Goal: Task Accomplishment & Management: Use online tool/utility

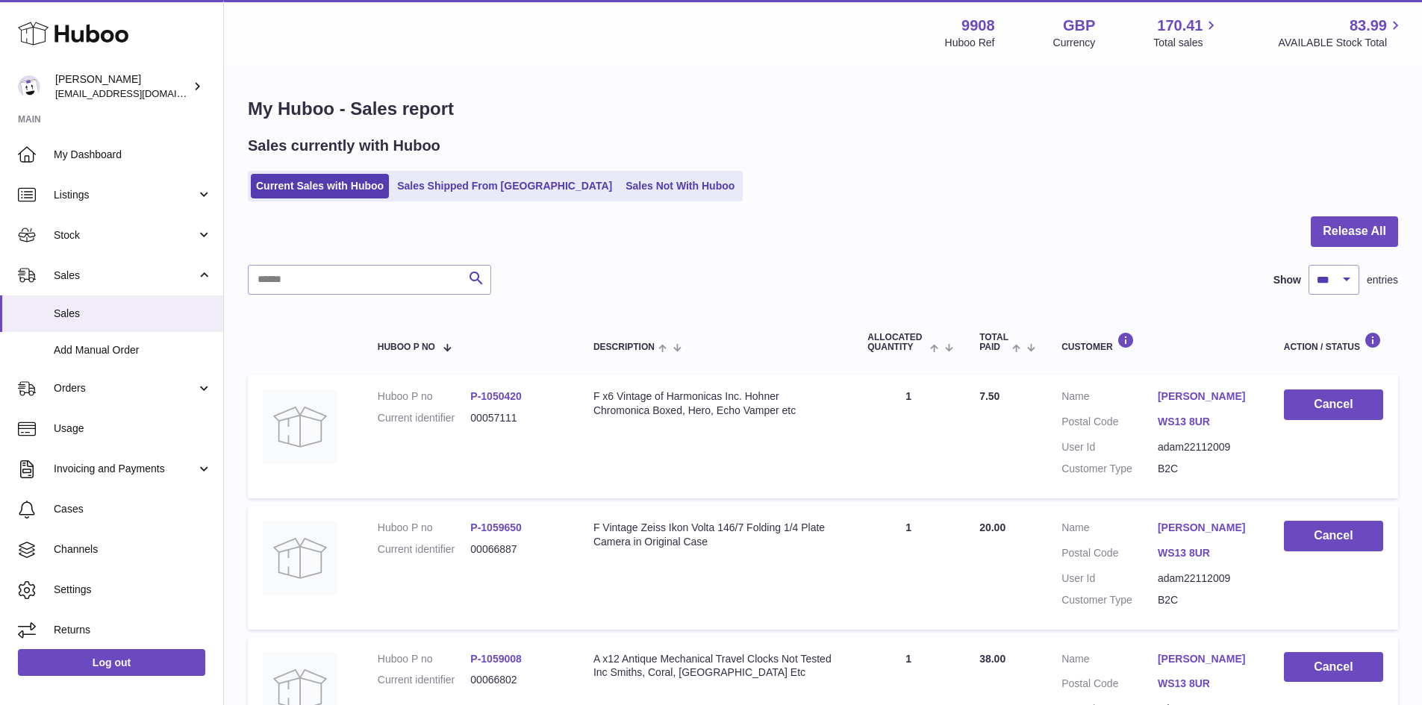
select select "***"
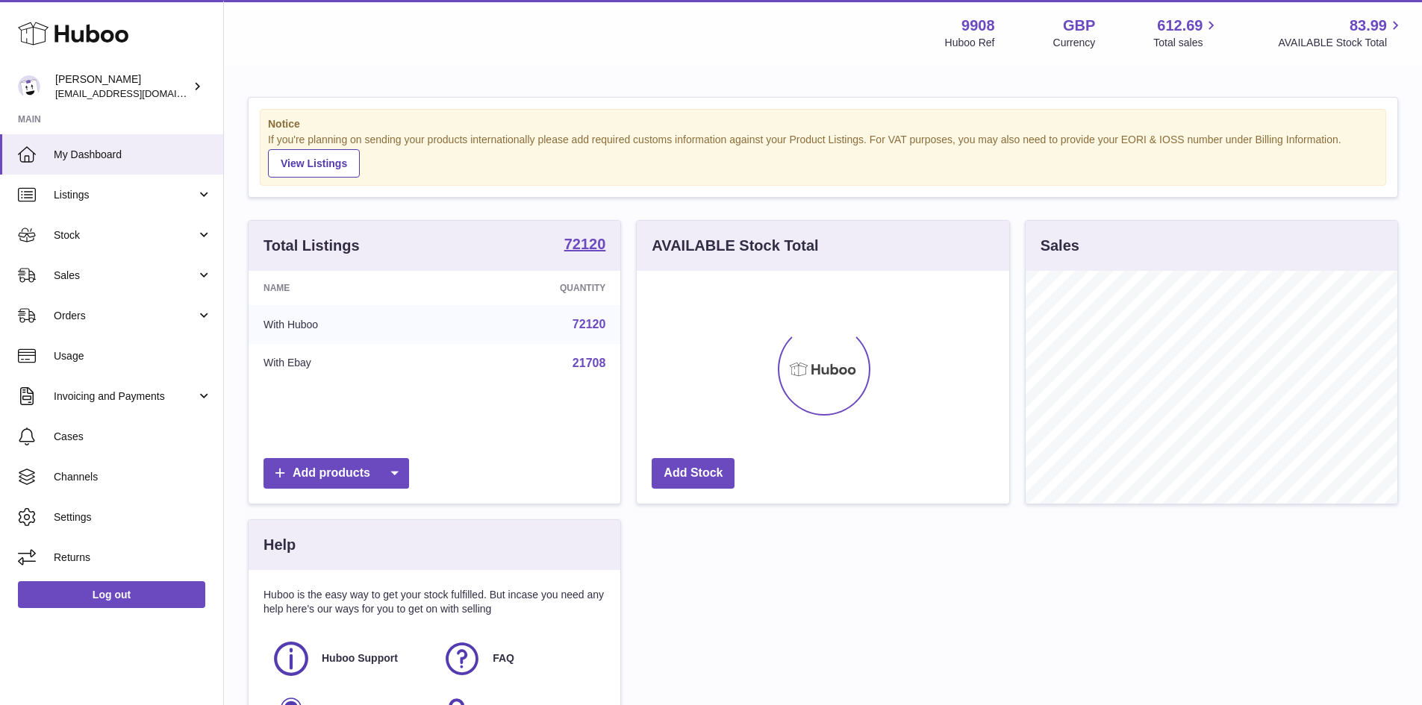
scroll to position [233, 373]
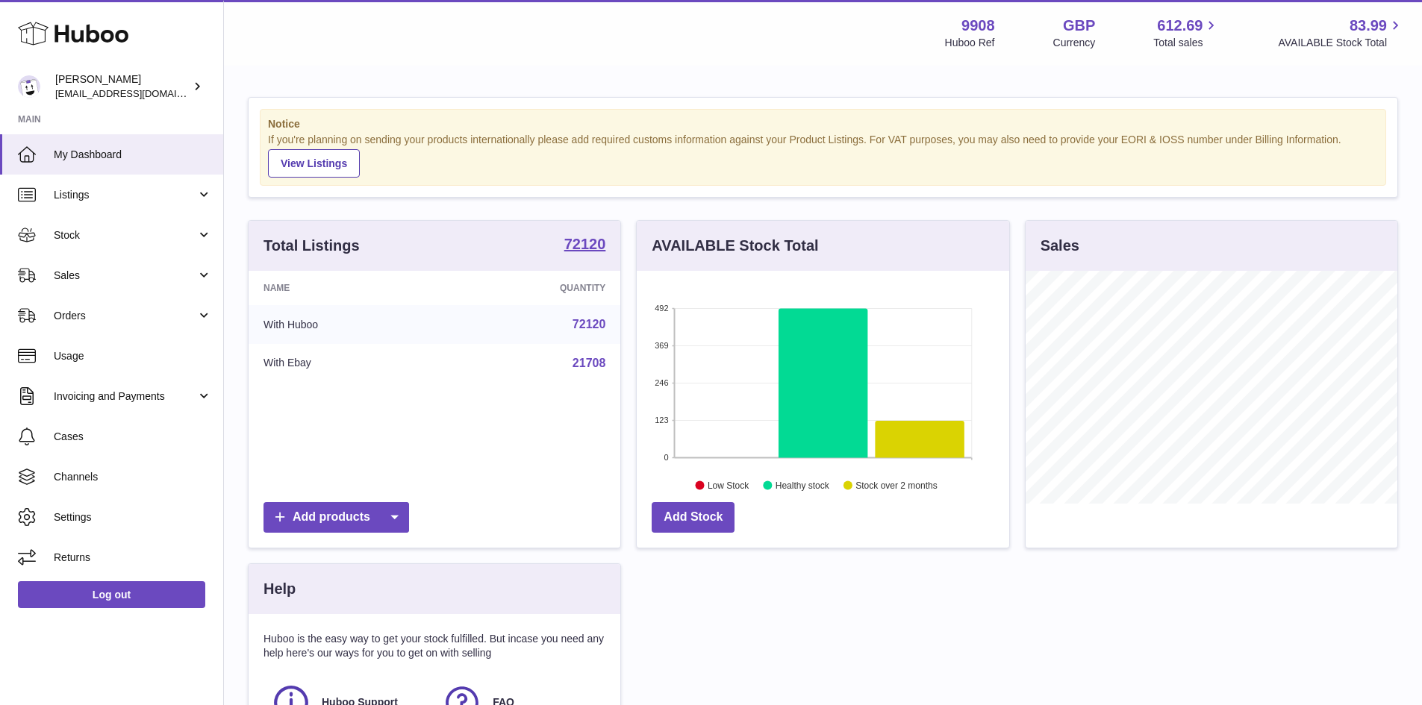
click at [85, 282] on span "Sales" at bounding box center [125, 276] width 143 height 14
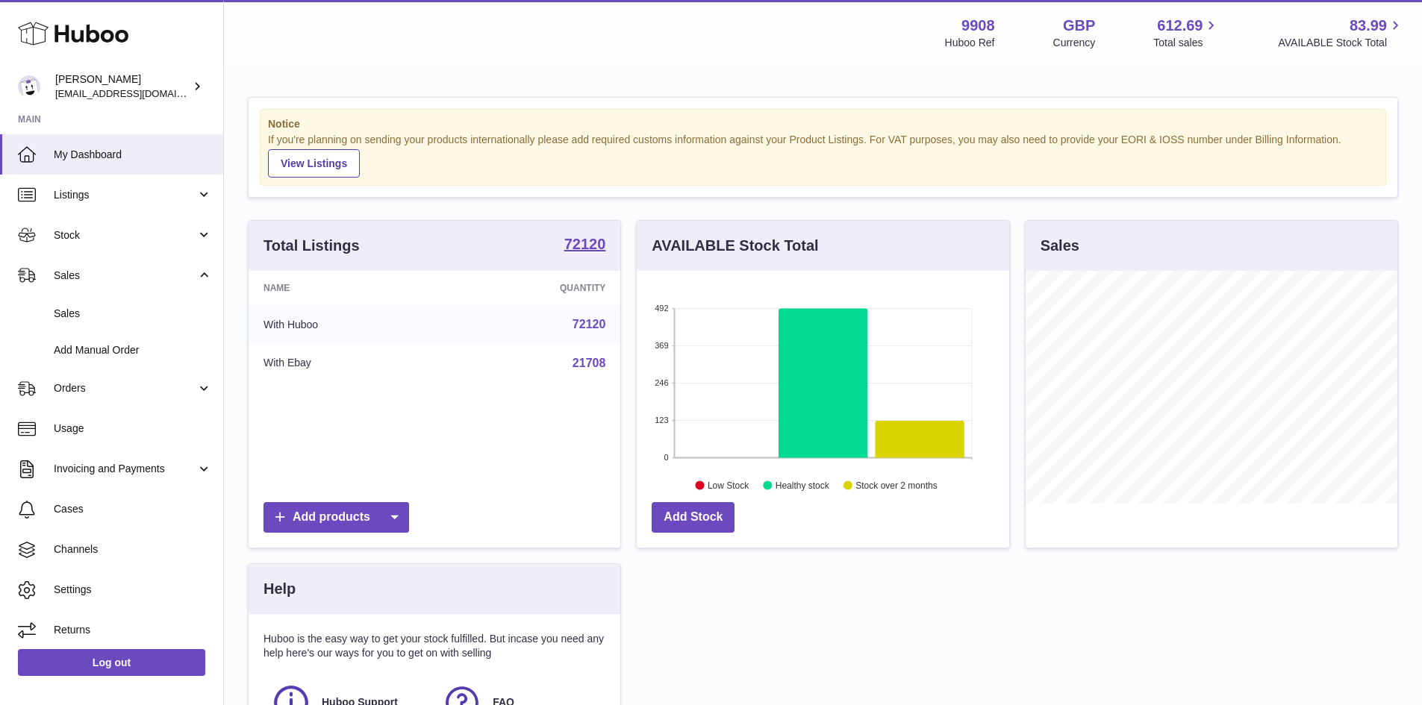
click at [96, 317] on span "Sales" at bounding box center [133, 314] width 158 height 14
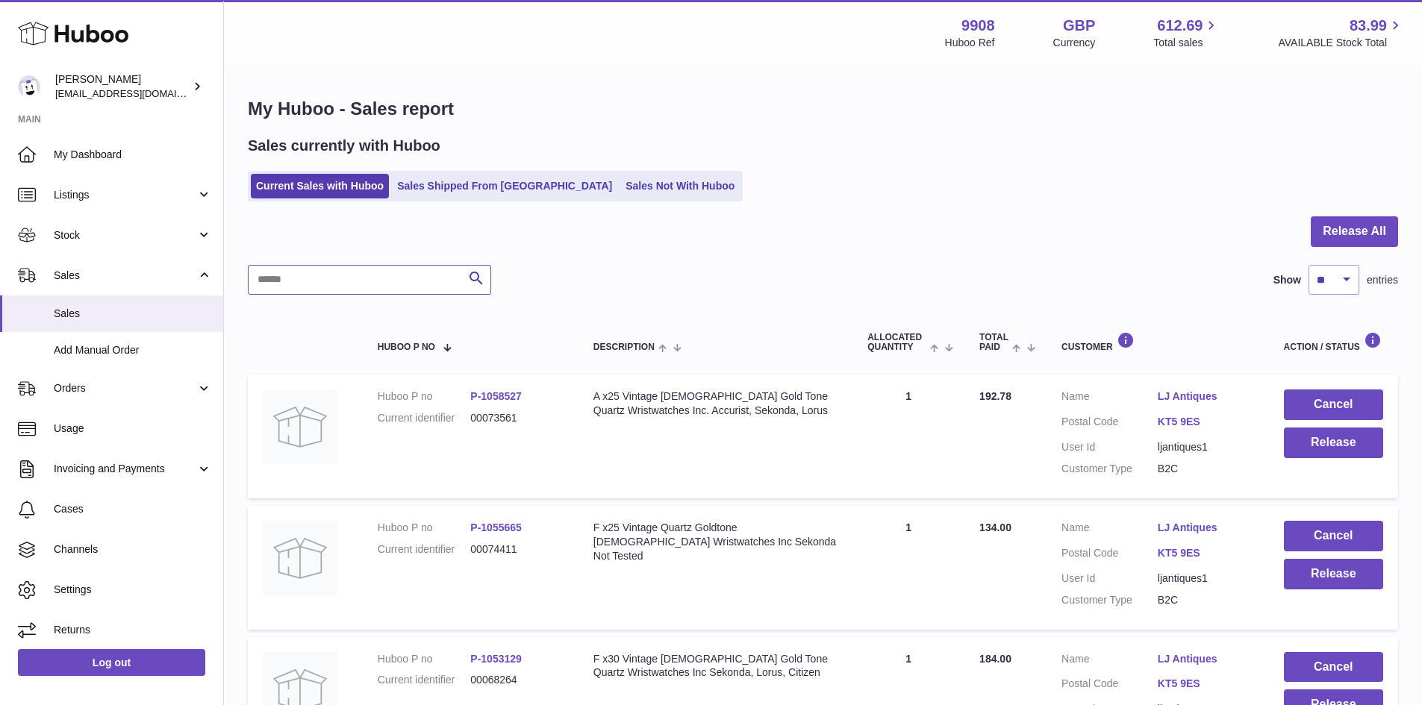
click at [343, 285] on input "text" at bounding box center [369, 280] width 243 height 30
paste input "********"
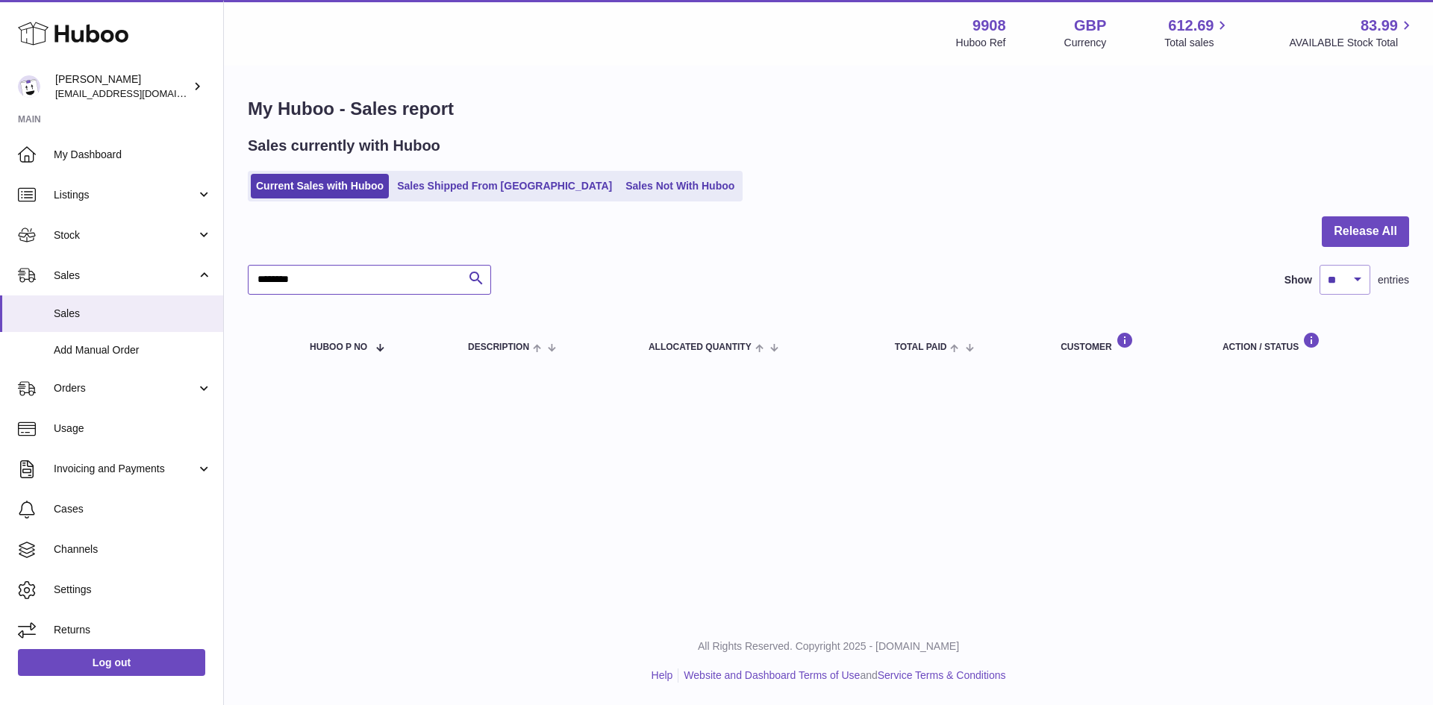
type input "********"
click at [434, 187] on link "Sales Shipped From [GEOGRAPHIC_DATA]" at bounding box center [504, 186] width 225 height 25
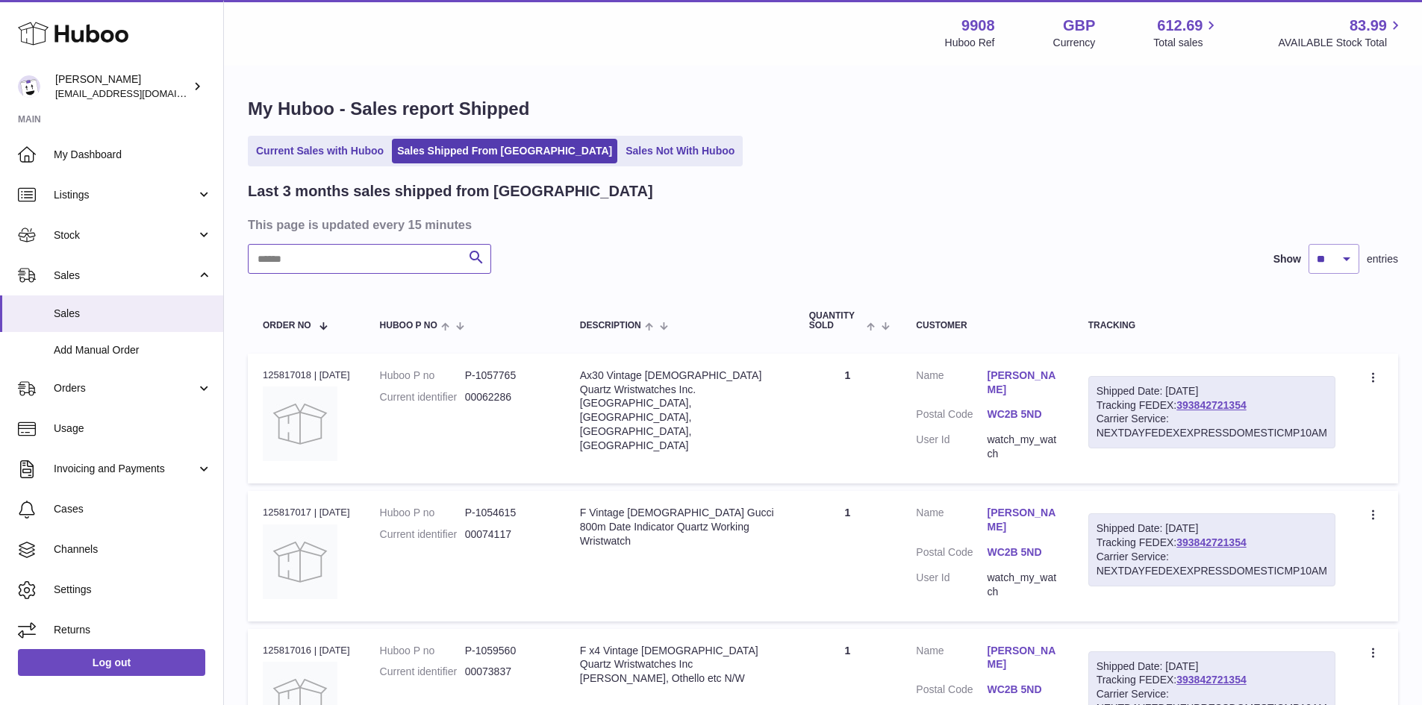
click at [332, 255] on input "text" at bounding box center [369, 259] width 243 height 30
paste input "********"
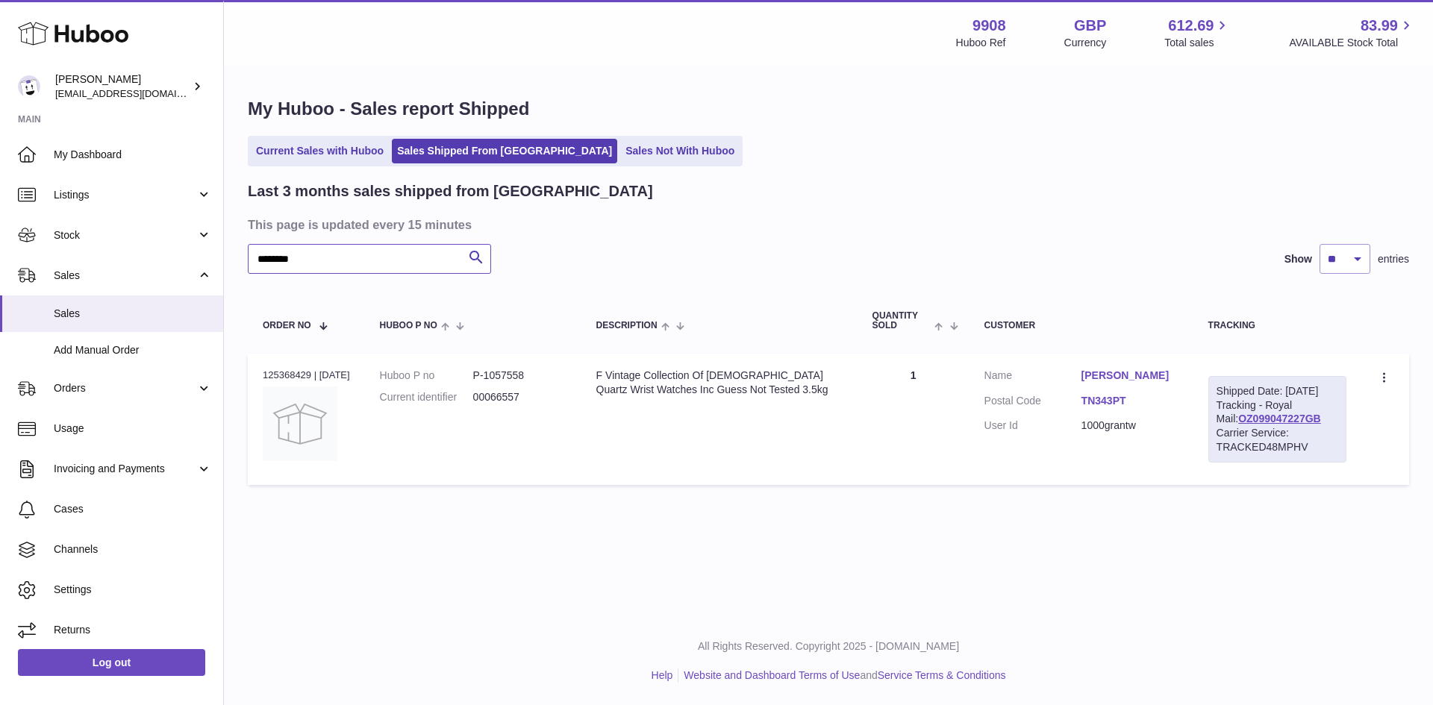
drag, startPoint x: 380, startPoint y: 259, endPoint x: 167, endPoint y: 255, distance: 212.8
click at [167, 255] on div "Huboo Ellie Baker tbcollectables@hotmail.co.uk Main My Dashboard Listings Not w…" at bounding box center [716, 352] width 1433 height 705
paste input "text"
type input "********"
click at [319, 150] on link "Current Sales with Huboo" at bounding box center [320, 151] width 138 height 25
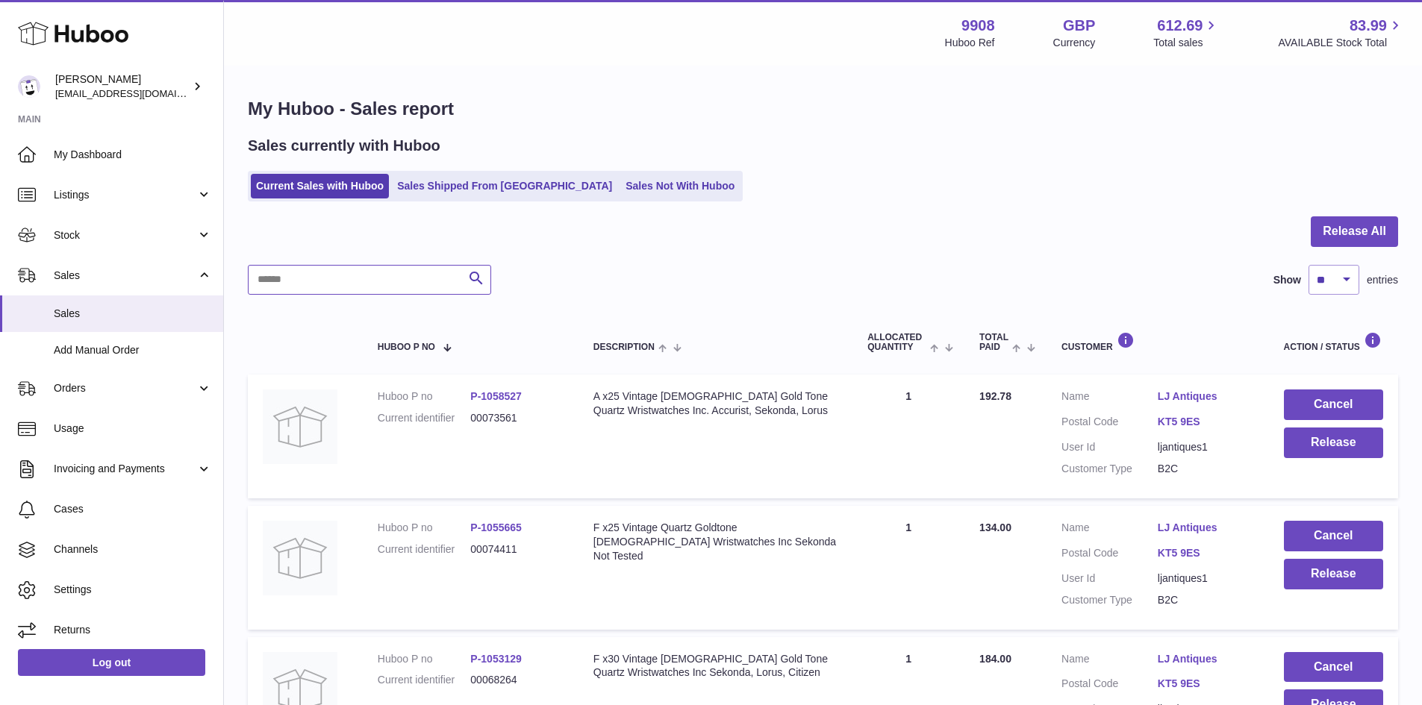
click at [303, 285] on input "text" at bounding box center [369, 280] width 243 height 30
paste input "********"
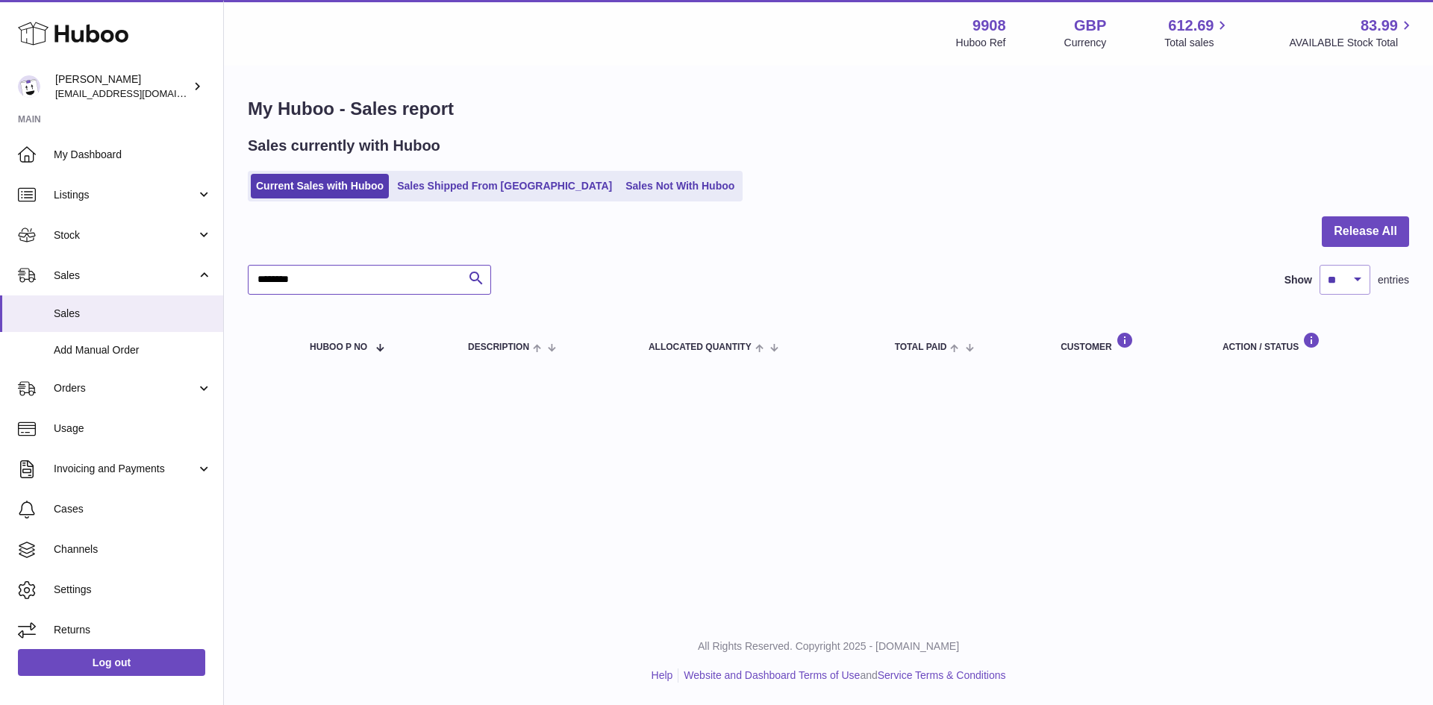
type input "********"
click at [79, 313] on span "Sales" at bounding box center [133, 314] width 158 height 14
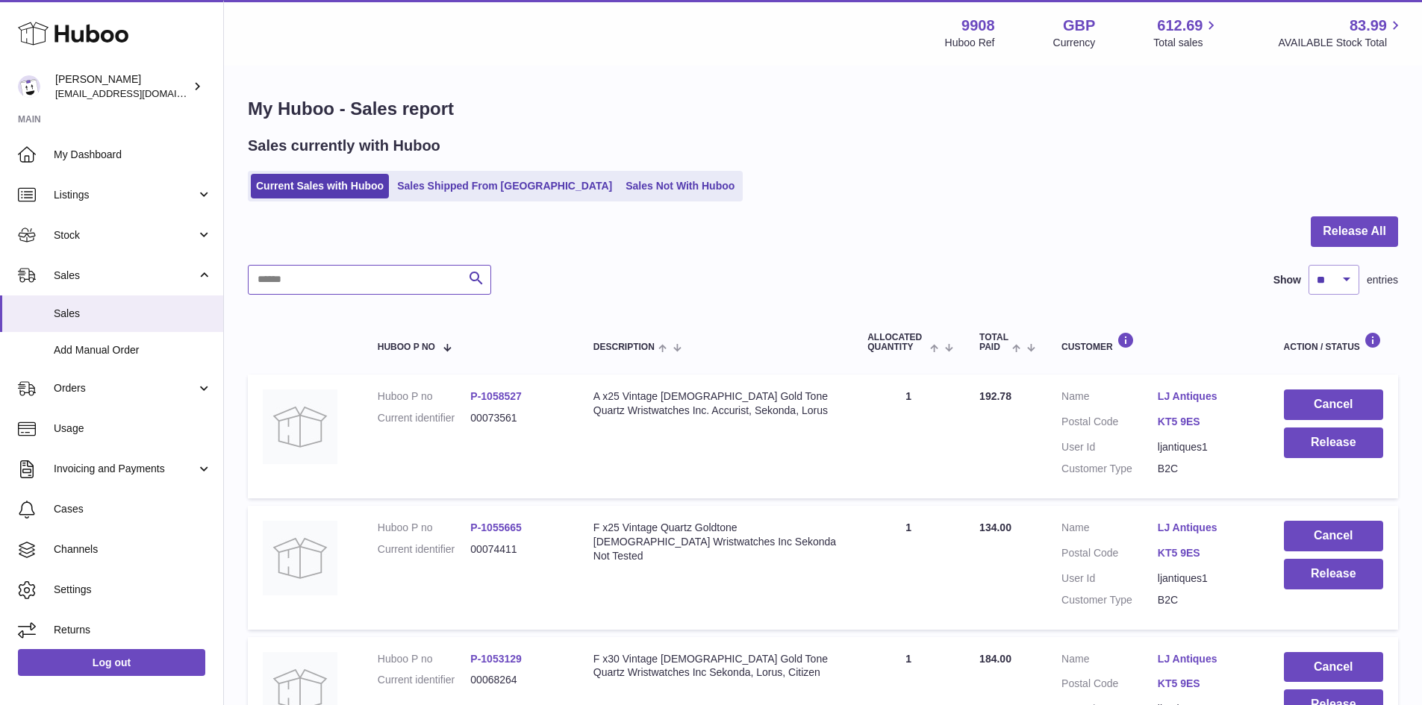
click at [408, 281] on input "text" at bounding box center [369, 280] width 243 height 30
paste input "********"
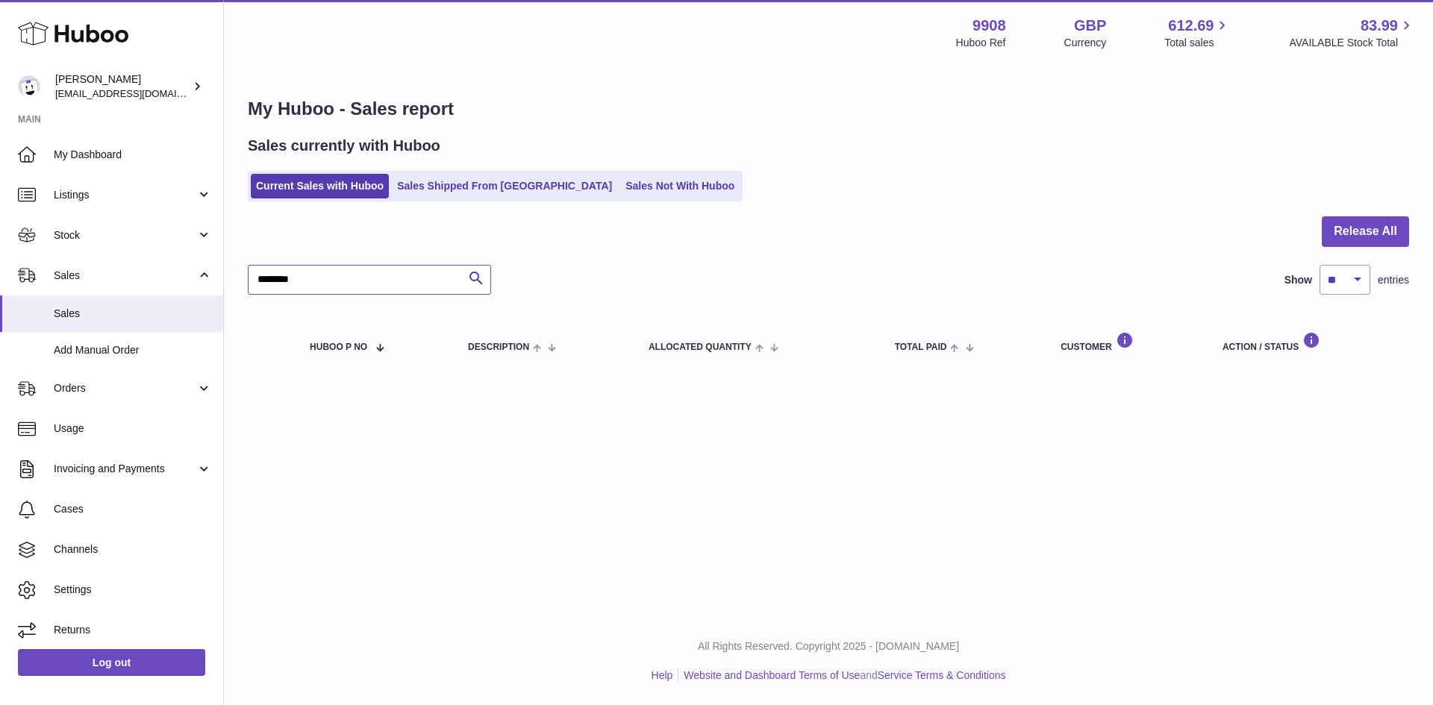
type input "********"
click at [98, 318] on span "Sales" at bounding box center [133, 314] width 158 height 14
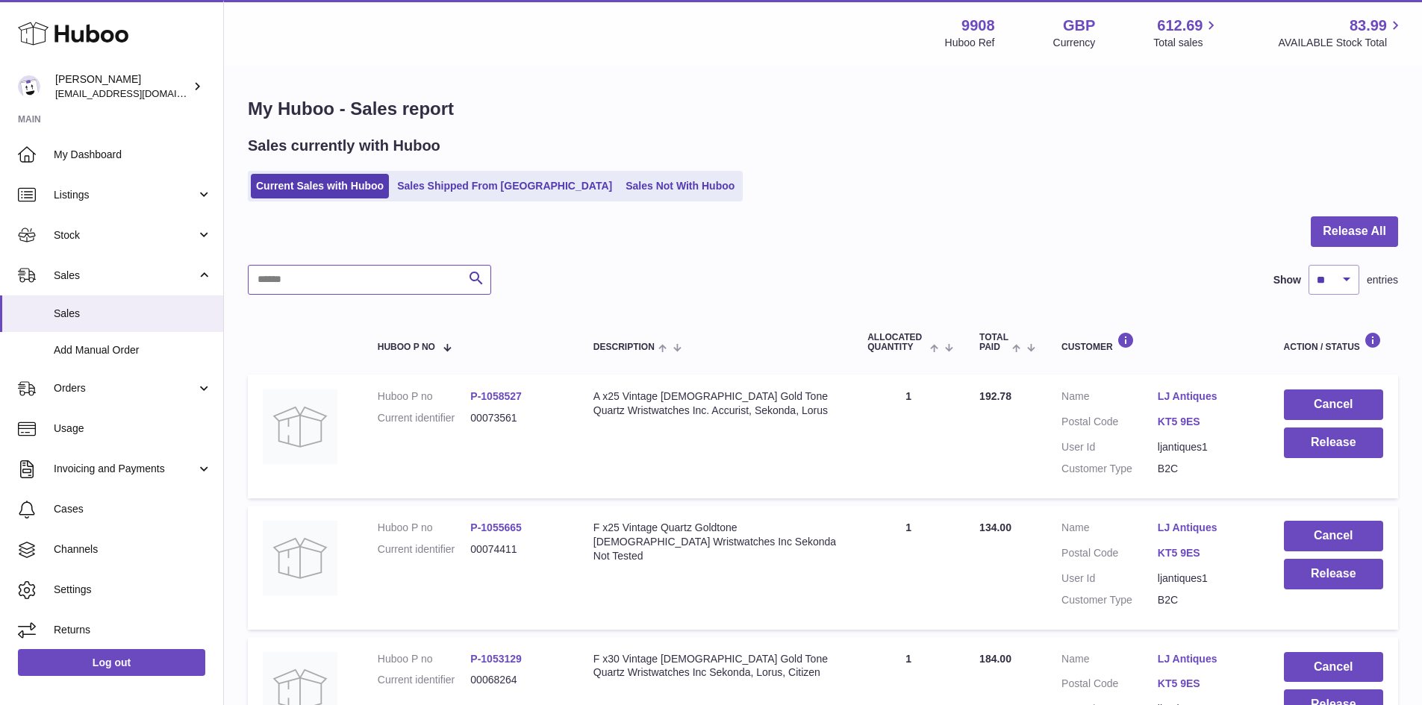
click at [292, 280] on input "text" at bounding box center [369, 280] width 243 height 30
paste input "********"
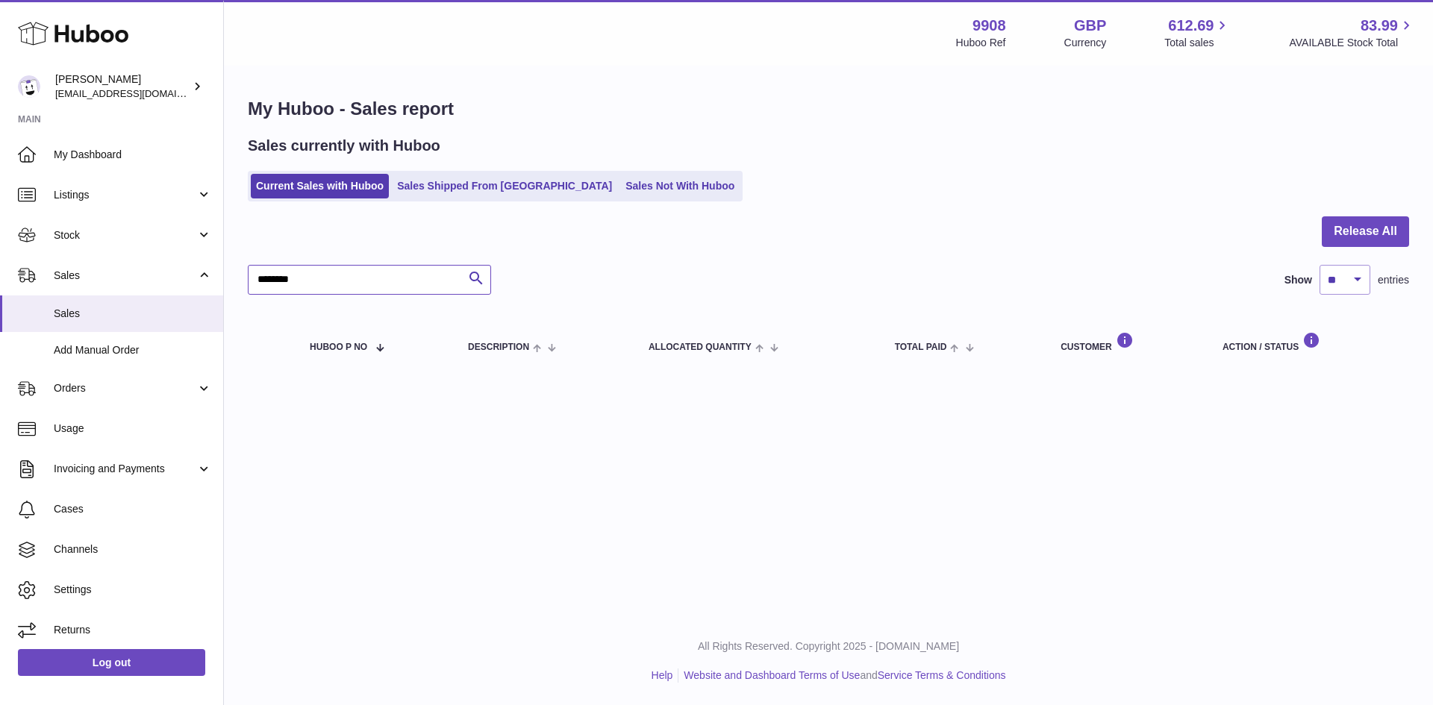
type input "********"
click at [65, 314] on span "Sales" at bounding box center [133, 314] width 158 height 14
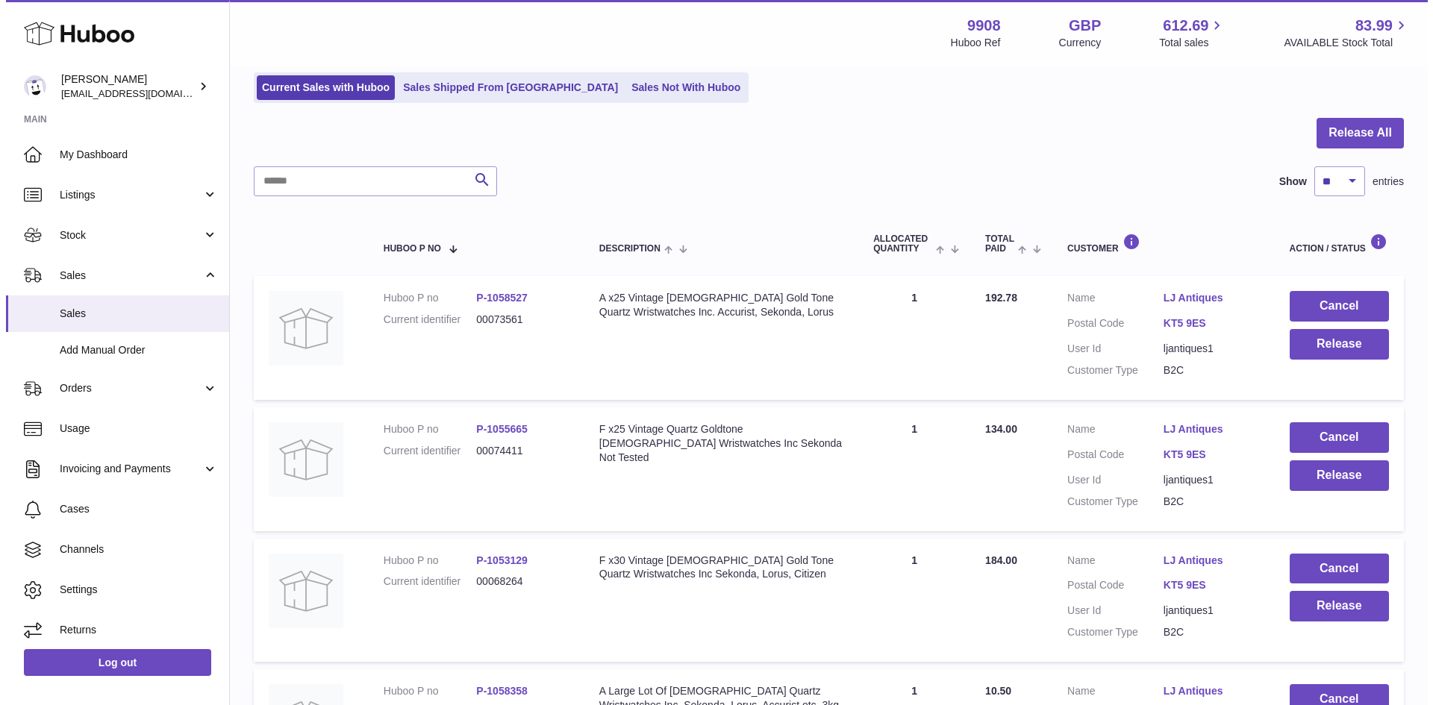
scroll to position [99, 0]
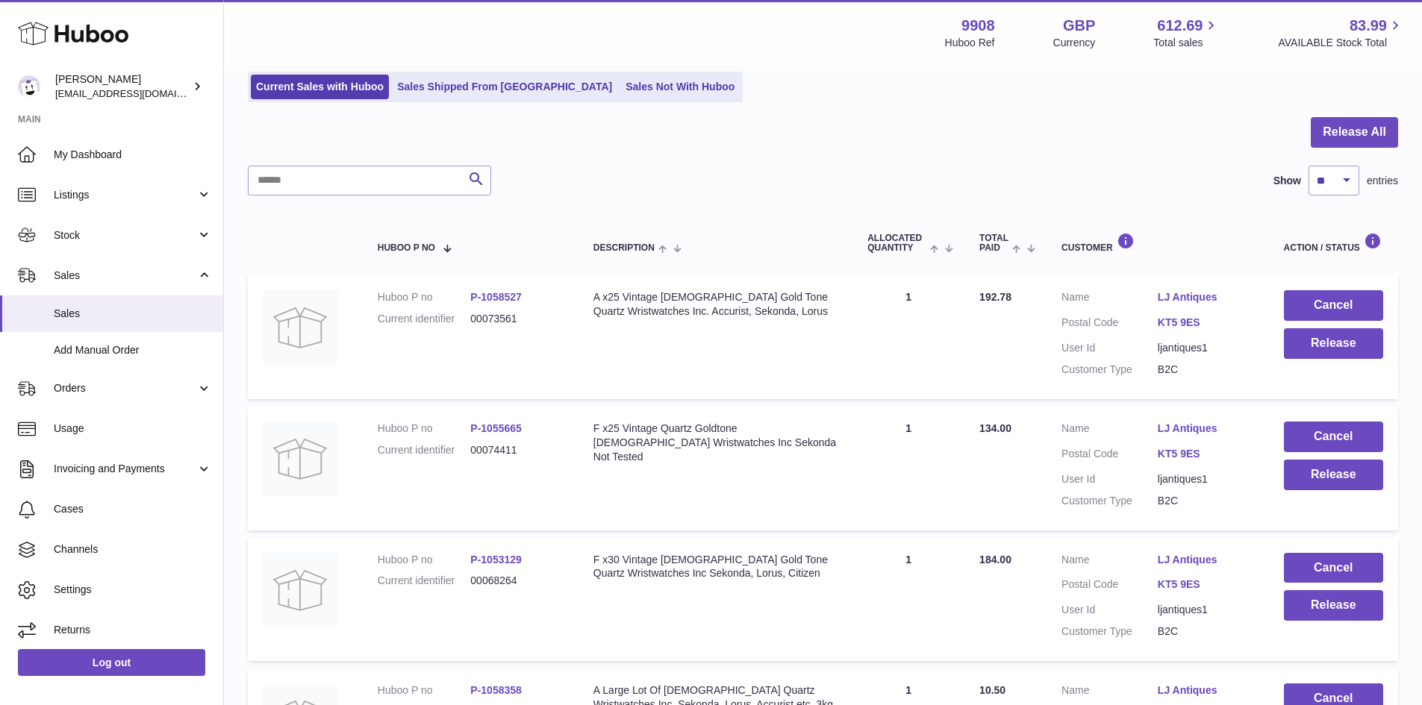
click at [1181, 300] on link "LJ Antiques" at bounding box center [1206, 297] width 96 height 14
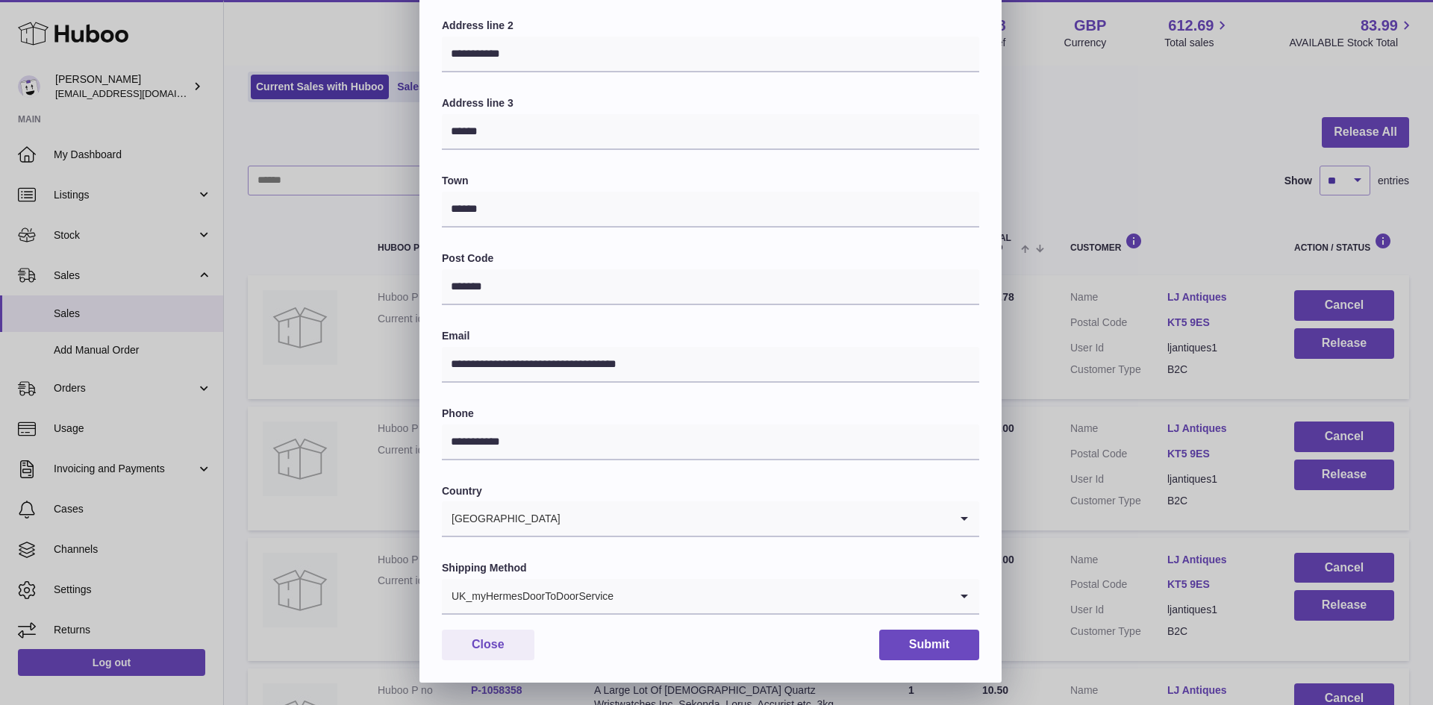
click at [634, 596] on input "Search for option" at bounding box center [781, 596] width 335 height 34
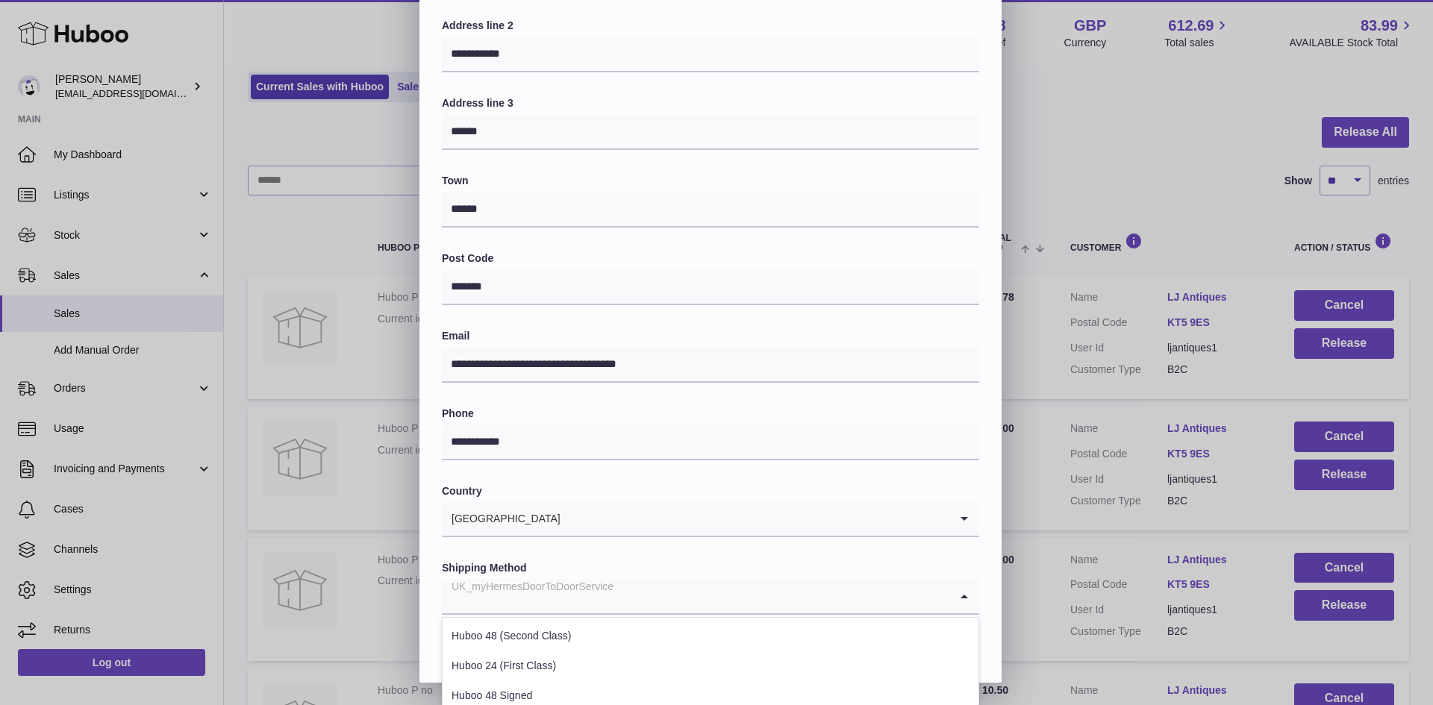
scroll to position [408, 0]
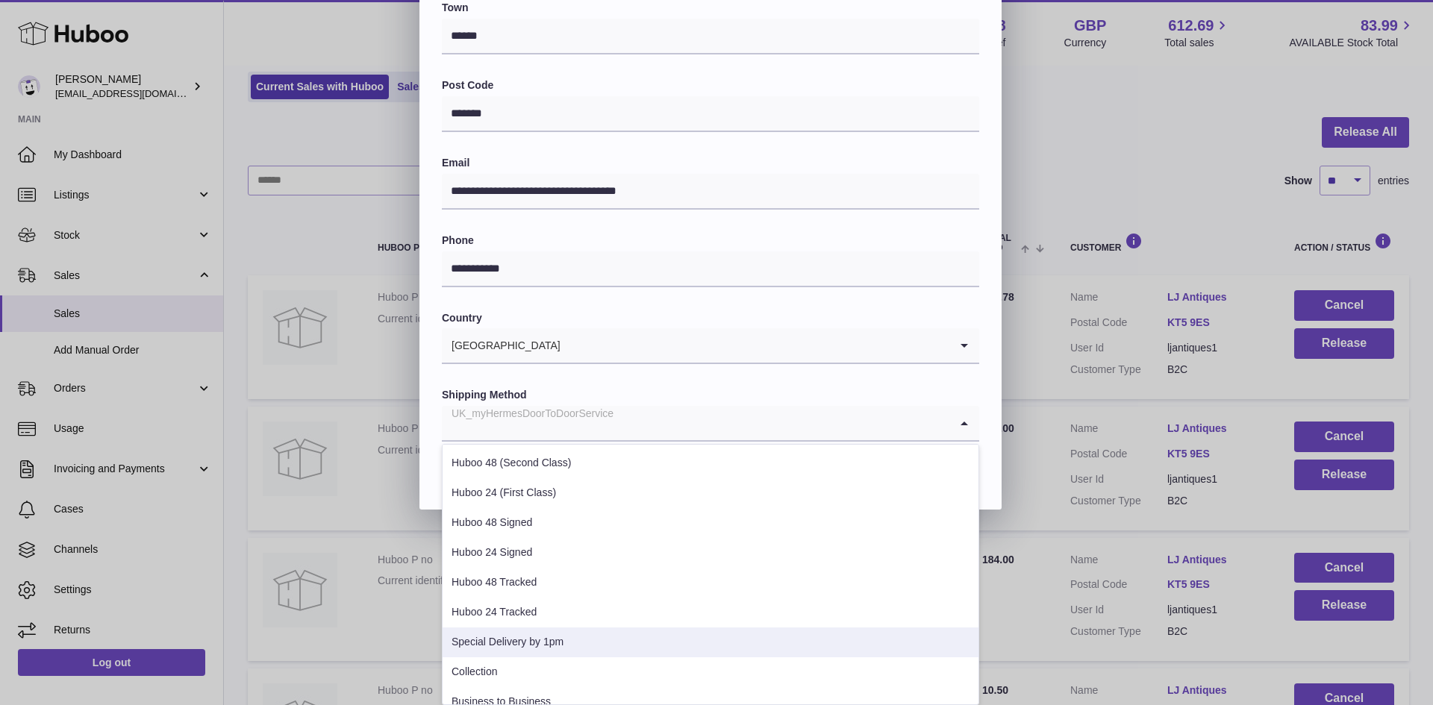
click at [526, 635] on li "Special Delivery by 1pm" at bounding box center [711, 643] width 536 height 30
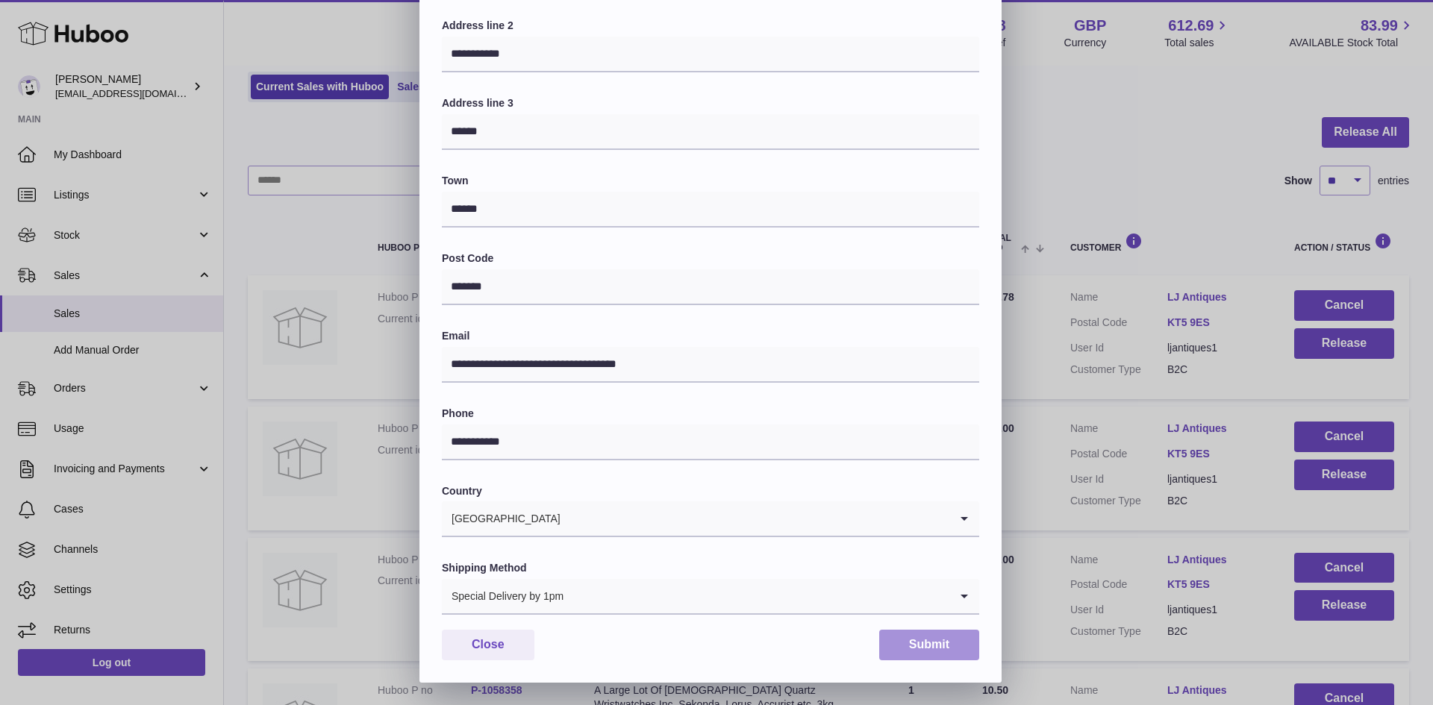
click at [926, 641] on button "Submit" at bounding box center [929, 645] width 100 height 31
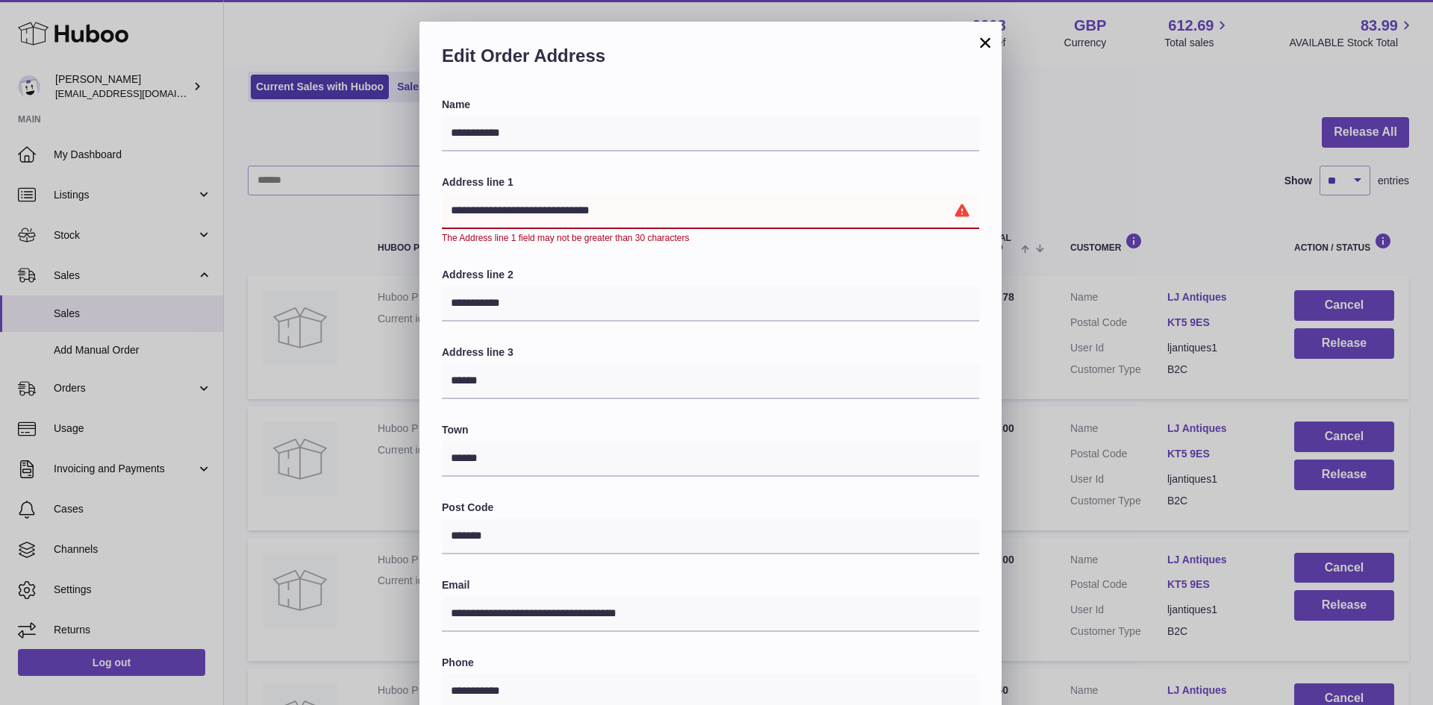
scroll to position [0, 0]
drag, startPoint x: 684, startPoint y: 211, endPoint x: 576, endPoint y: 215, distance: 108.3
click at [576, 215] on input "**********" at bounding box center [711, 212] width 538 height 36
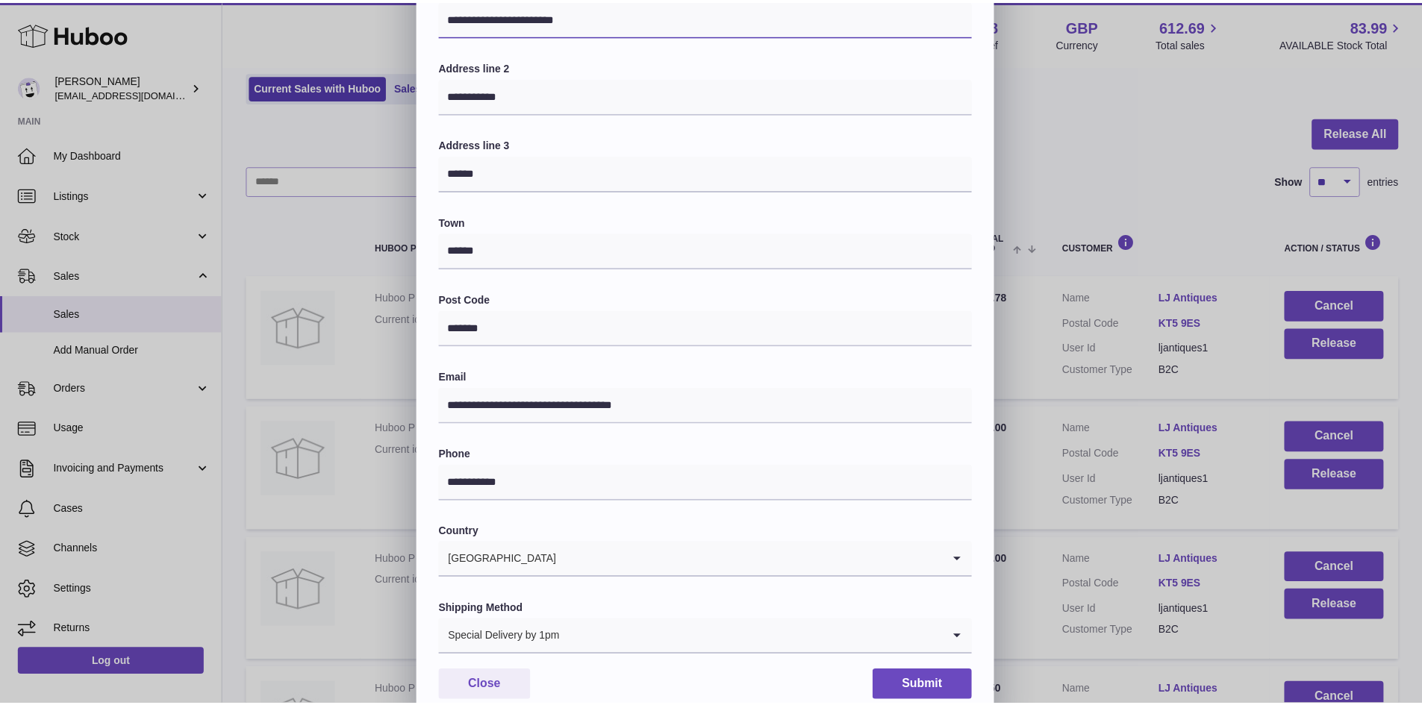
scroll to position [235, 0]
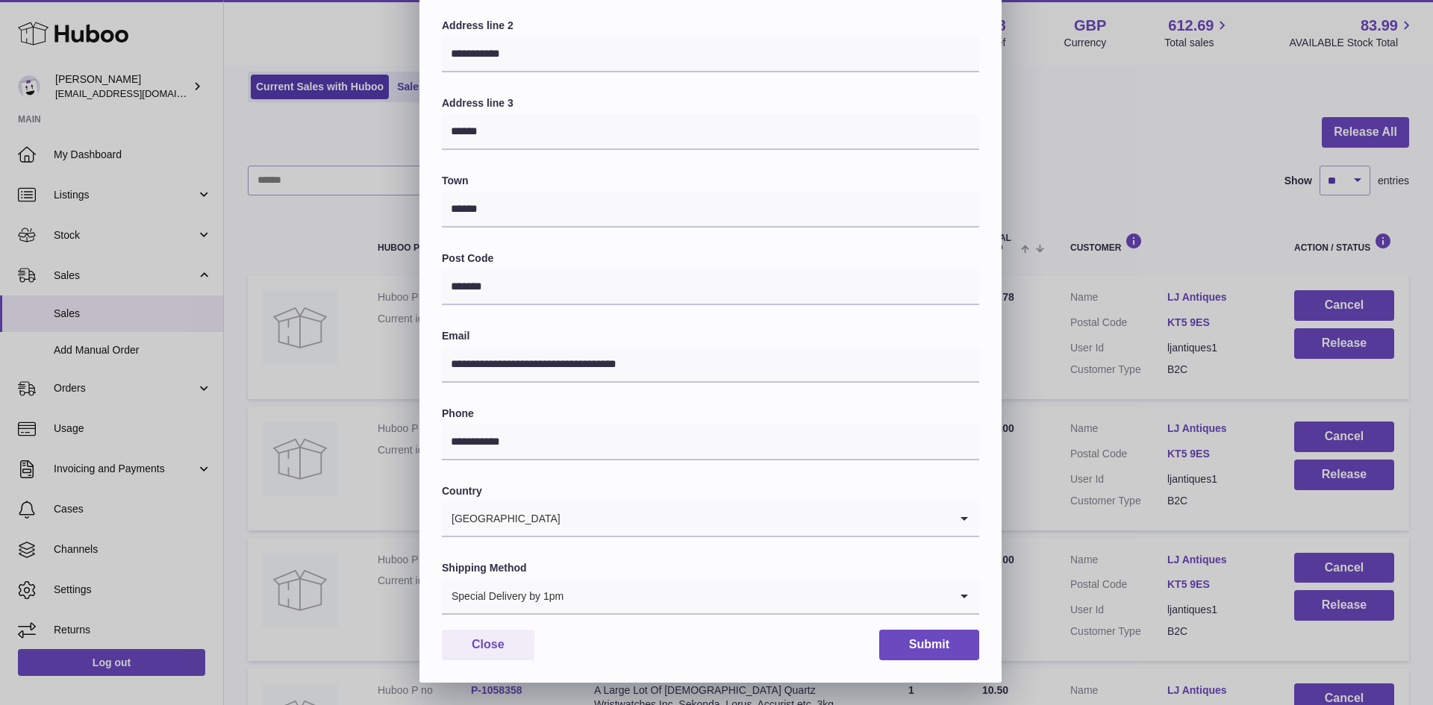
type input "**********"
click at [916, 638] on button "Submit" at bounding box center [929, 645] width 100 height 31
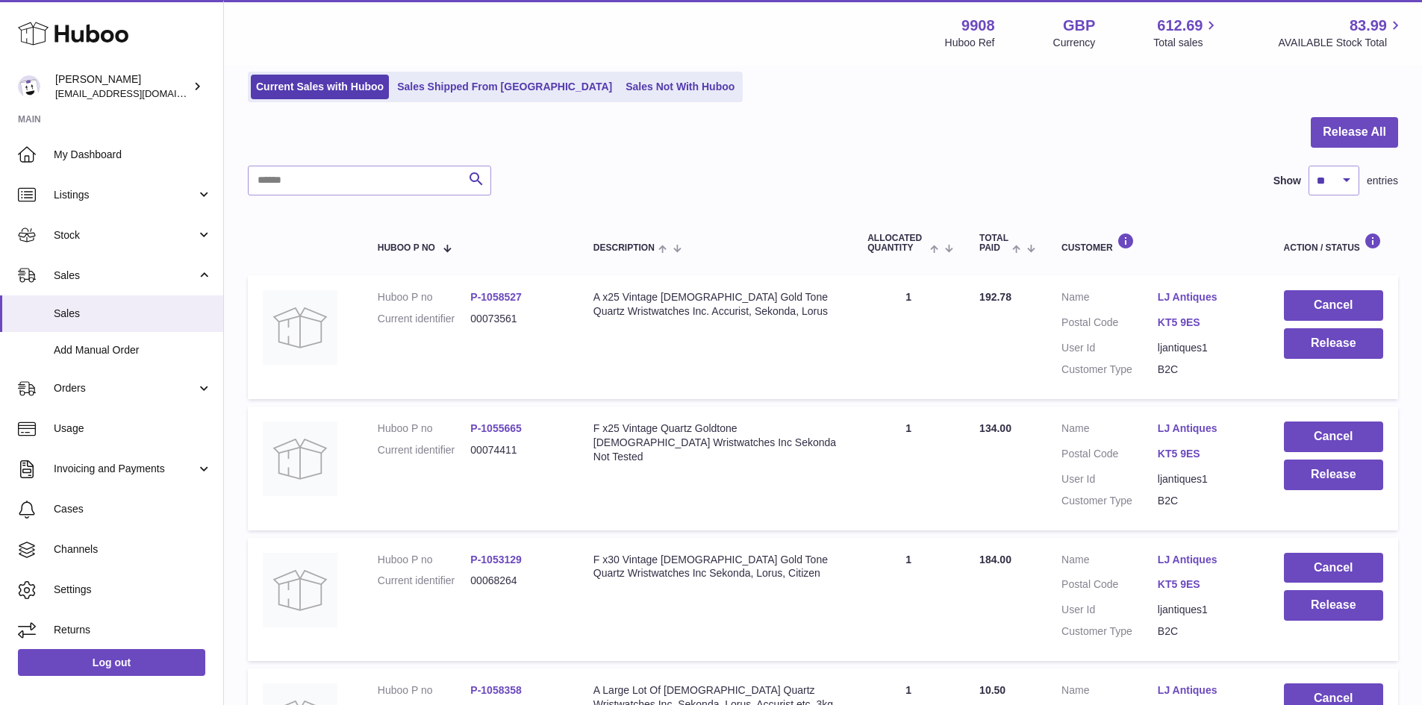
click at [1187, 425] on link "LJ Antiques" at bounding box center [1206, 429] width 96 height 14
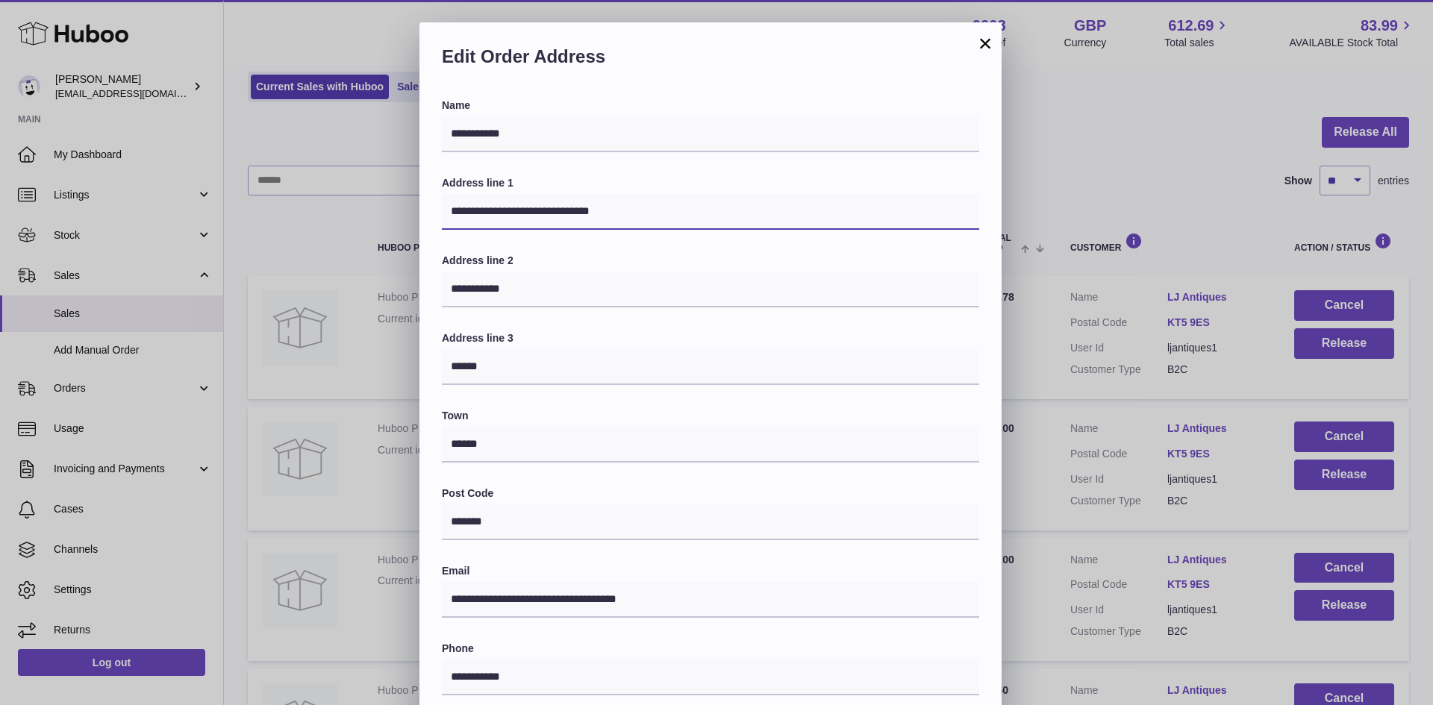
drag, startPoint x: 661, startPoint y: 211, endPoint x: 571, endPoint y: 211, distance: 89.6
click at [571, 211] on input "**********" at bounding box center [711, 212] width 538 height 36
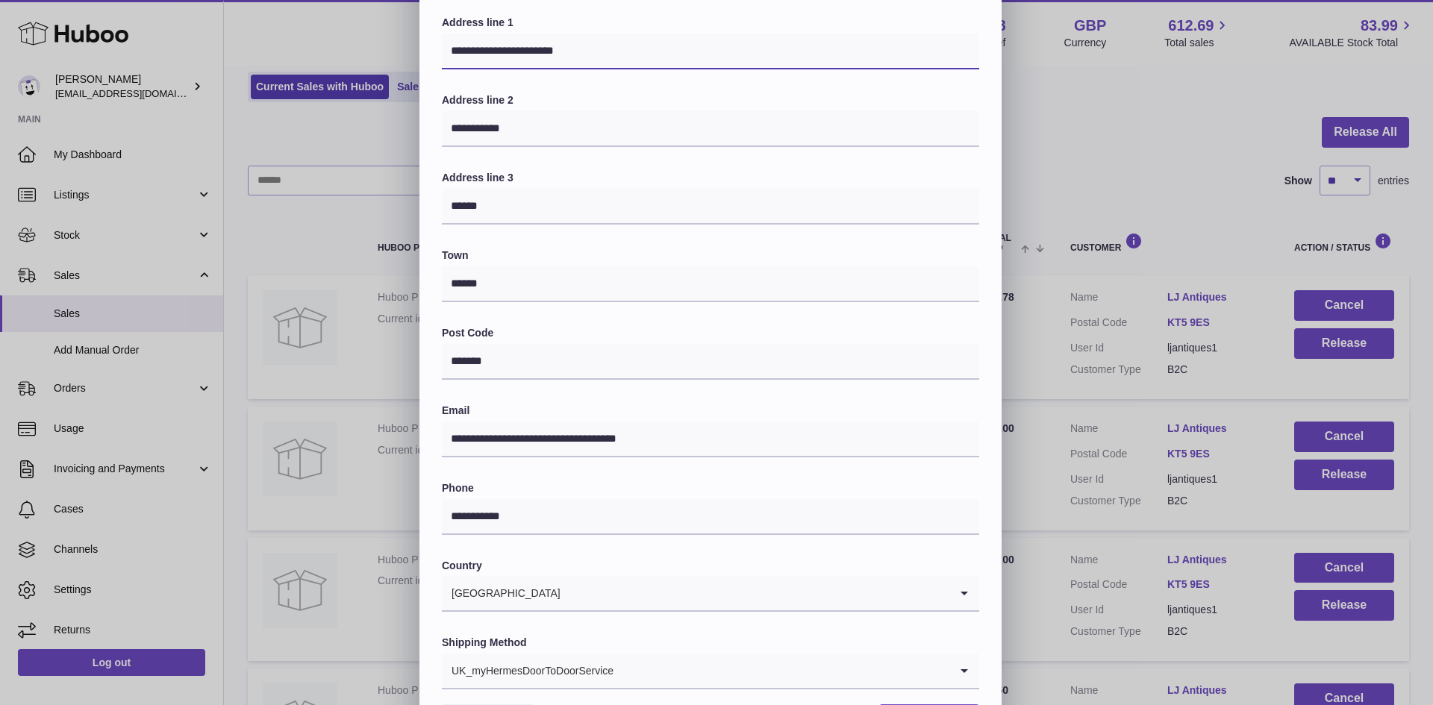
scroll to position [235, 0]
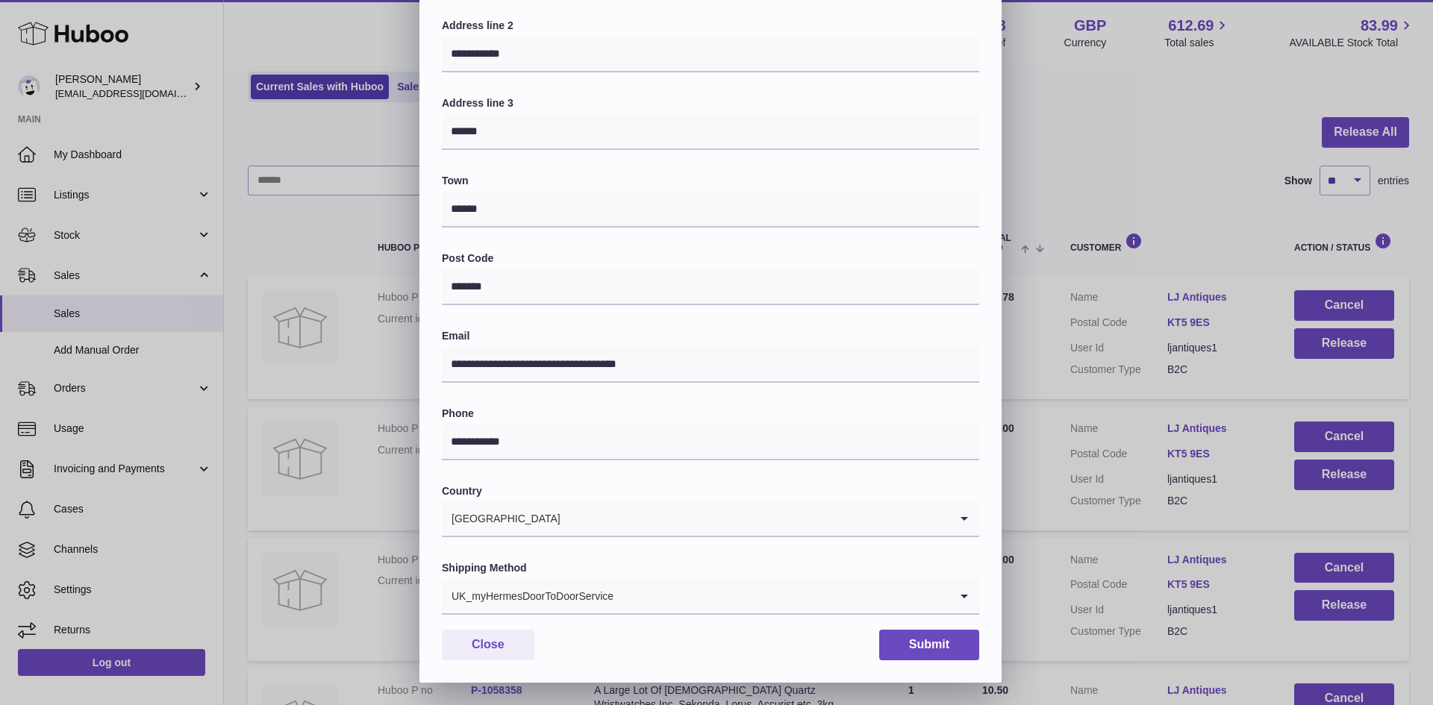
type input "**********"
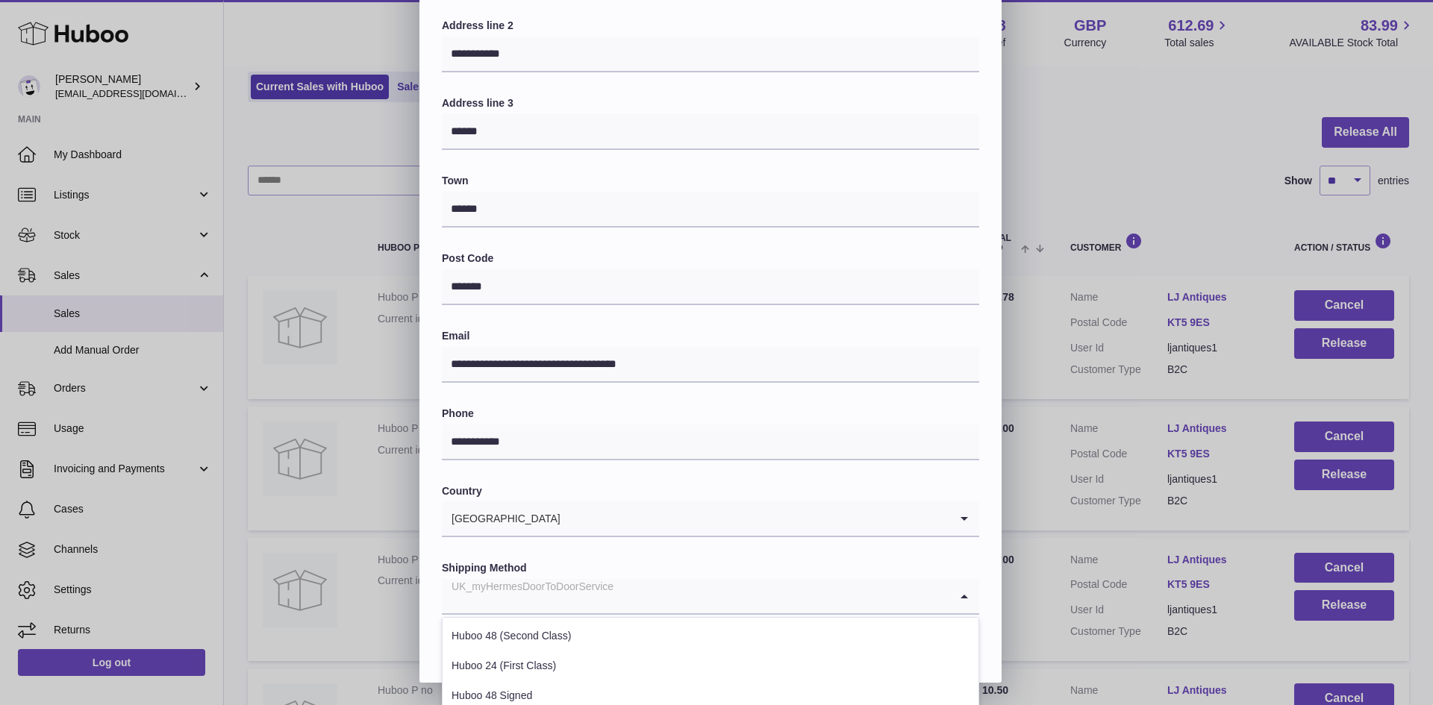
click at [596, 594] on div "UK_myHermesDoorToDoorService" at bounding box center [696, 596] width 508 height 34
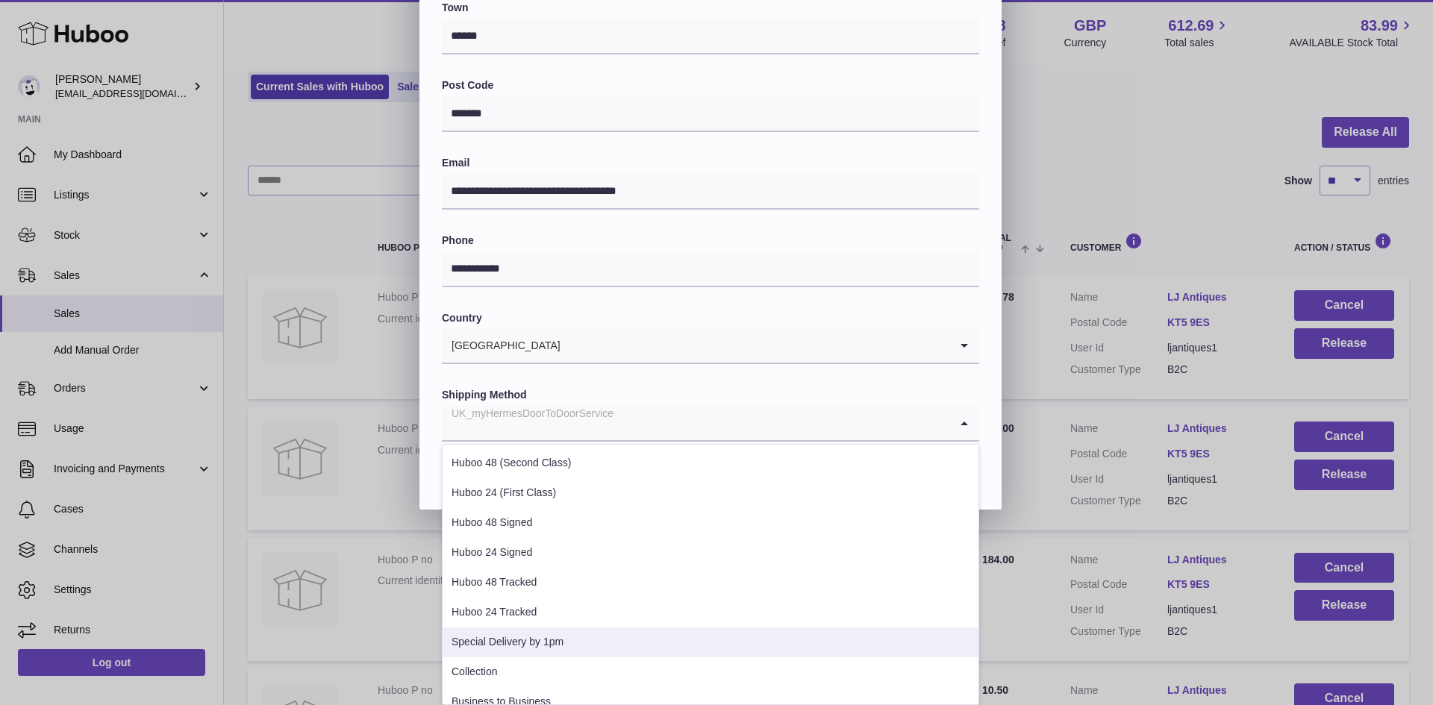
click at [563, 634] on li "Special Delivery by 1pm" at bounding box center [711, 643] width 536 height 30
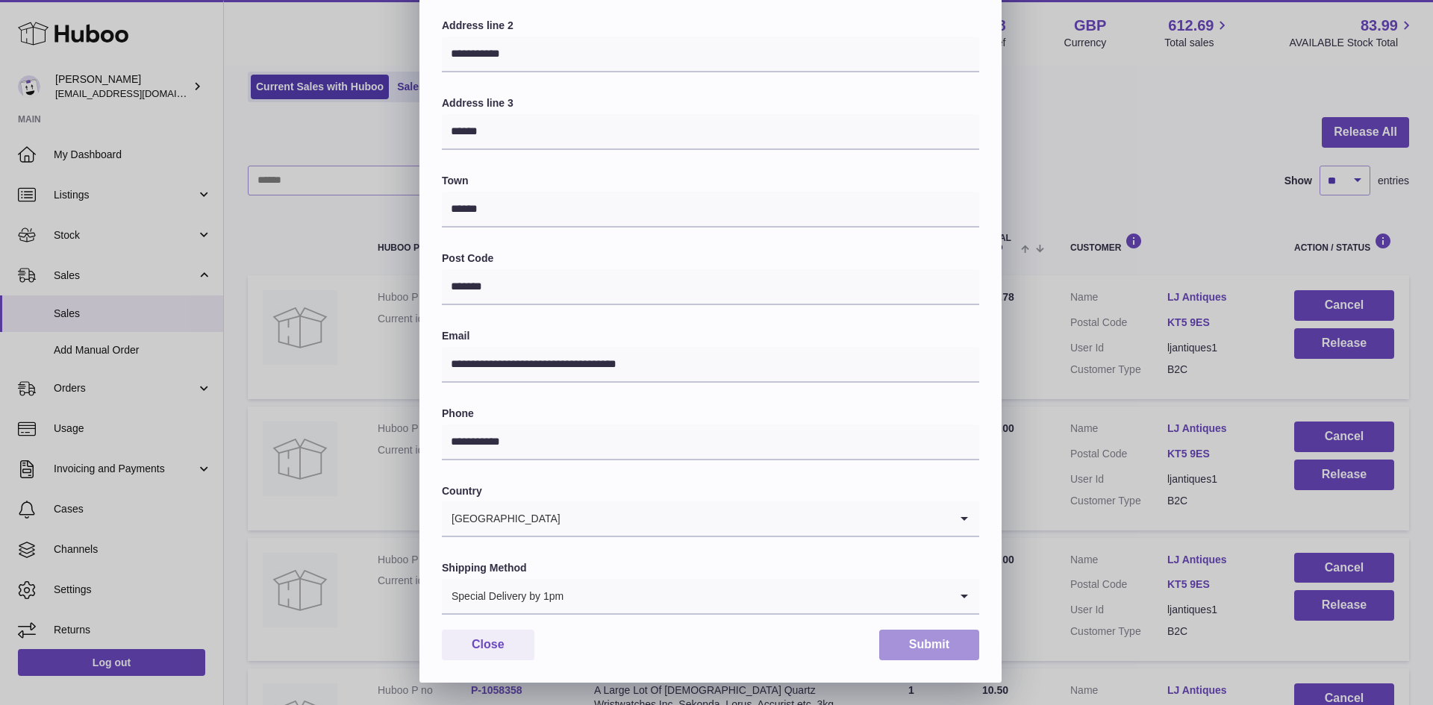
click at [919, 639] on button "Submit" at bounding box center [929, 645] width 100 height 31
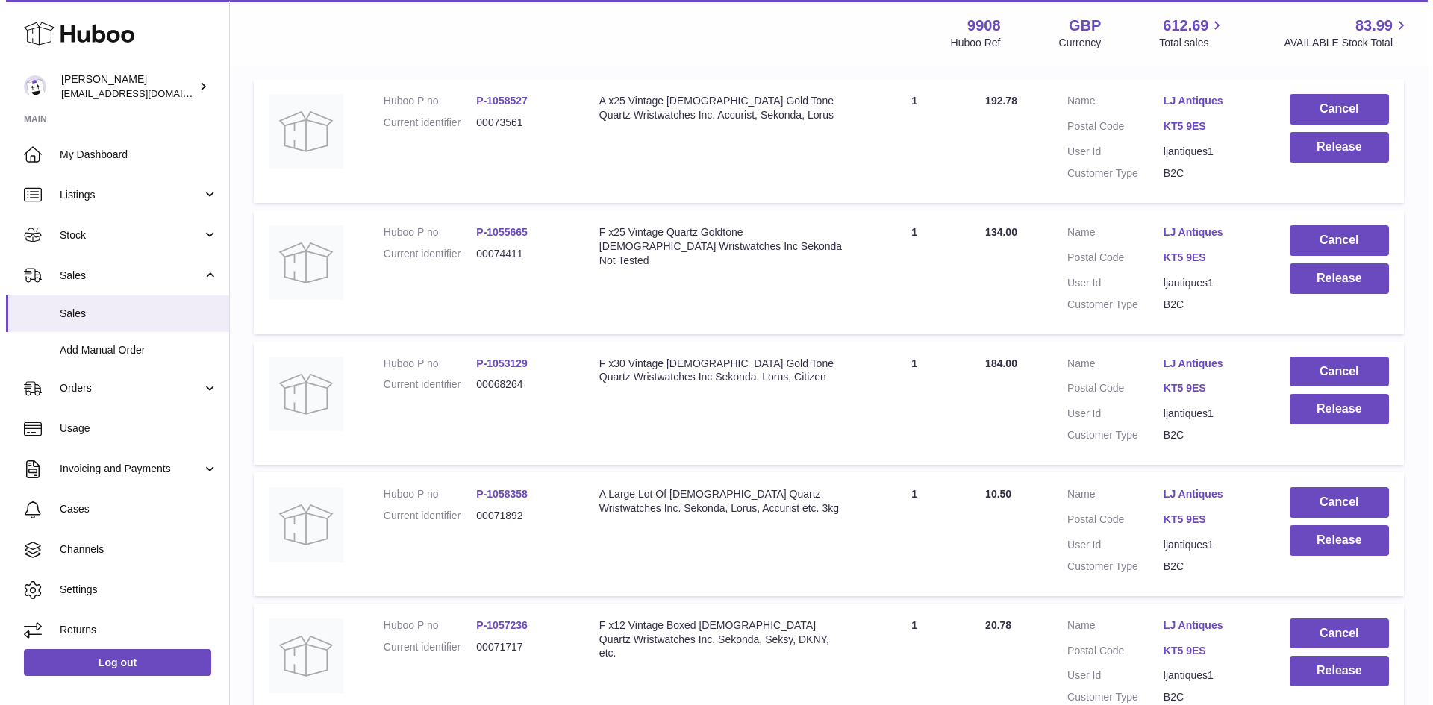
scroll to position [299, 0]
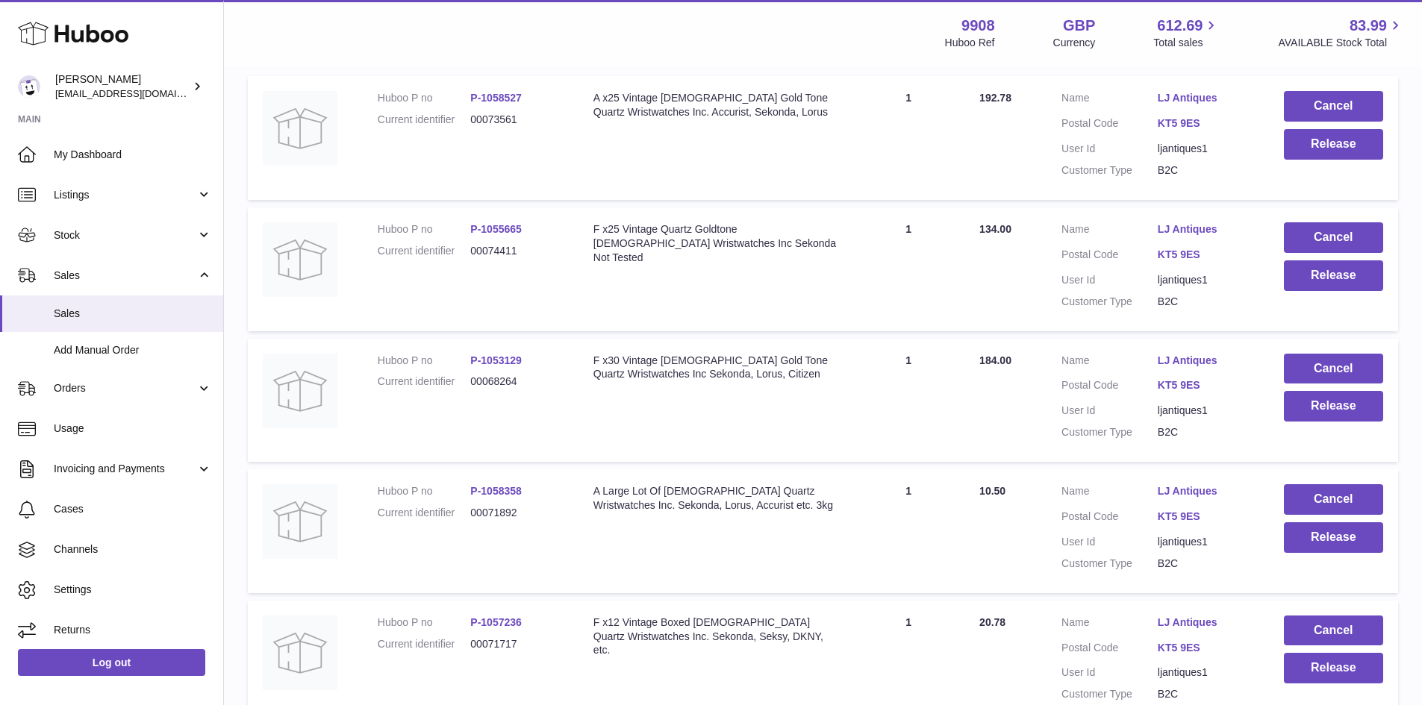
click at [1194, 354] on link "LJ Antiques" at bounding box center [1206, 361] width 96 height 14
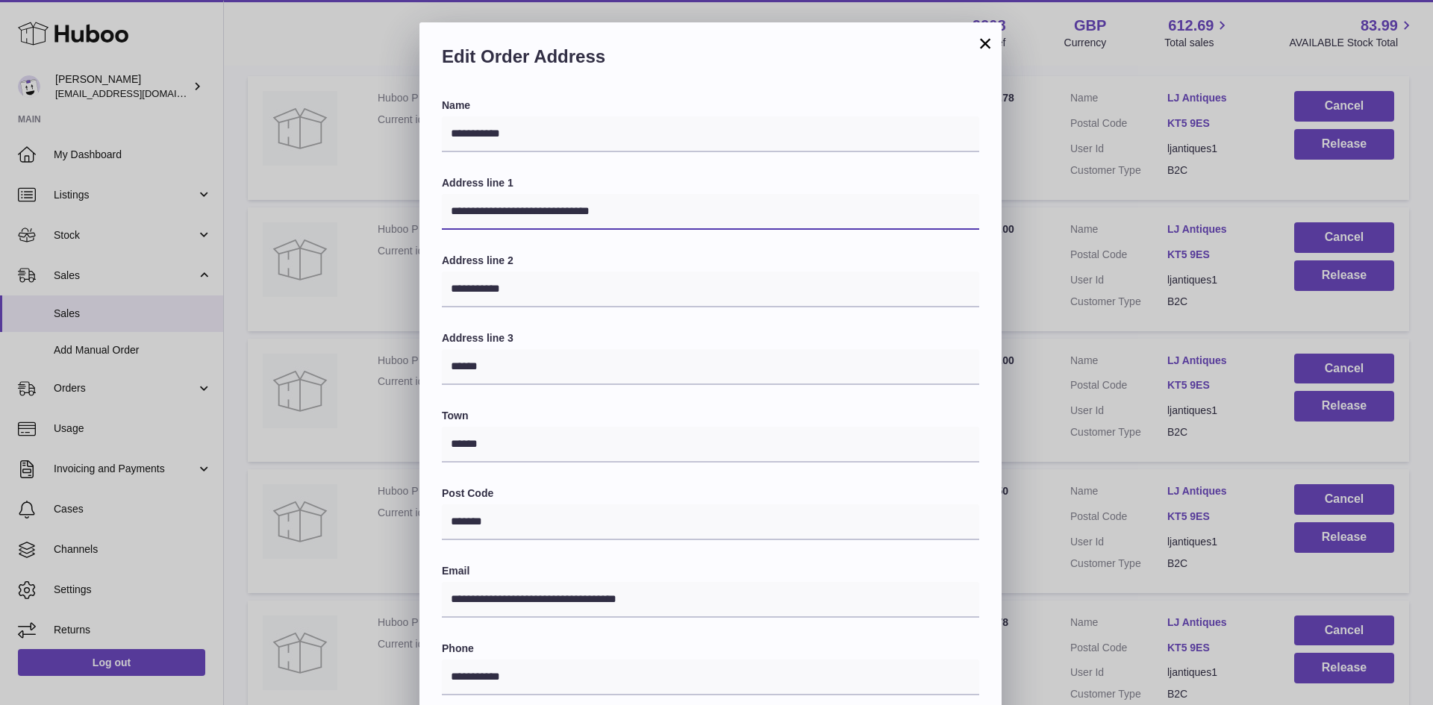
drag, startPoint x: 635, startPoint y: 213, endPoint x: 573, endPoint y: 219, distance: 62.3
click at [573, 219] on input "**********" at bounding box center [711, 212] width 538 height 36
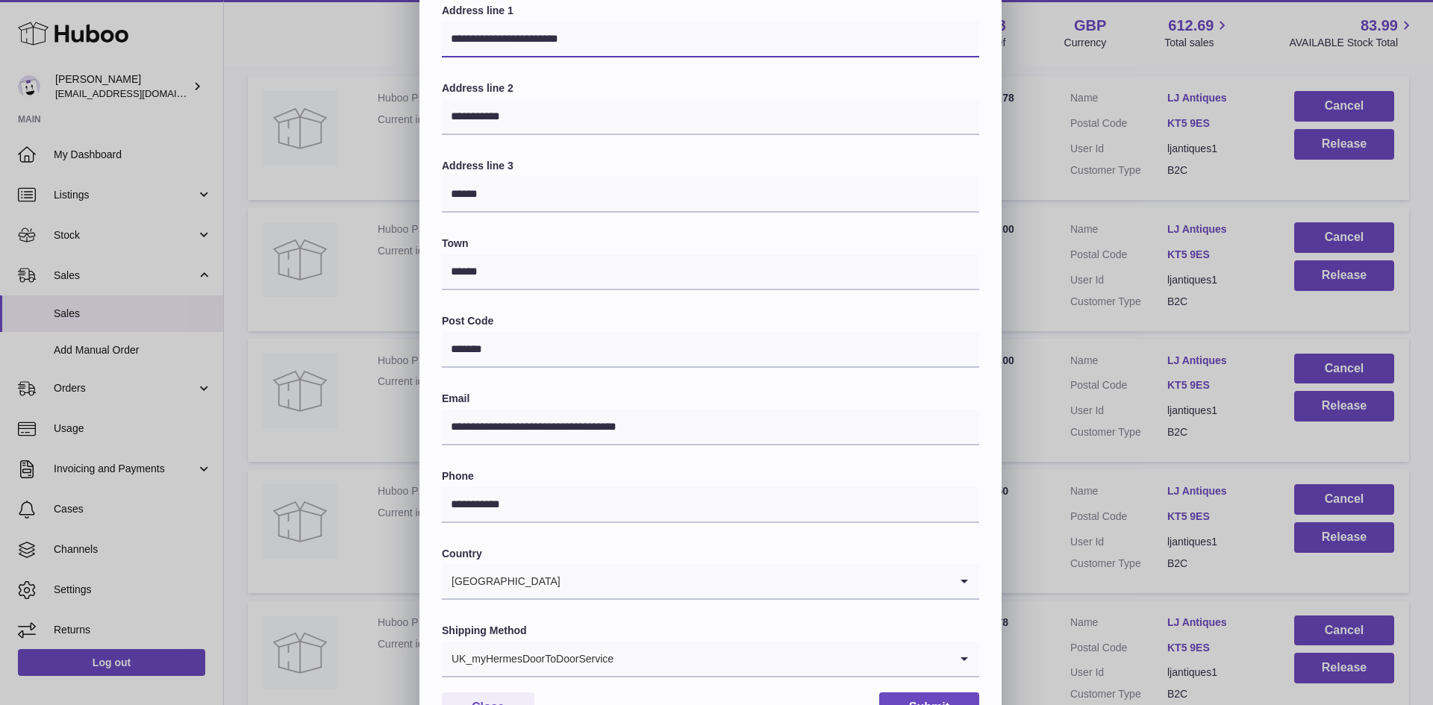
scroll to position [235, 0]
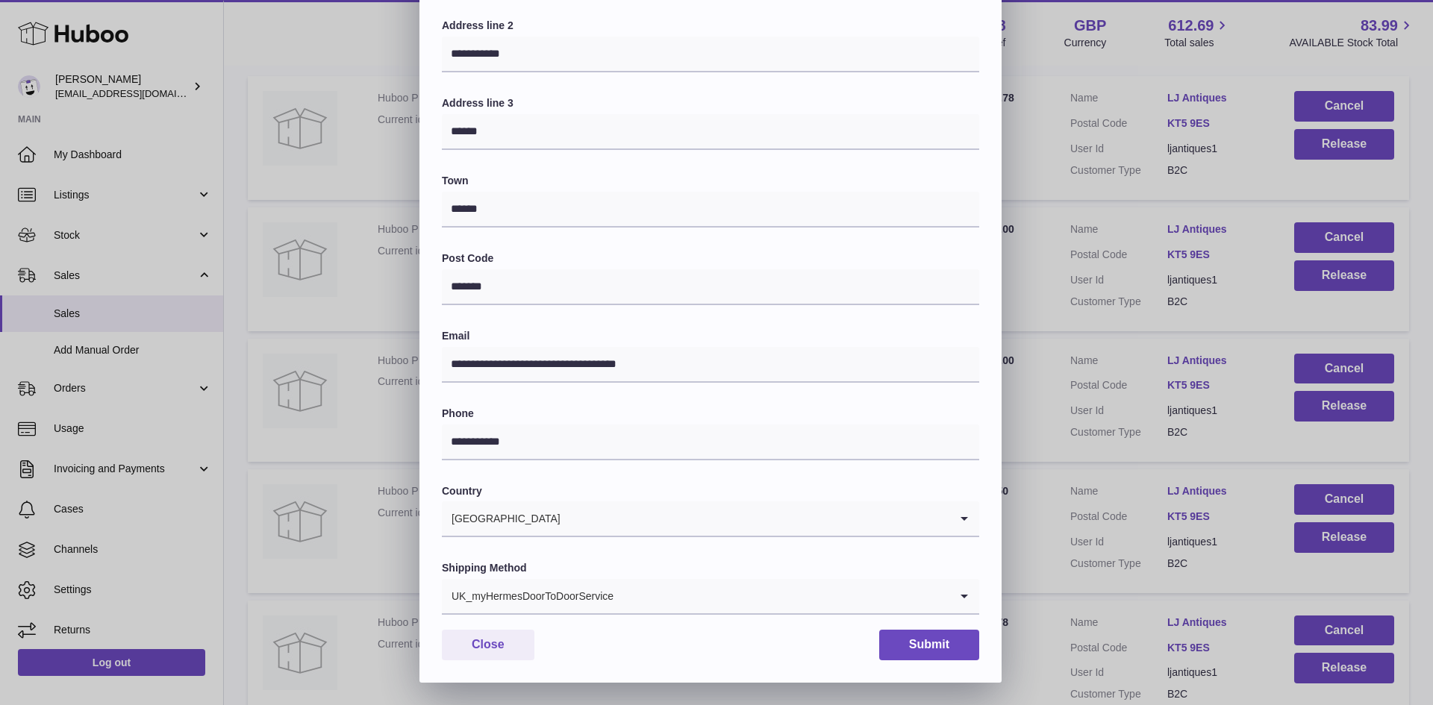
type input "**********"
click at [632, 589] on input "Search for option" at bounding box center [696, 596] width 508 height 34
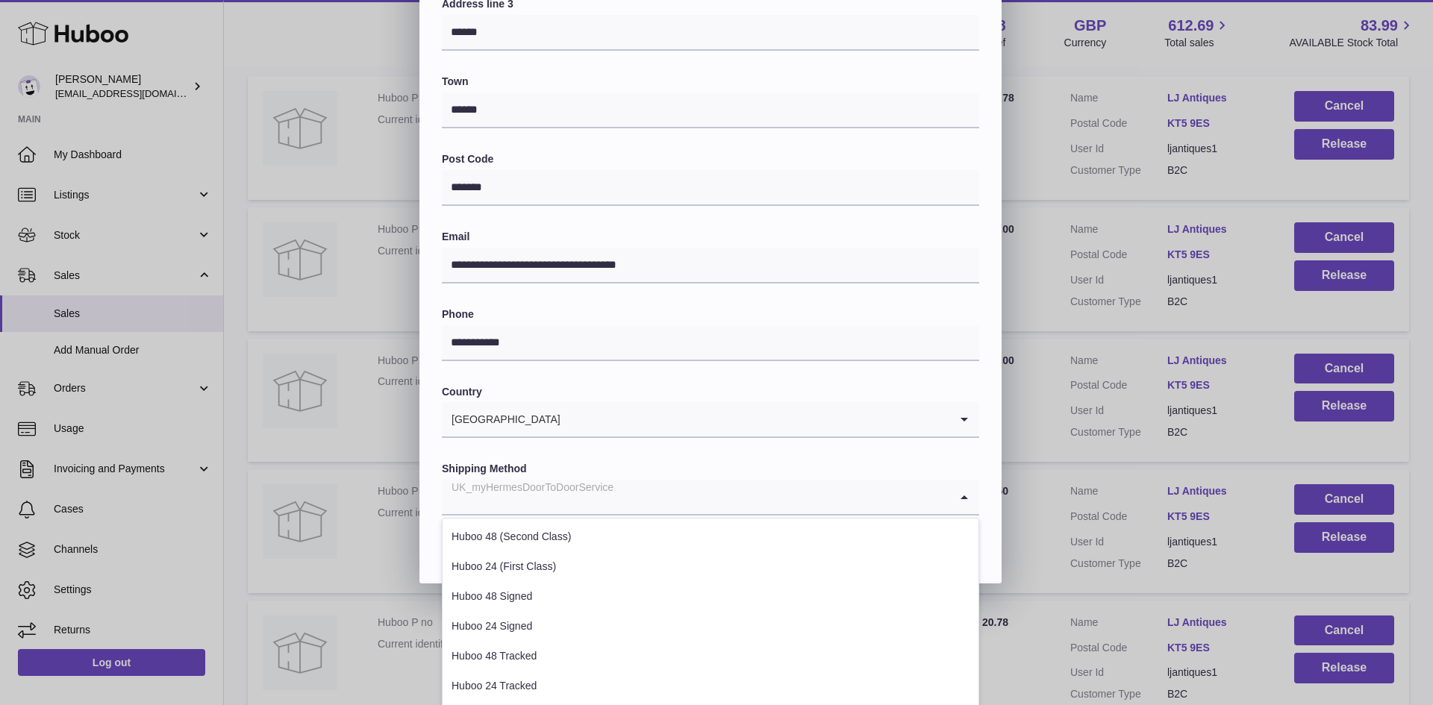
scroll to position [408, 0]
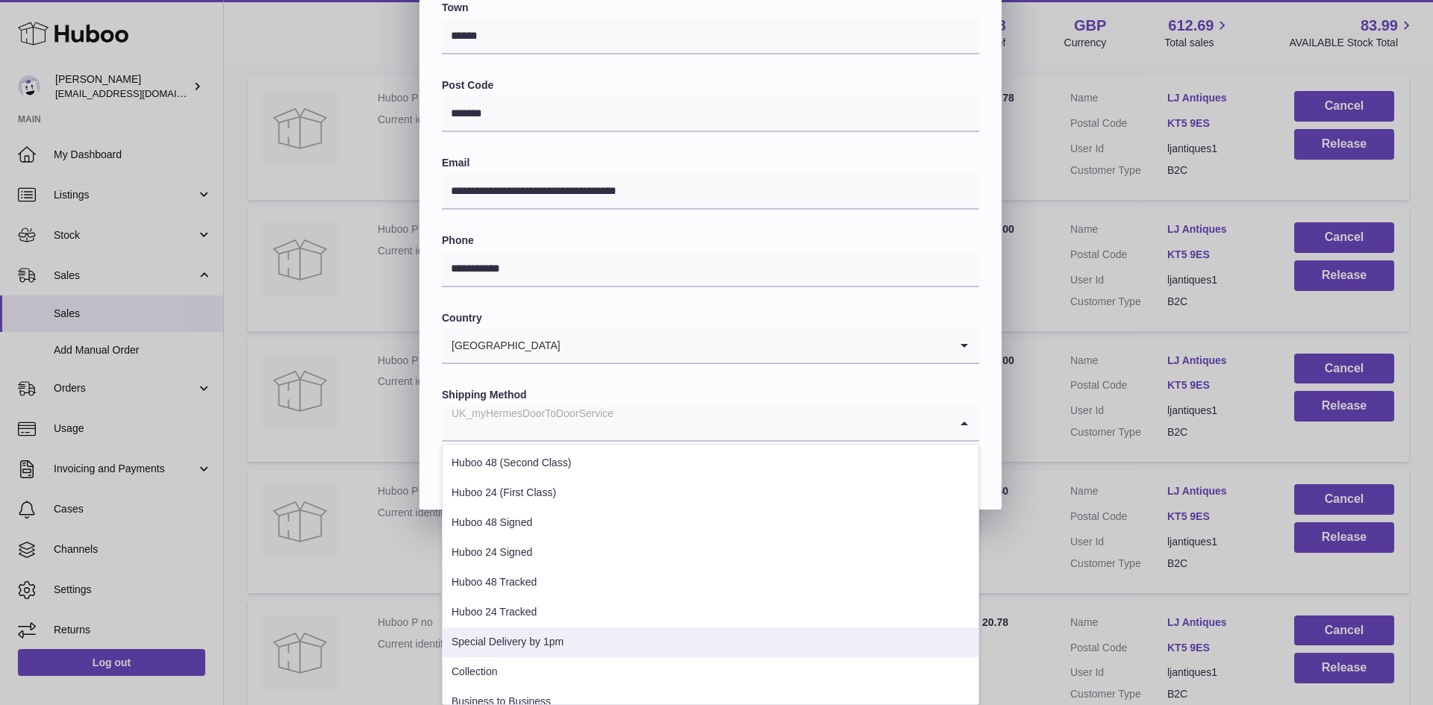
click at [562, 638] on li "Special Delivery by 1pm" at bounding box center [711, 643] width 536 height 30
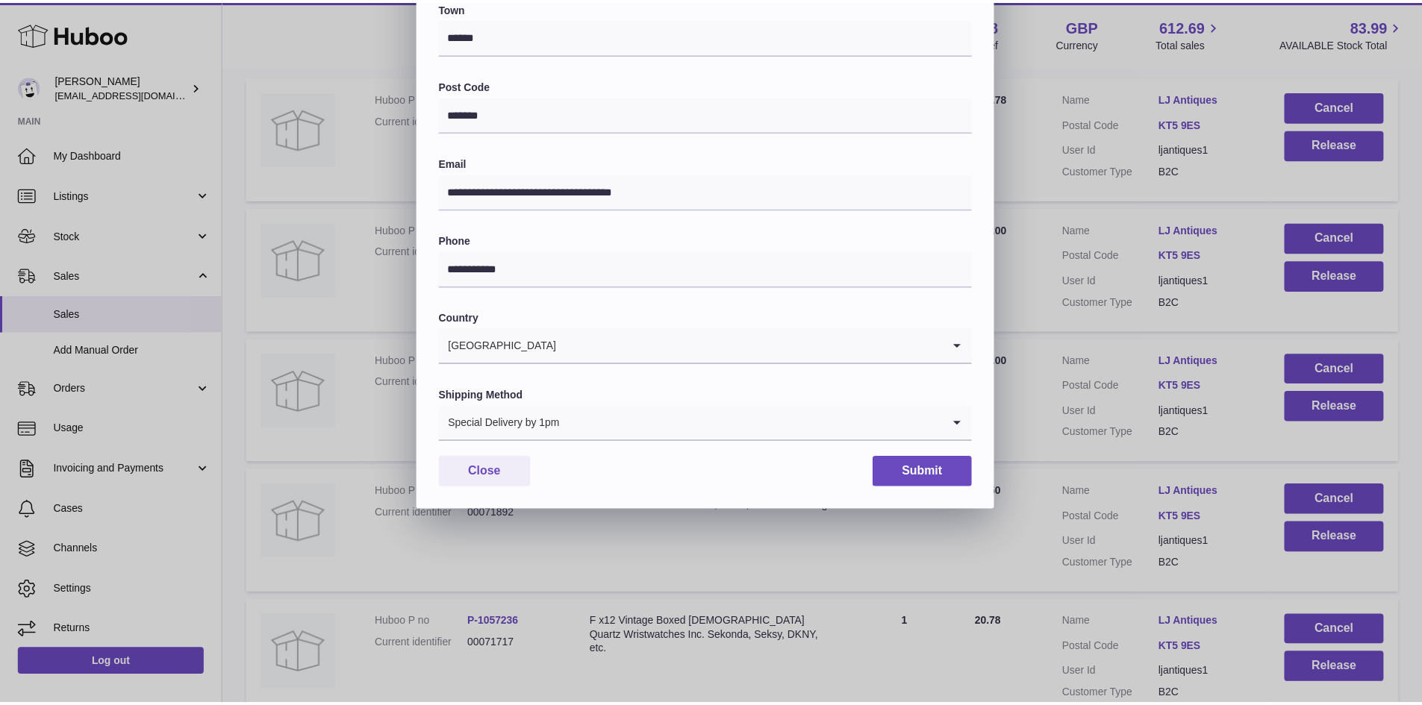
scroll to position [235, 0]
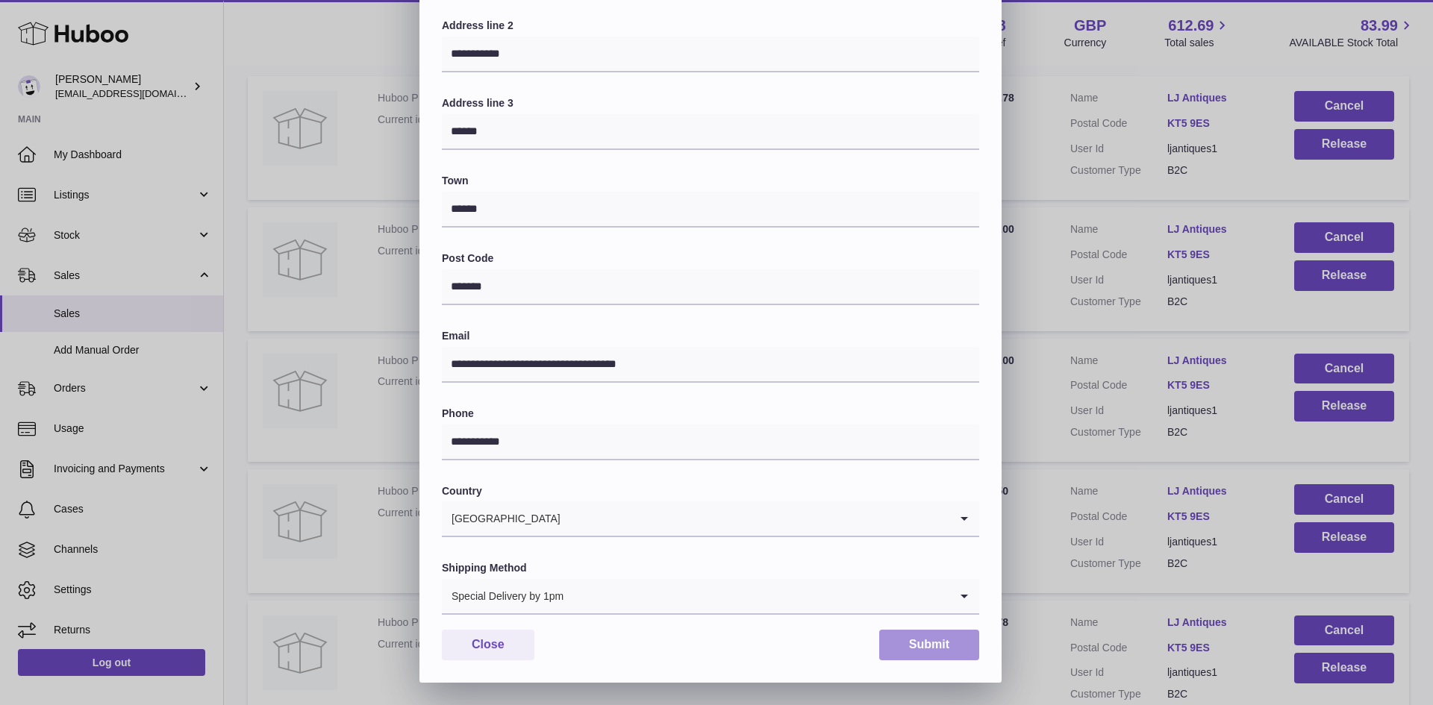
click at [923, 649] on button "Submit" at bounding box center [929, 645] width 100 height 31
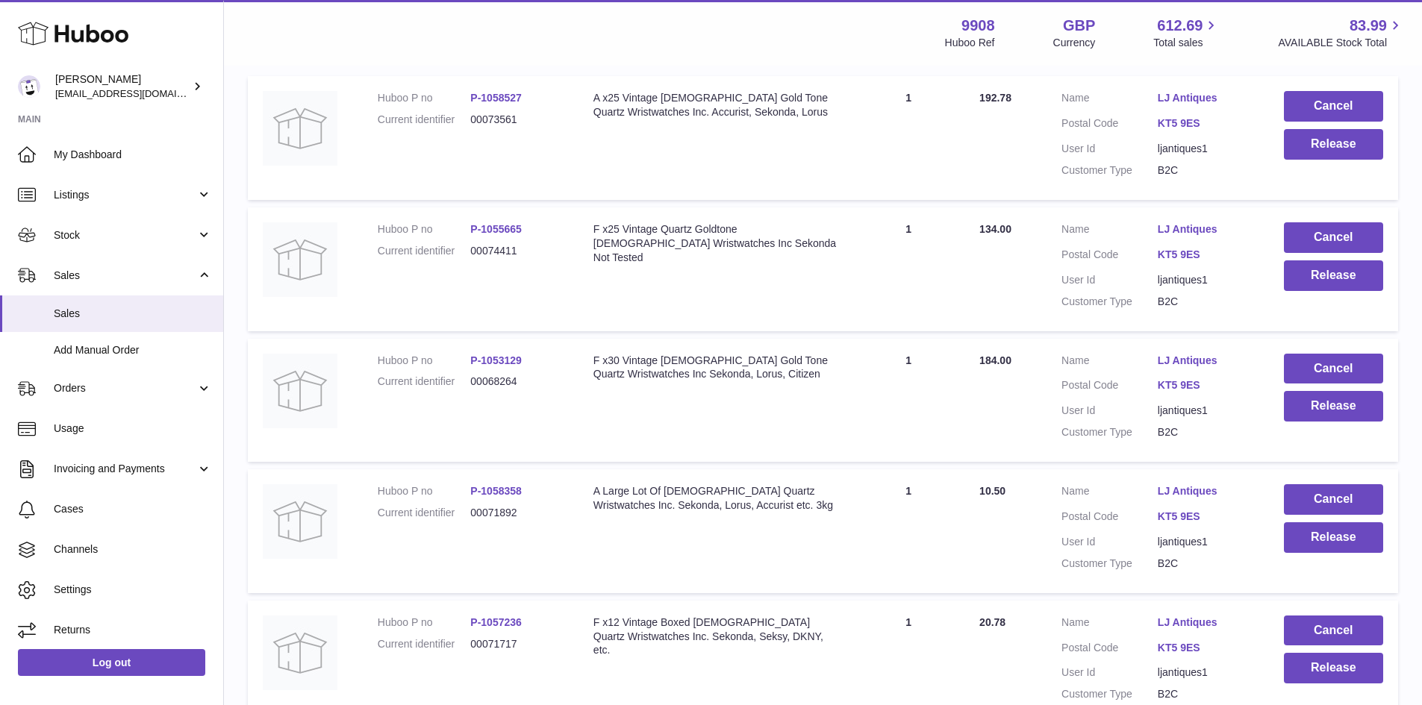
click at [1190, 493] on link "LJ Antiques" at bounding box center [1206, 492] width 96 height 14
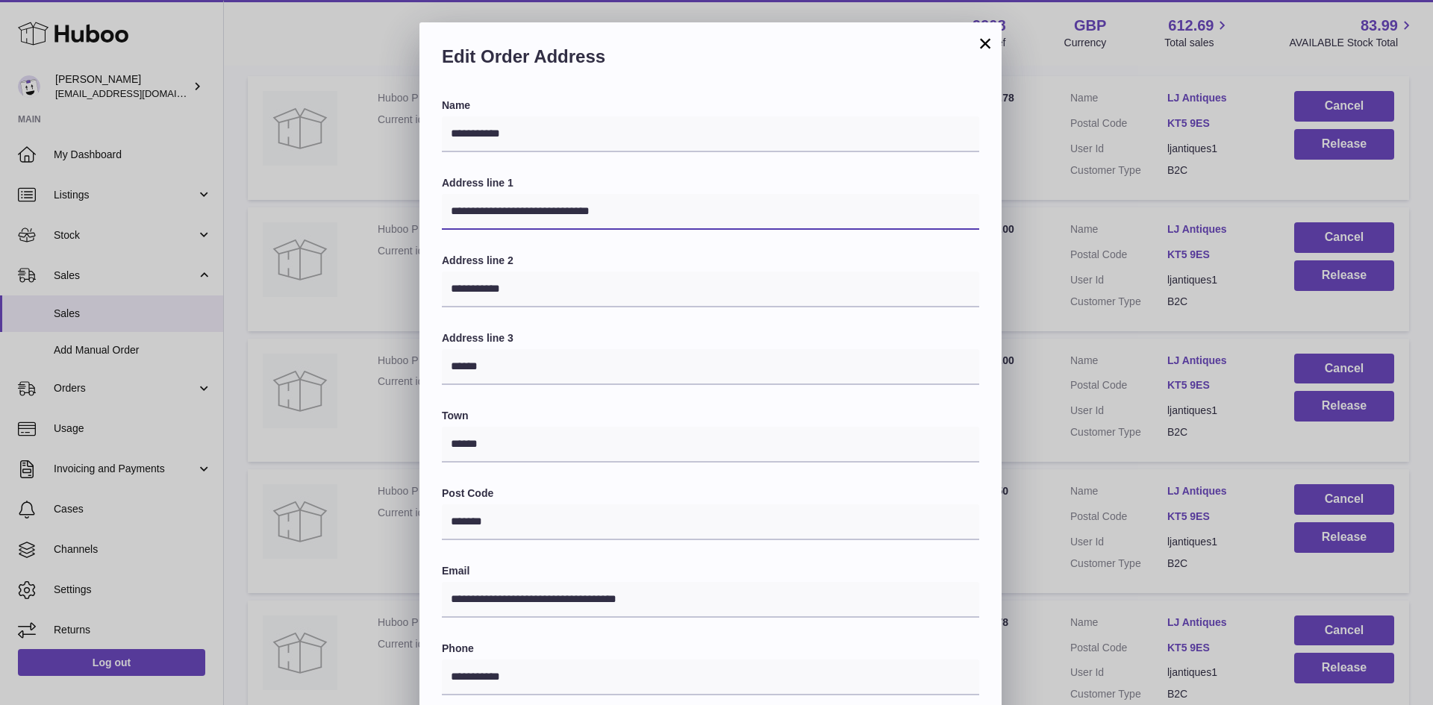
drag, startPoint x: 658, startPoint y: 222, endPoint x: 572, endPoint y: 217, distance: 86.0
click at [572, 217] on input "**********" at bounding box center [711, 212] width 538 height 36
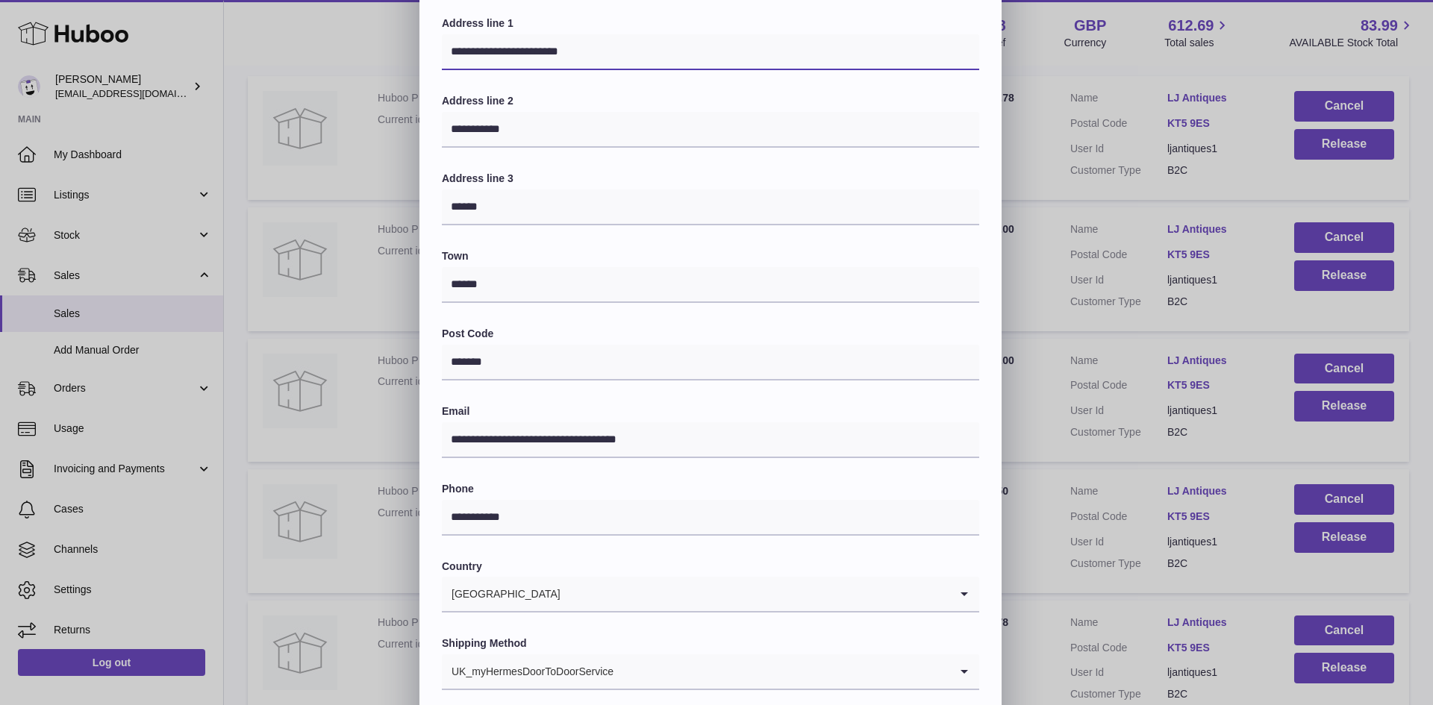
scroll to position [235, 0]
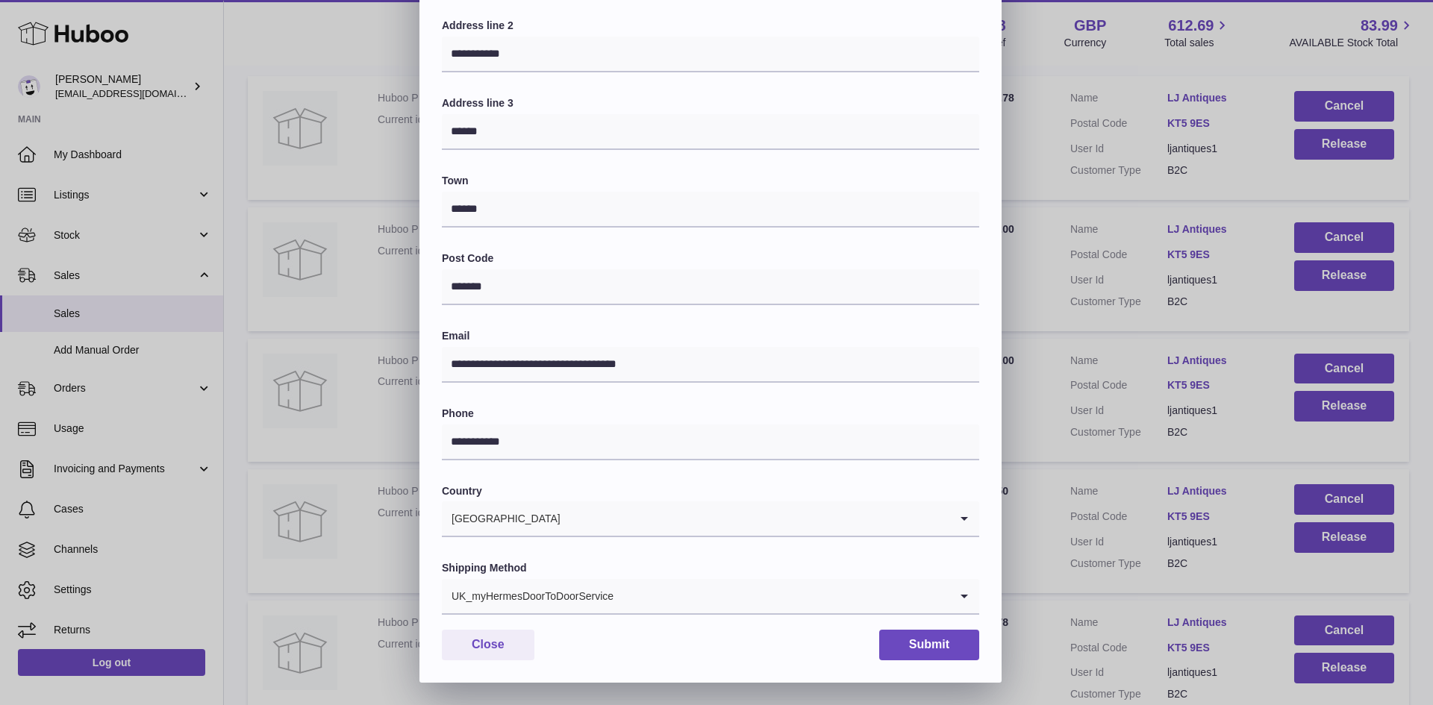
type input "**********"
click at [653, 604] on input "Search for option" at bounding box center [781, 596] width 335 height 34
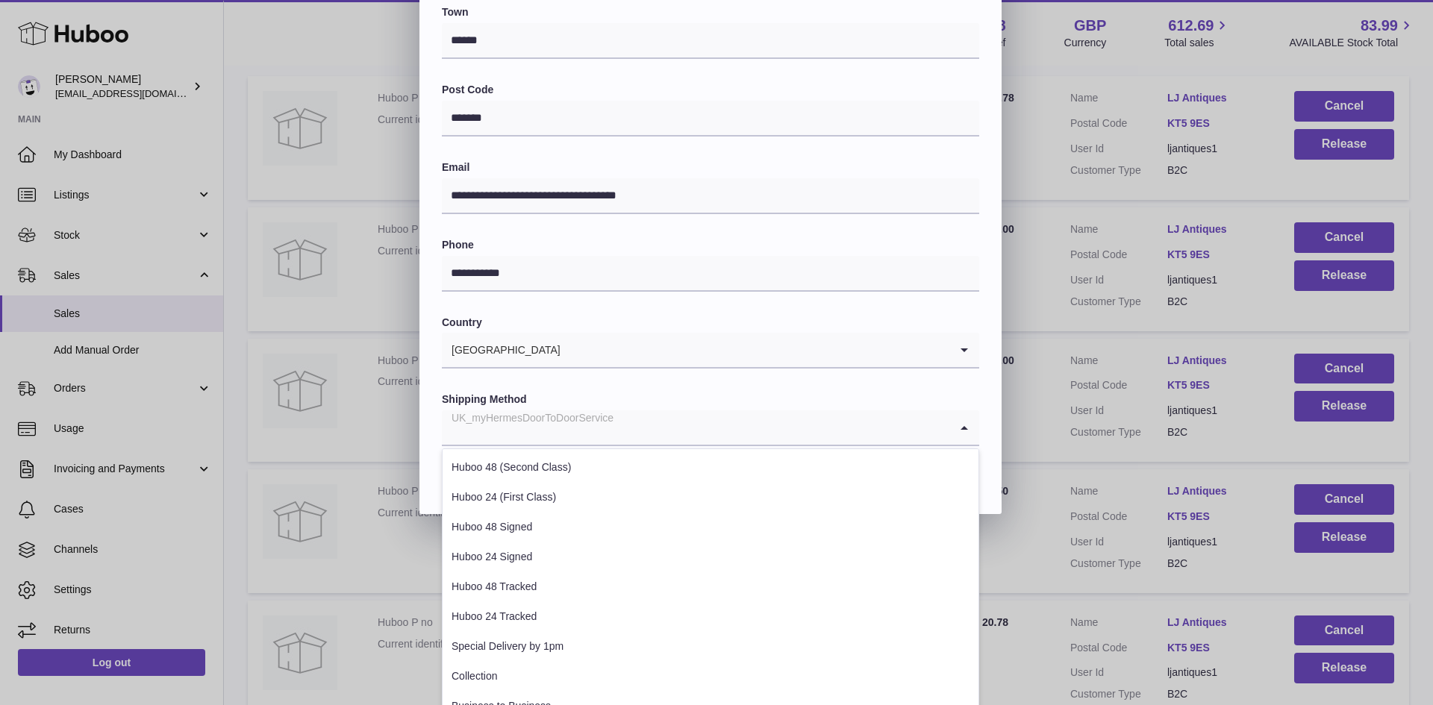
scroll to position [408, 0]
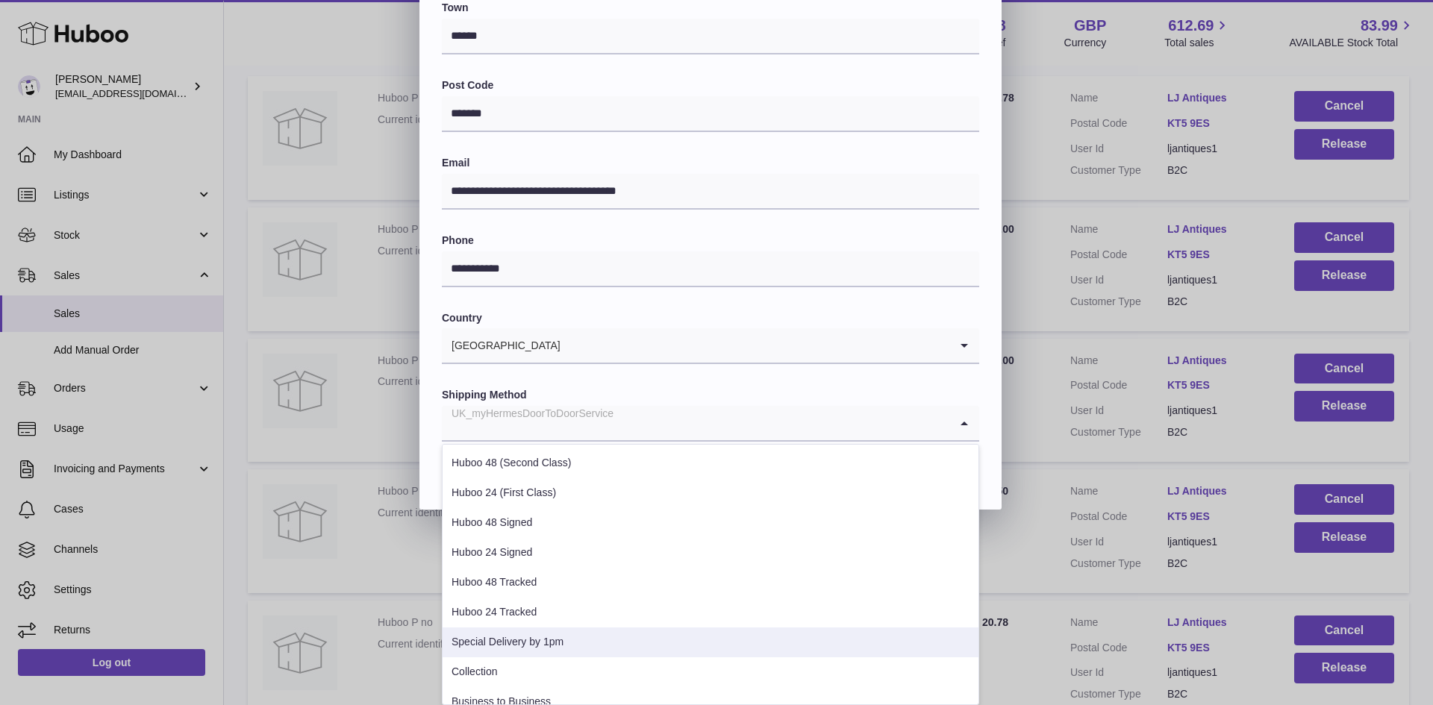
click at [599, 640] on li "Special Delivery by 1pm" at bounding box center [711, 643] width 536 height 30
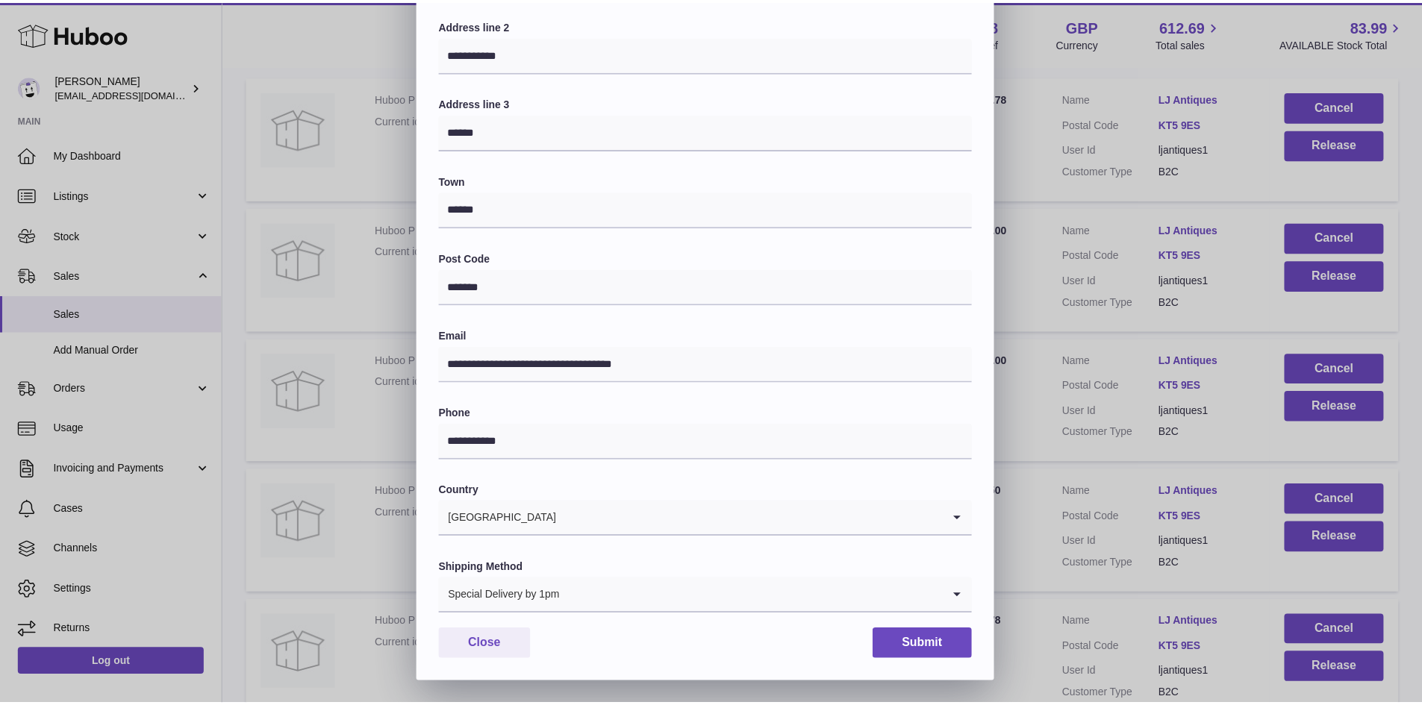
scroll to position [235, 0]
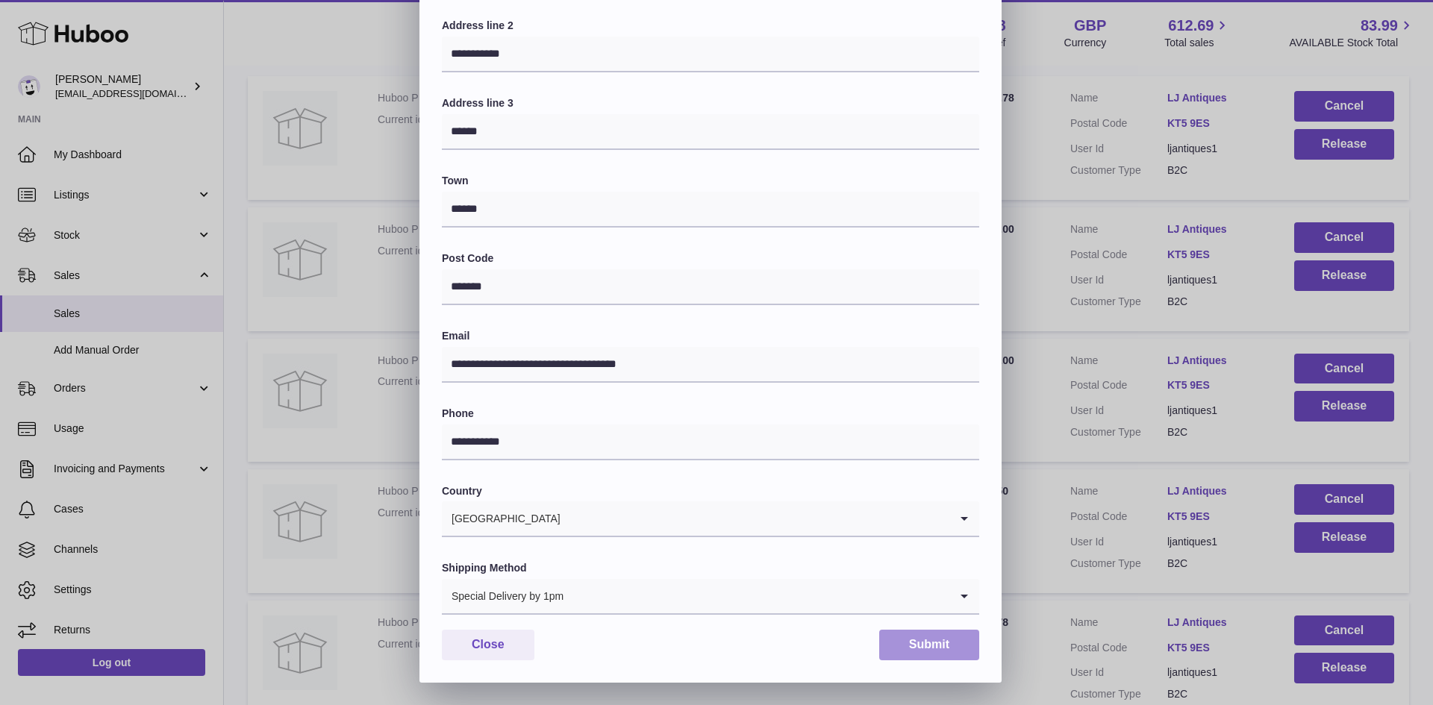
click at [928, 632] on button "Submit" at bounding box center [929, 645] width 100 height 31
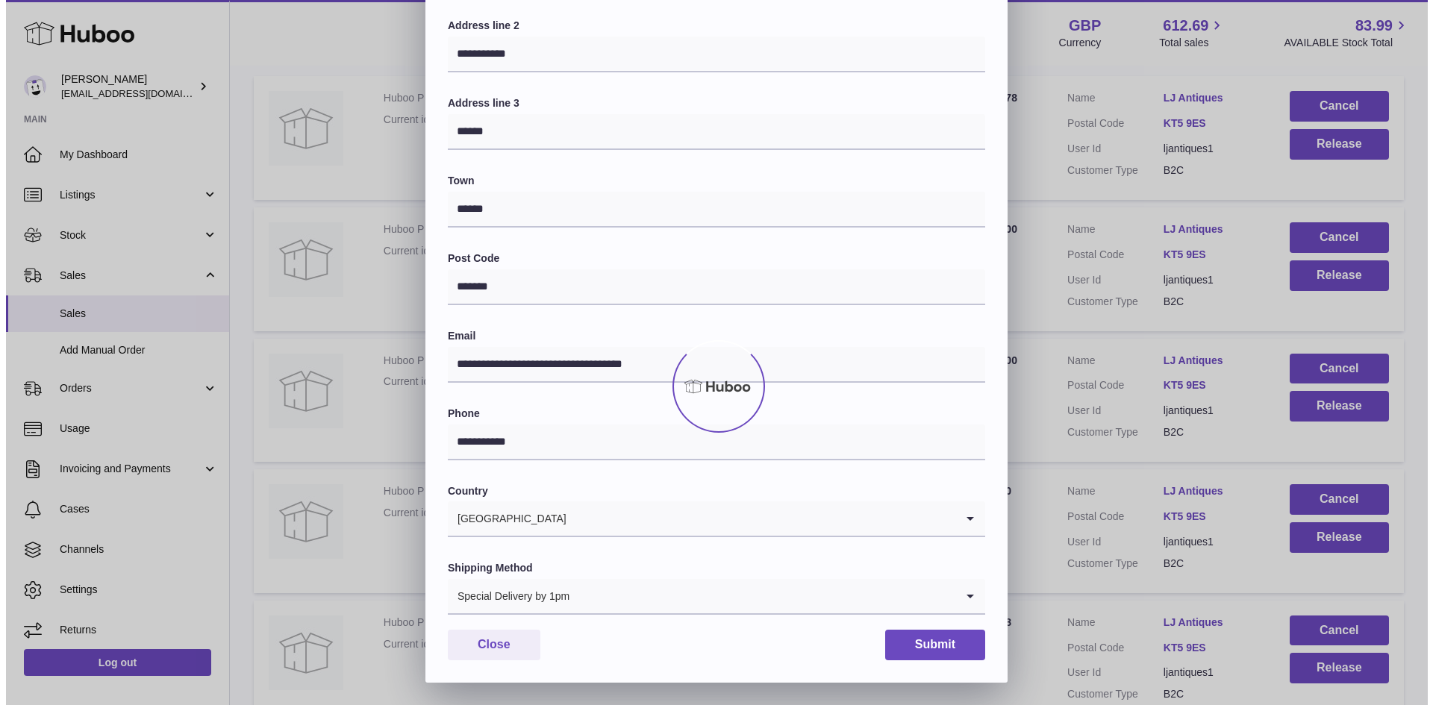
scroll to position [0, 0]
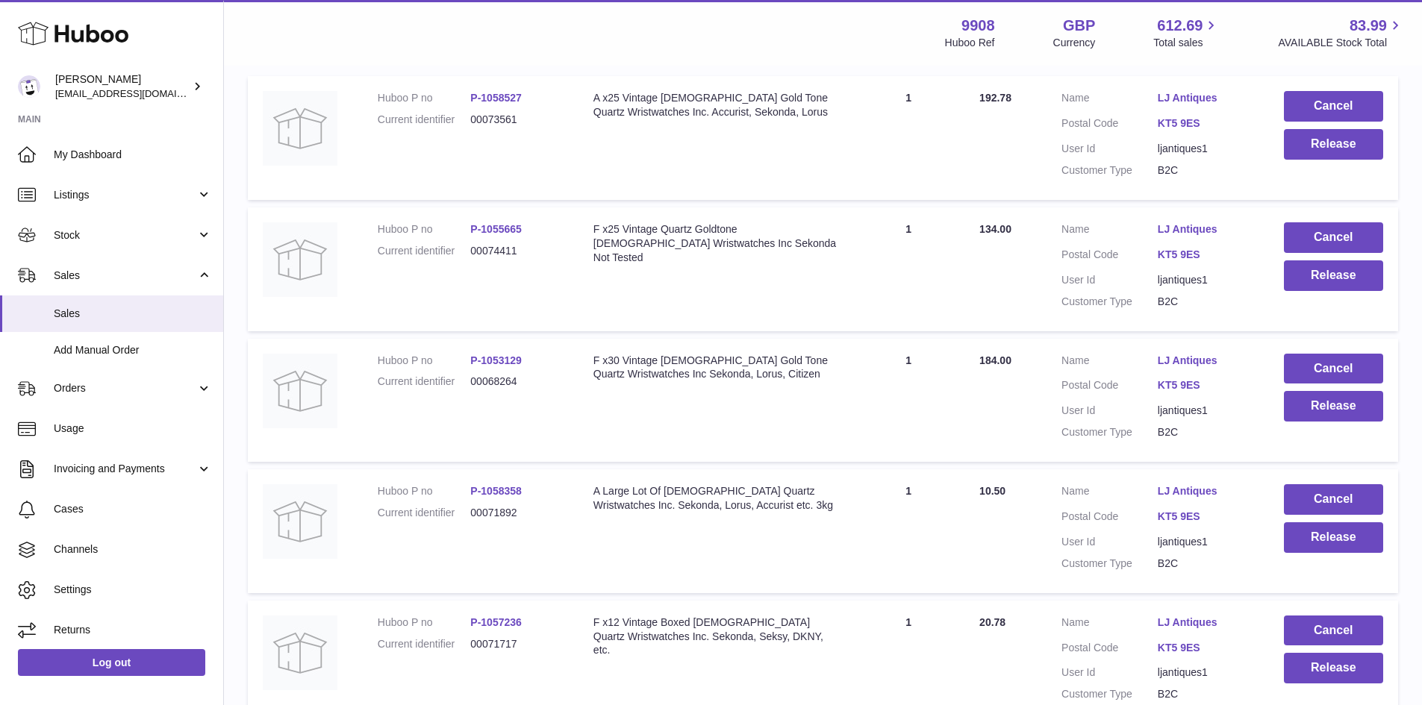
click at [1207, 621] on link "LJ Antiques" at bounding box center [1206, 623] width 96 height 14
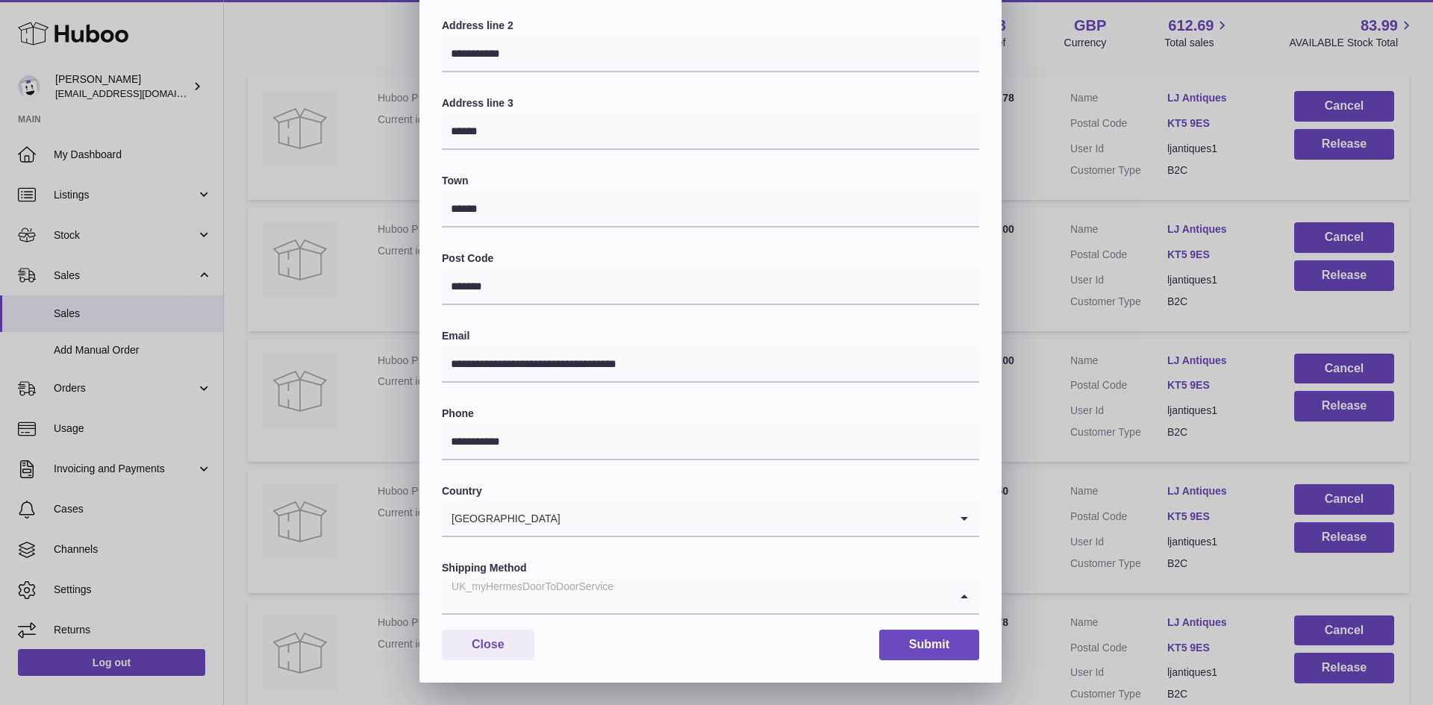
click at [662, 592] on input "Search for option" at bounding box center [696, 596] width 508 height 34
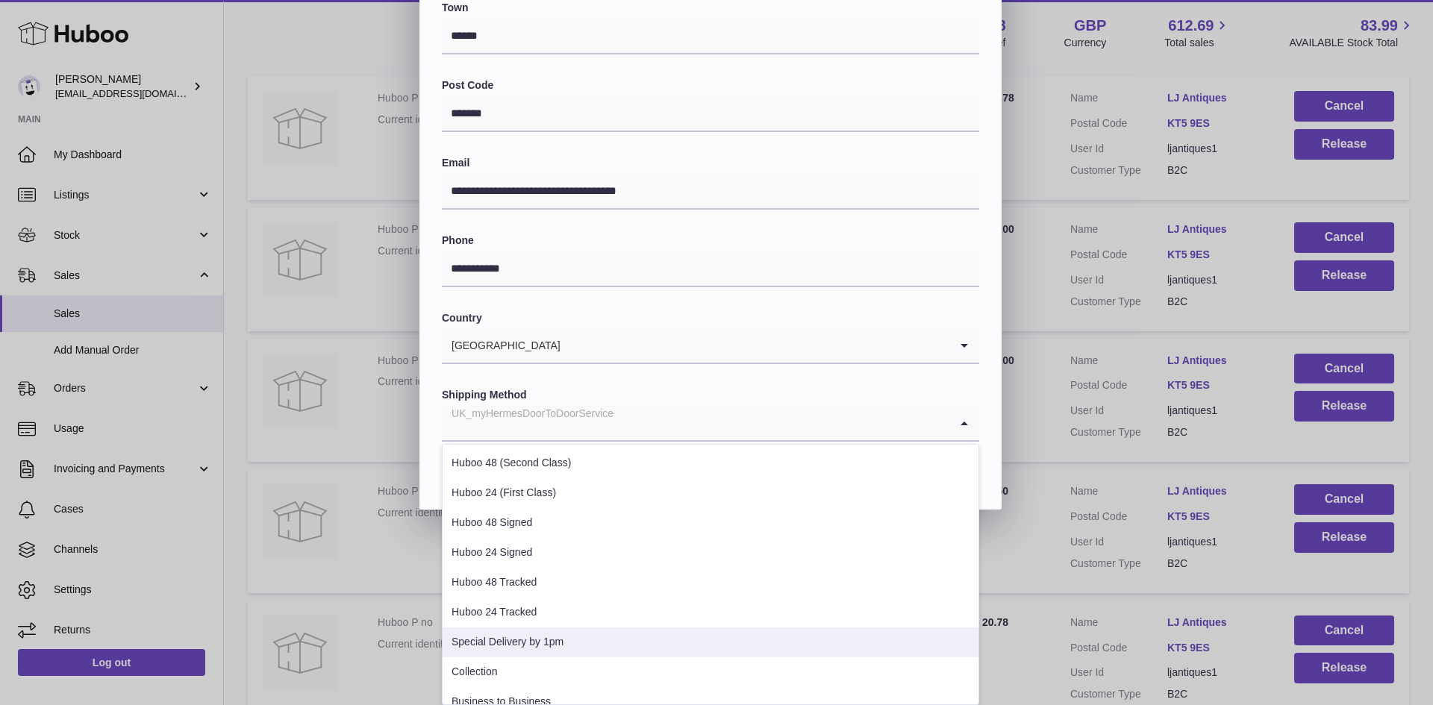
click at [558, 635] on li "Special Delivery by 1pm" at bounding box center [711, 643] width 536 height 30
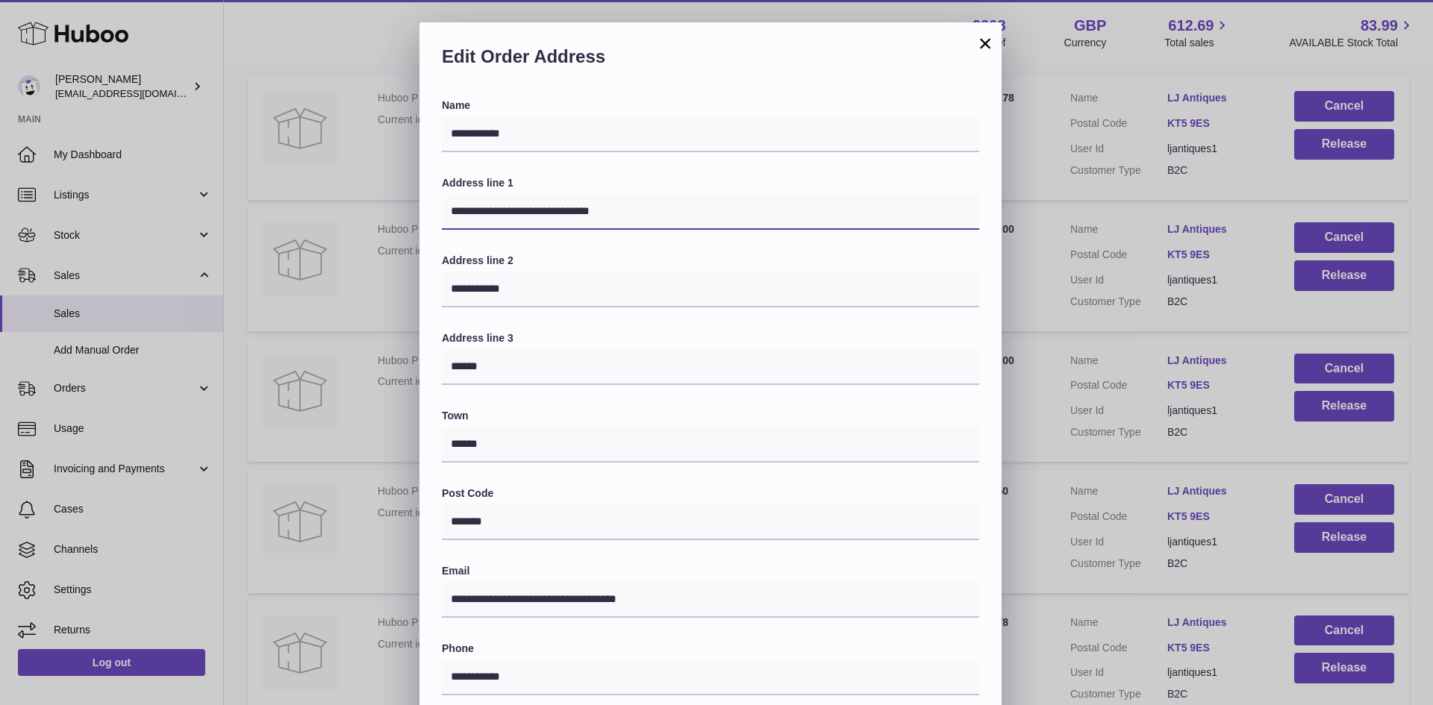
drag, startPoint x: 659, startPoint y: 219, endPoint x: 571, endPoint y: 216, distance: 88.1
click at [571, 216] on input "**********" at bounding box center [711, 212] width 538 height 36
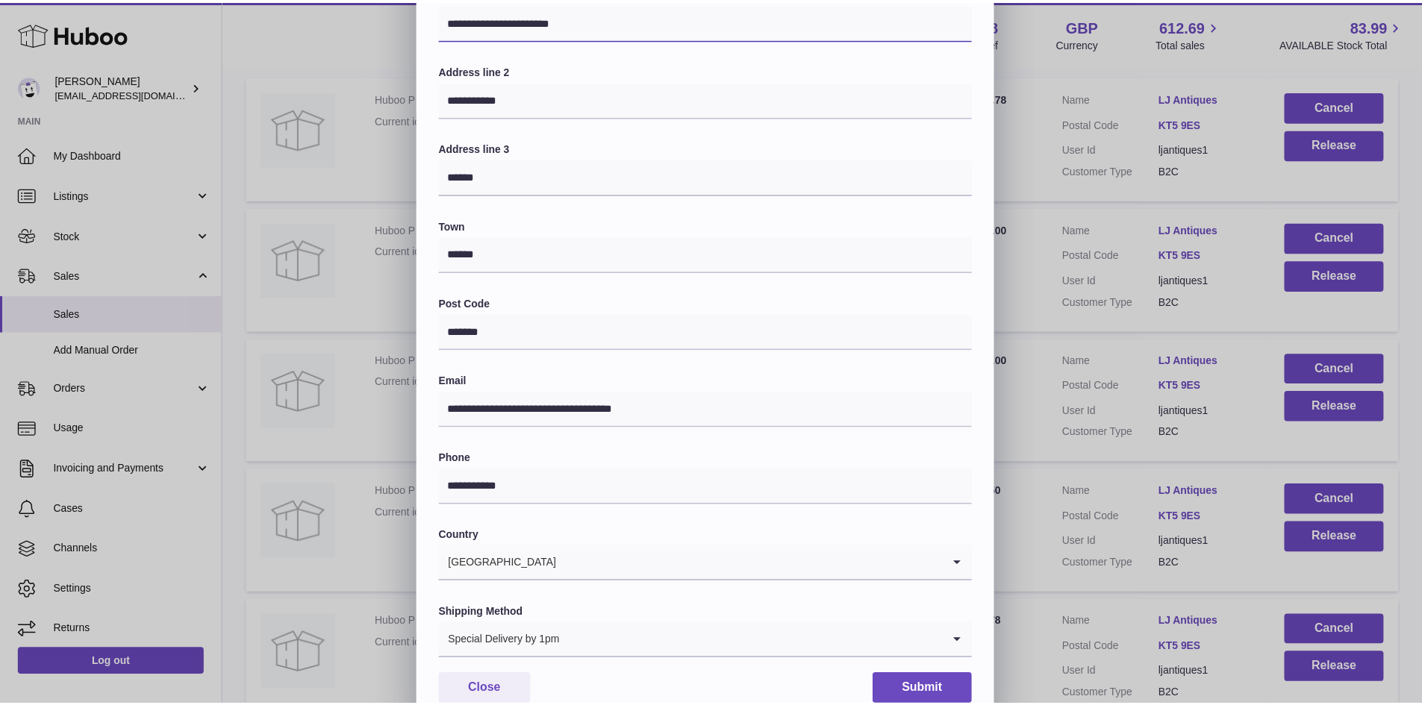
scroll to position [235, 0]
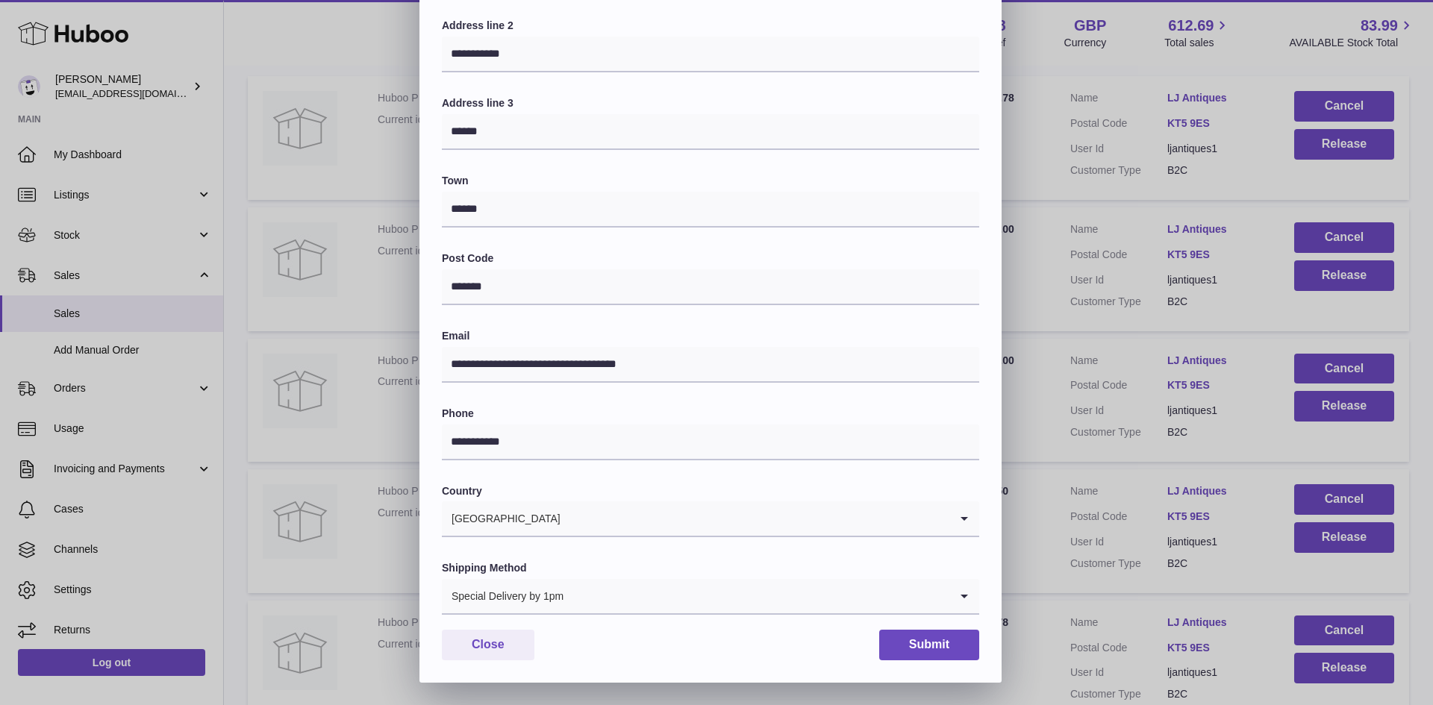
type input "**********"
click at [919, 652] on button "Submit" at bounding box center [929, 645] width 100 height 31
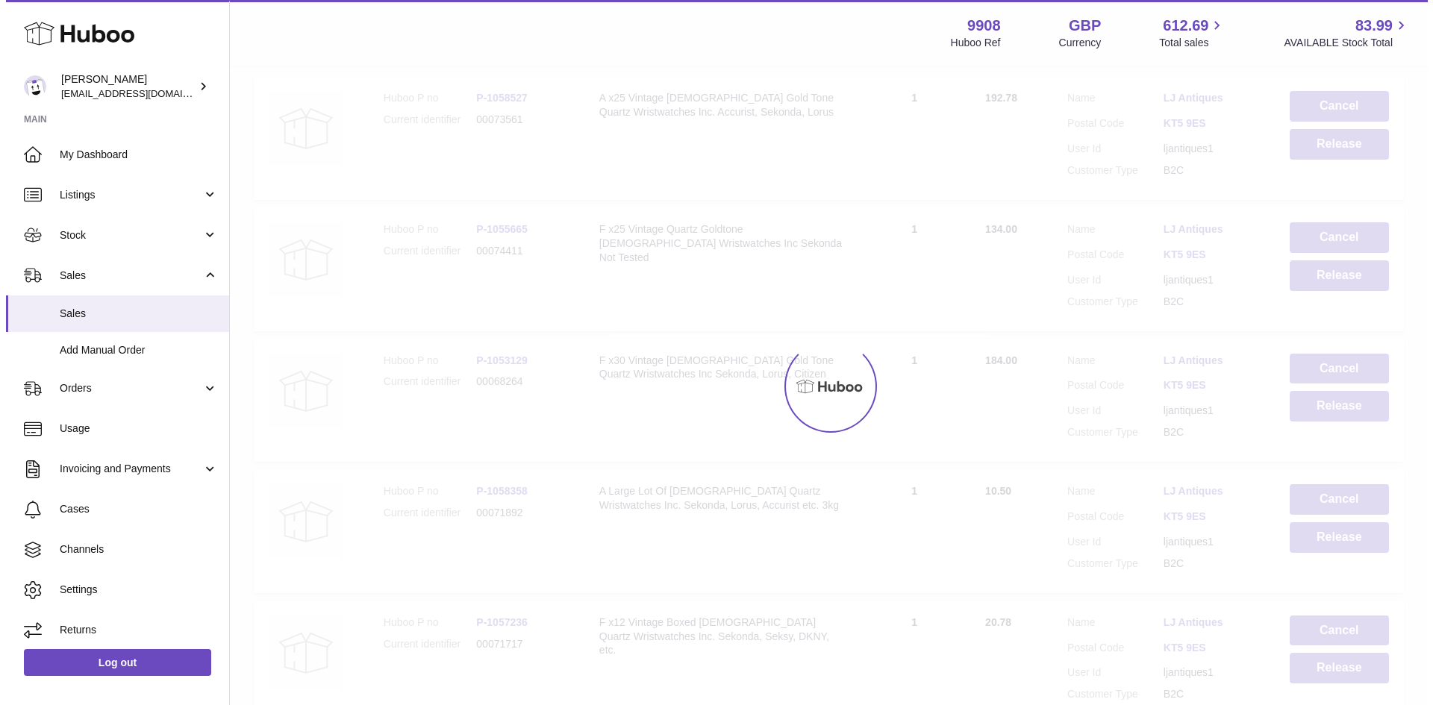
scroll to position [0, 0]
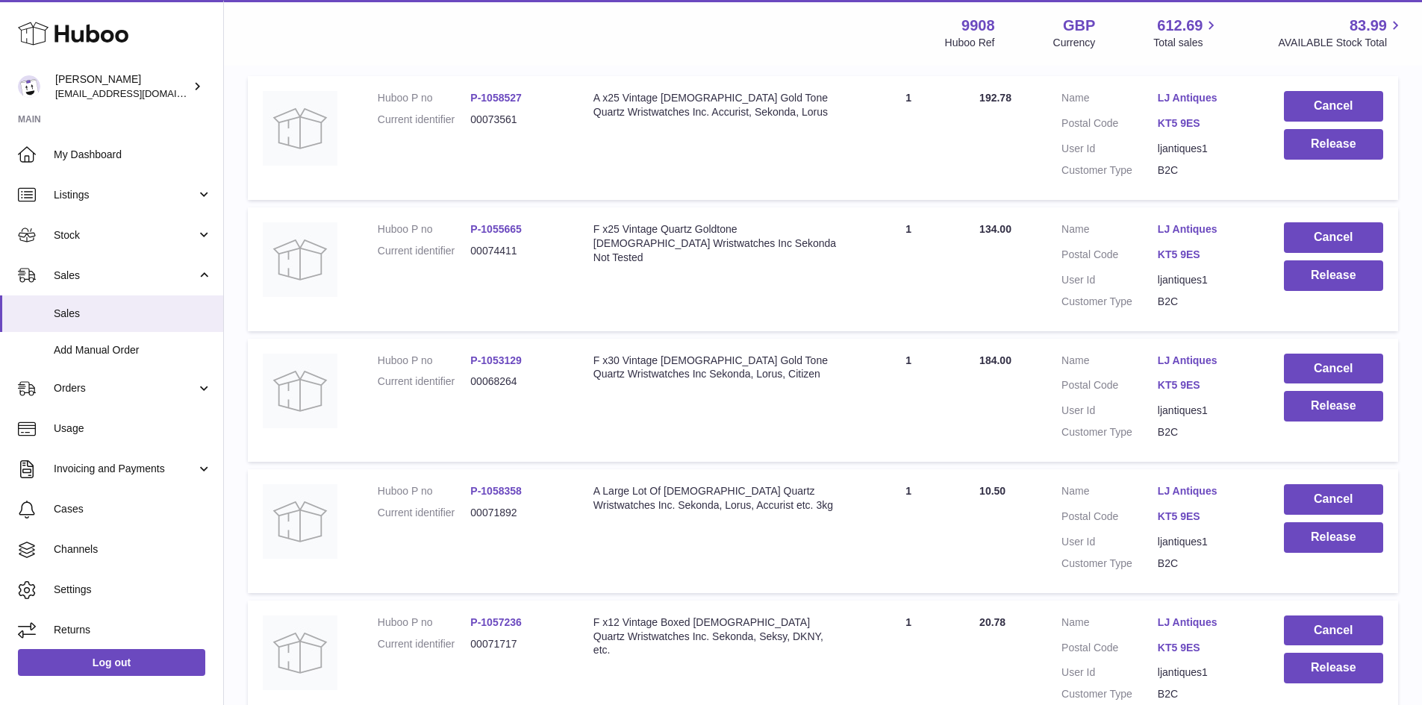
click at [1187, 623] on link "LJ Antiques" at bounding box center [1206, 623] width 96 height 14
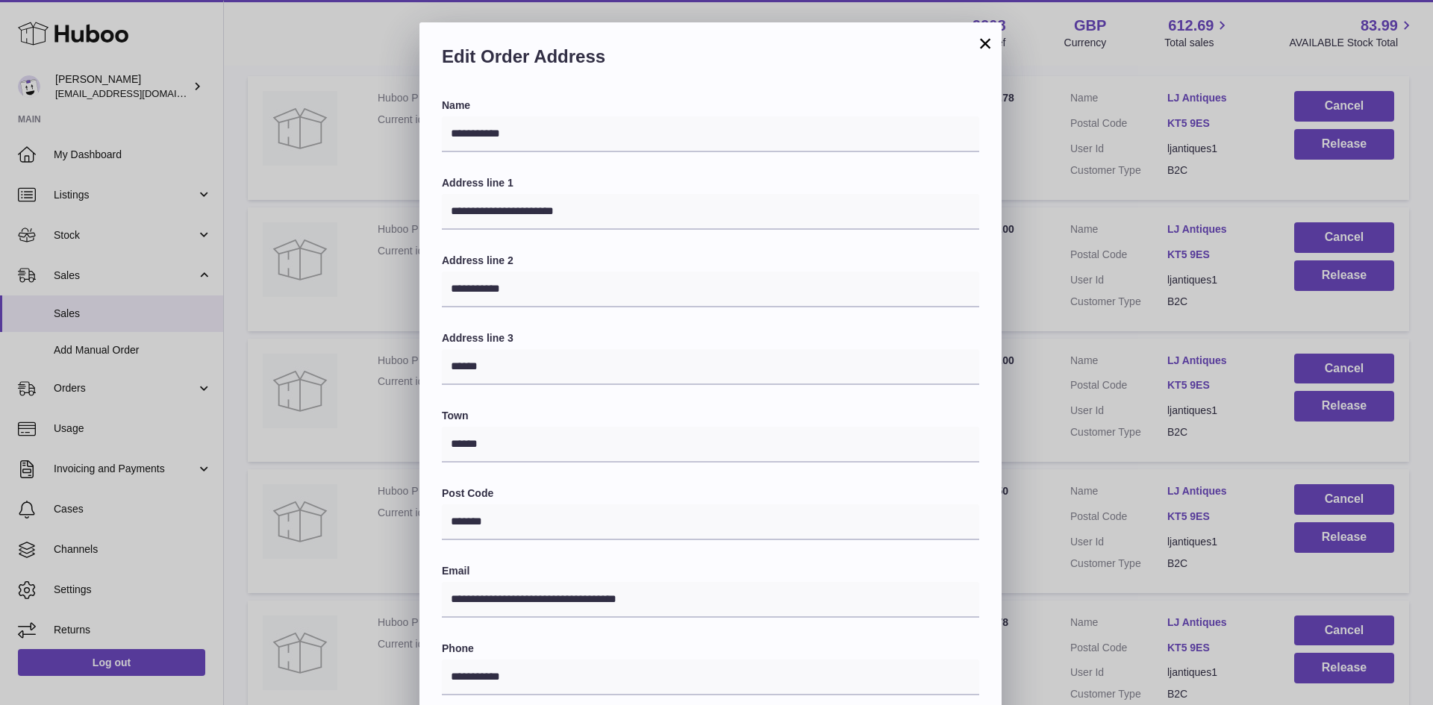
click at [981, 42] on button "×" at bounding box center [985, 43] width 18 height 18
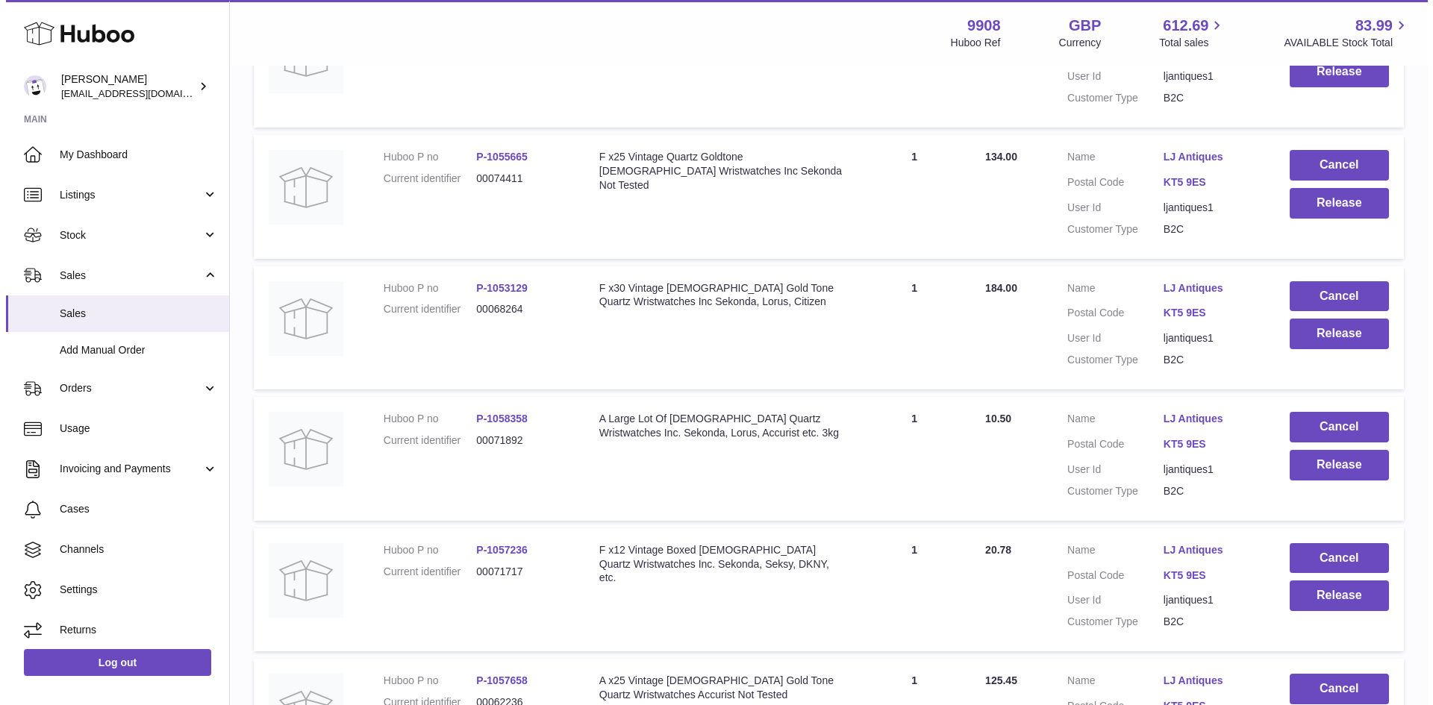
scroll to position [498, 0]
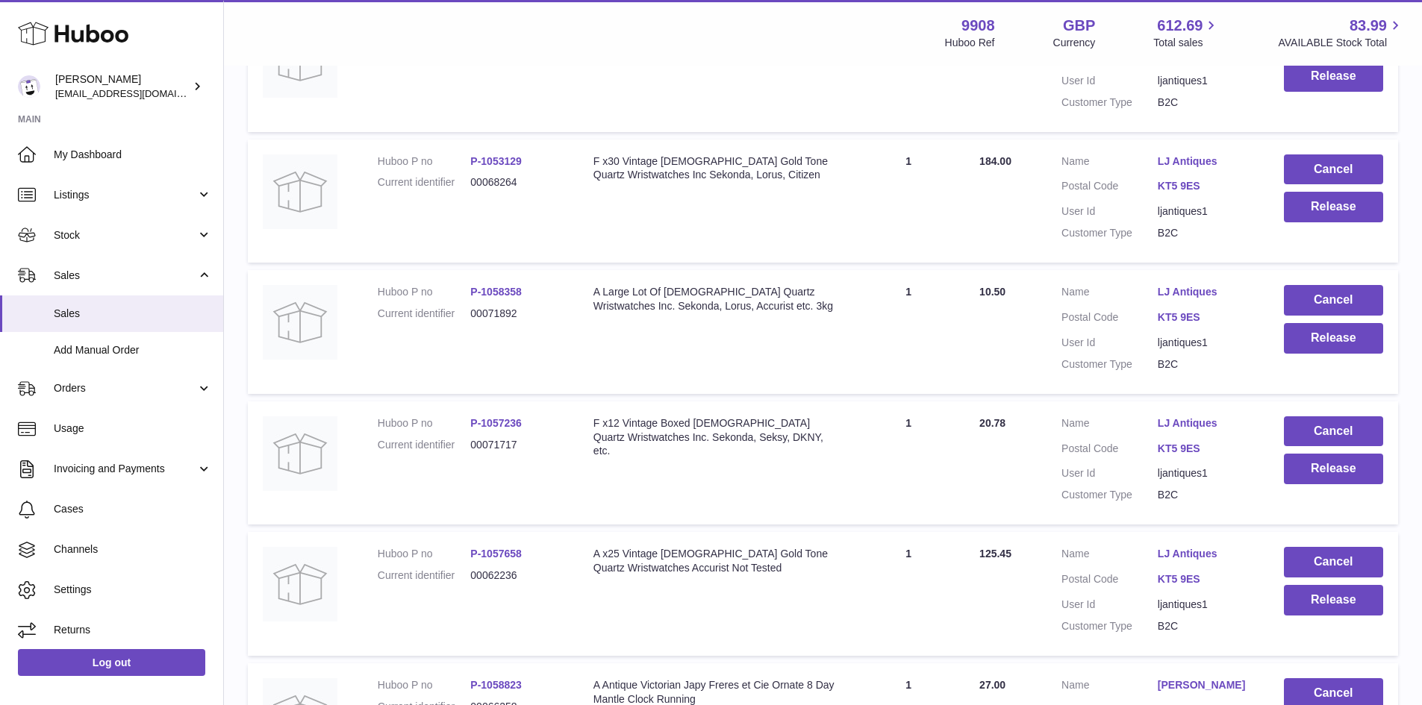
click at [1177, 548] on link "LJ Antiques" at bounding box center [1206, 554] width 96 height 14
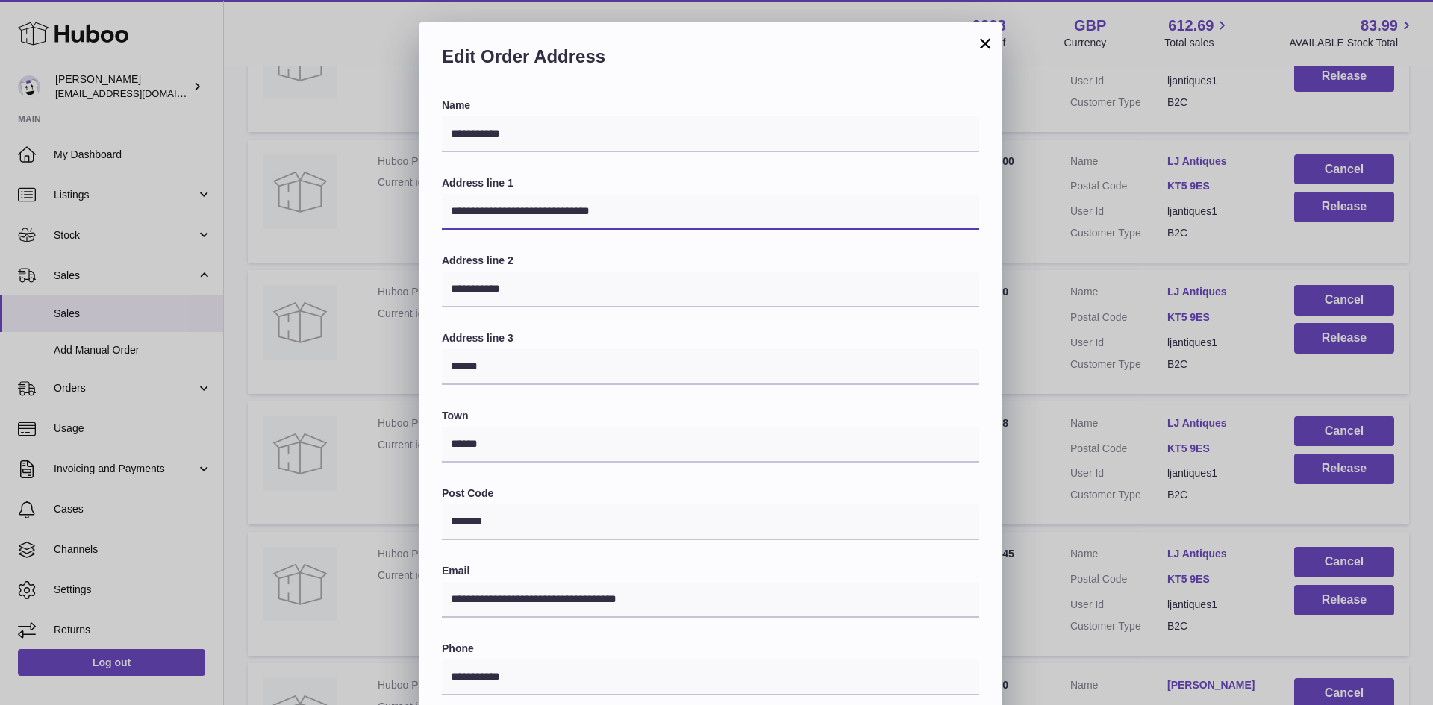
drag, startPoint x: 635, startPoint y: 208, endPoint x: 570, endPoint y: 212, distance: 65.1
click at [574, 212] on input "**********" at bounding box center [711, 212] width 538 height 36
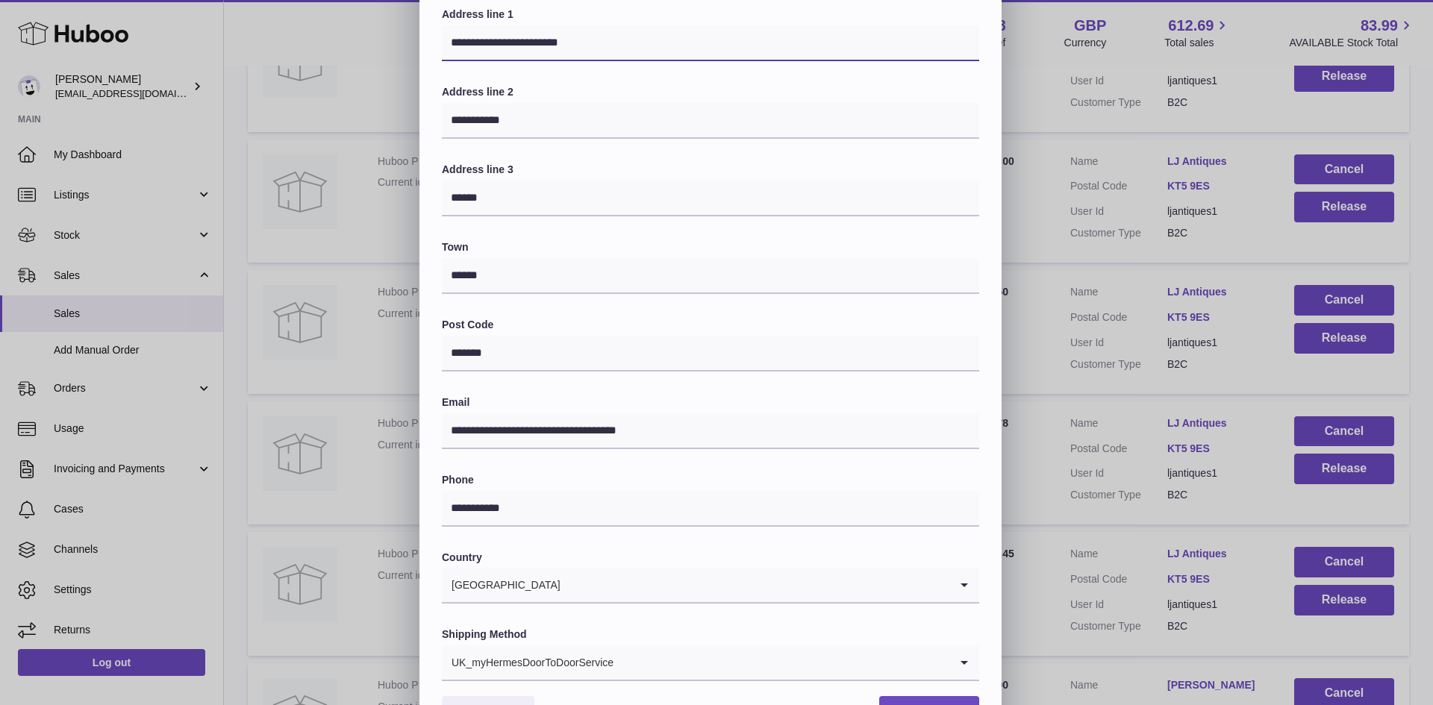
scroll to position [235, 0]
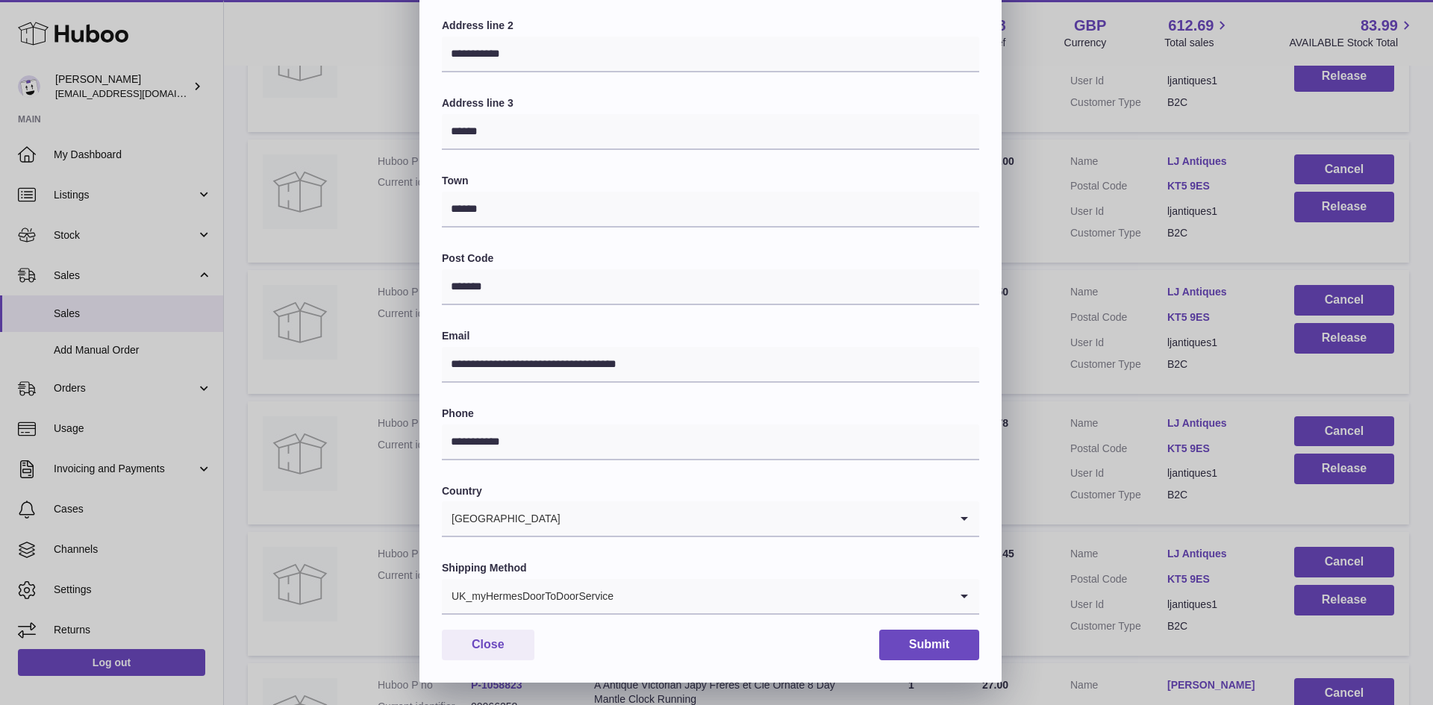
type input "**********"
click at [644, 593] on input "Search for option" at bounding box center [781, 596] width 335 height 34
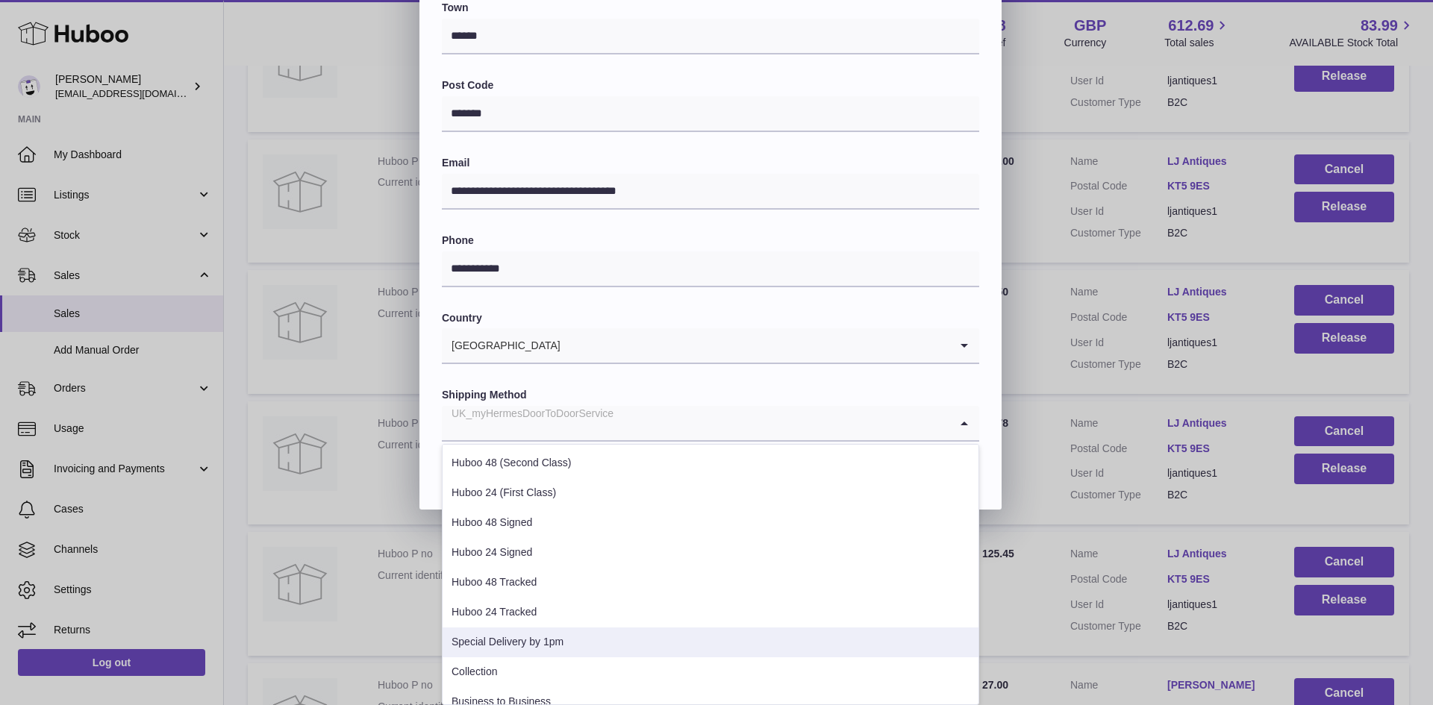
click at [601, 632] on li "Special Delivery by 1pm" at bounding box center [711, 643] width 536 height 30
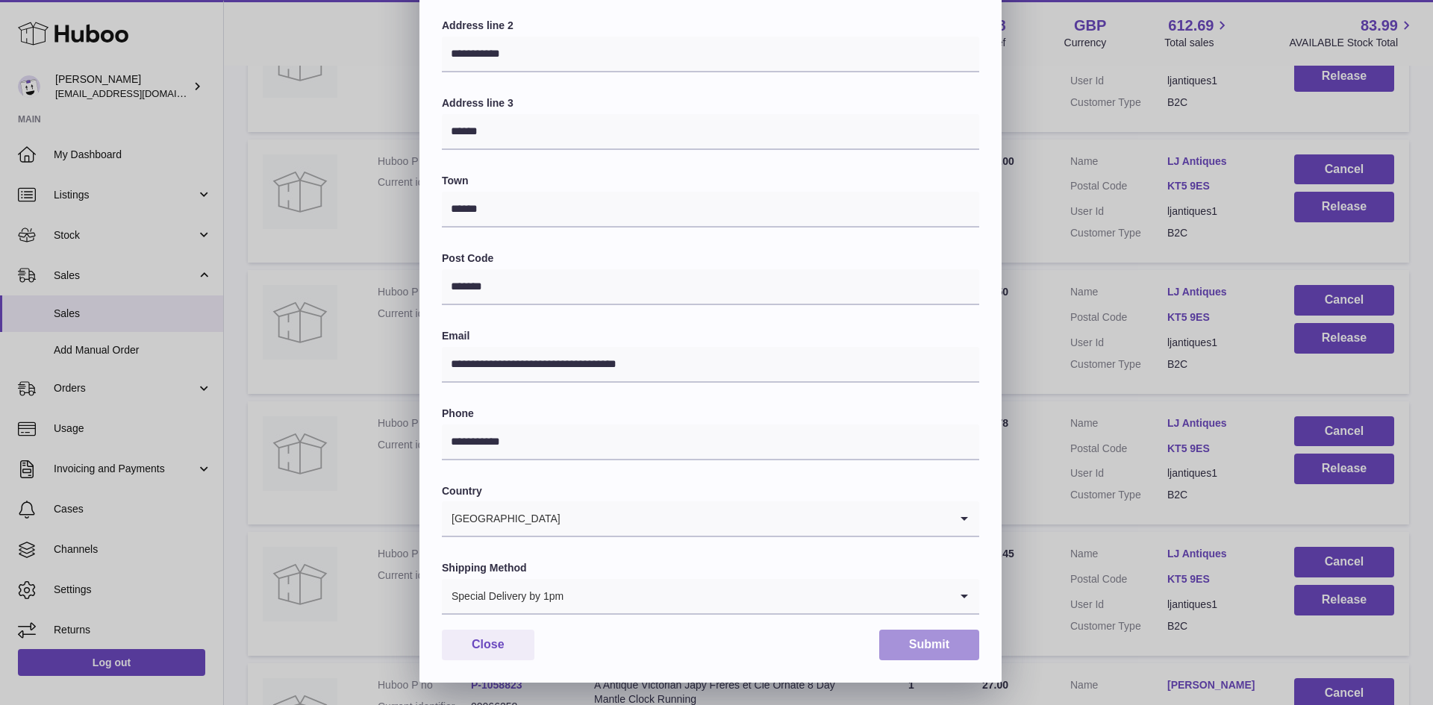
click at [961, 647] on button "Submit" at bounding box center [929, 645] width 100 height 31
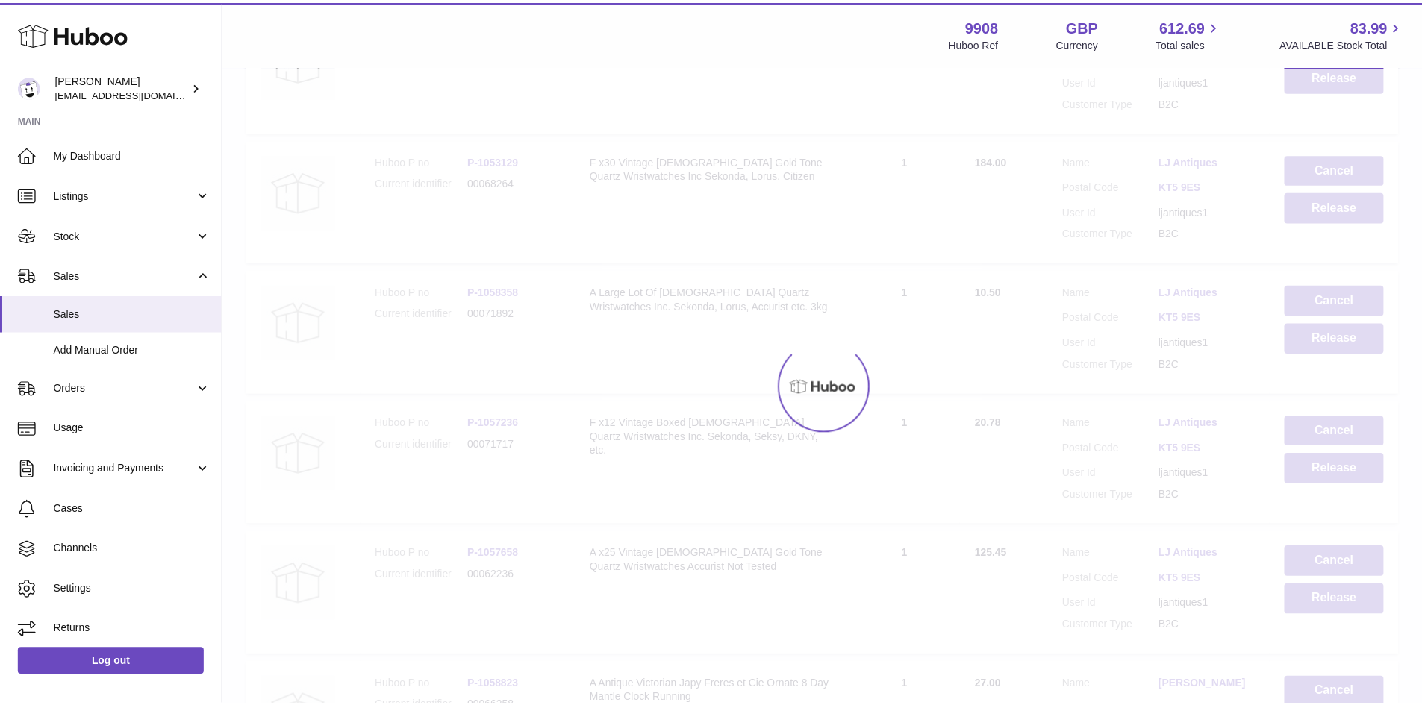
scroll to position [0, 0]
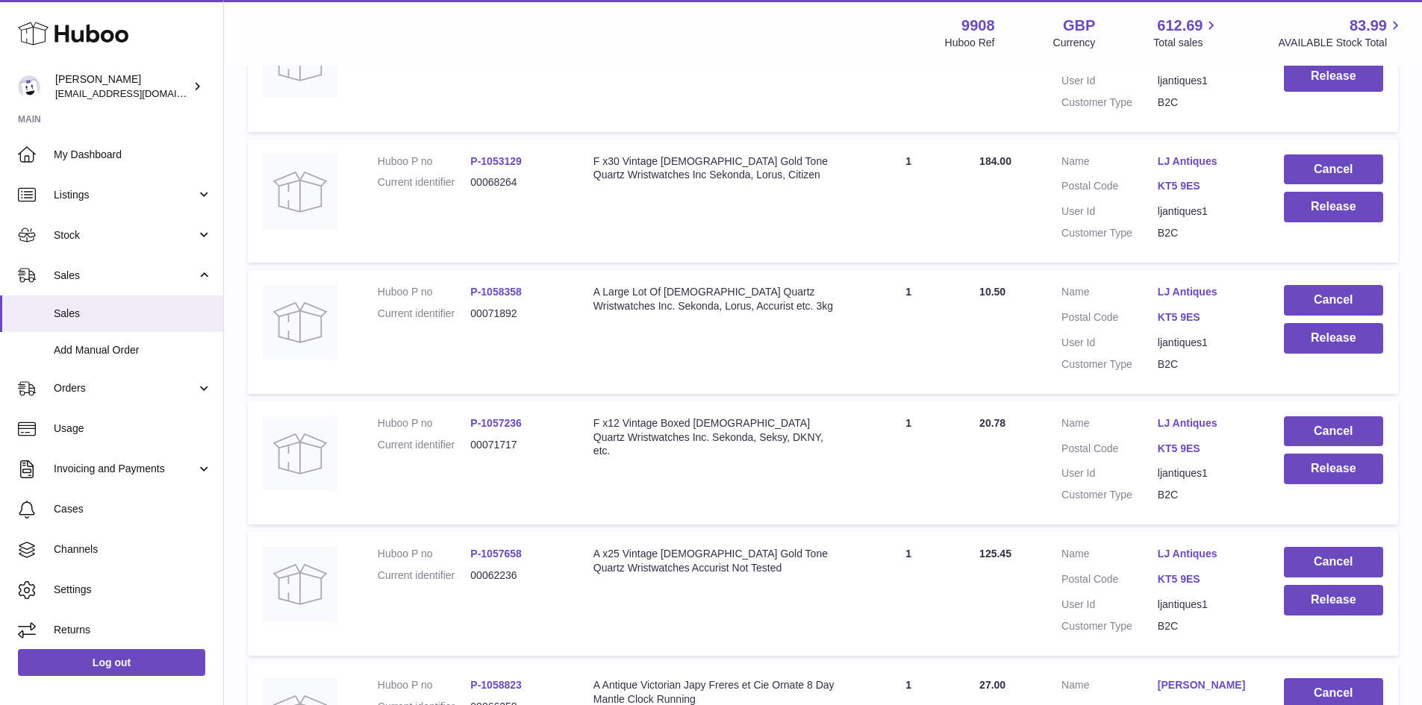
click at [1172, 550] on link "LJ Antiques" at bounding box center [1206, 554] width 96 height 14
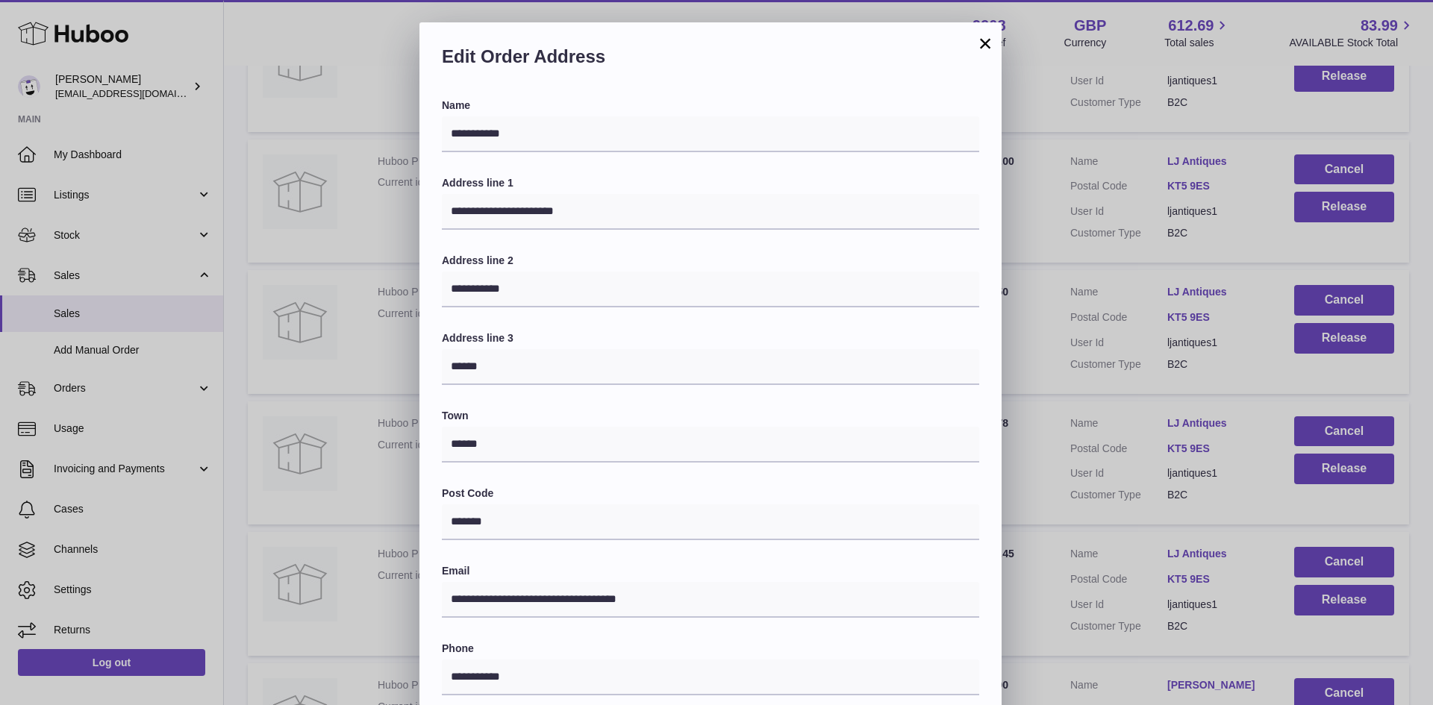
click at [981, 47] on button "×" at bounding box center [985, 43] width 18 height 18
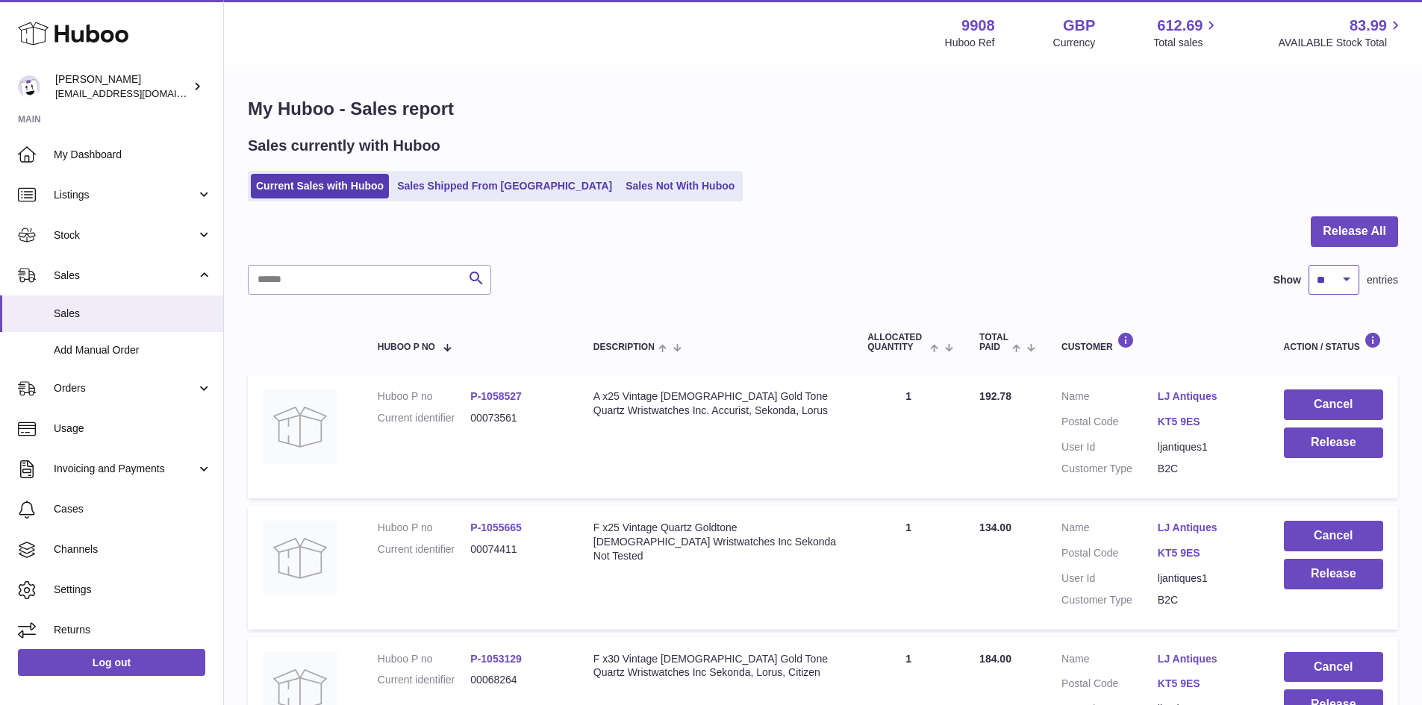
click at [1326, 287] on select "** ** ** ***" at bounding box center [1334, 280] width 51 height 30
select select "***"
click at [1309, 265] on select "** ** ** ***" at bounding box center [1334, 280] width 51 height 30
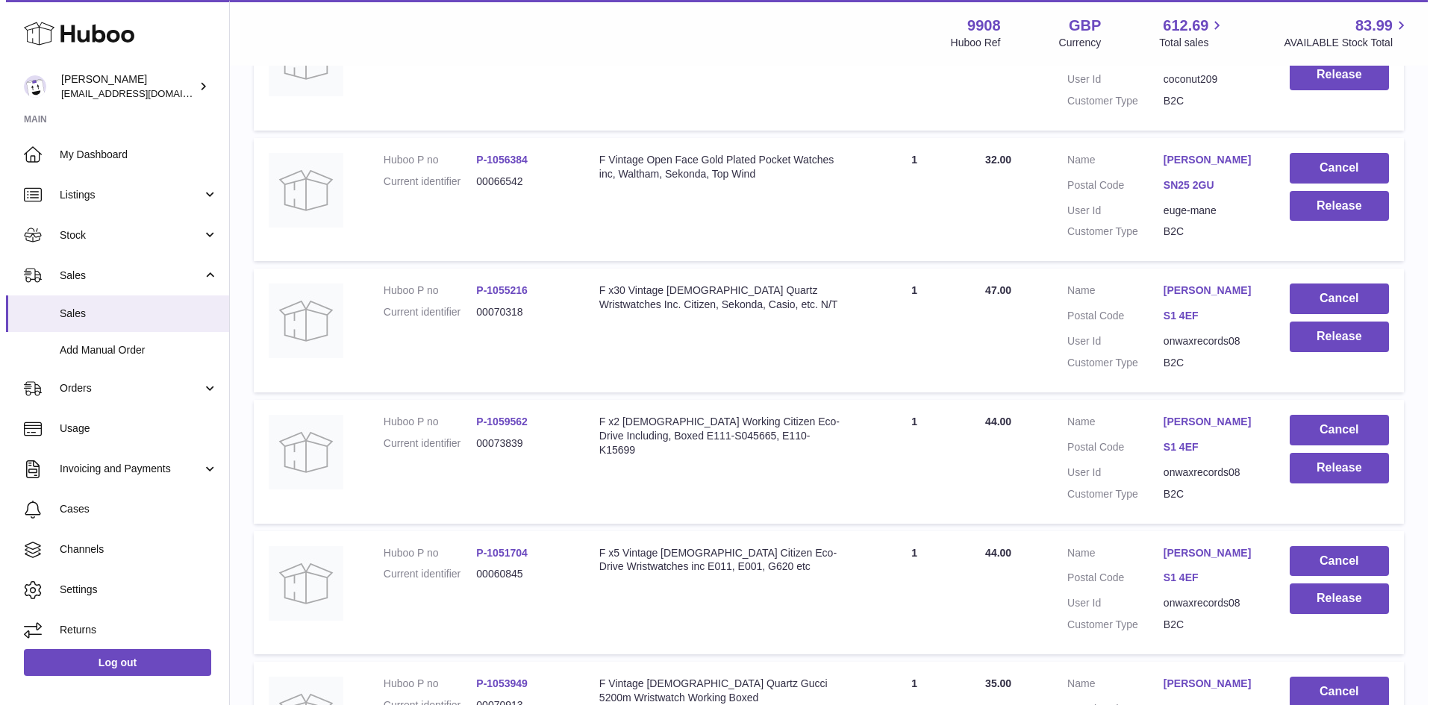
scroll to position [2190, 0]
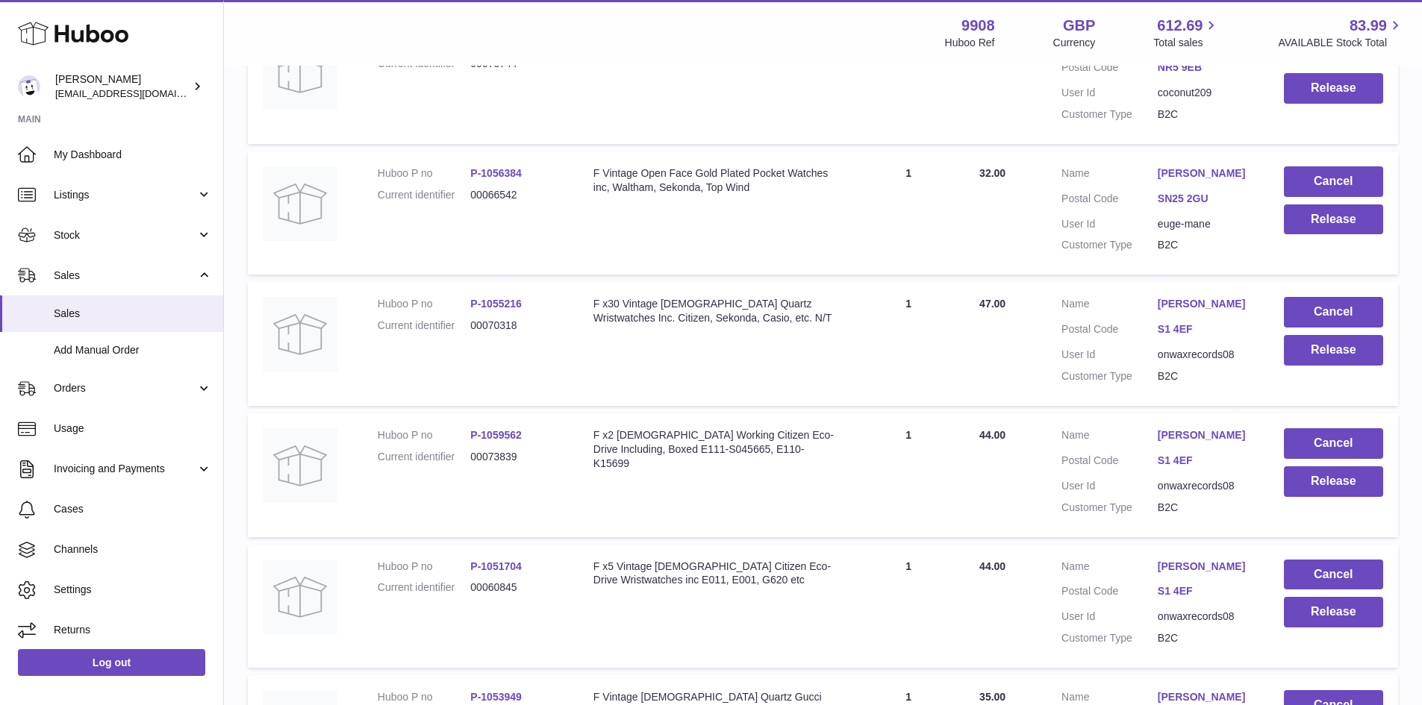
click at [1186, 305] on link "[PERSON_NAME]" at bounding box center [1206, 304] width 96 height 14
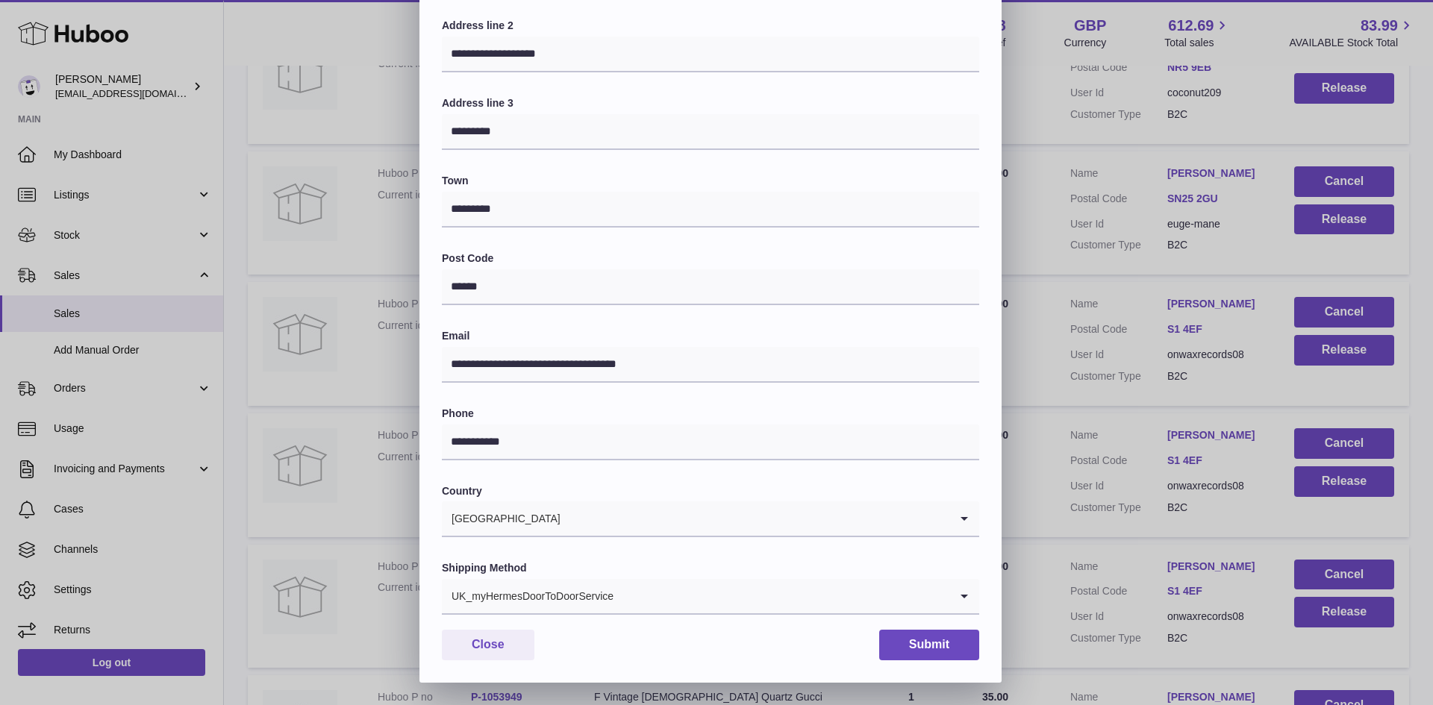
click at [574, 596] on div "UK_myHermesDoorToDoorService" at bounding box center [696, 596] width 508 height 34
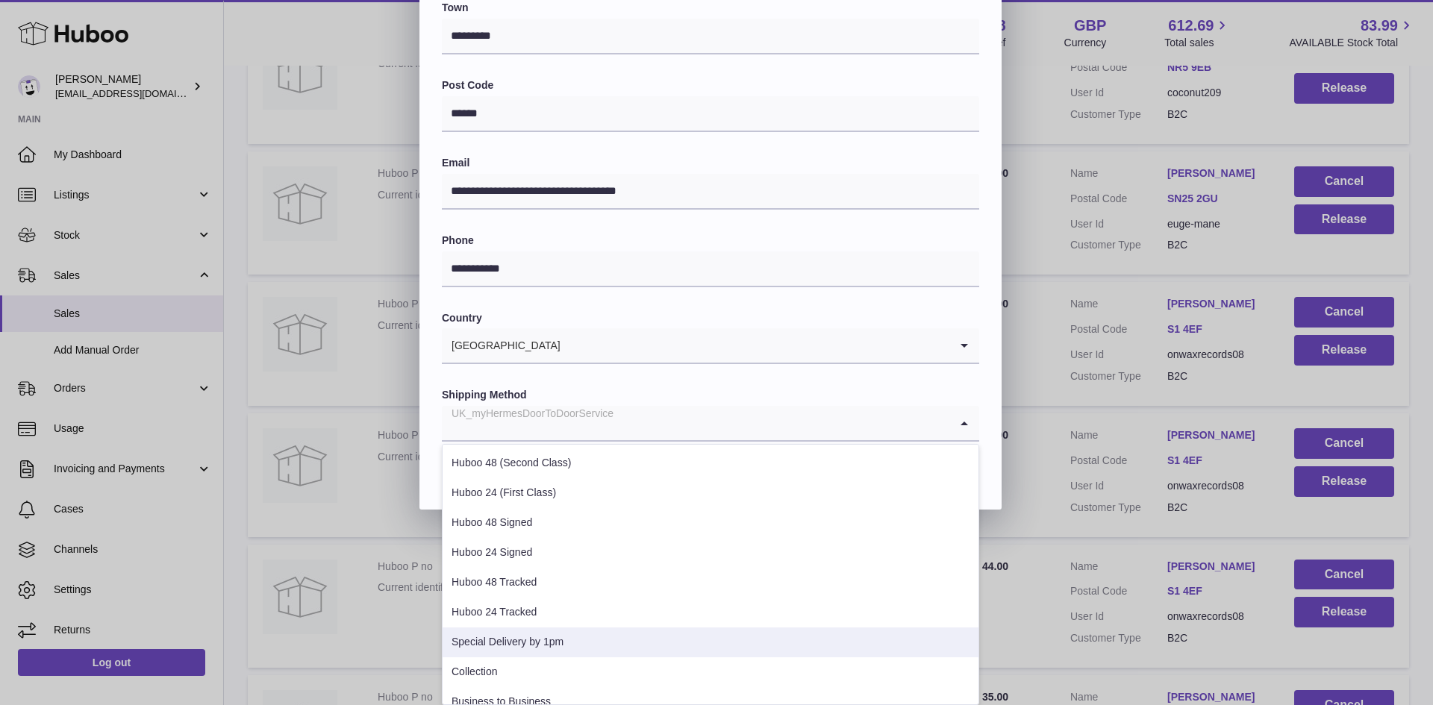
click at [508, 647] on li "Special Delivery by 1pm" at bounding box center [711, 643] width 536 height 30
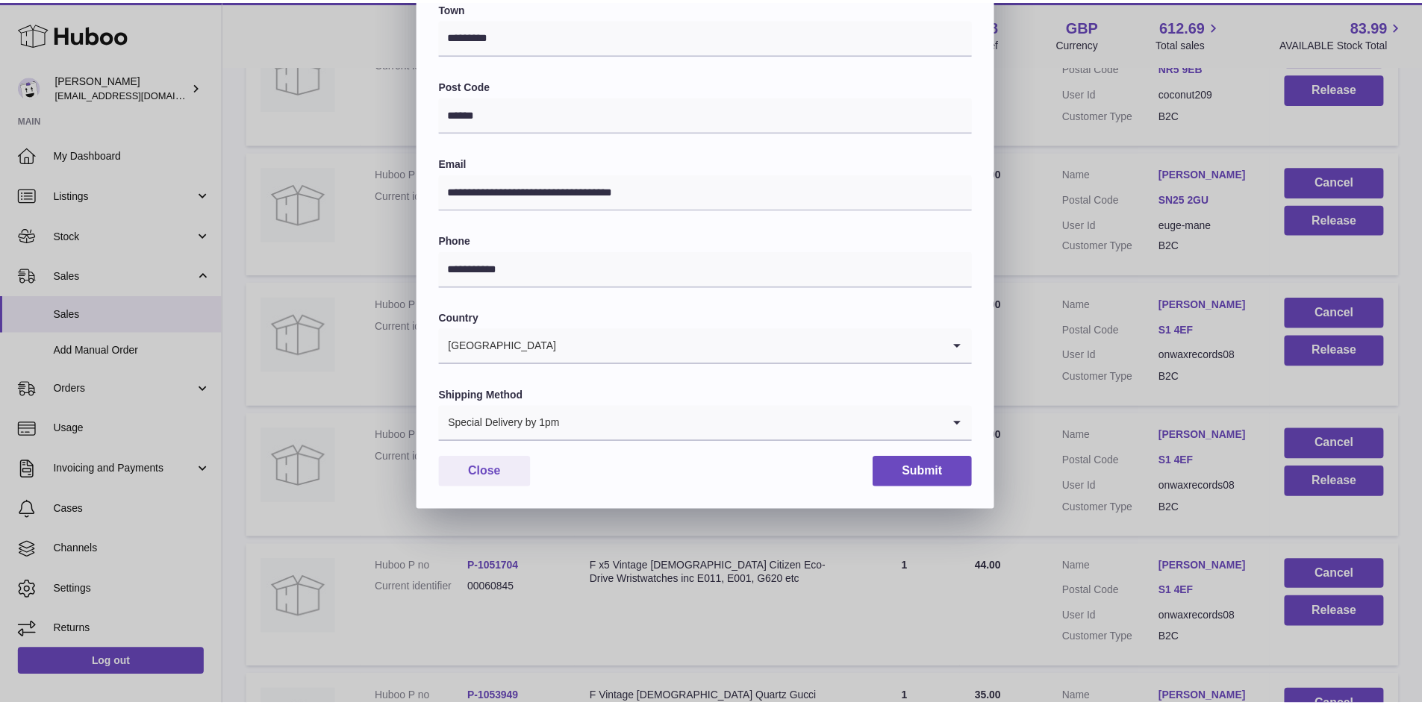
scroll to position [235, 0]
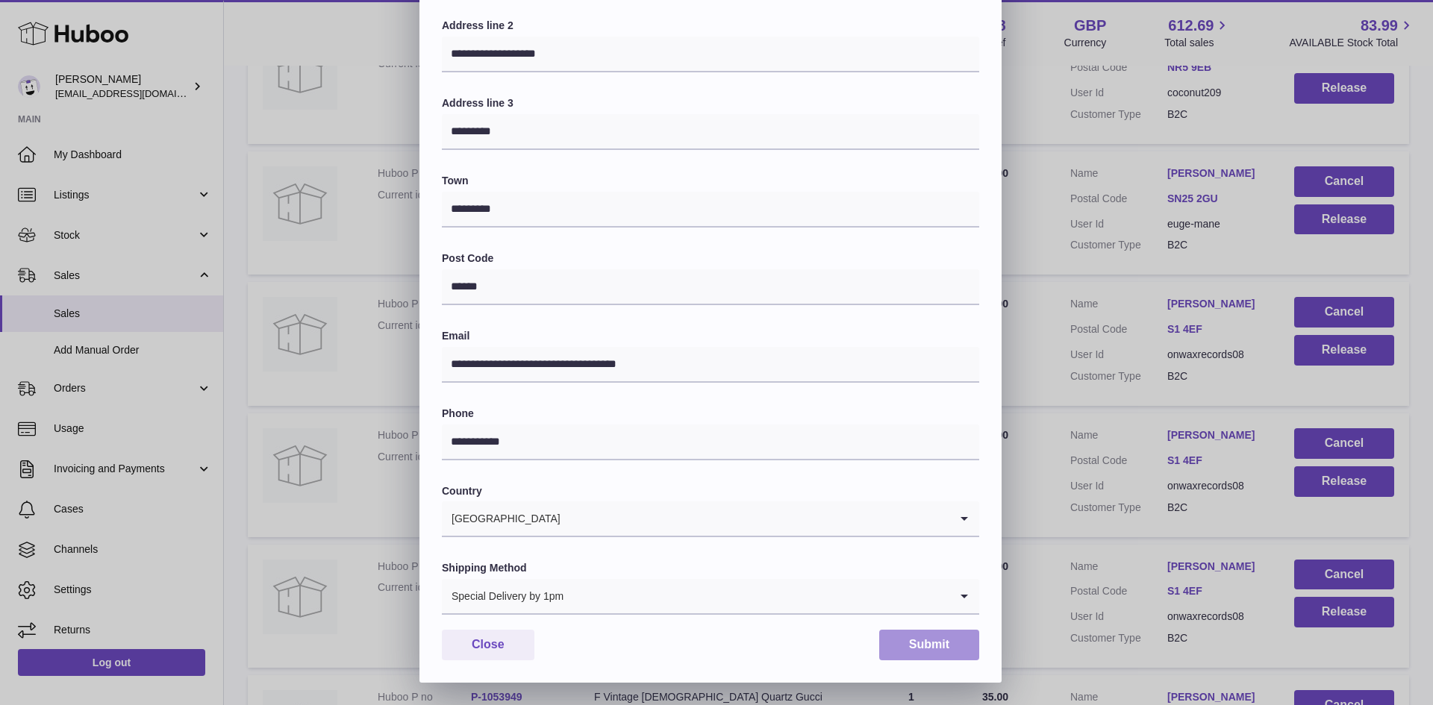
click at [922, 636] on button "Submit" at bounding box center [929, 645] width 100 height 31
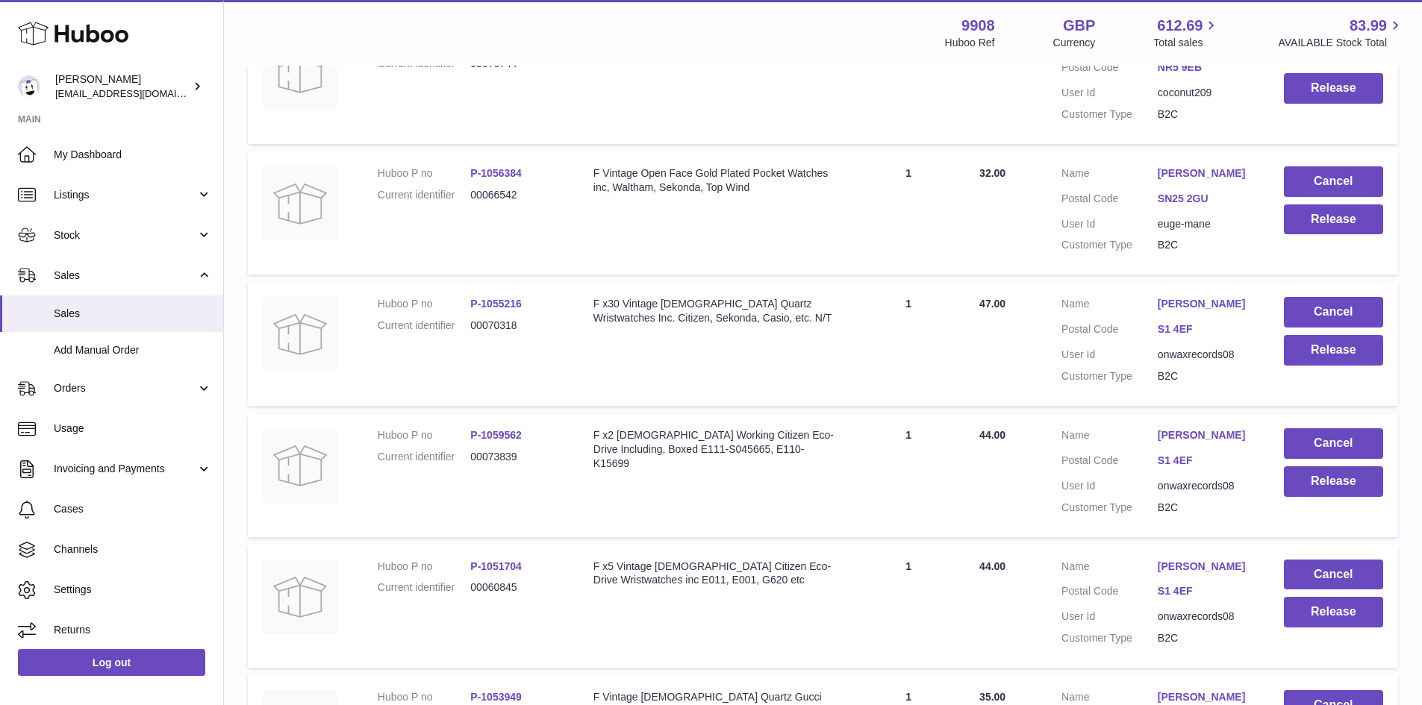
click at [1183, 443] on link "[PERSON_NAME]" at bounding box center [1206, 436] width 96 height 14
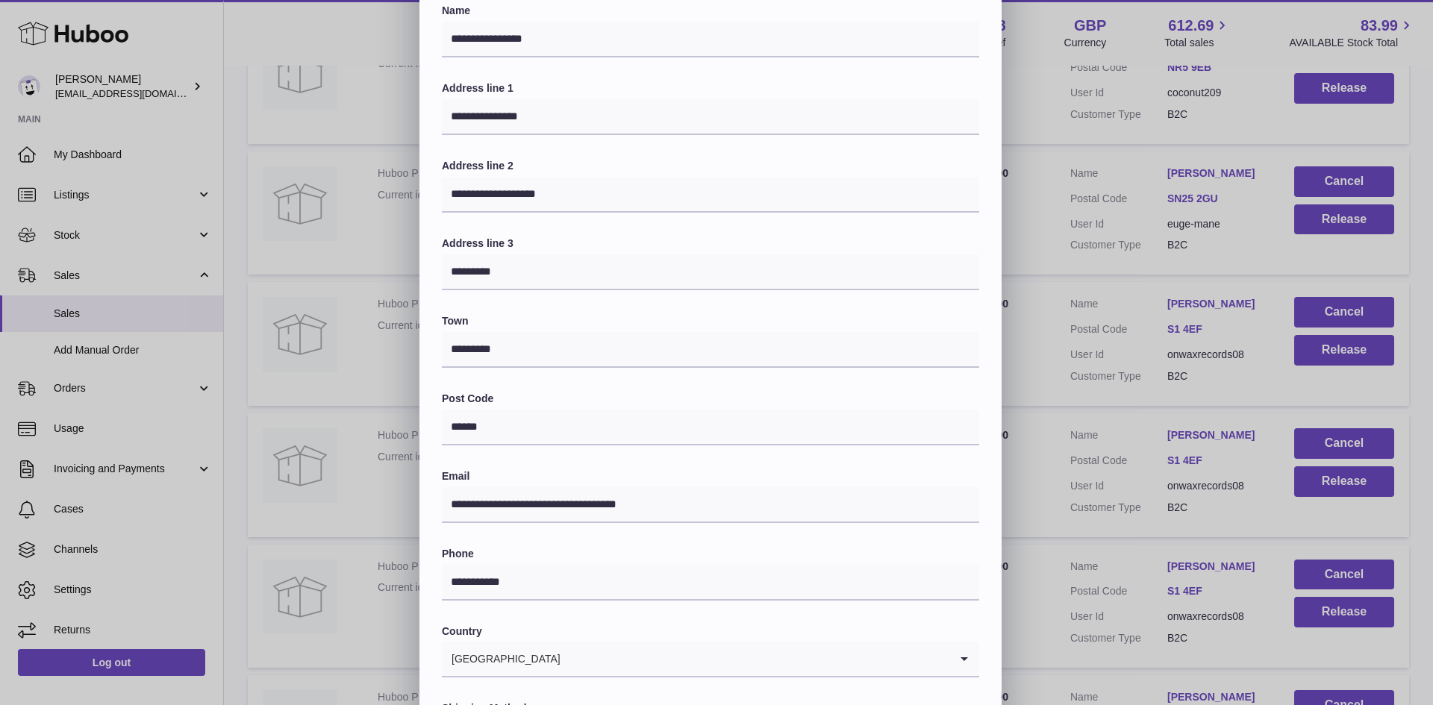
scroll to position [235, 0]
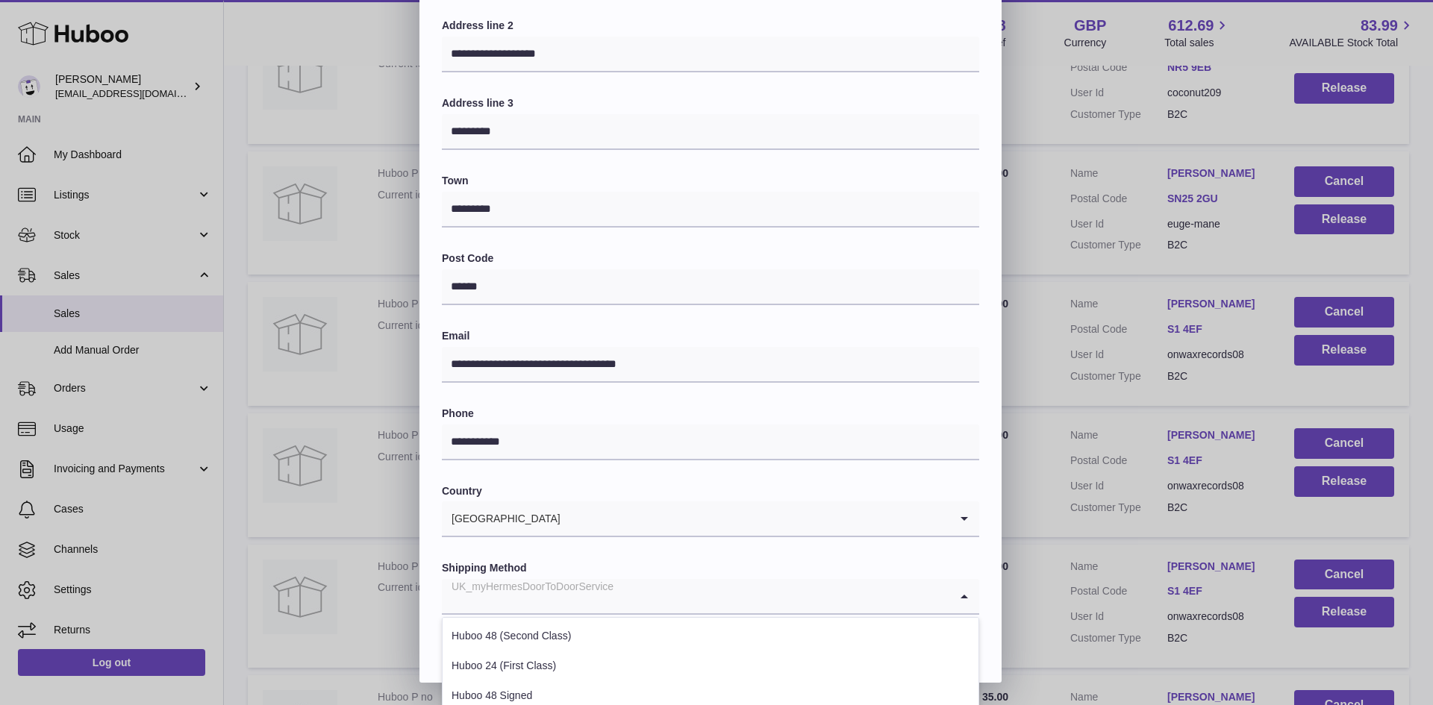
click at [618, 581] on input "Search for option" at bounding box center [696, 596] width 508 height 34
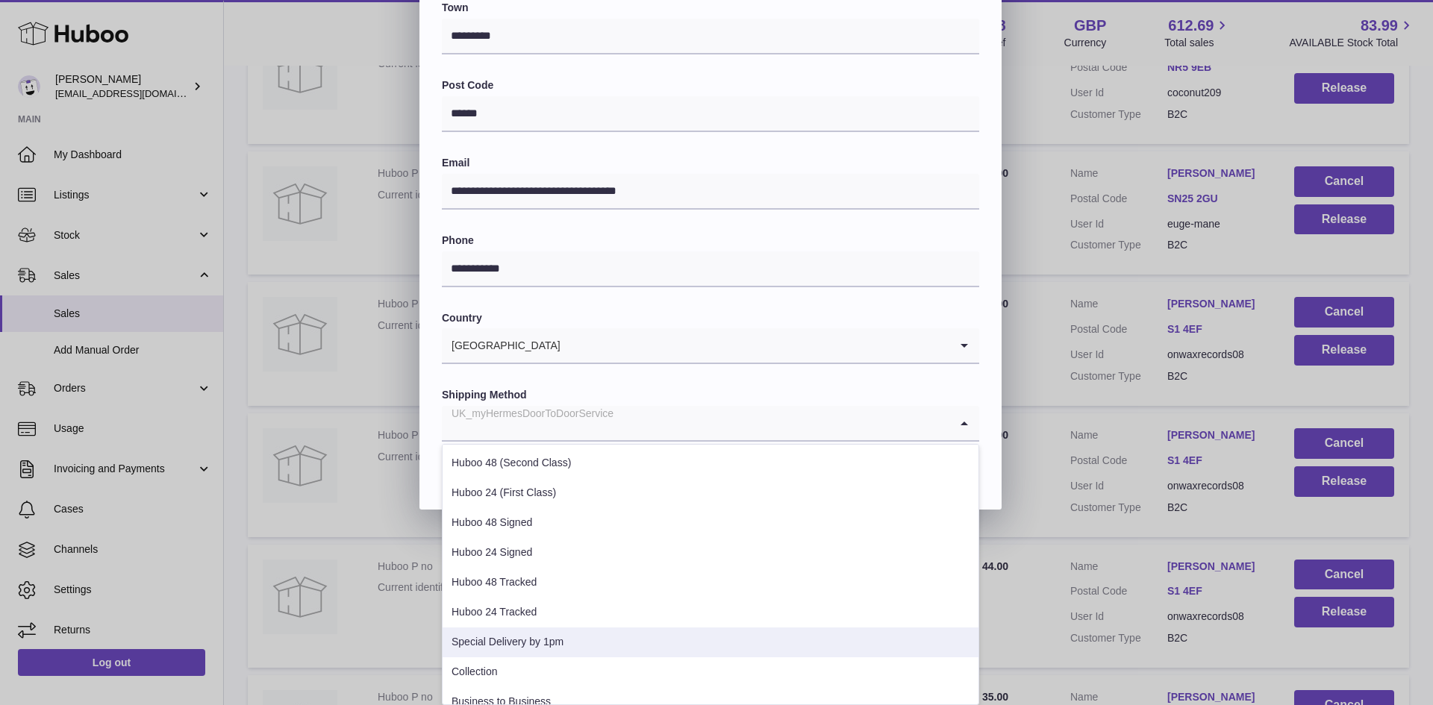
click at [570, 649] on li "Special Delivery by 1pm" at bounding box center [711, 643] width 536 height 30
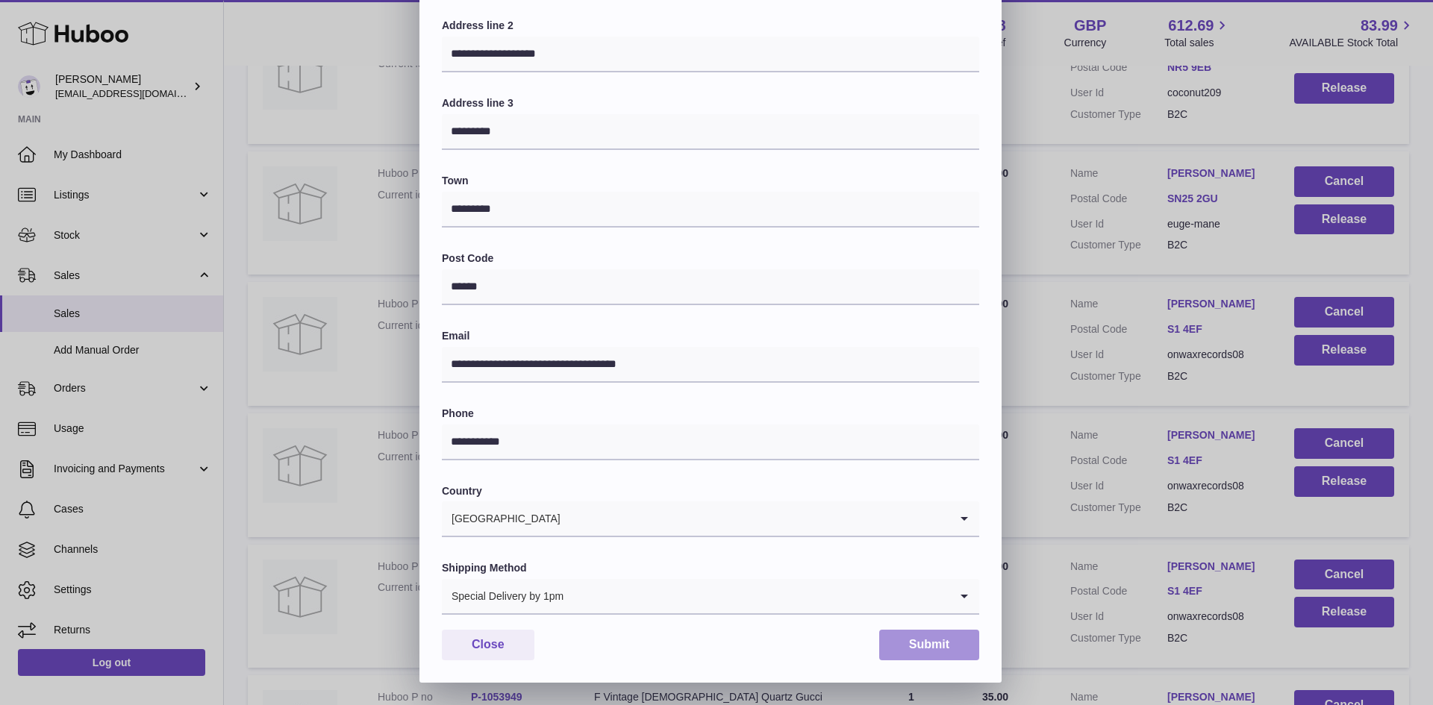
click at [918, 648] on button "Submit" at bounding box center [929, 645] width 100 height 31
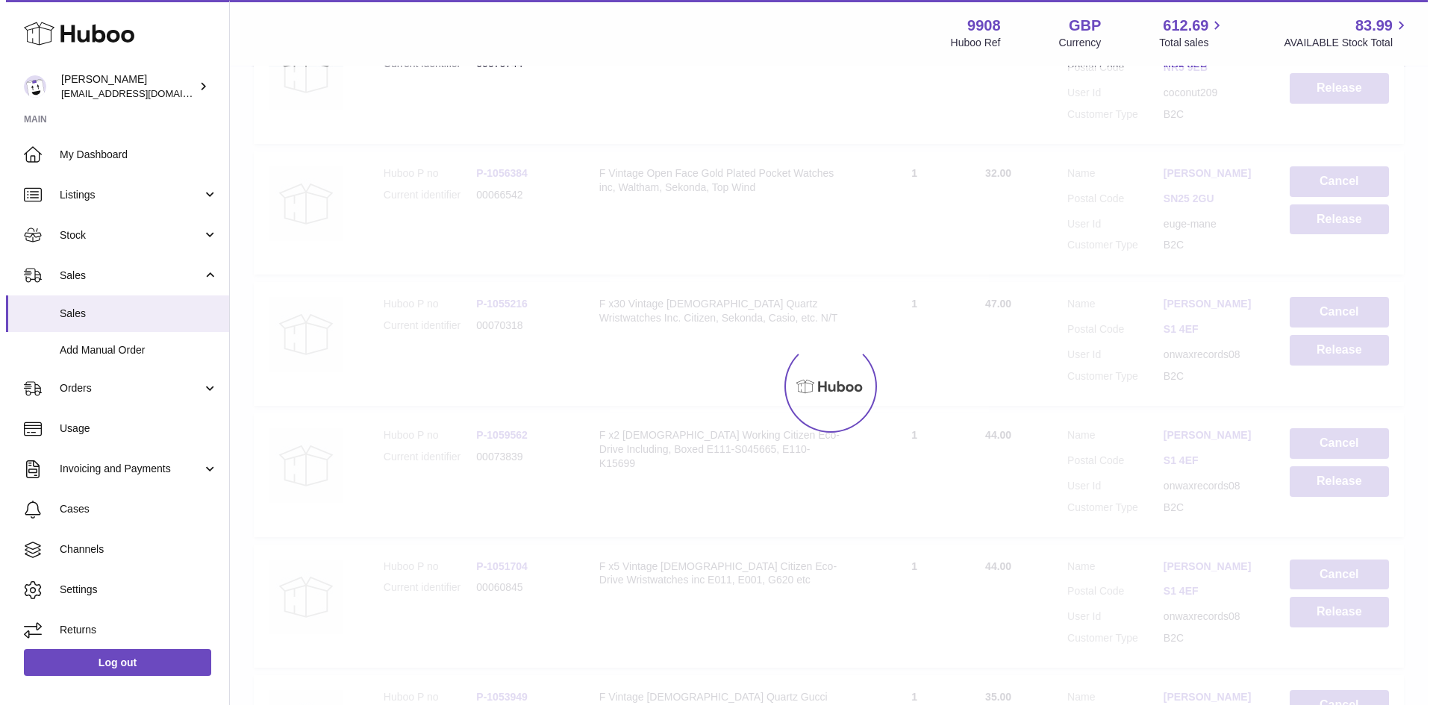
scroll to position [0, 0]
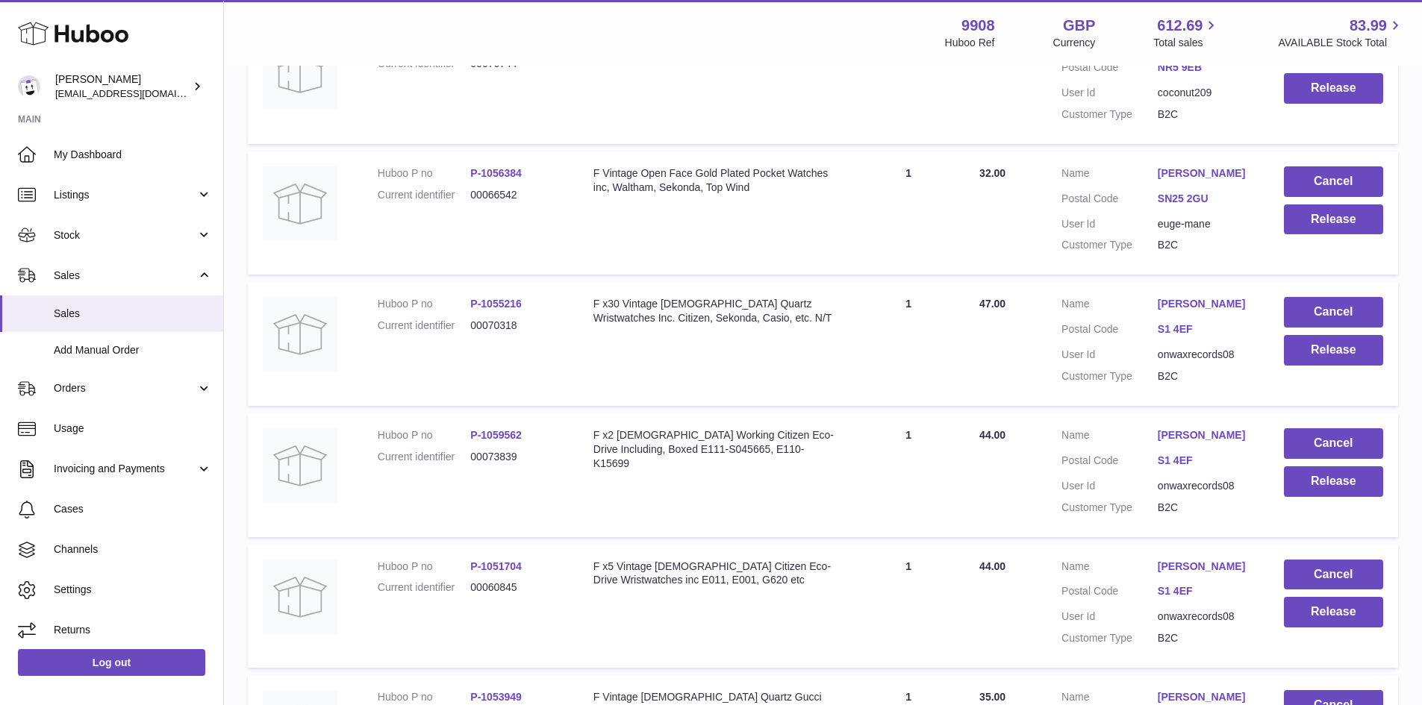
click at [1175, 574] on link "[PERSON_NAME]" at bounding box center [1206, 567] width 96 height 14
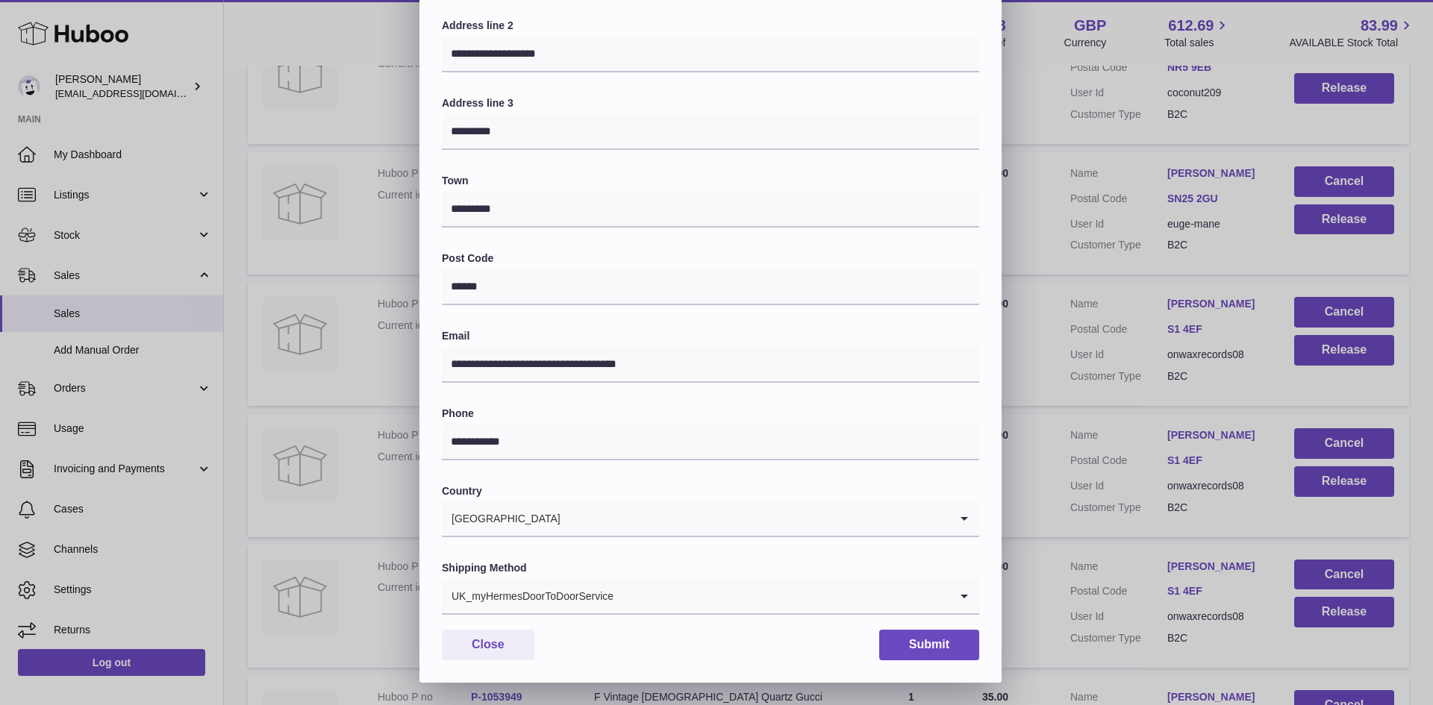
click at [633, 600] on input "Search for option" at bounding box center [781, 596] width 335 height 34
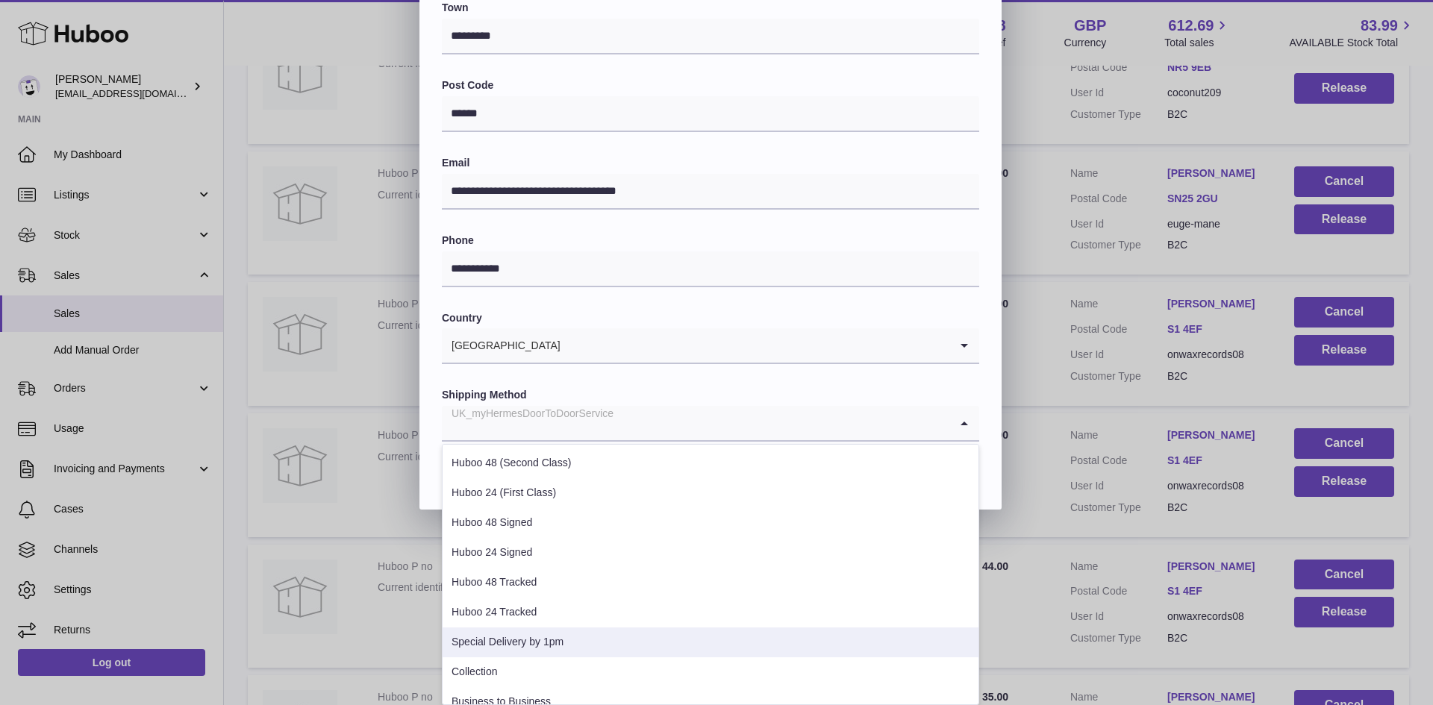
click at [585, 644] on li "Special Delivery by 1pm" at bounding box center [711, 643] width 536 height 30
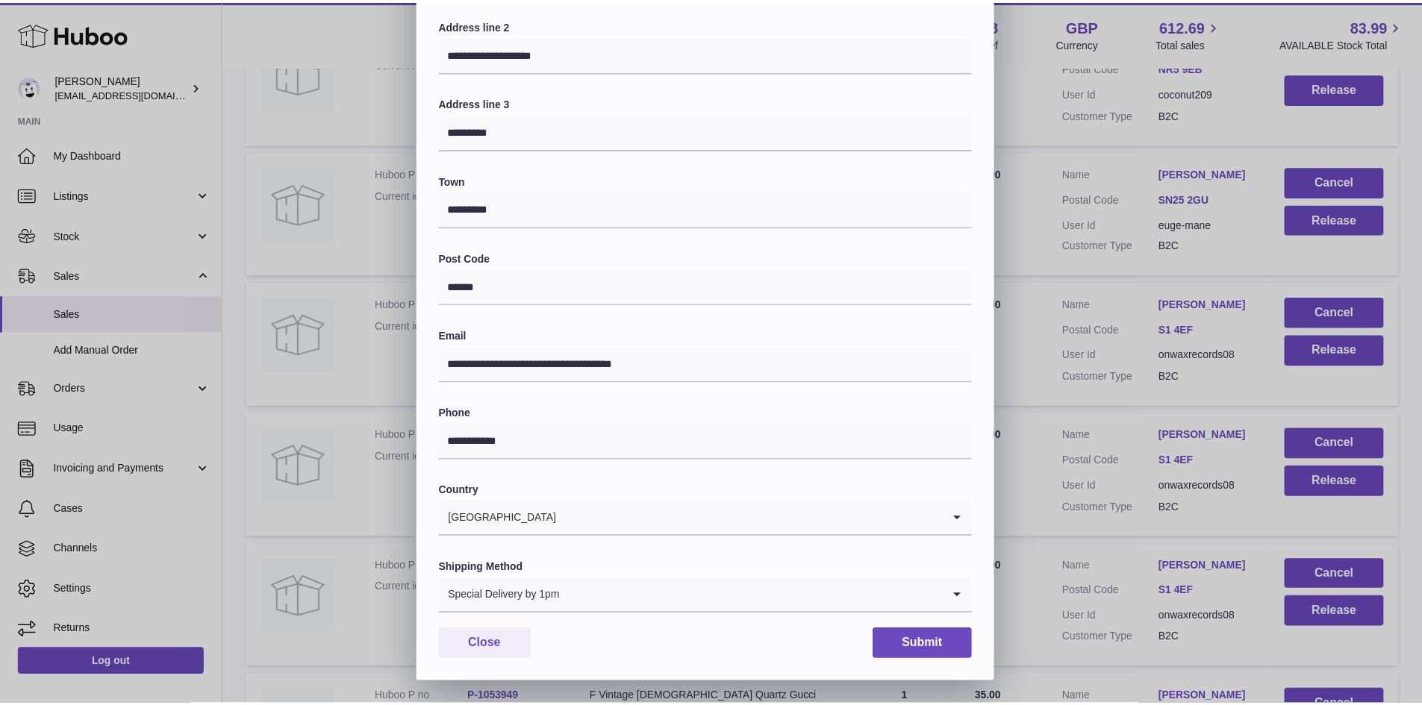
scroll to position [235, 0]
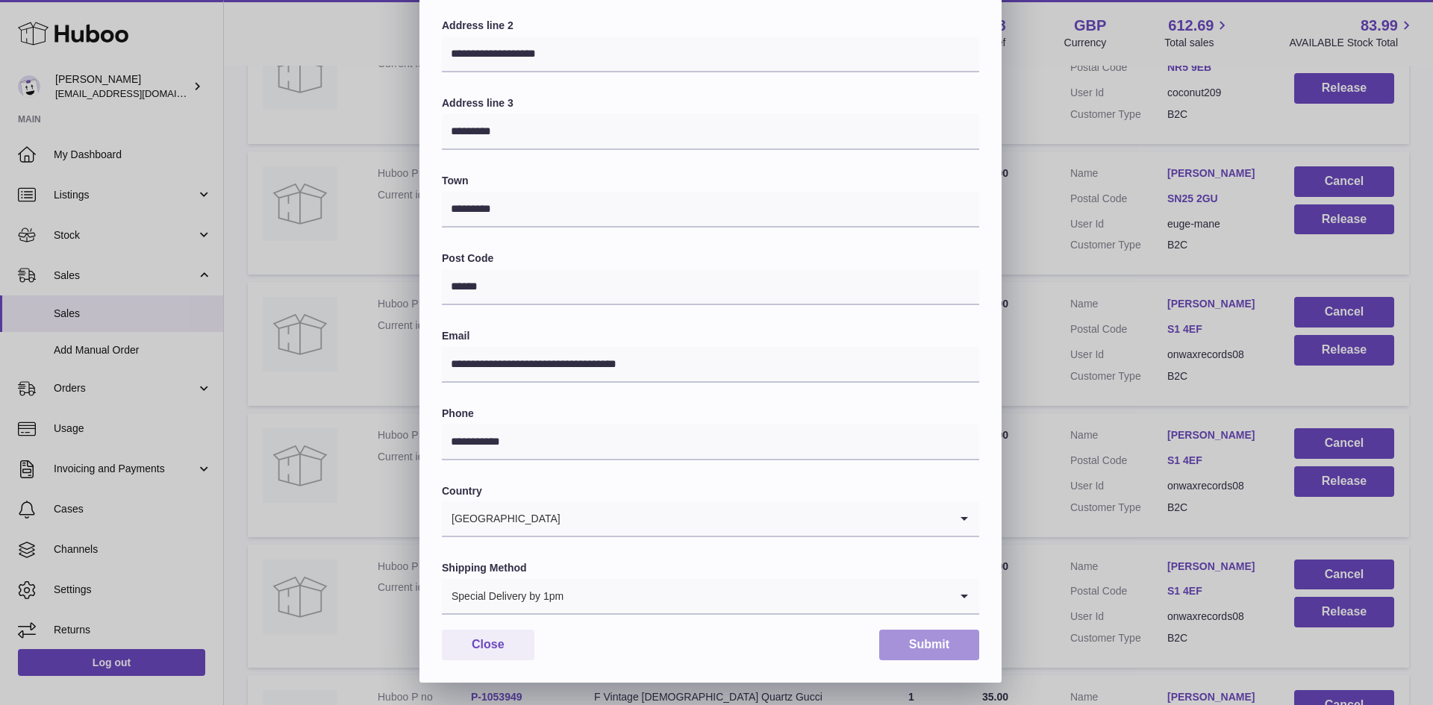
click at [916, 635] on button "Submit" at bounding box center [929, 645] width 100 height 31
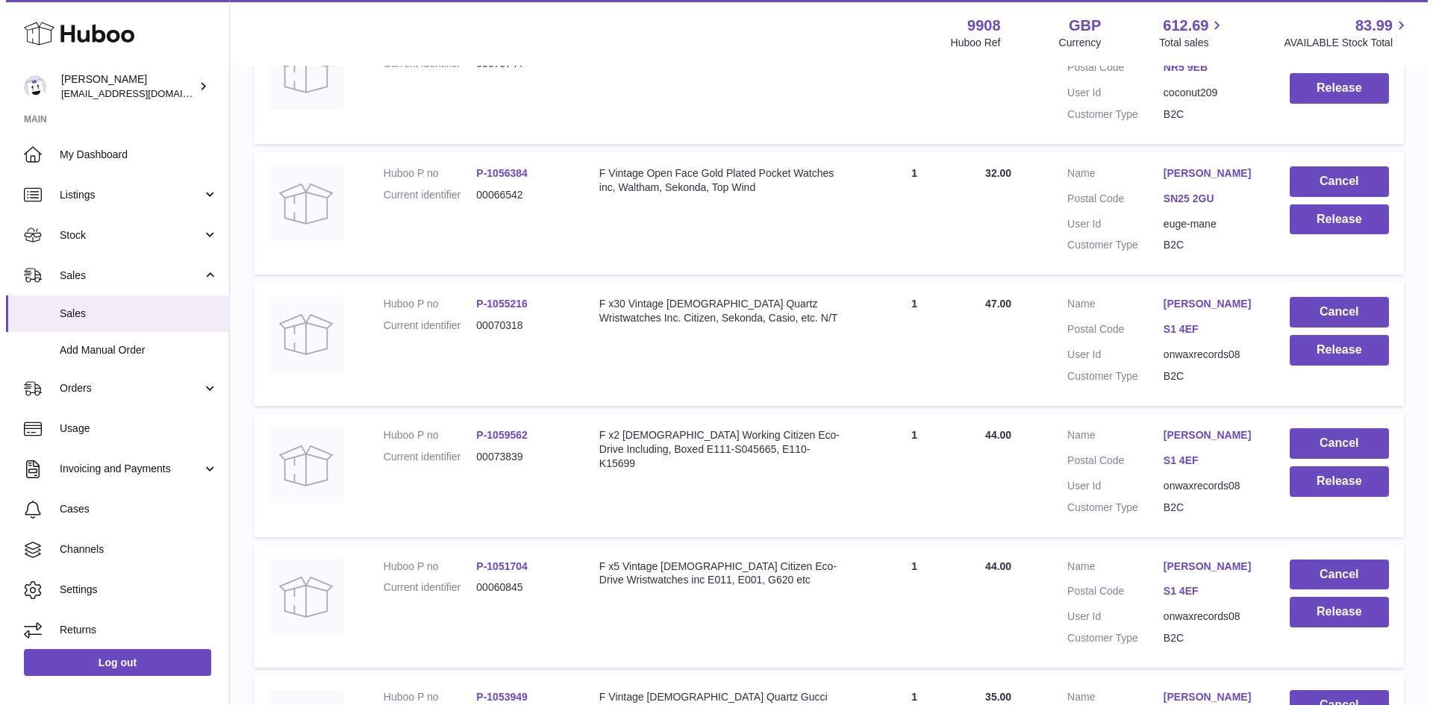
scroll to position [2488, 0]
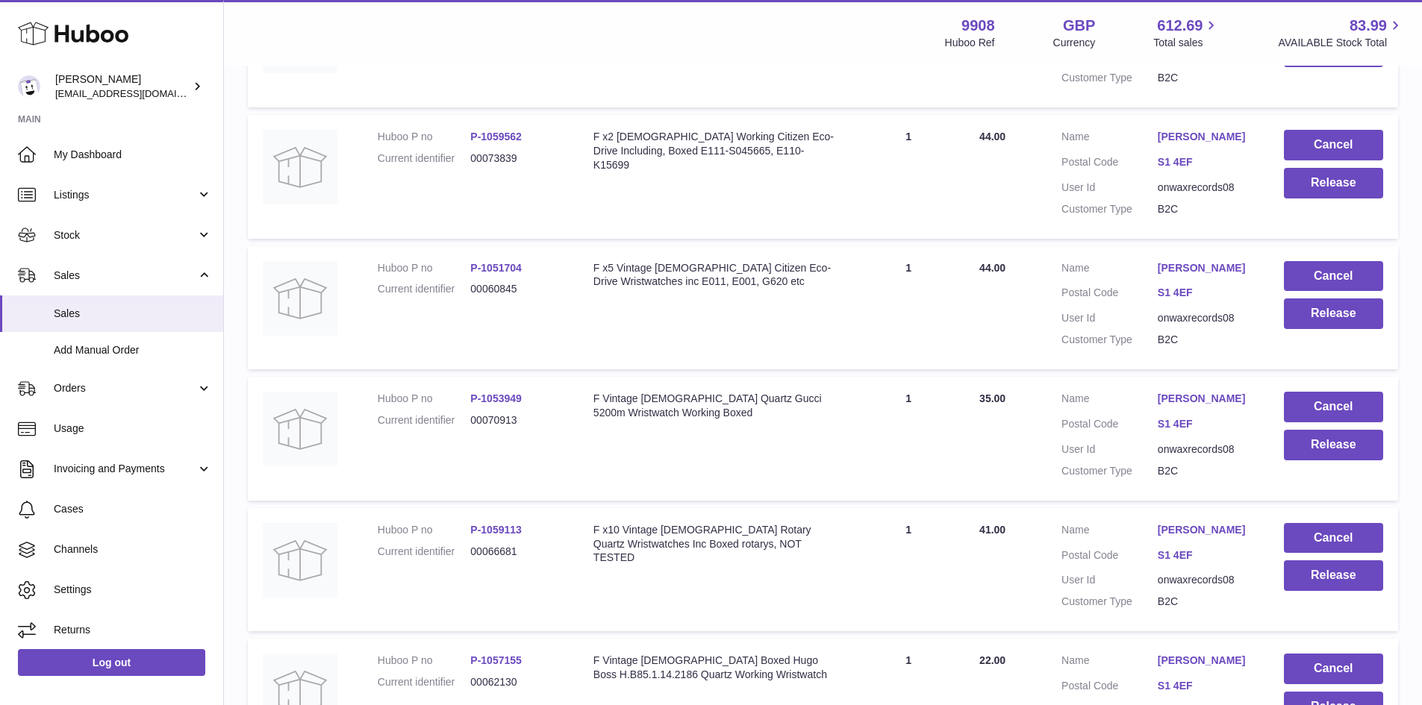
click at [1194, 432] on td "Customer Name Cameron Hepworth Postal Code S1 4EF User Id onwaxrecords08 Custom…" at bounding box center [1158, 439] width 222 height 124
click at [1194, 406] on link "[PERSON_NAME]" at bounding box center [1206, 399] width 96 height 14
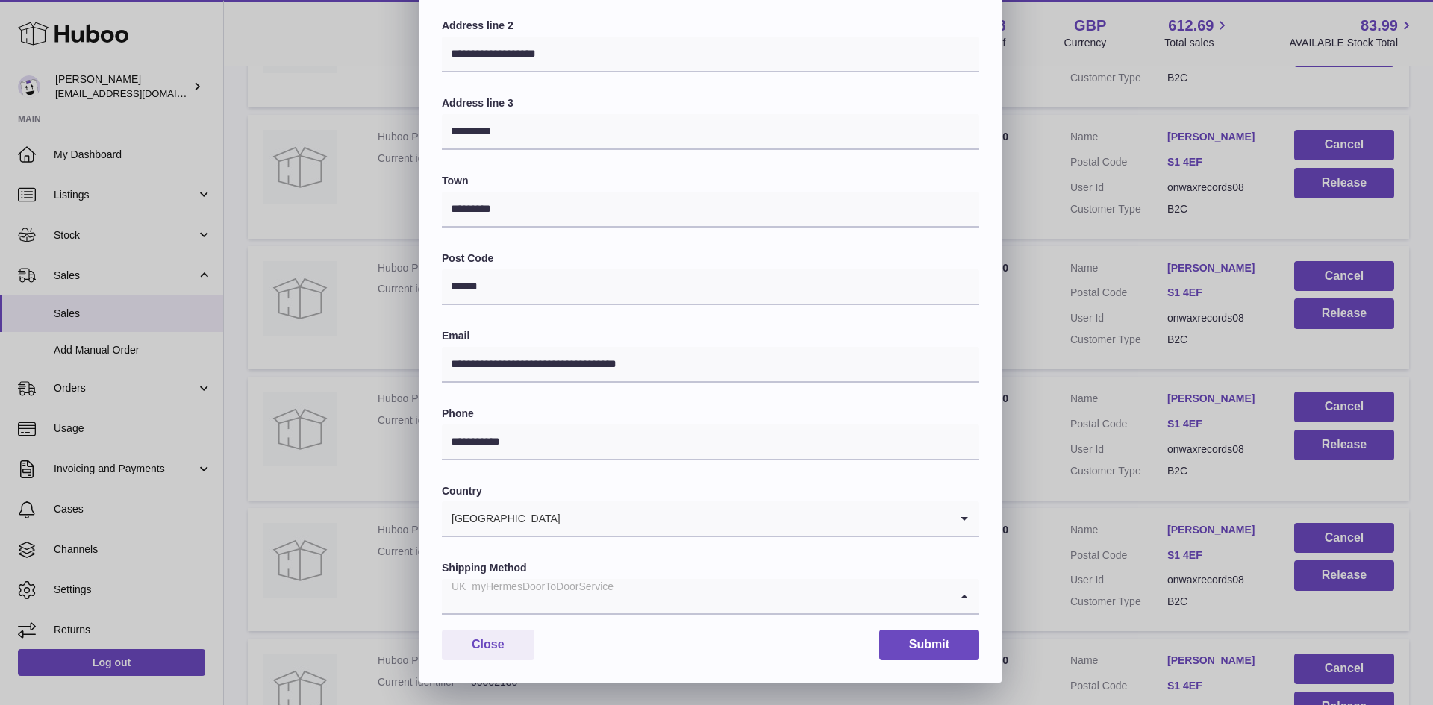
click at [717, 602] on input "Search for option" at bounding box center [696, 596] width 508 height 34
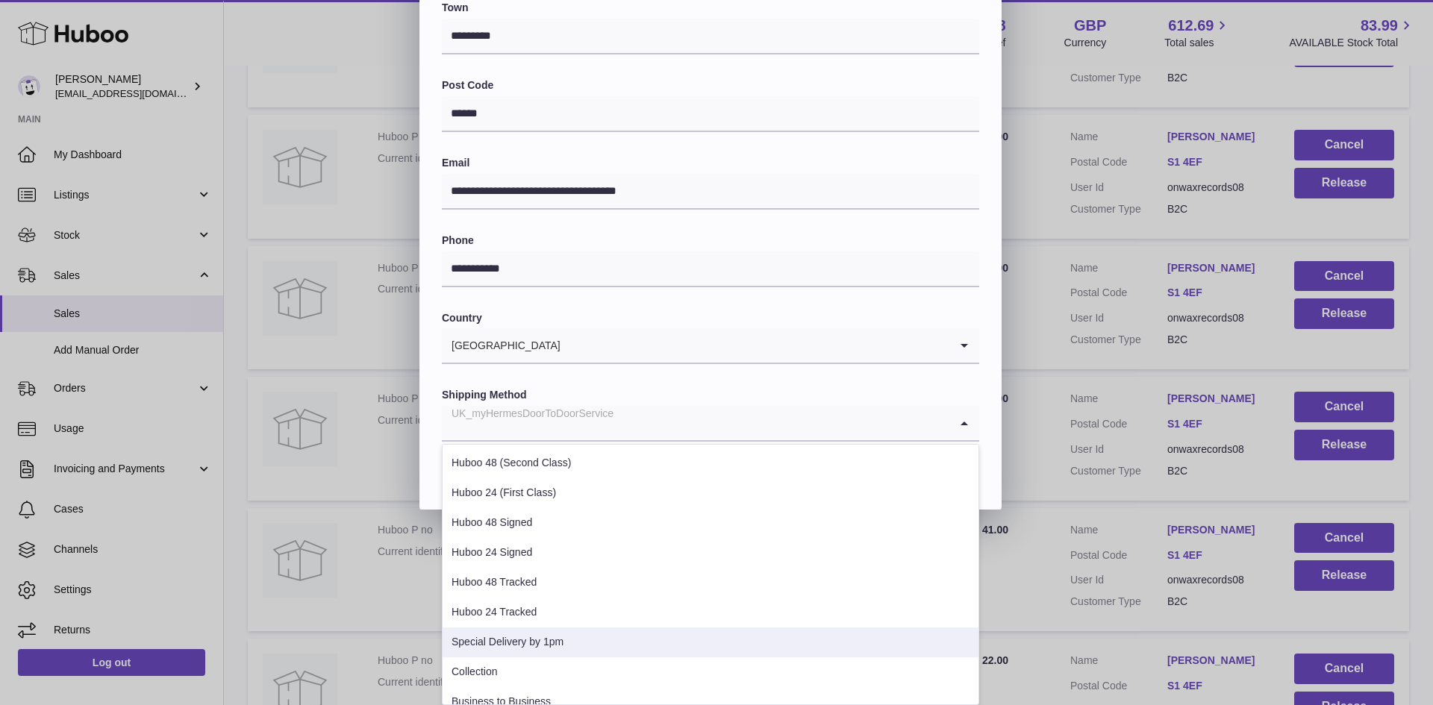
click at [642, 638] on li "Special Delivery by 1pm" at bounding box center [711, 643] width 536 height 30
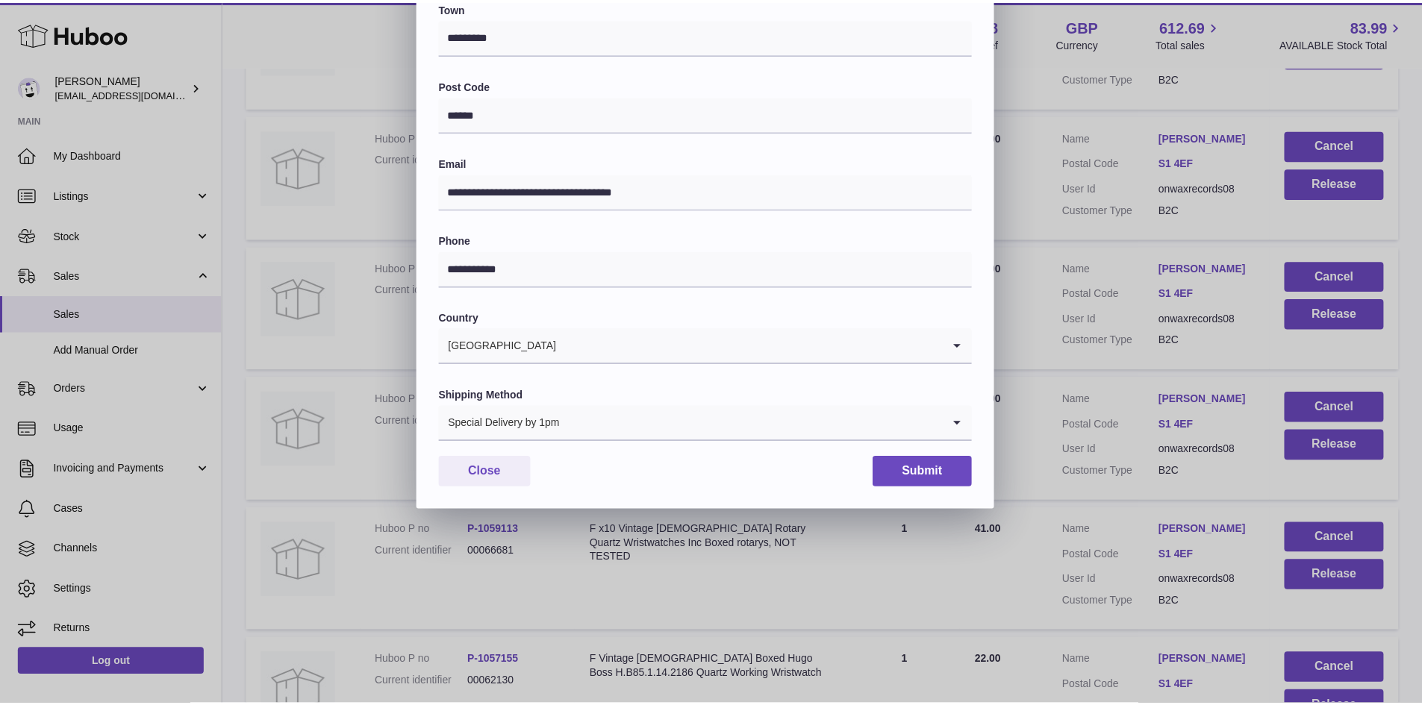
scroll to position [235, 0]
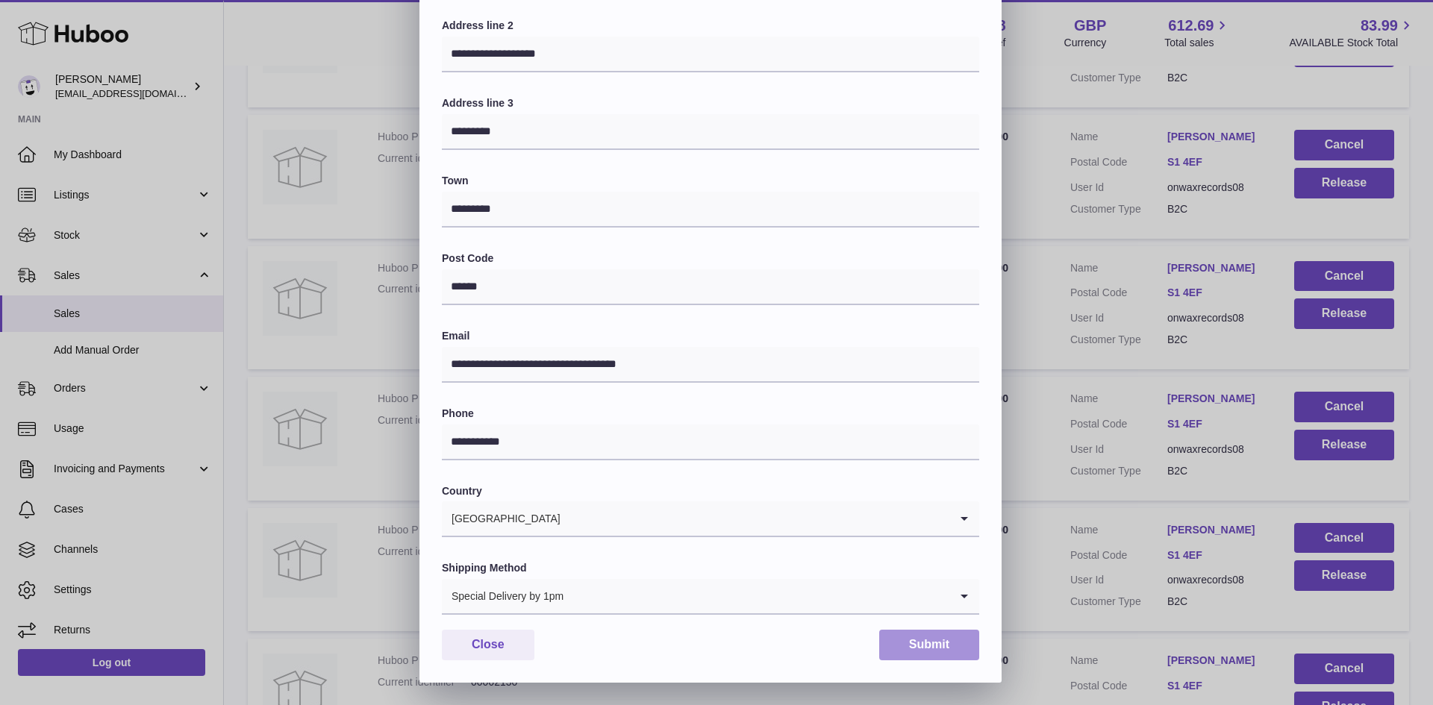
click at [914, 645] on button "Submit" at bounding box center [929, 645] width 100 height 31
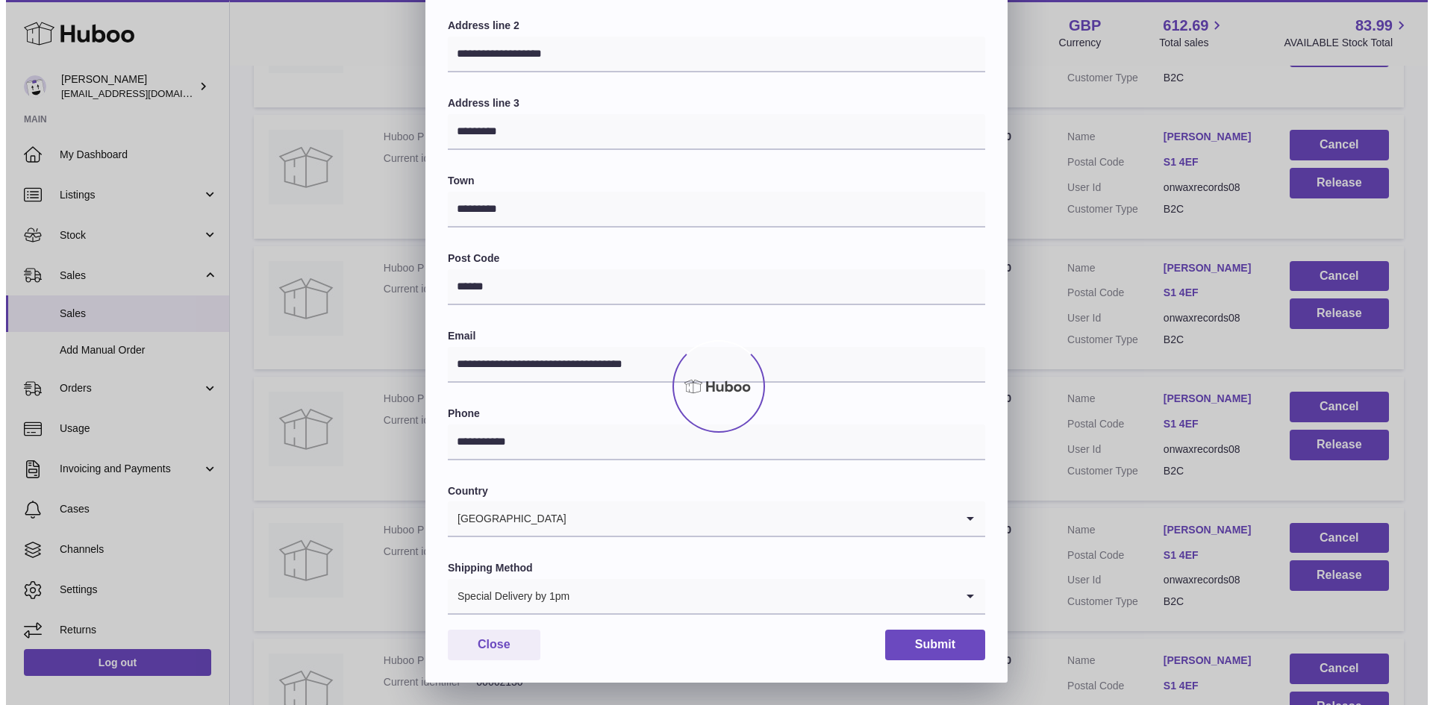
scroll to position [0, 0]
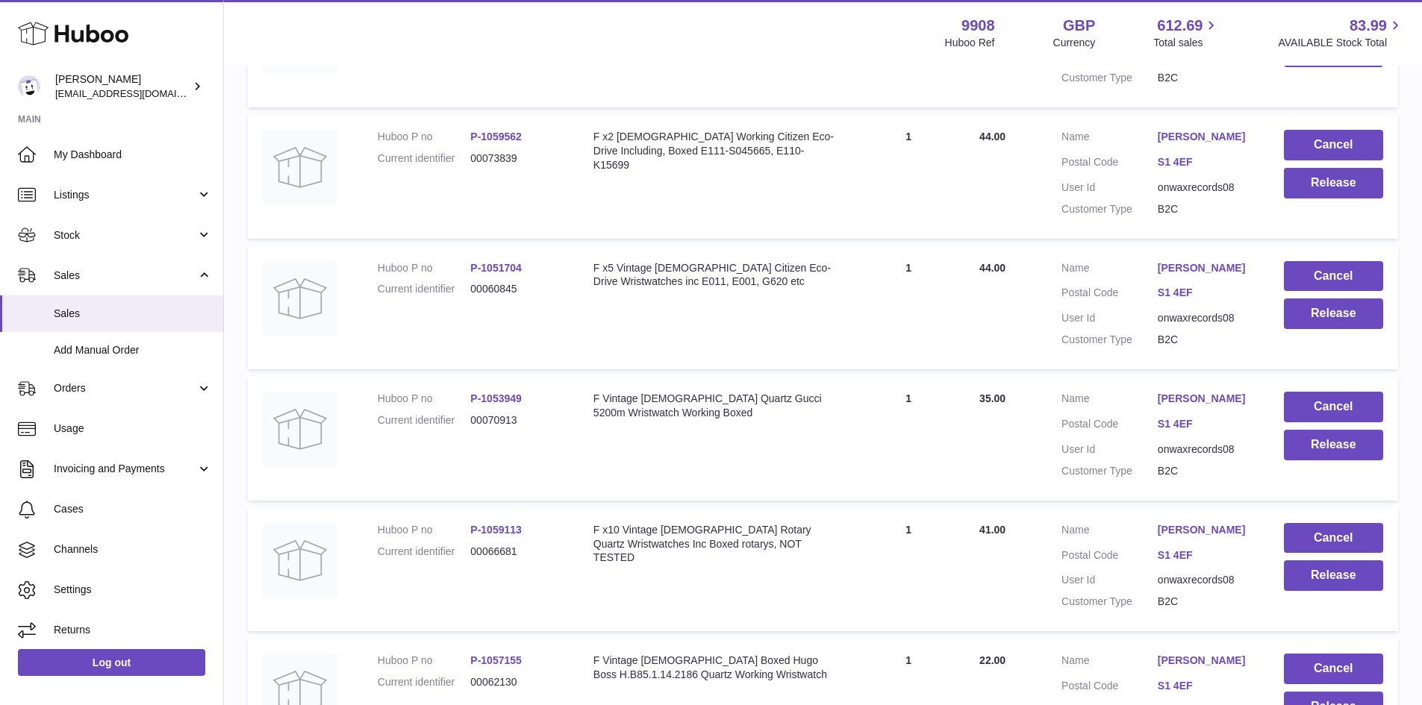
click at [1196, 538] on link "[PERSON_NAME]" at bounding box center [1206, 530] width 96 height 14
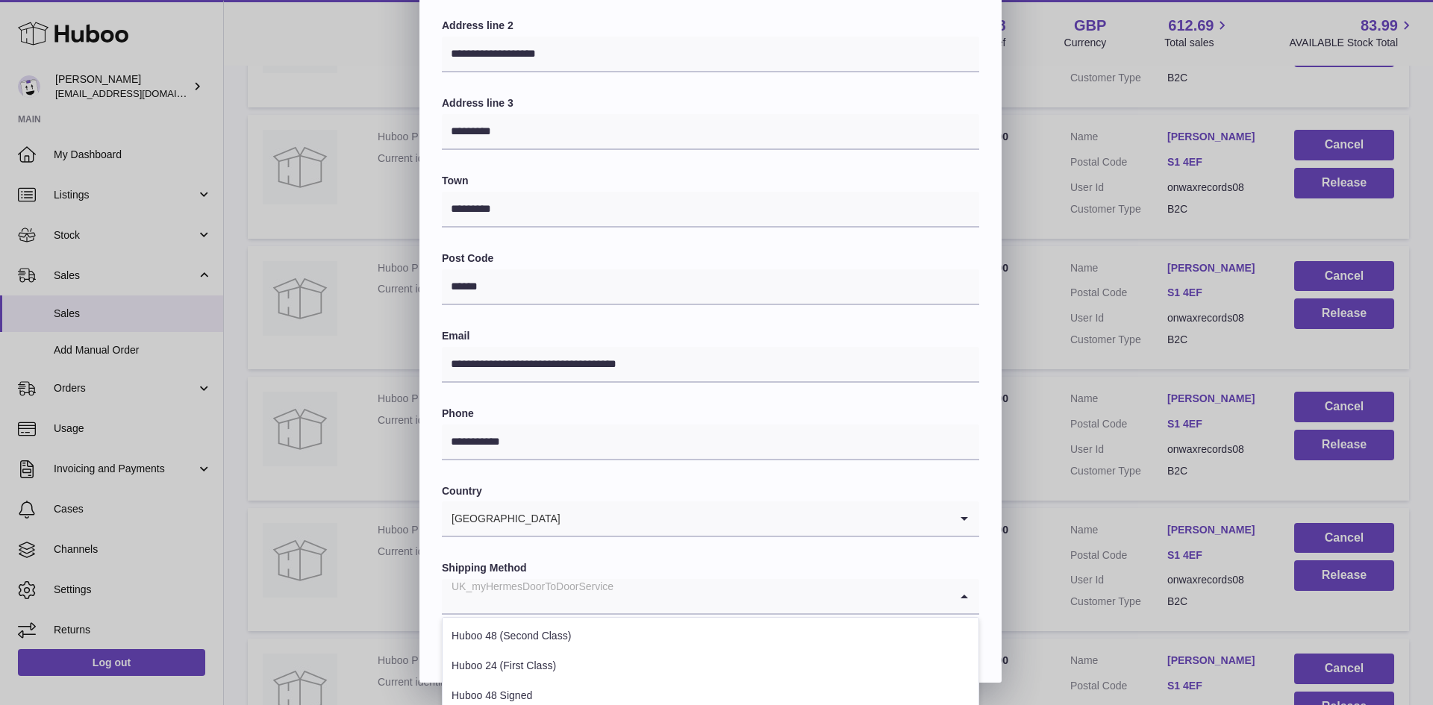
click at [632, 591] on input "Search for option" at bounding box center [696, 596] width 508 height 34
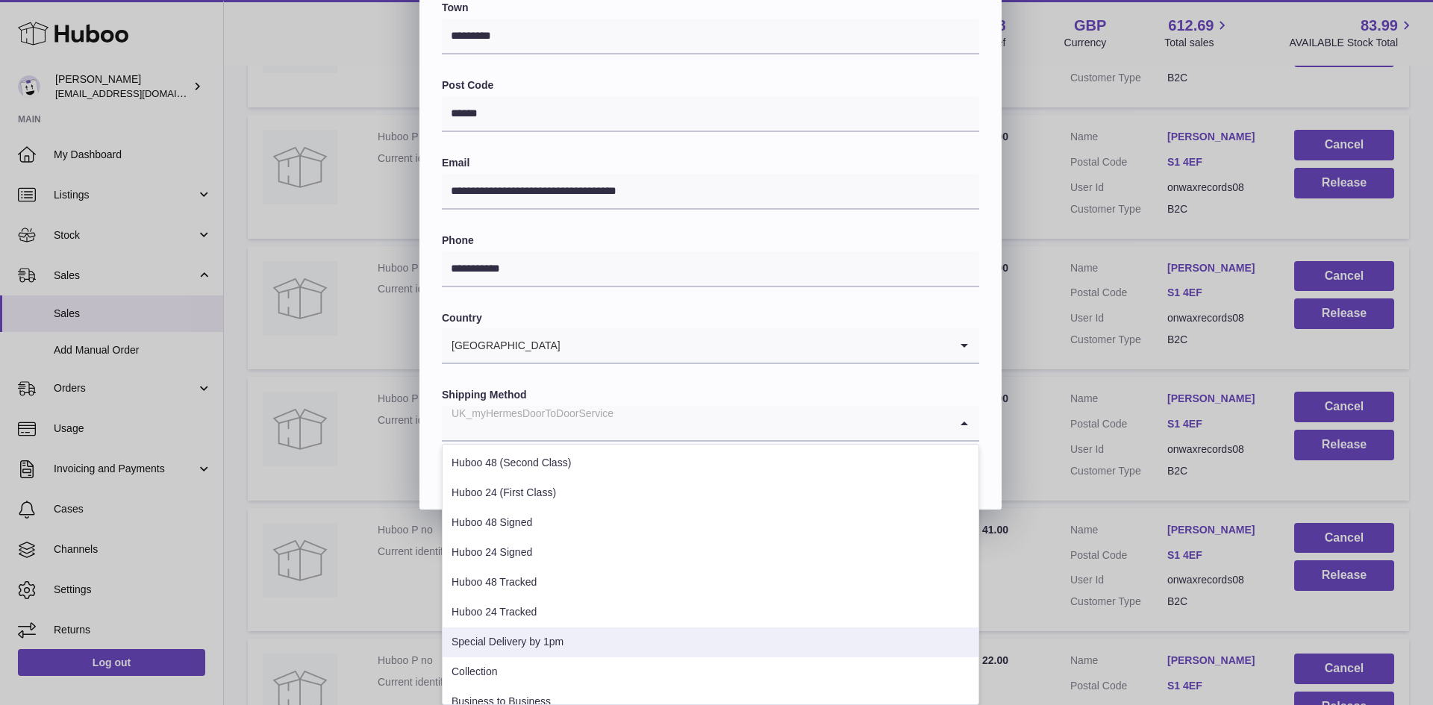
click at [605, 645] on li "Special Delivery by 1pm" at bounding box center [711, 643] width 536 height 30
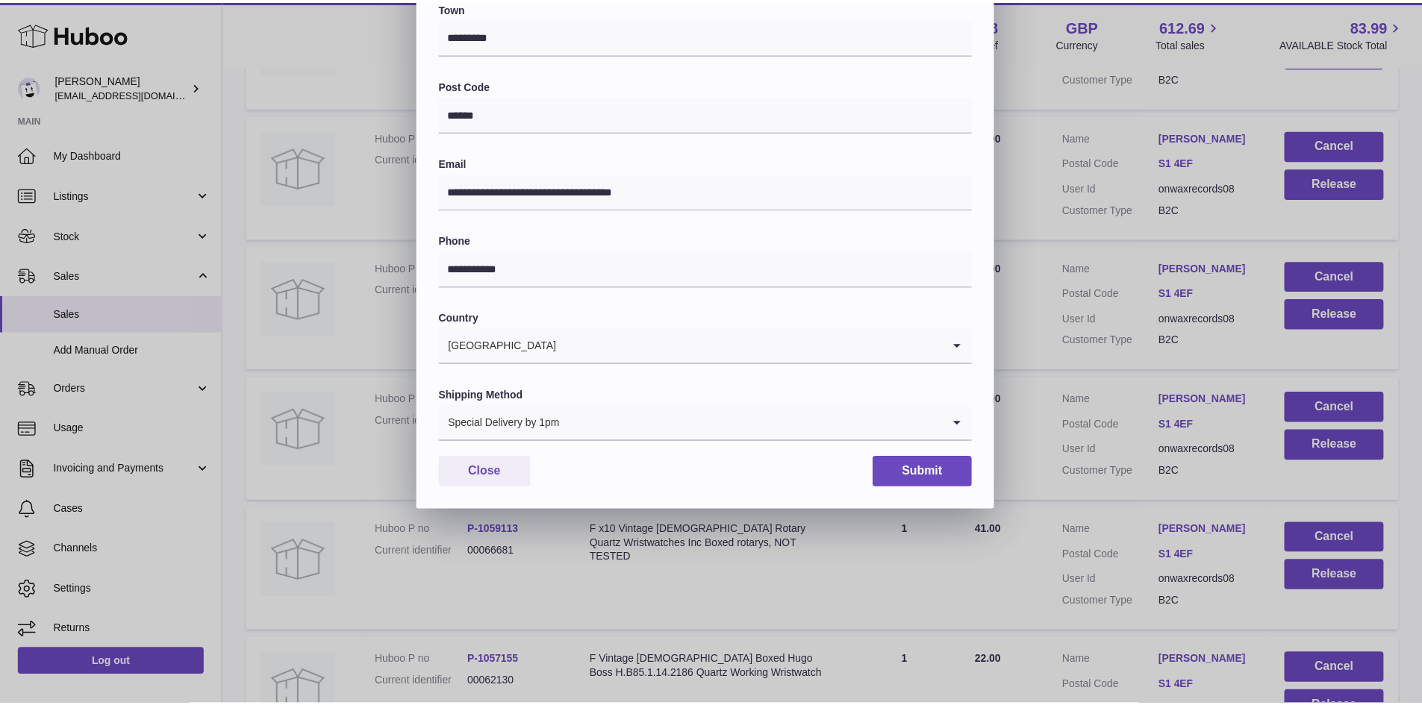
scroll to position [235, 0]
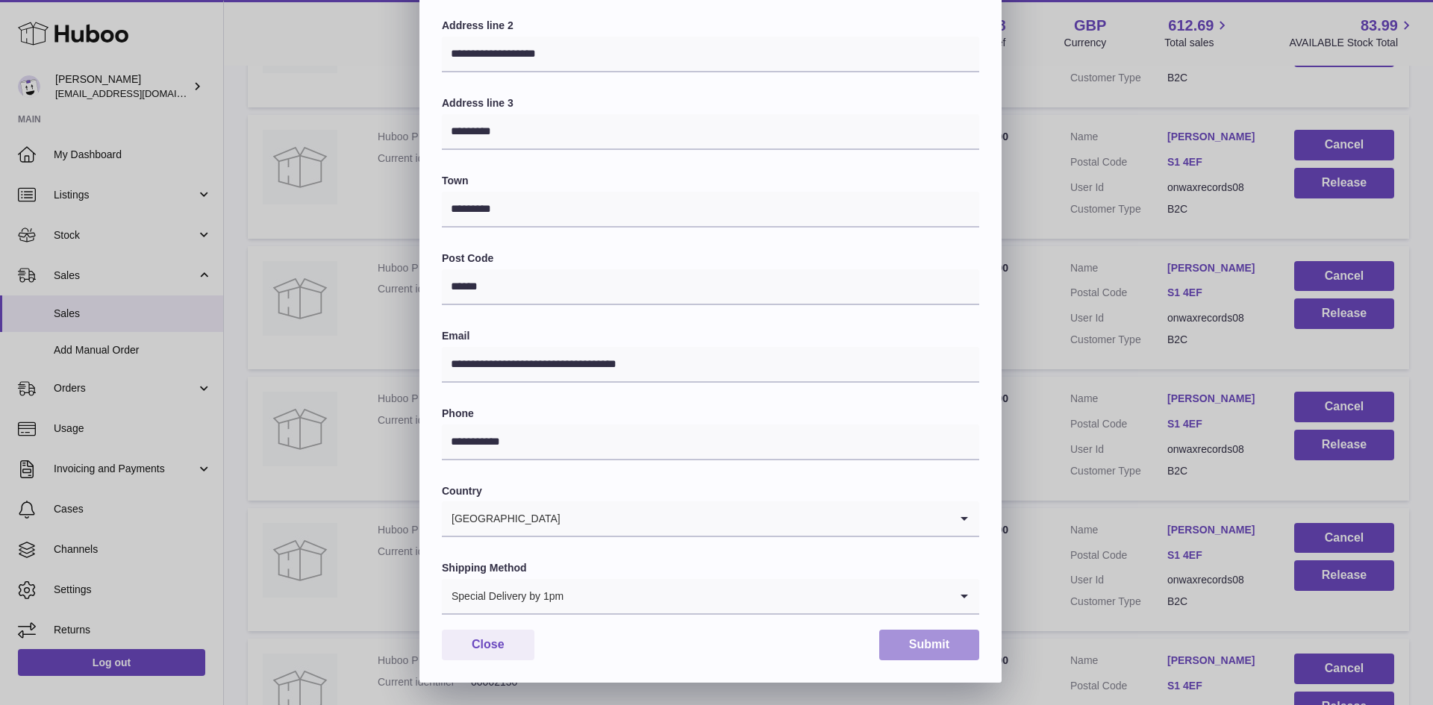
click at [903, 642] on button "Submit" at bounding box center [929, 645] width 100 height 31
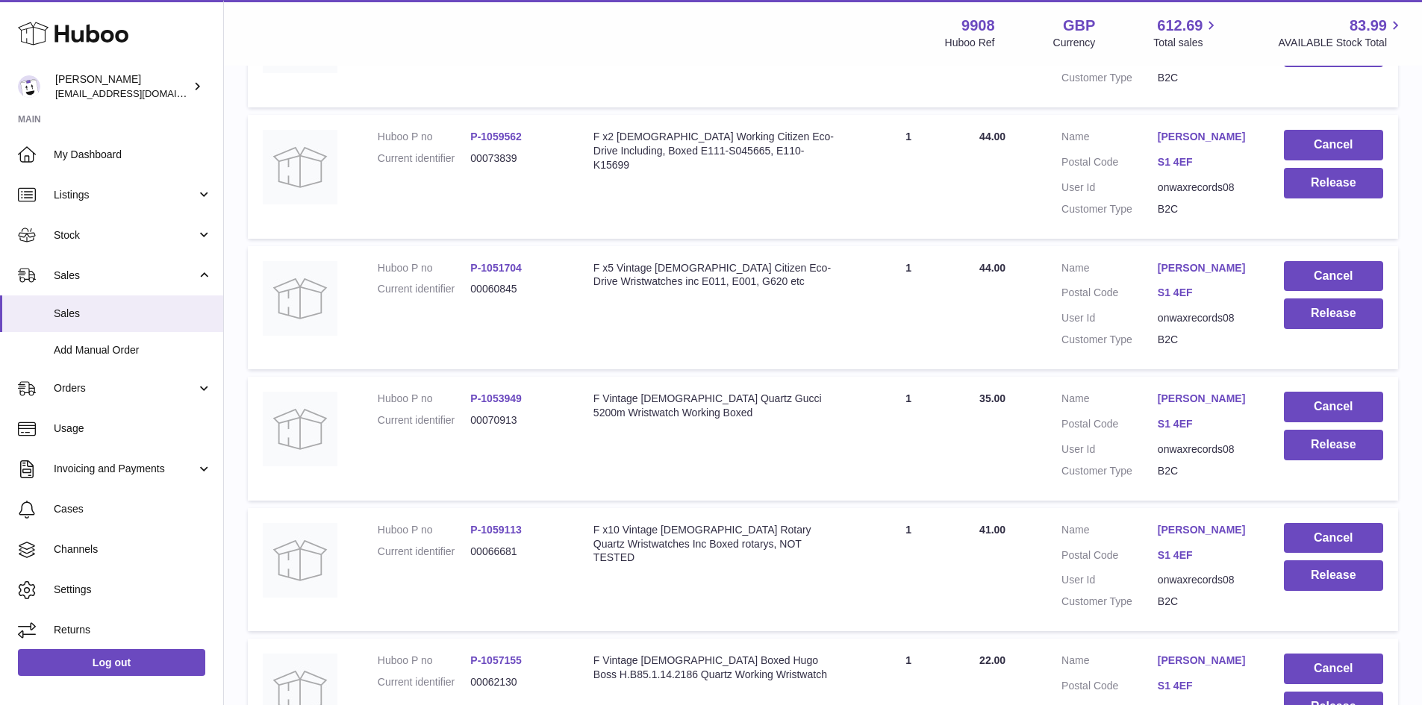
click at [1183, 538] on link "[PERSON_NAME]" at bounding box center [1206, 530] width 96 height 14
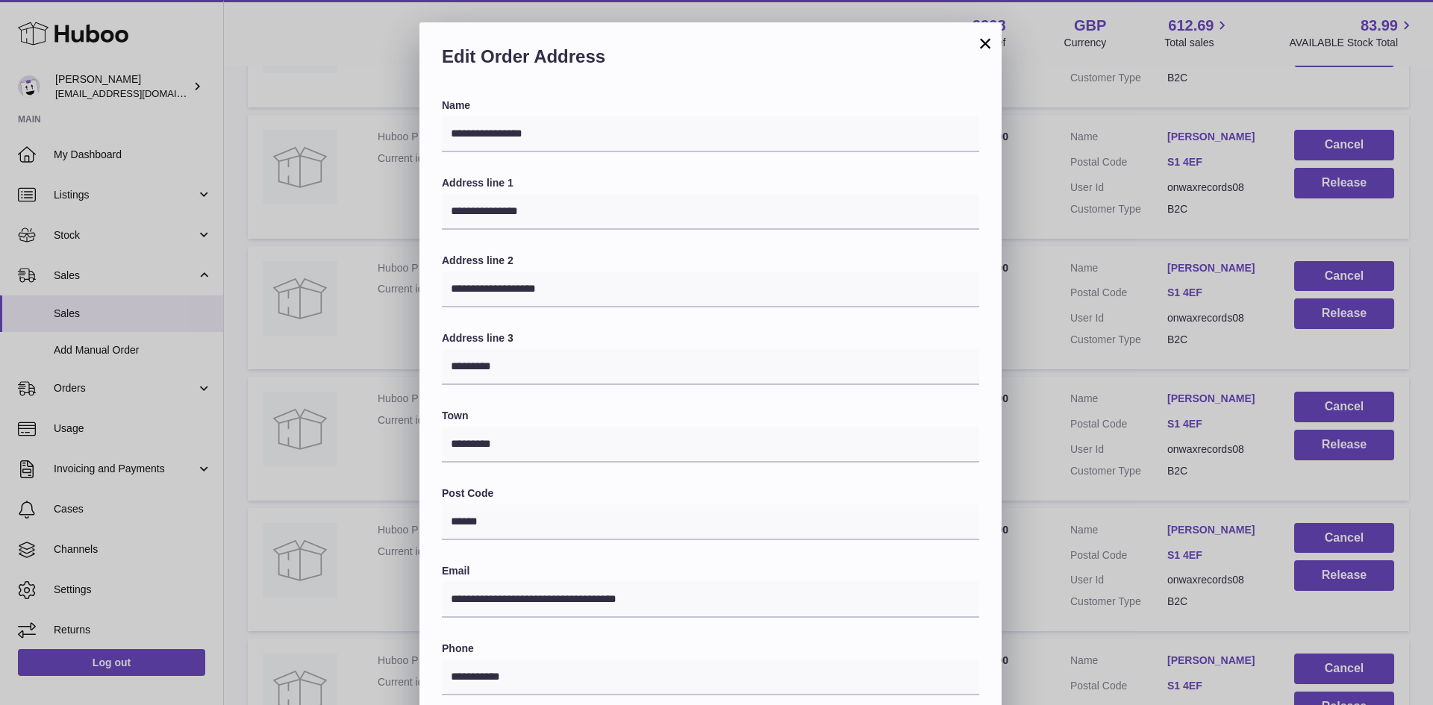
click at [982, 43] on button "×" at bounding box center [985, 43] width 18 height 18
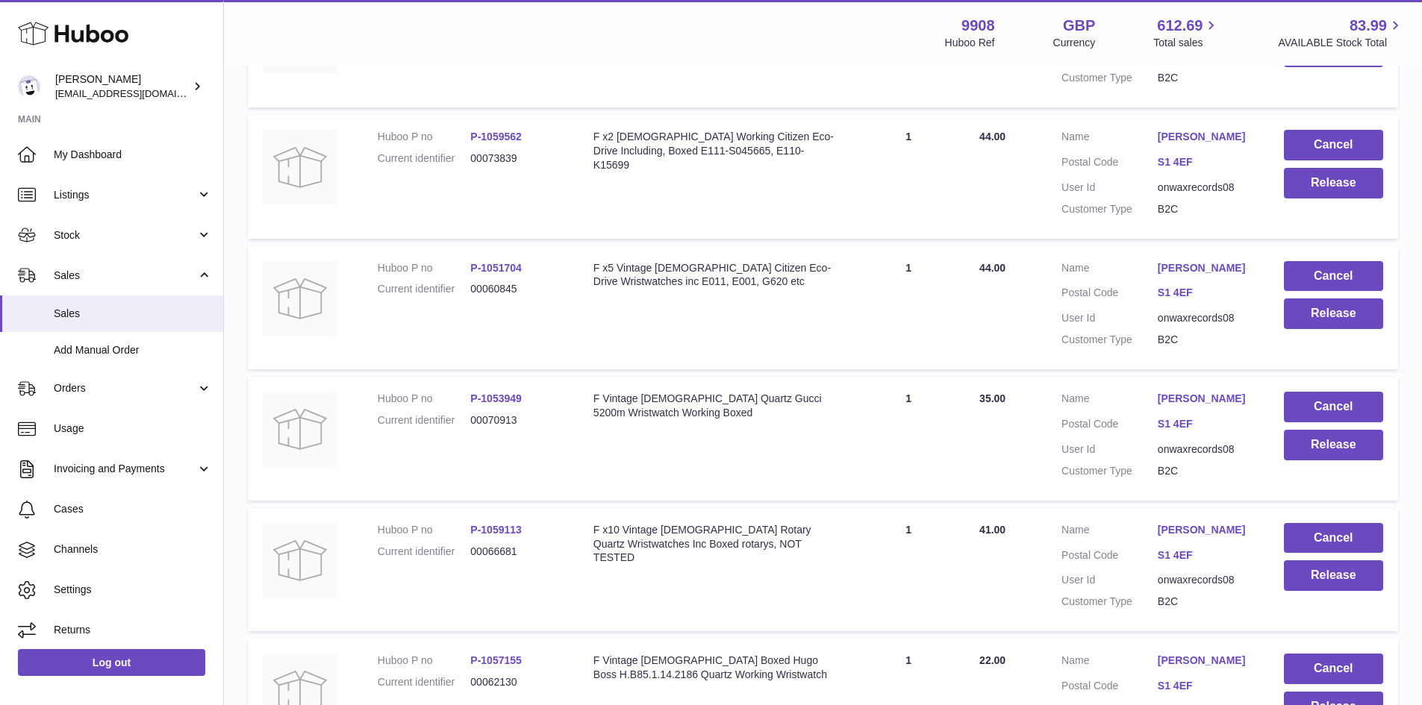
click at [1236, 538] on link "[PERSON_NAME]" at bounding box center [1206, 530] width 96 height 14
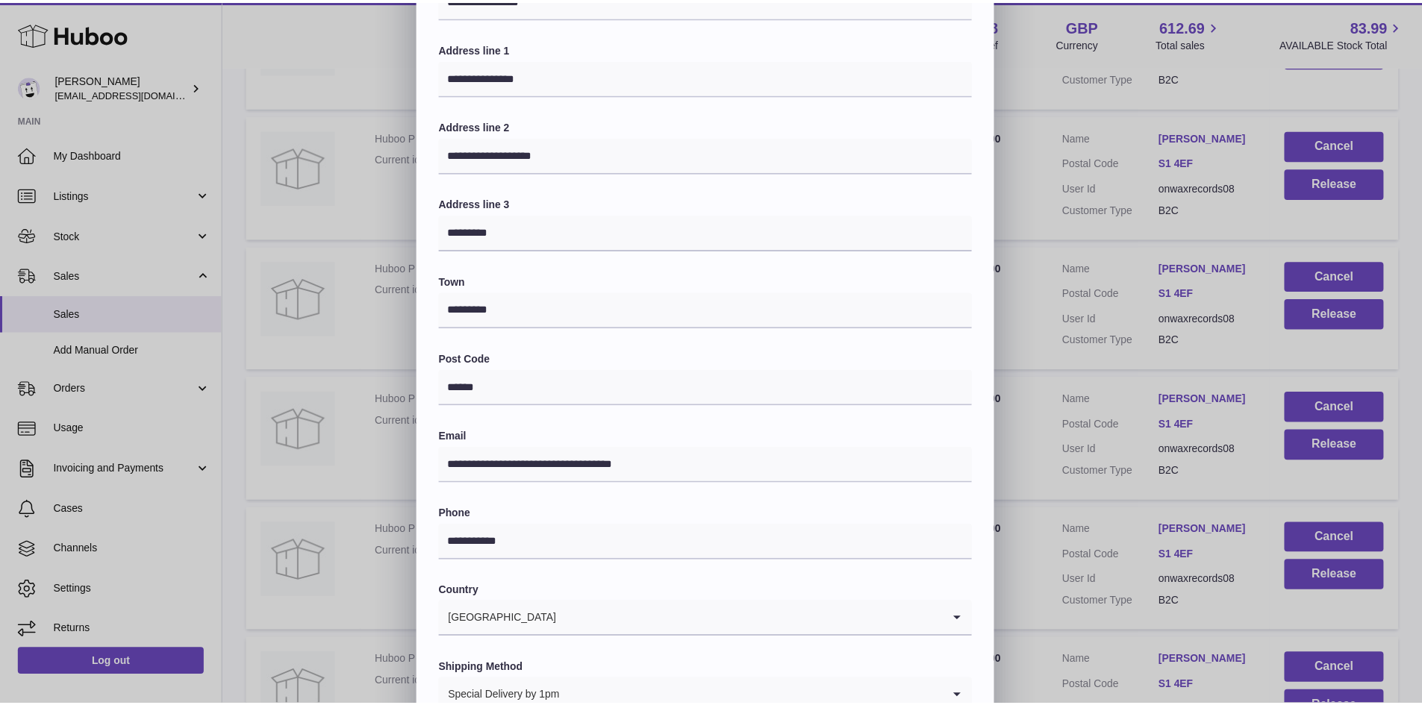
scroll to position [235, 0]
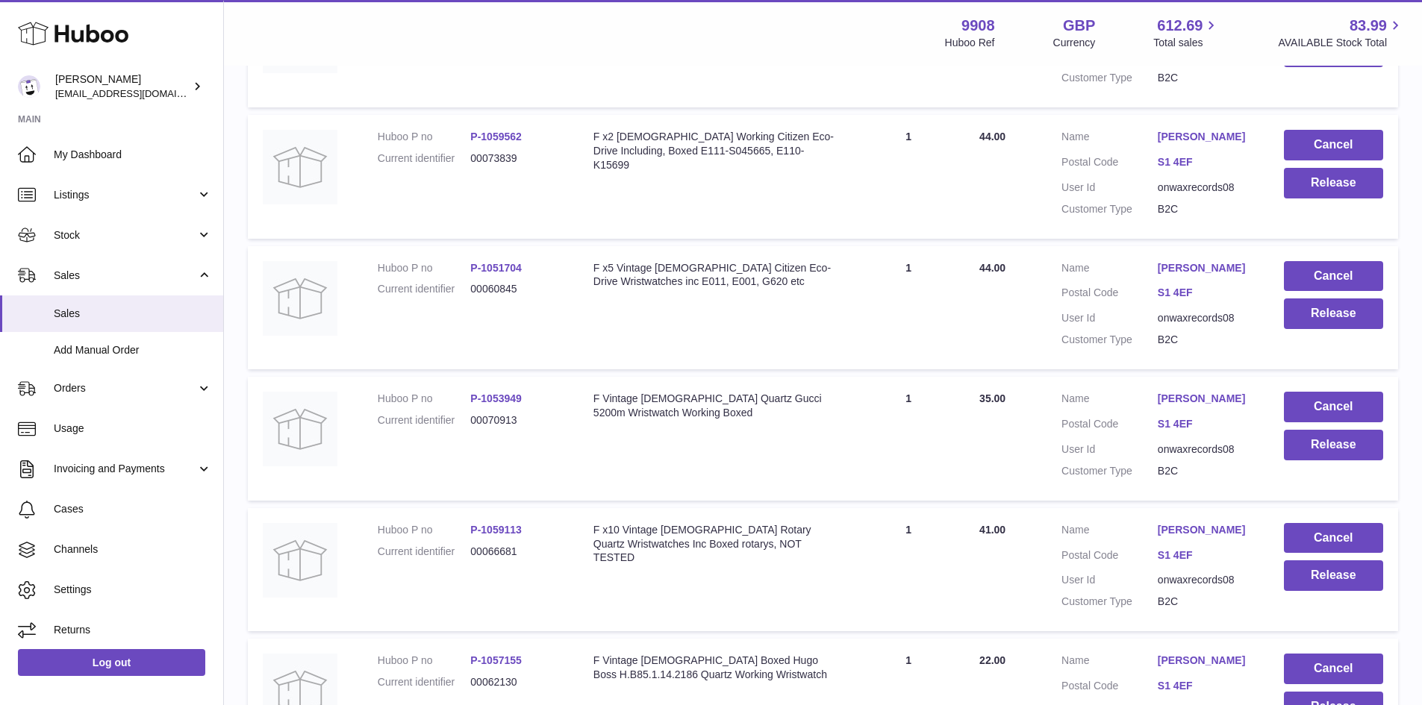
click at [1047, 460] on div at bounding box center [711, 352] width 1422 height 705
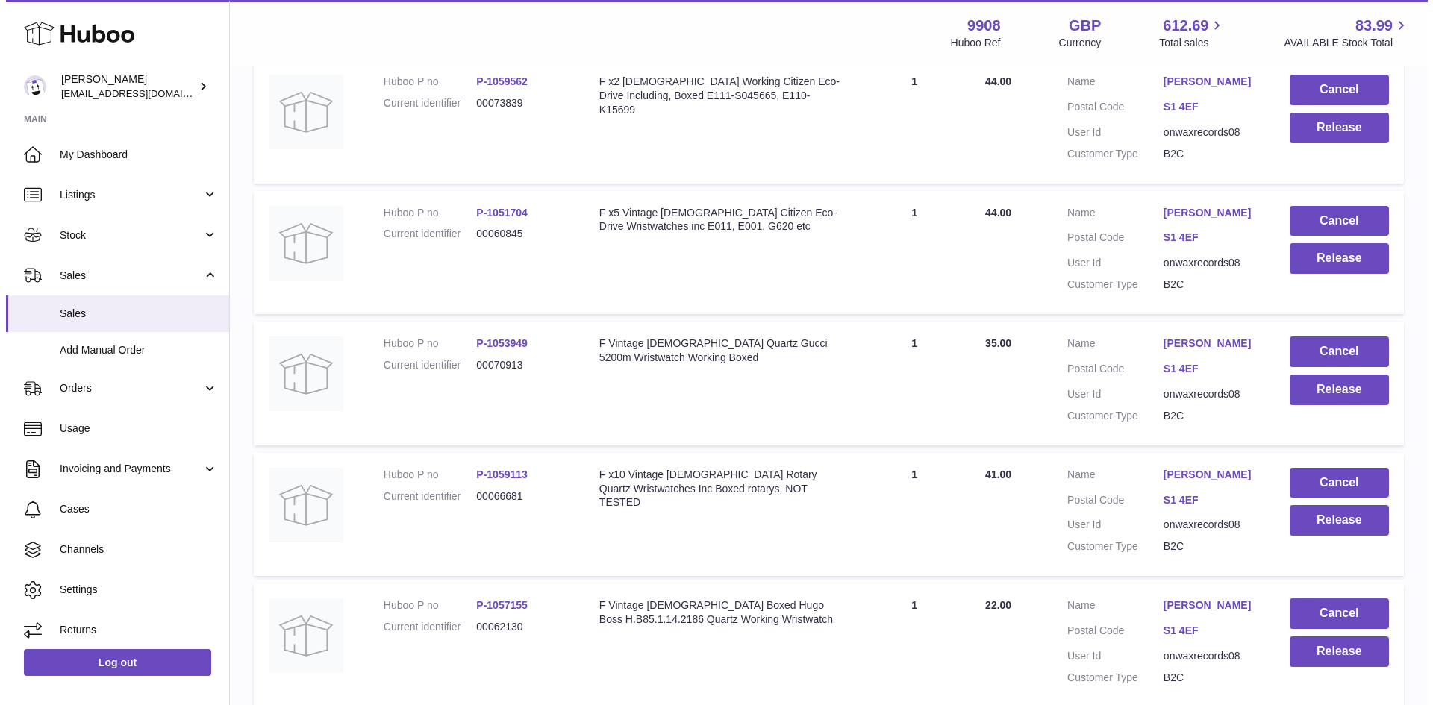
scroll to position [2588, 0]
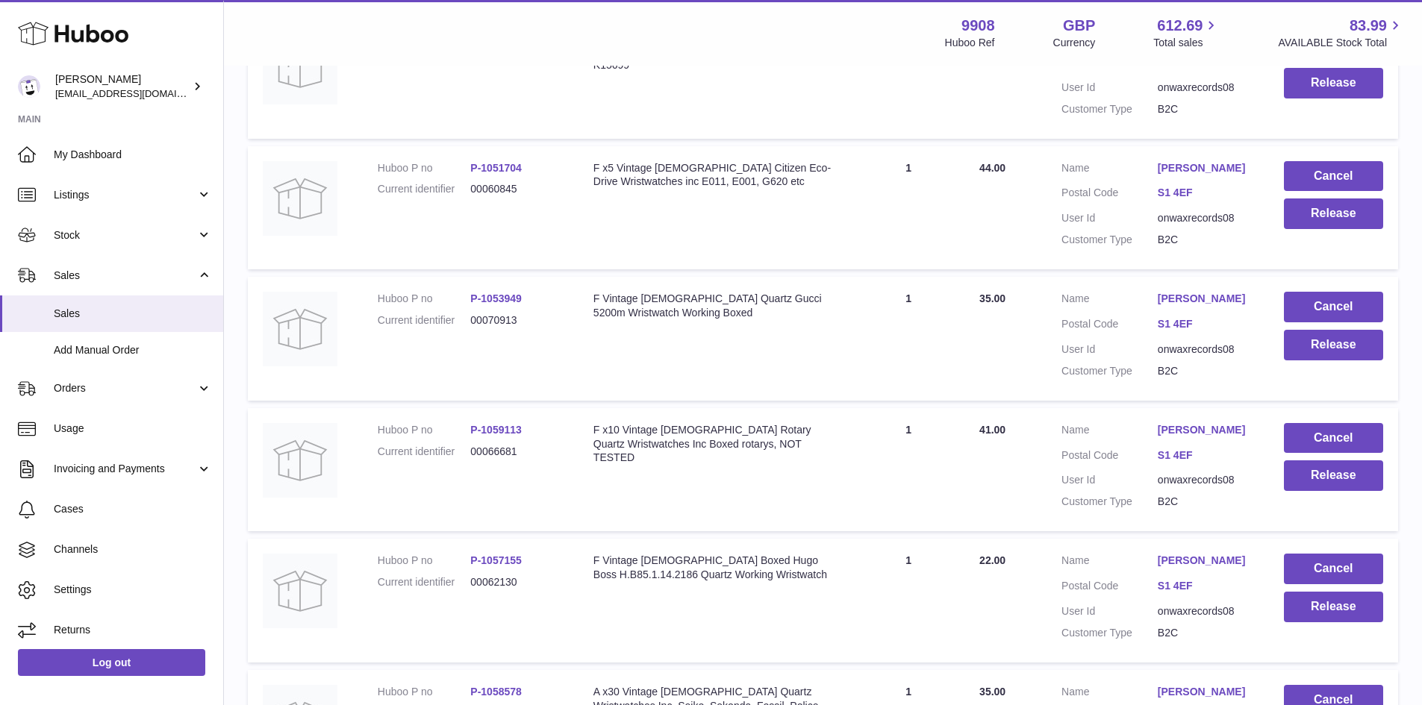
click at [1197, 568] on link "[PERSON_NAME]" at bounding box center [1206, 561] width 96 height 14
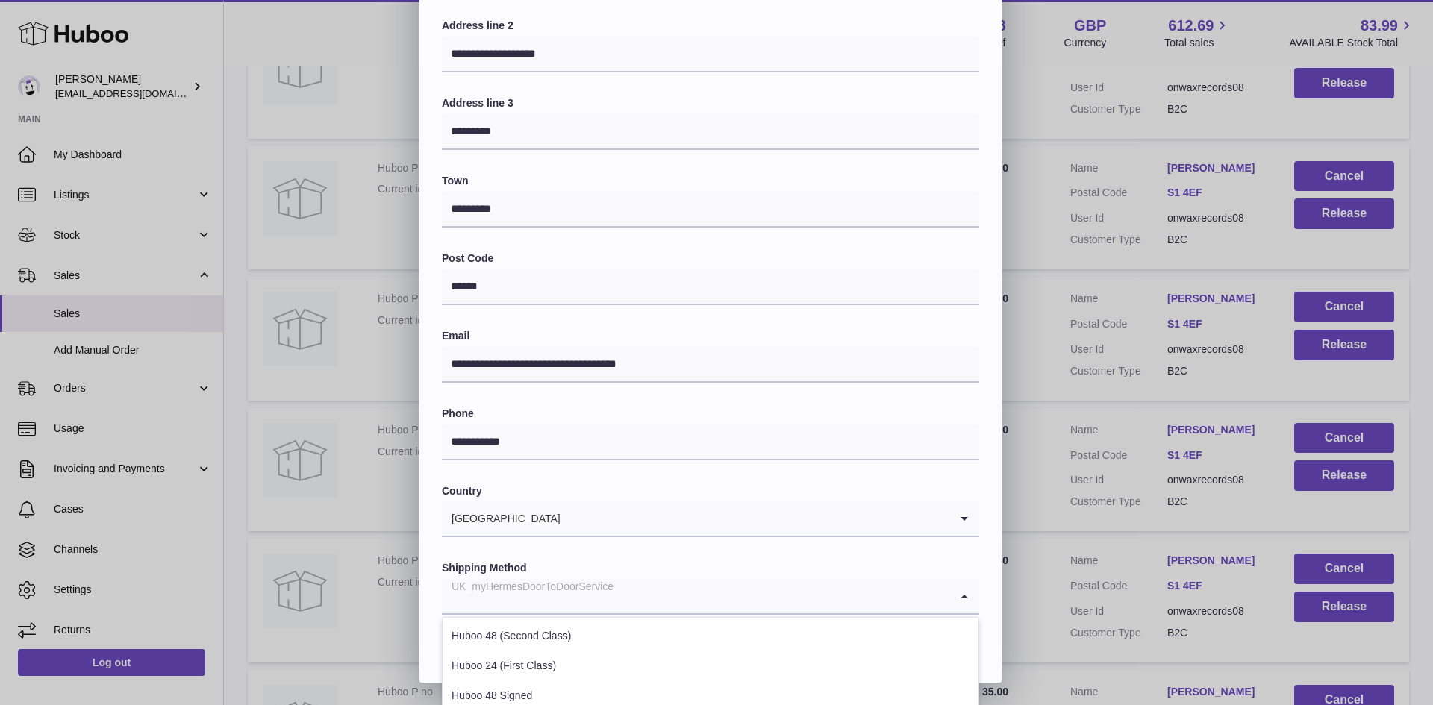
click at [557, 593] on div "UK_myHermesDoorToDoorService" at bounding box center [696, 596] width 508 height 34
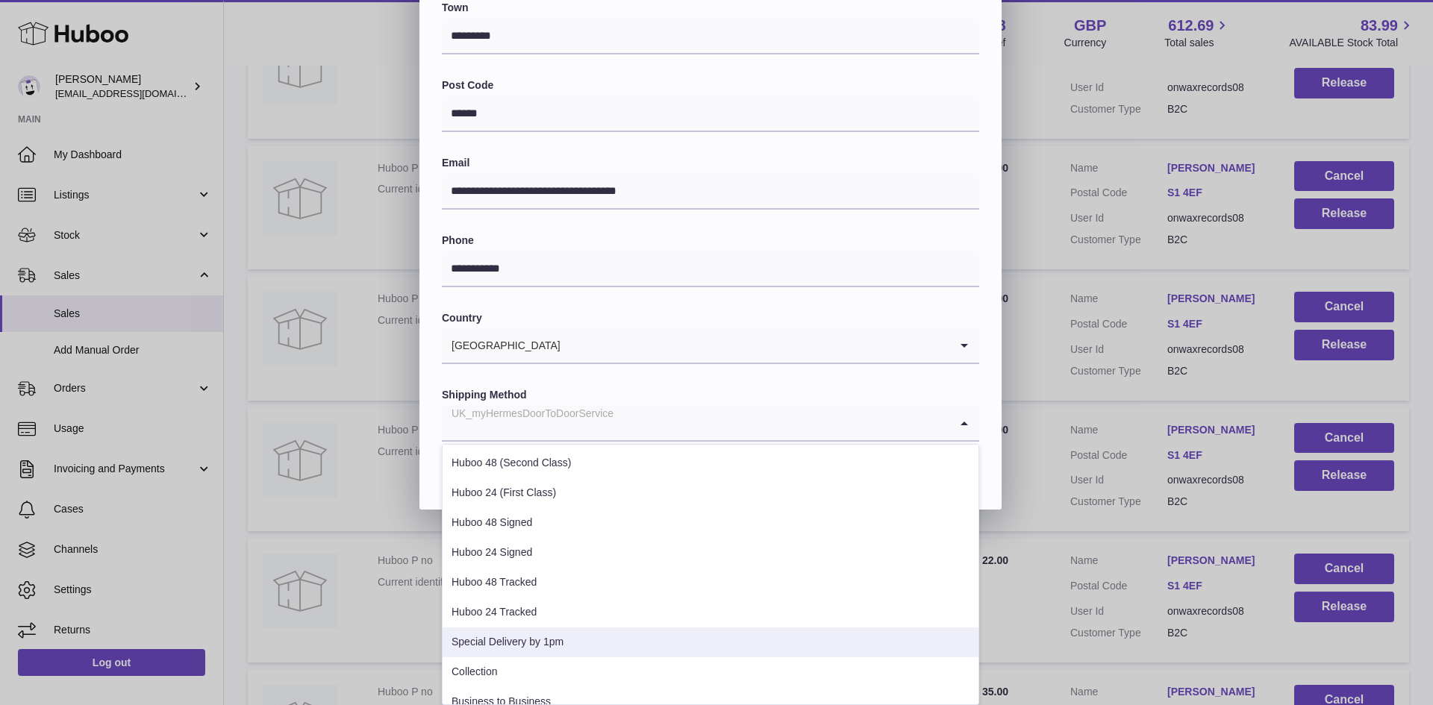
click at [547, 638] on li "Special Delivery by 1pm" at bounding box center [711, 643] width 536 height 30
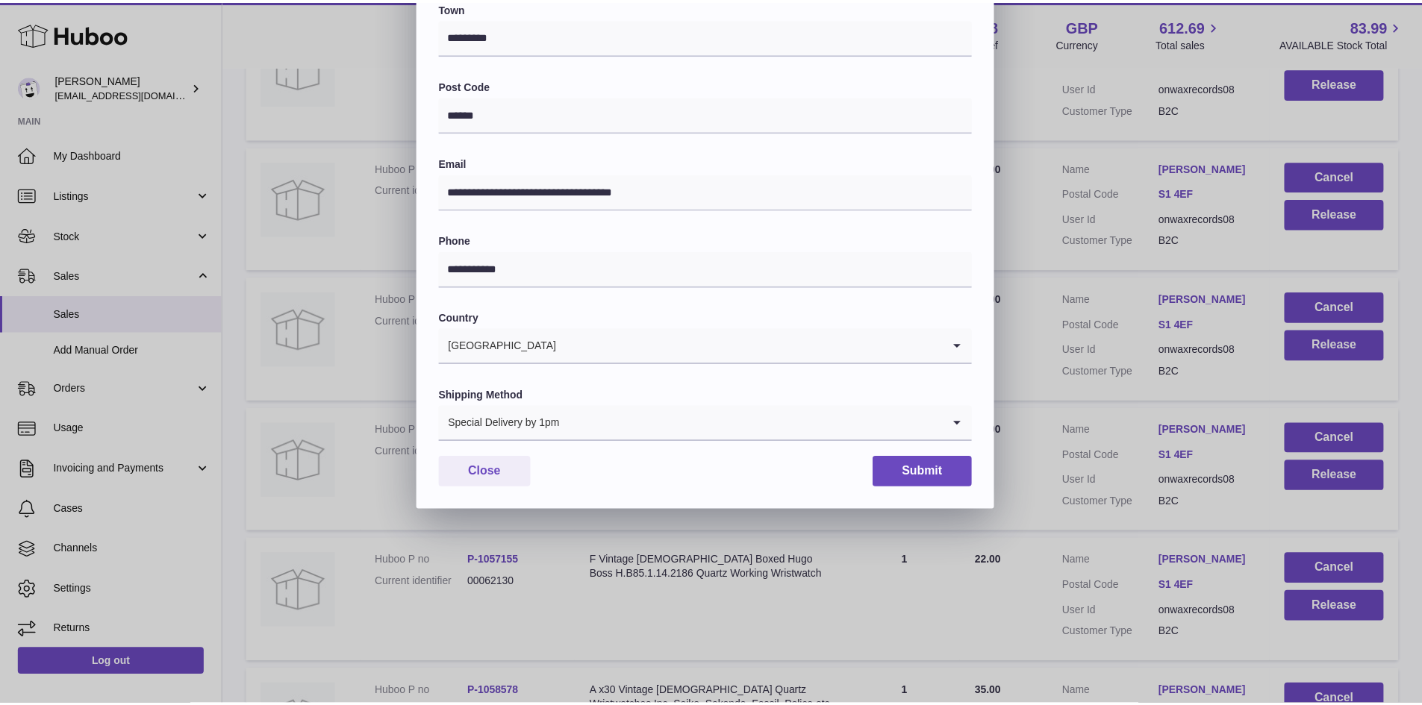
scroll to position [235, 0]
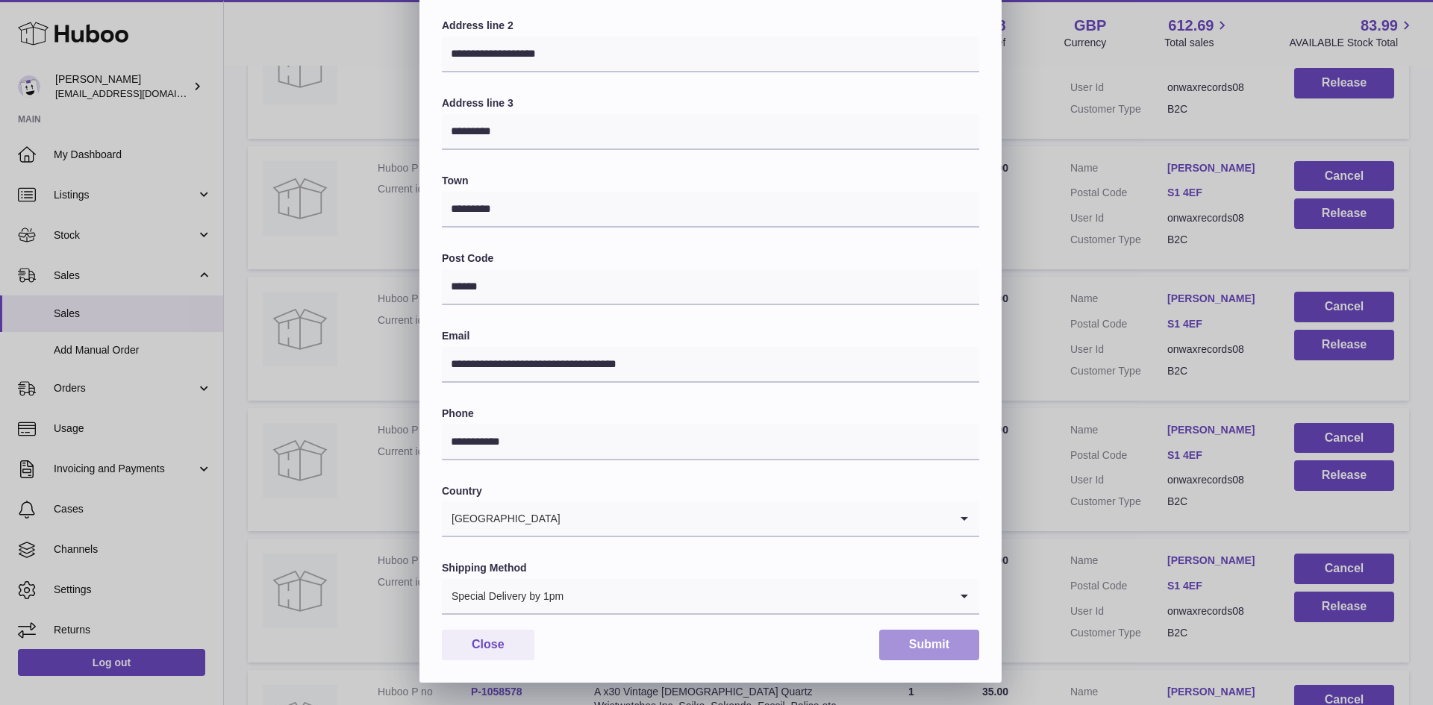
click at [935, 648] on button "Submit" at bounding box center [929, 645] width 100 height 31
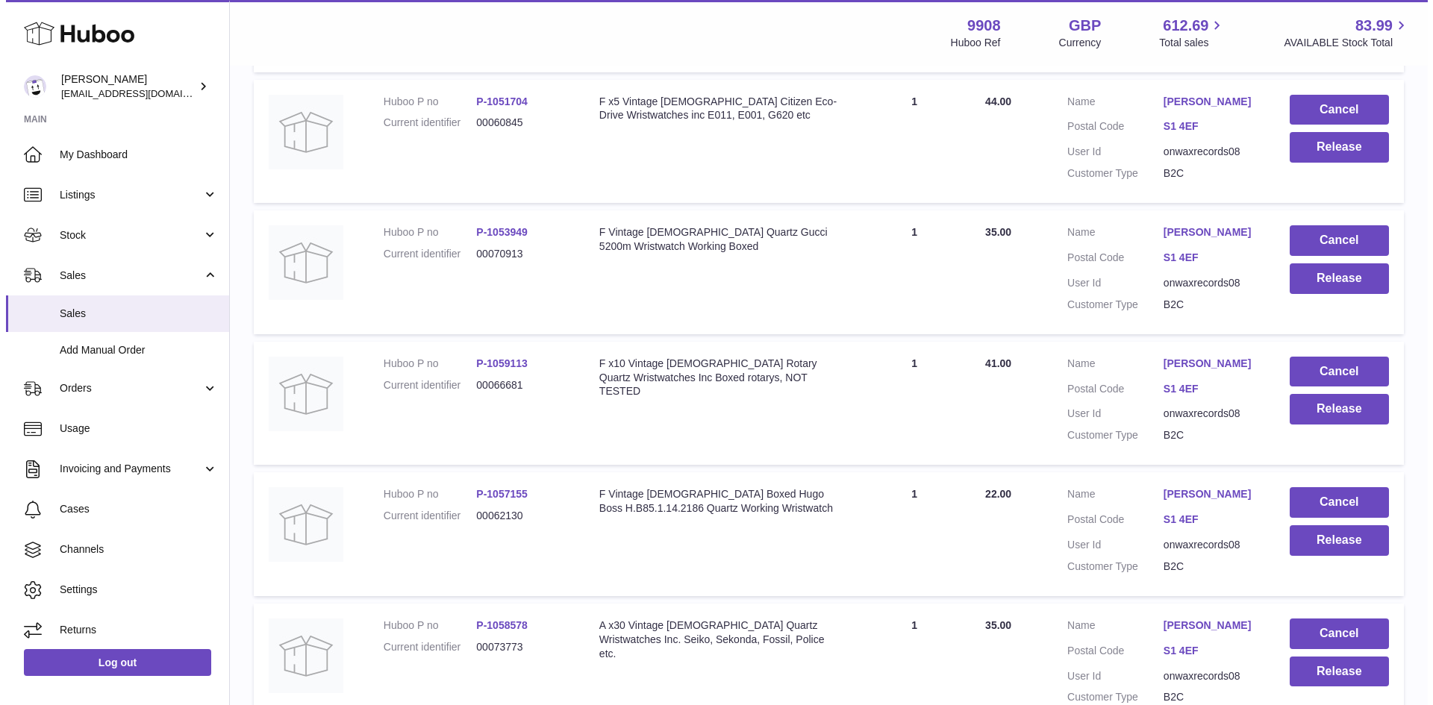
scroll to position [2688, 0]
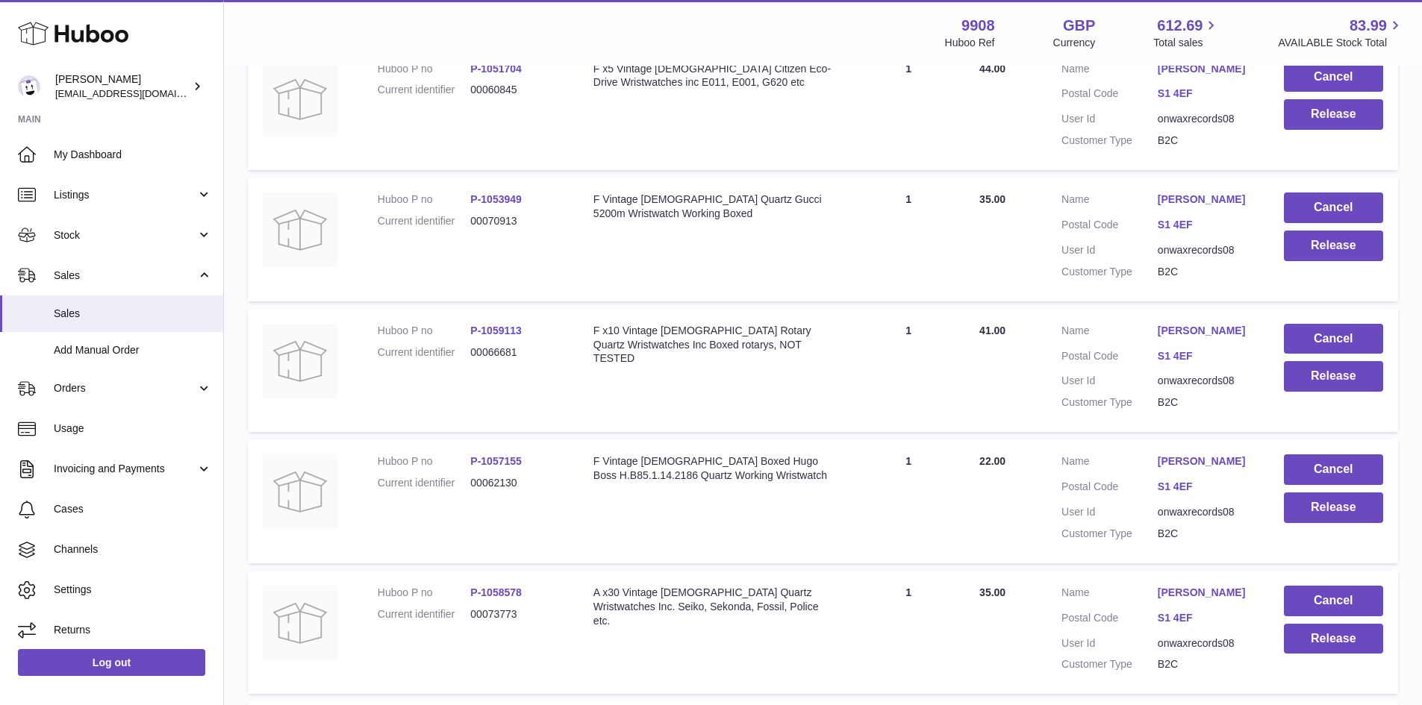
click at [1177, 469] on link "[PERSON_NAME]" at bounding box center [1206, 462] width 96 height 14
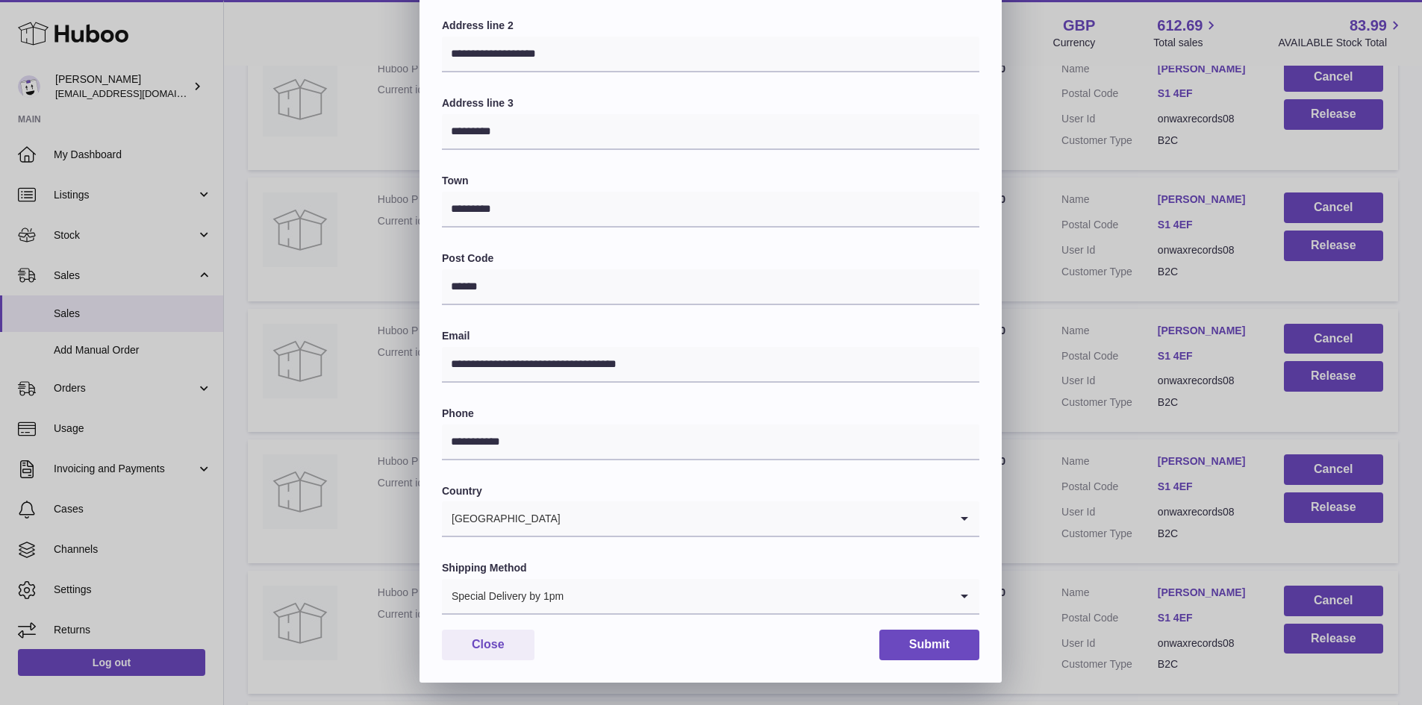
scroll to position [0, 0]
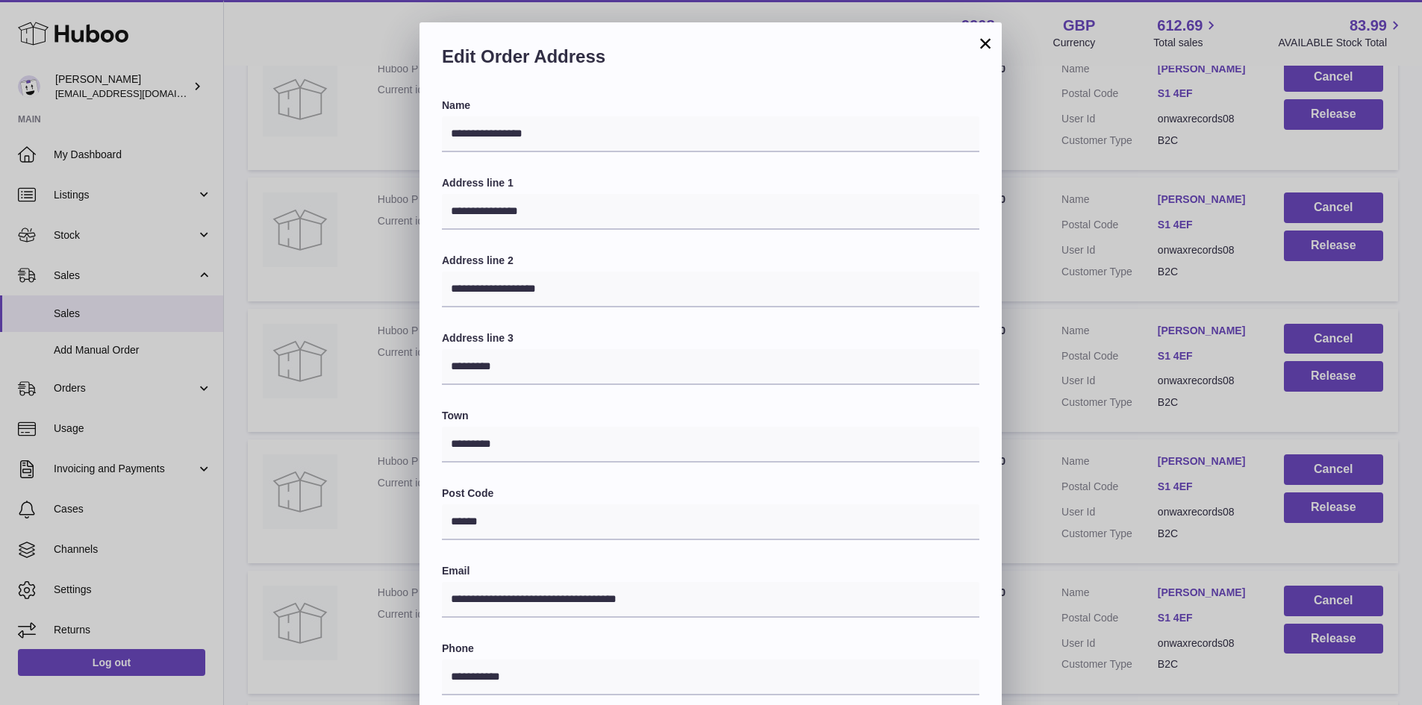
click at [1040, 510] on div "**********" at bounding box center [711, 470] width 1422 height 896
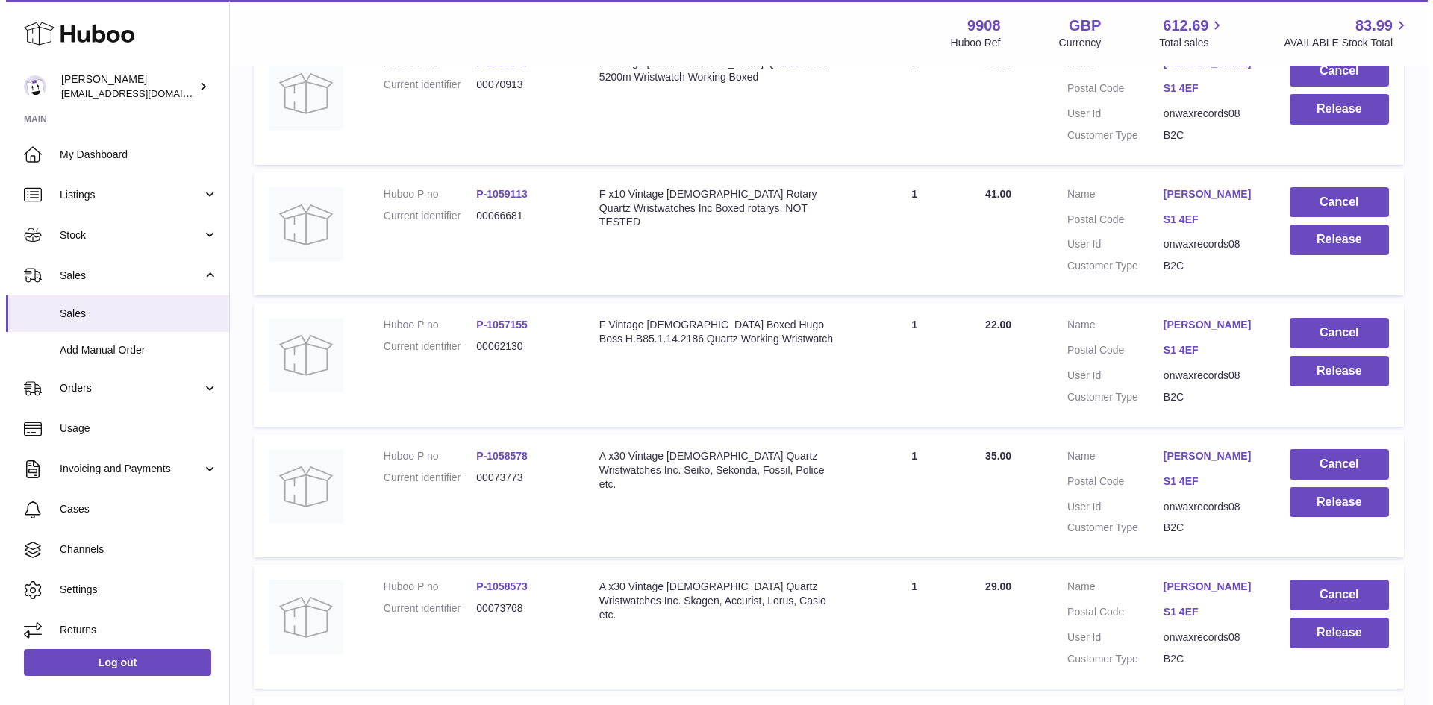
scroll to position [2887, 0]
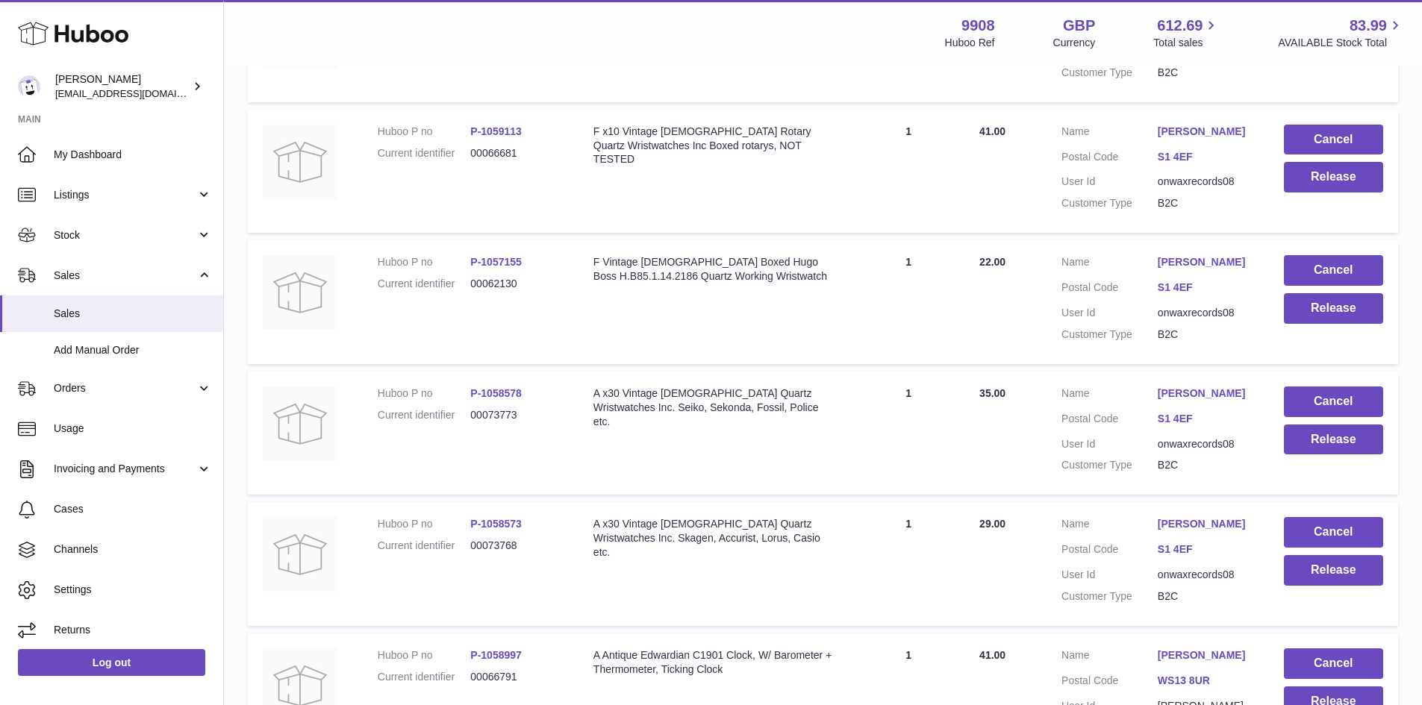
click at [1199, 401] on link "[PERSON_NAME]" at bounding box center [1206, 394] width 96 height 14
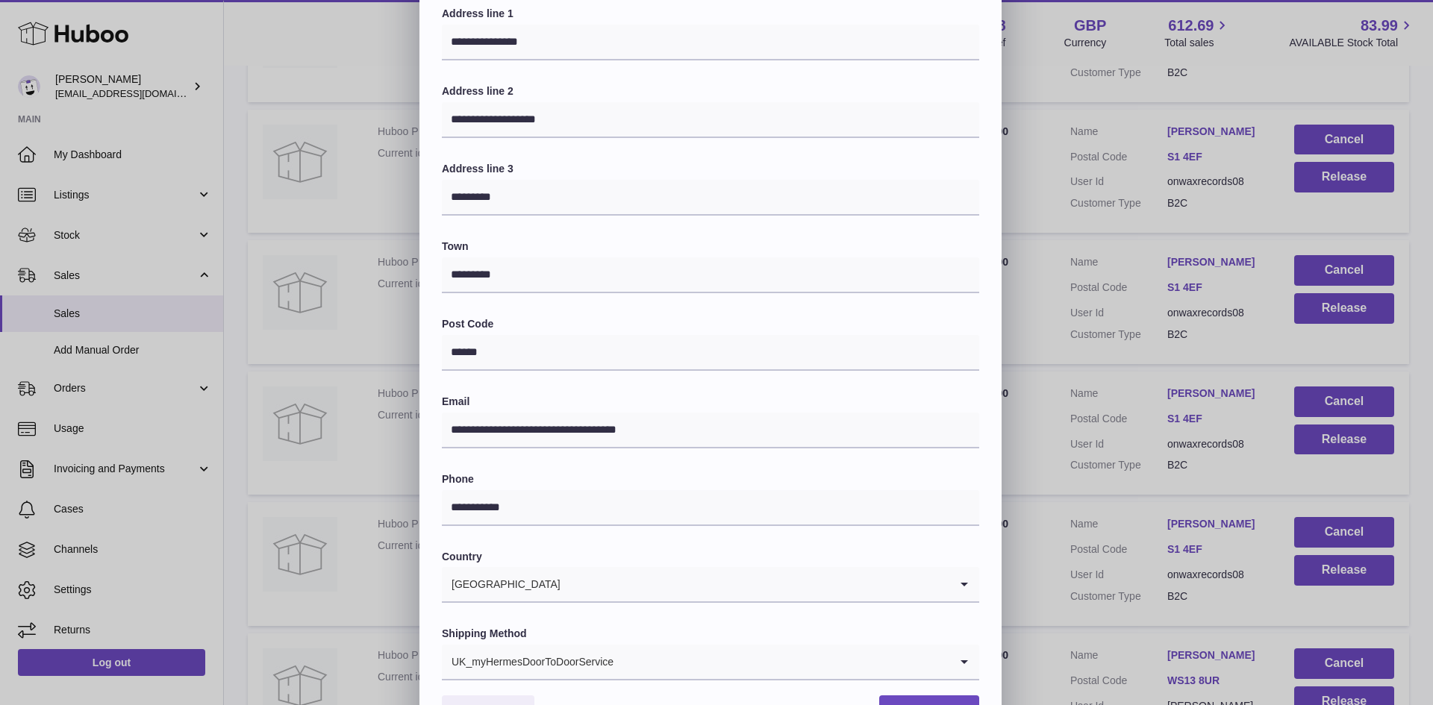
scroll to position [235, 0]
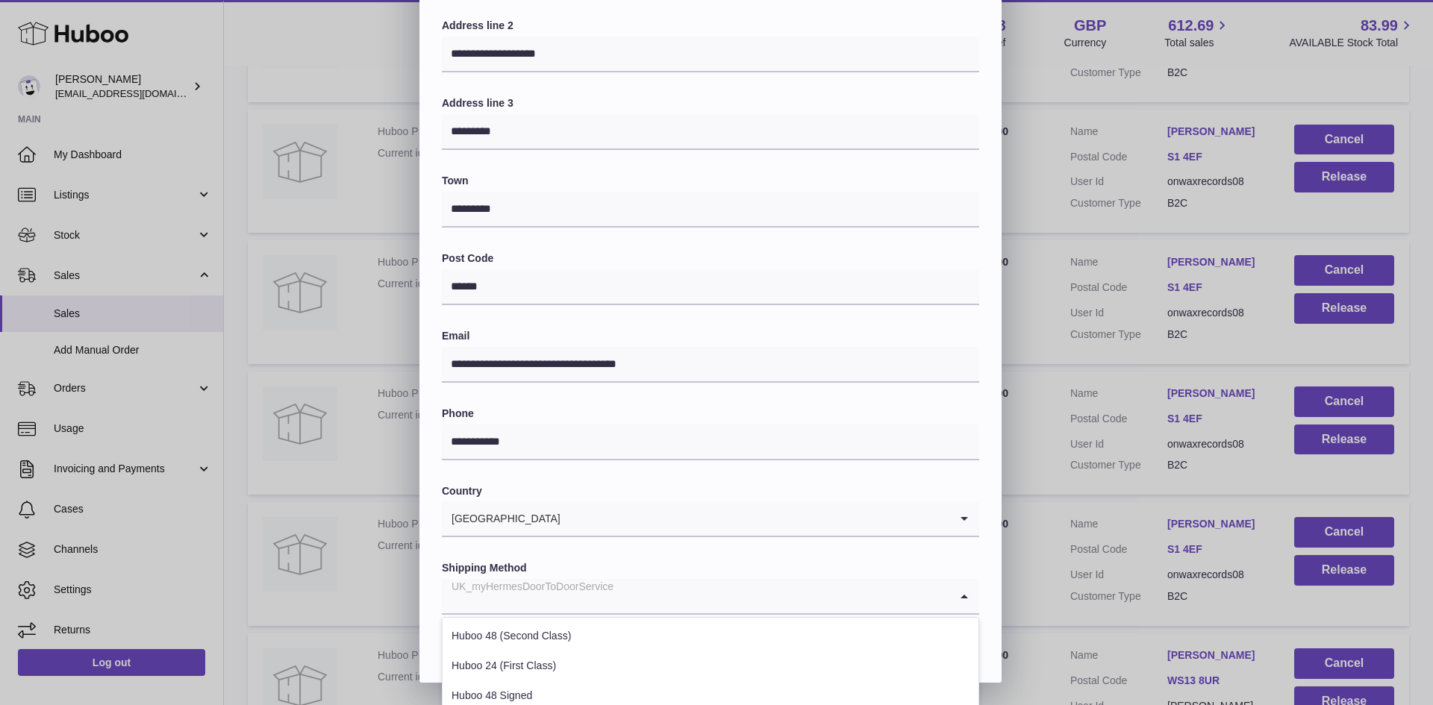
click at [658, 585] on input "Search for option" at bounding box center [696, 596] width 508 height 34
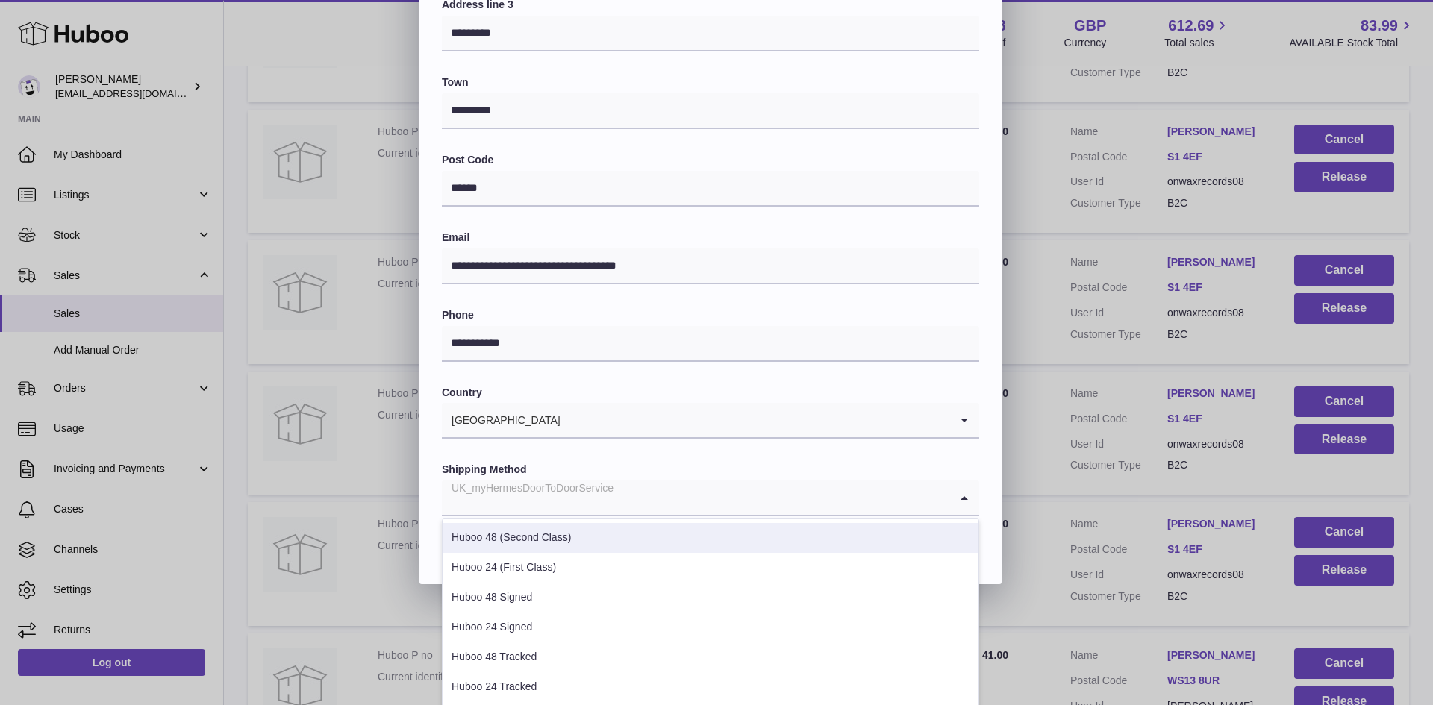
scroll to position [408, 0]
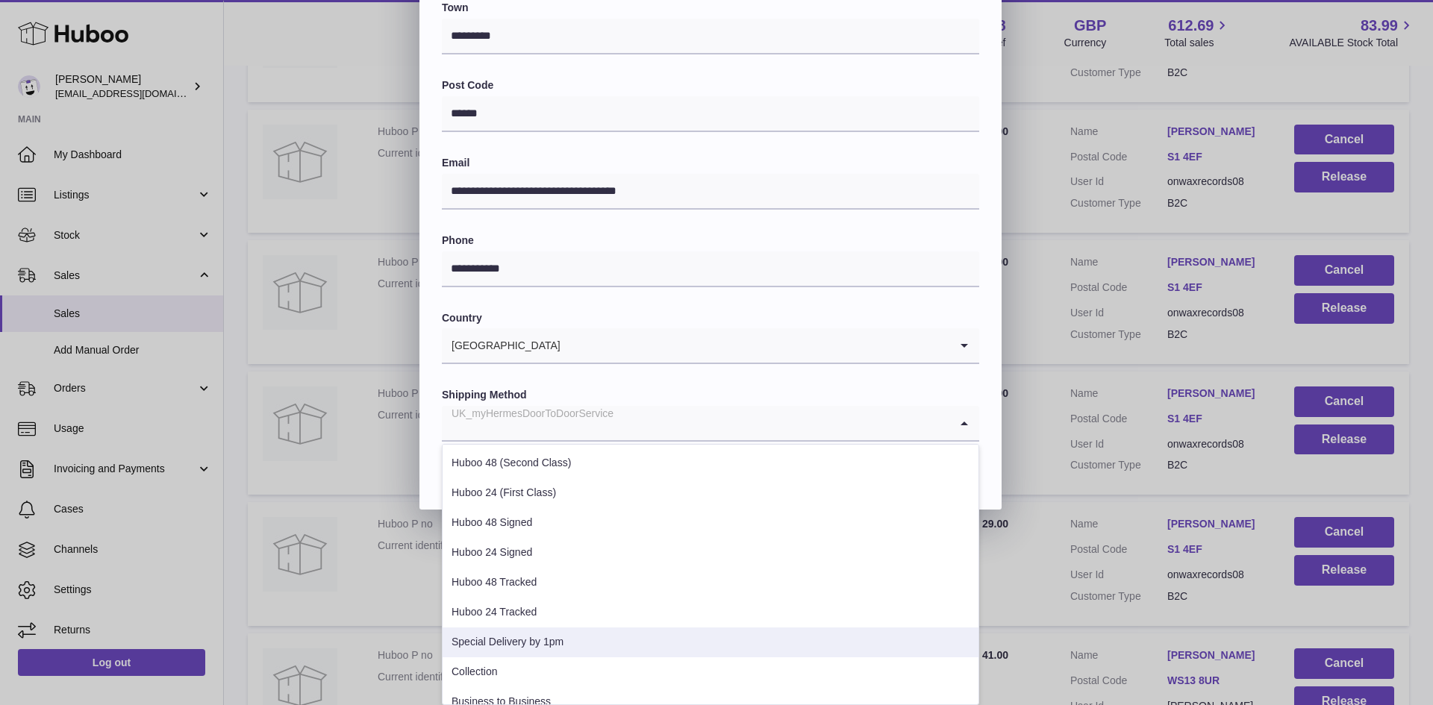
click at [514, 636] on li "Special Delivery by 1pm" at bounding box center [711, 643] width 536 height 30
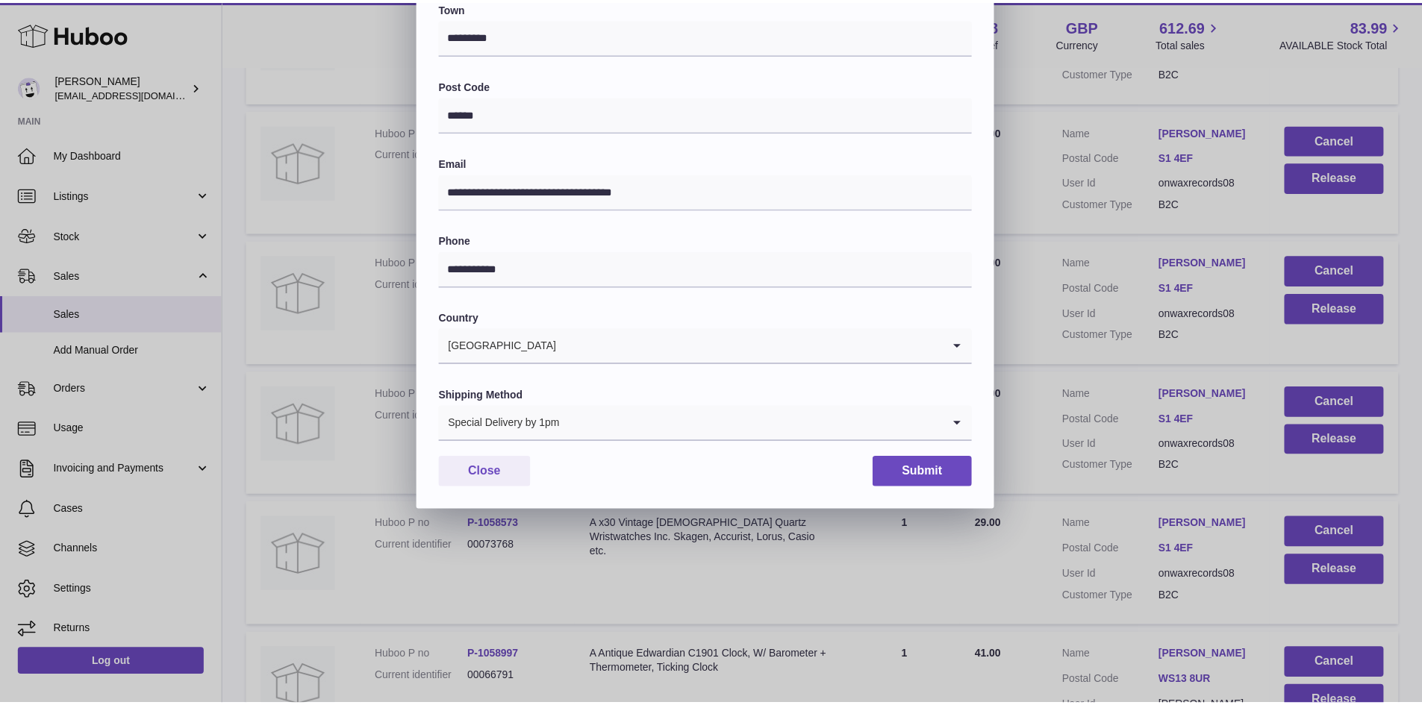
scroll to position [235, 0]
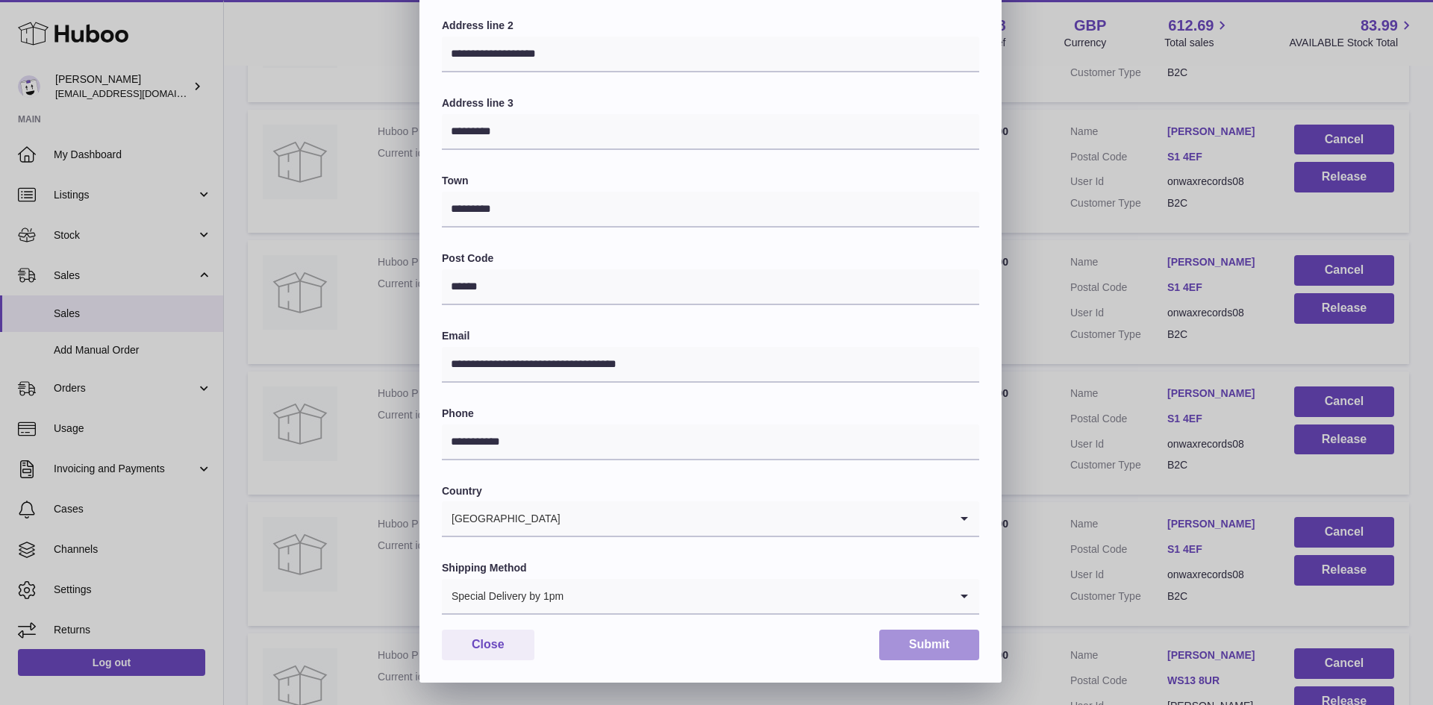
click at [930, 638] on button "Submit" at bounding box center [929, 645] width 100 height 31
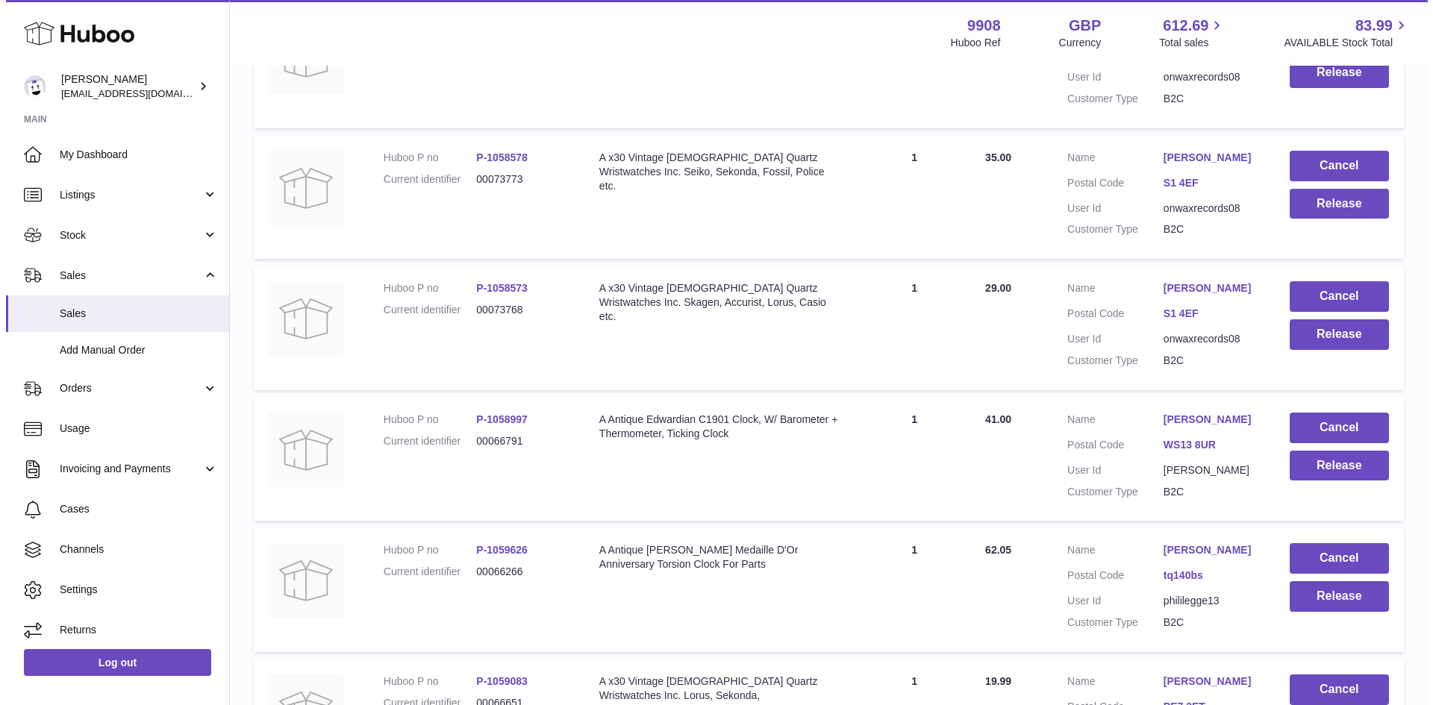
scroll to position [3186, 0]
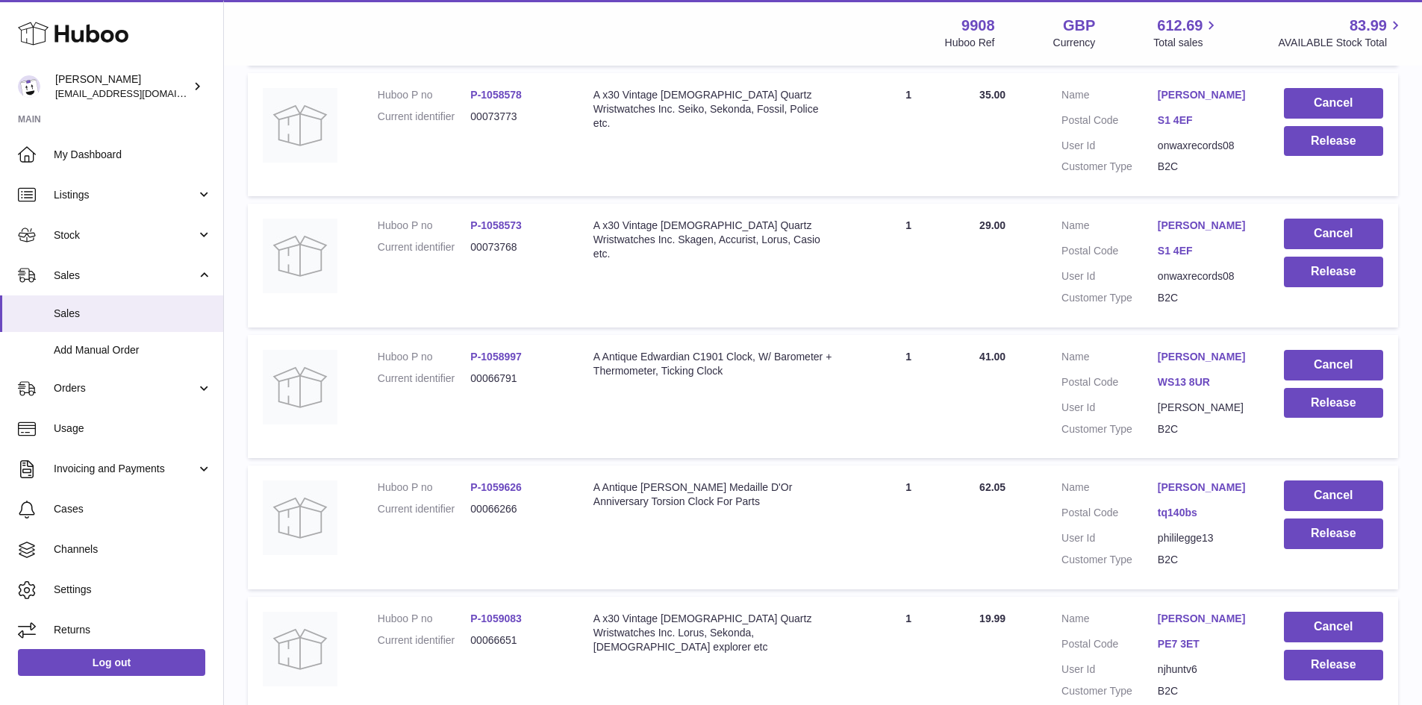
click at [1206, 233] on link "[PERSON_NAME]" at bounding box center [1206, 226] width 96 height 14
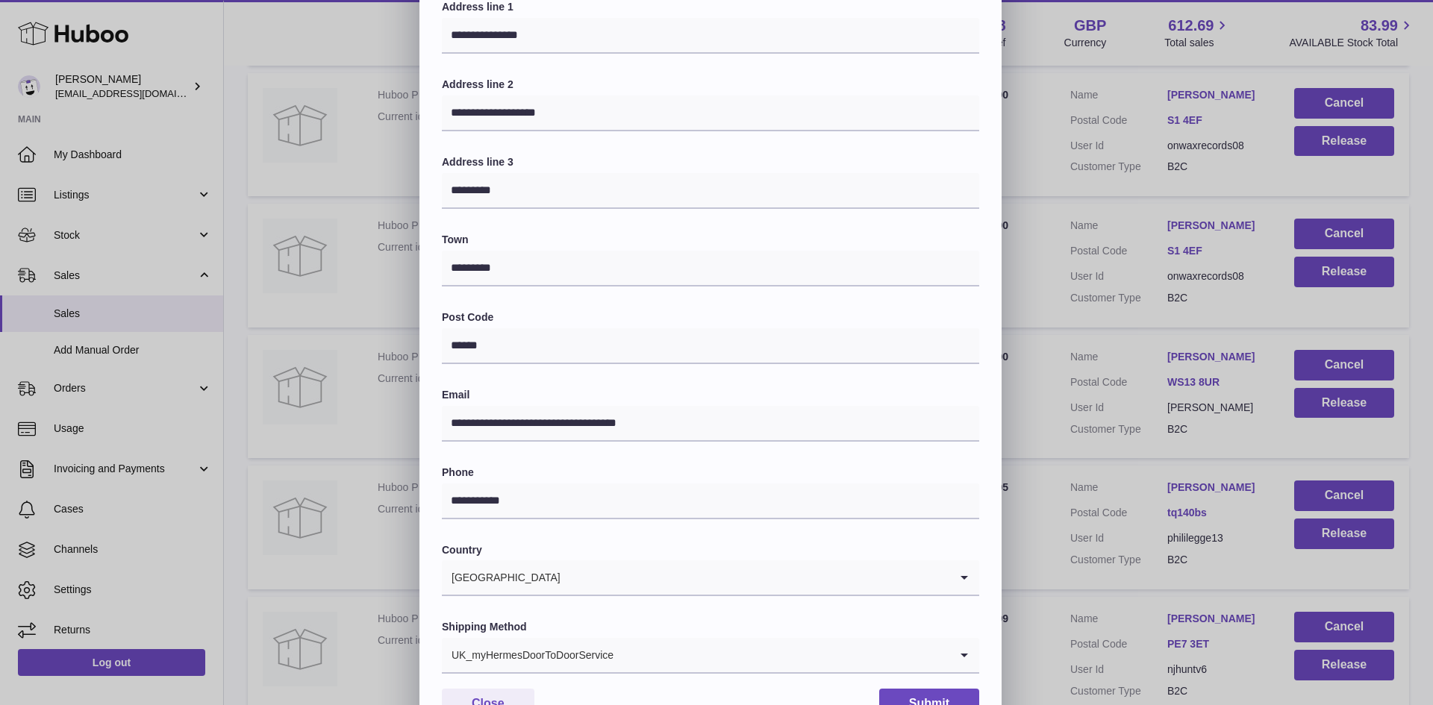
scroll to position [235, 0]
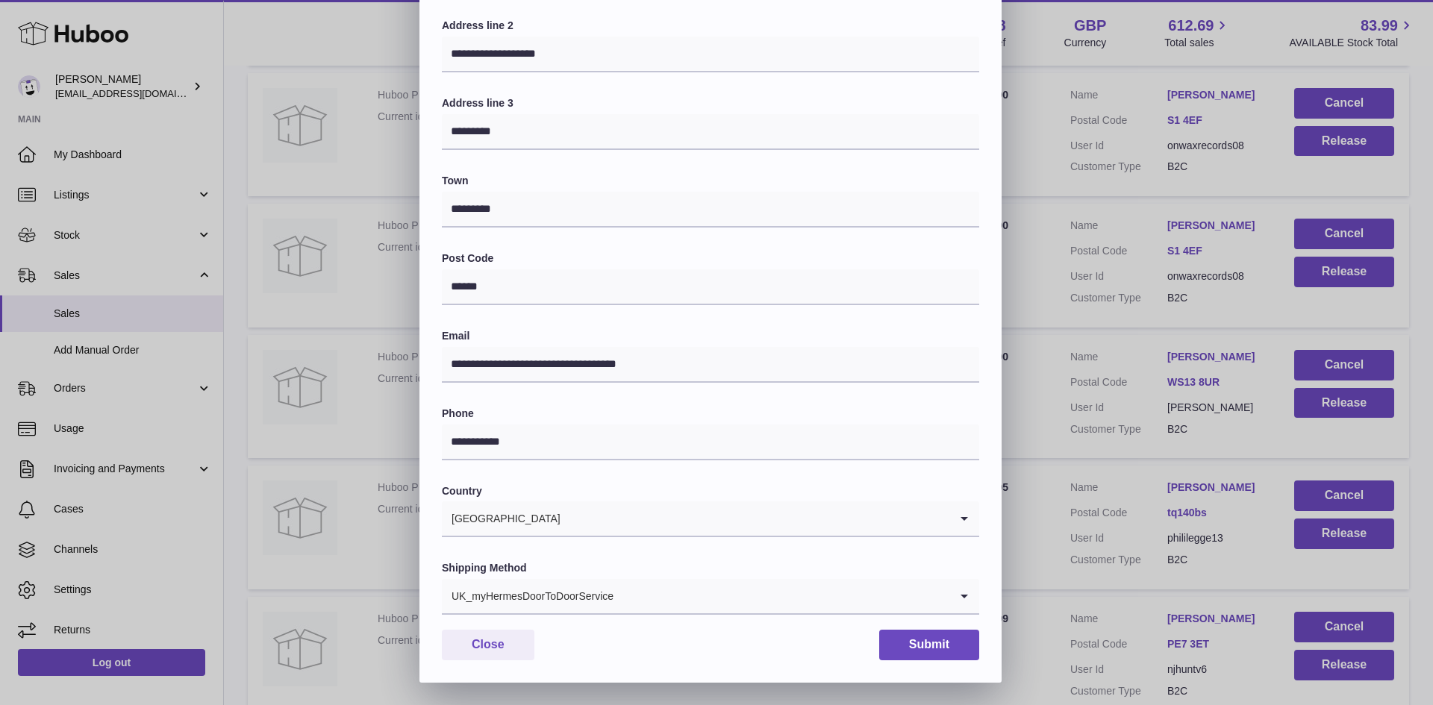
click at [643, 605] on input "Search for option" at bounding box center [781, 596] width 335 height 34
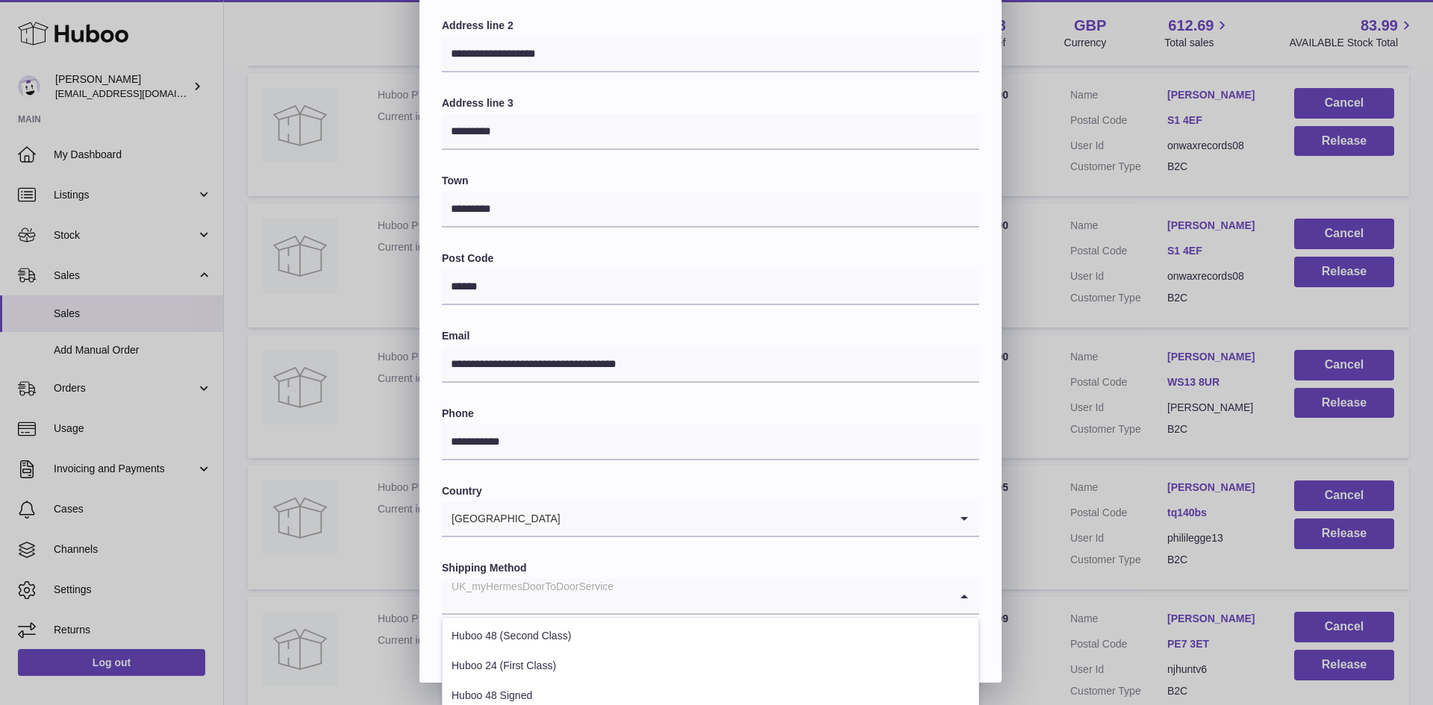
scroll to position [408, 0]
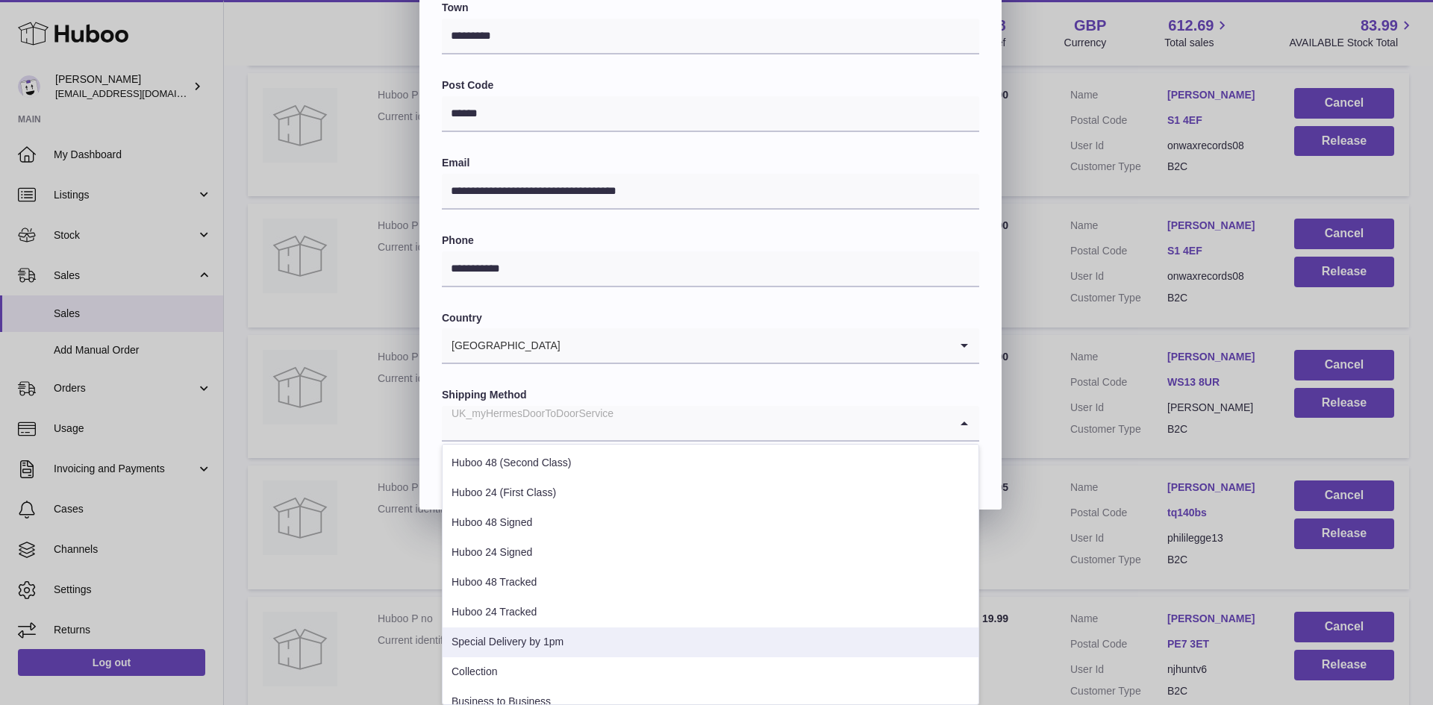
click at [530, 641] on li "Special Delivery by 1pm" at bounding box center [711, 643] width 536 height 30
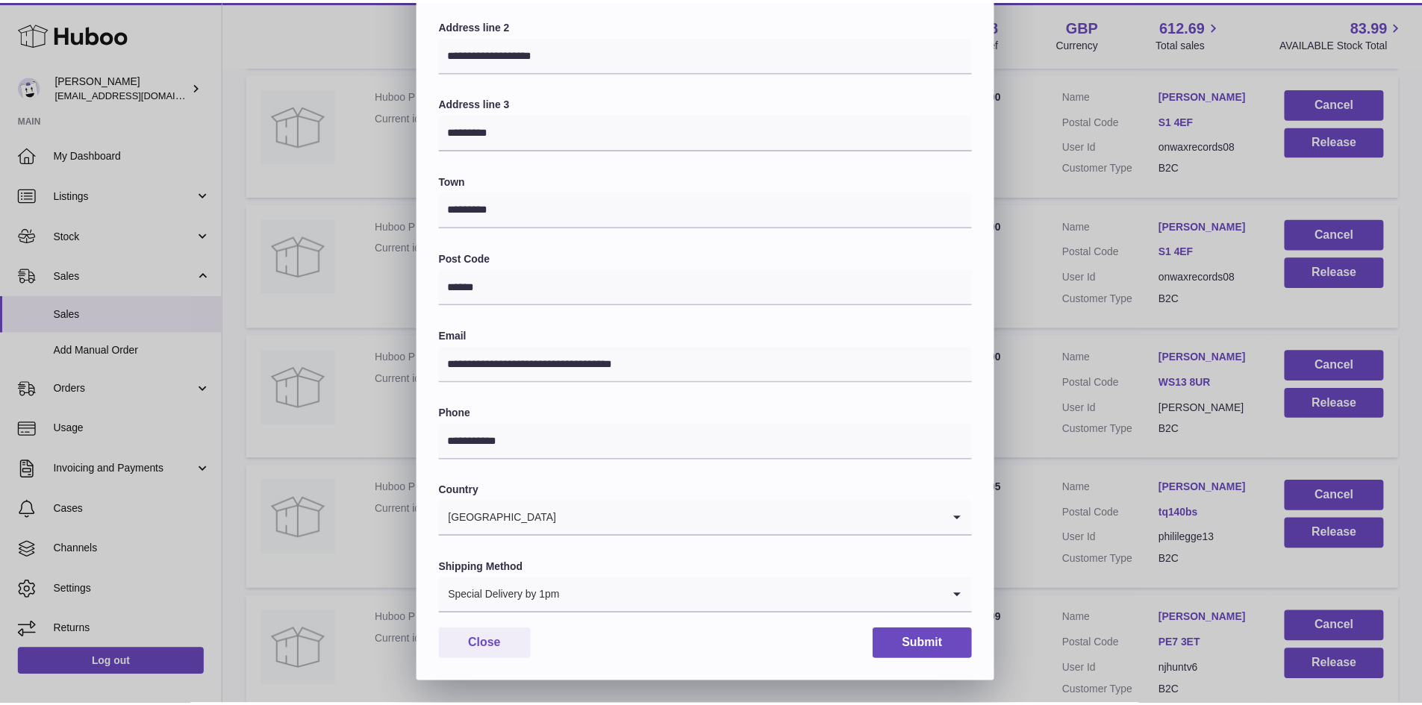
scroll to position [235, 0]
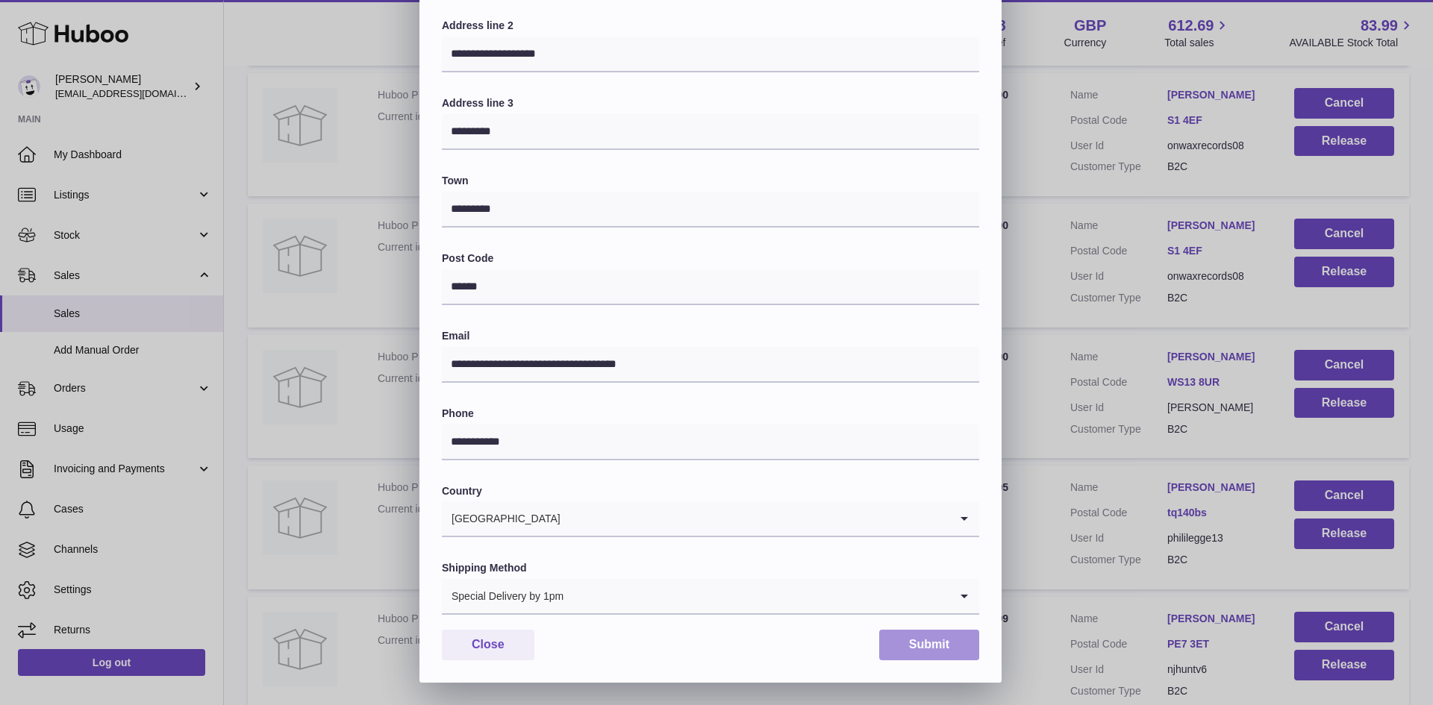
click at [915, 641] on button "Submit" at bounding box center [929, 645] width 100 height 31
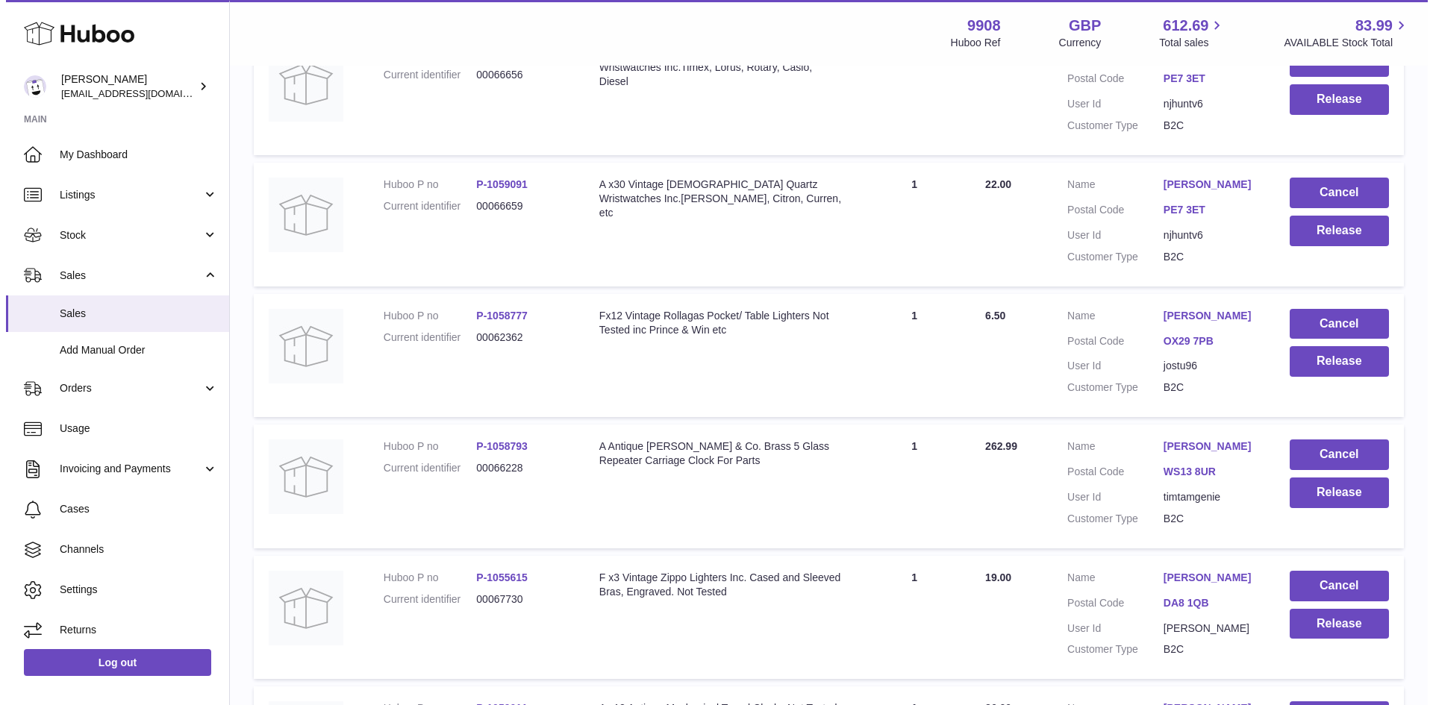
scroll to position [4081, 0]
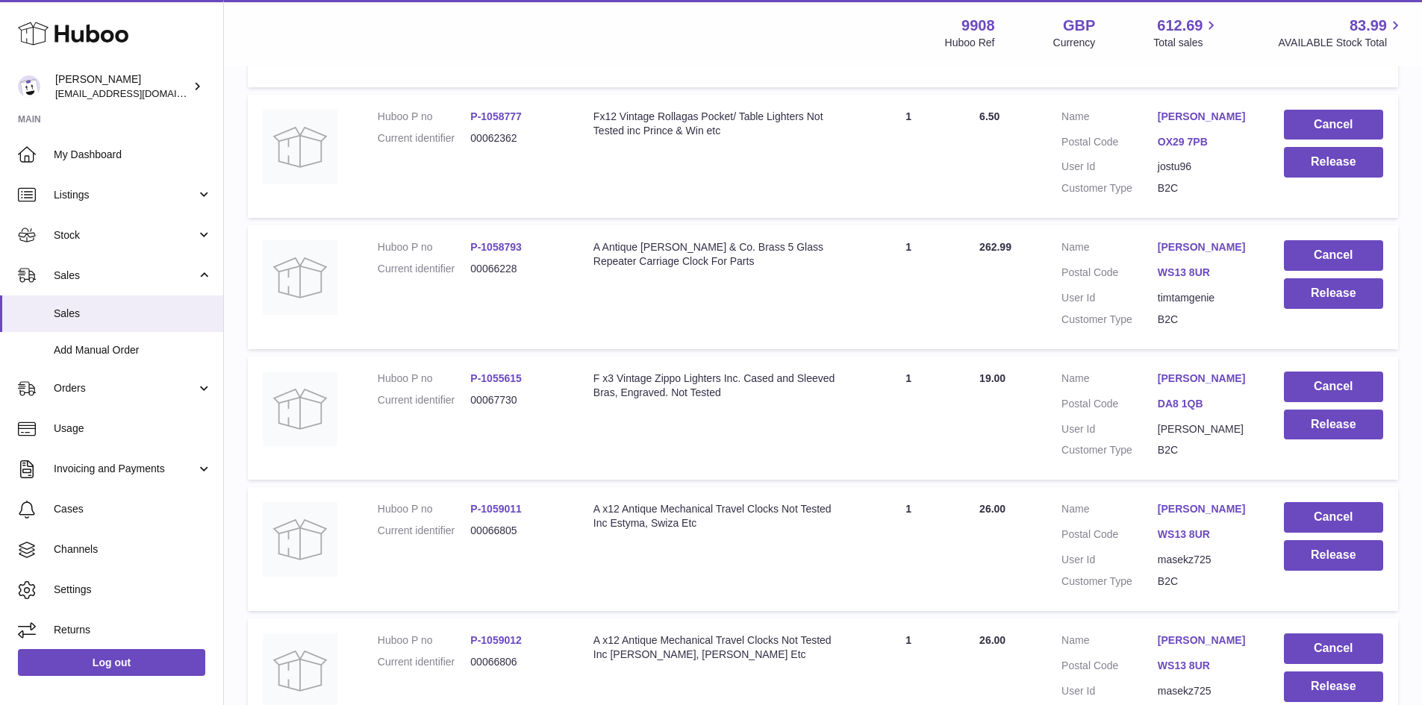
click at [1189, 255] on link "[PERSON_NAME]" at bounding box center [1206, 247] width 96 height 14
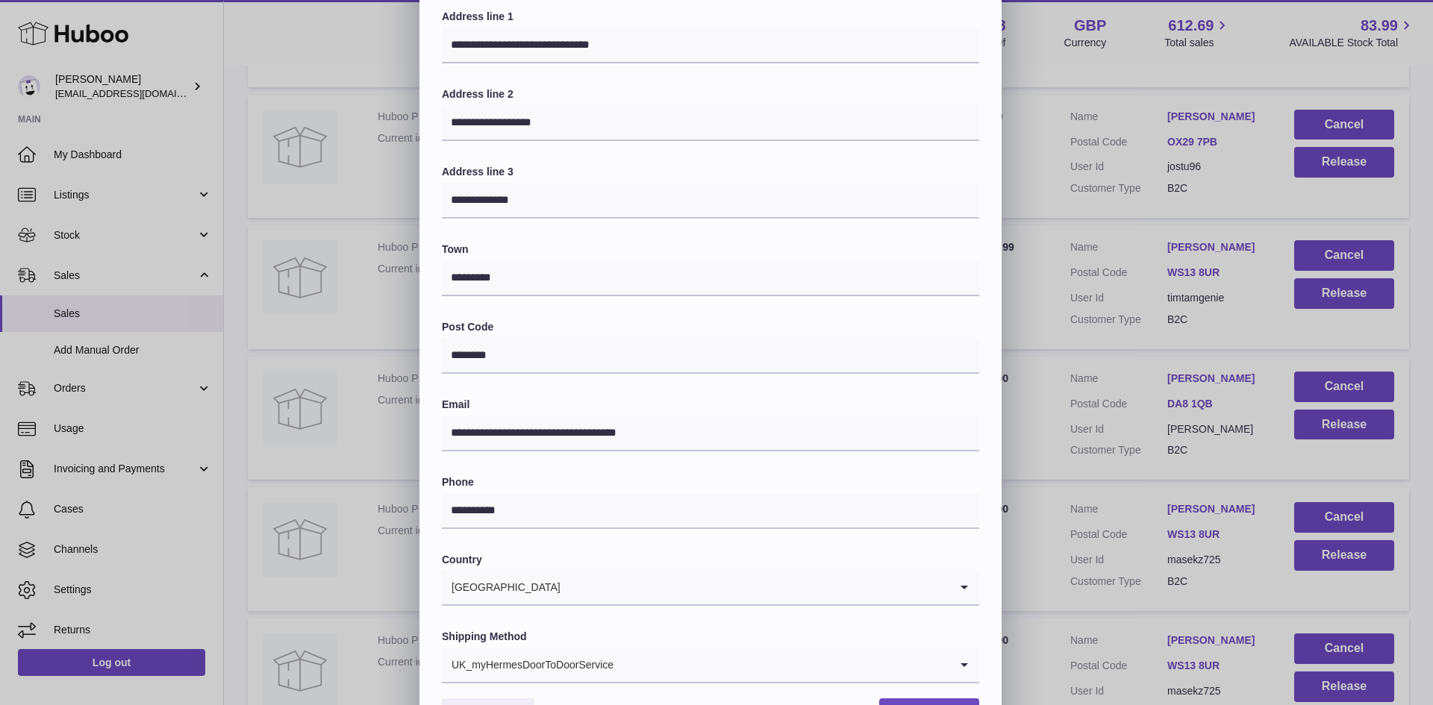
scroll to position [235, 0]
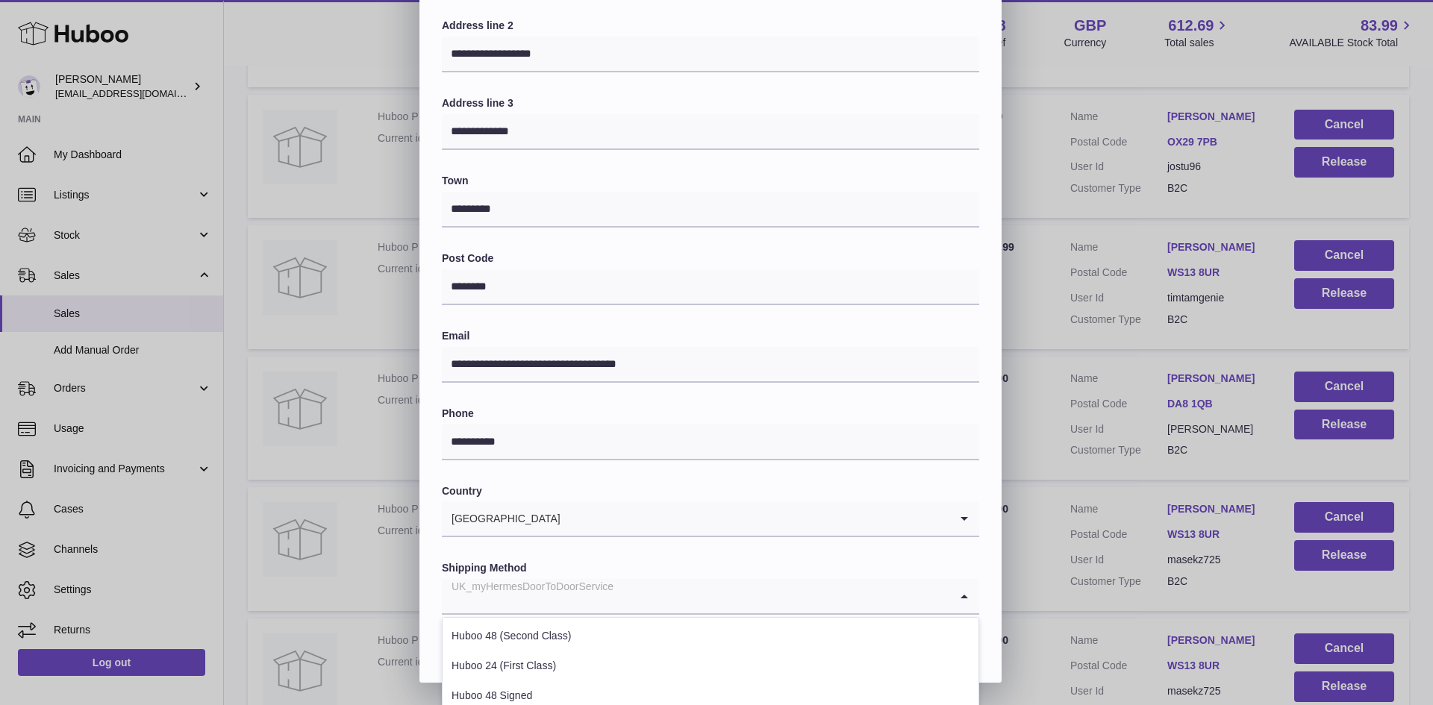
click at [558, 604] on div "UK_myHermesDoorToDoorService" at bounding box center [696, 596] width 508 height 34
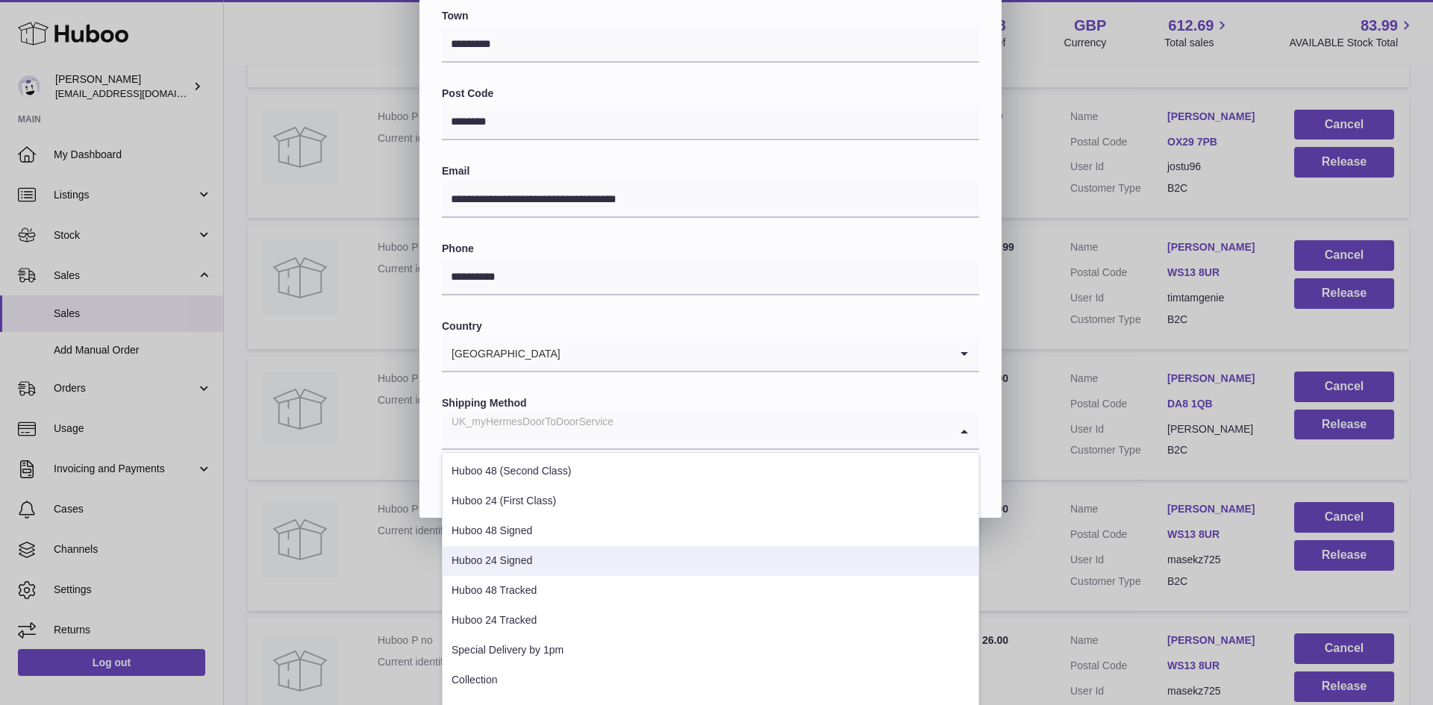
scroll to position [408, 0]
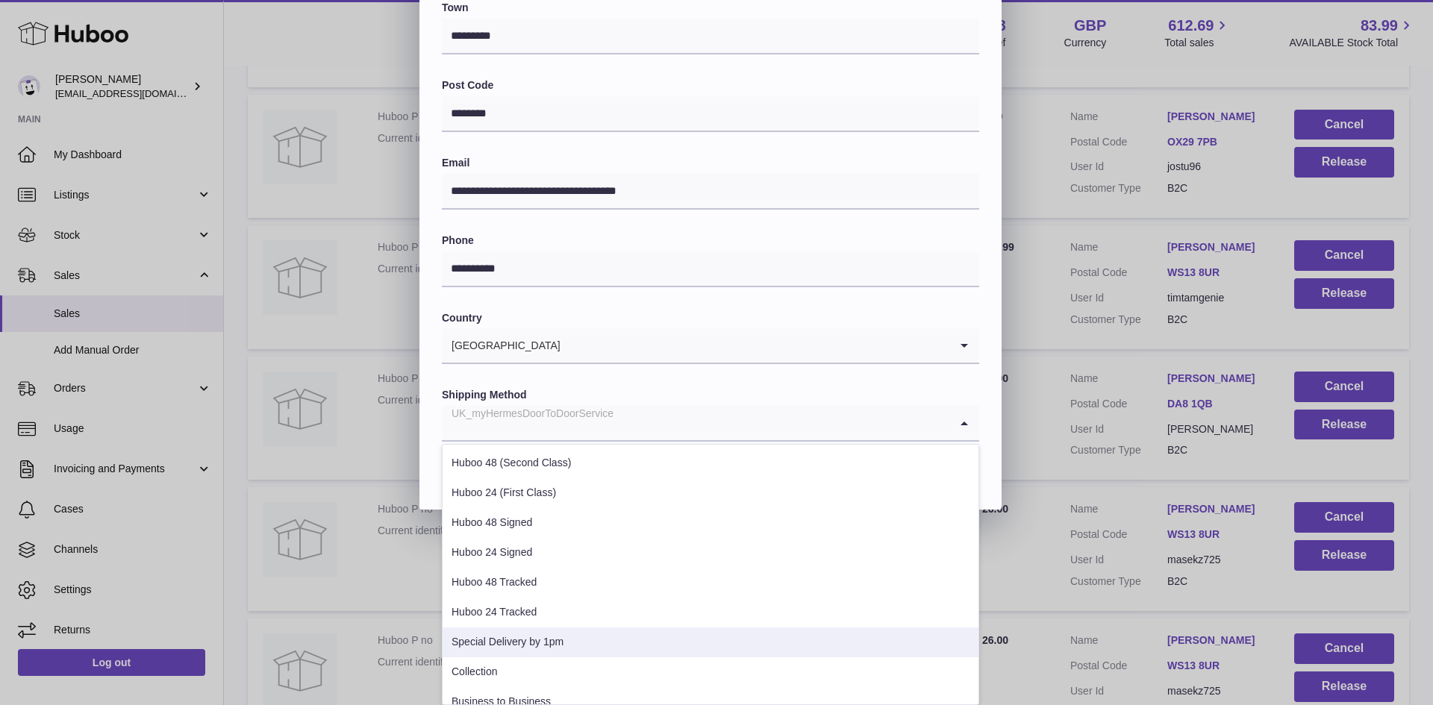
click at [532, 650] on li "Special Delivery by 1pm" at bounding box center [711, 643] width 536 height 30
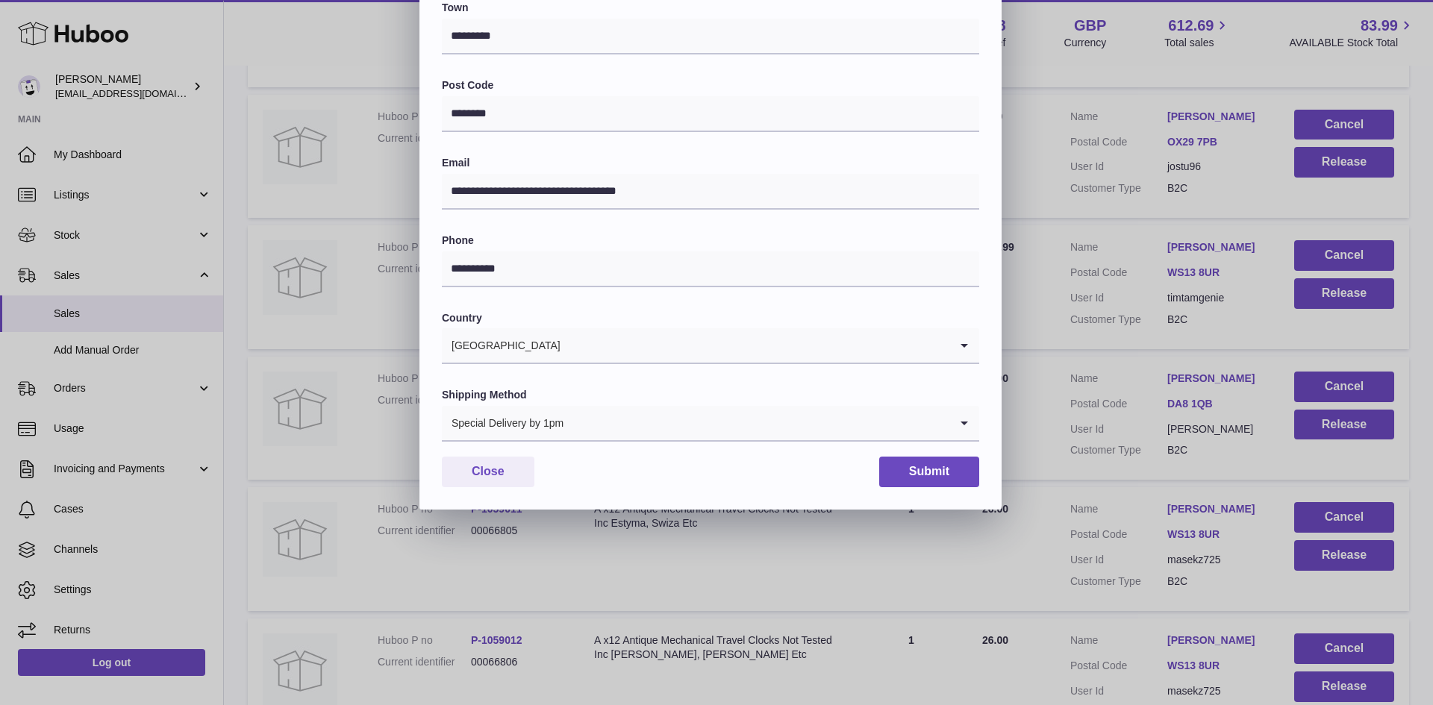
scroll to position [235, 0]
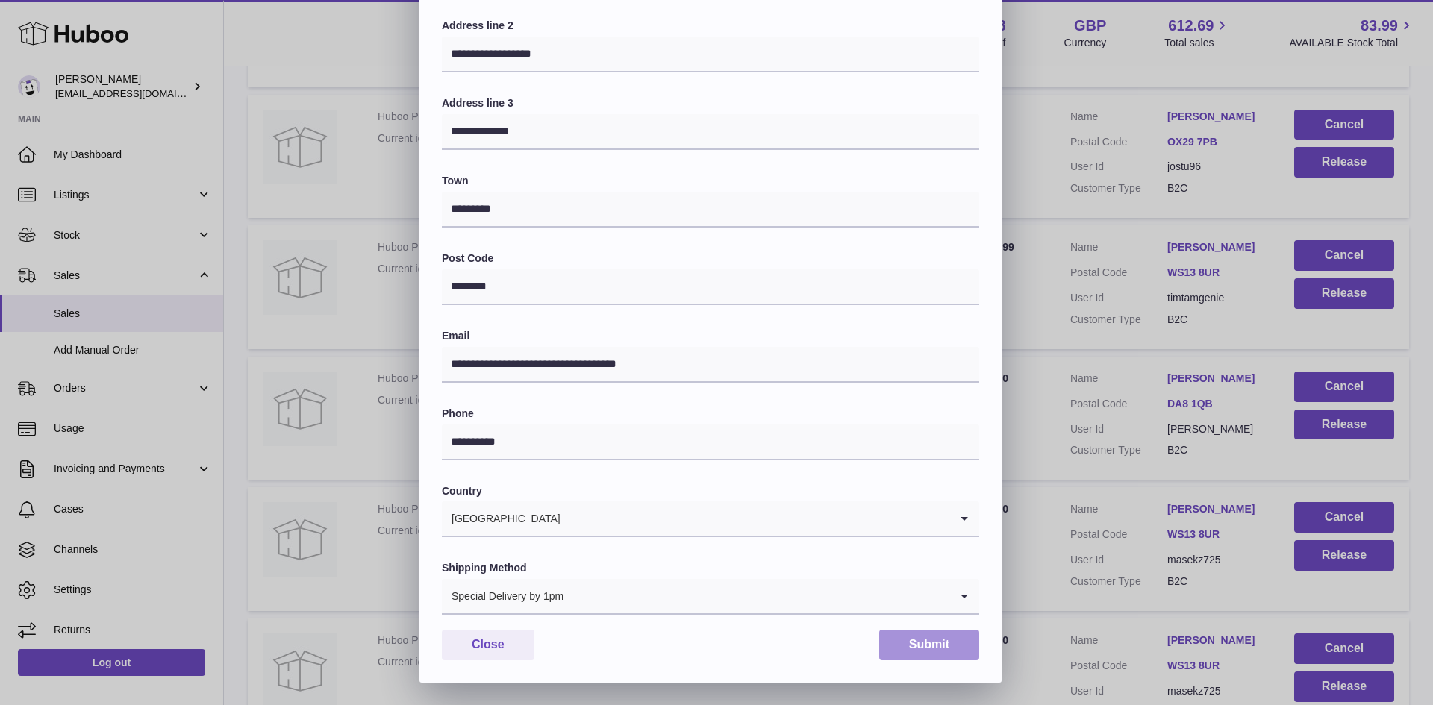
click at [909, 647] on button "Submit" at bounding box center [929, 645] width 100 height 31
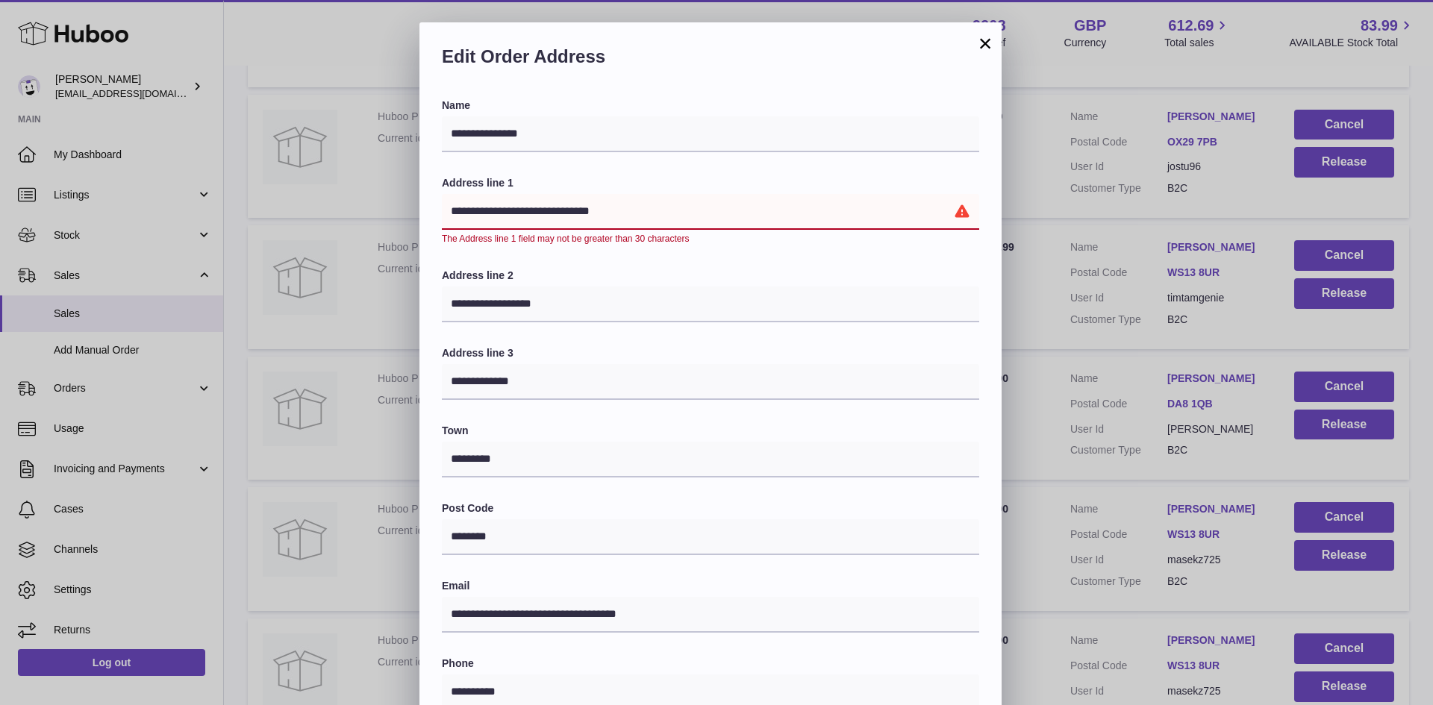
drag, startPoint x: 664, startPoint y: 214, endPoint x: 564, endPoint y: 218, distance: 100.1
click at [564, 218] on input "**********" at bounding box center [711, 212] width 538 height 36
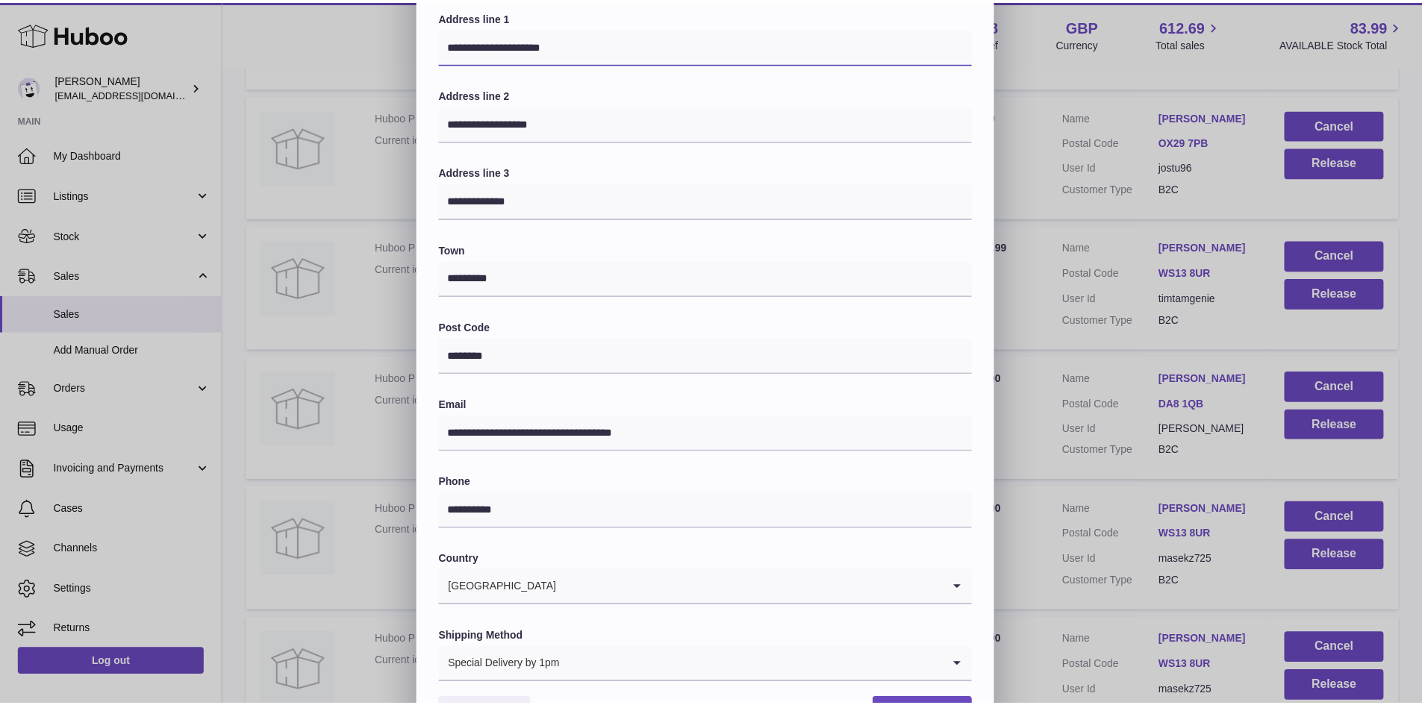
scroll to position [235, 0]
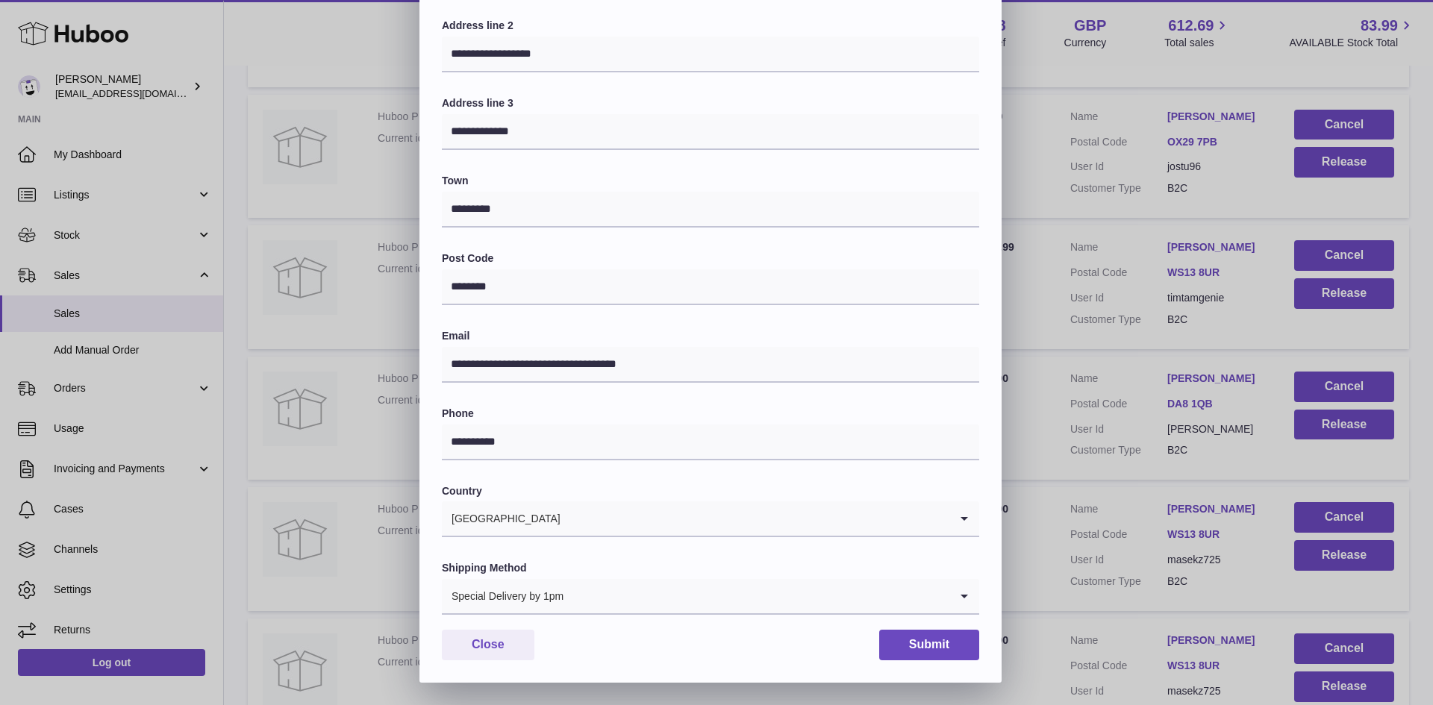
type input "**********"
click at [920, 644] on button "Submit" at bounding box center [929, 645] width 100 height 31
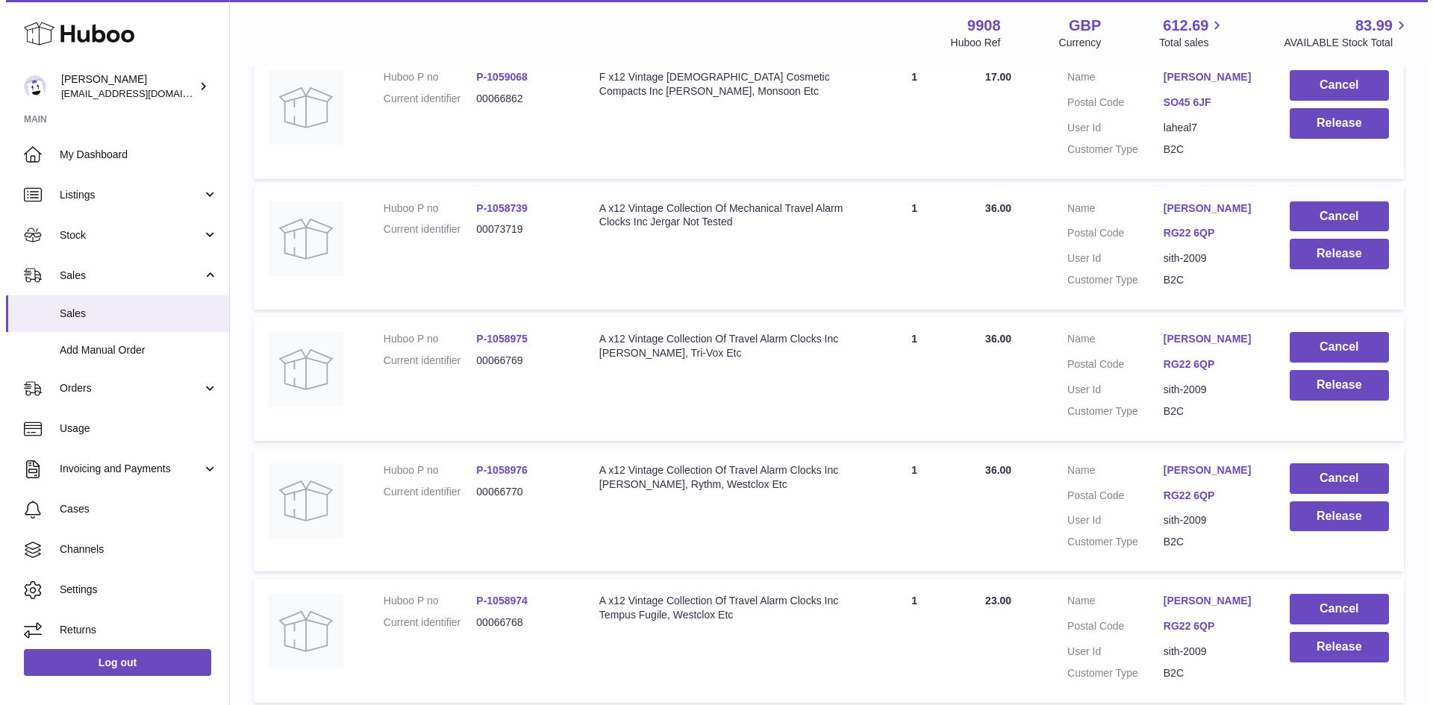
scroll to position [6072, 0]
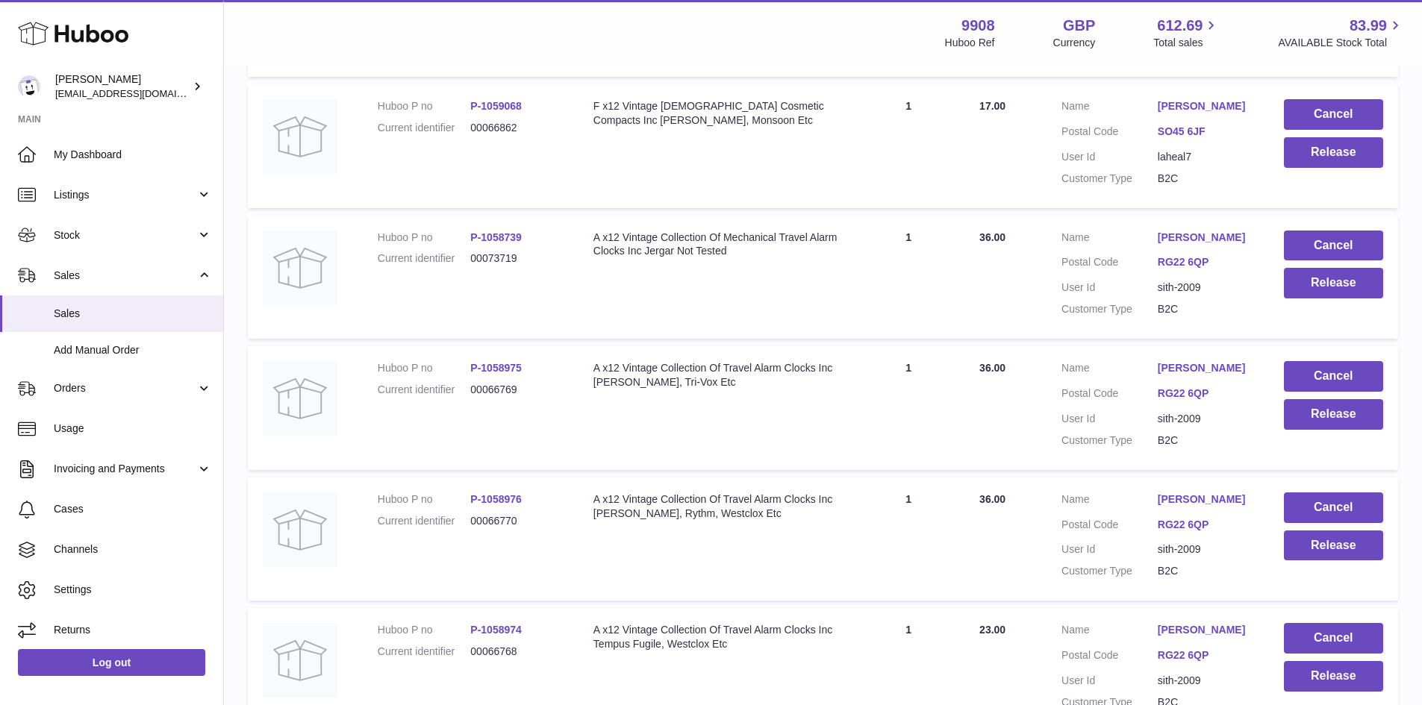
click at [1180, 245] on link "[PERSON_NAME]" at bounding box center [1206, 238] width 96 height 14
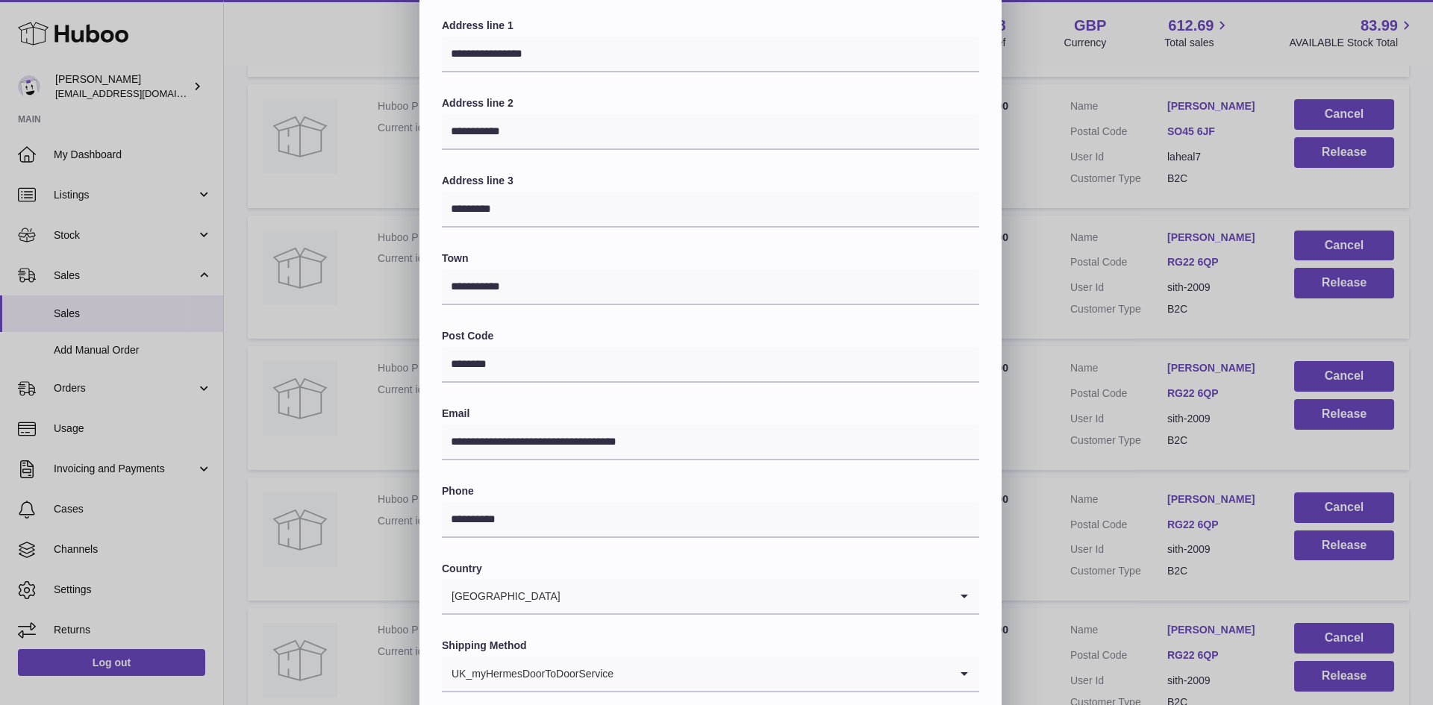
scroll to position [235, 0]
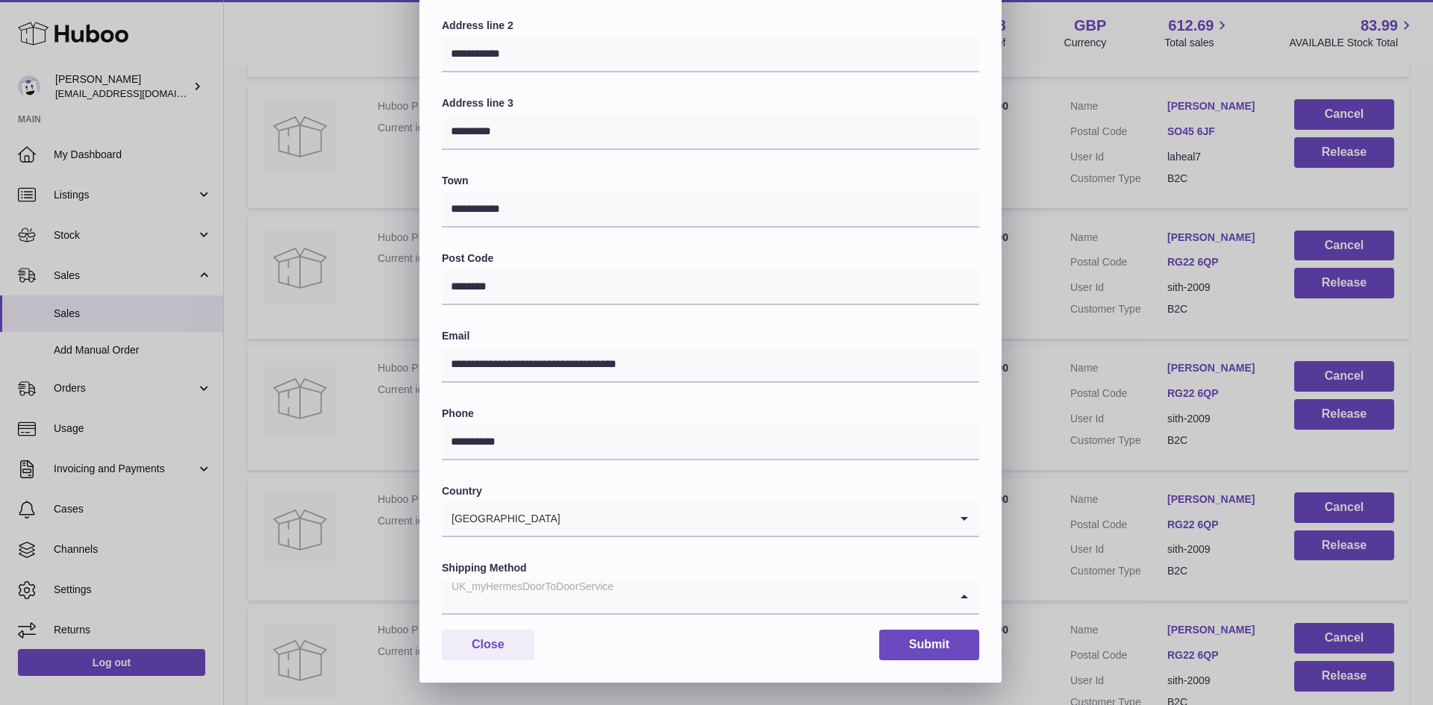
drag, startPoint x: 568, startPoint y: 582, endPoint x: 573, endPoint y: 567, distance: 16.5
click at [568, 580] on div "UK_myHermesDoorToDoorService" at bounding box center [696, 596] width 508 height 34
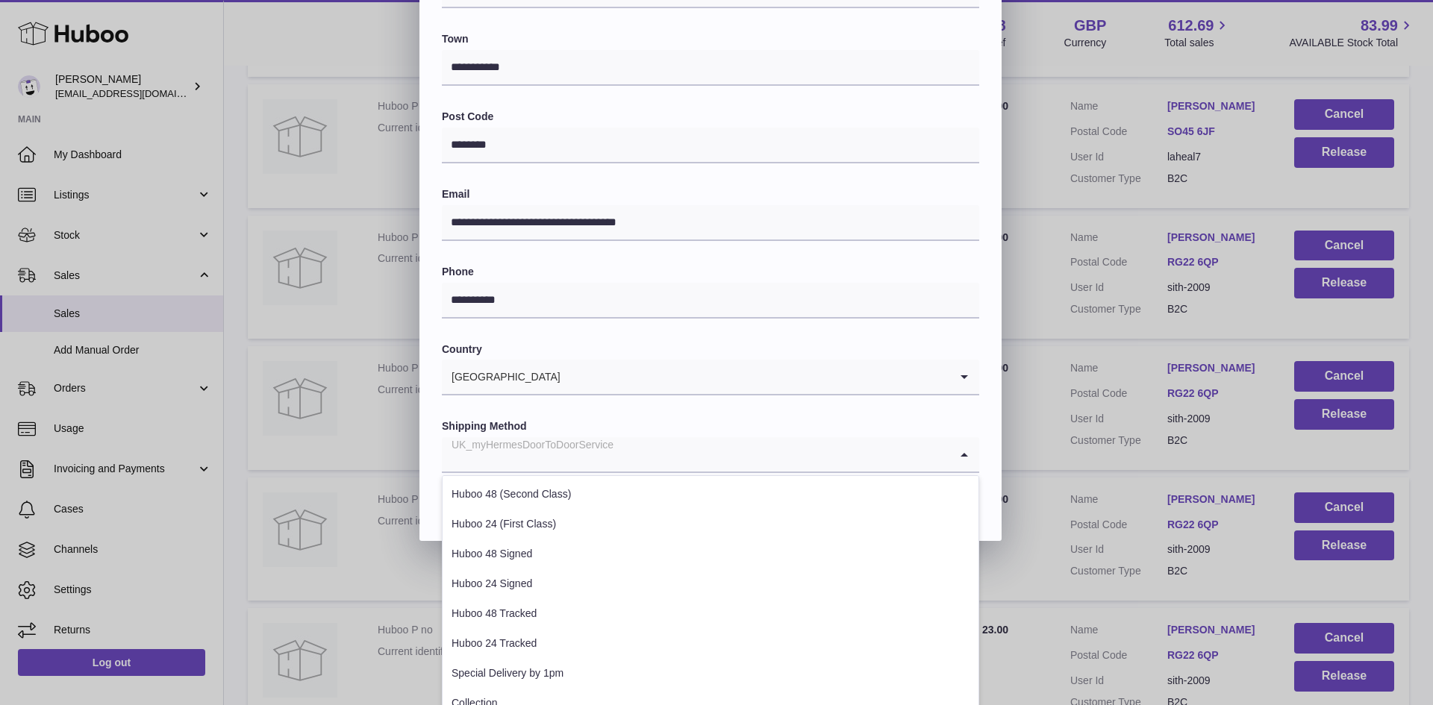
scroll to position [408, 0]
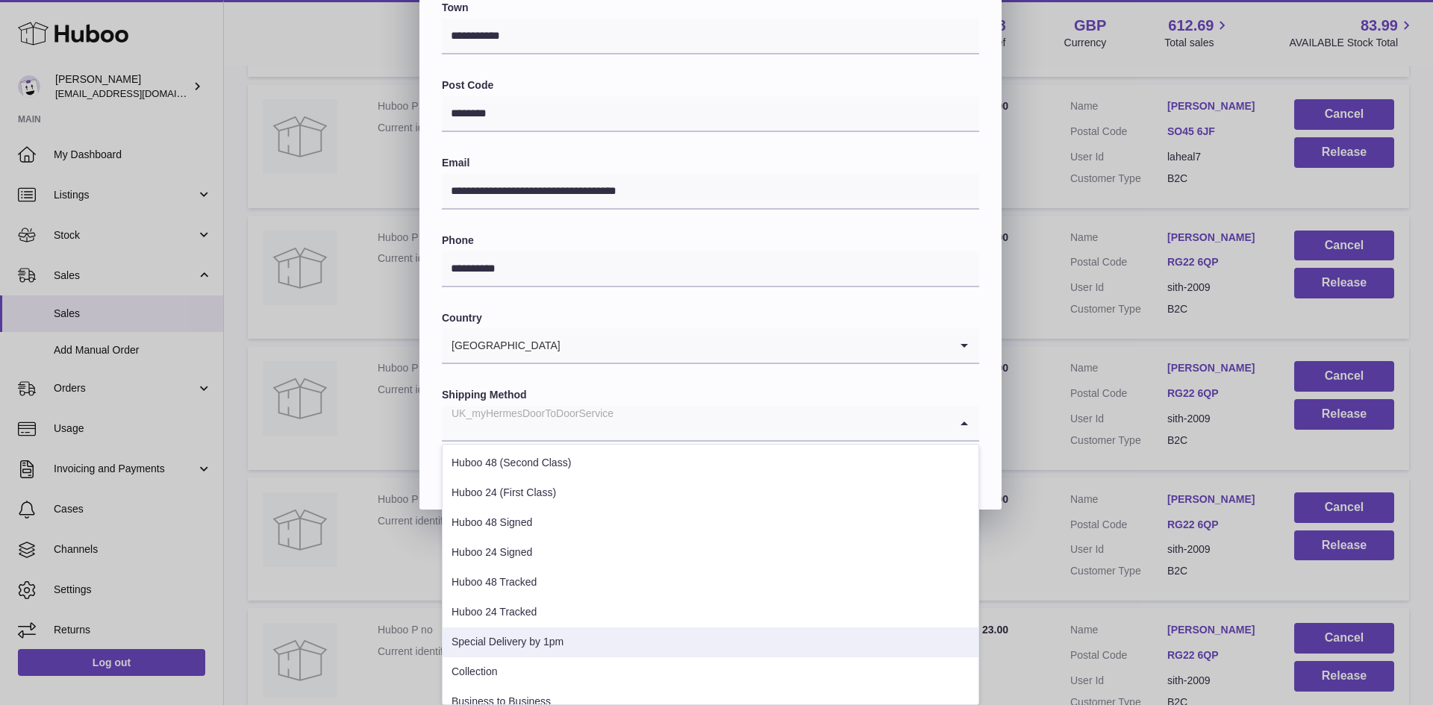
drag, startPoint x: 535, startPoint y: 635, endPoint x: 642, endPoint y: 623, distance: 107.4
click at [536, 635] on li "Special Delivery by 1pm" at bounding box center [711, 643] width 536 height 30
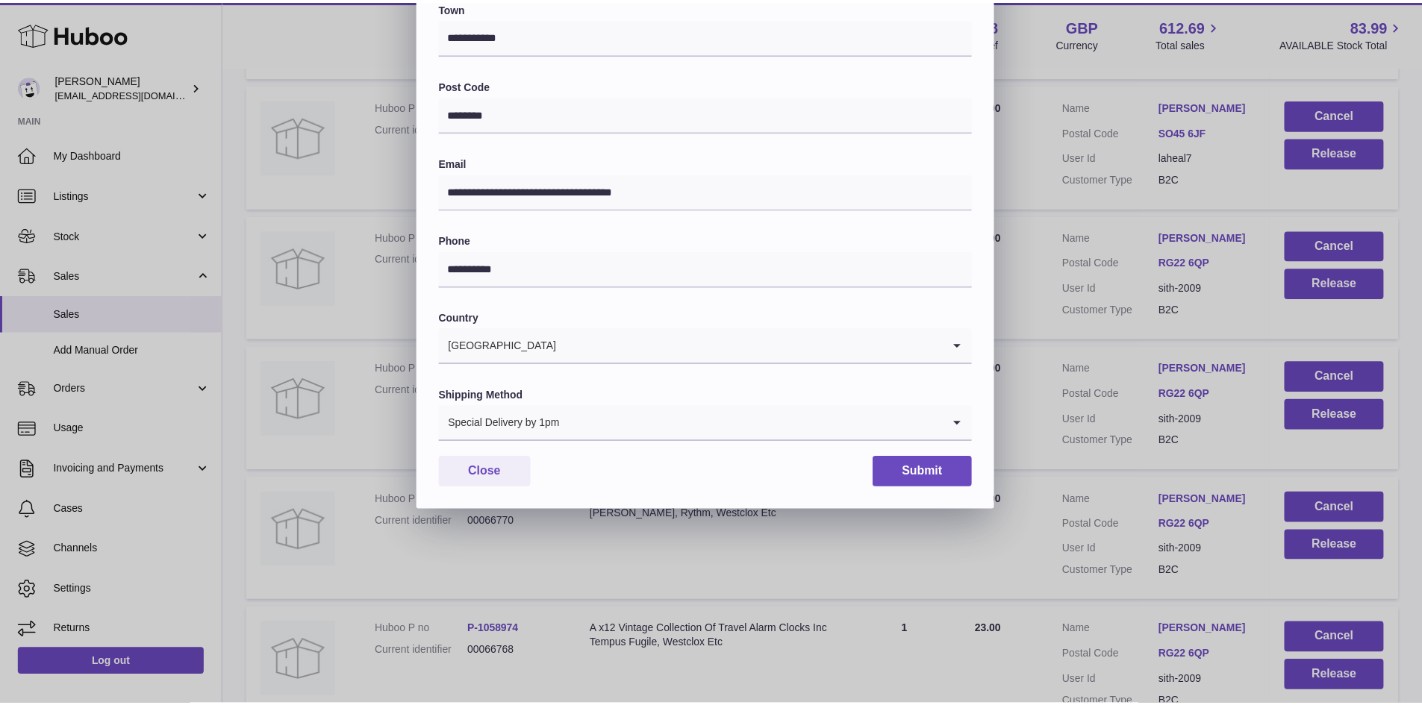
scroll to position [235, 0]
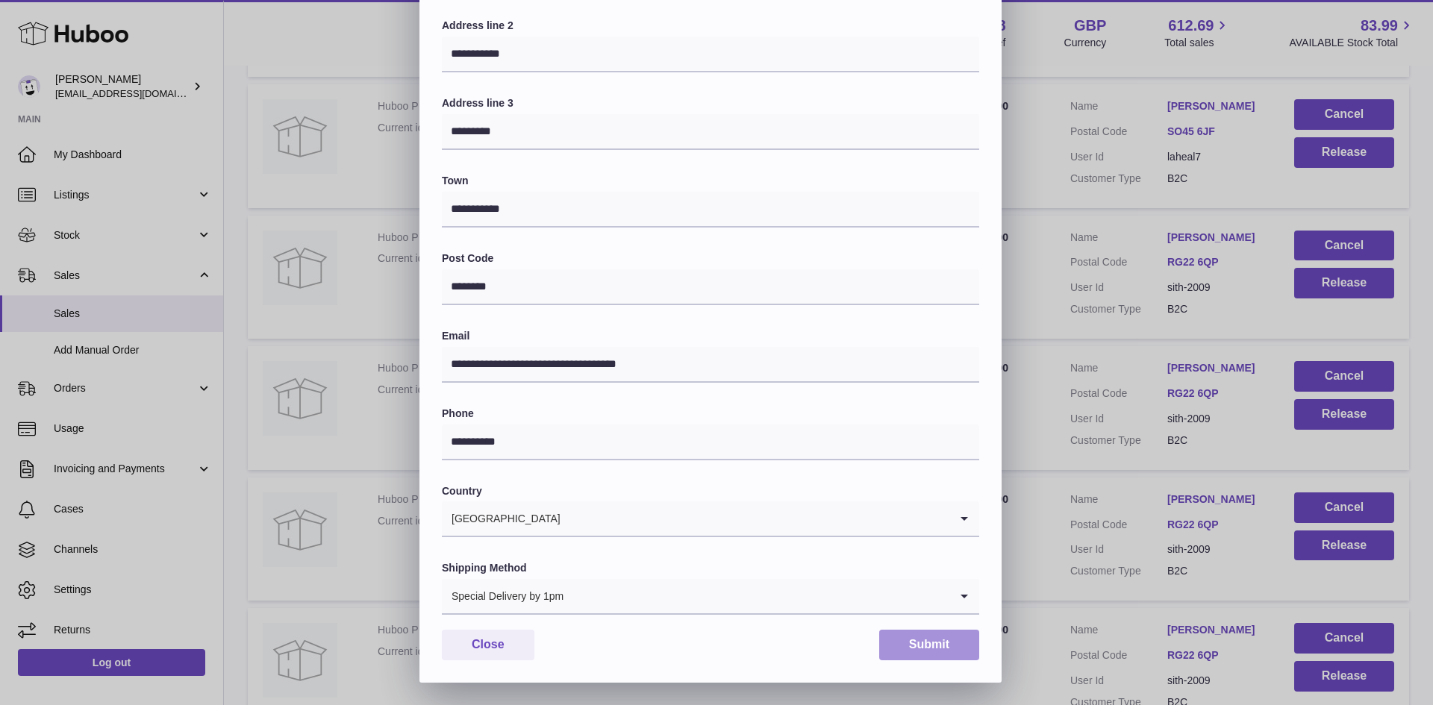
click at [932, 644] on button "Submit" at bounding box center [929, 645] width 100 height 31
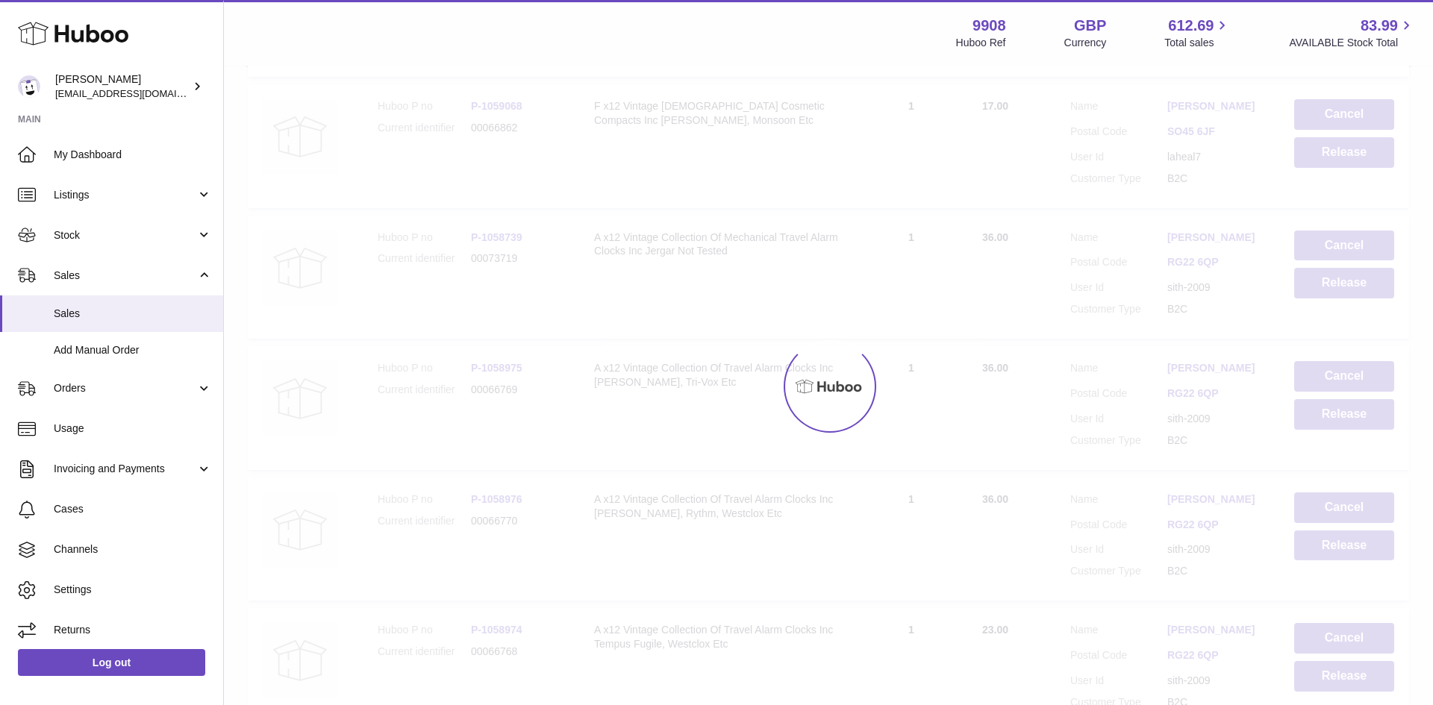
scroll to position [0, 0]
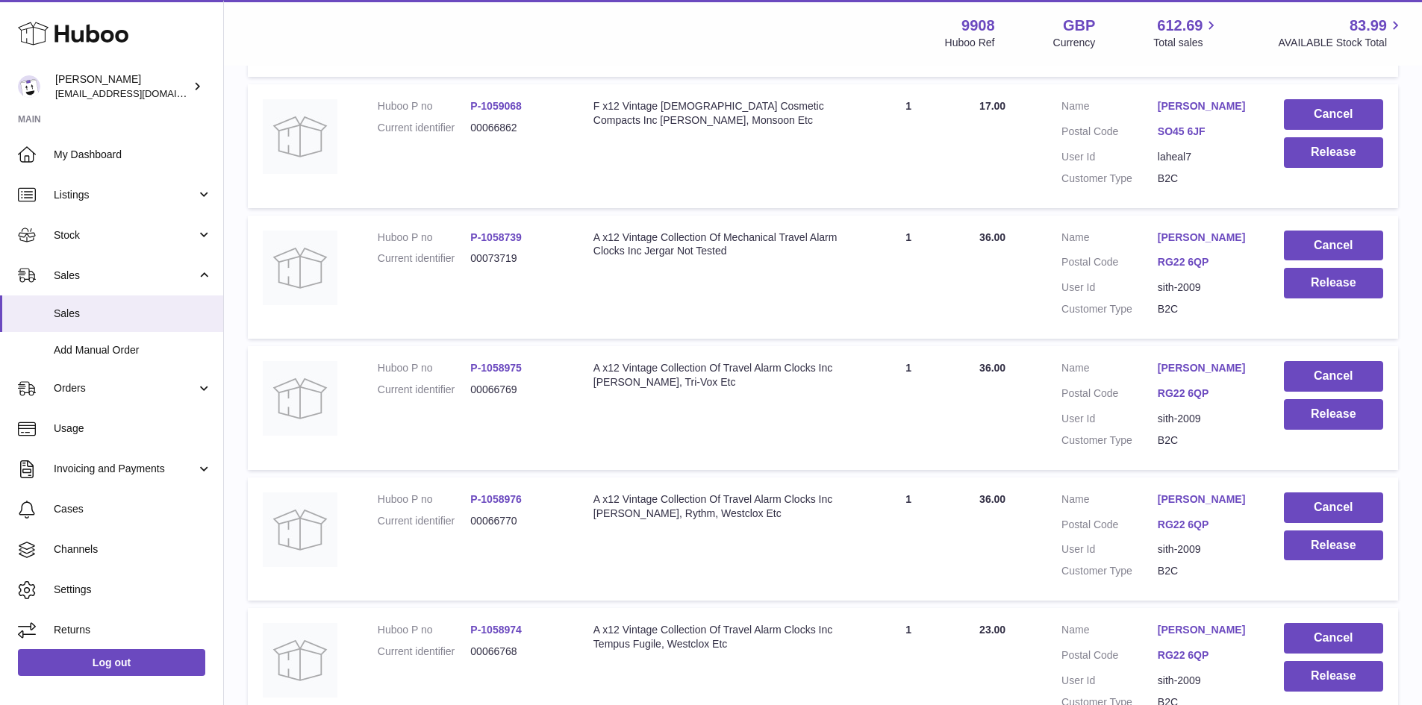
click at [1188, 376] on link "[PERSON_NAME]" at bounding box center [1206, 368] width 96 height 14
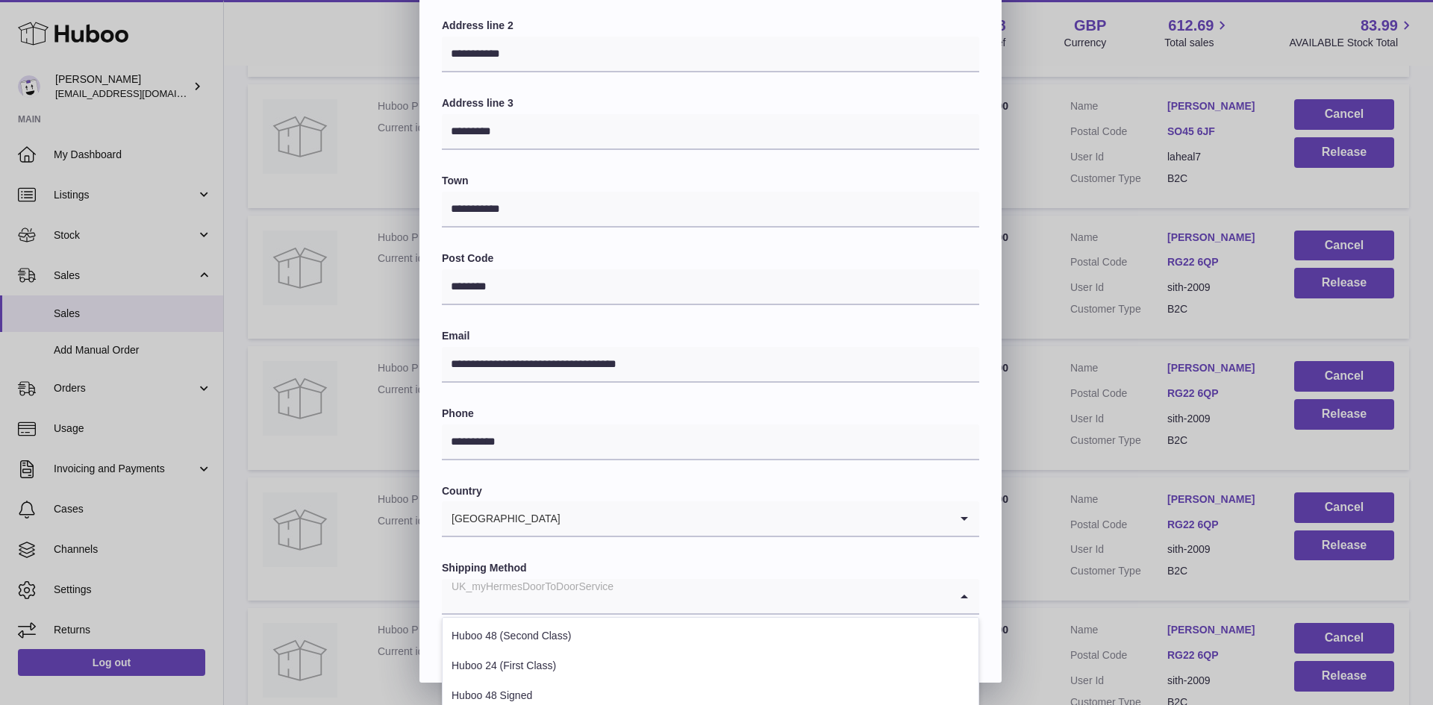
click at [643, 586] on input "Search for option" at bounding box center [696, 596] width 508 height 34
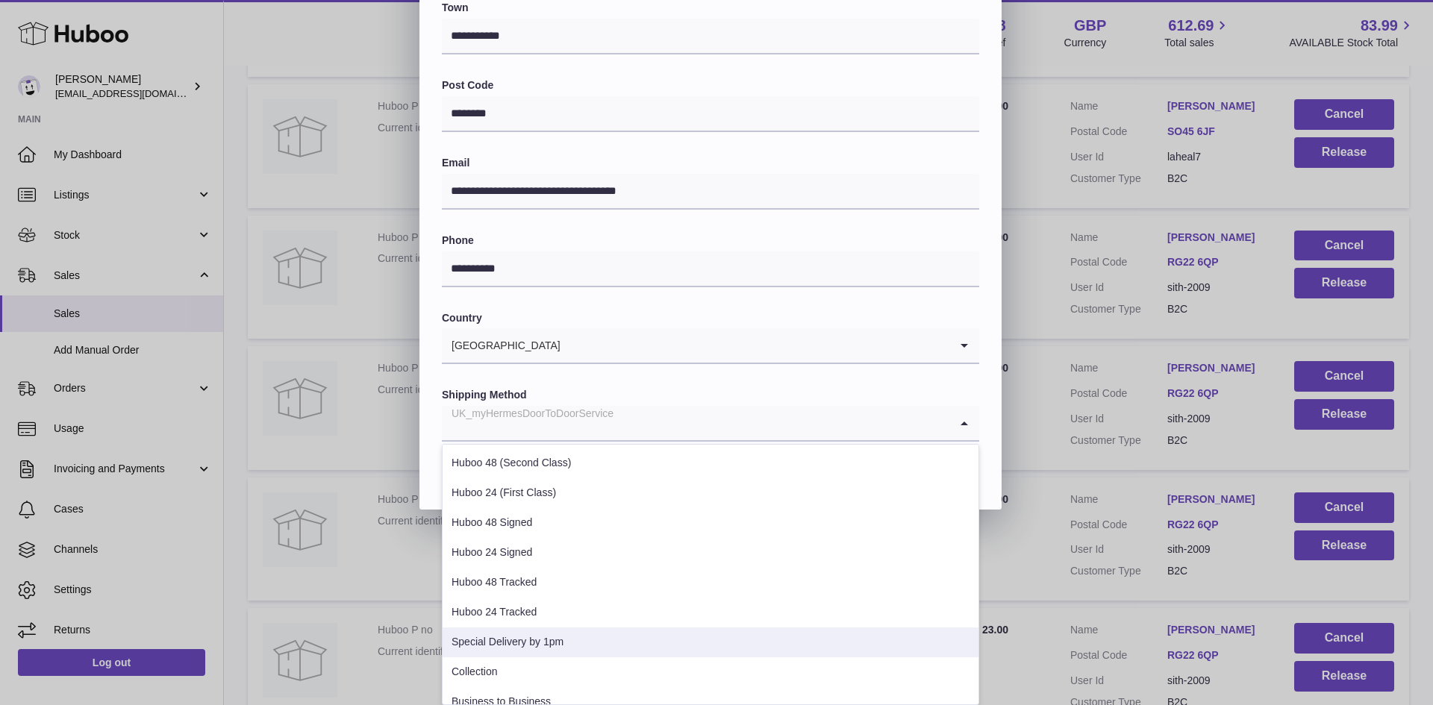
click at [541, 639] on li "Special Delivery by 1pm" at bounding box center [711, 643] width 536 height 30
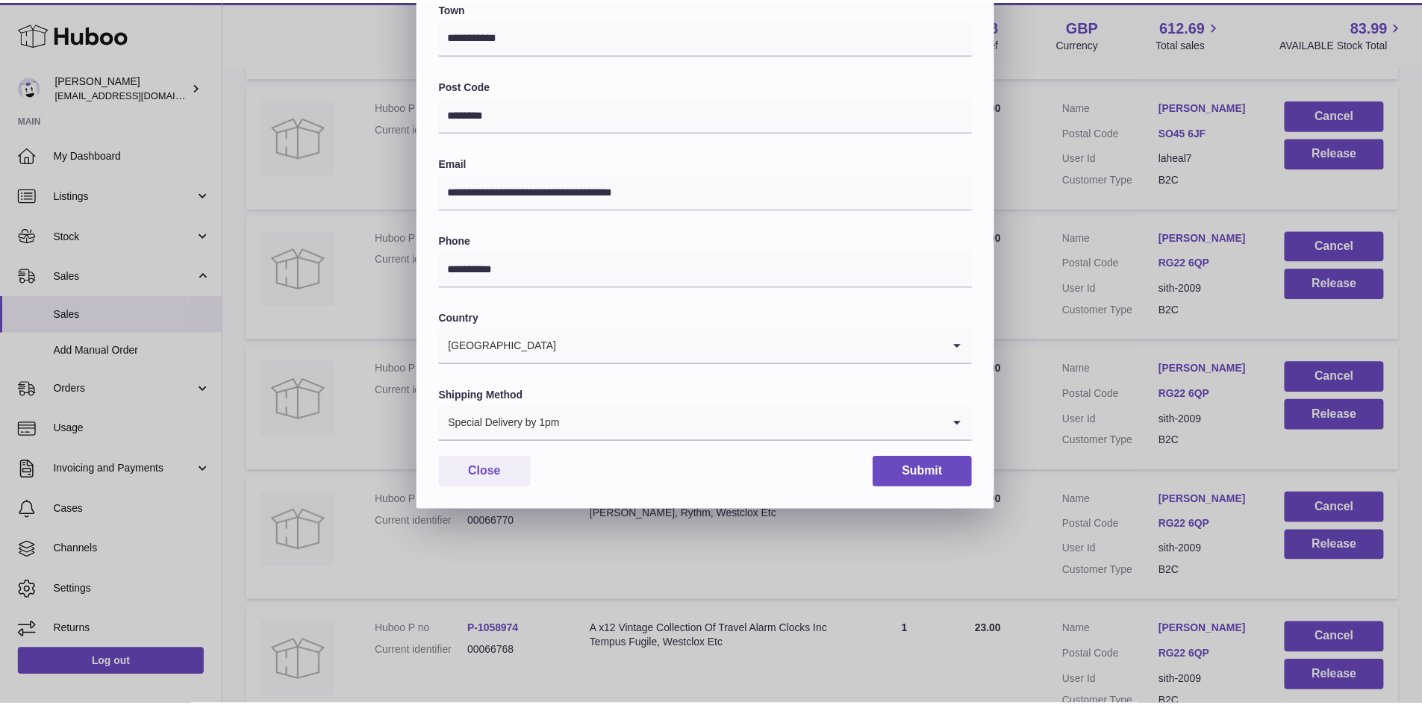
scroll to position [235, 0]
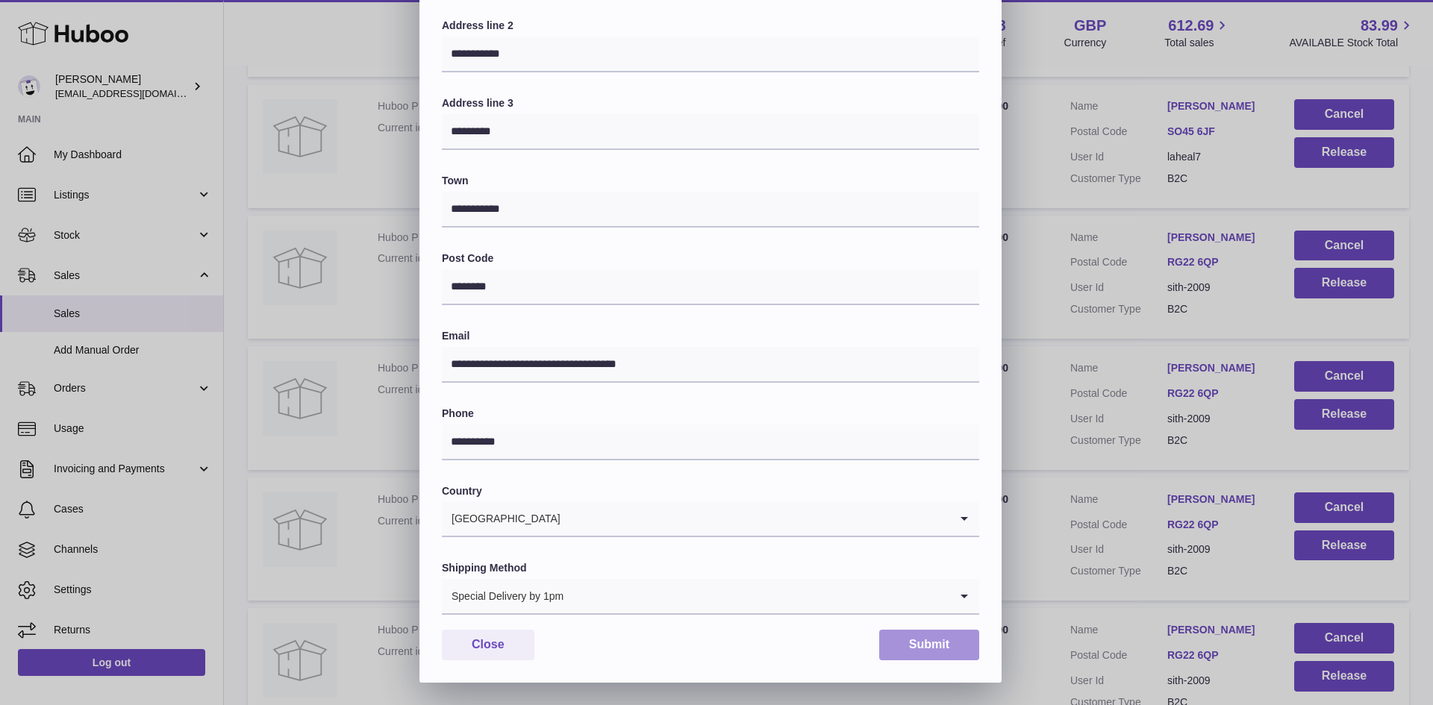
click at [931, 647] on button "Submit" at bounding box center [929, 645] width 100 height 31
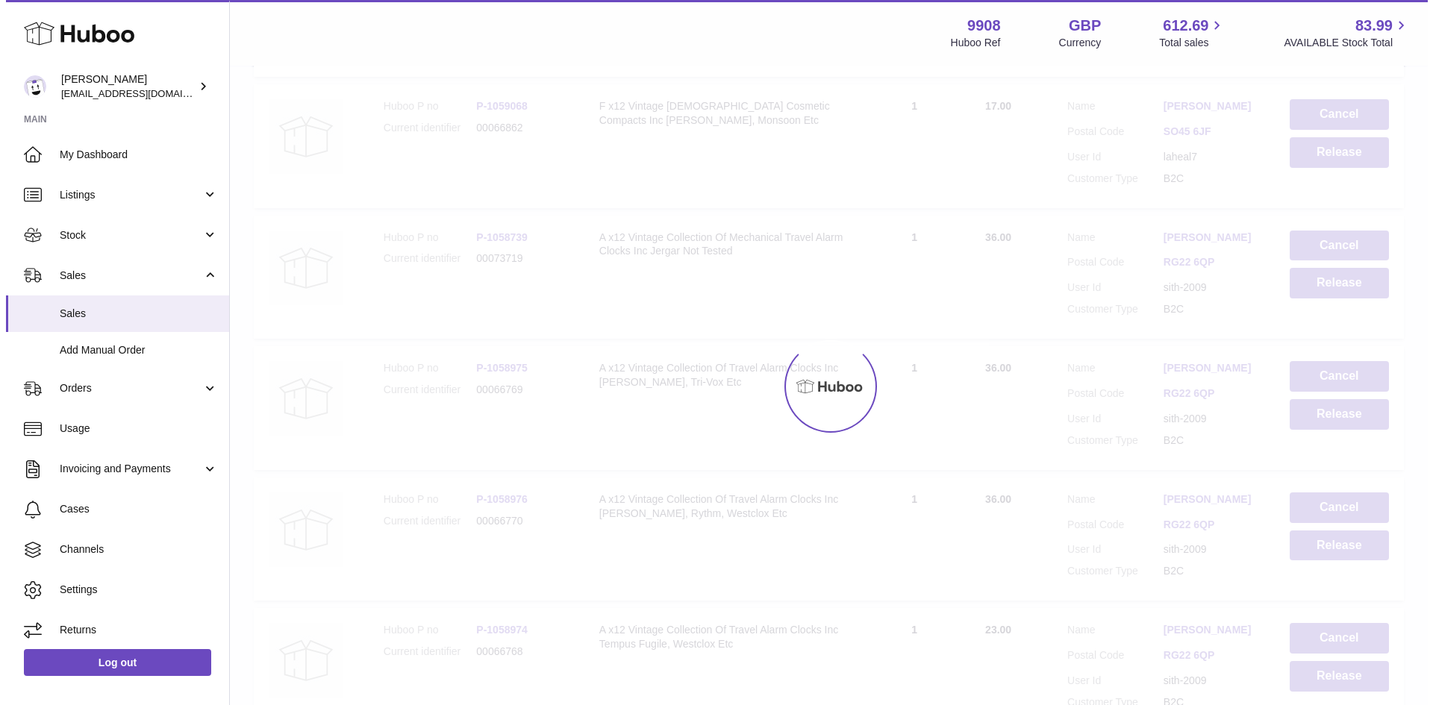
scroll to position [0, 0]
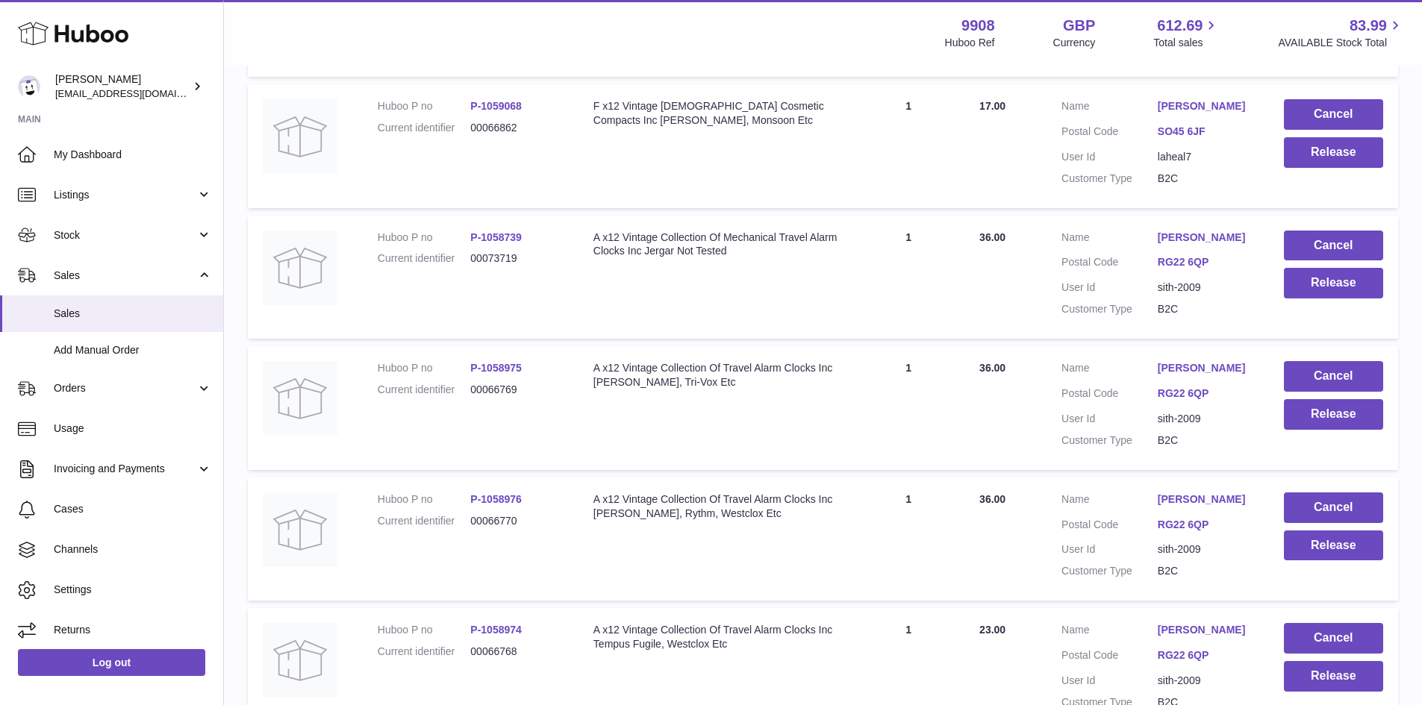
click at [1172, 507] on link "[PERSON_NAME]" at bounding box center [1206, 500] width 96 height 14
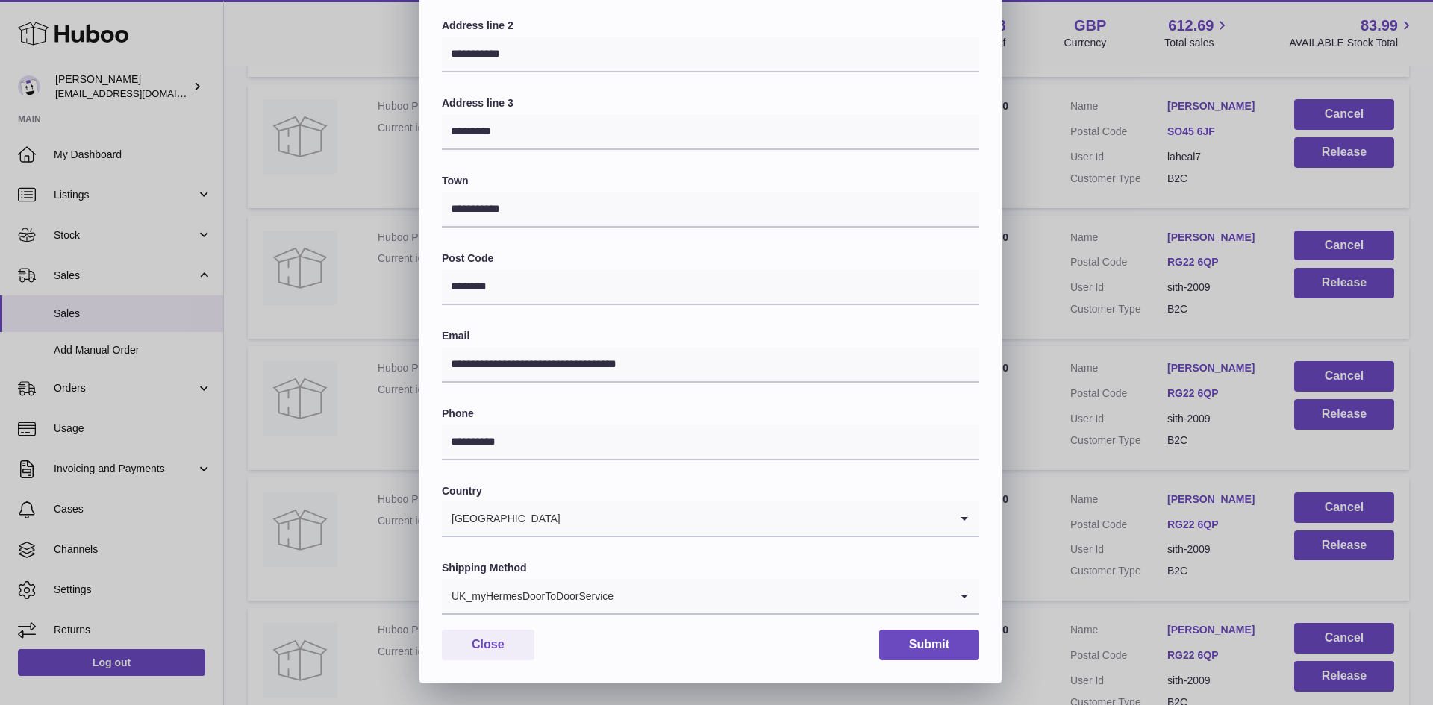
click at [590, 596] on div "UK_myHermesDoorToDoorService" at bounding box center [696, 596] width 508 height 34
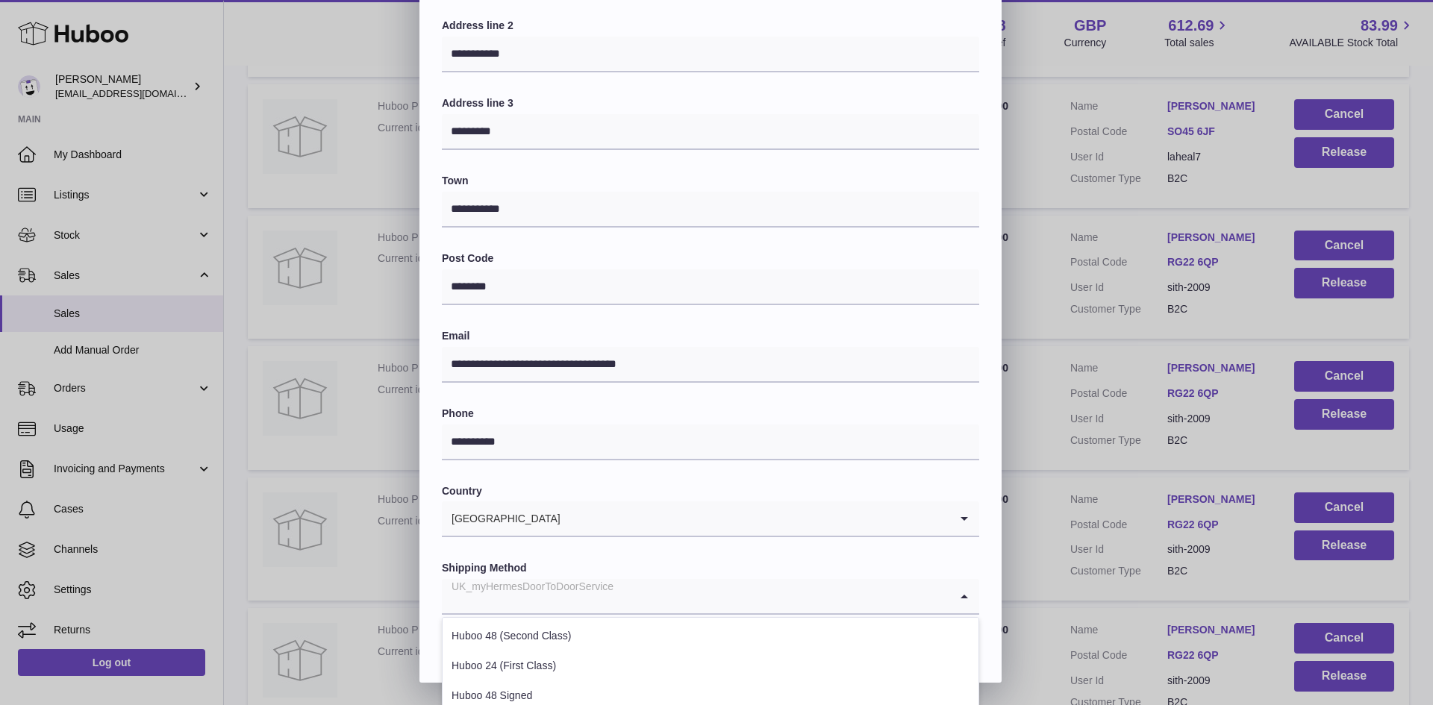
scroll to position [408, 0]
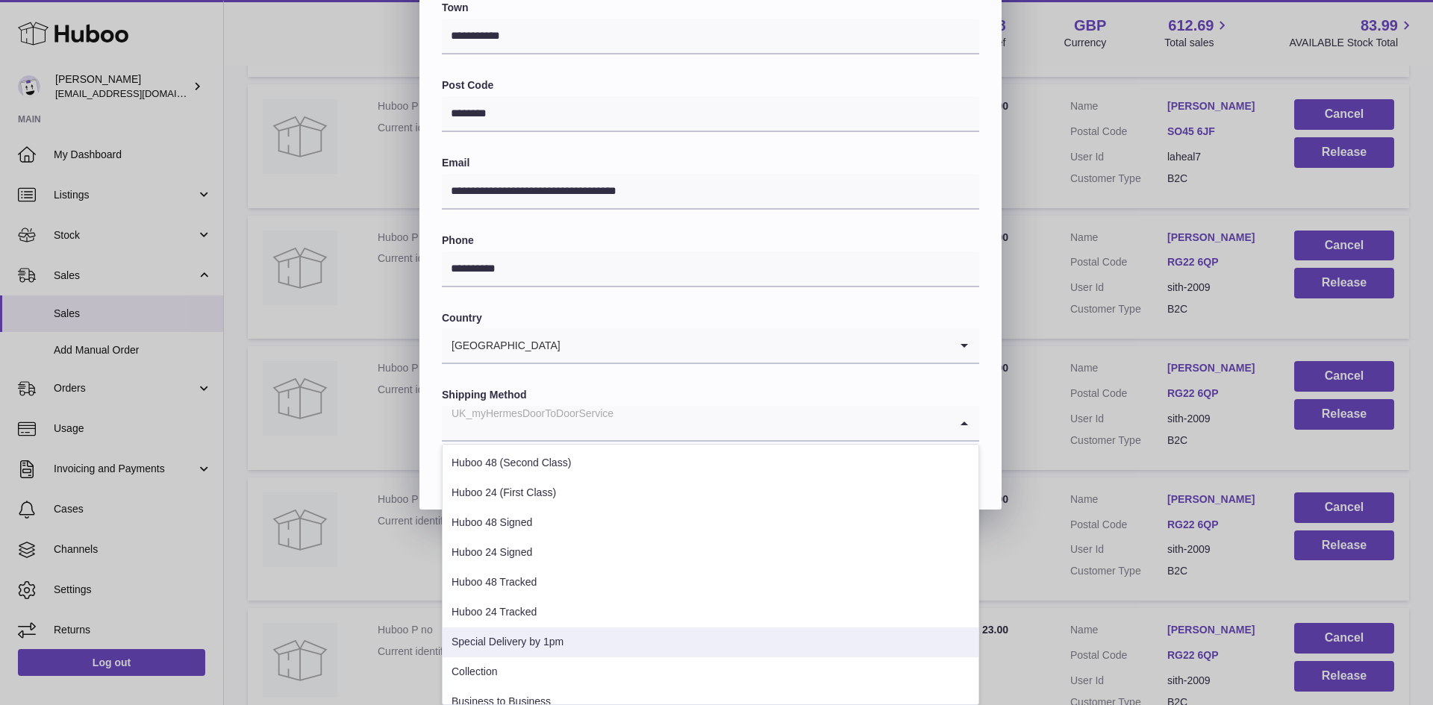
click at [566, 630] on li "Special Delivery by 1pm" at bounding box center [711, 643] width 536 height 30
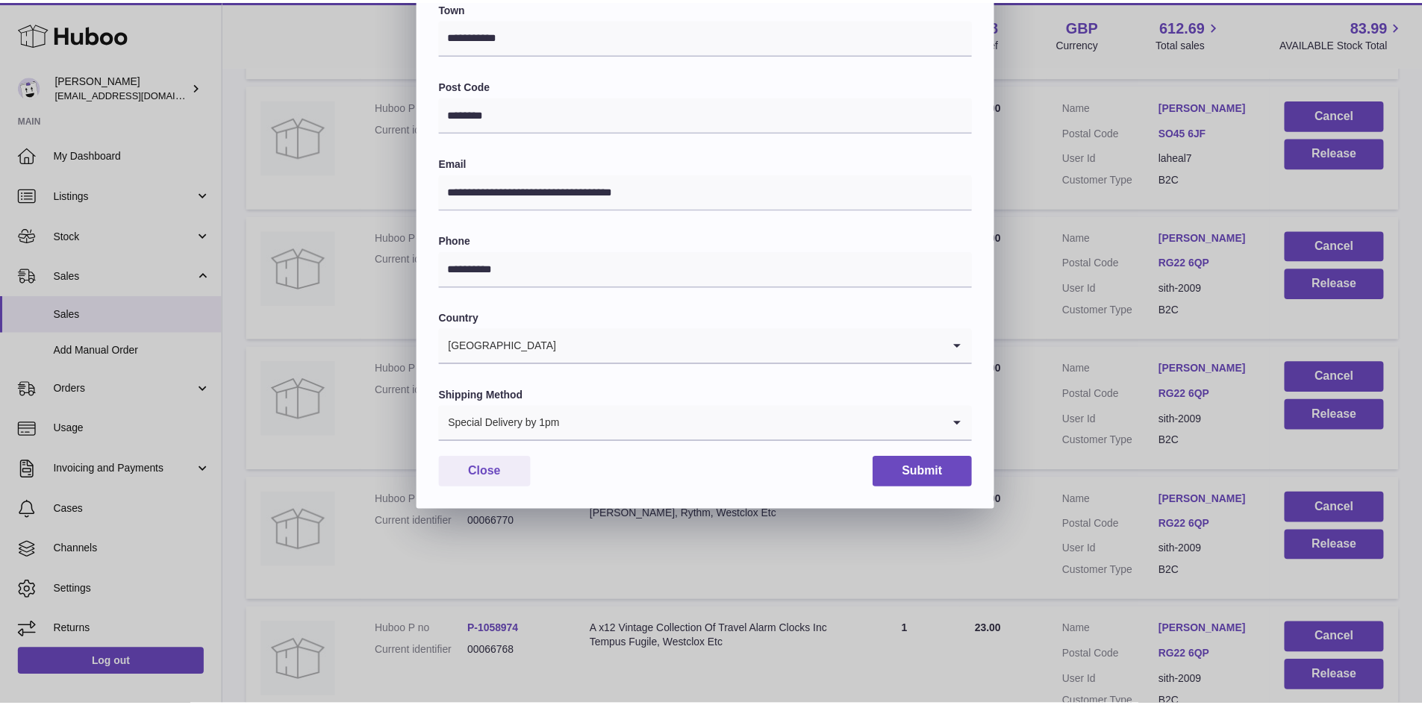
scroll to position [235, 0]
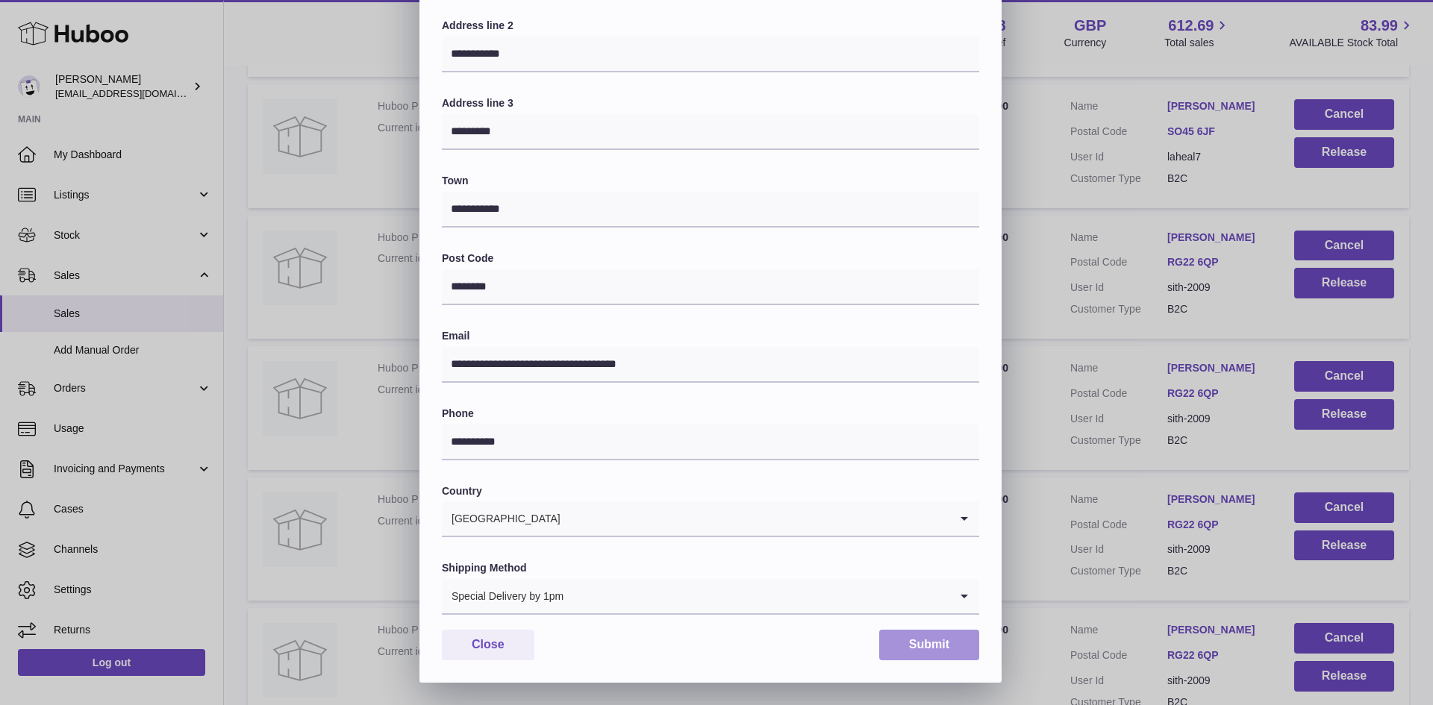
click at [908, 644] on button "Submit" at bounding box center [929, 645] width 100 height 31
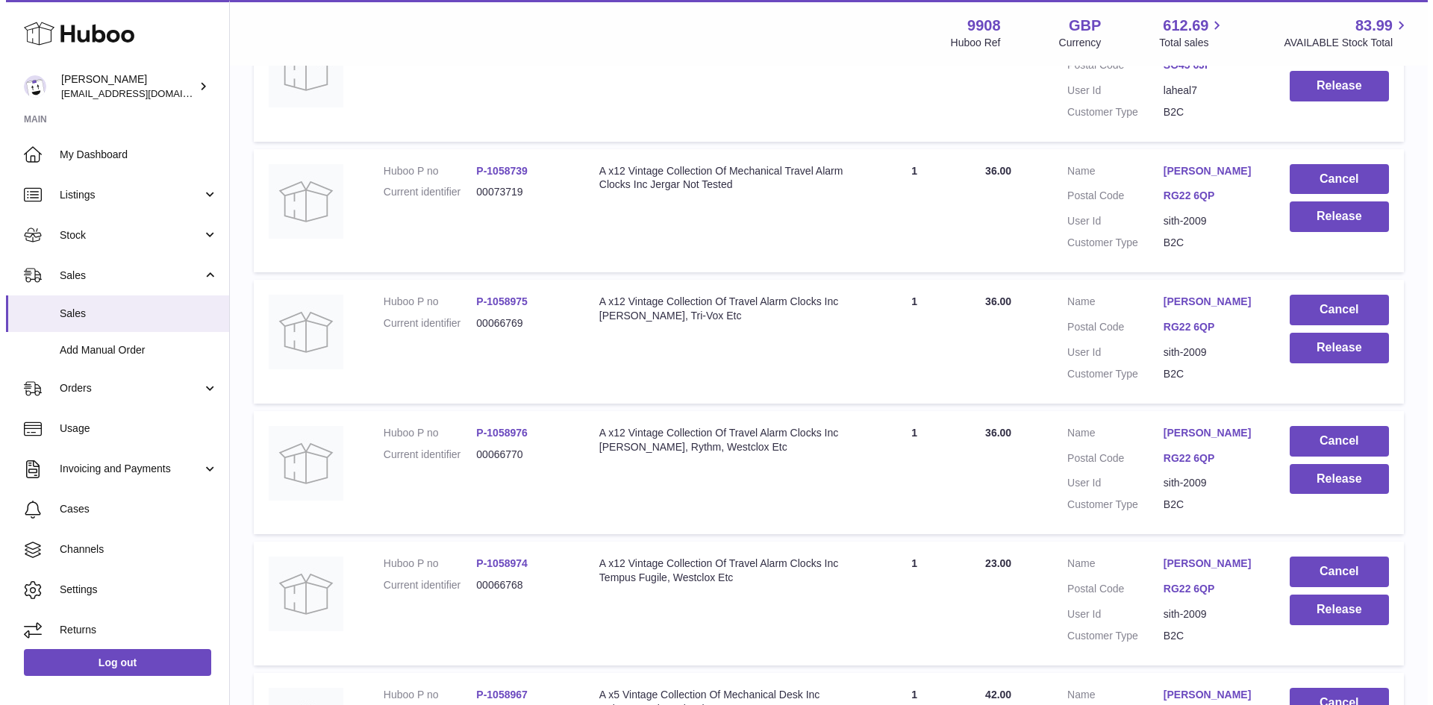
scroll to position [6172, 0]
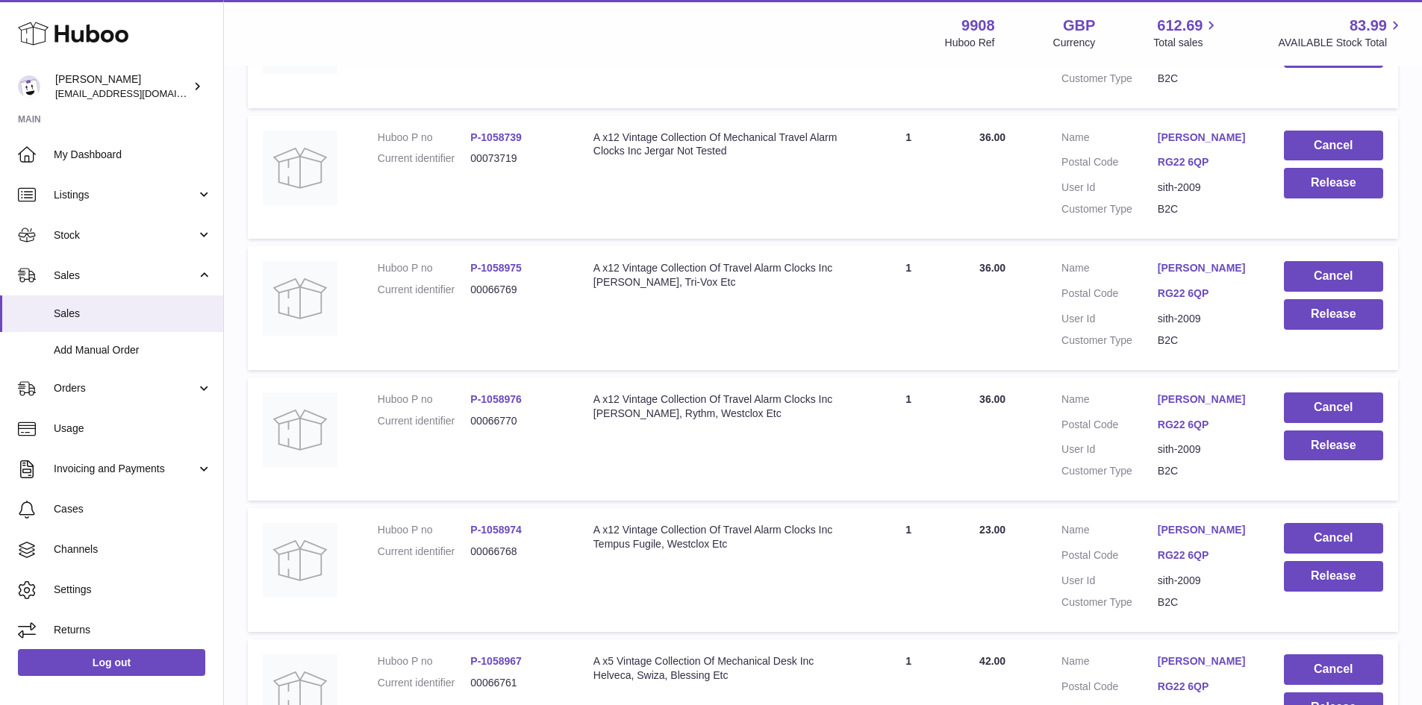
click at [1181, 407] on link "[PERSON_NAME]" at bounding box center [1206, 400] width 96 height 14
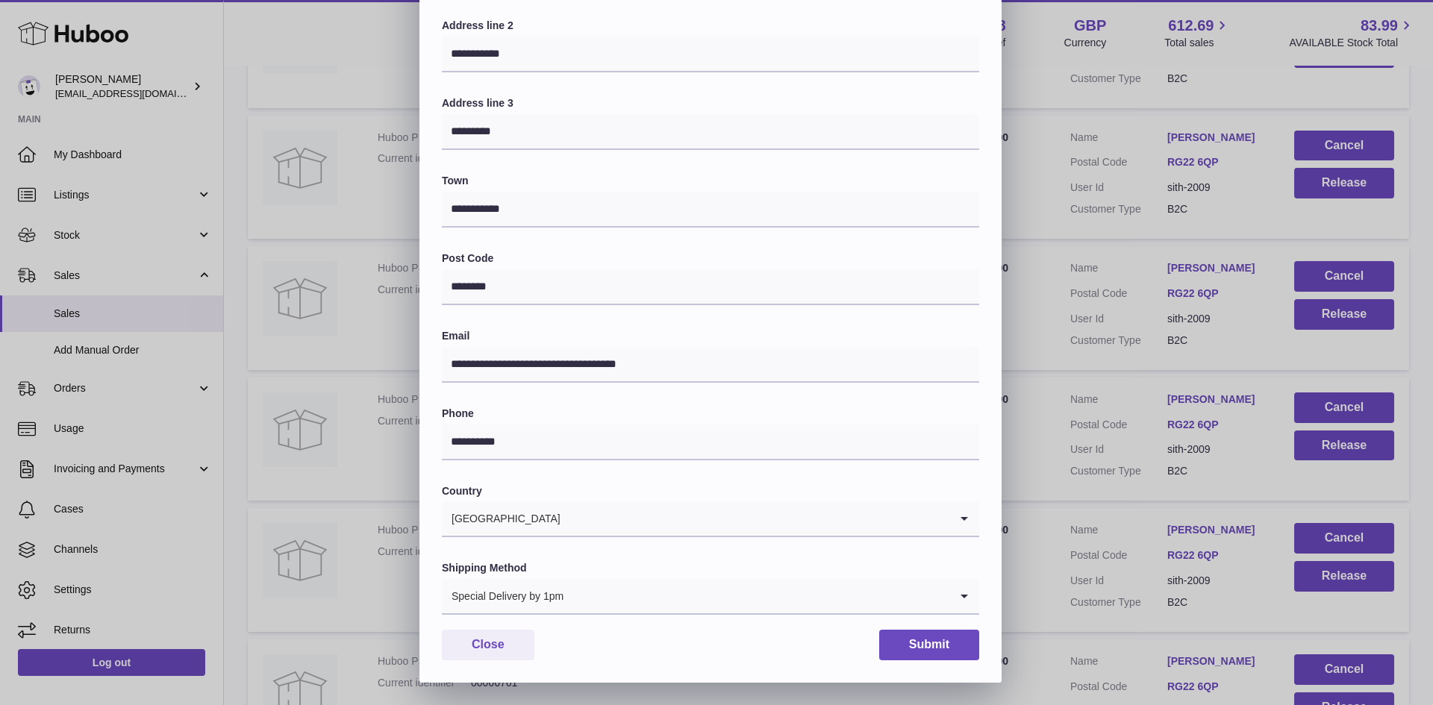
click at [608, 600] on input "Search for option" at bounding box center [756, 596] width 385 height 34
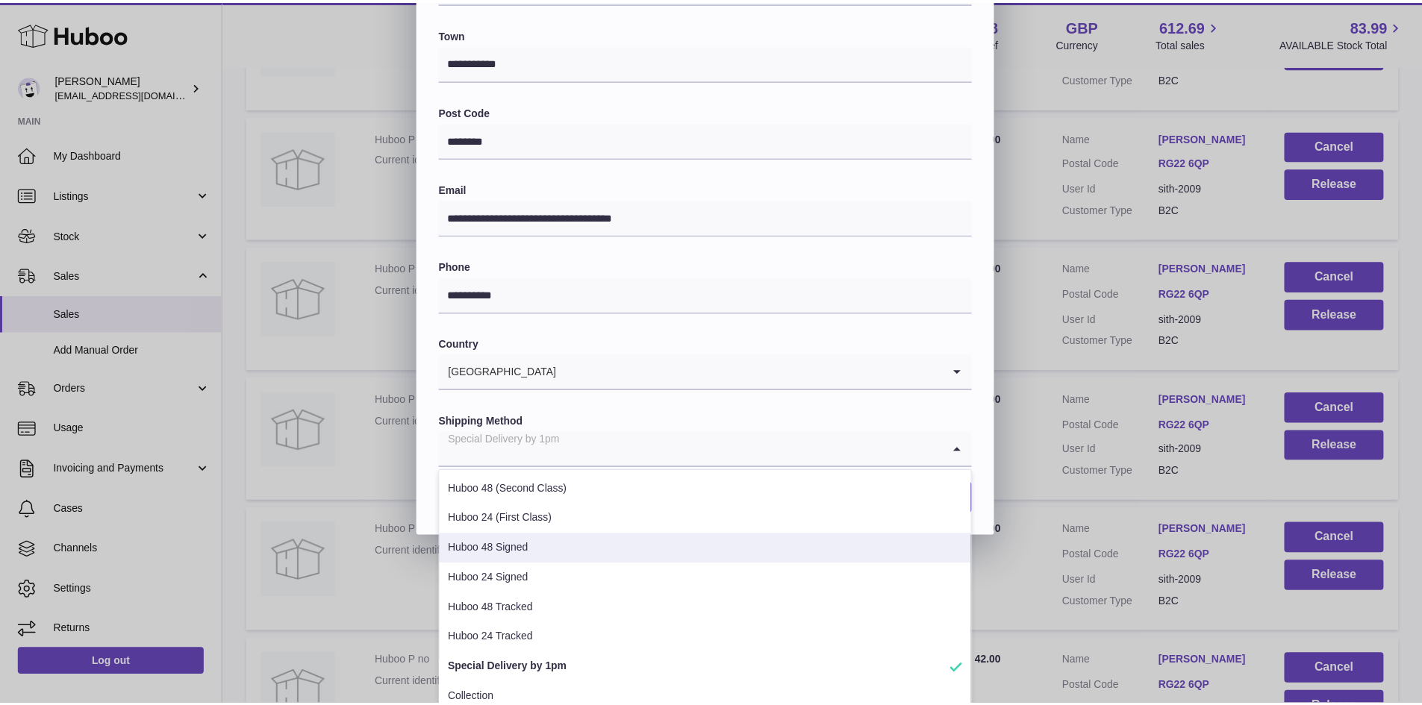
scroll to position [408, 0]
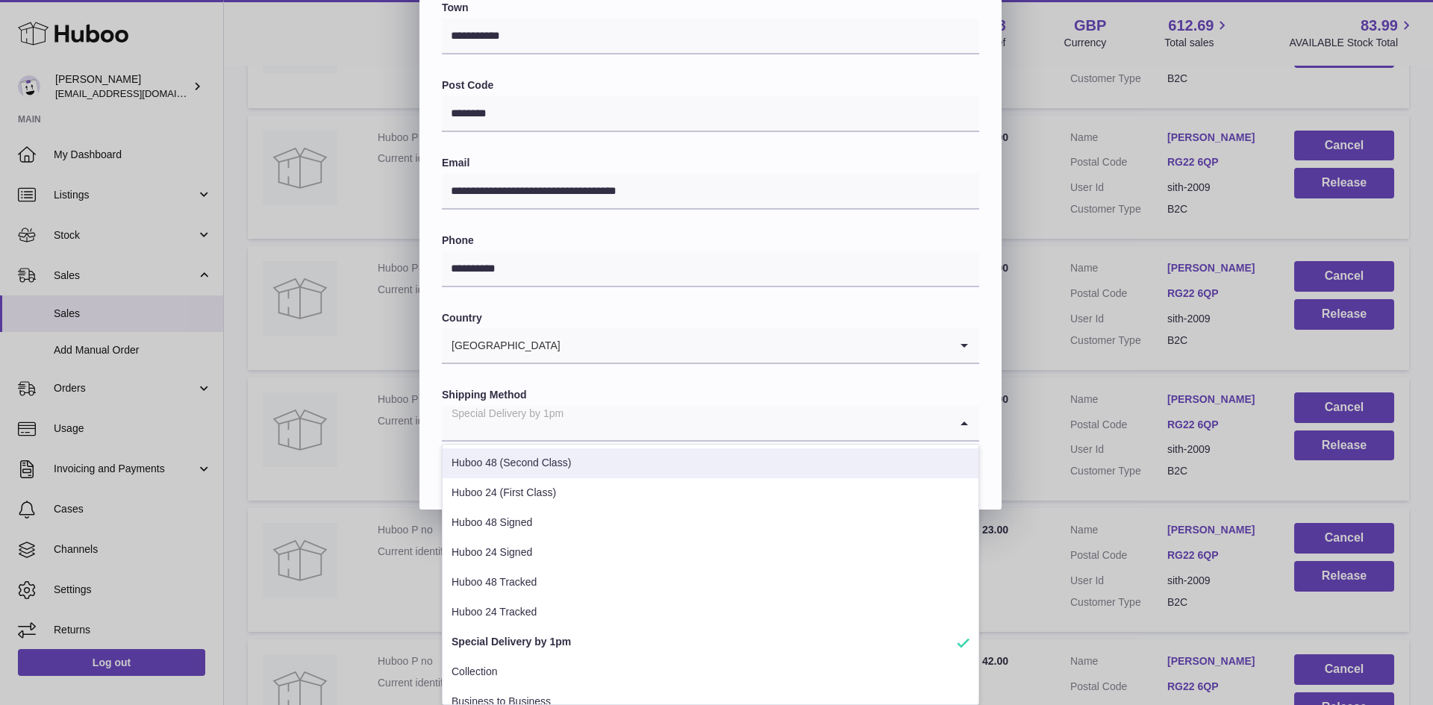
click at [1038, 411] on div "**********" at bounding box center [716, 62] width 1433 height 896
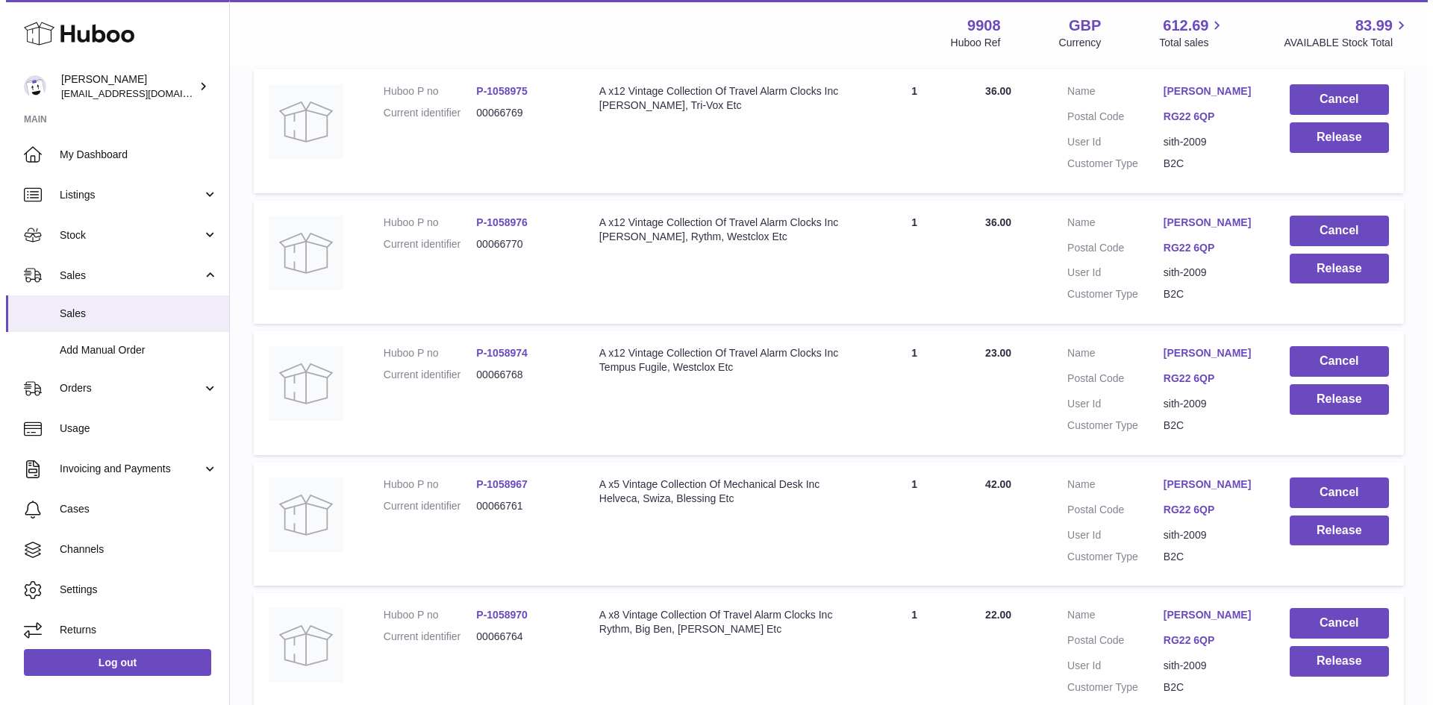
scroll to position [6470, 0]
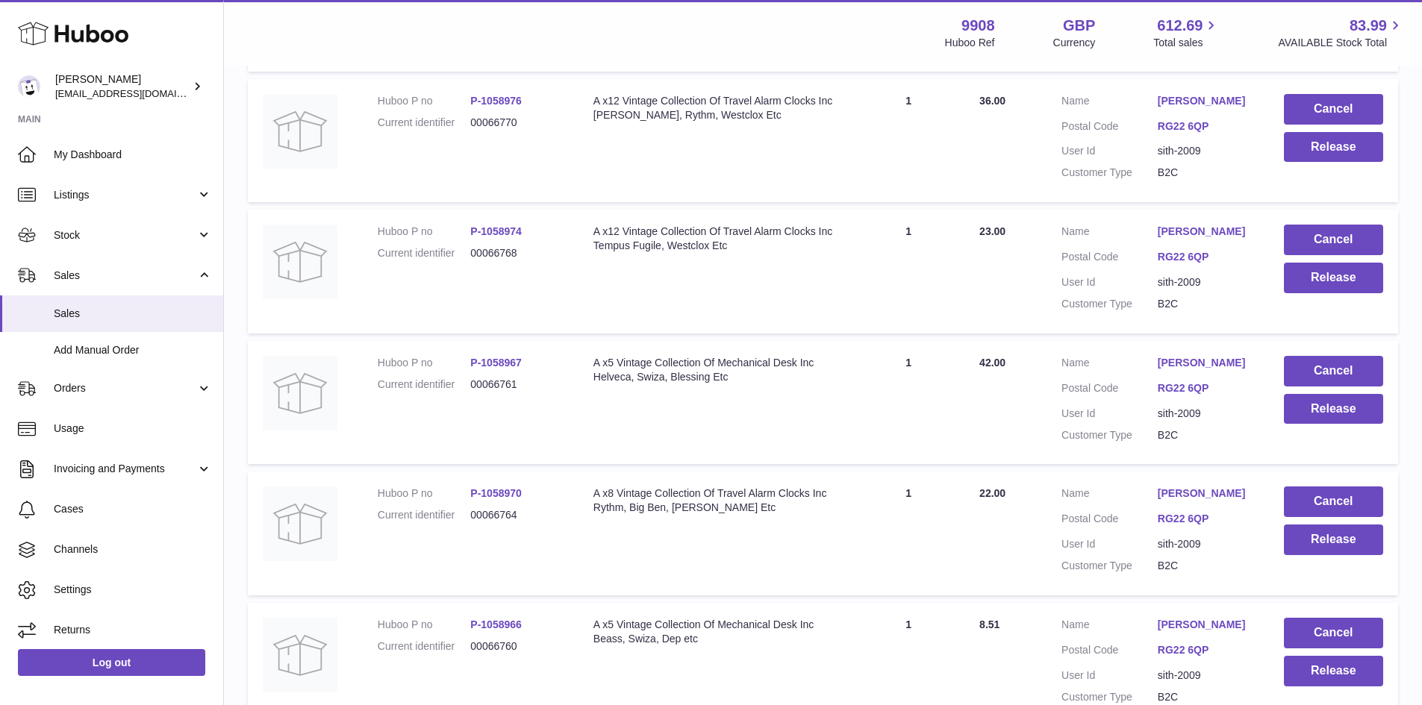
click at [1186, 239] on link "[PERSON_NAME]" at bounding box center [1206, 232] width 96 height 14
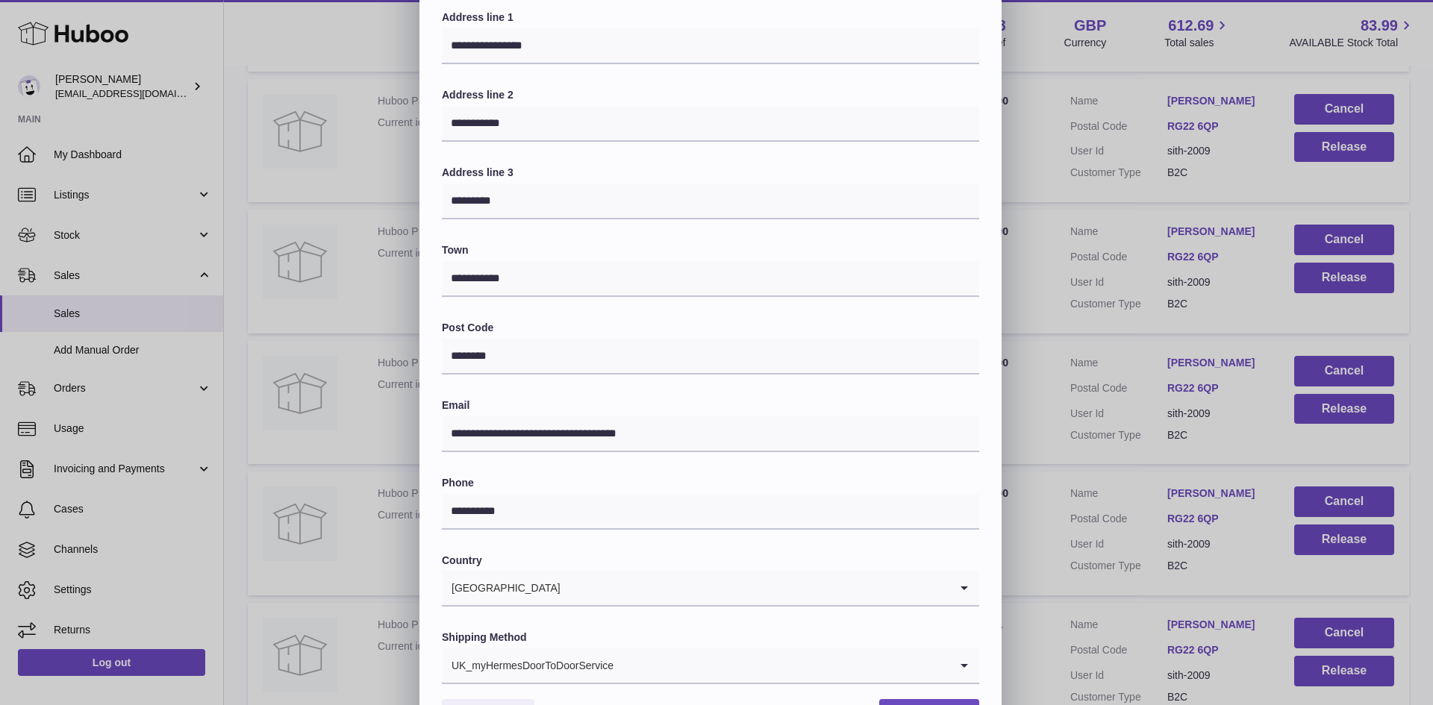
scroll to position [235, 0]
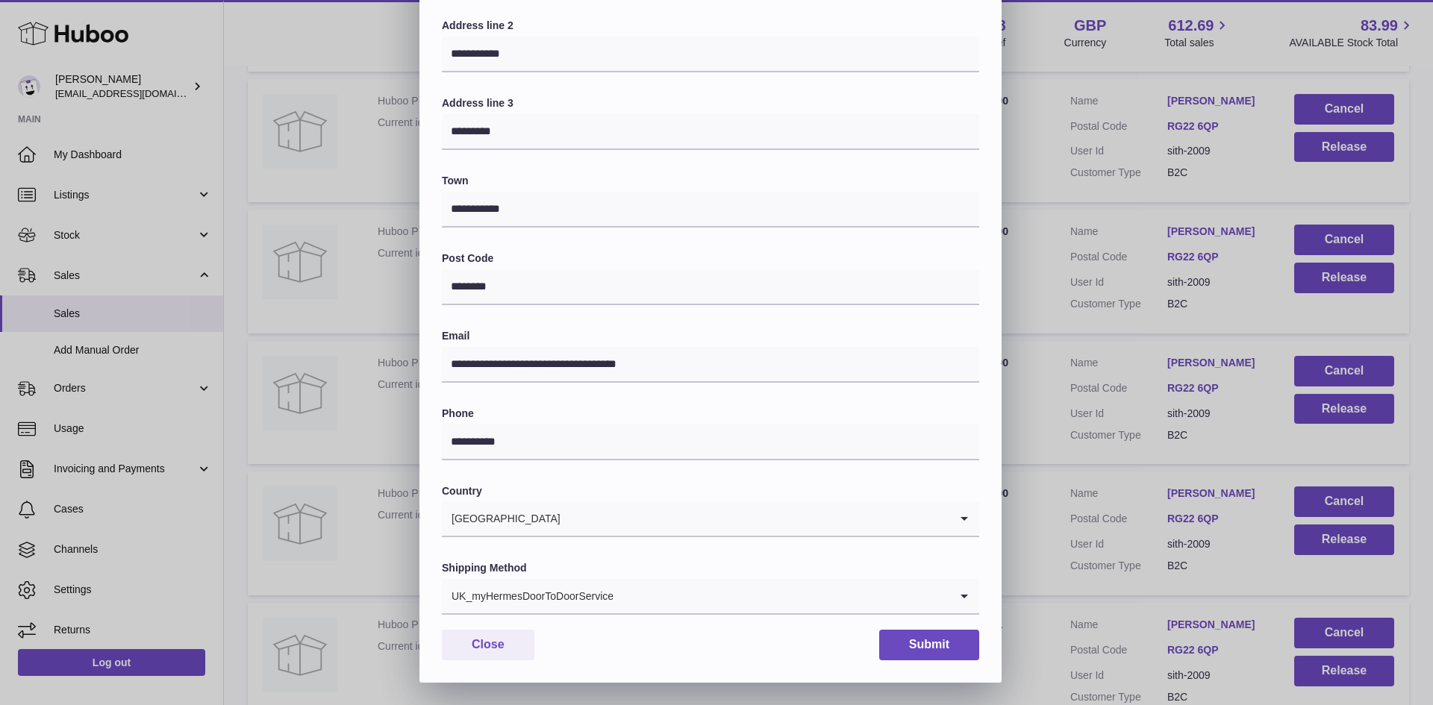
click at [718, 610] on input "Search for option" at bounding box center [781, 596] width 335 height 34
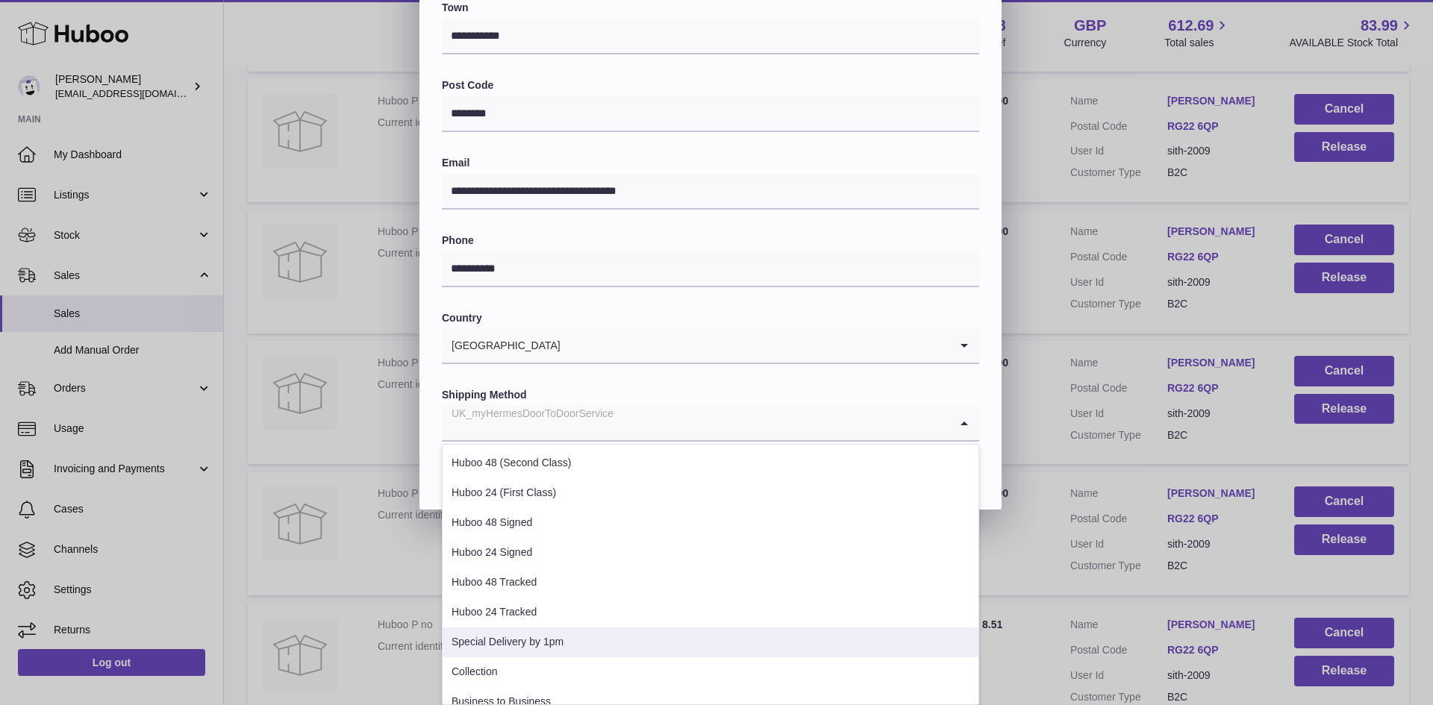
click at [603, 643] on li "Special Delivery by 1pm" at bounding box center [711, 643] width 536 height 30
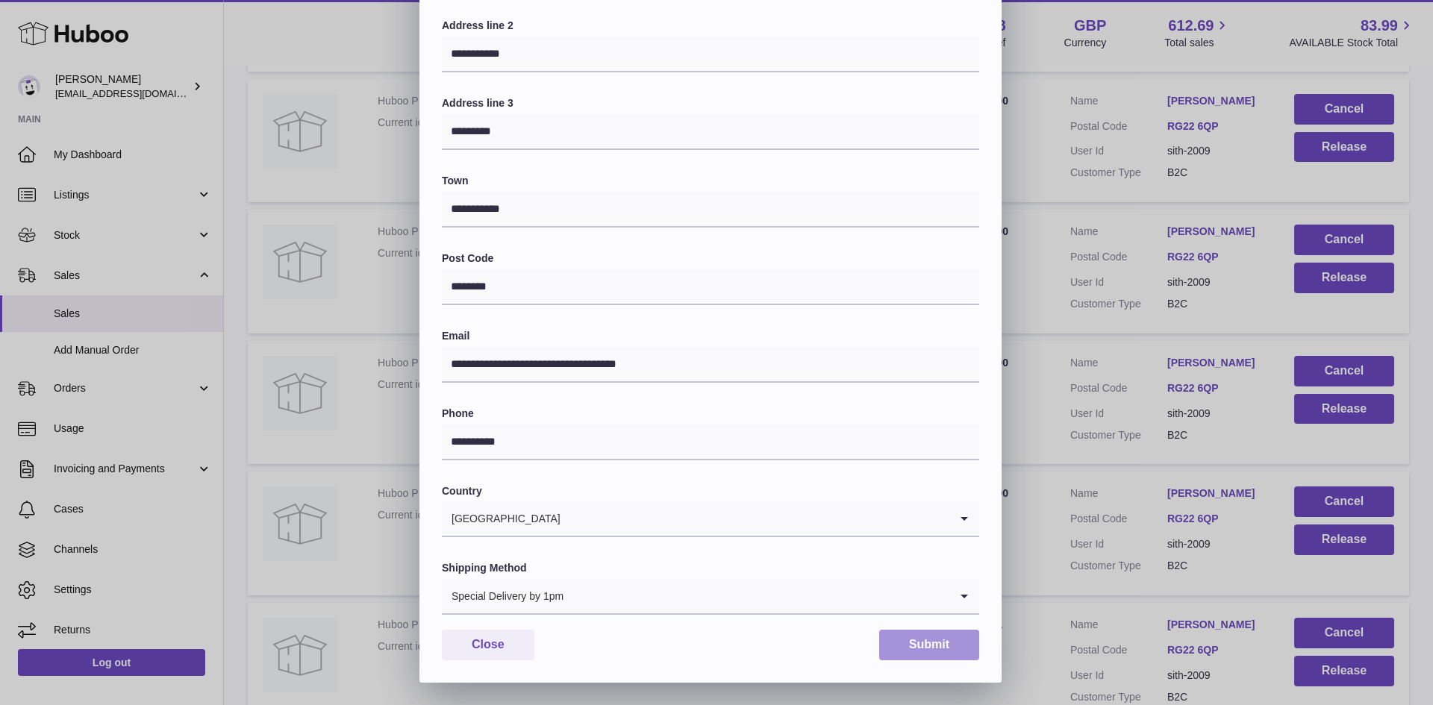
click at [897, 641] on button "Submit" at bounding box center [929, 645] width 100 height 31
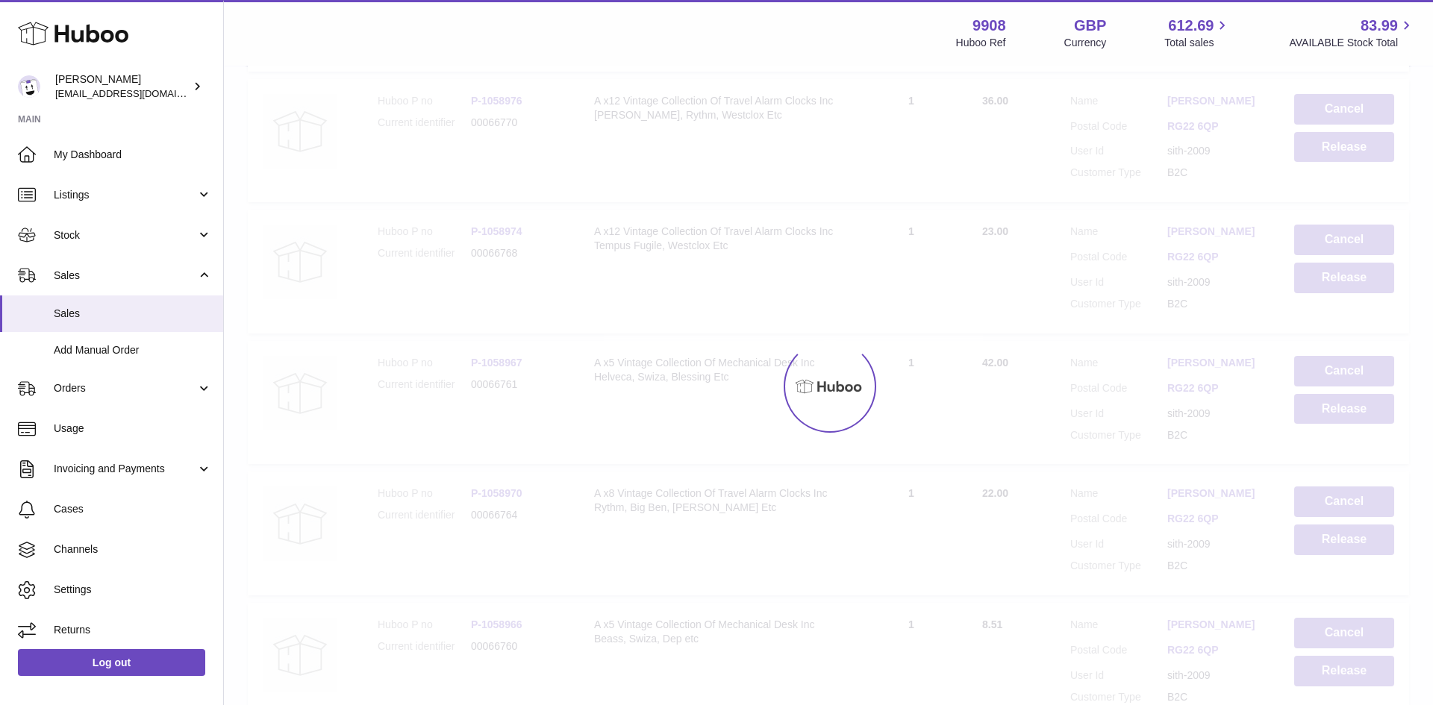
scroll to position [0, 0]
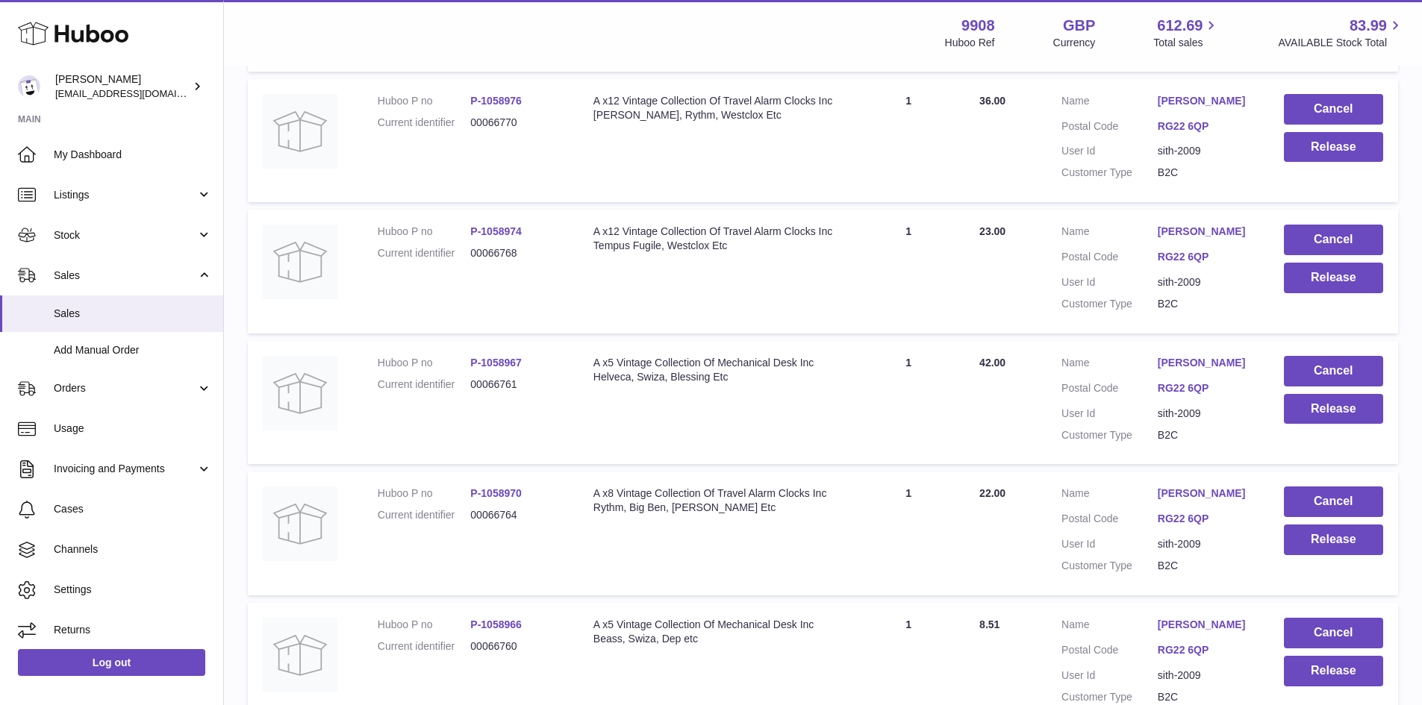
click at [1175, 501] on link "[PERSON_NAME]" at bounding box center [1206, 494] width 96 height 14
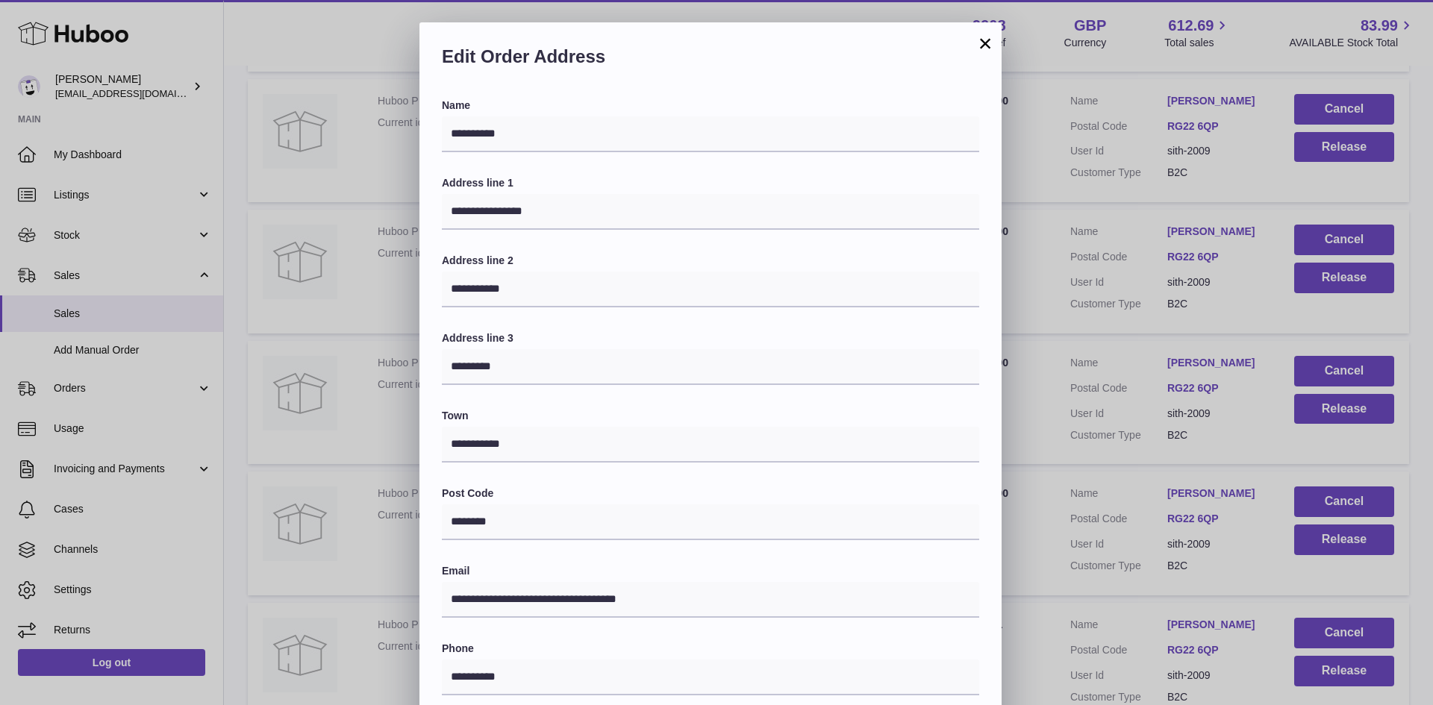
scroll to position [235, 0]
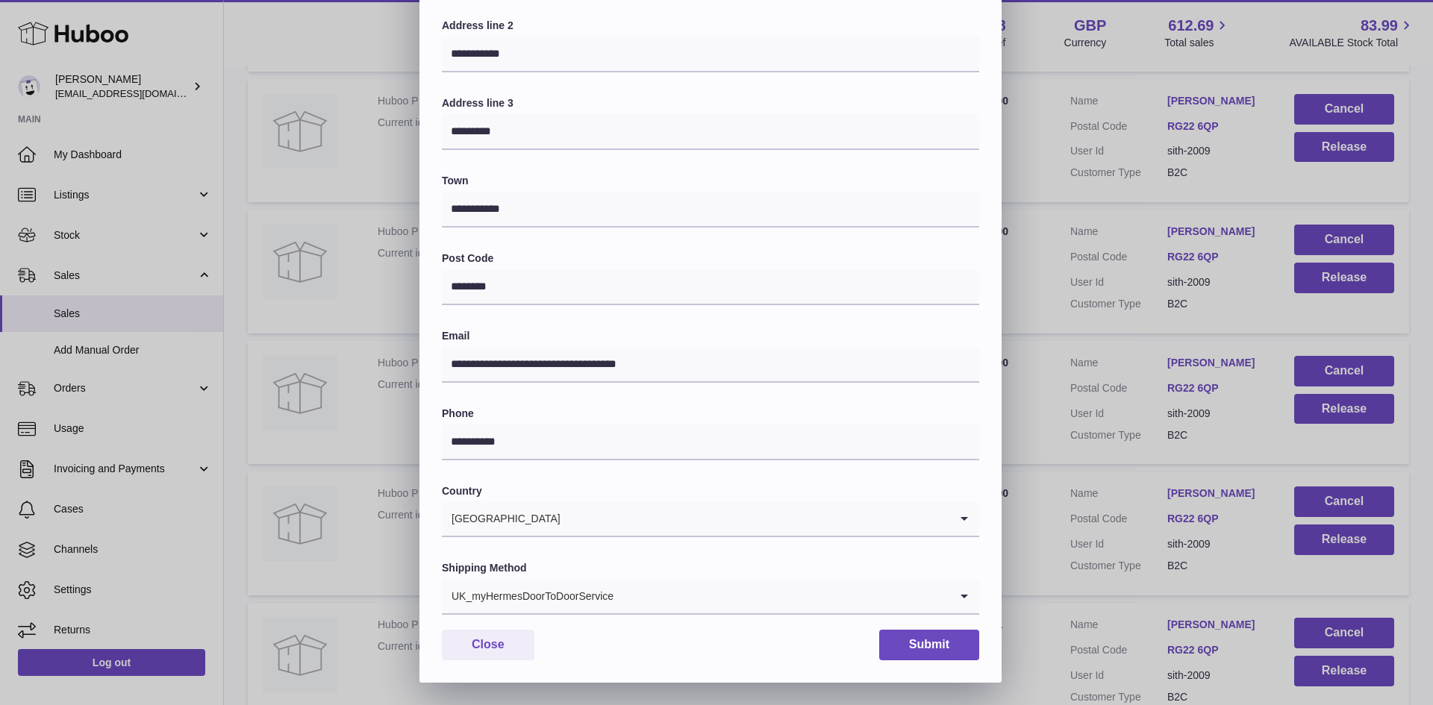
click at [786, 602] on input "Search for option" at bounding box center [781, 596] width 335 height 34
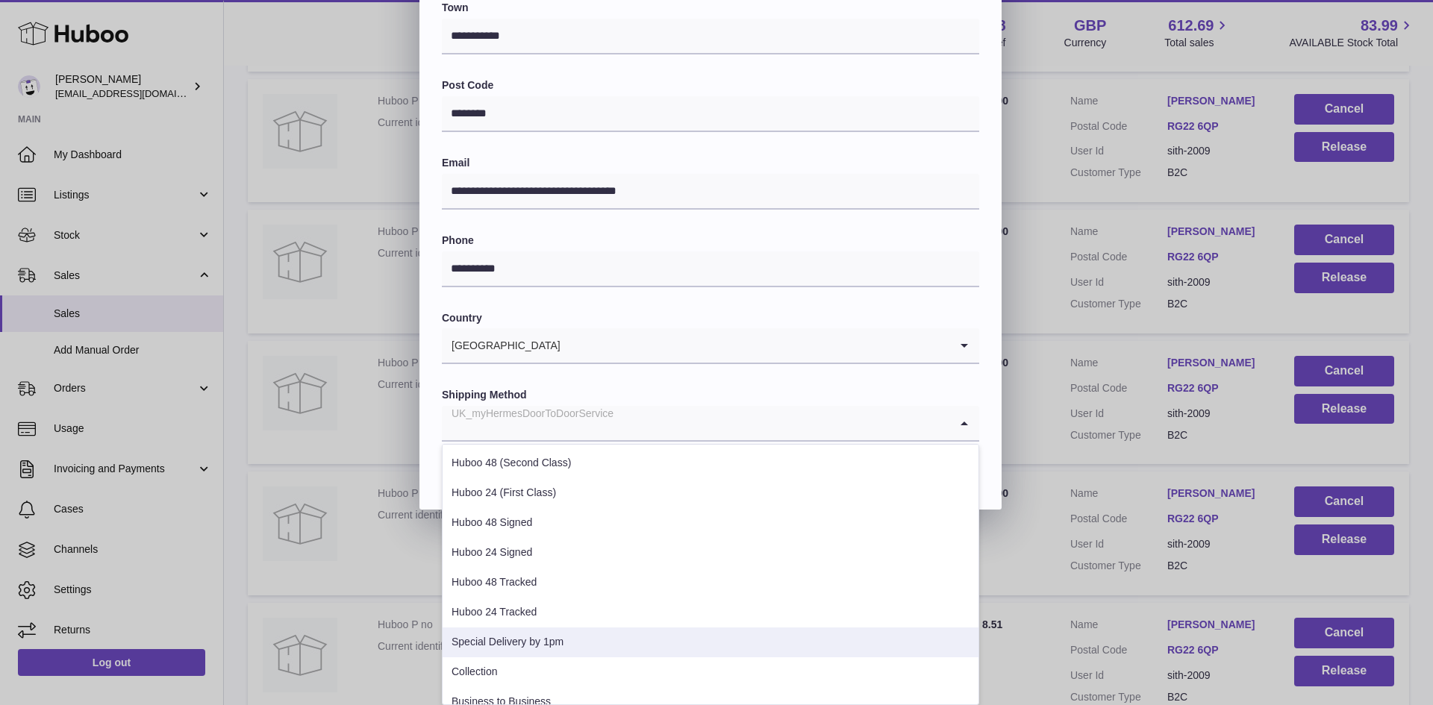
click at [611, 644] on li "Special Delivery by 1pm" at bounding box center [711, 643] width 536 height 30
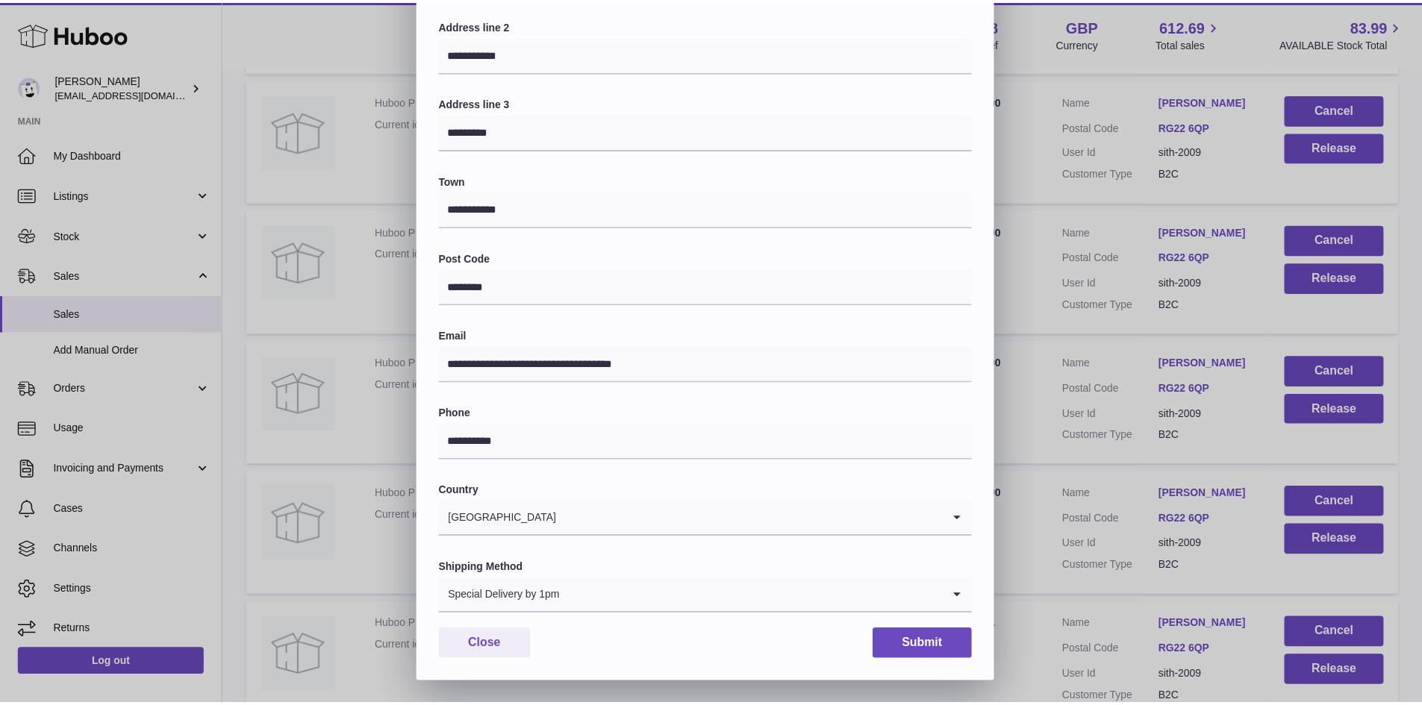
scroll to position [0, 0]
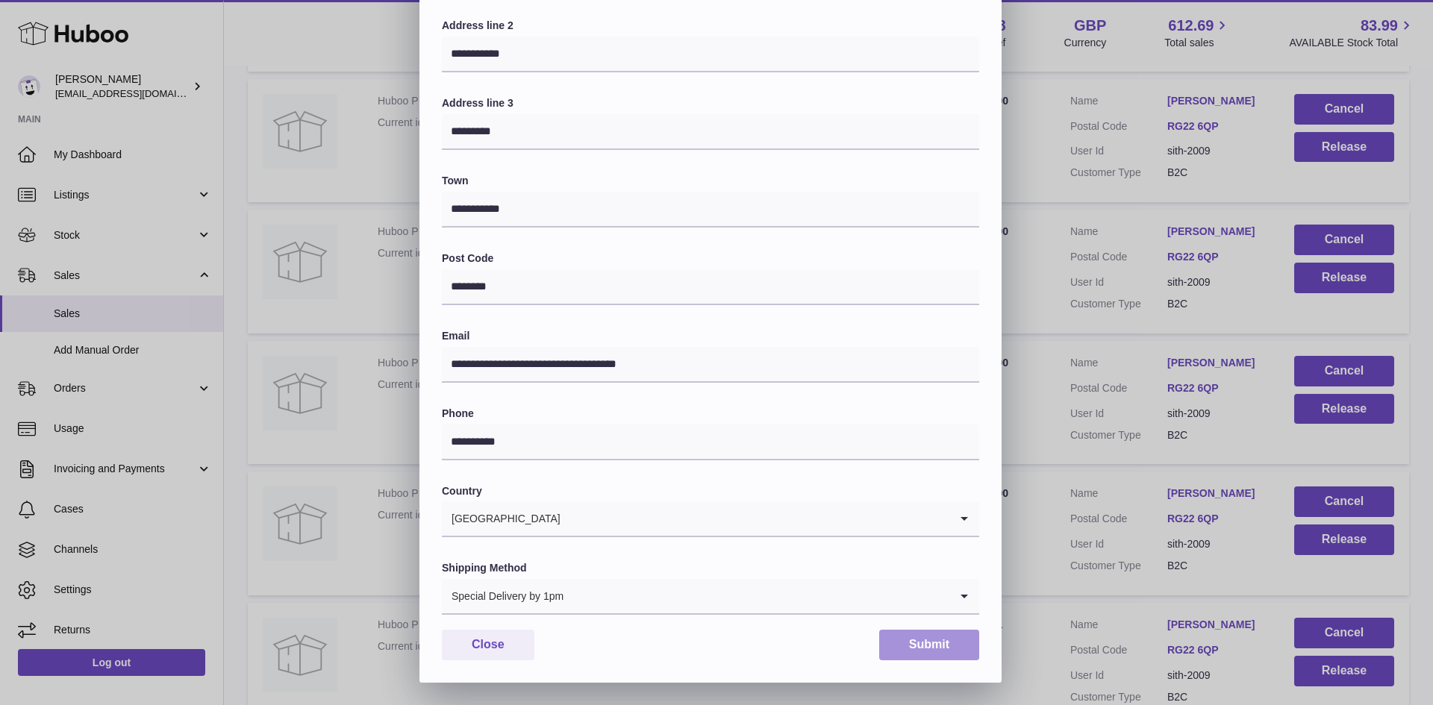
click at [941, 648] on button "Submit" at bounding box center [929, 645] width 100 height 31
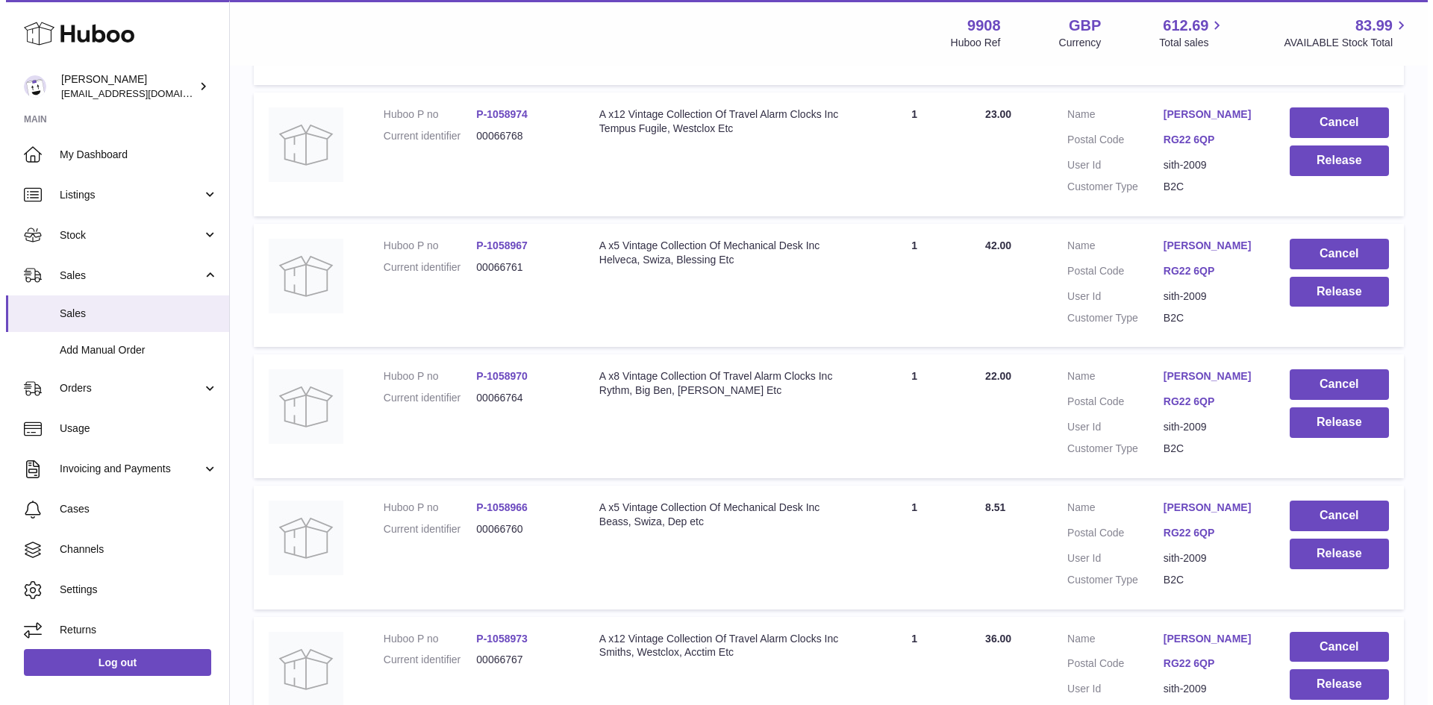
scroll to position [6669, 0]
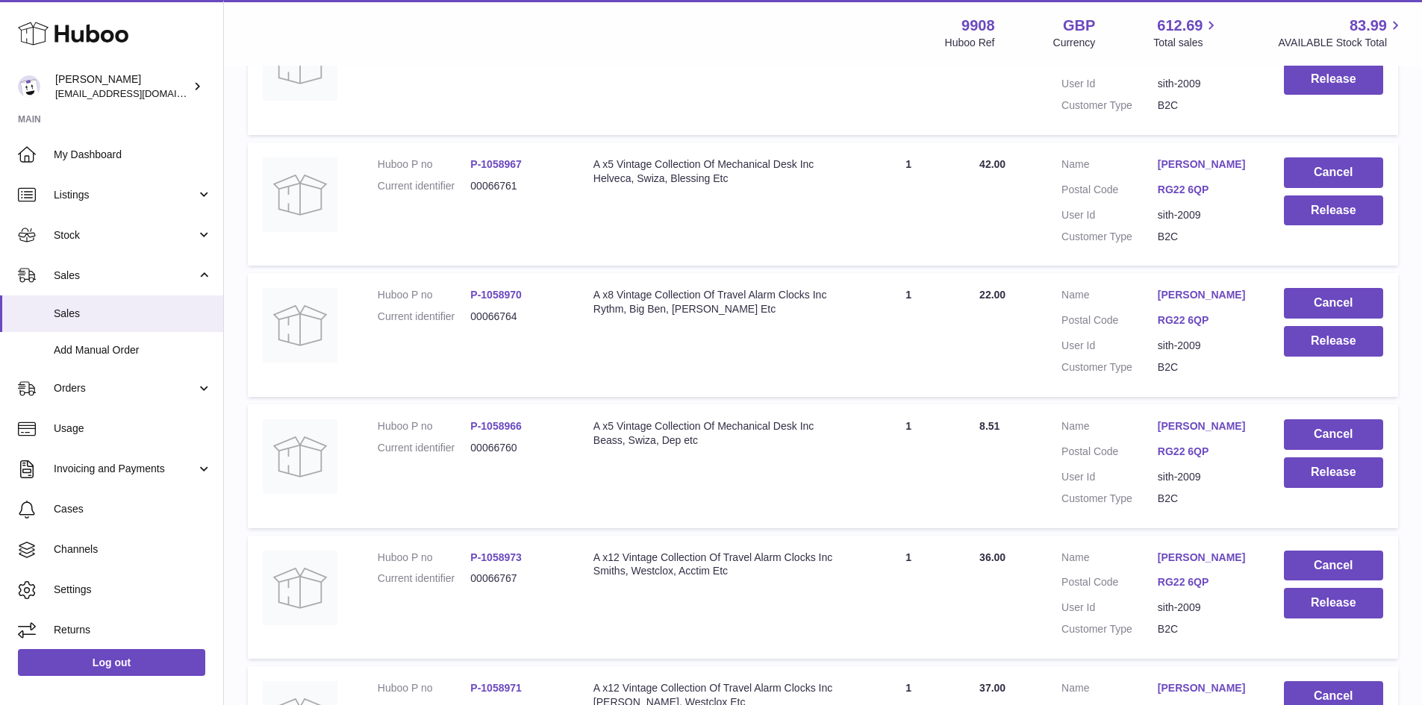
click at [1165, 434] on link "[PERSON_NAME]" at bounding box center [1206, 427] width 96 height 14
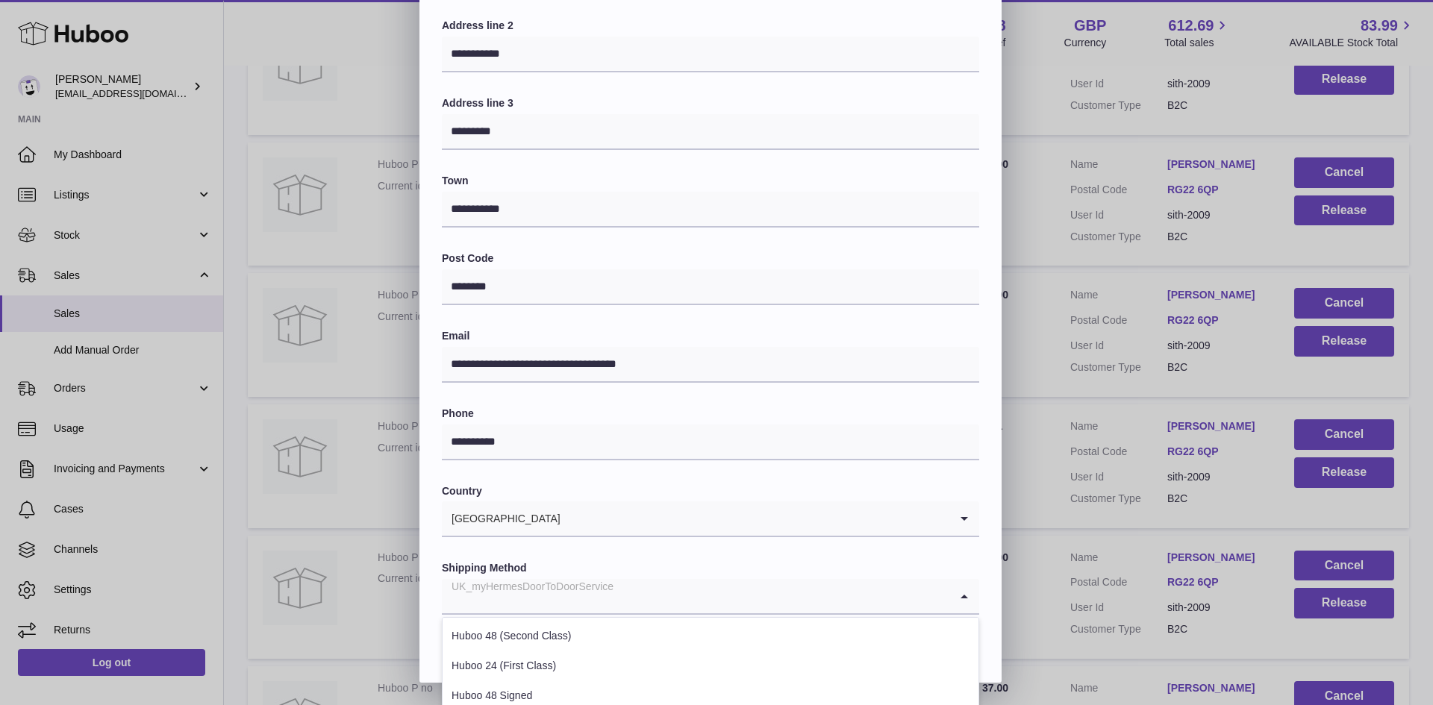
click at [626, 608] on input "Search for option" at bounding box center [696, 596] width 508 height 34
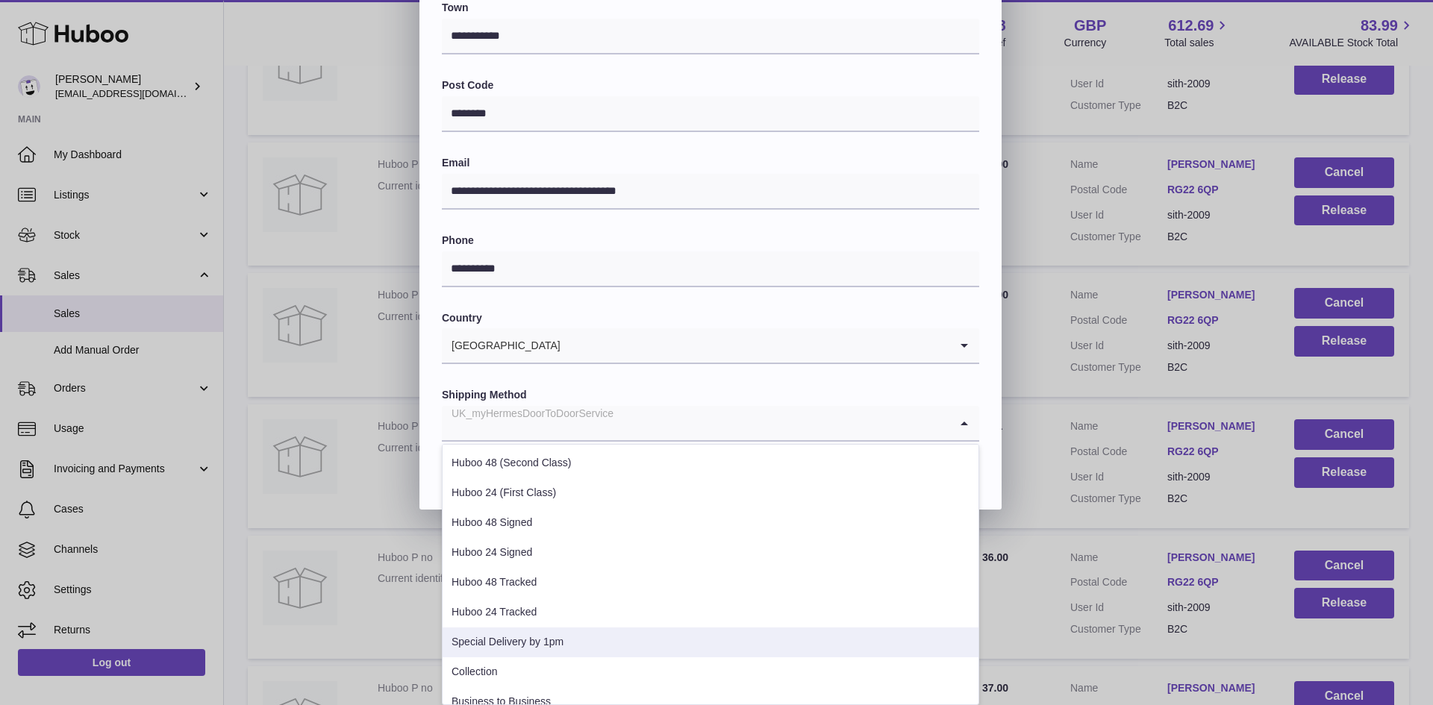
click at [612, 636] on li "Special Delivery by 1pm" at bounding box center [711, 643] width 536 height 30
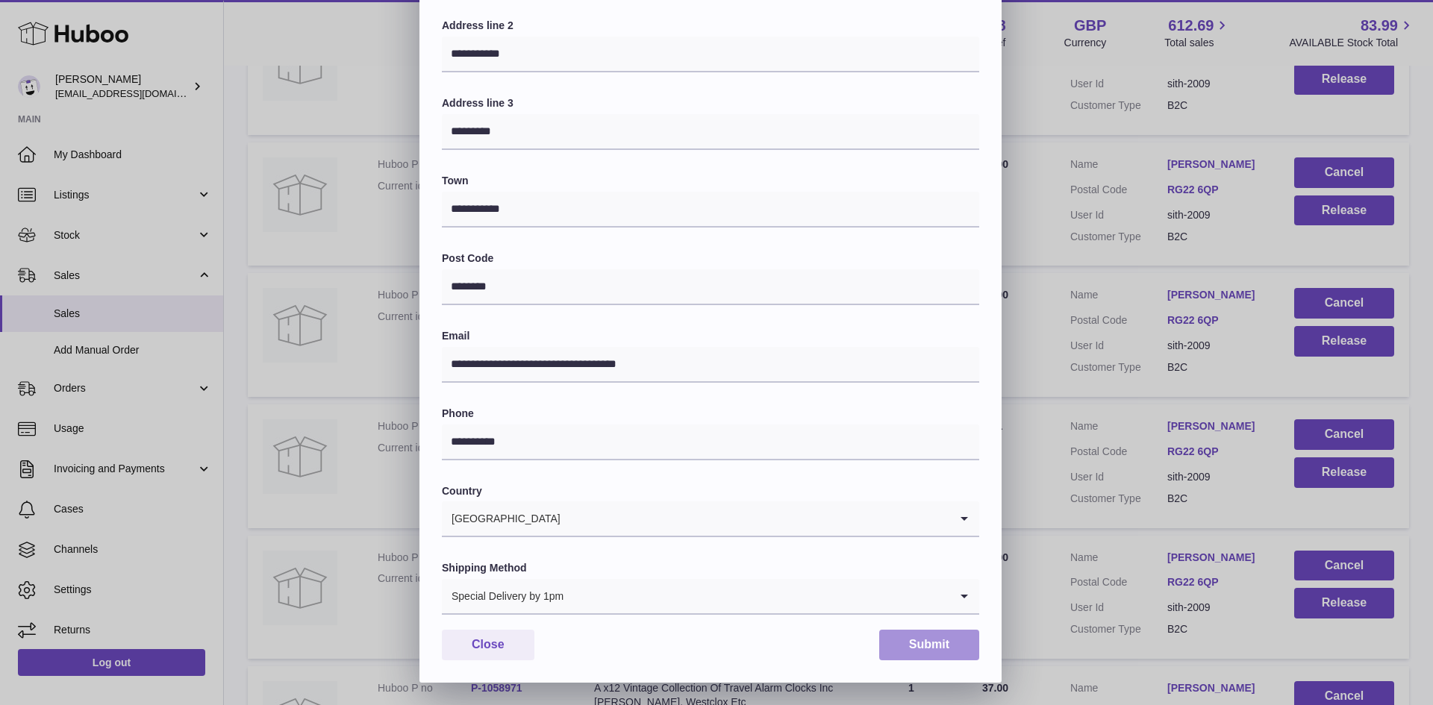
click at [947, 648] on button "Submit" at bounding box center [929, 645] width 100 height 31
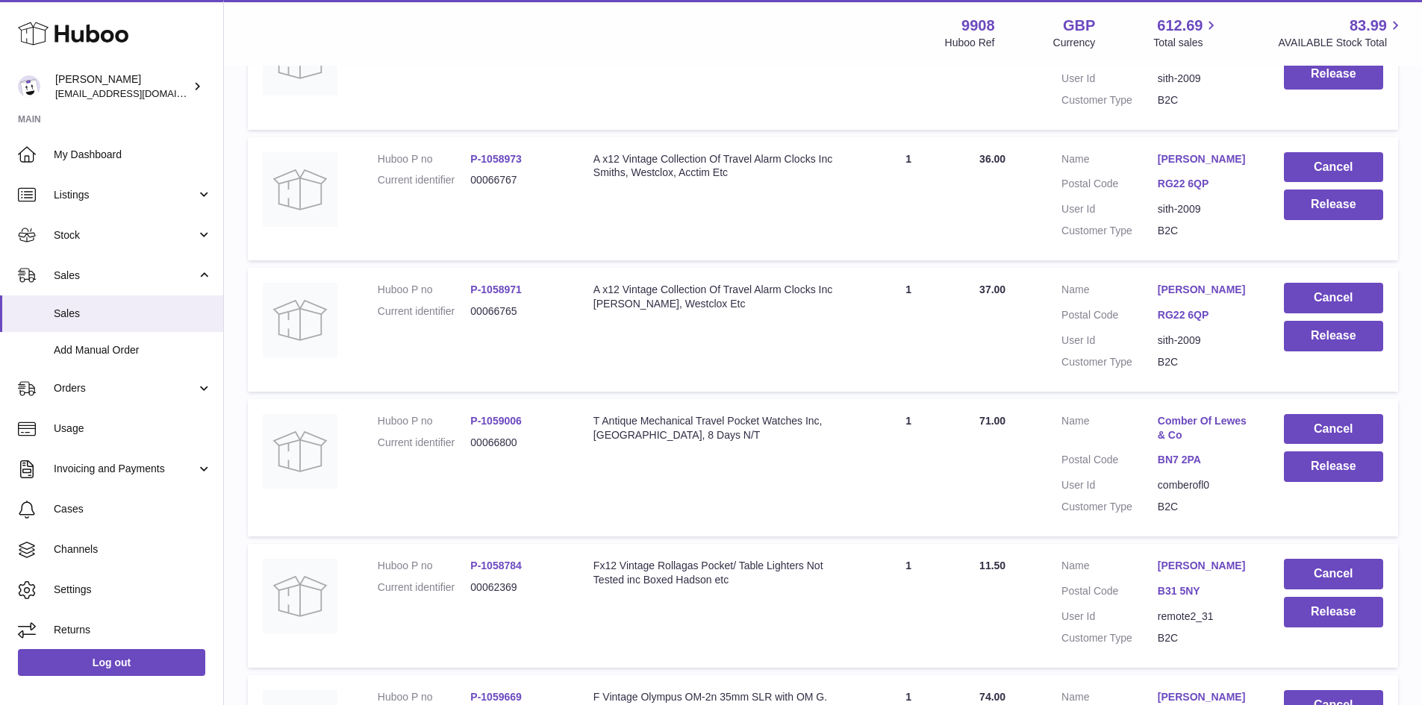
click at [1180, 166] on link "[PERSON_NAME]" at bounding box center [1206, 159] width 96 height 14
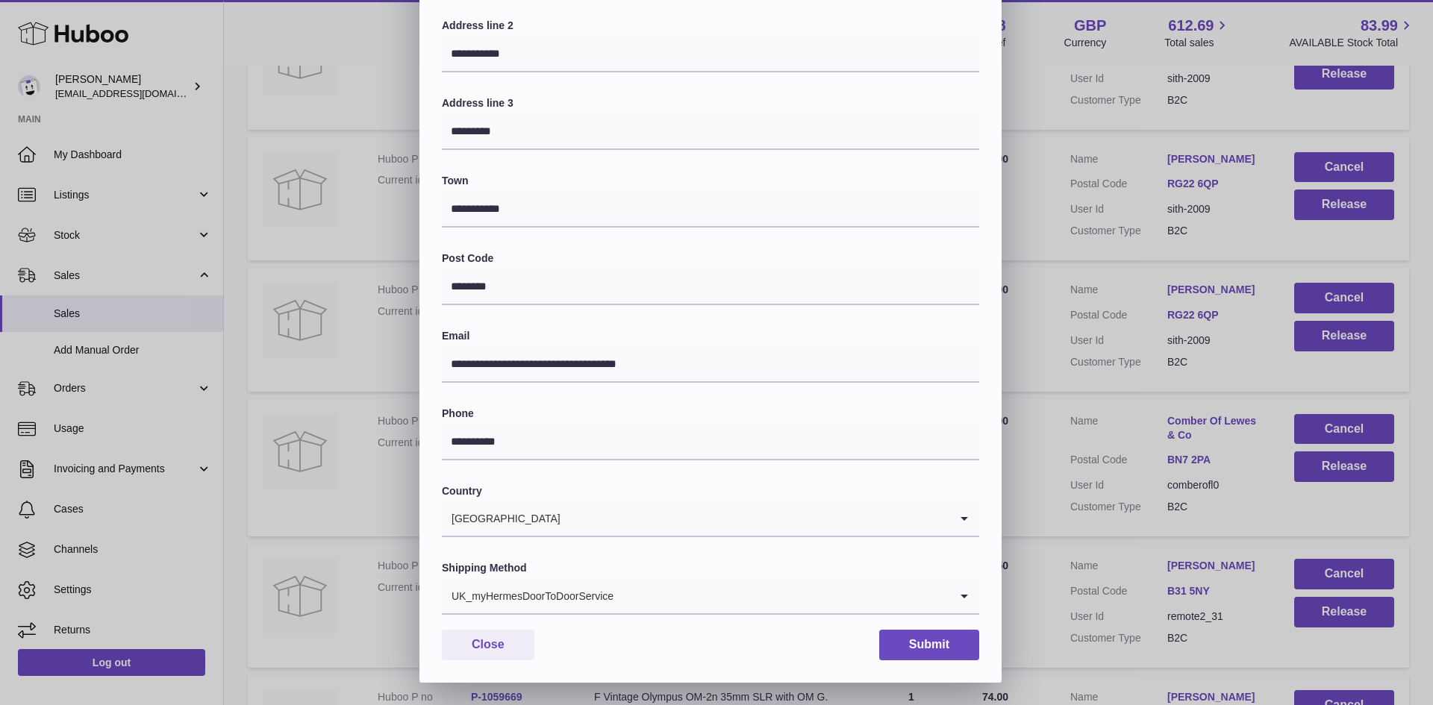
click at [663, 599] on input "Search for option" at bounding box center [781, 596] width 335 height 34
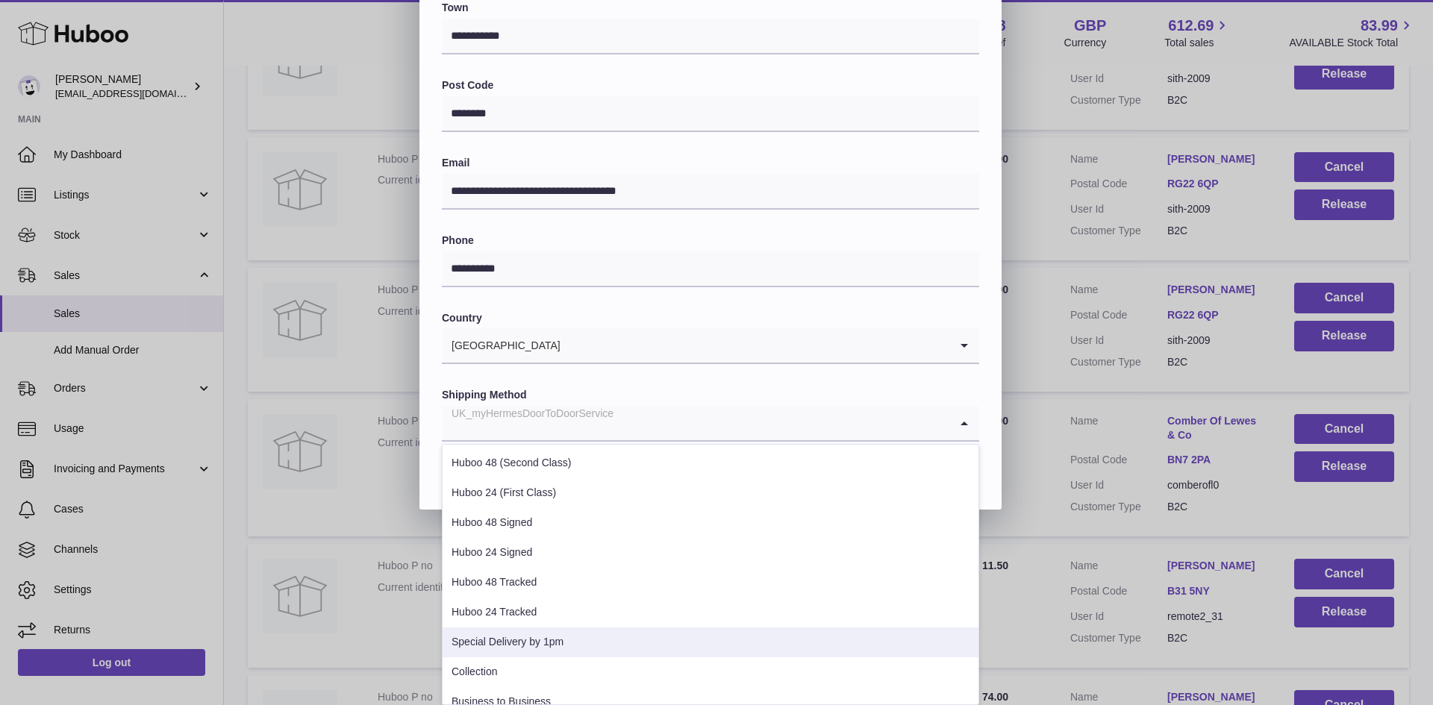
click at [645, 635] on li "Special Delivery by 1pm" at bounding box center [711, 643] width 536 height 30
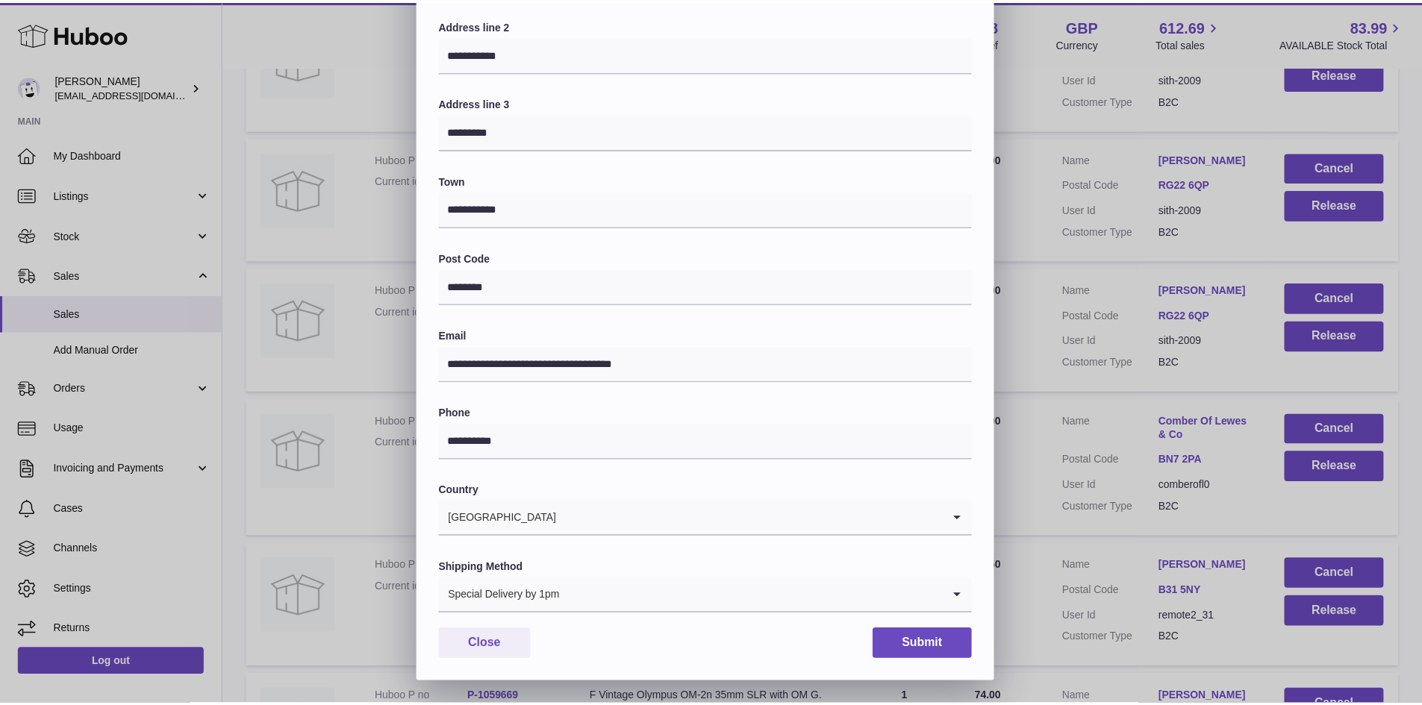
scroll to position [235, 0]
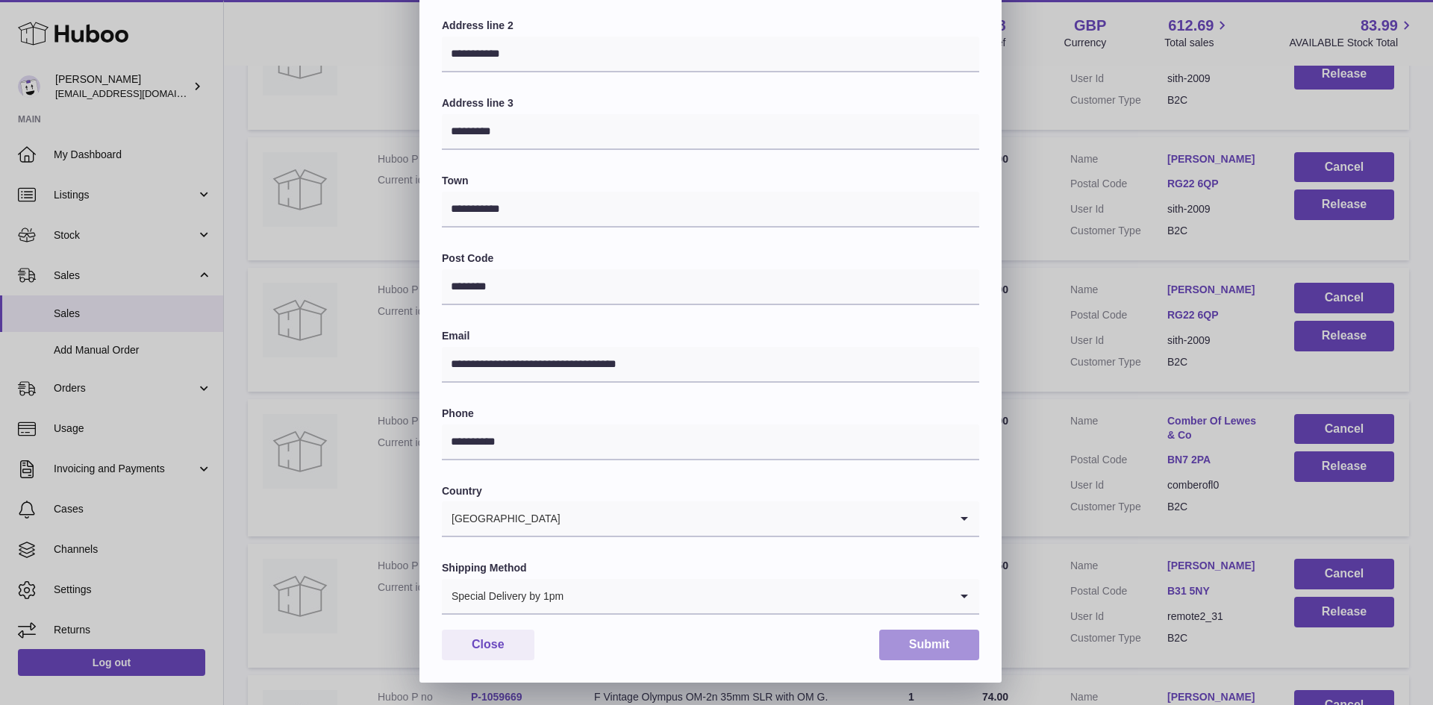
click at [926, 647] on button "Submit" at bounding box center [929, 645] width 100 height 31
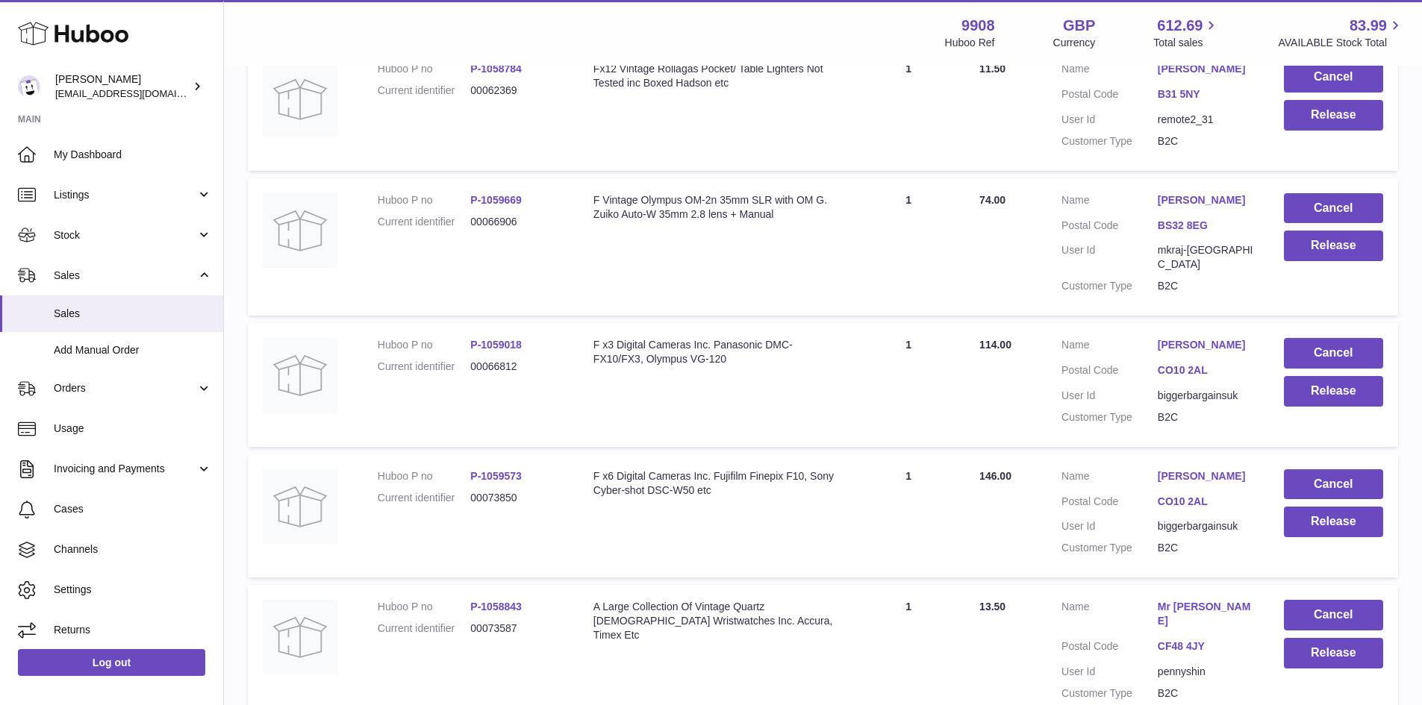
click at [1185, 352] on link "[PERSON_NAME]" at bounding box center [1206, 345] width 96 height 14
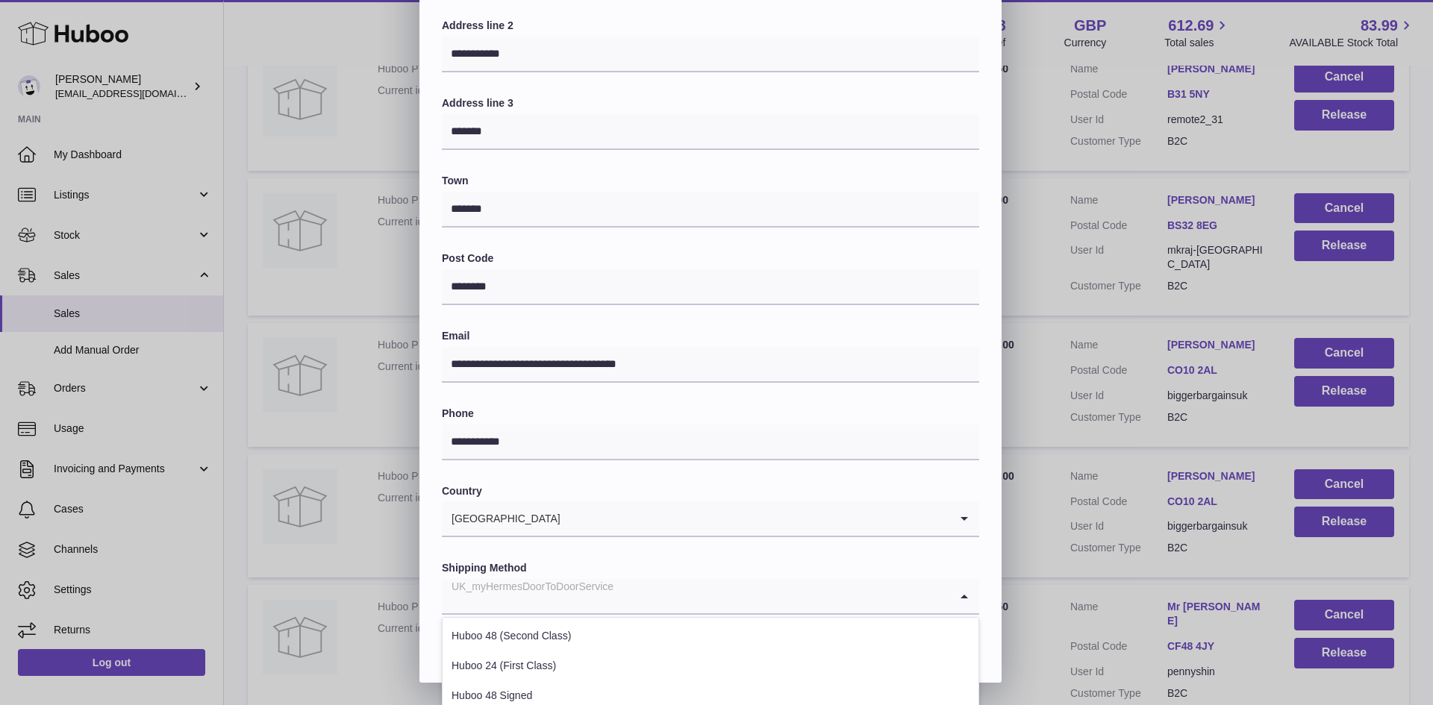
click at [568, 584] on div "UK_myHermesDoorToDoorService" at bounding box center [696, 596] width 508 height 34
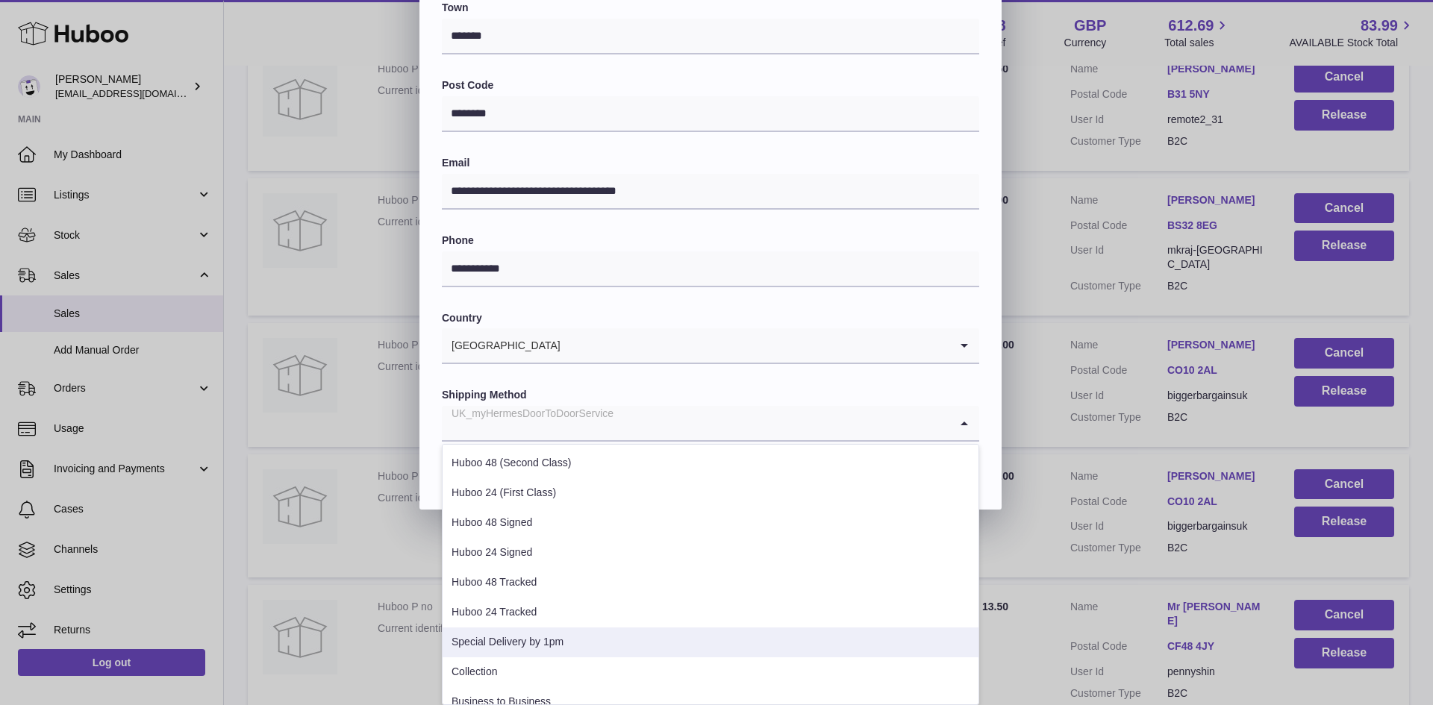
click at [548, 642] on li "Special Delivery by 1pm" at bounding box center [711, 643] width 536 height 30
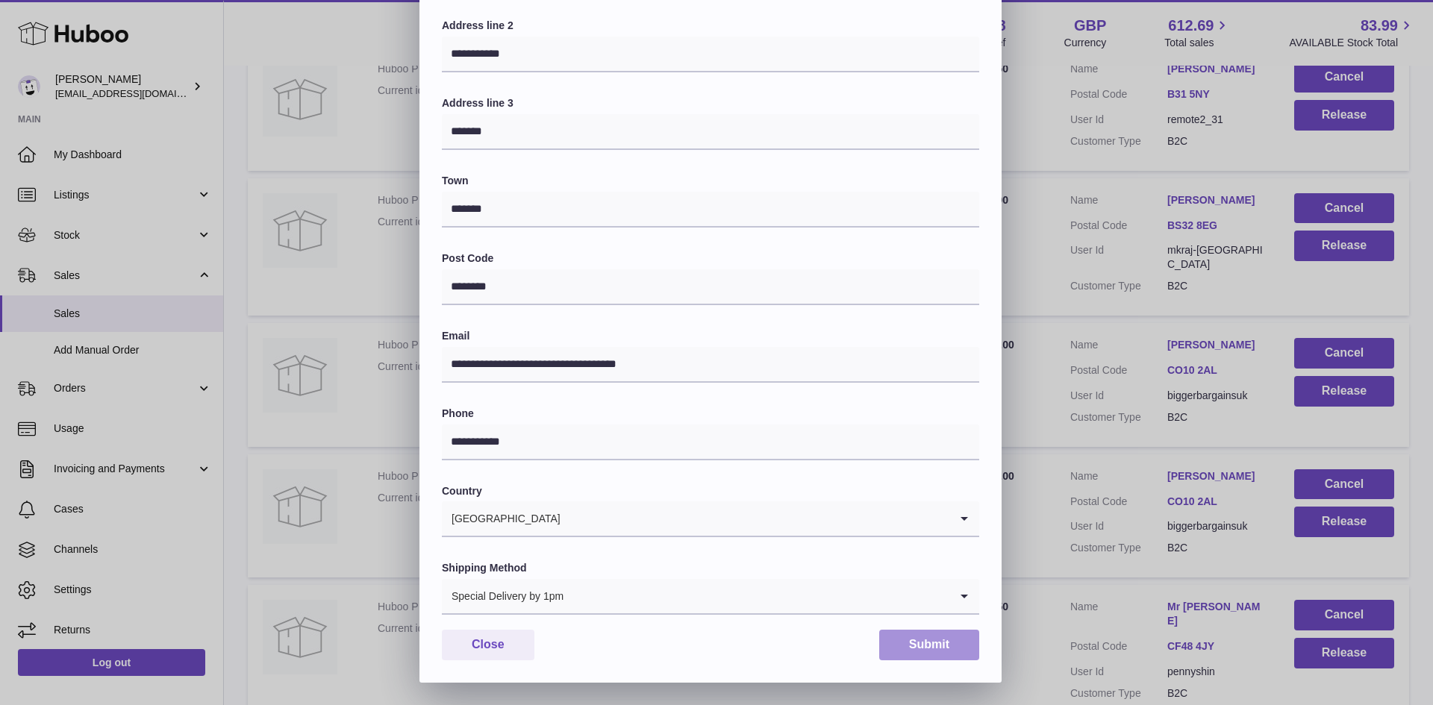
click at [911, 650] on button "Submit" at bounding box center [929, 645] width 100 height 31
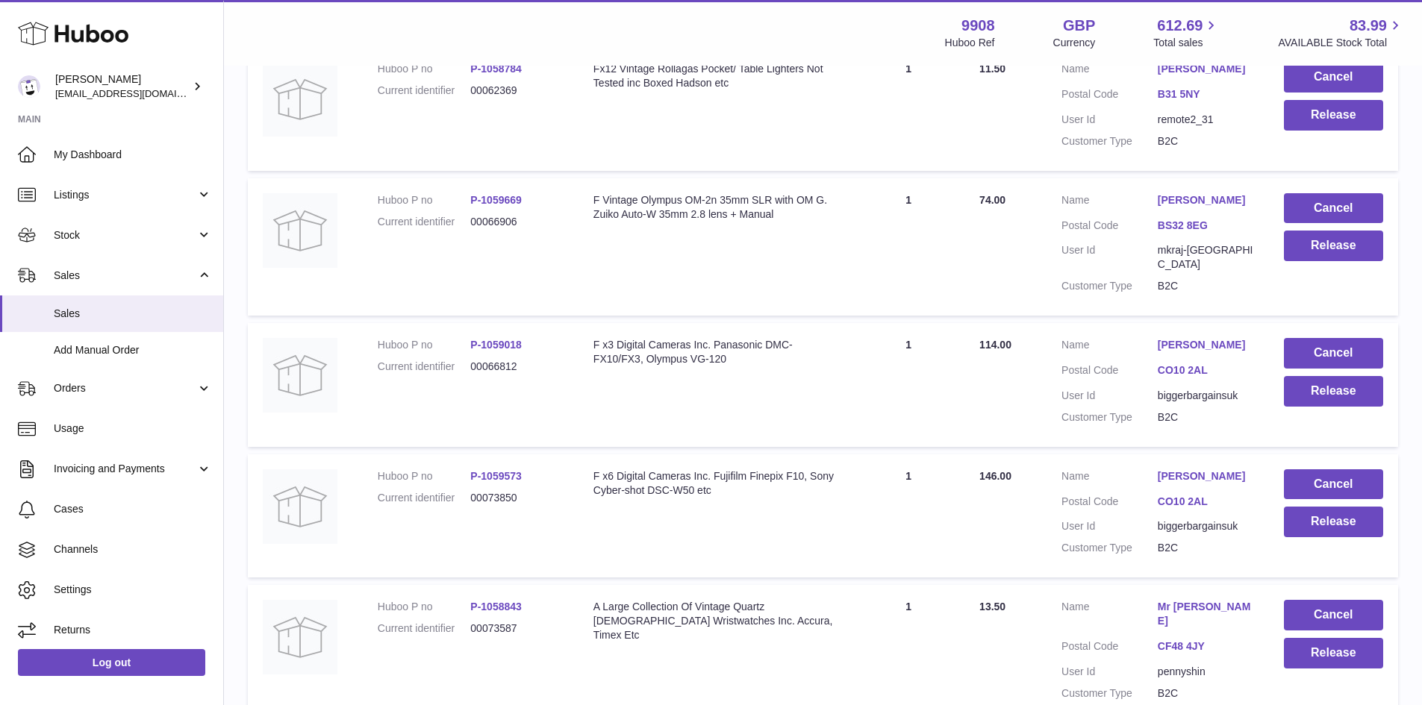
click at [1225, 484] on link "[PERSON_NAME]" at bounding box center [1206, 477] width 96 height 14
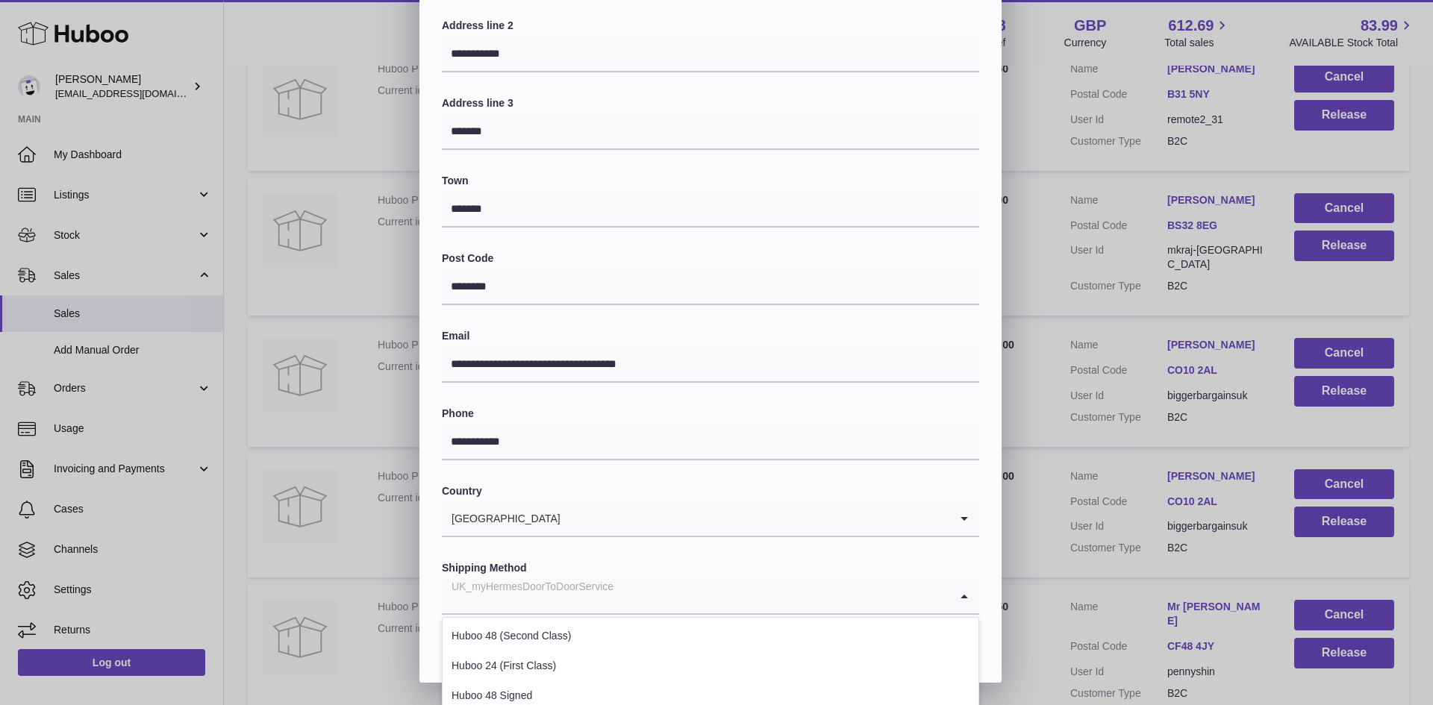
click at [591, 593] on div "UK_myHermesDoorToDoorService" at bounding box center [696, 596] width 508 height 34
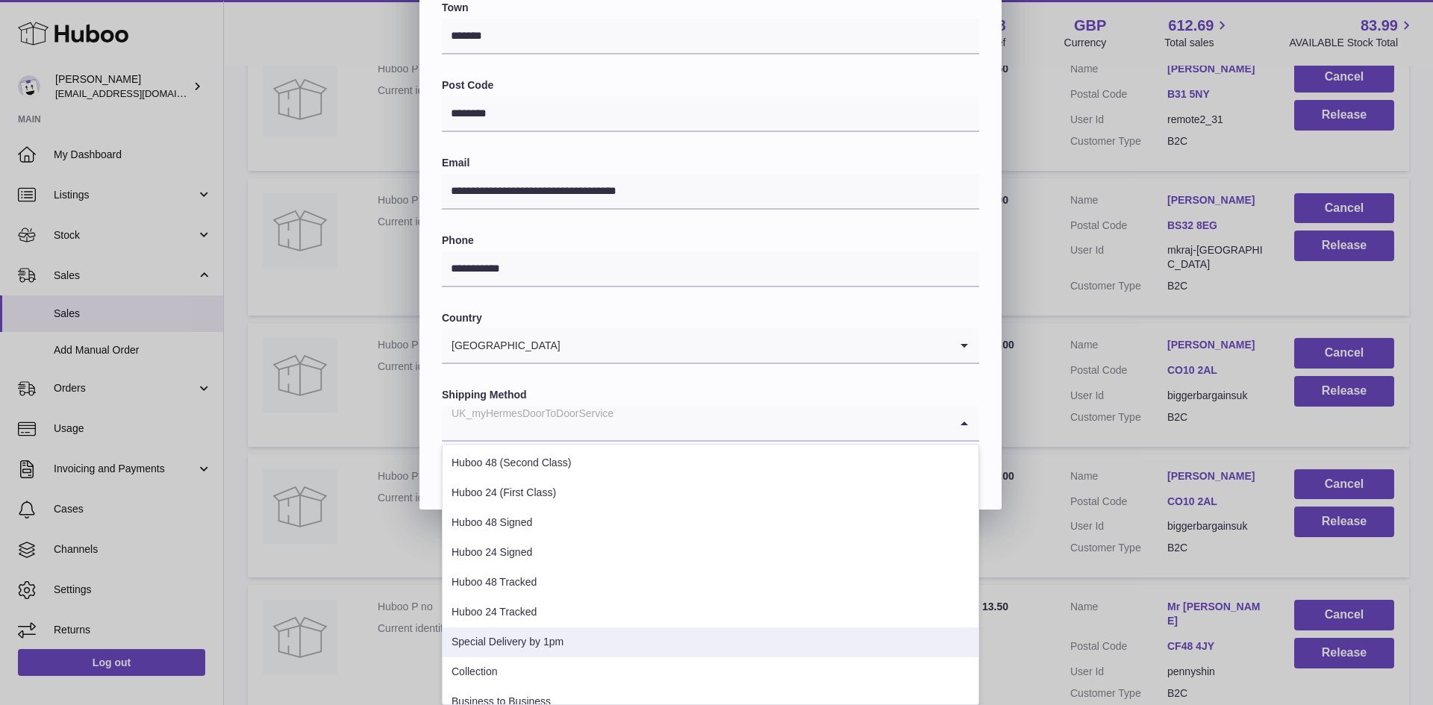
click at [569, 637] on li "Special Delivery by 1pm" at bounding box center [711, 643] width 536 height 30
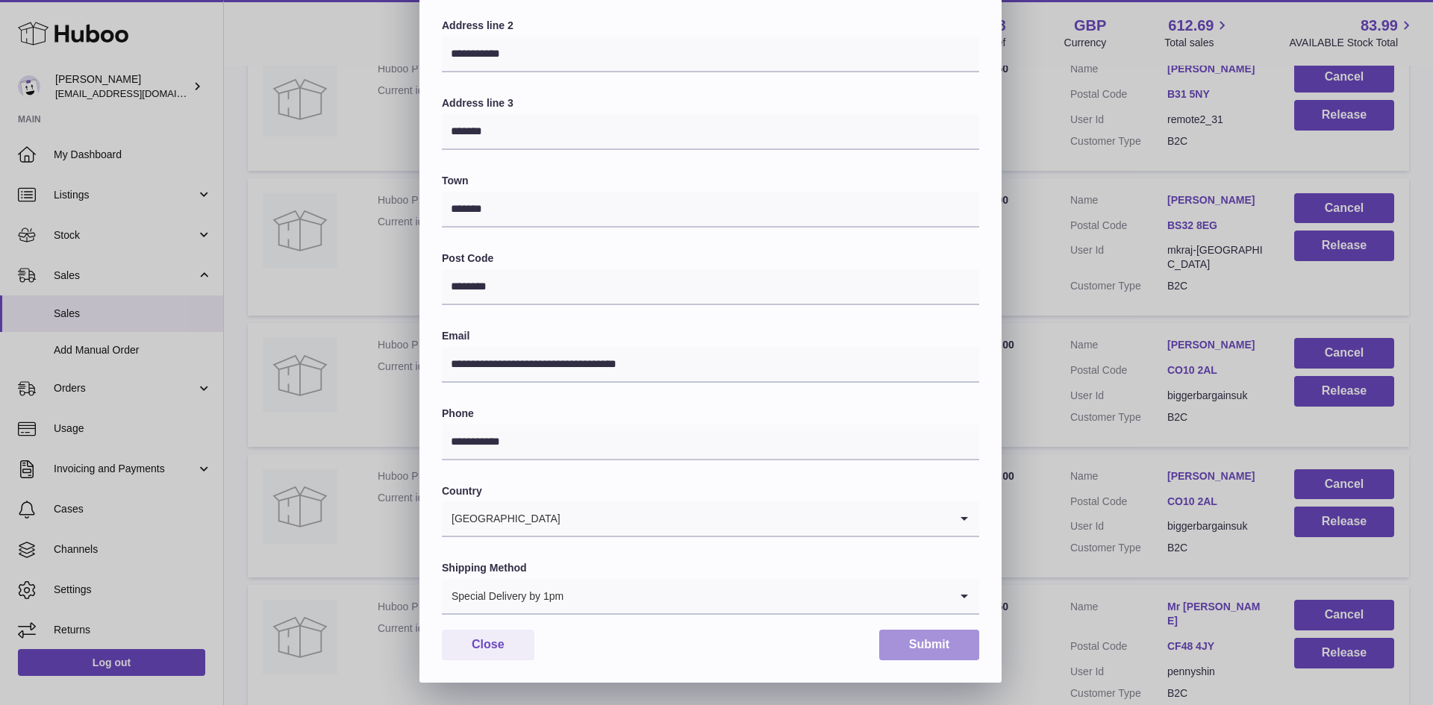
click at [935, 639] on button "Submit" at bounding box center [929, 645] width 100 height 31
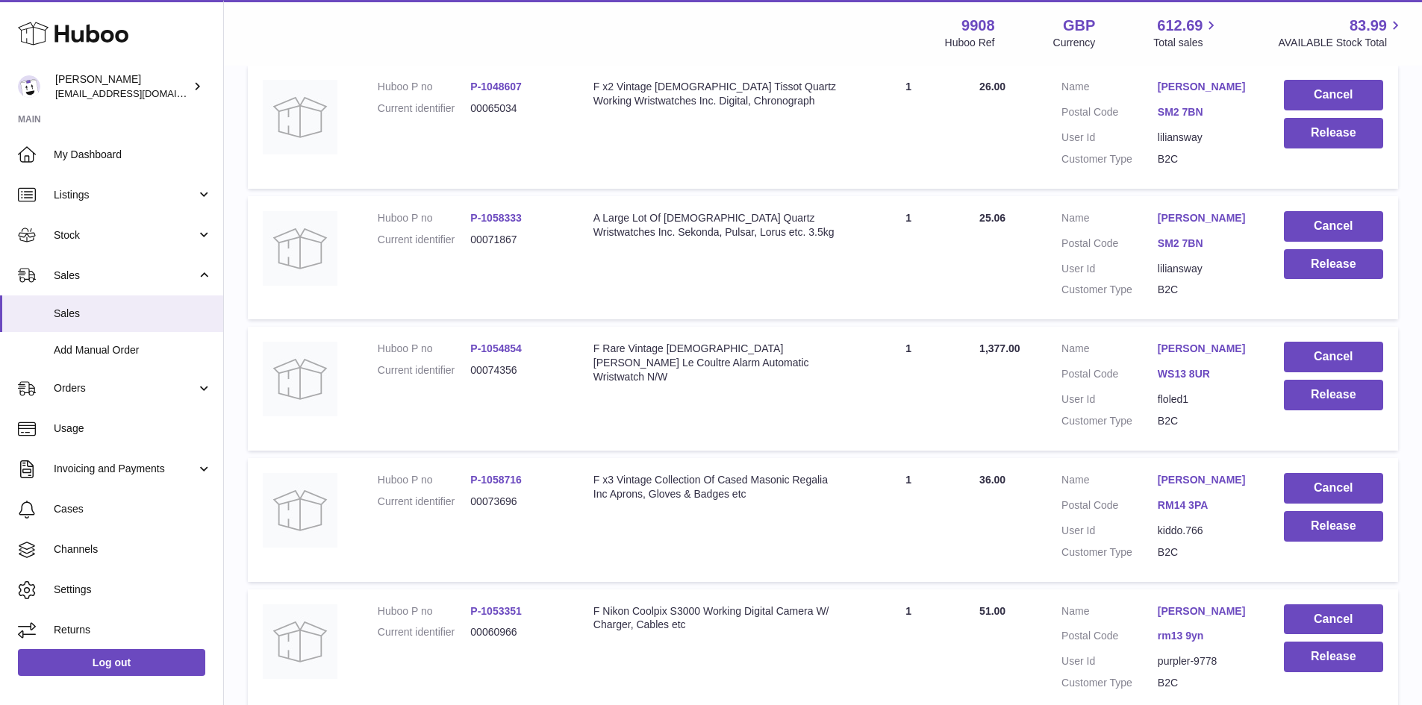
click at [1186, 356] on link "[PERSON_NAME]" at bounding box center [1206, 349] width 96 height 14
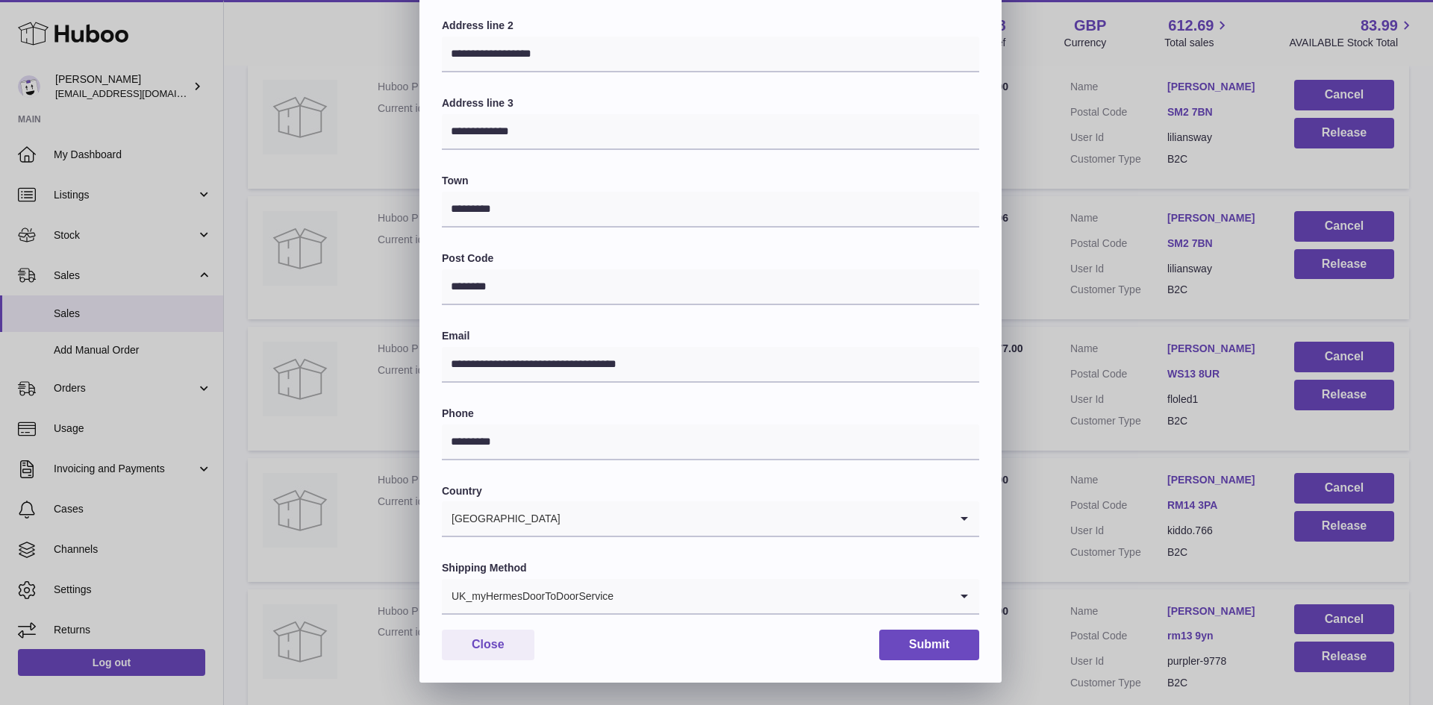
click at [628, 602] on input "Search for option" at bounding box center [781, 596] width 335 height 34
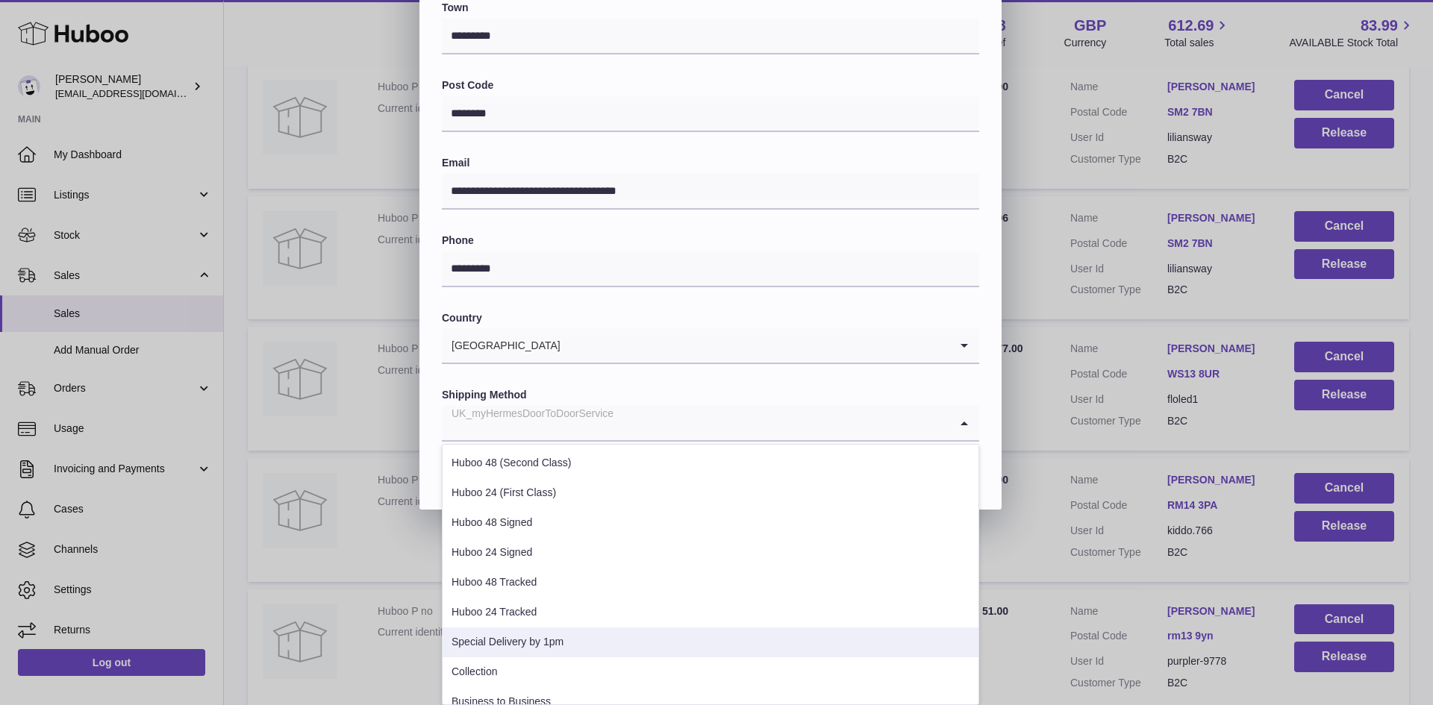
click at [615, 645] on li "Special Delivery by 1pm" at bounding box center [711, 643] width 536 height 30
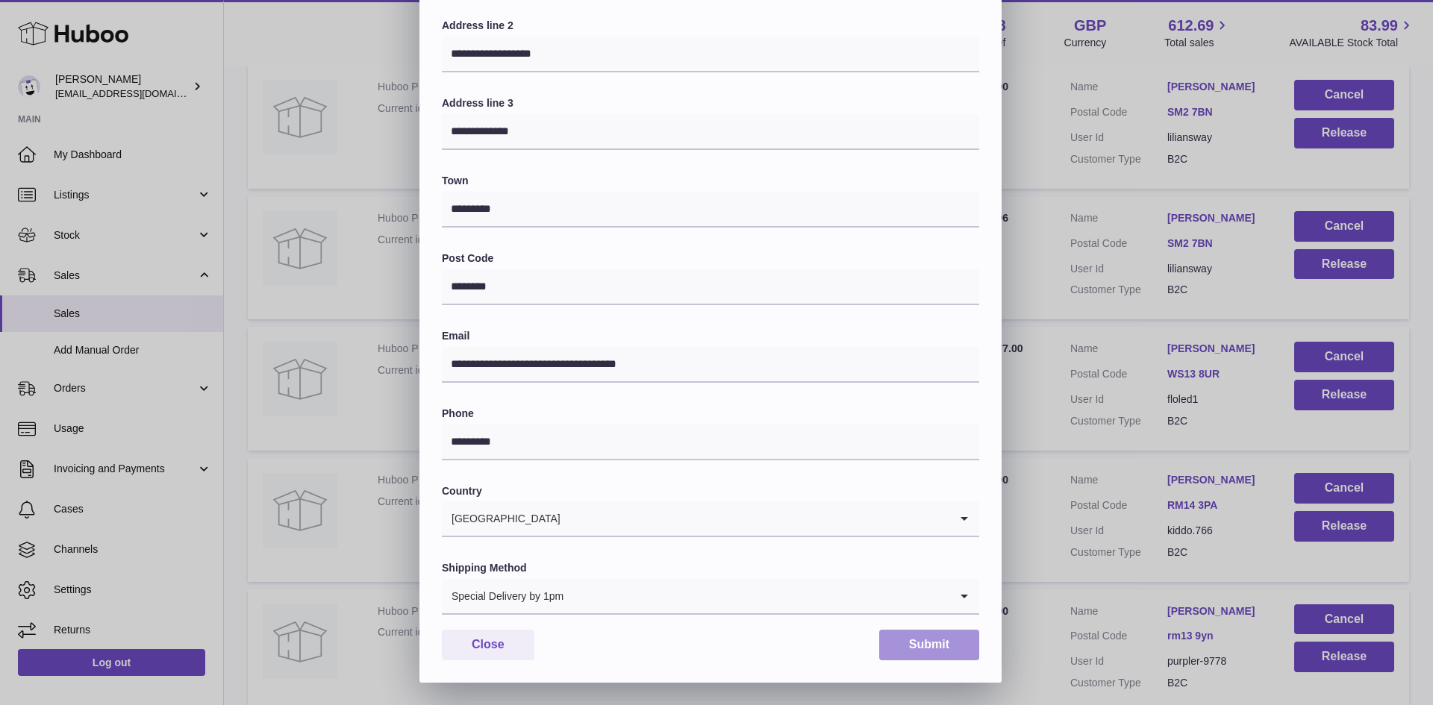
click at [934, 641] on button "Submit" at bounding box center [929, 645] width 100 height 31
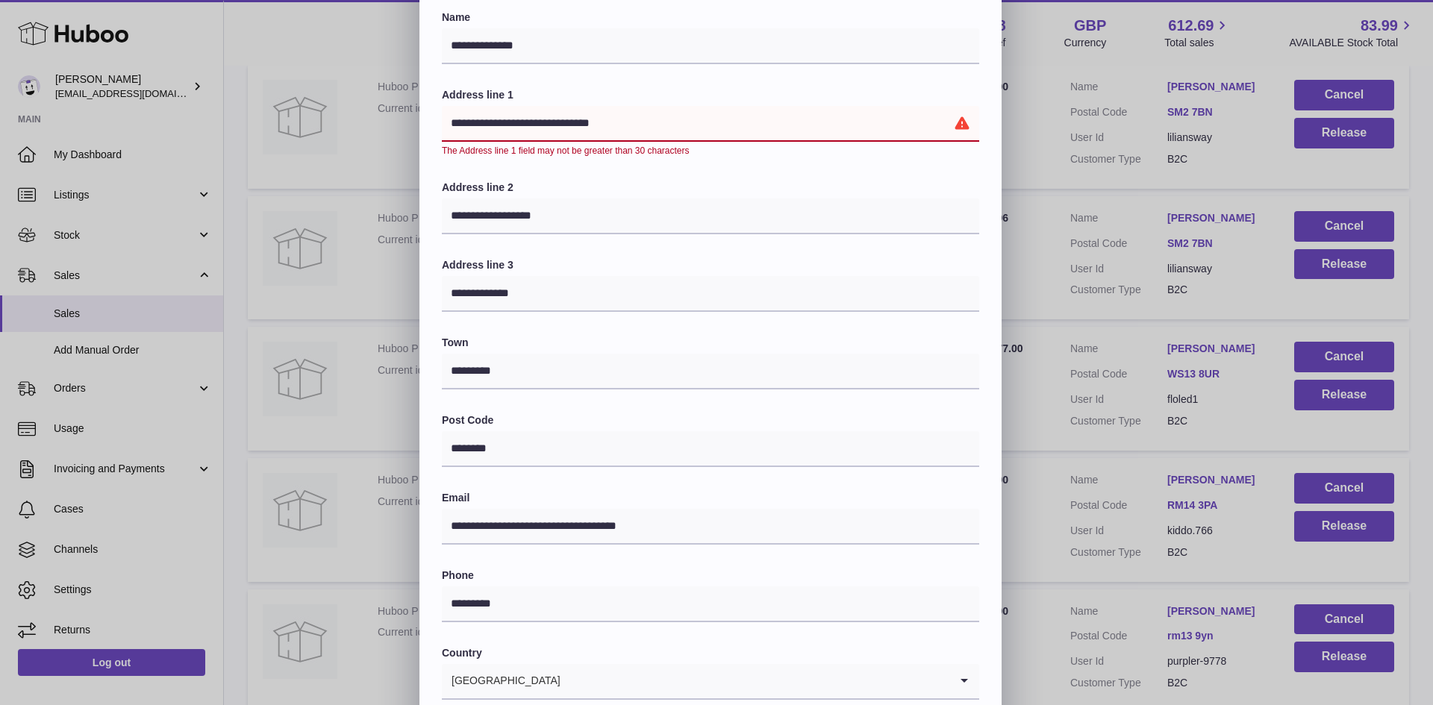
scroll to position [0, 0]
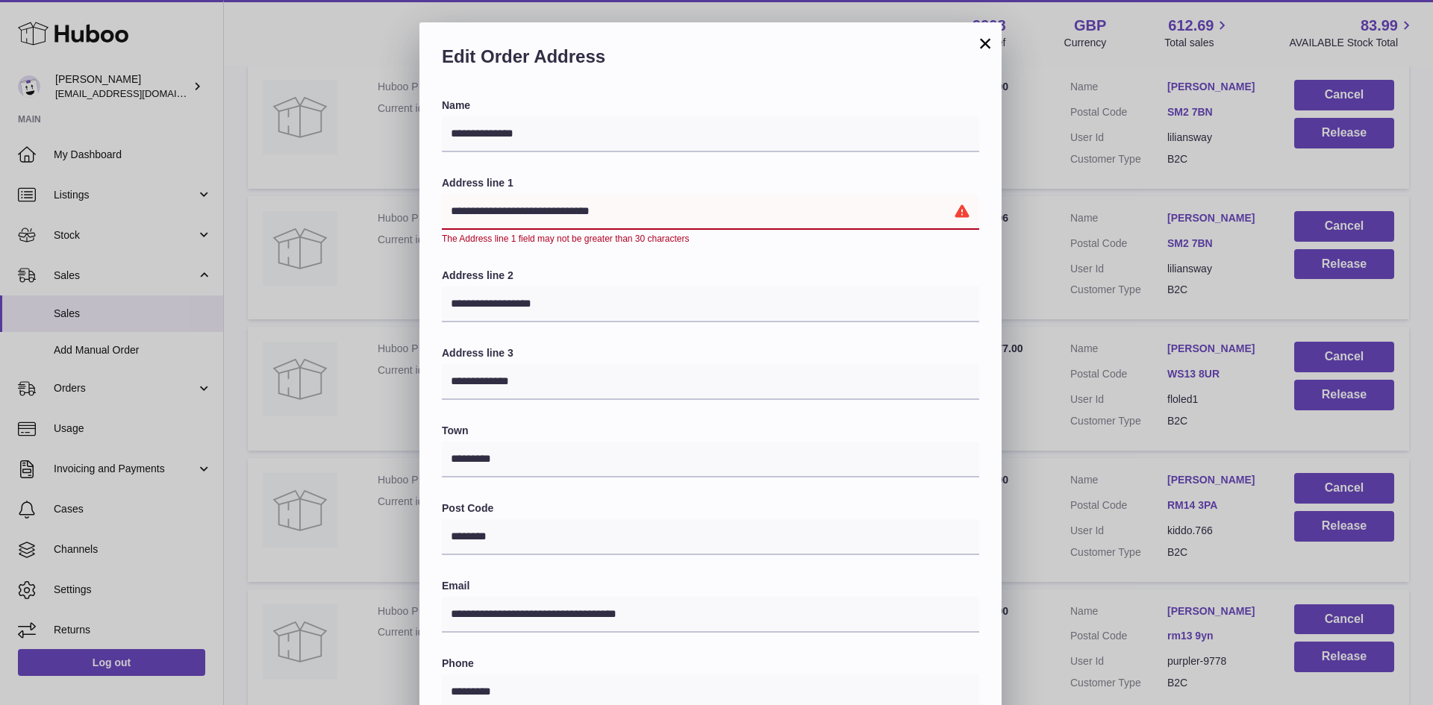
drag, startPoint x: 614, startPoint y: 205, endPoint x: 561, endPoint y: 211, distance: 54.1
click at [561, 211] on input "**********" at bounding box center [711, 212] width 538 height 36
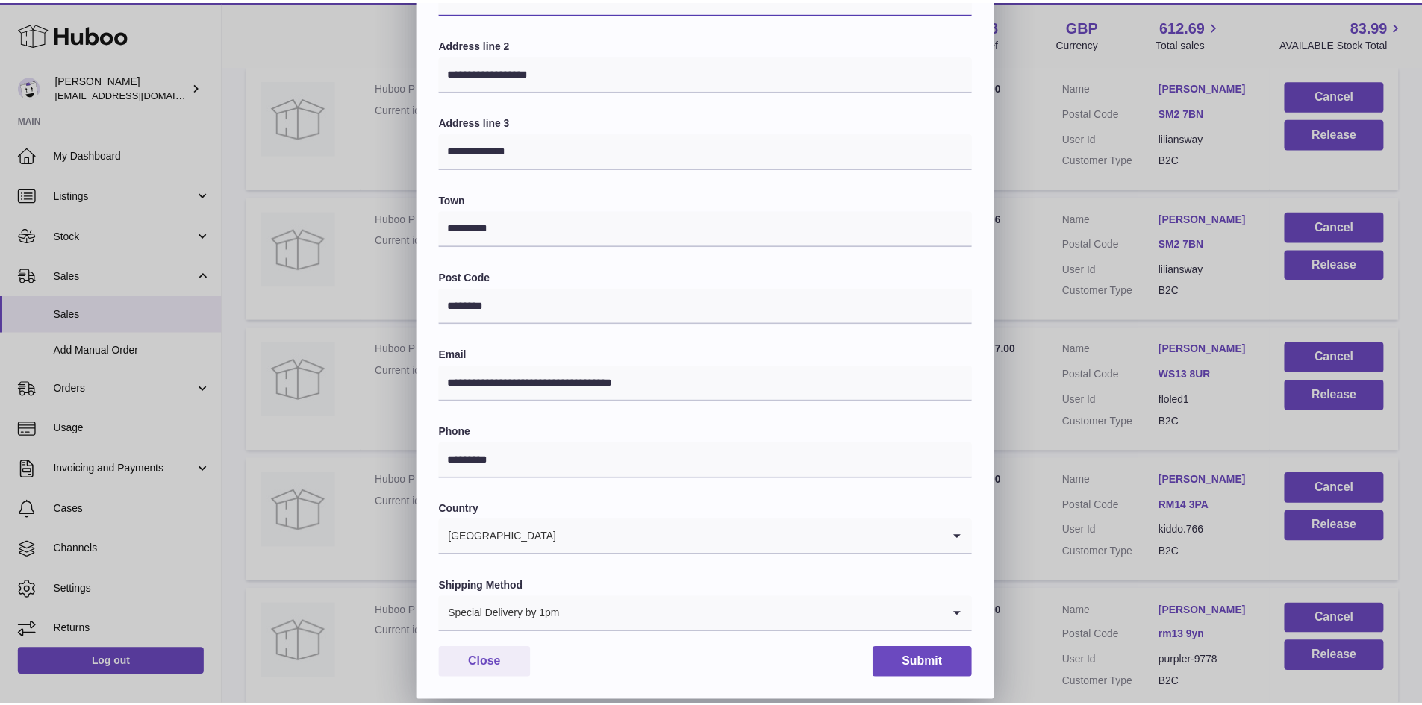
scroll to position [235, 0]
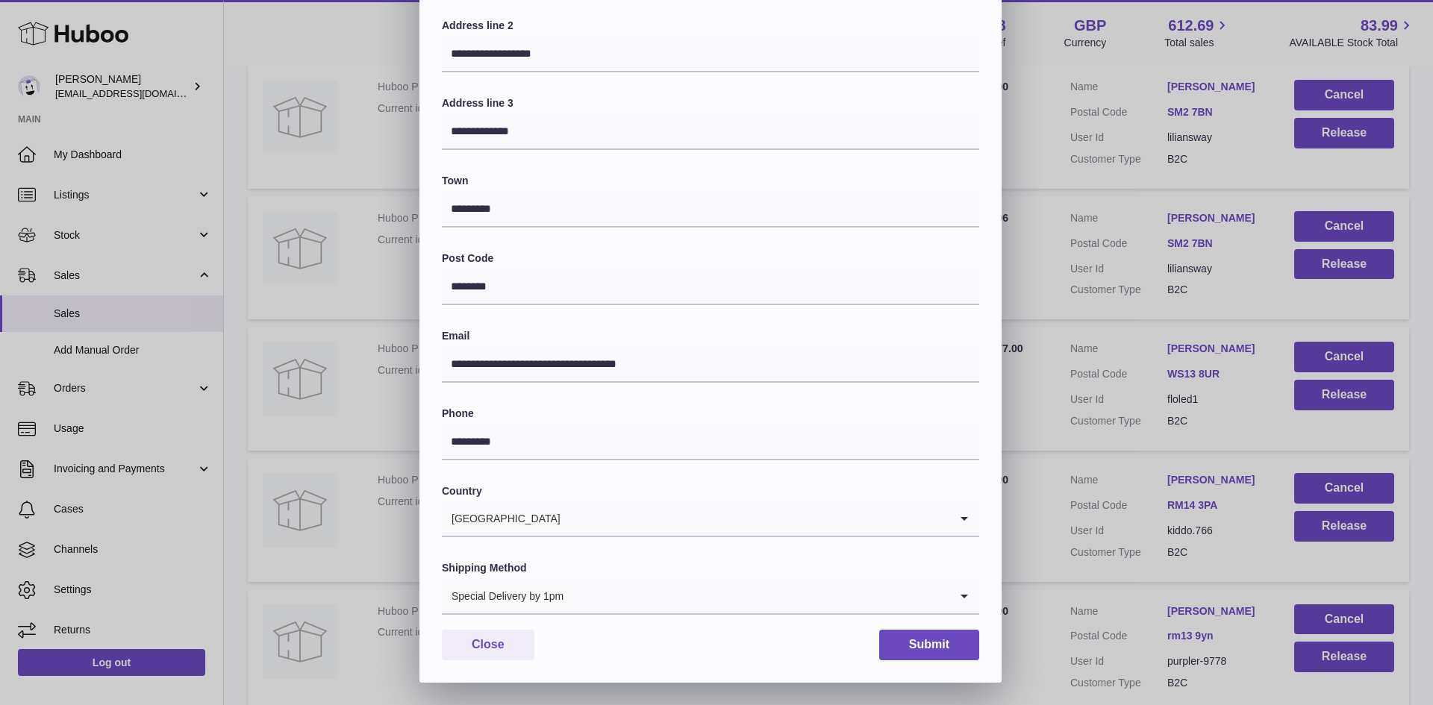
type input "**********"
click at [955, 638] on button "Submit" at bounding box center [929, 645] width 100 height 31
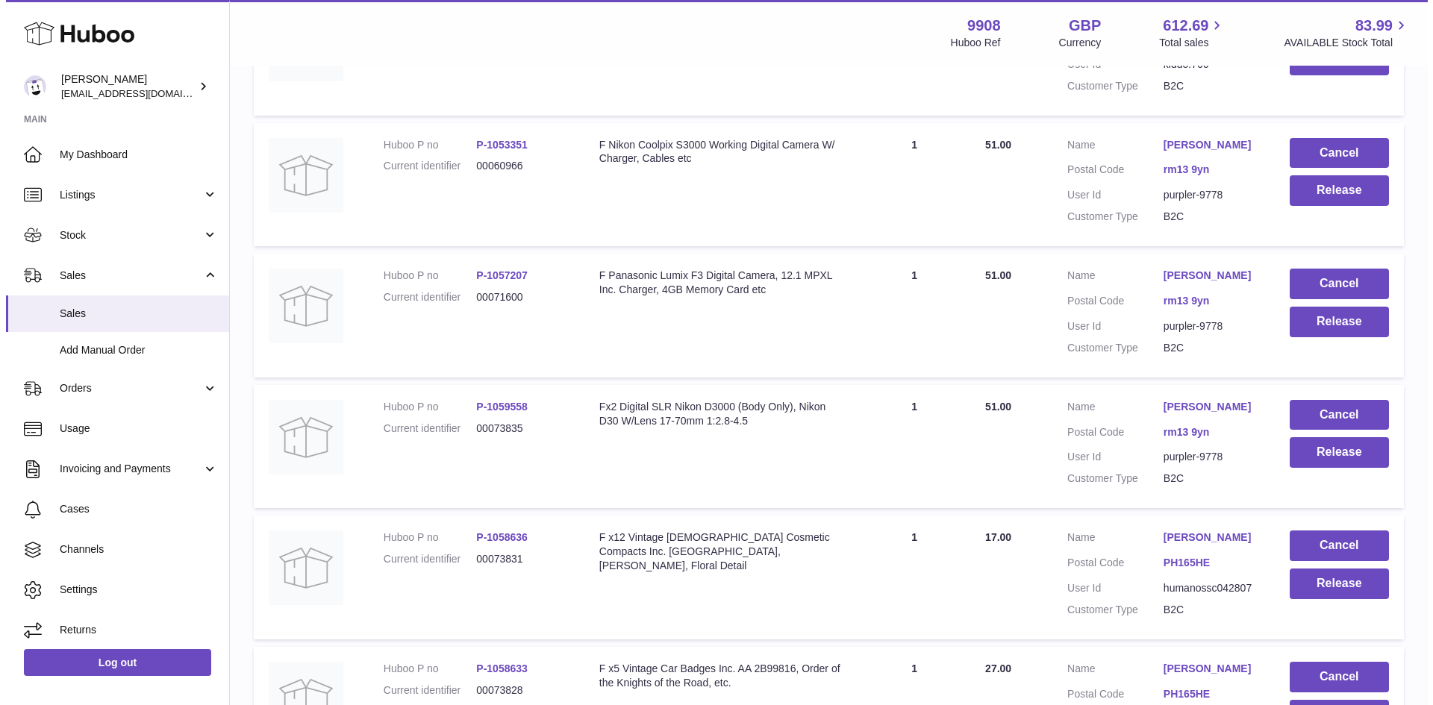
scroll to position [8859, 0]
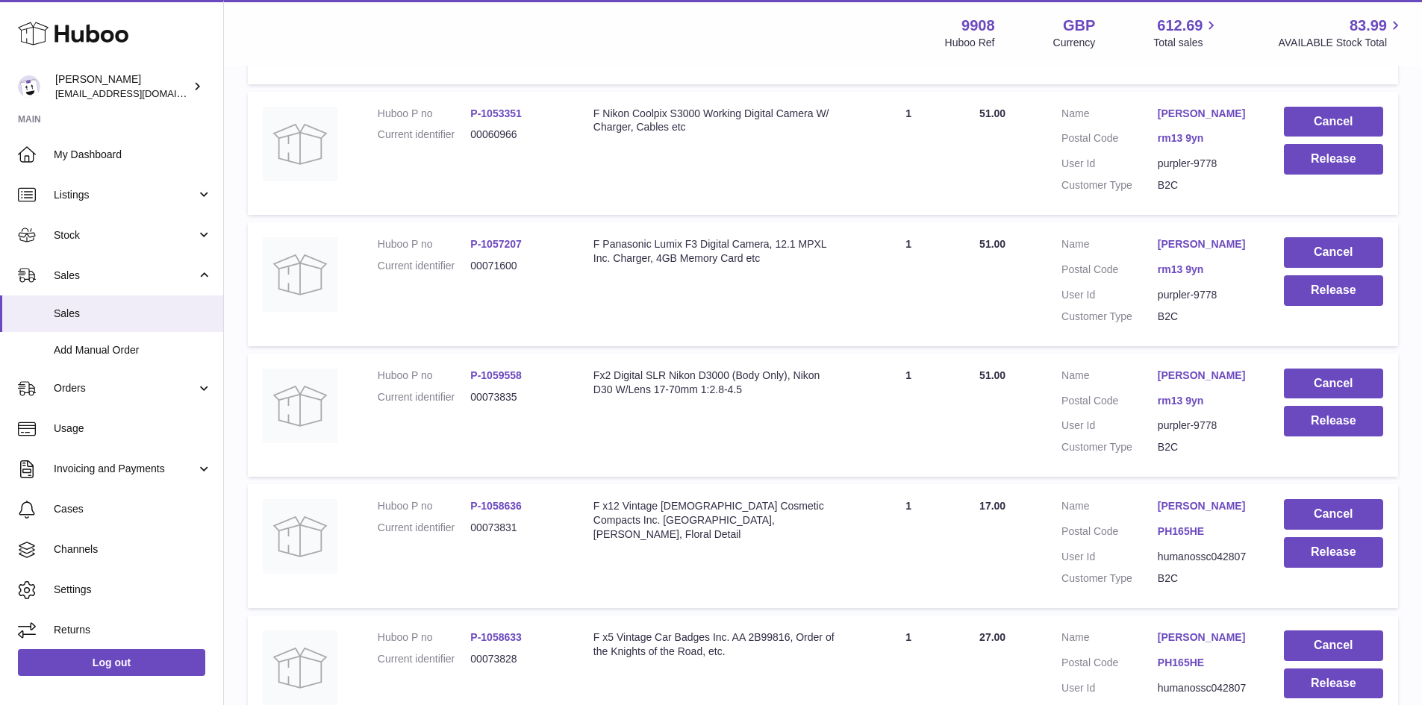
click at [1166, 121] on link "[PERSON_NAME]" at bounding box center [1206, 114] width 96 height 14
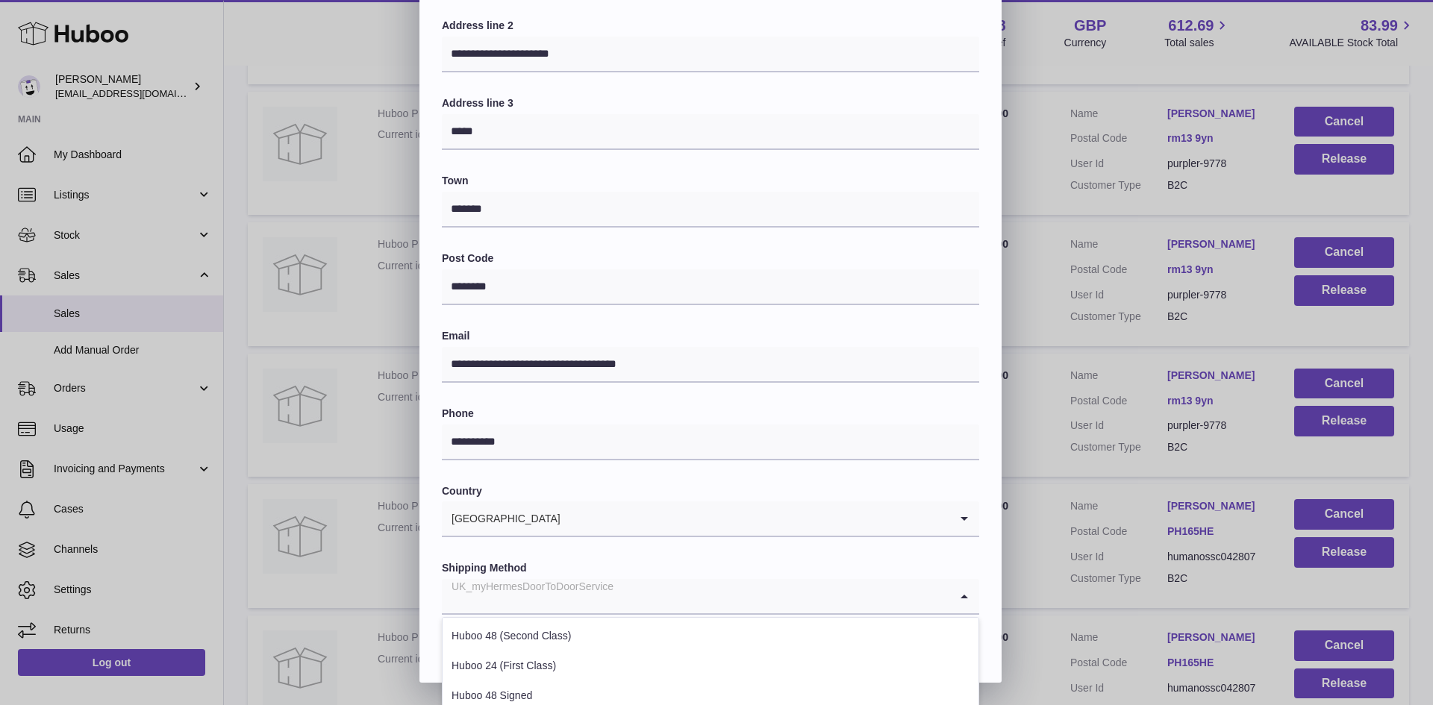
click at [566, 588] on div "UK_myHermesDoorToDoorService" at bounding box center [696, 596] width 508 height 34
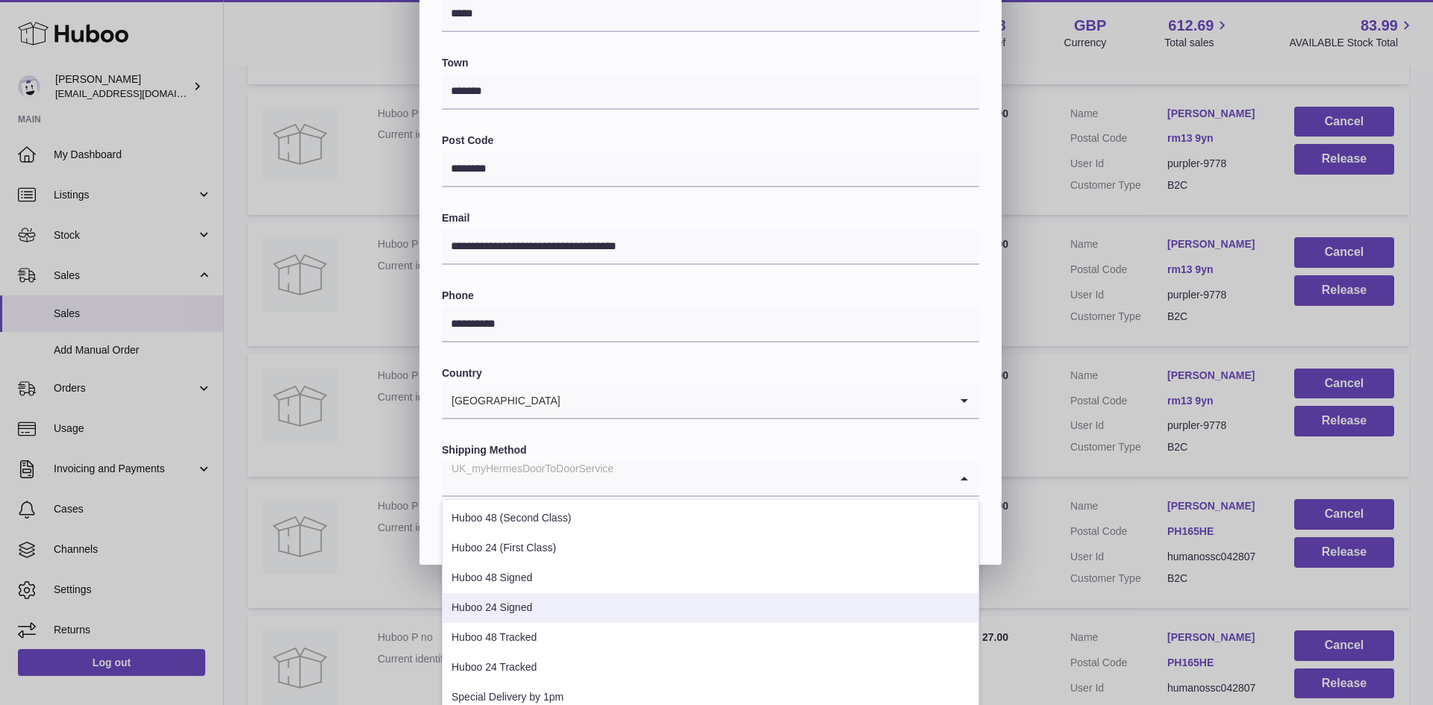
scroll to position [408, 0]
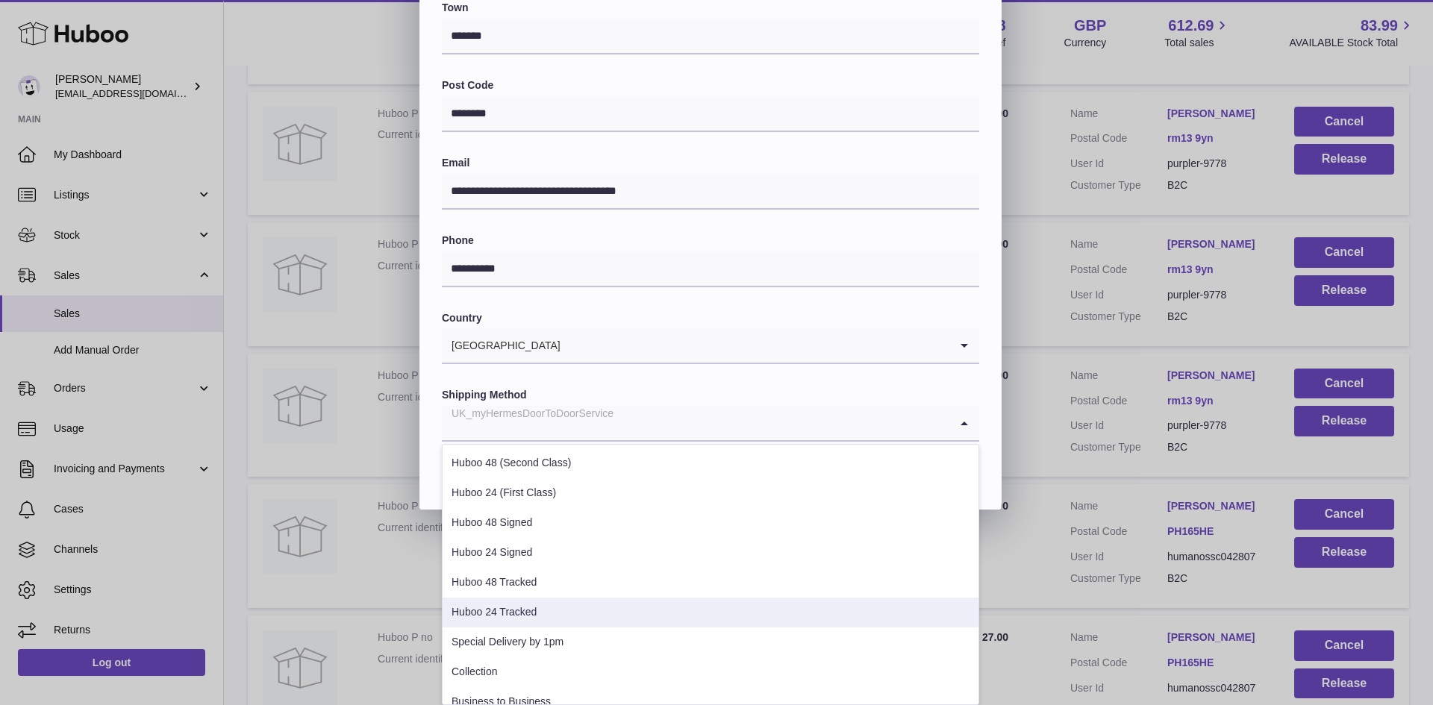
click at [547, 612] on li "Huboo 24 Tracked" at bounding box center [711, 613] width 536 height 30
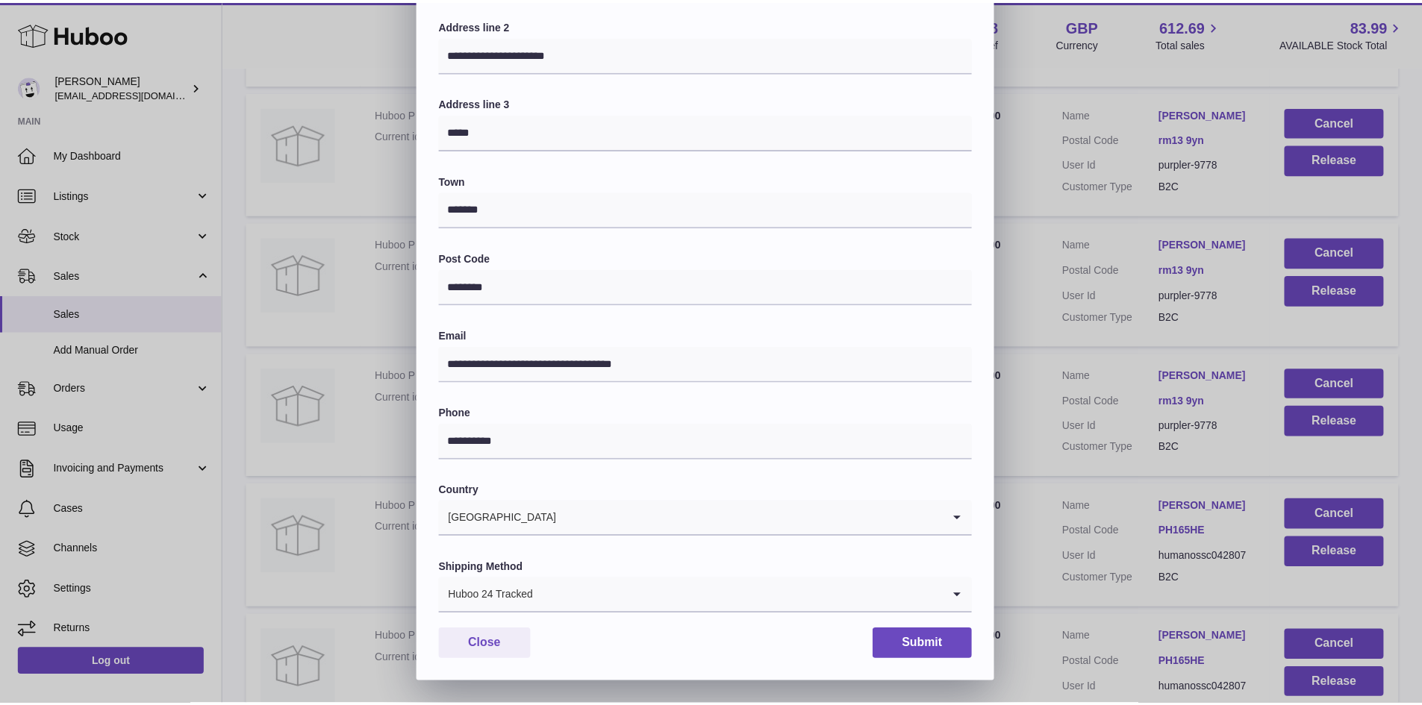
scroll to position [235, 0]
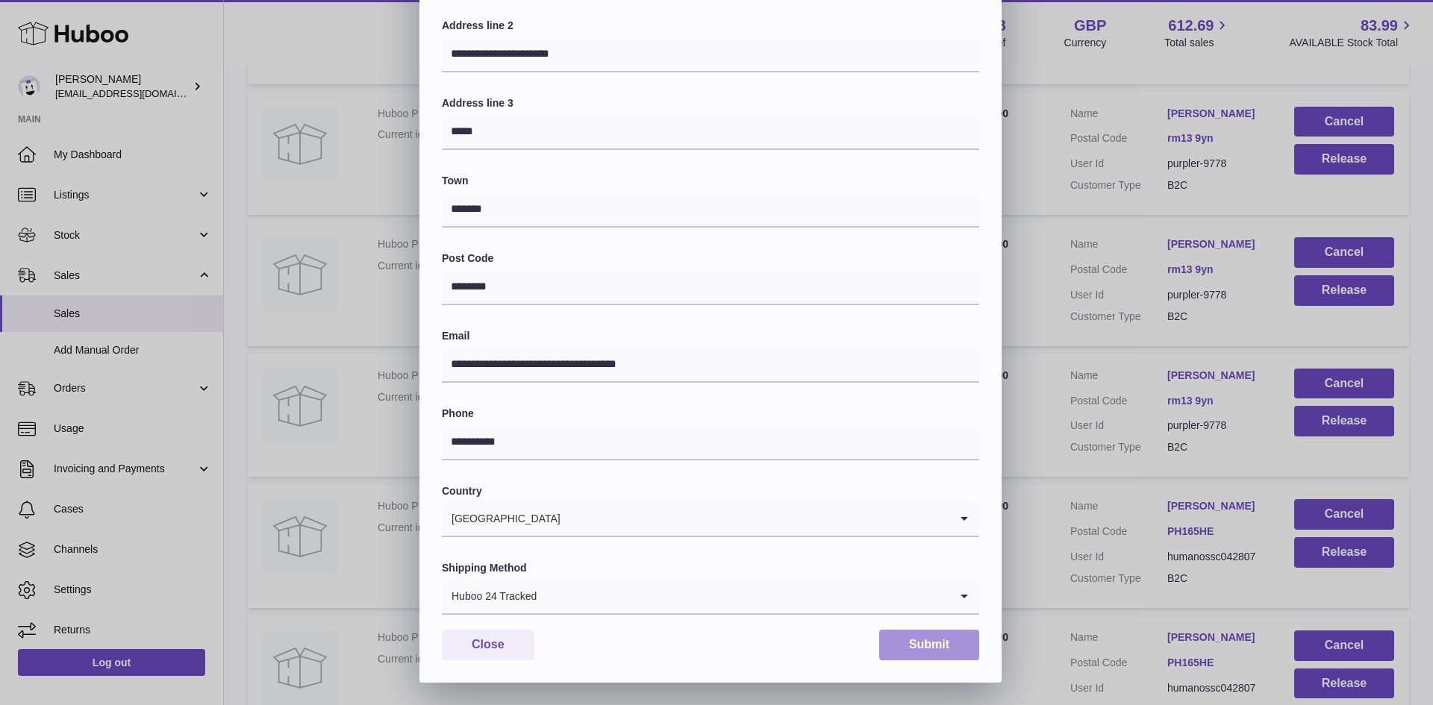
click at [900, 643] on button "Submit" at bounding box center [929, 645] width 100 height 31
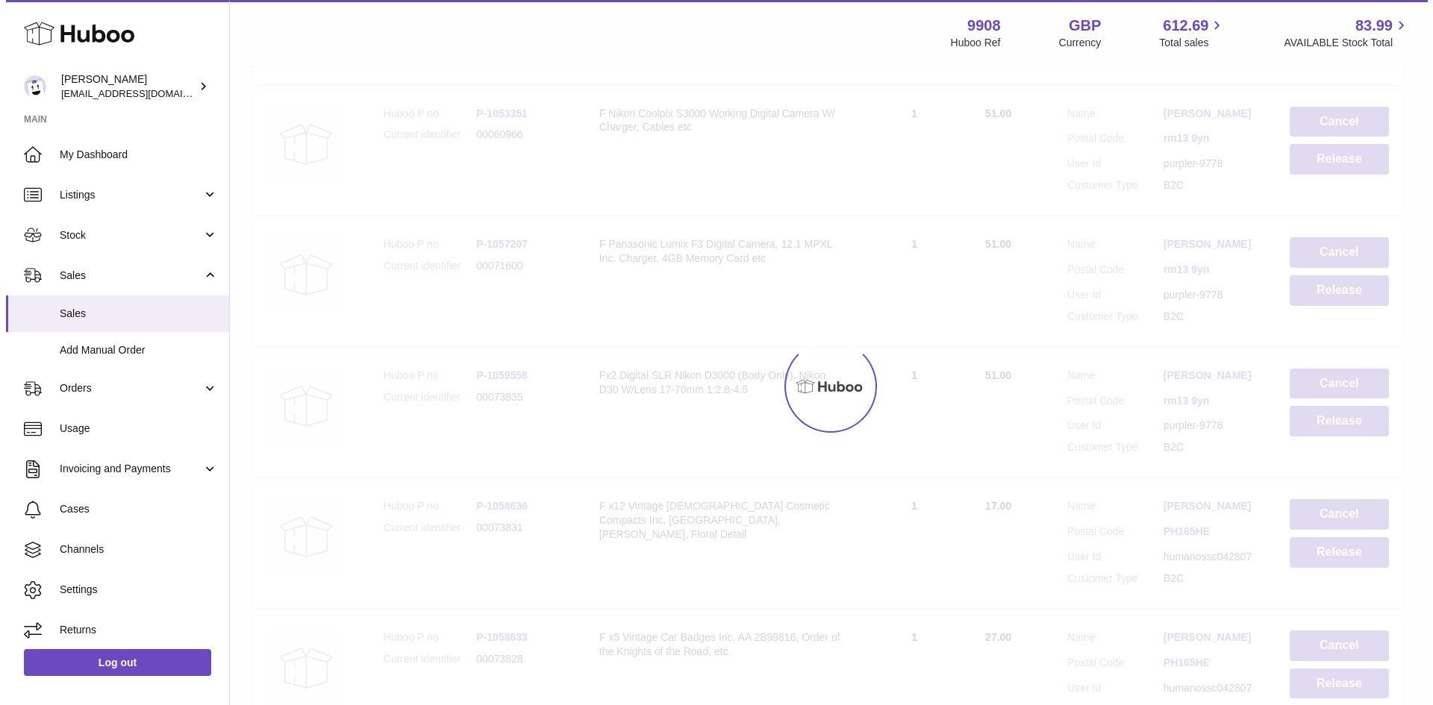
scroll to position [0, 0]
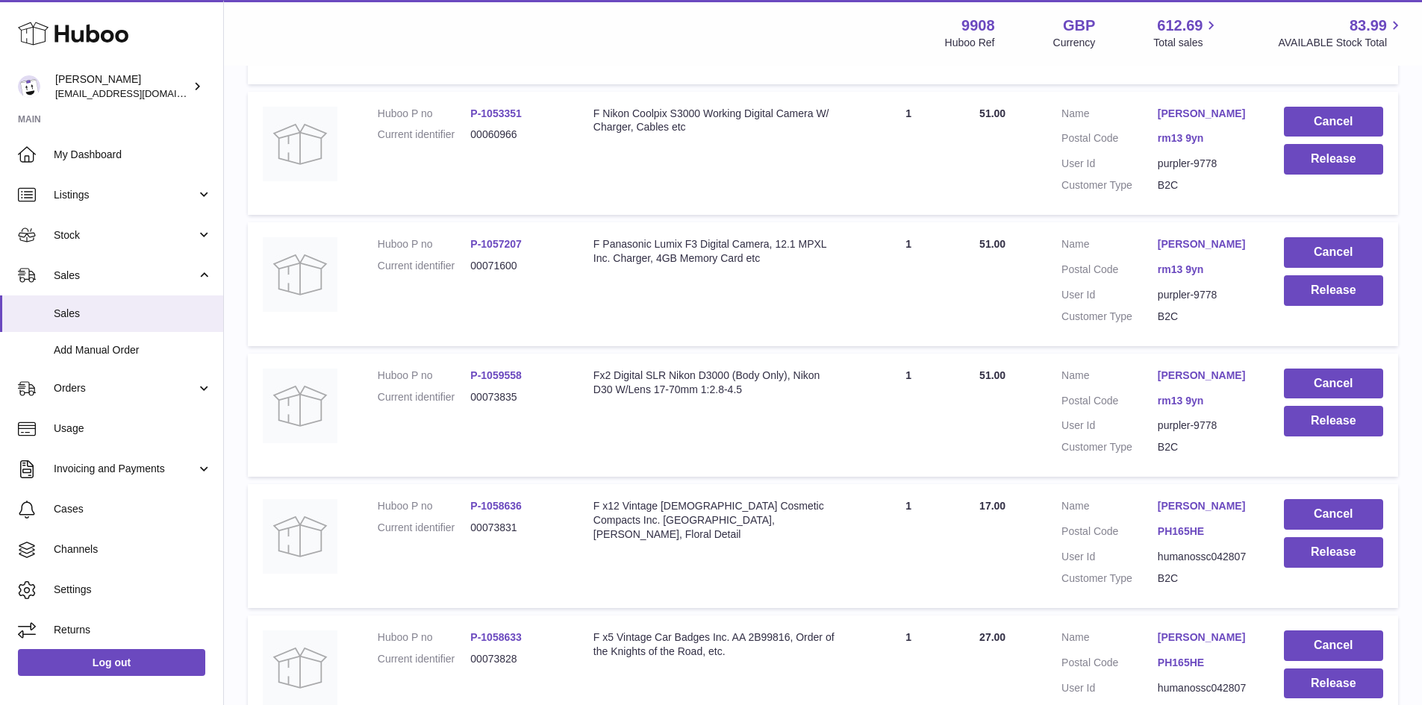
click at [1189, 383] on link "[PERSON_NAME]" at bounding box center [1206, 376] width 96 height 14
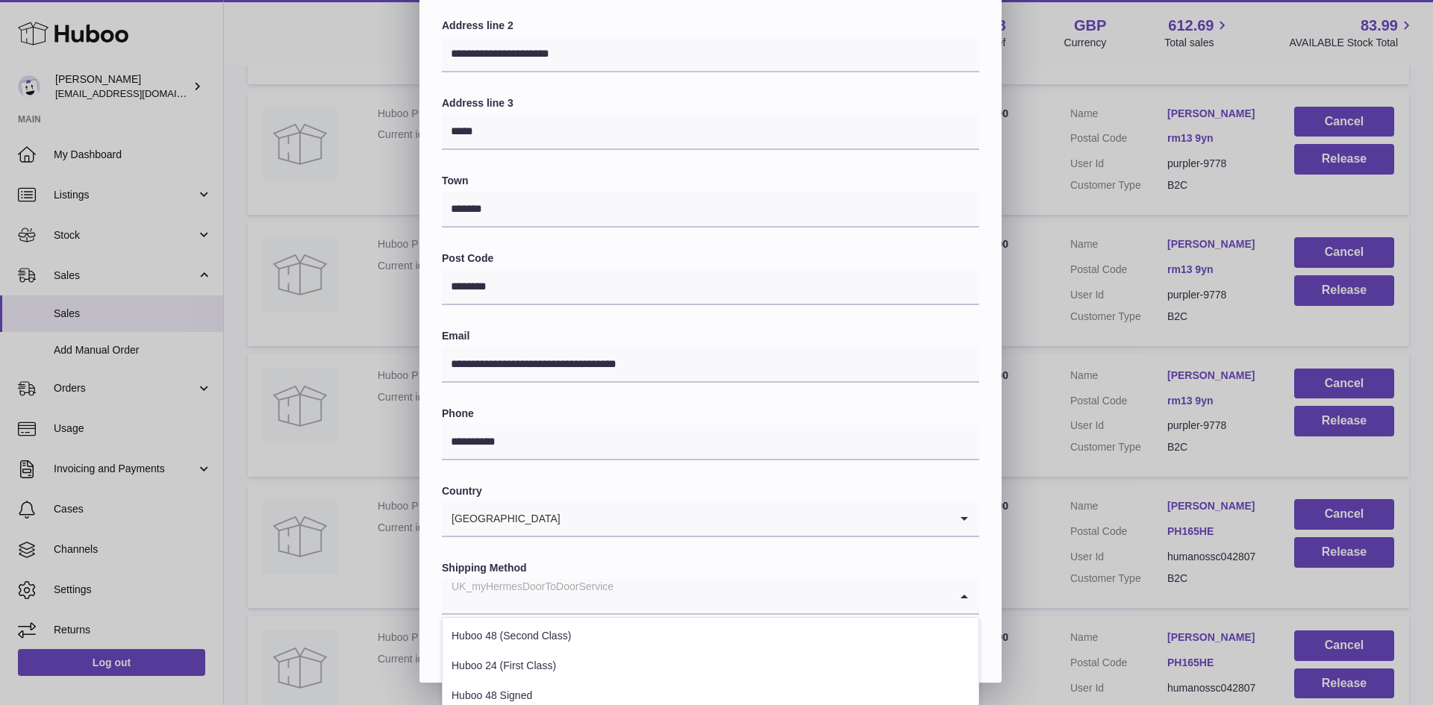
click at [529, 599] on div "UK_myHermesDoorToDoorService" at bounding box center [696, 596] width 508 height 34
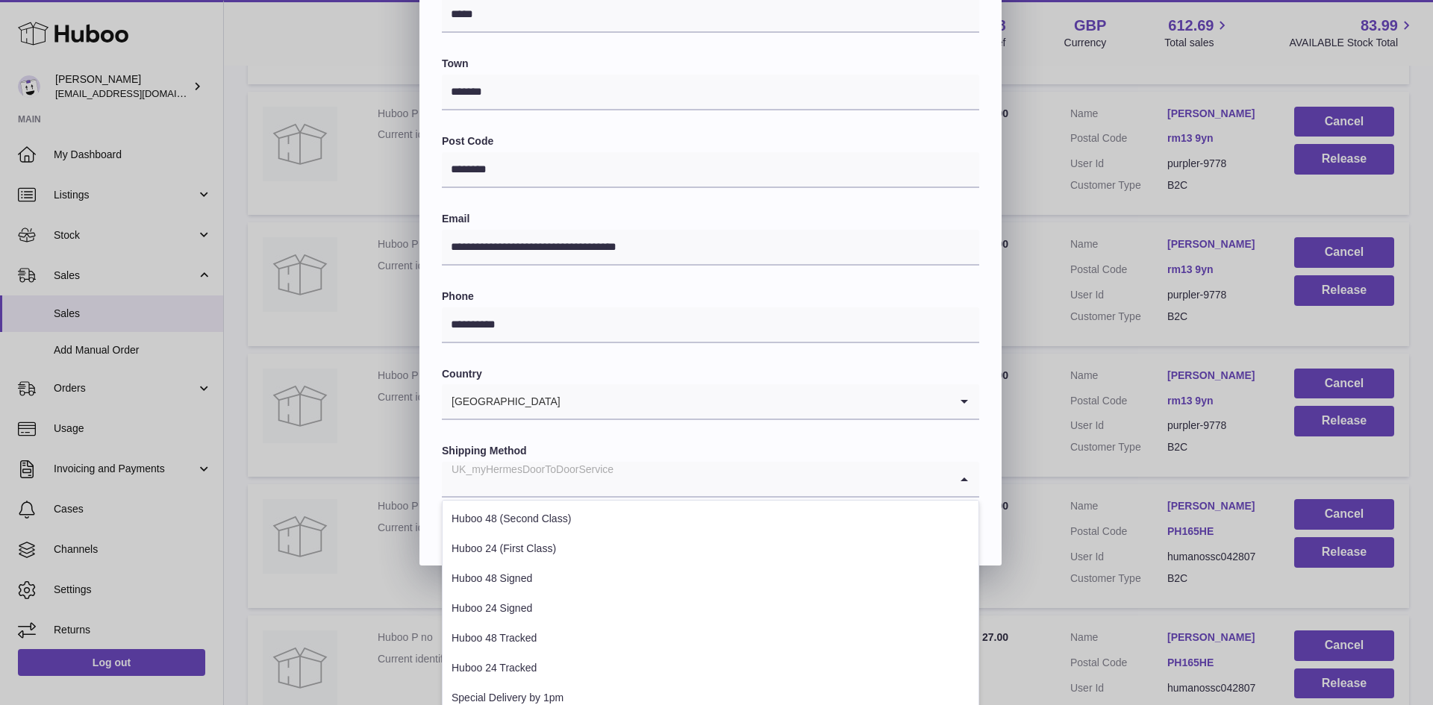
scroll to position [408, 0]
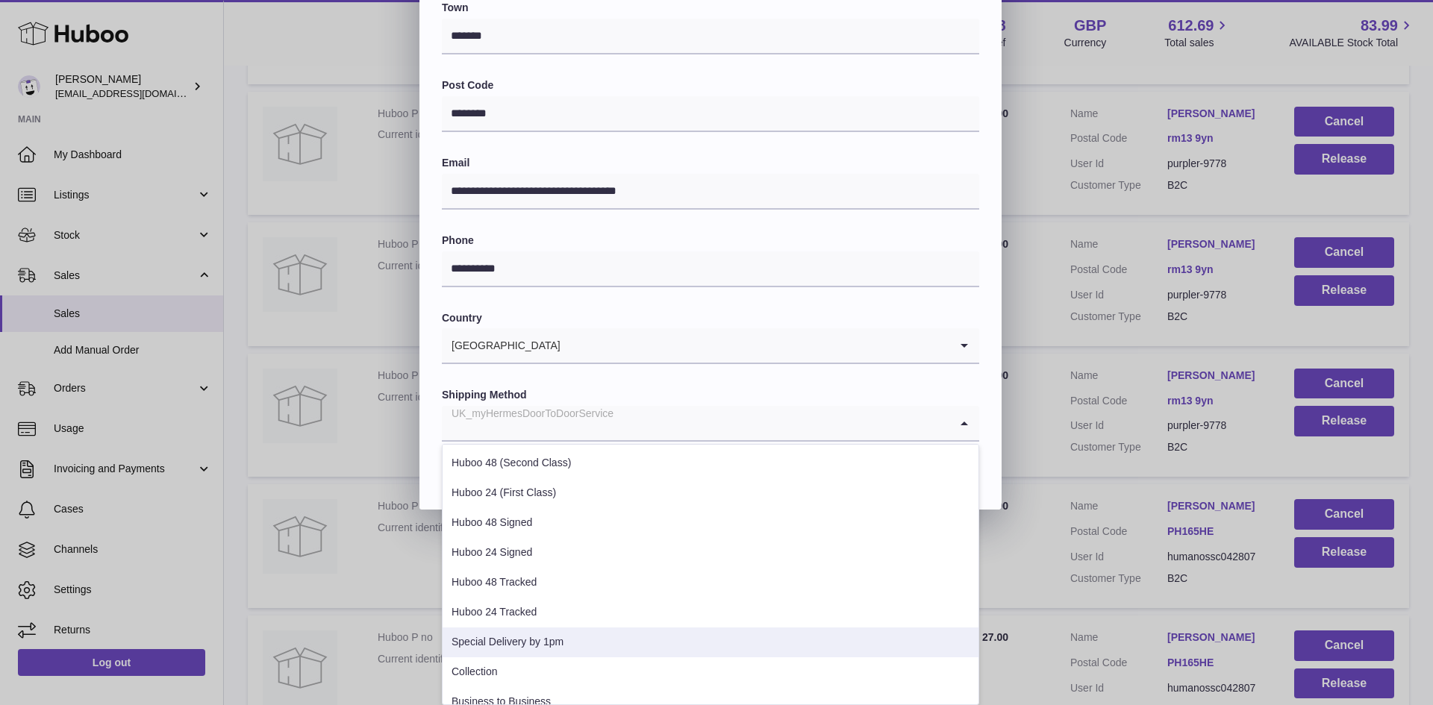
click at [512, 640] on li "Special Delivery by 1pm" at bounding box center [711, 643] width 536 height 30
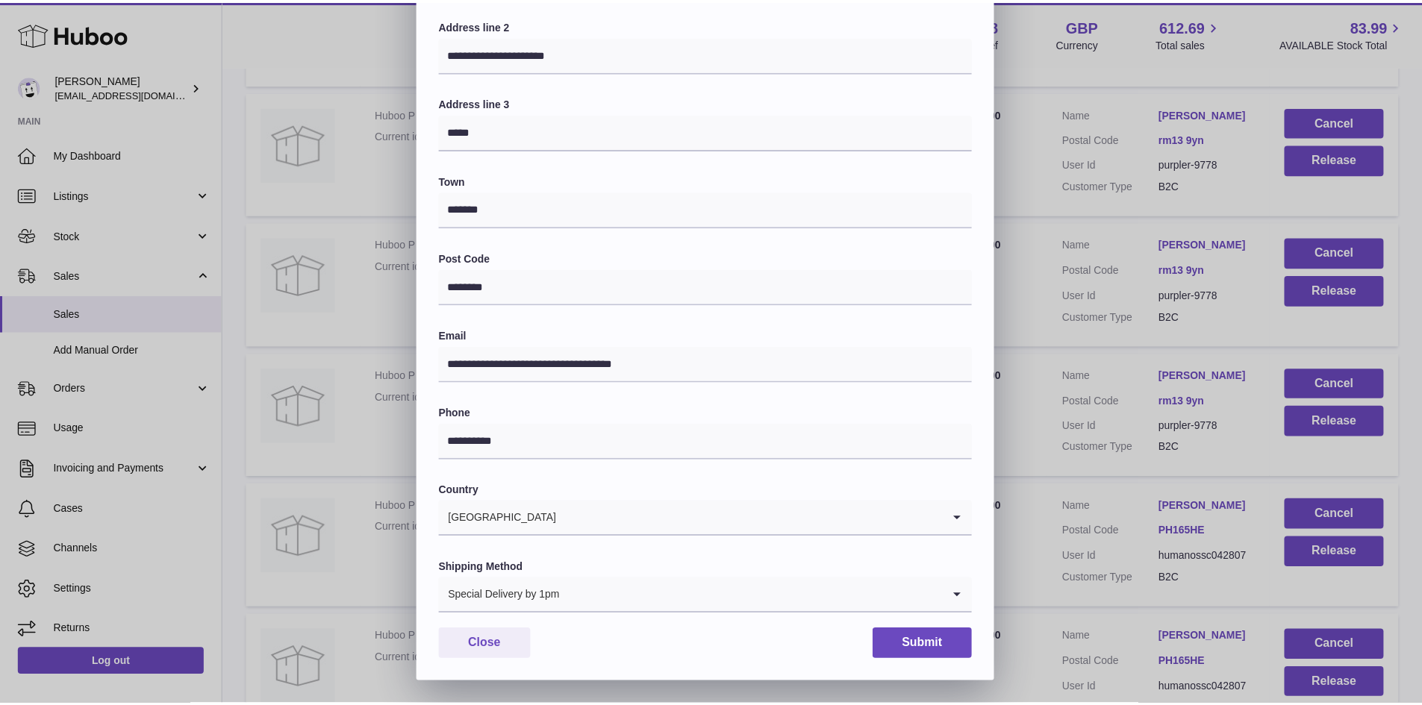
scroll to position [235, 0]
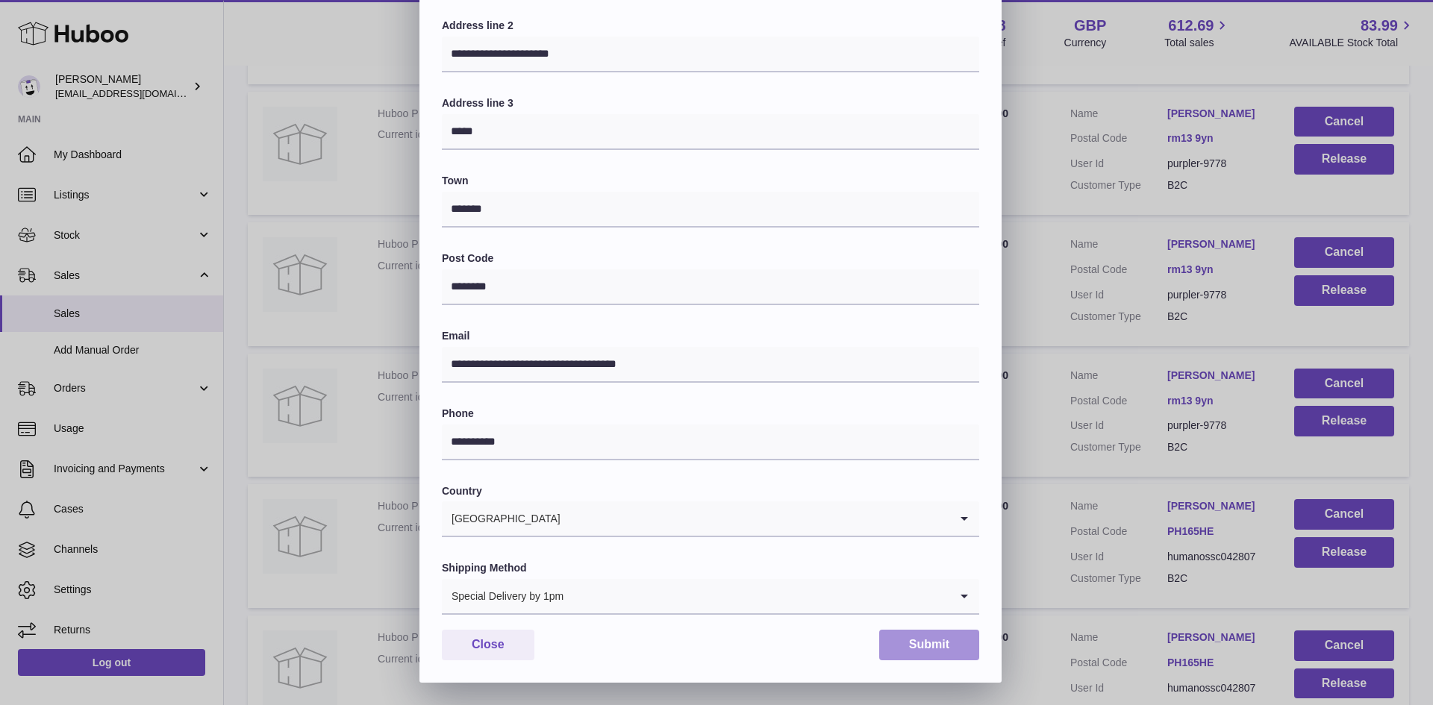
click at [903, 649] on button "Submit" at bounding box center [929, 645] width 100 height 31
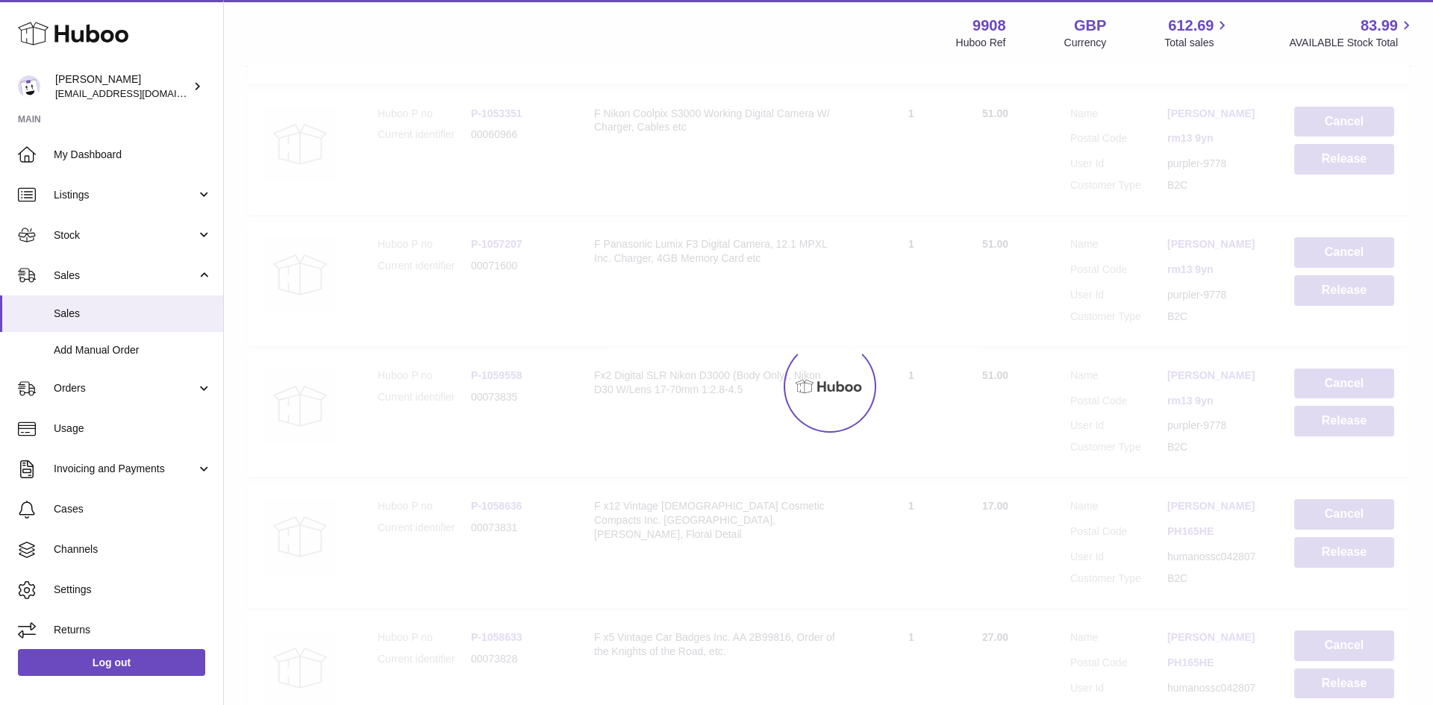
scroll to position [0, 0]
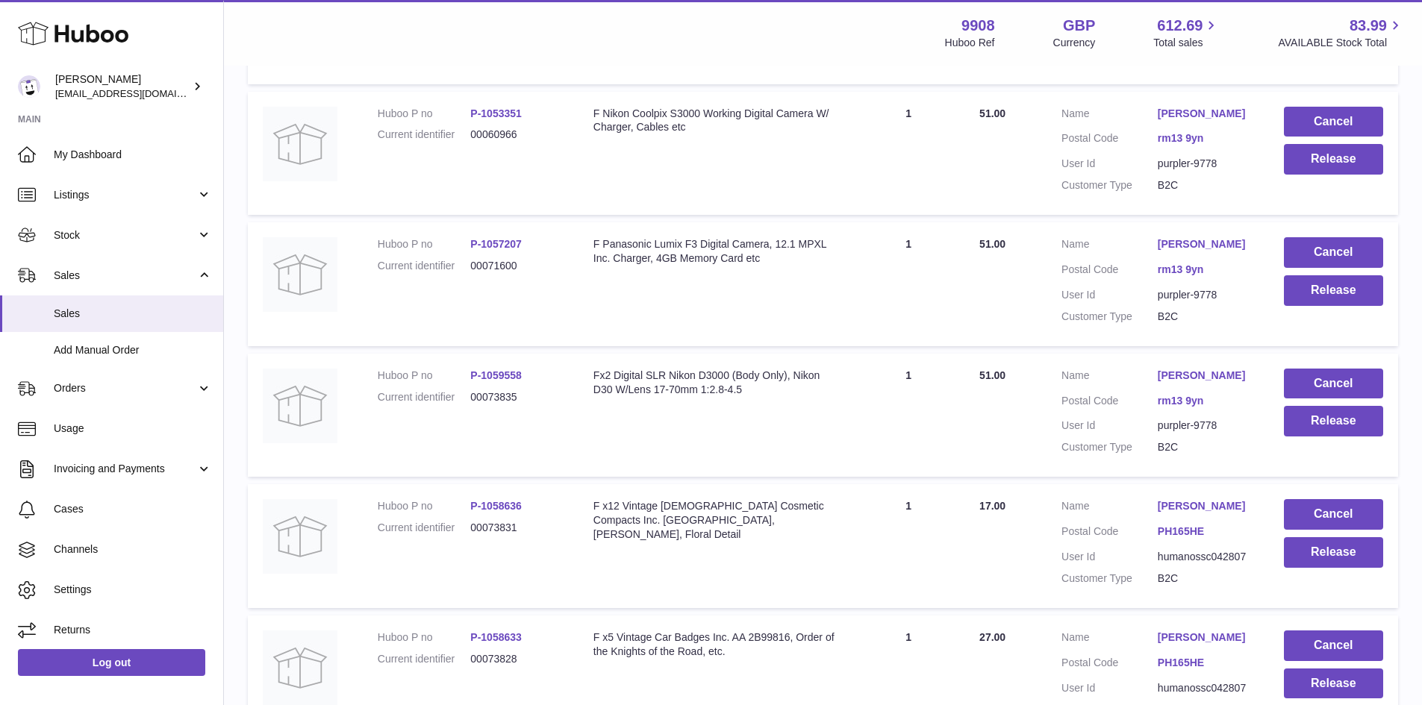
click at [1166, 252] on link "[PERSON_NAME]" at bounding box center [1206, 244] width 96 height 14
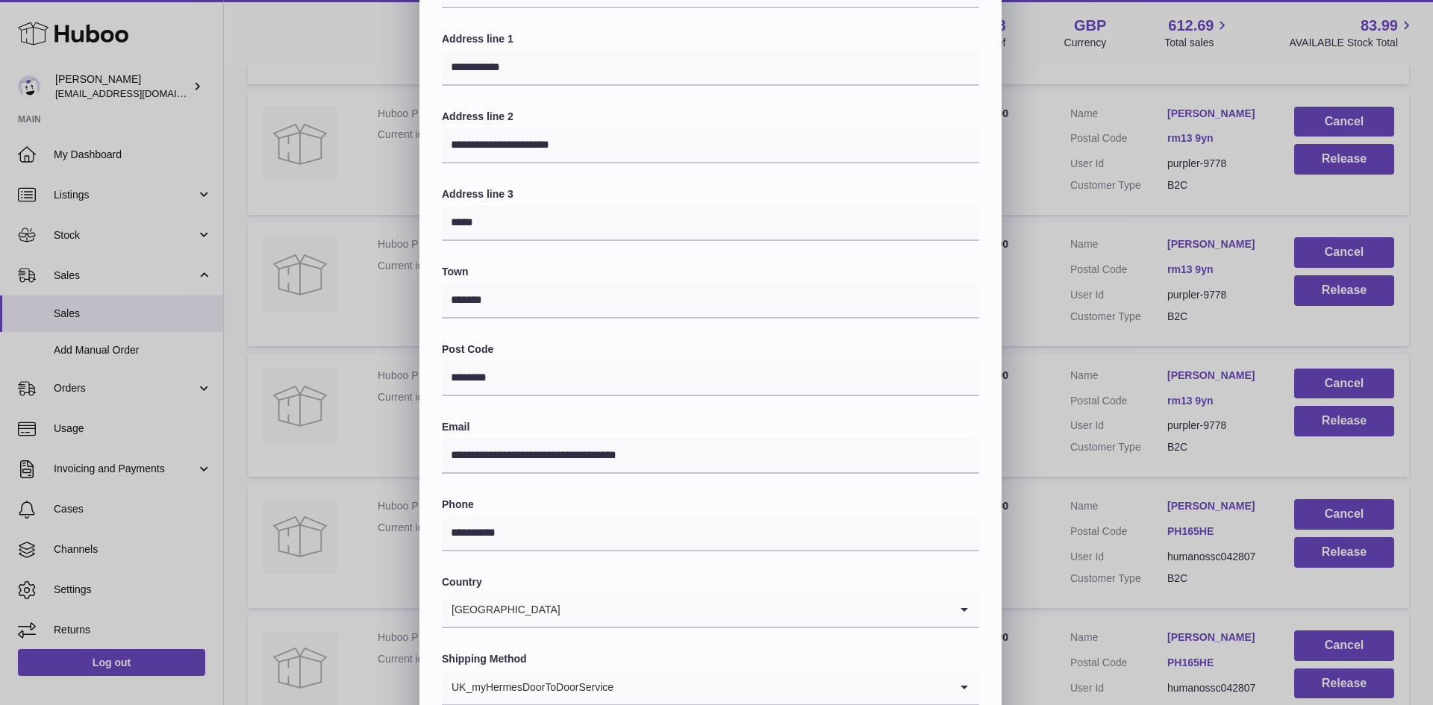
scroll to position [235, 0]
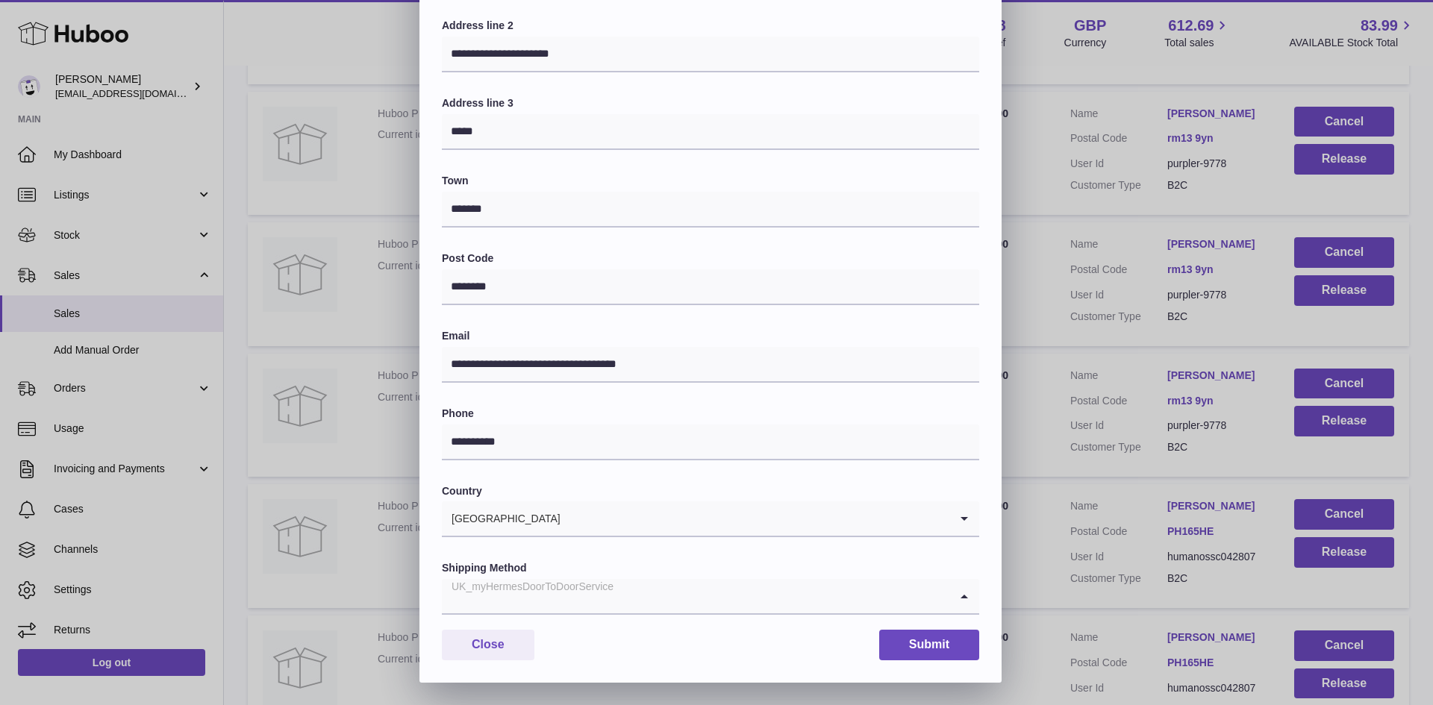
click at [555, 599] on div "UK_myHermesDoorToDoorService" at bounding box center [696, 596] width 508 height 34
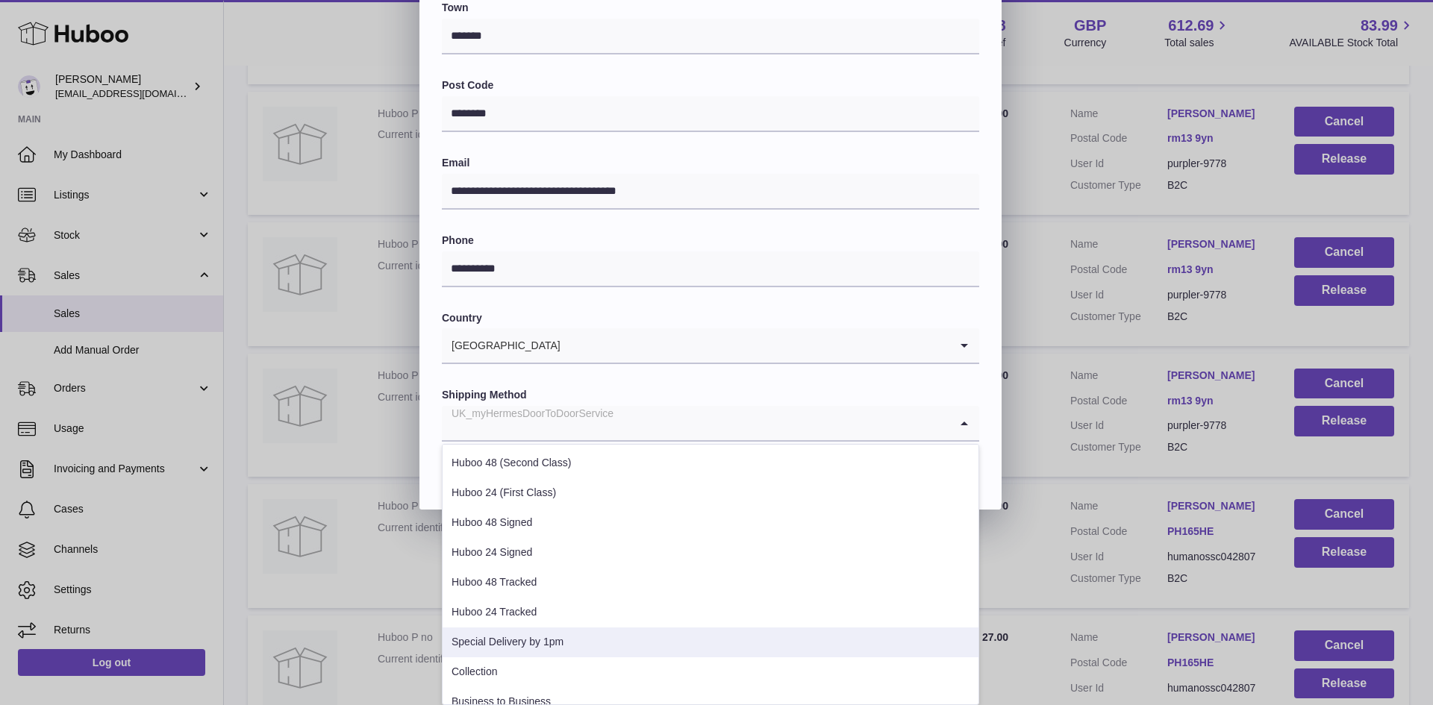
click at [548, 640] on li "Special Delivery by 1pm" at bounding box center [711, 643] width 536 height 30
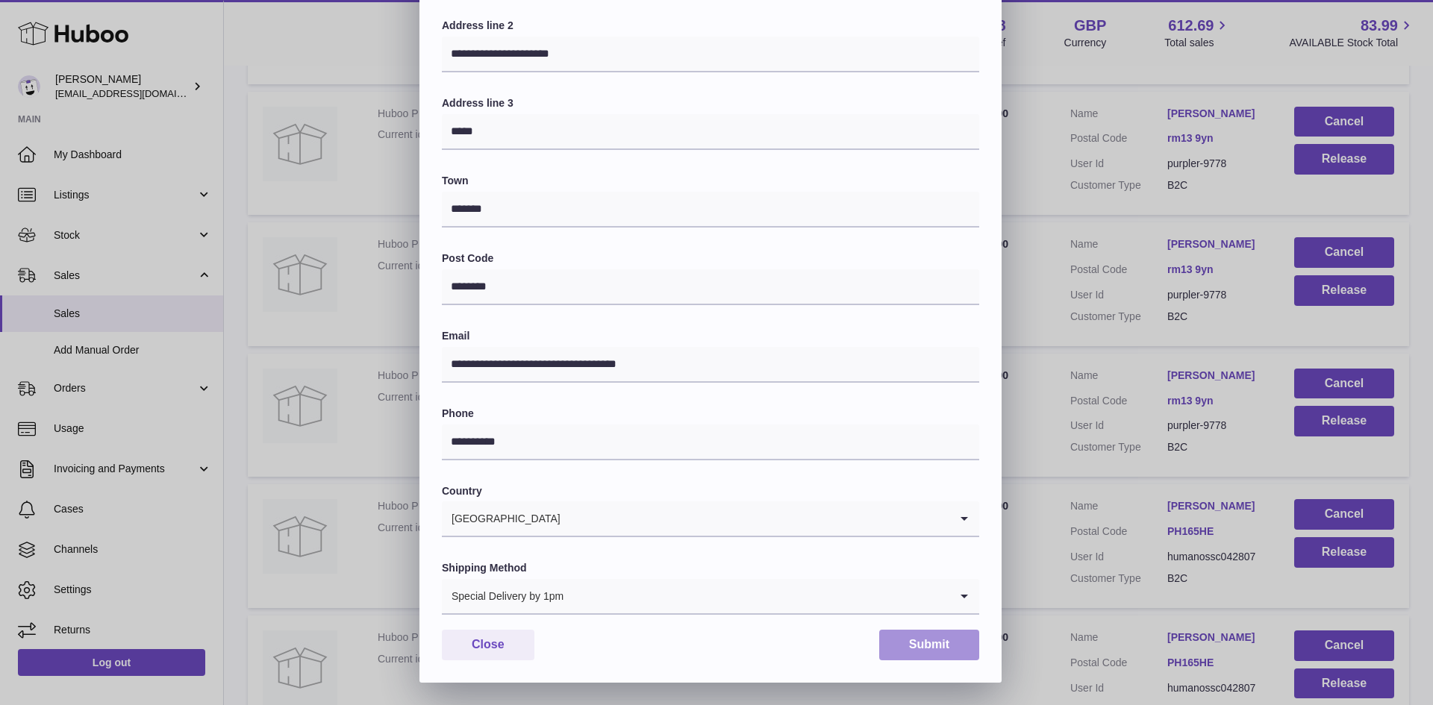
click at [948, 639] on button "Submit" at bounding box center [929, 645] width 100 height 31
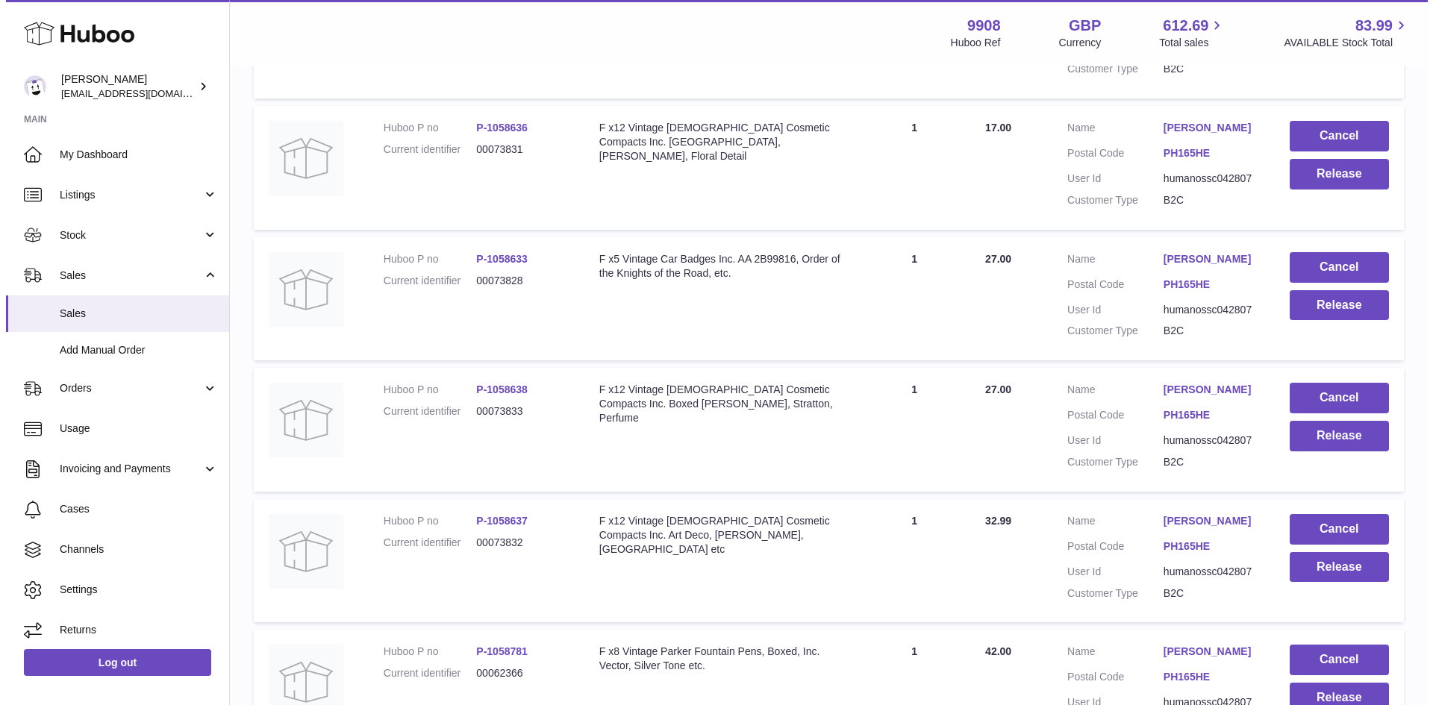
scroll to position [9158, 0]
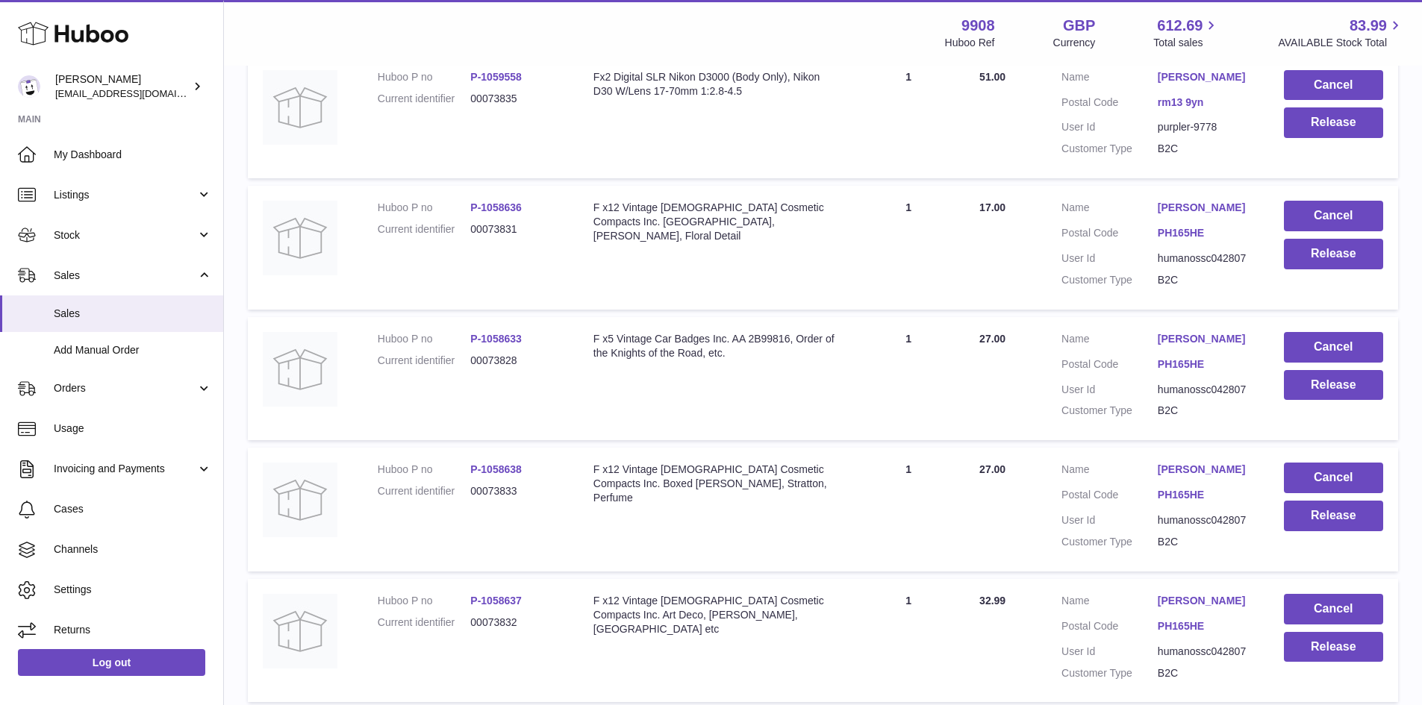
click at [1213, 215] on link "[PERSON_NAME]" at bounding box center [1206, 208] width 96 height 14
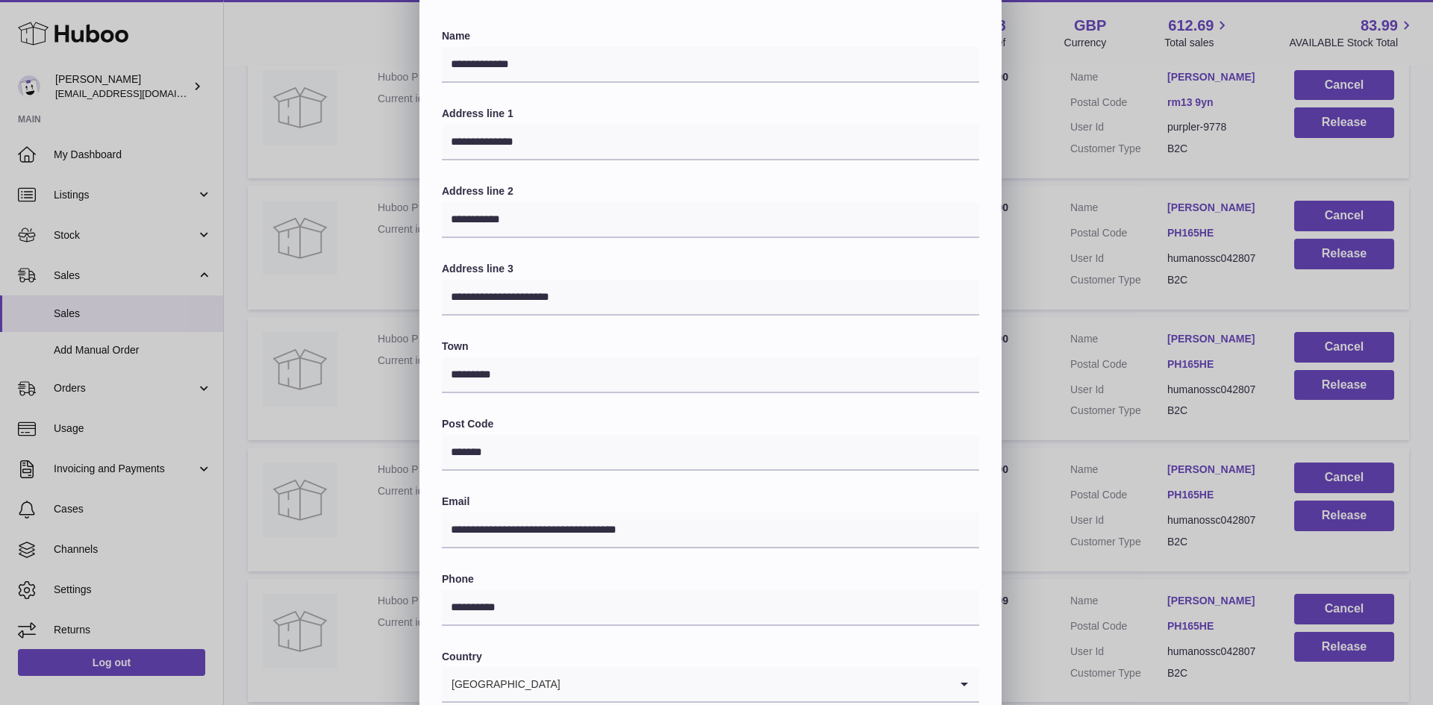
scroll to position [235, 0]
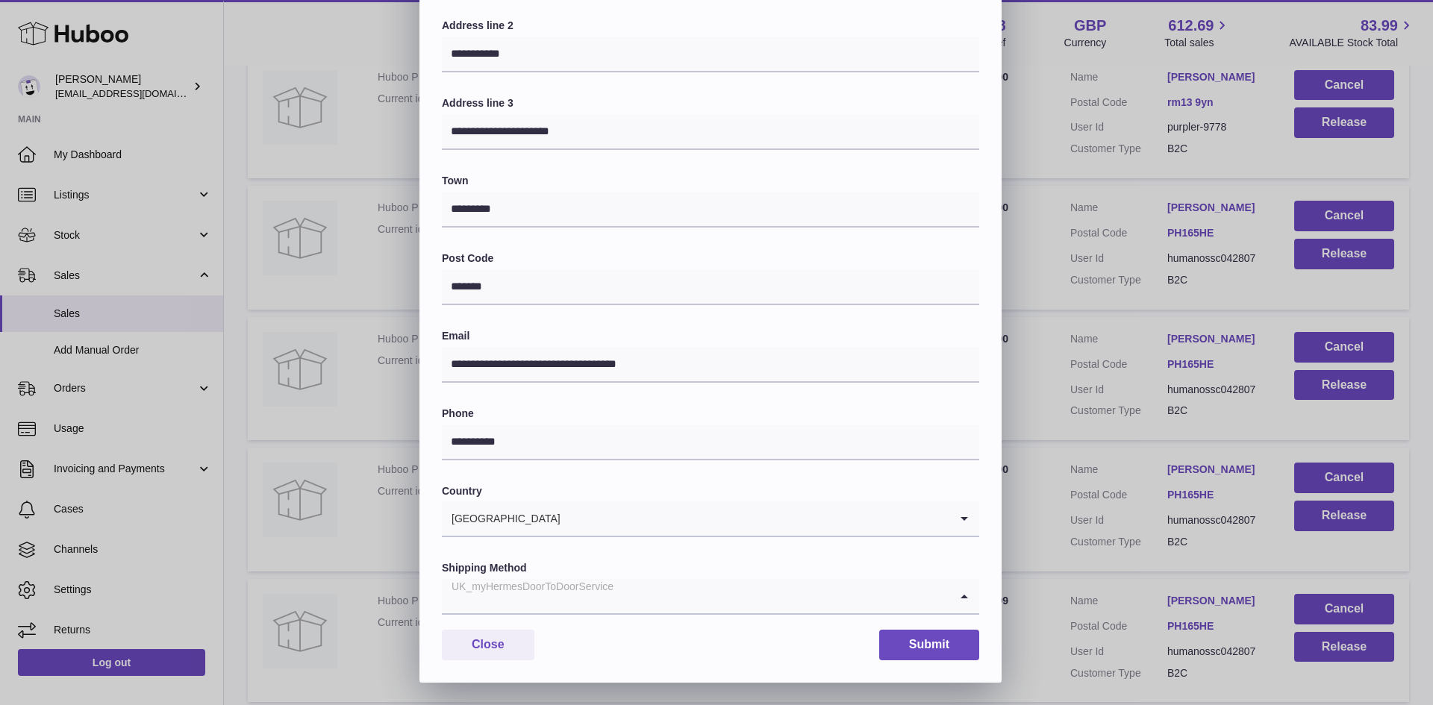
click at [539, 602] on div "UK_myHermesDoorToDoorService" at bounding box center [696, 596] width 508 height 34
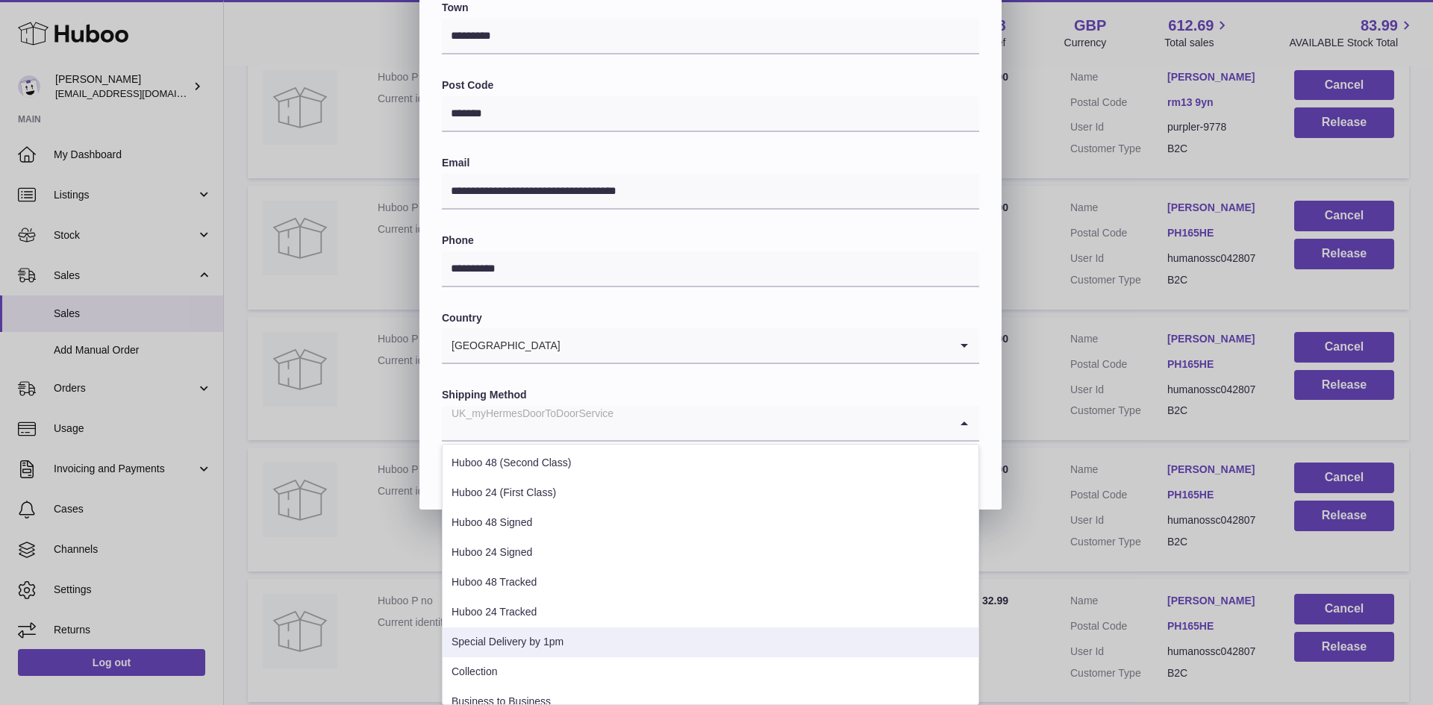
click at [529, 645] on li "Special Delivery by 1pm" at bounding box center [711, 643] width 536 height 30
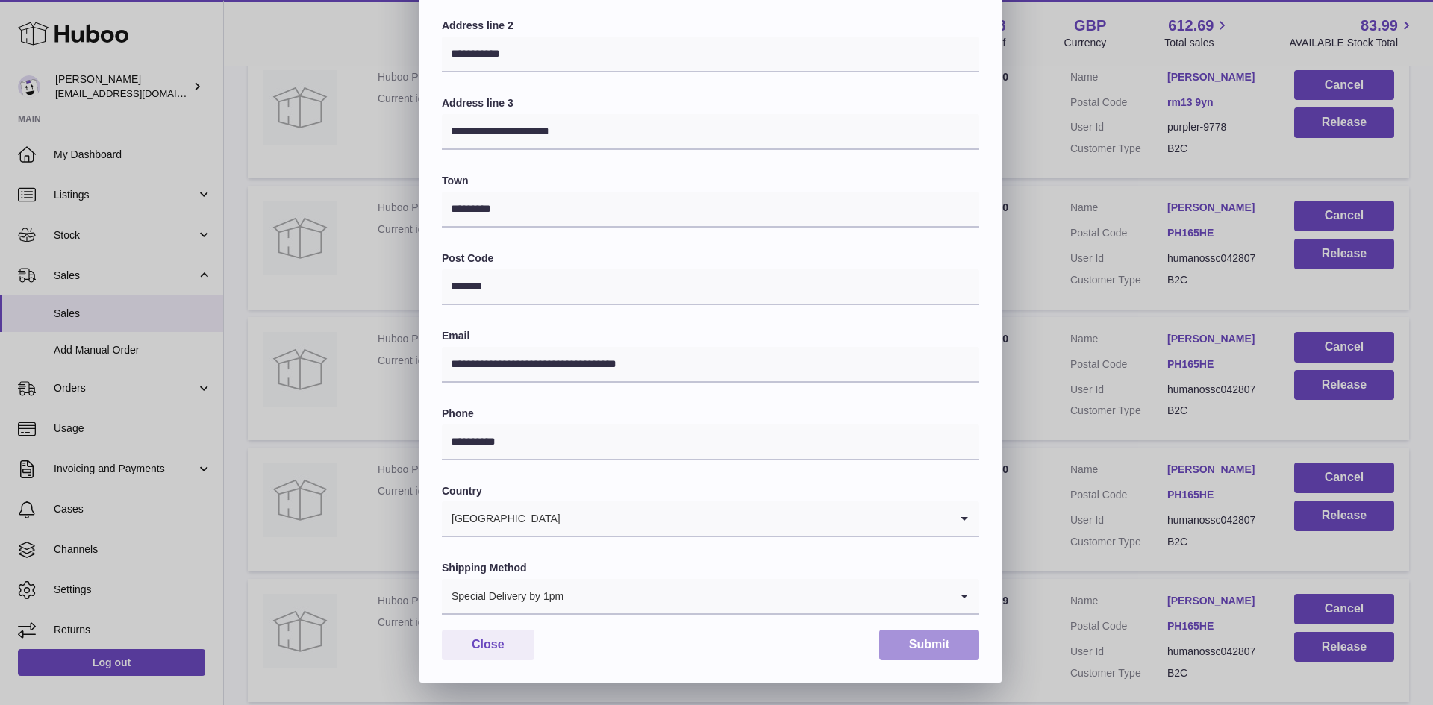
click at [925, 639] on button "Submit" at bounding box center [929, 645] width 100 height 31
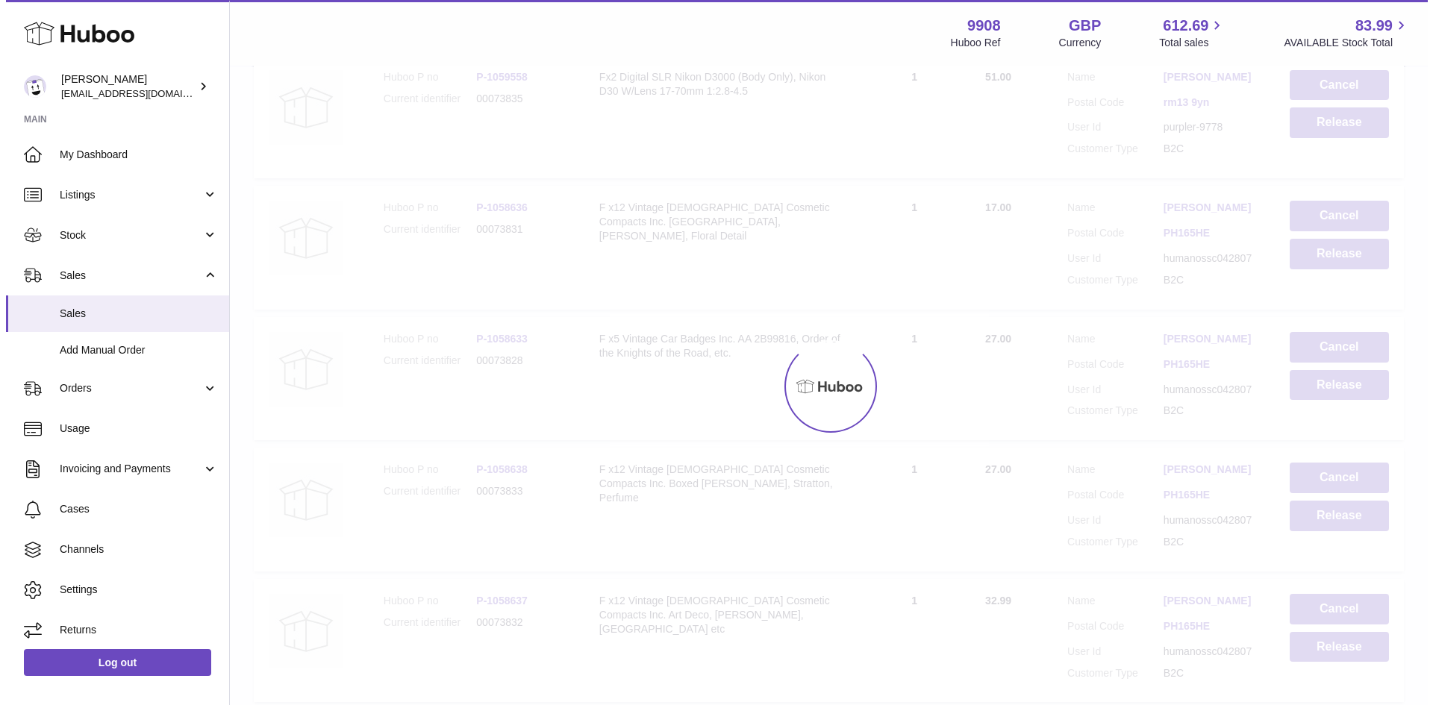
scroll to position [0, 0]
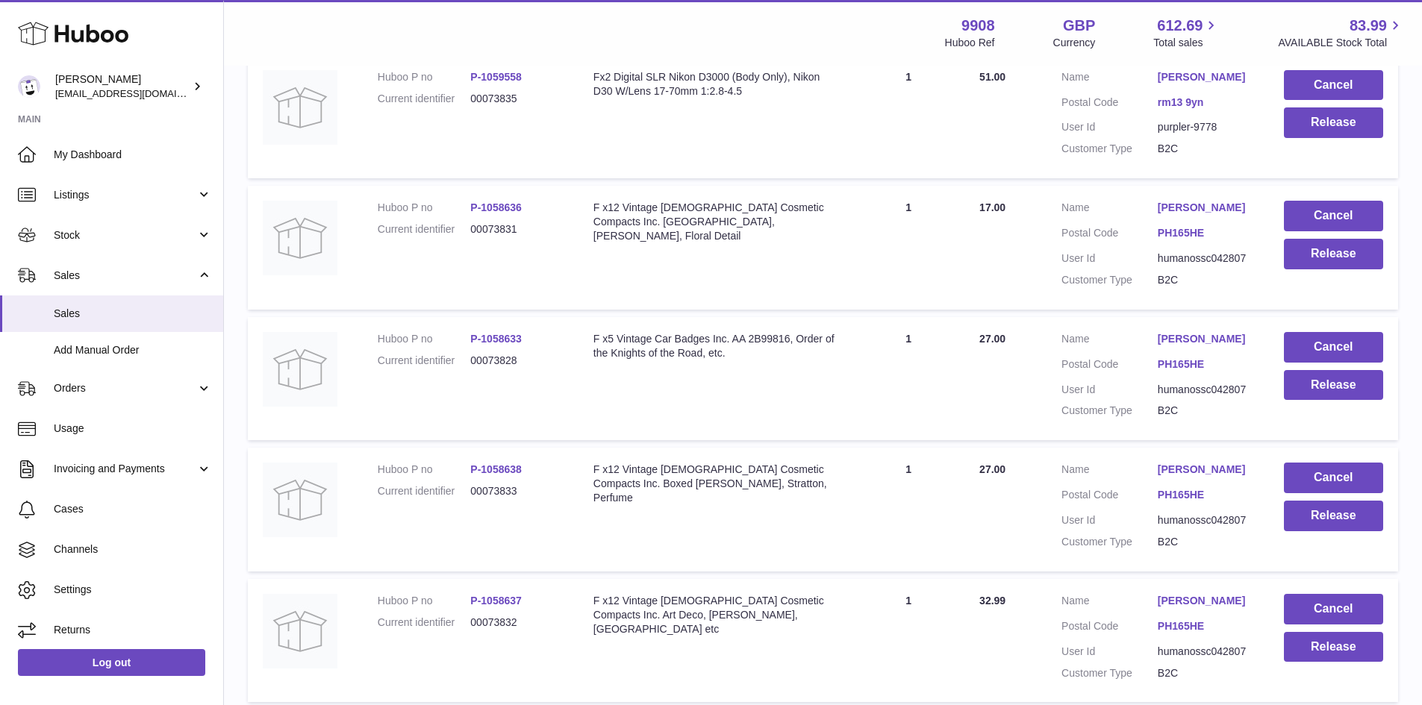
click at [1181, 346] on link "[PERSON_NAME]" at bounding box center [1206, 339] width 96 height 14
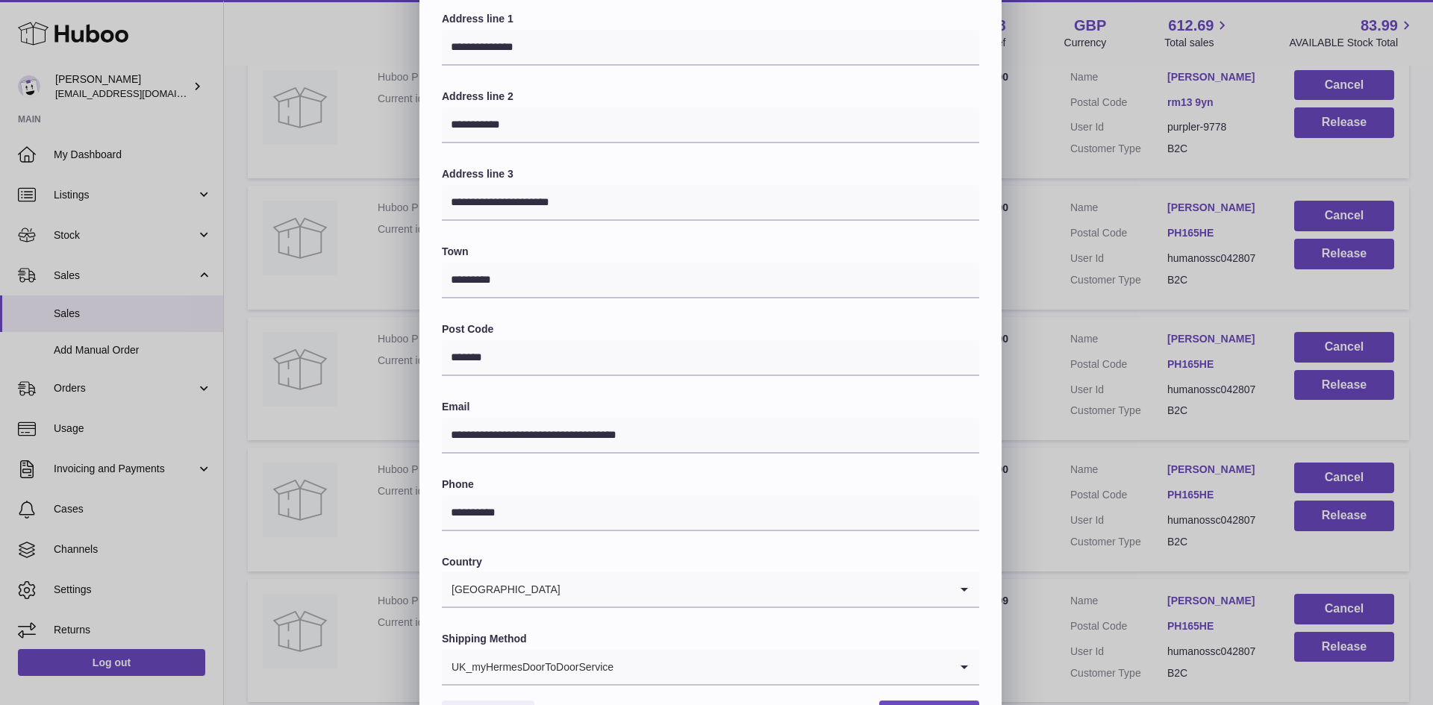
scroll to position [235, 0]
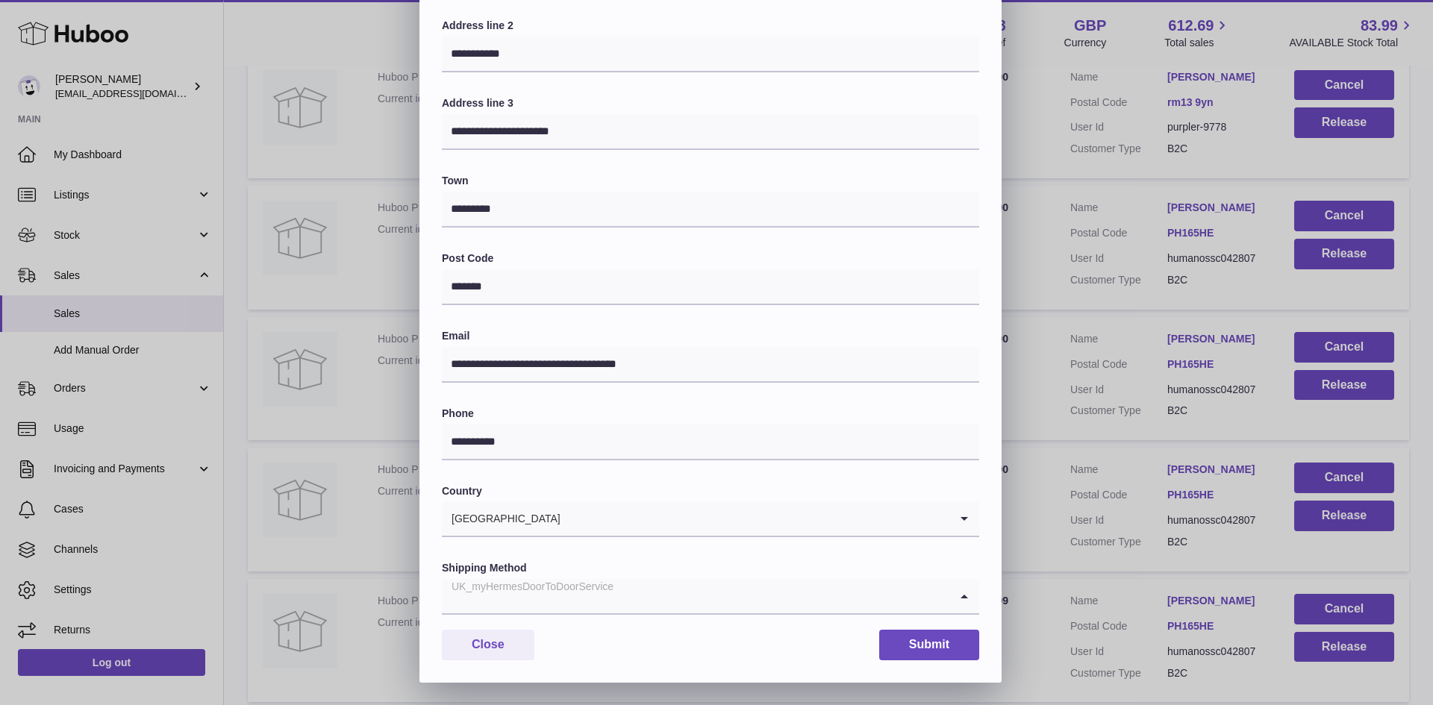
click at [641, 594] on input "Search for option" at bounding box center [696, 596] width 508 height 34
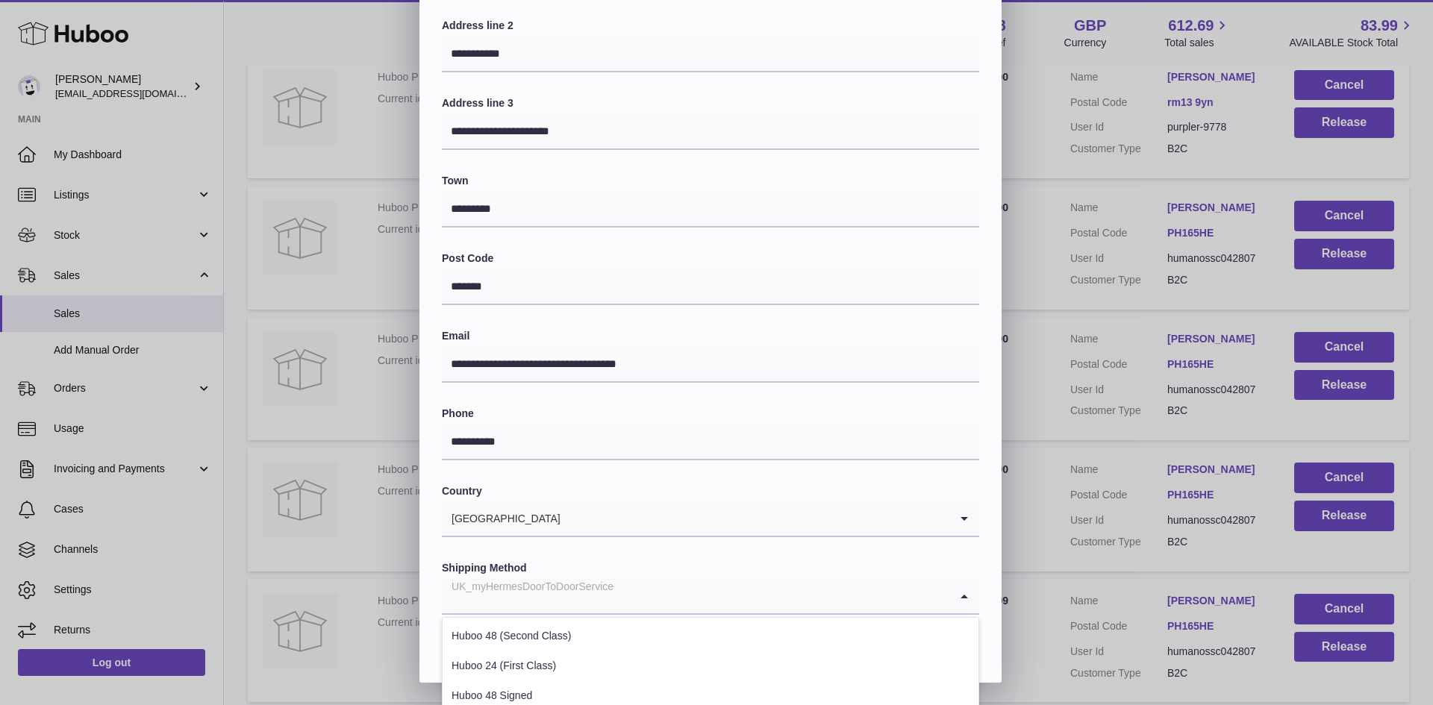
scroll to position [408, 0]
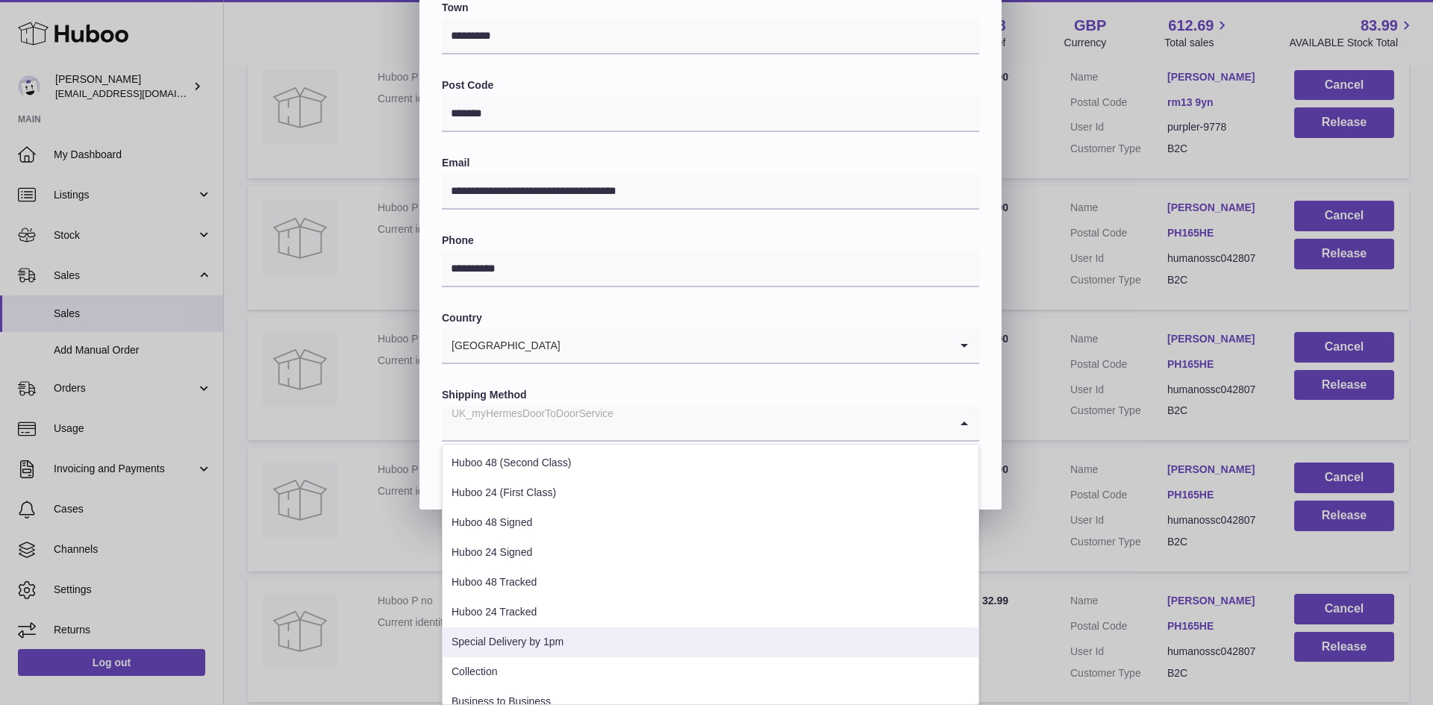
click at [550, 646] on li "Special Delivery by 1pm" at bounding box center [711, 643] width 536 height 30
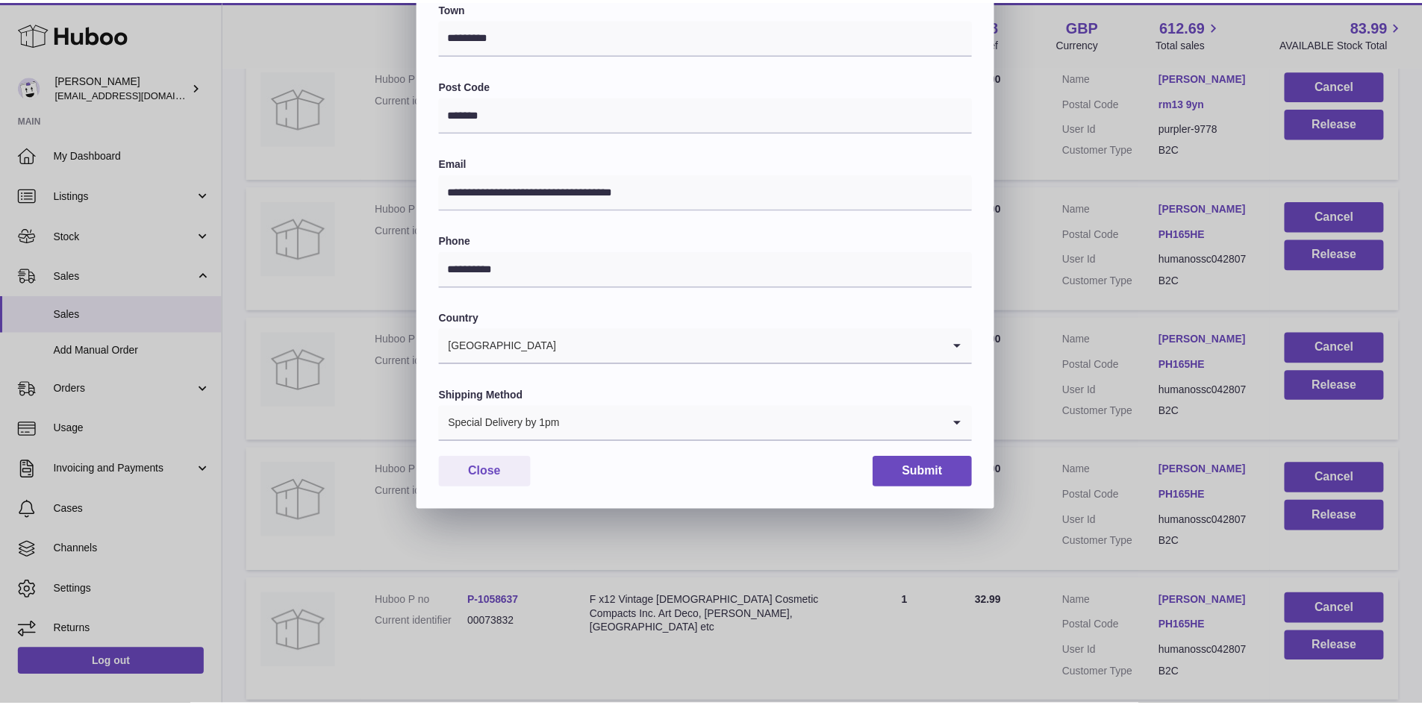
scroll to position [235, 0]
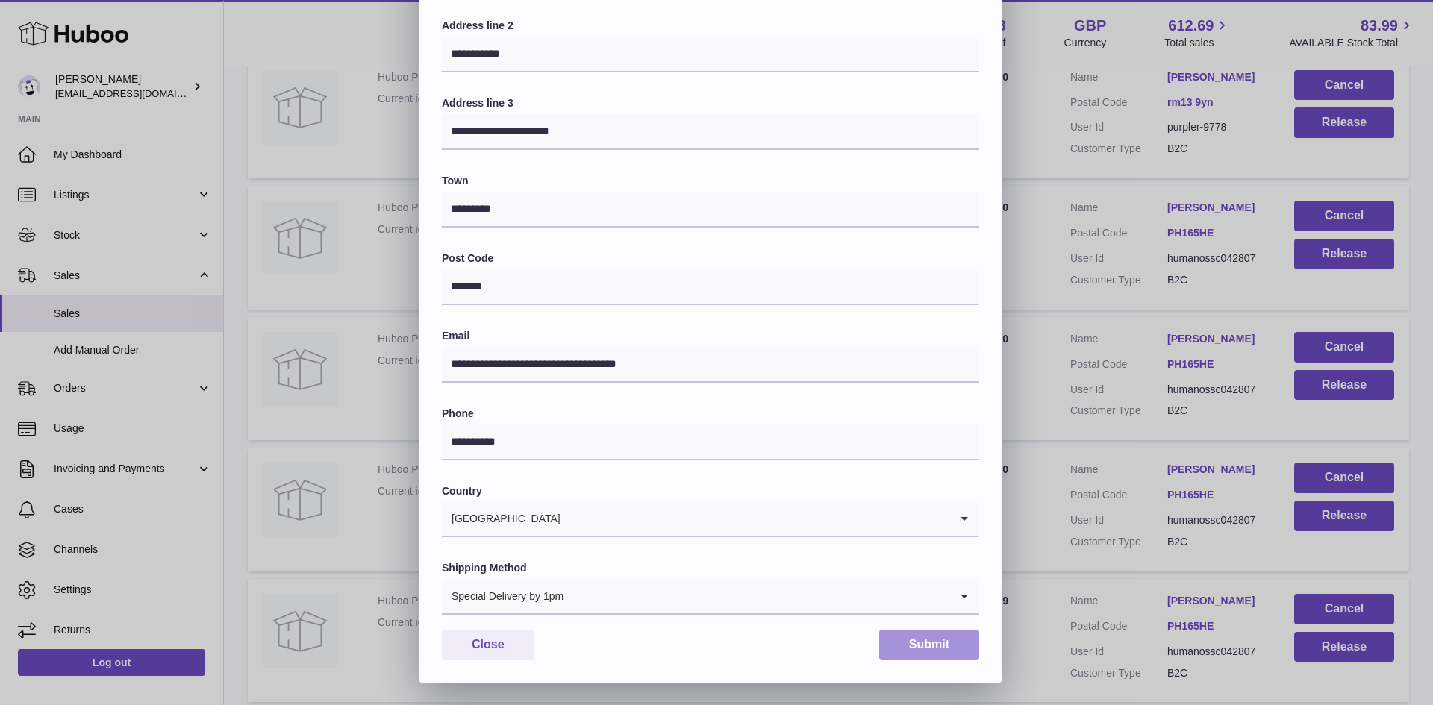
click at [903, 645] on button "Submit" at bounding box center [929, 645] width 100 height 31
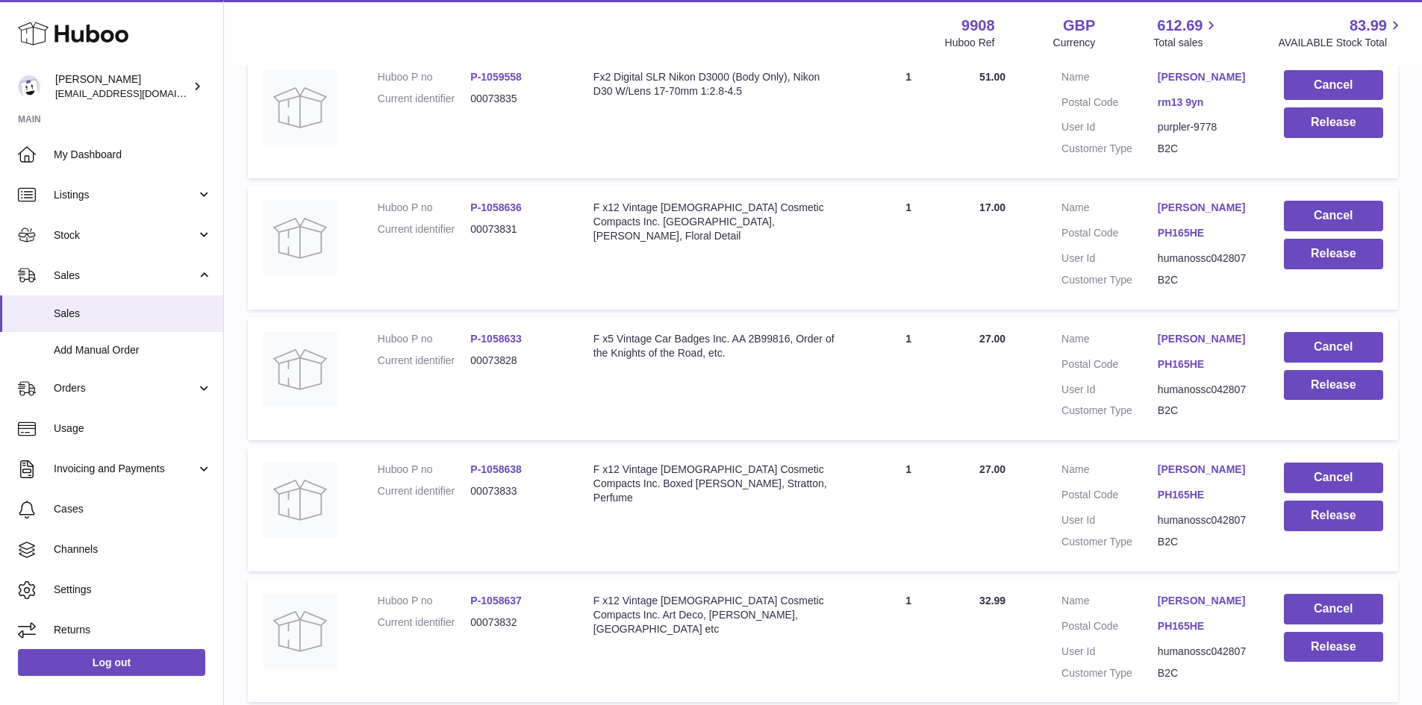
click at [1183, 477] on link "[PERSON_NAME]" at bounding box center [1206, 470] width 96 height 14
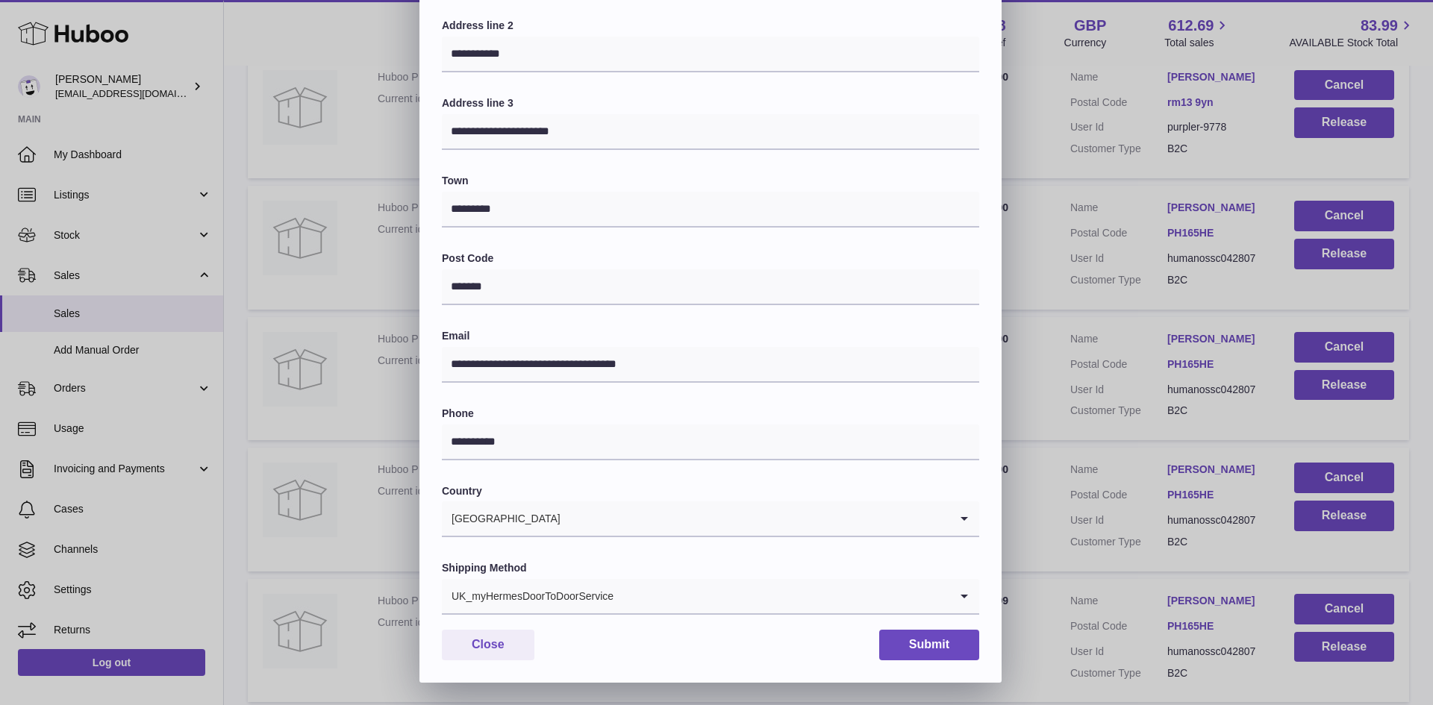
click at [638, 593] on input "Search for option" at bounding box center [781, 596] width 335 height 34
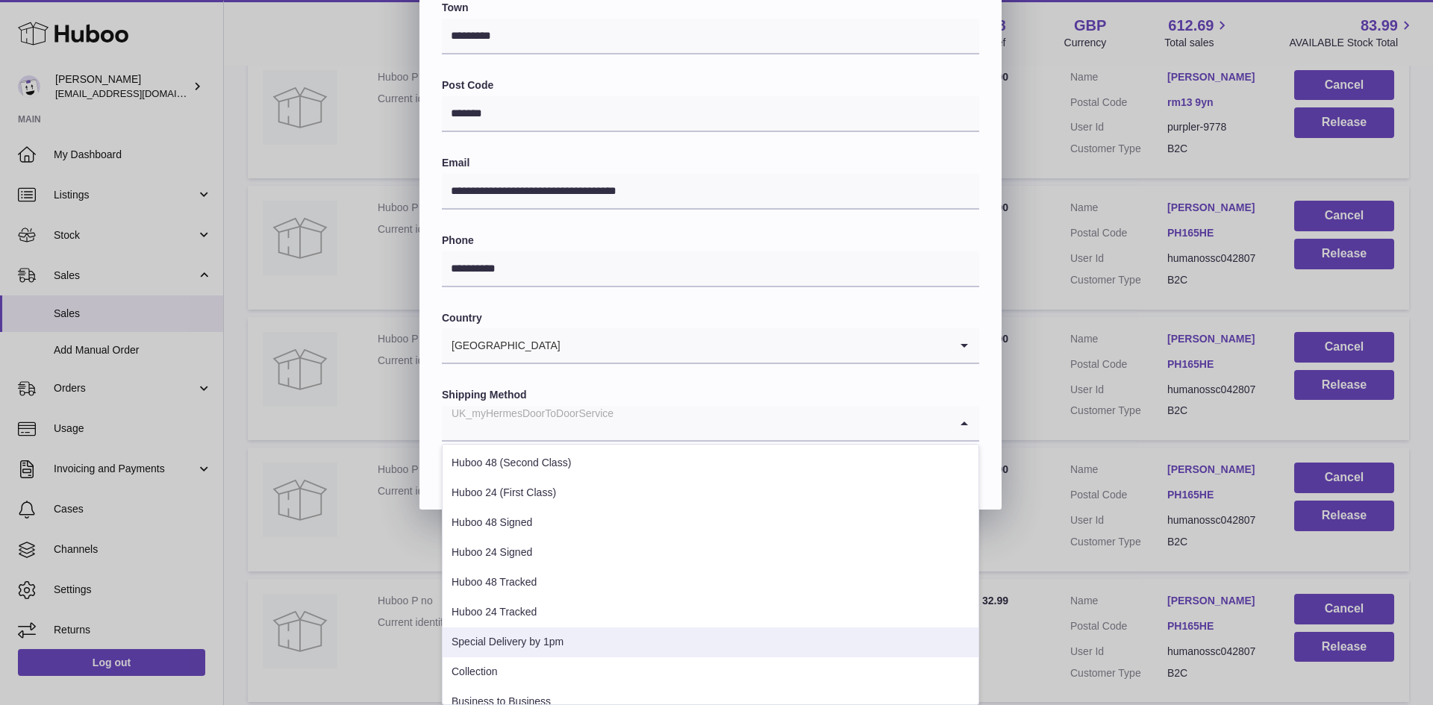
click at [609, 641] on li "Special Delivery by 1pm" at bounding box center [711, 643] width 536 height 30
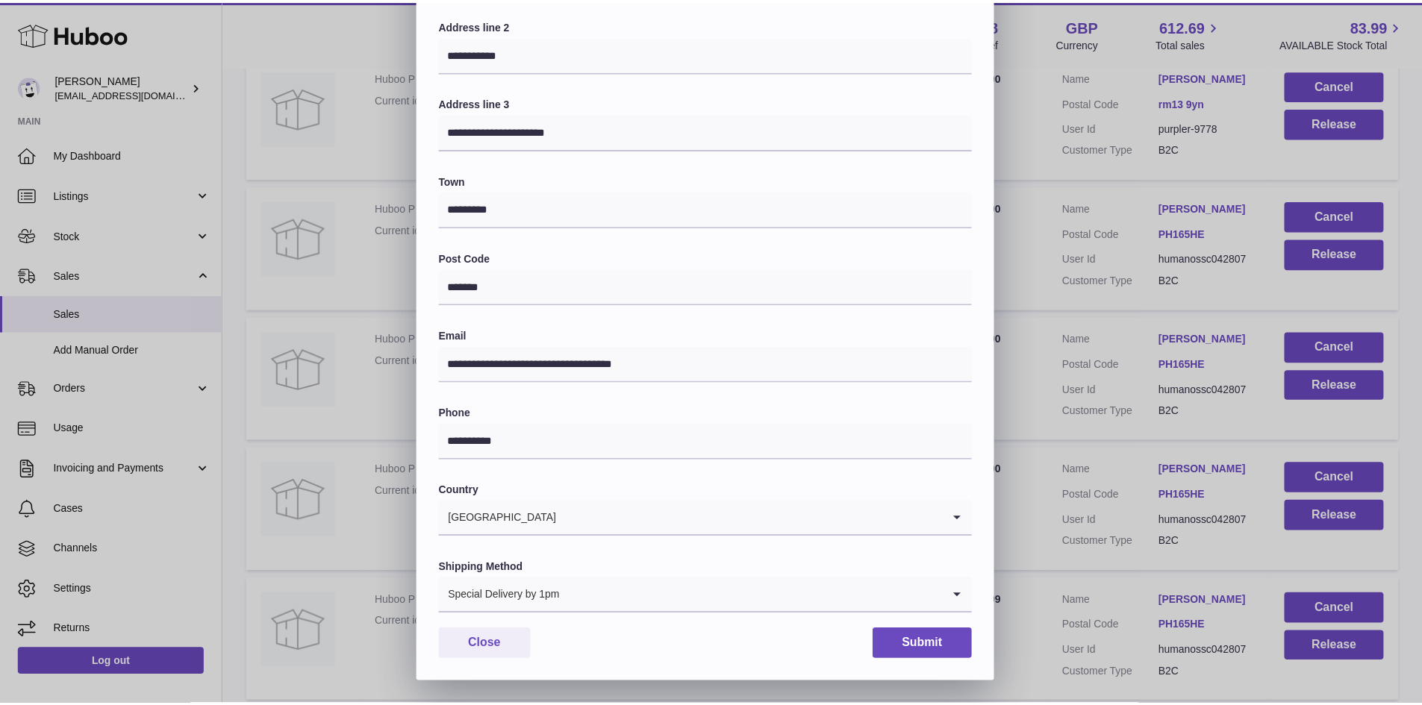
scroll to position [235, 0]
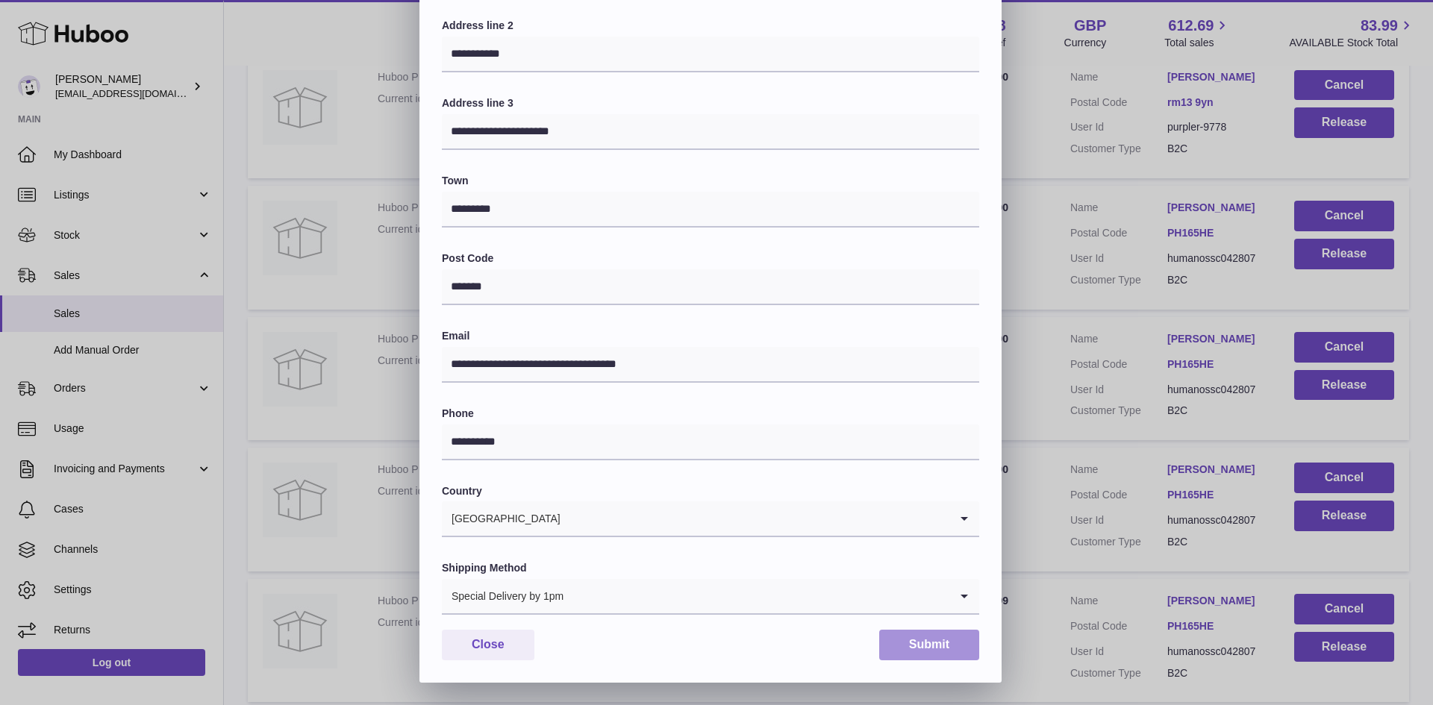
click at [923, 649] on button "Submit" at bounding box center [929, 645] width 100 height 31
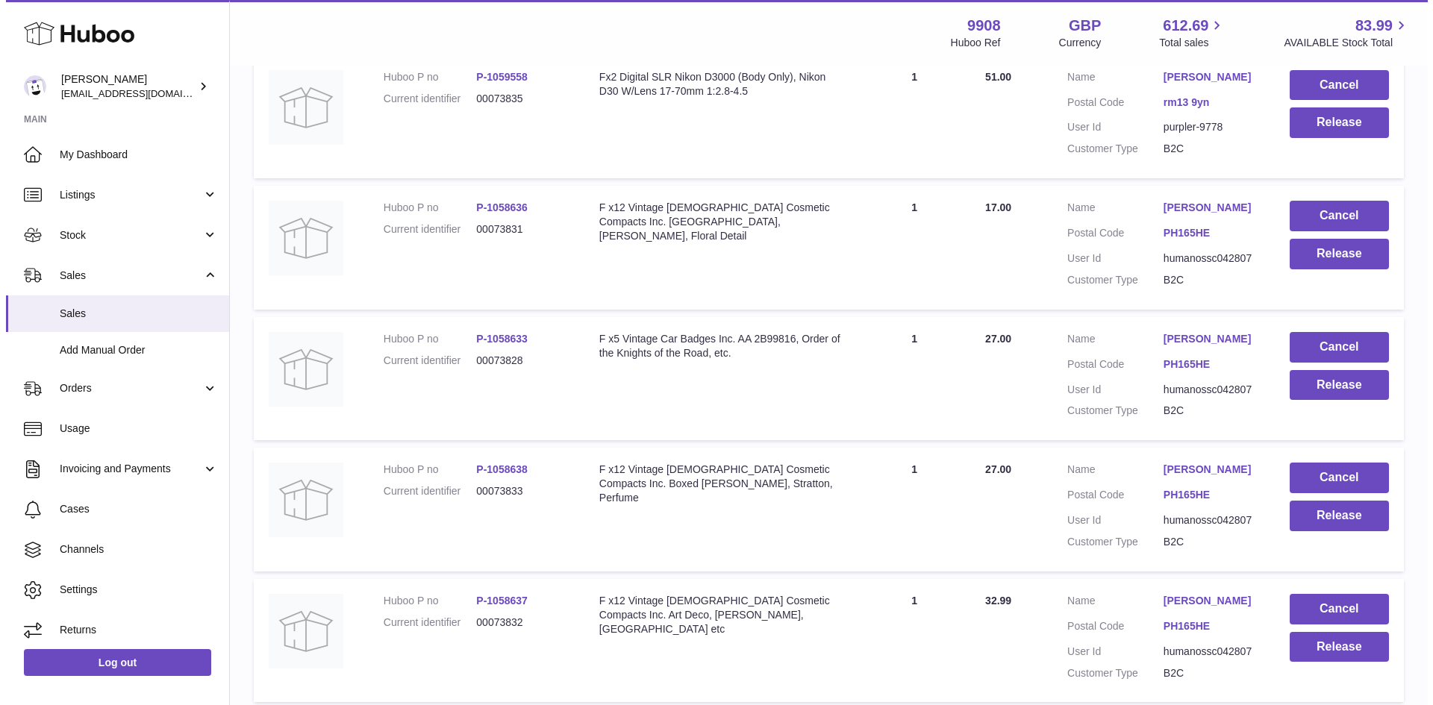
scroll to position [9257, 0]
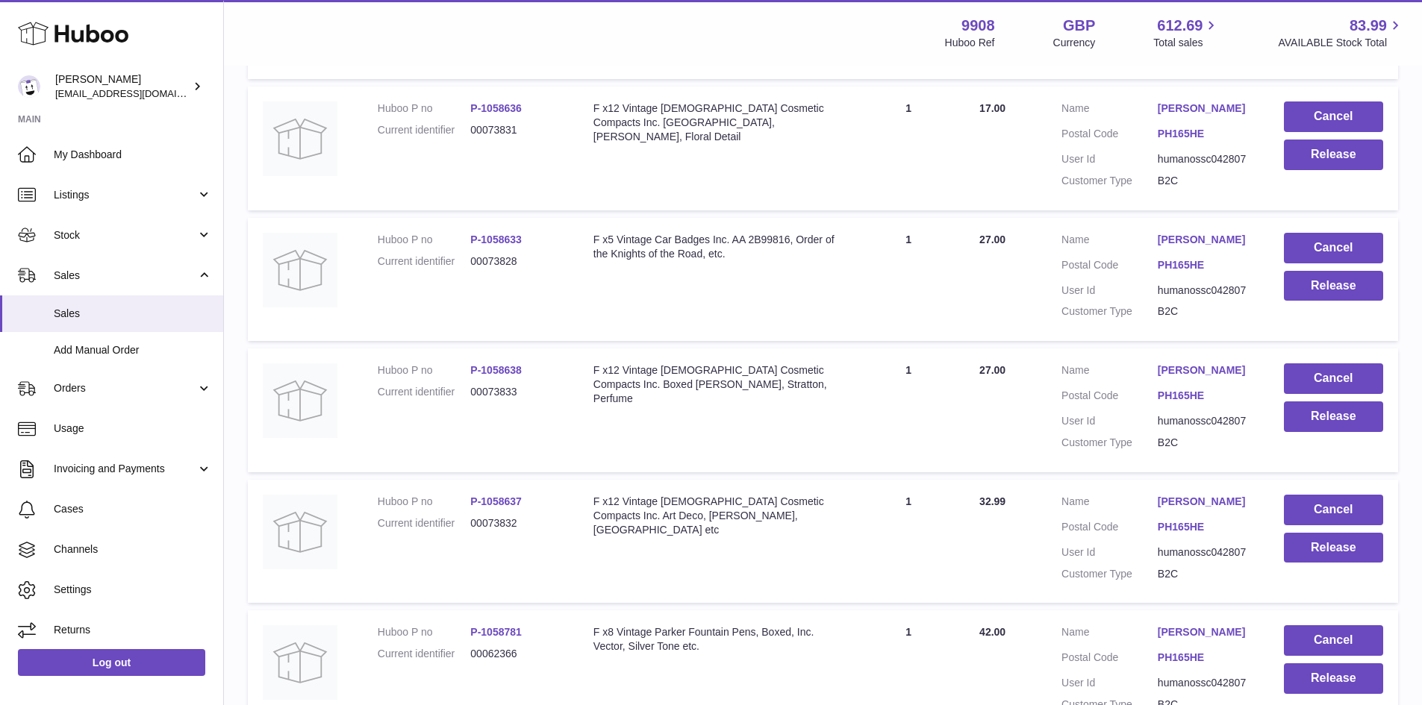
click at [1183, 378] on link "[PERSON_NAME]" at bounding box center [1206, 371] width 96 height 14
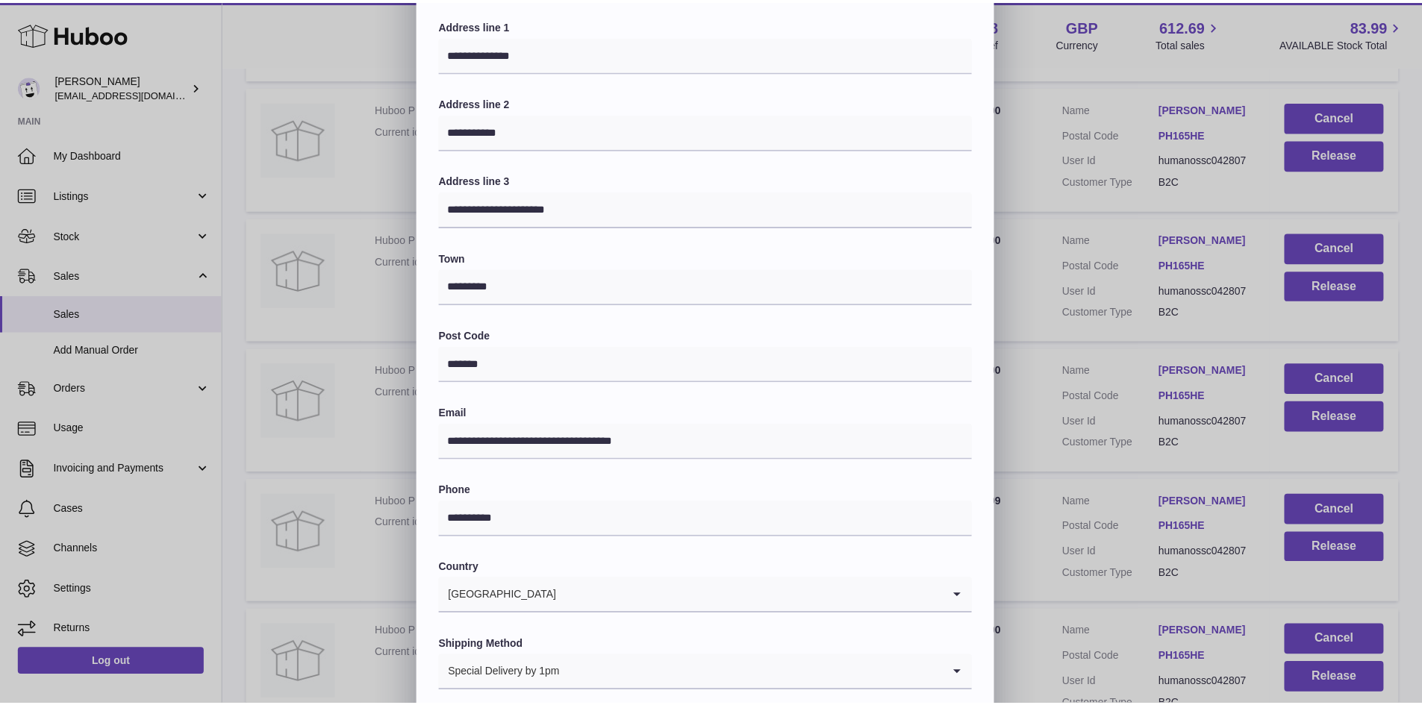
scroll to position [235, 0]
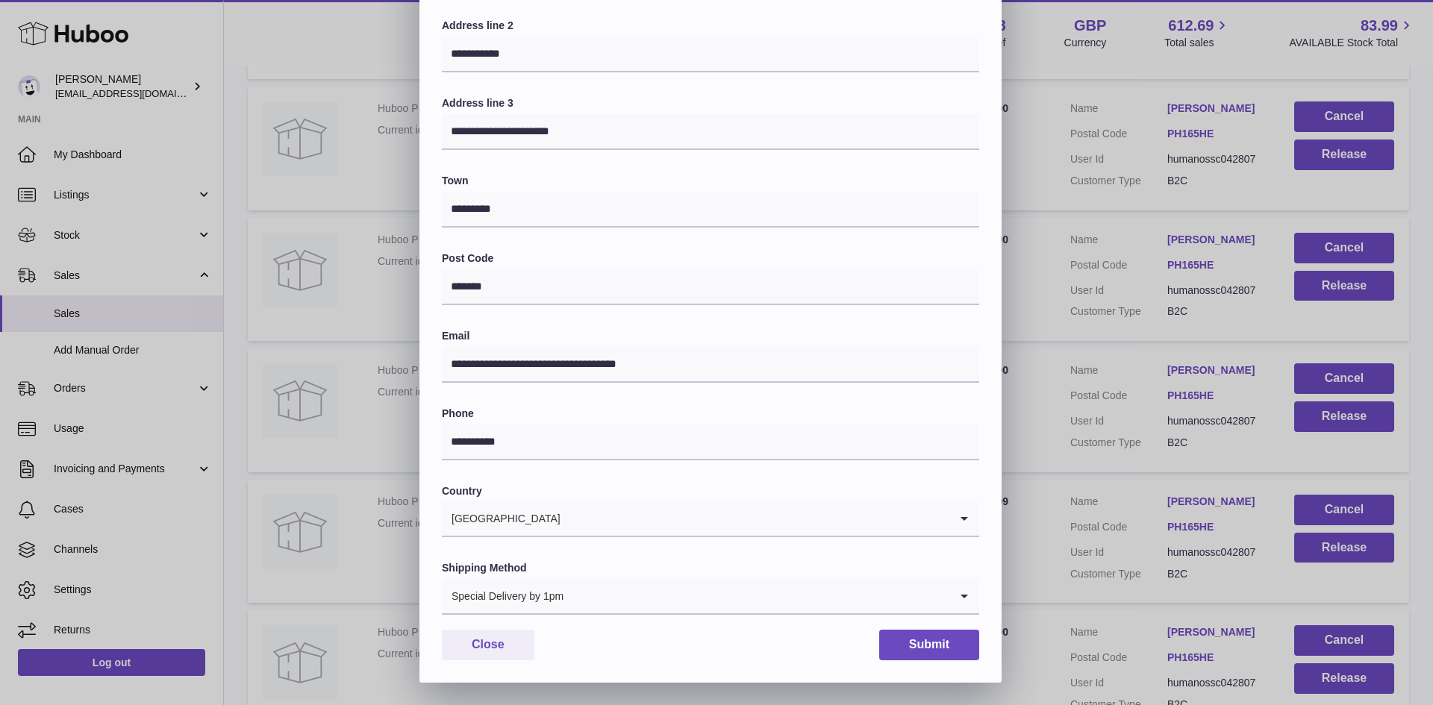
click at [1048, 510] on div "**********" at bounding box center [716, 235] width 1433 height 896
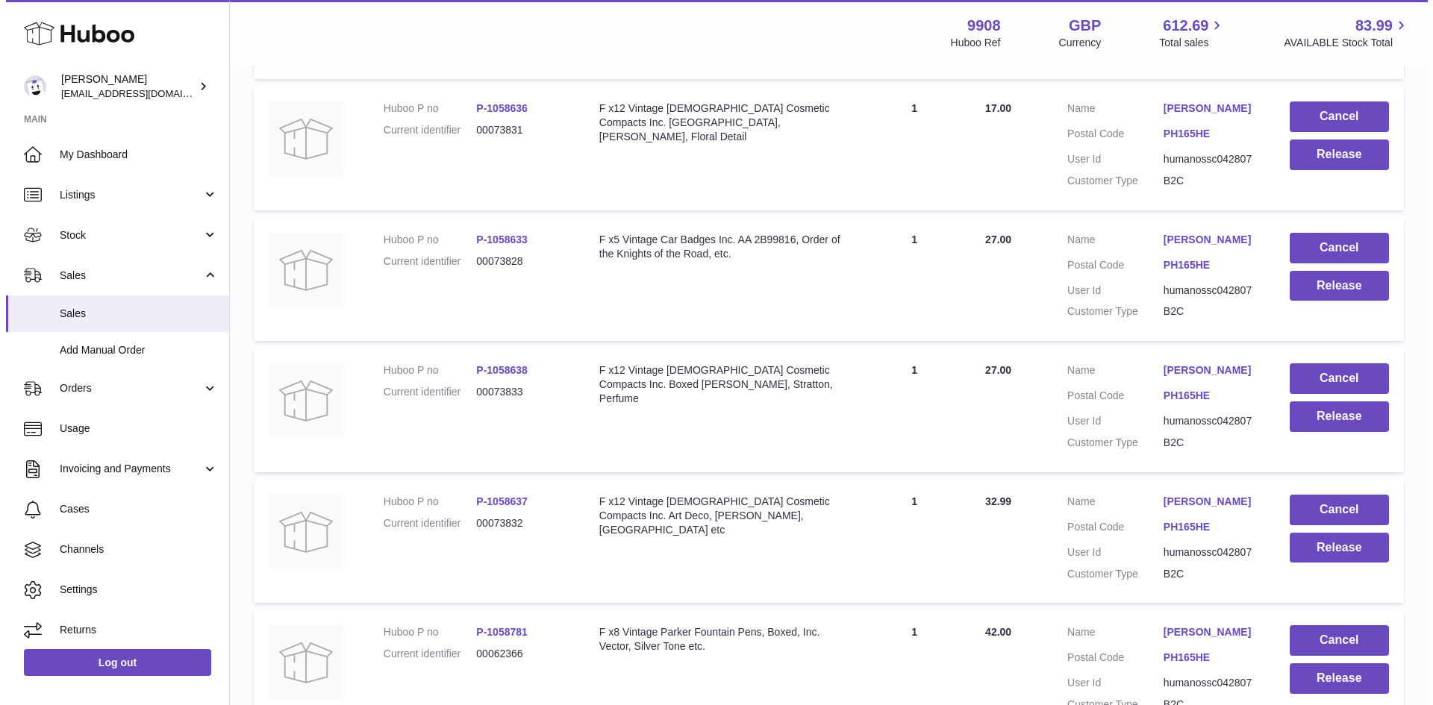
scroll to position [0, 0]
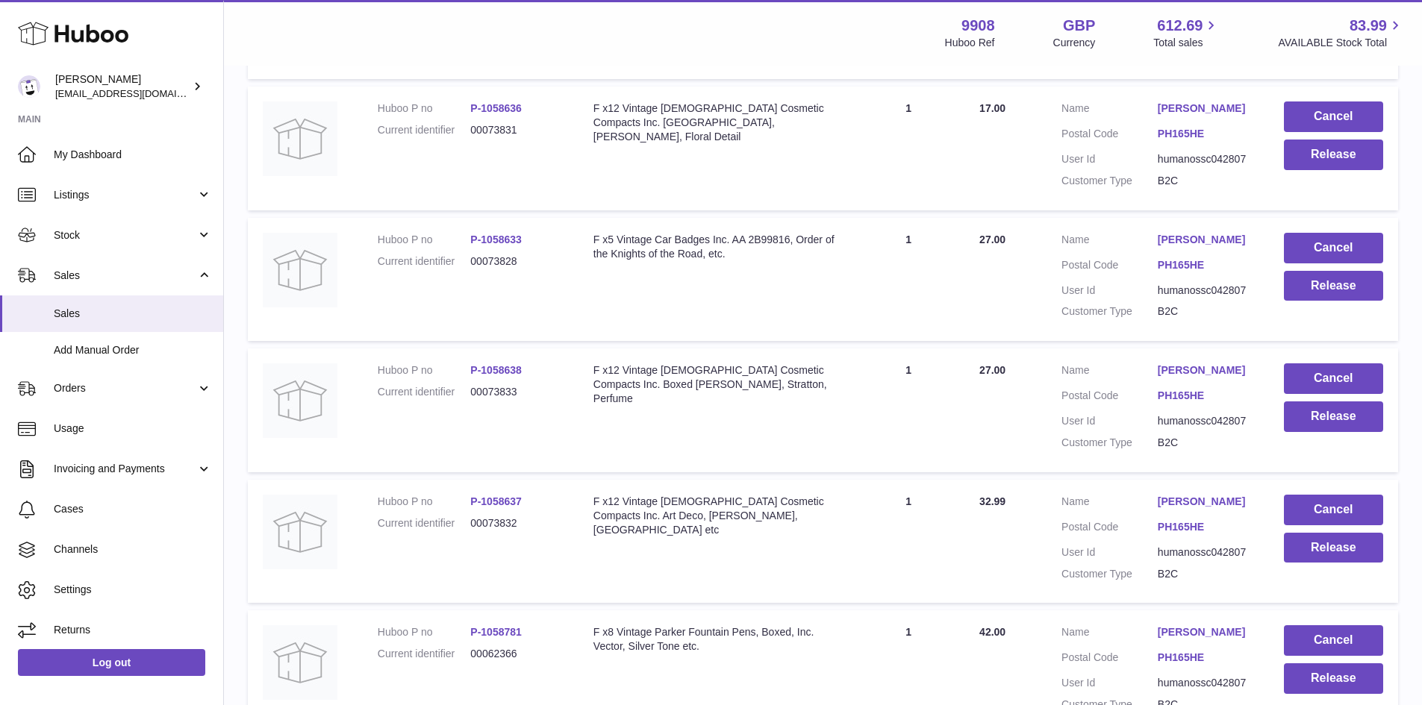
click at [1189, 509] on link "[PERSON_NAME]" at bounding box center [1206, 502] width 96 height 14
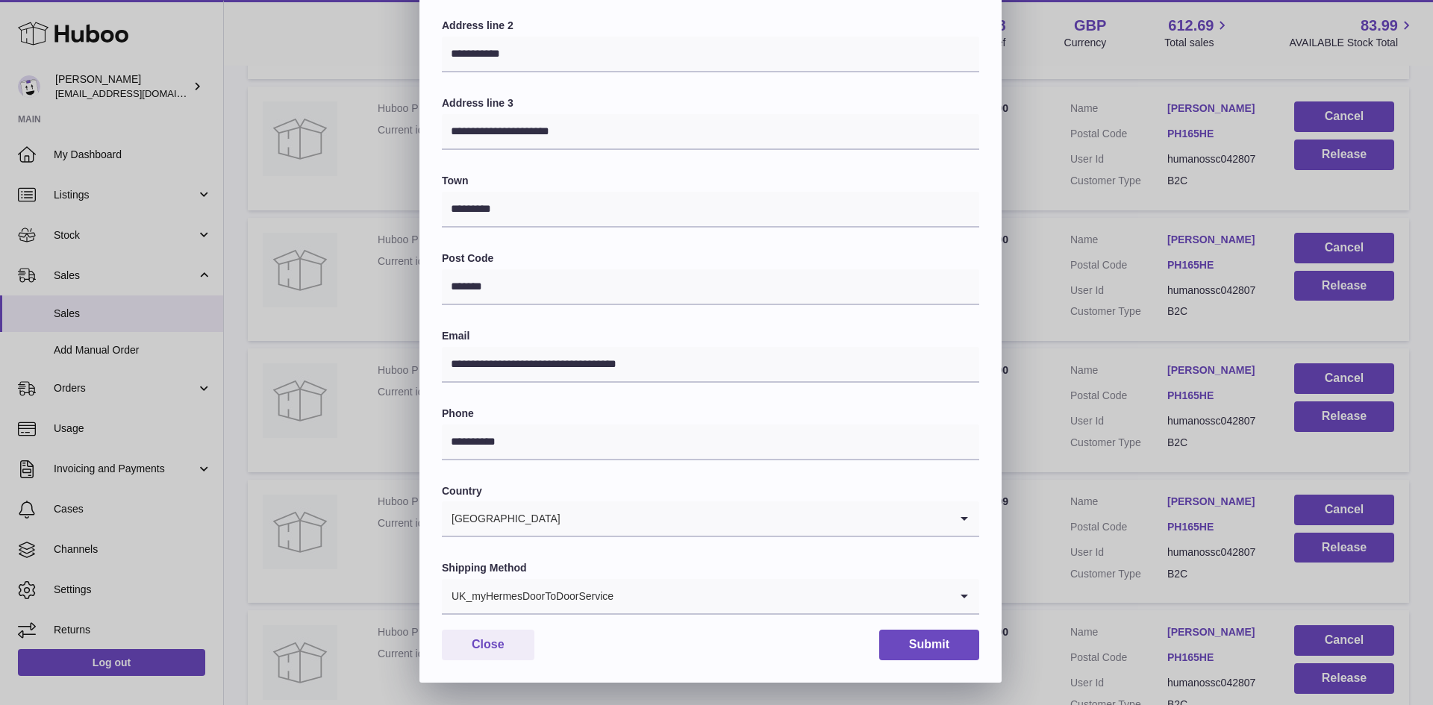
click at [705, 608] on input "Search for option" at bounding box center [781, 596] width 335 height 34
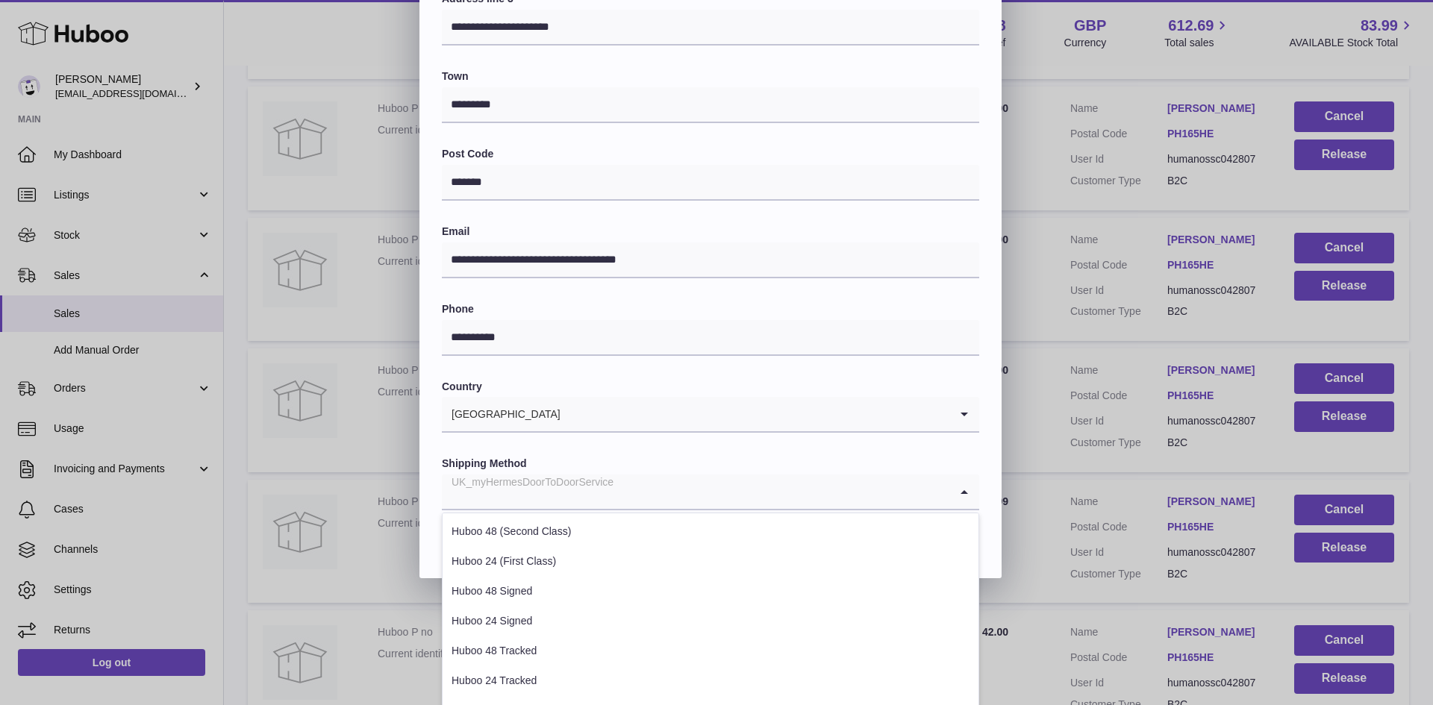
scroll to position [408, 0]
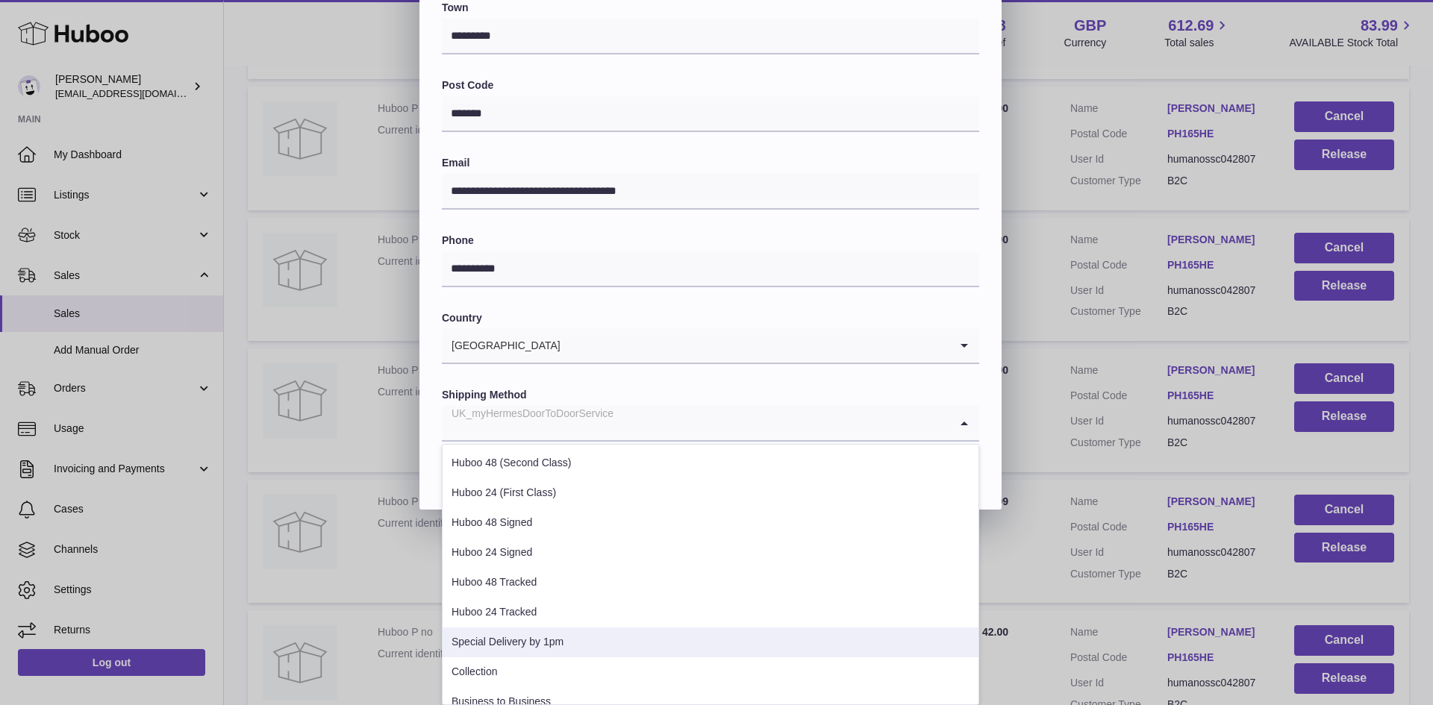
click at [541, 639] on li "Special Delivery by 1pm" at bounding box center [711, 643] width 536 height 30
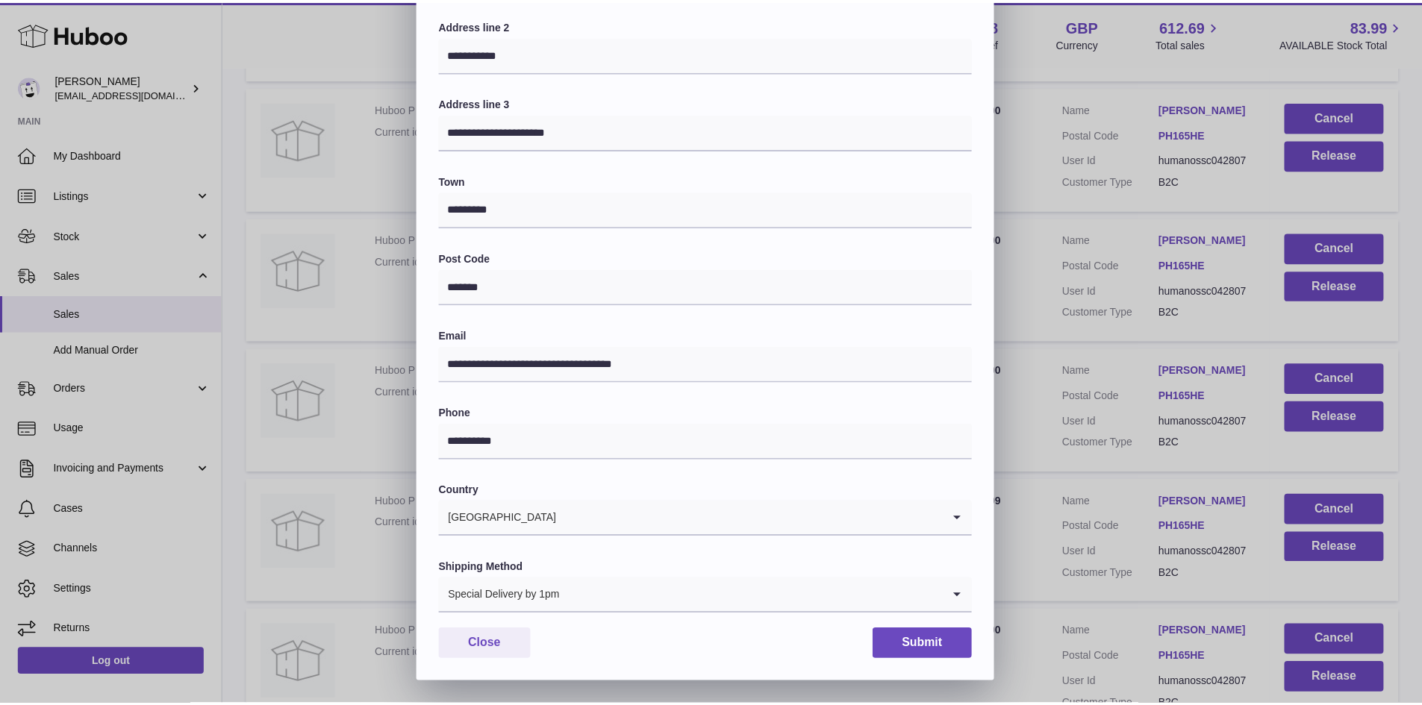
scroll to position [235, 0]
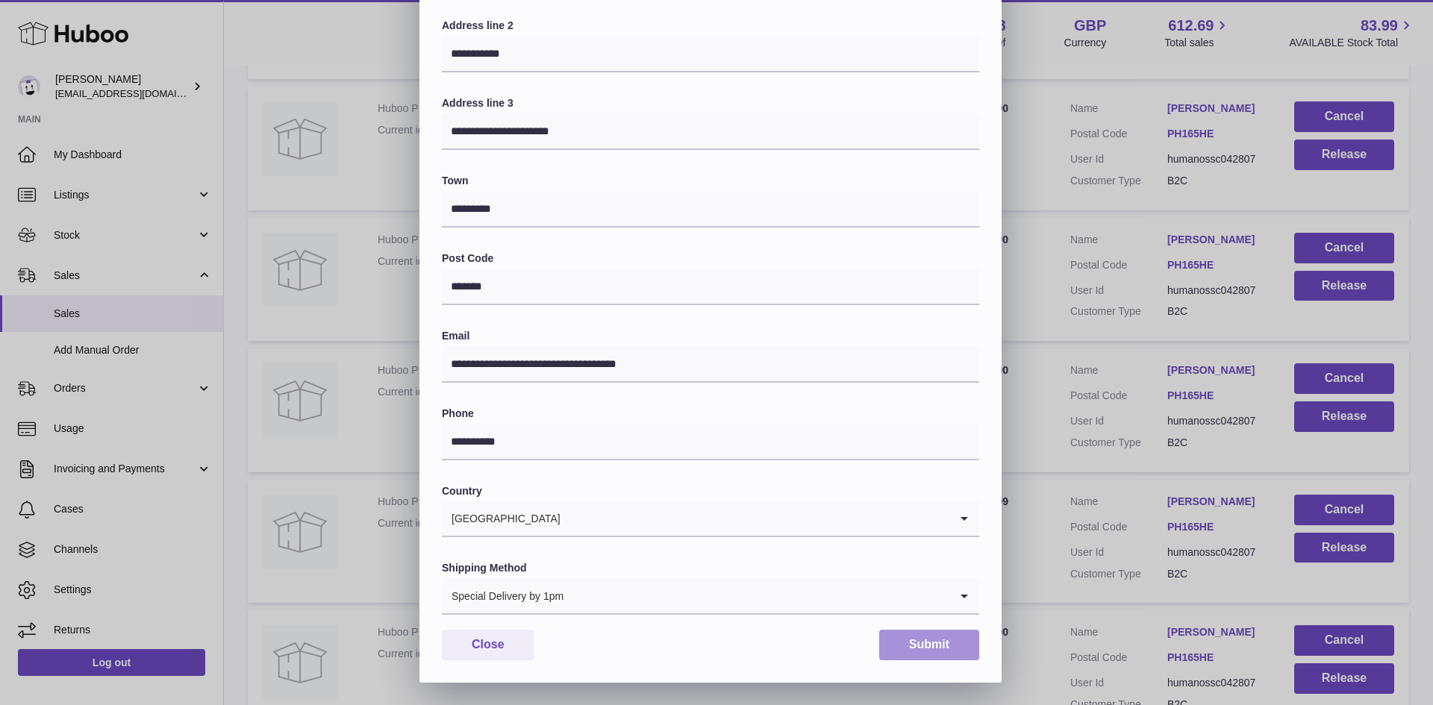
click at [916, 639] on button "Submit" at bounding box center [929, 645] width 100 height 31
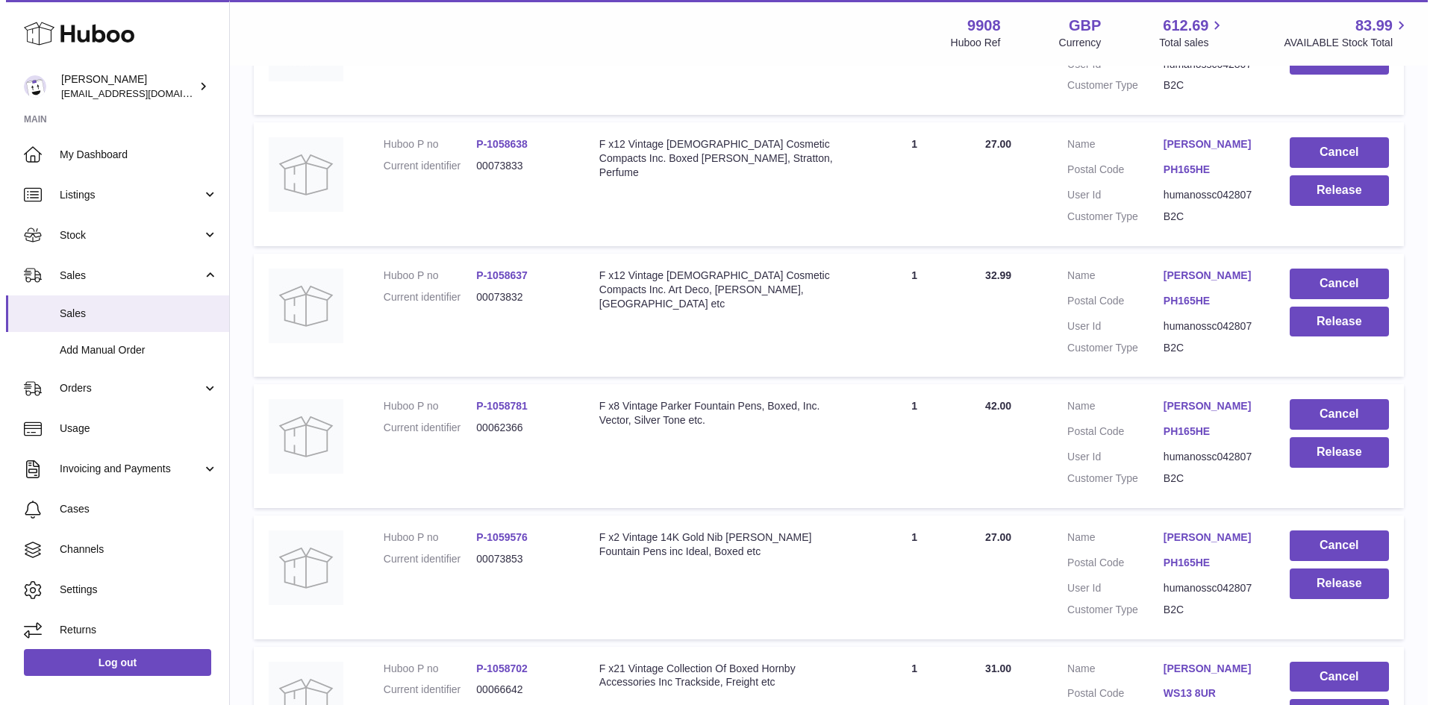
scroll to position [9556, 0]
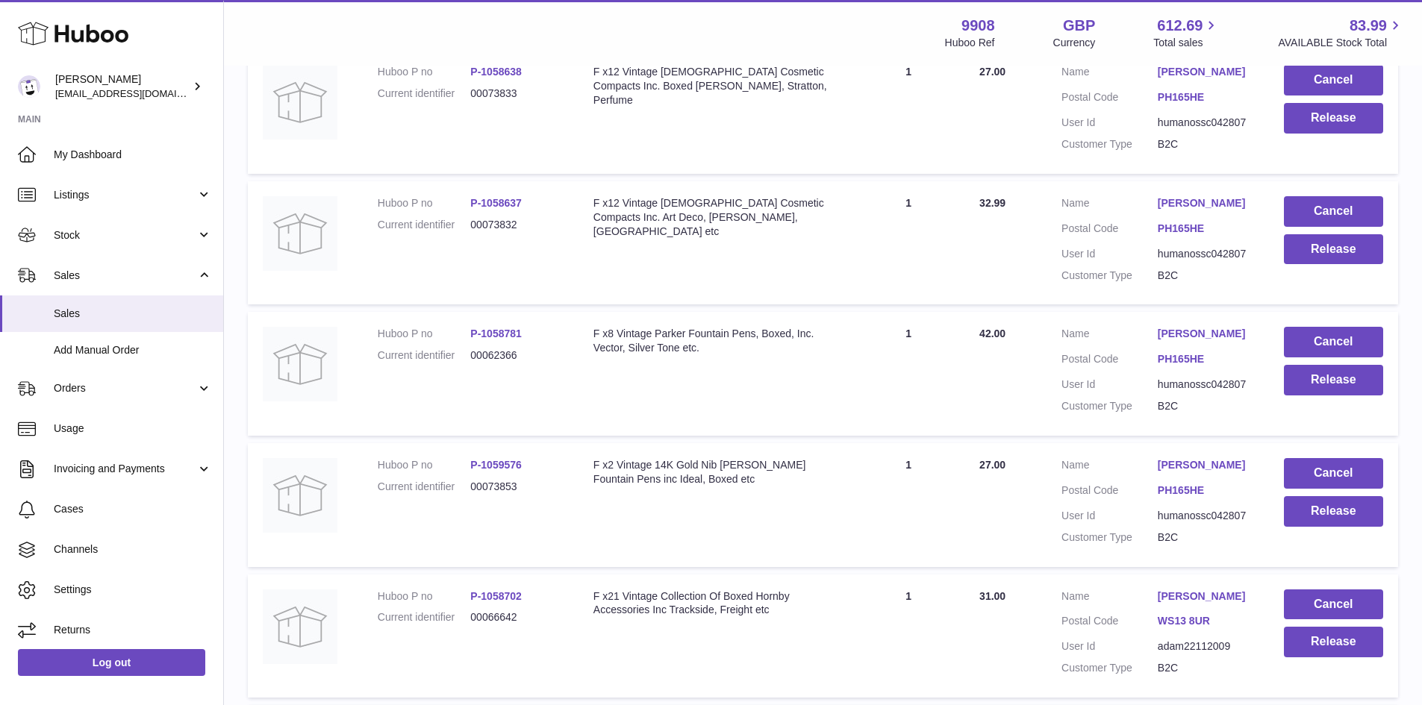
click at [1209, 341] on link "[PERSON_NAME]" at bounding box center [1206, 334] width 96 height 14
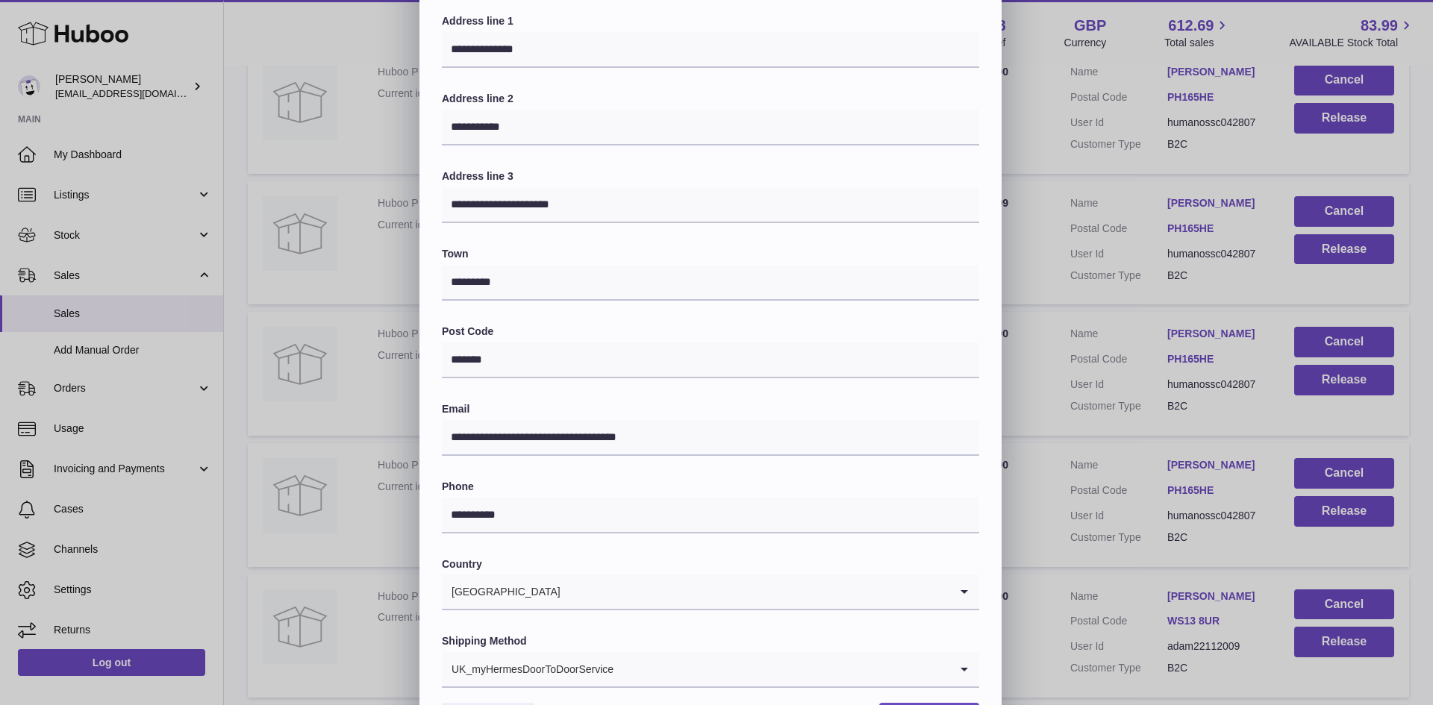
scroll to position [235, 0]
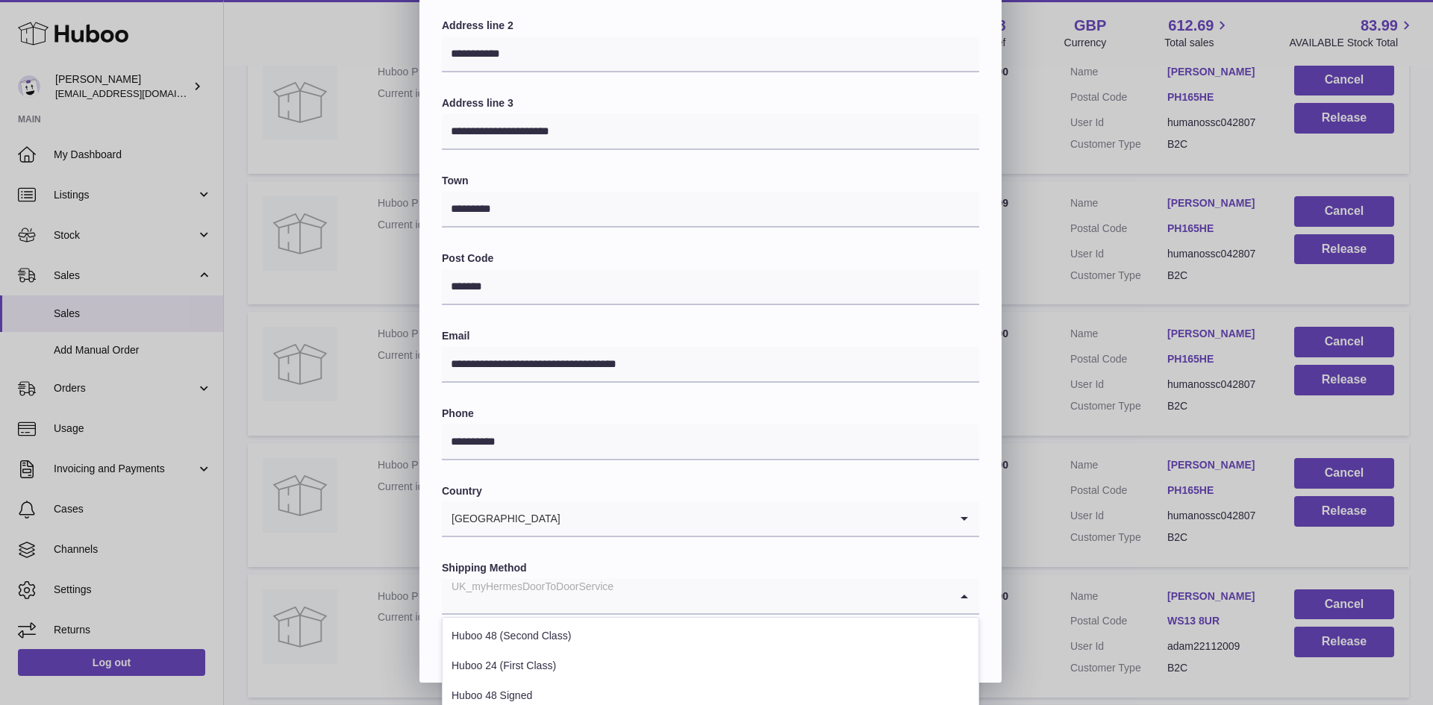
click at [633, 598] on input "Search for option" at bounding box center [696, 596] width 508 height 34
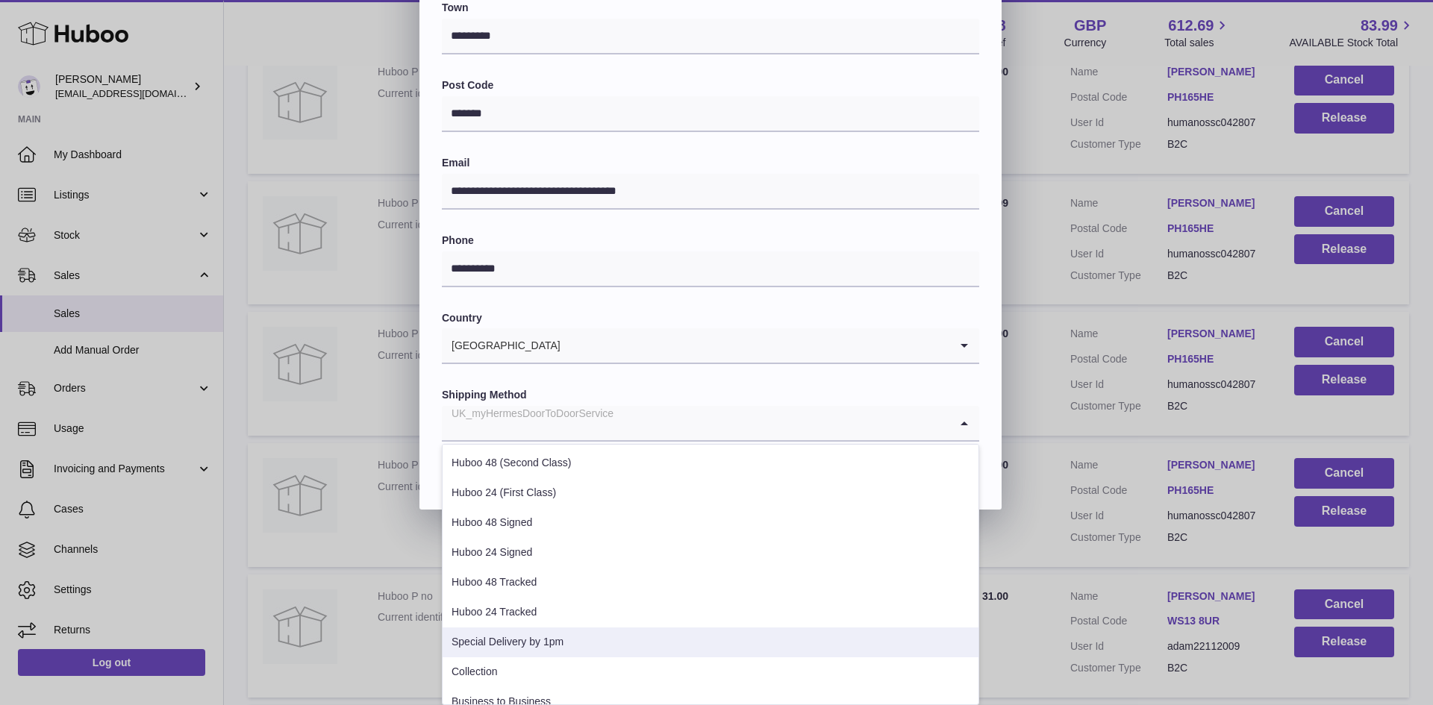
click at [552, 634] on li "Special Delivery by 1pm" at bounding box center [711, 643] width 536 height 30
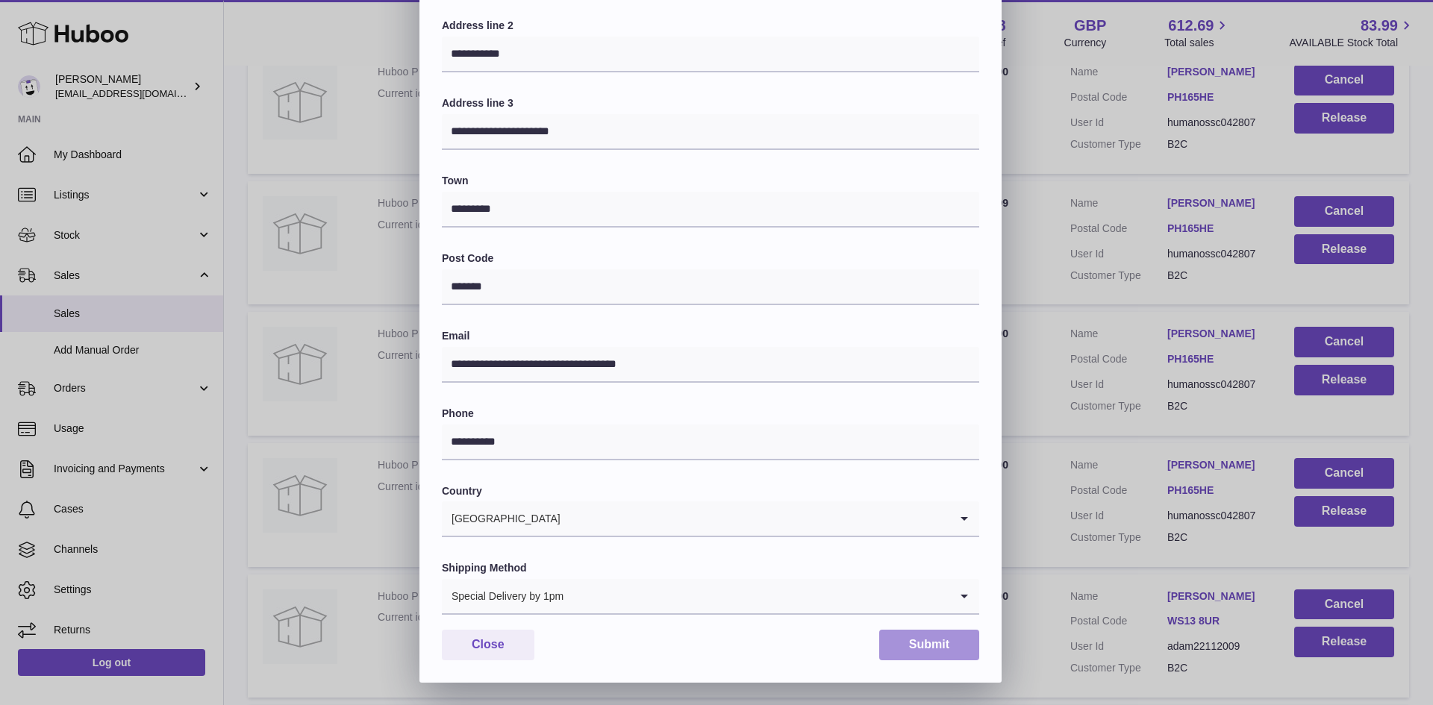
click at [937, 647] on button "Submit" at bounding box center [929, 645] width 100 height 31
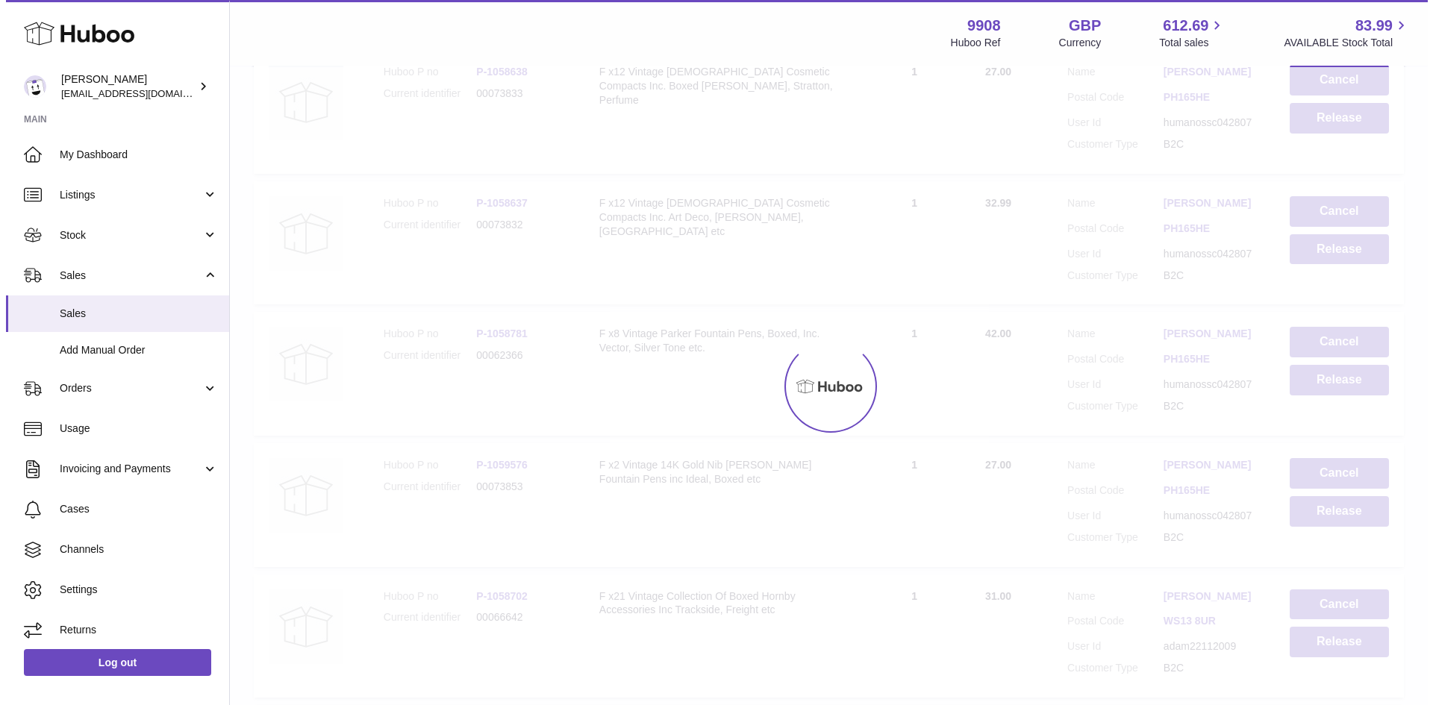
scroll to position [0, 0]
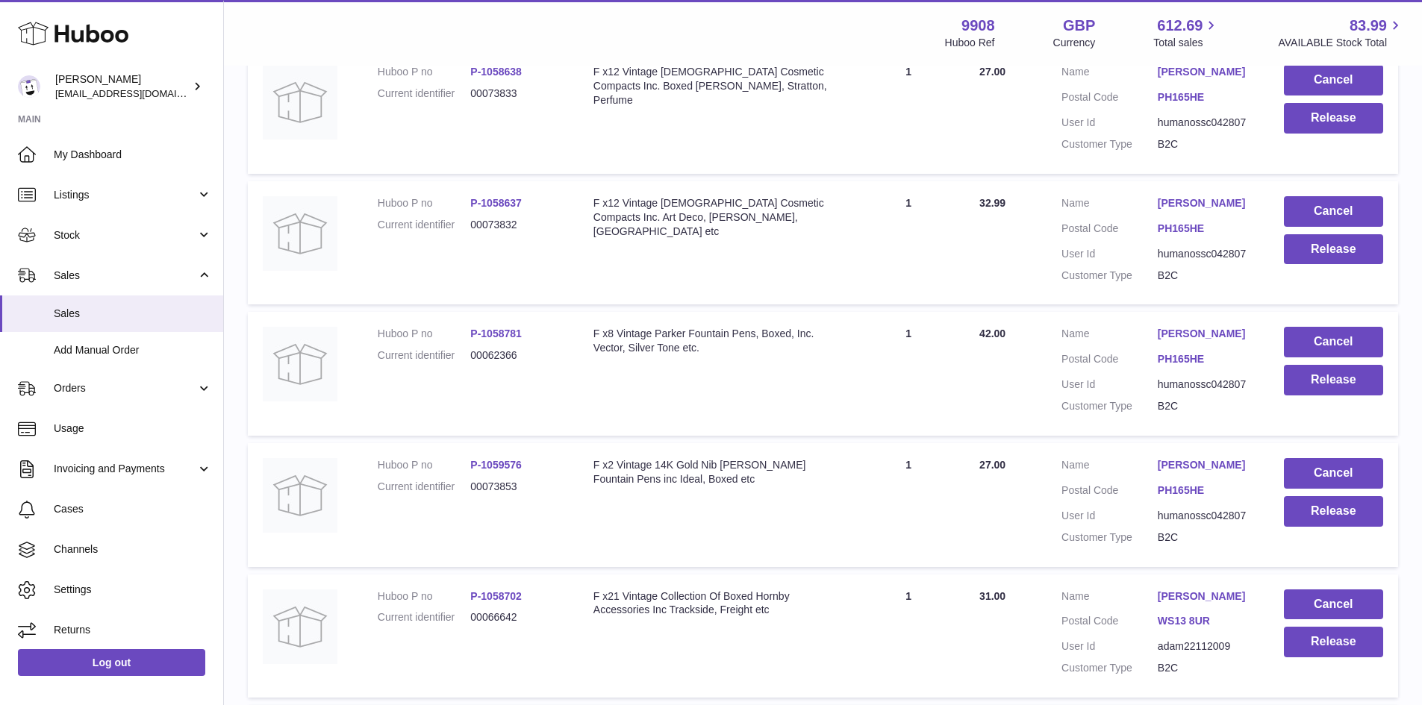
click at [1184, 341] on link "[PERSON_NAME]" at bounding box center [1206, 334] width 96 height 14
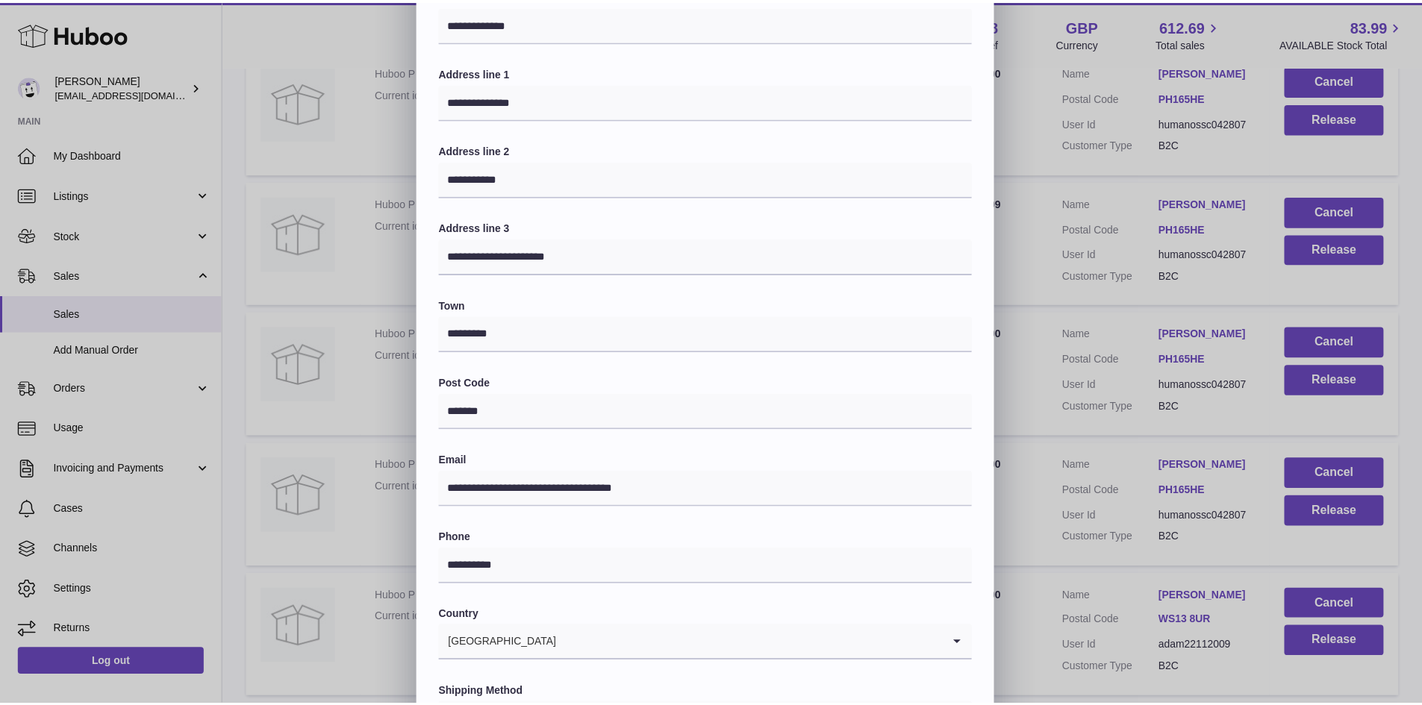
scroll to position [235, 0]
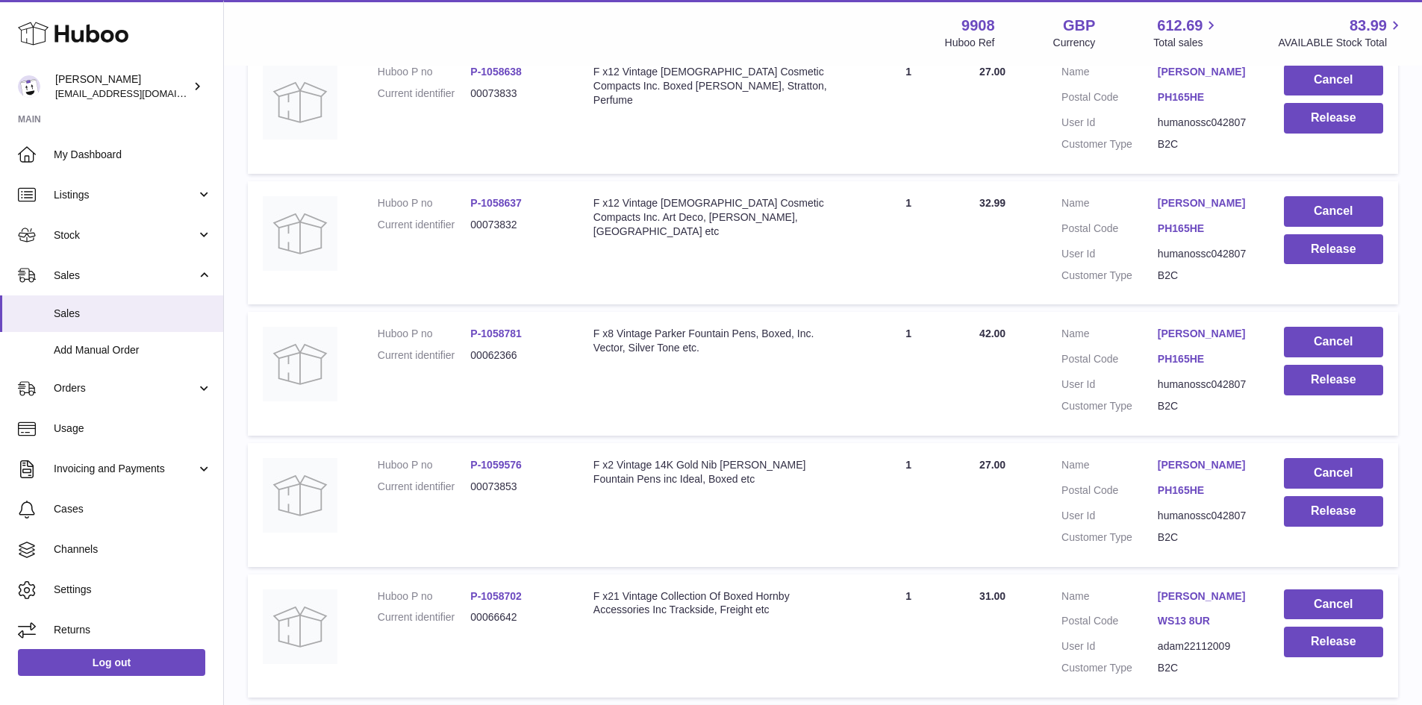
click at [1025, 373] on div at bounding box center [711, 352] width 1422 height 705
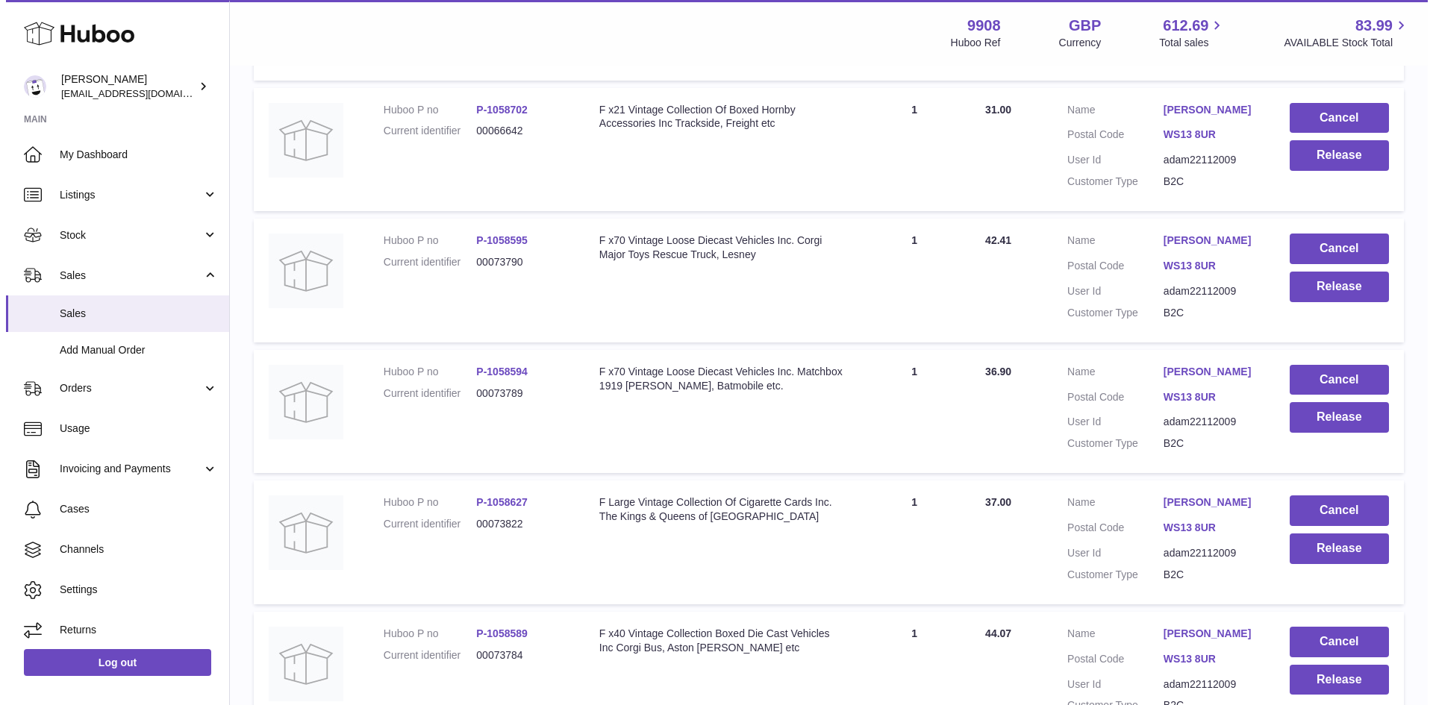
scroll to position [10054, 0]
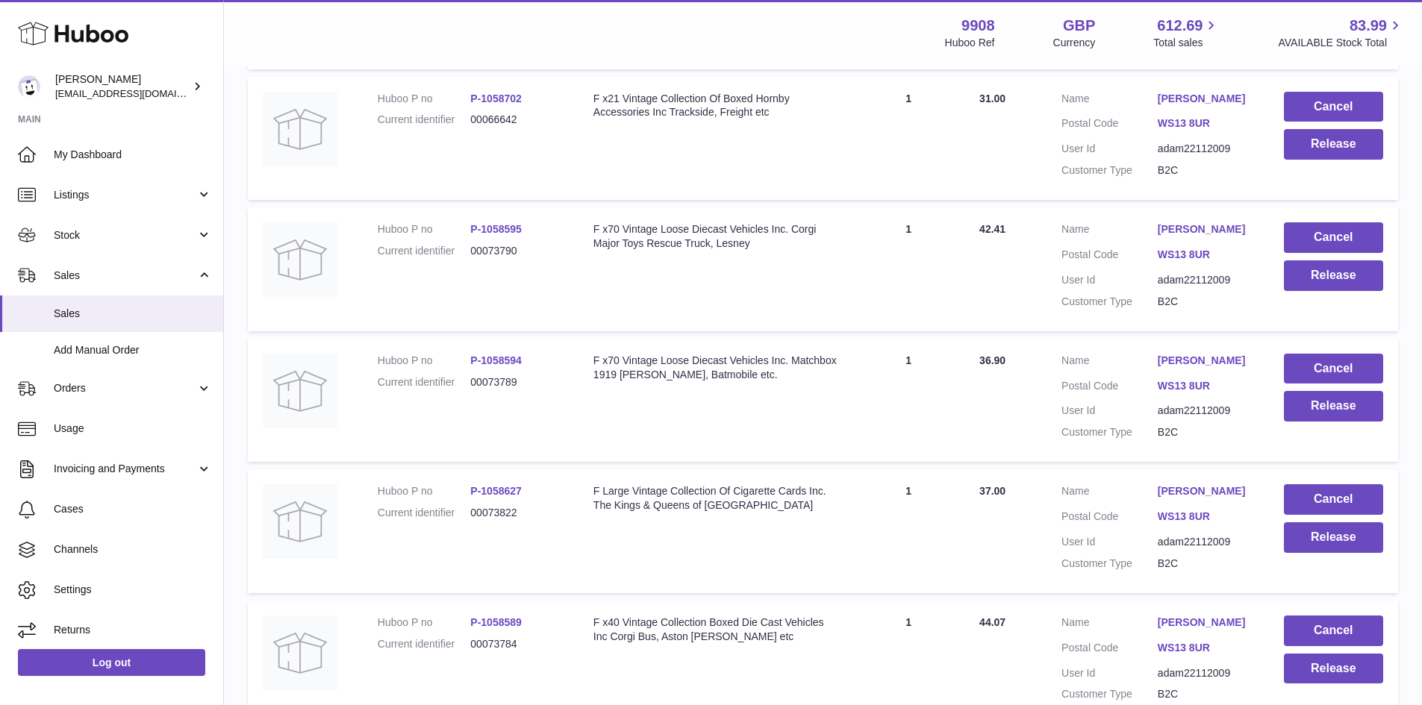
click at [1215, 106] on link "[PERSON_NAME]" at bounding box center [1206, 99] width 96 height 14
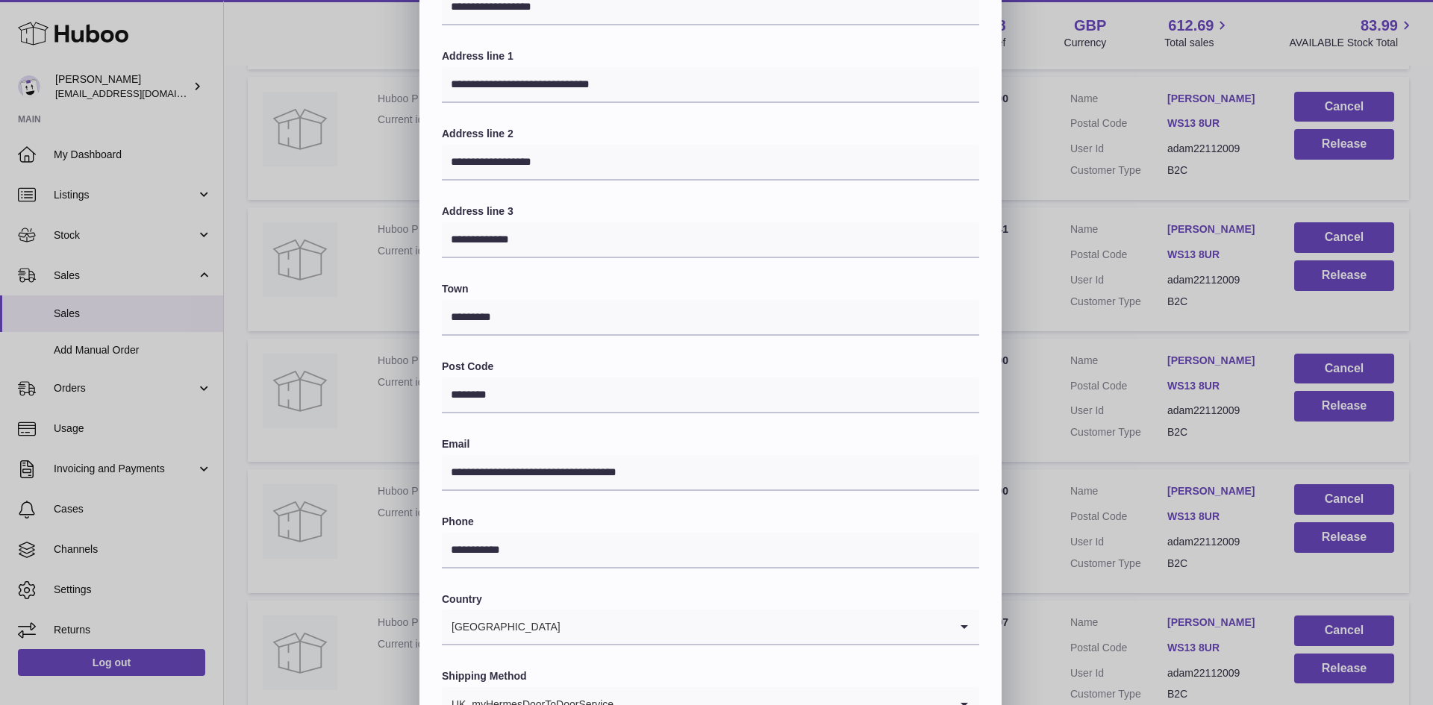
scroll to position [235, 0]
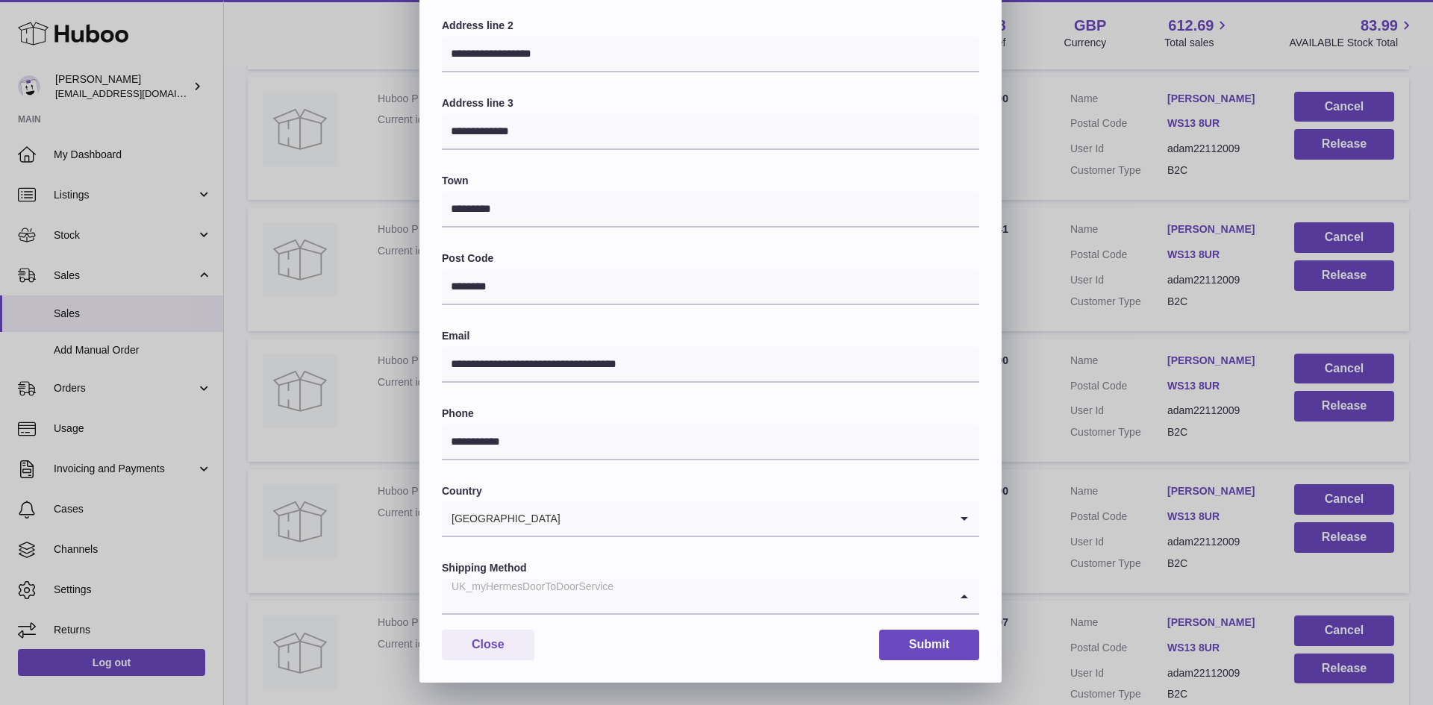
click at [608, 604] on div "UK_myHermesDoorToDoorService" at bounding box center [696, 596] width 508 height 34
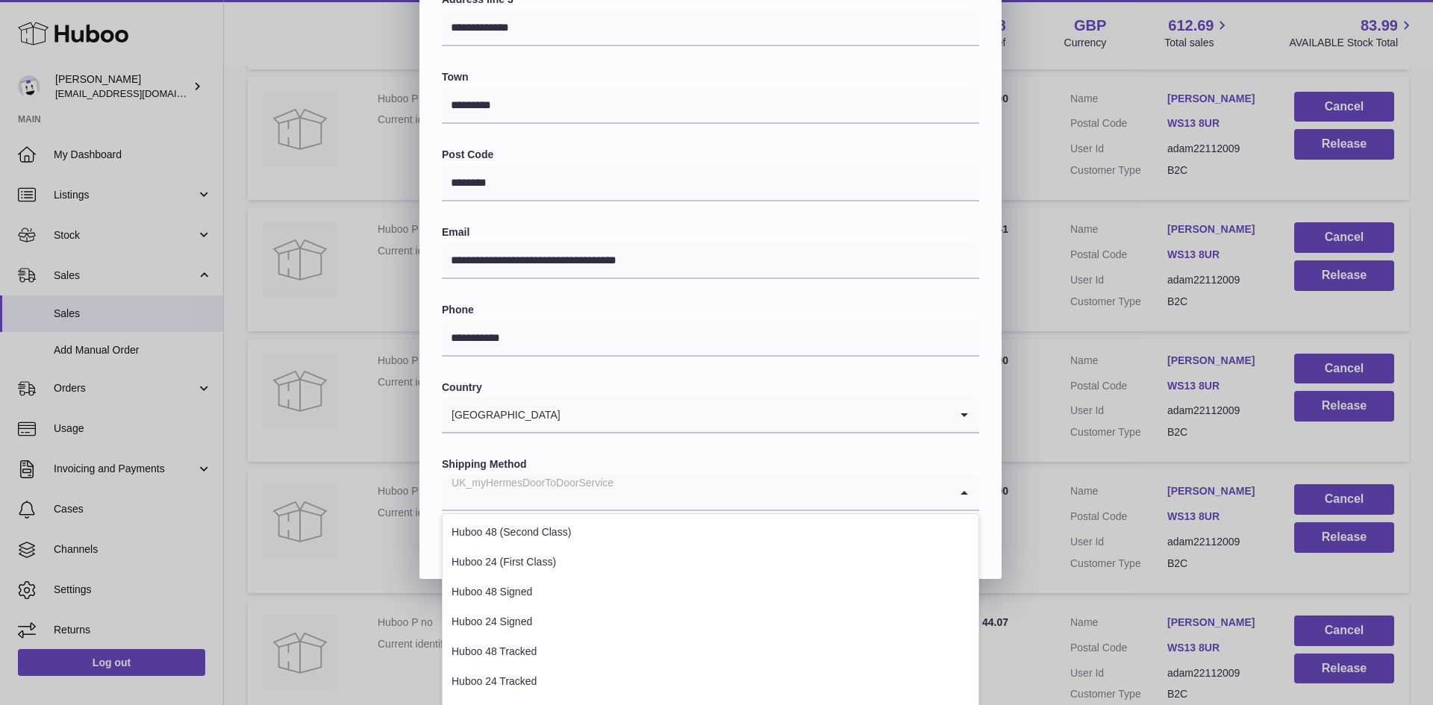
scroll to position [408, 0]
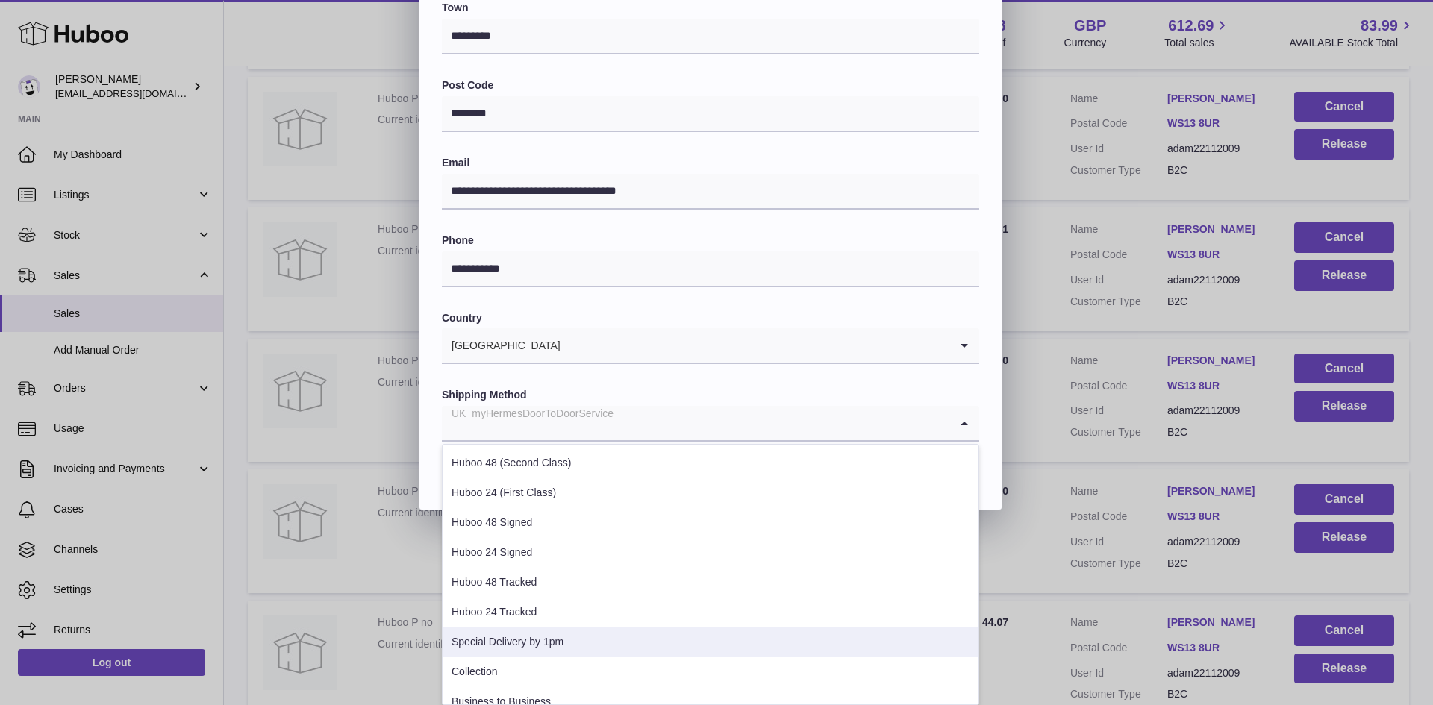
click at [571, 641] on li "Special Delivery by 1pm" at bounding box center [711, 643] width 536 height 30
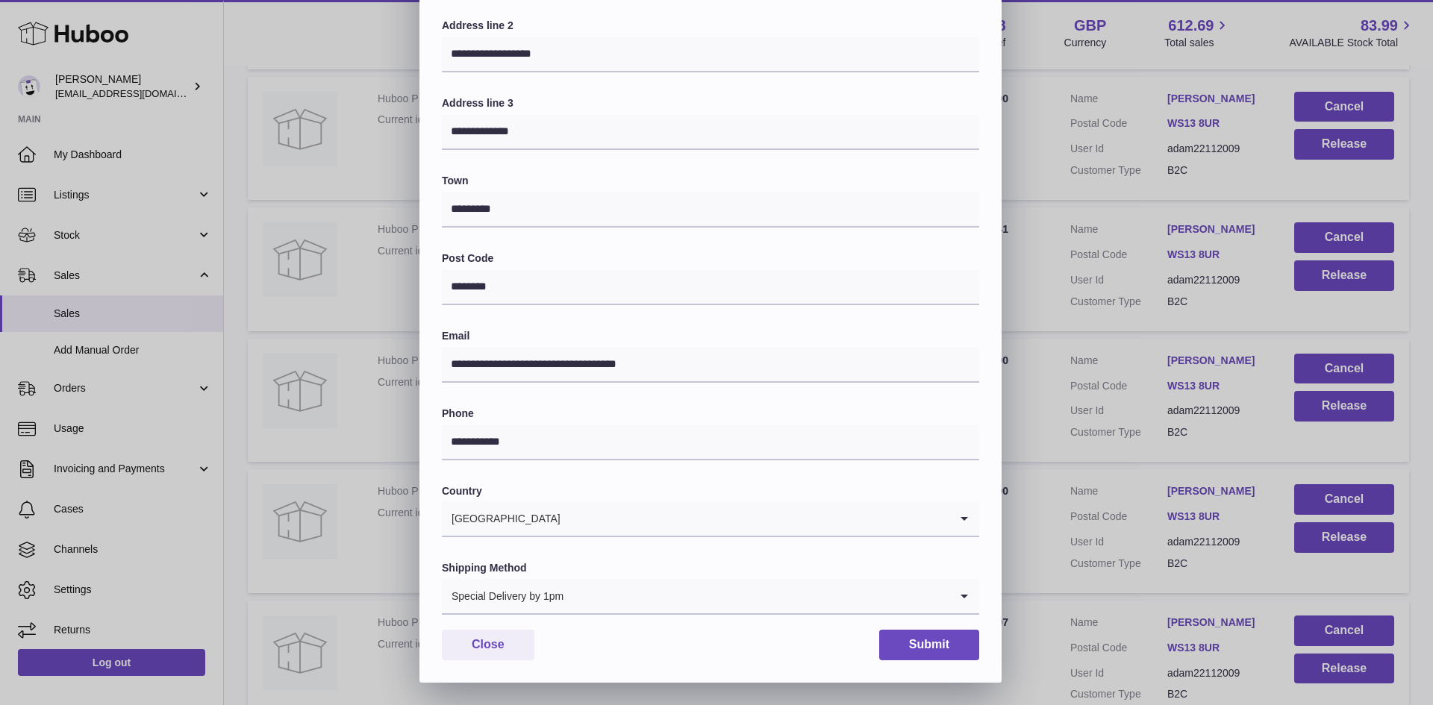
scroll to position [0, 0]
click at [916, 646] on button "Submit" at bounding box center [929, 645] width 100 height 31
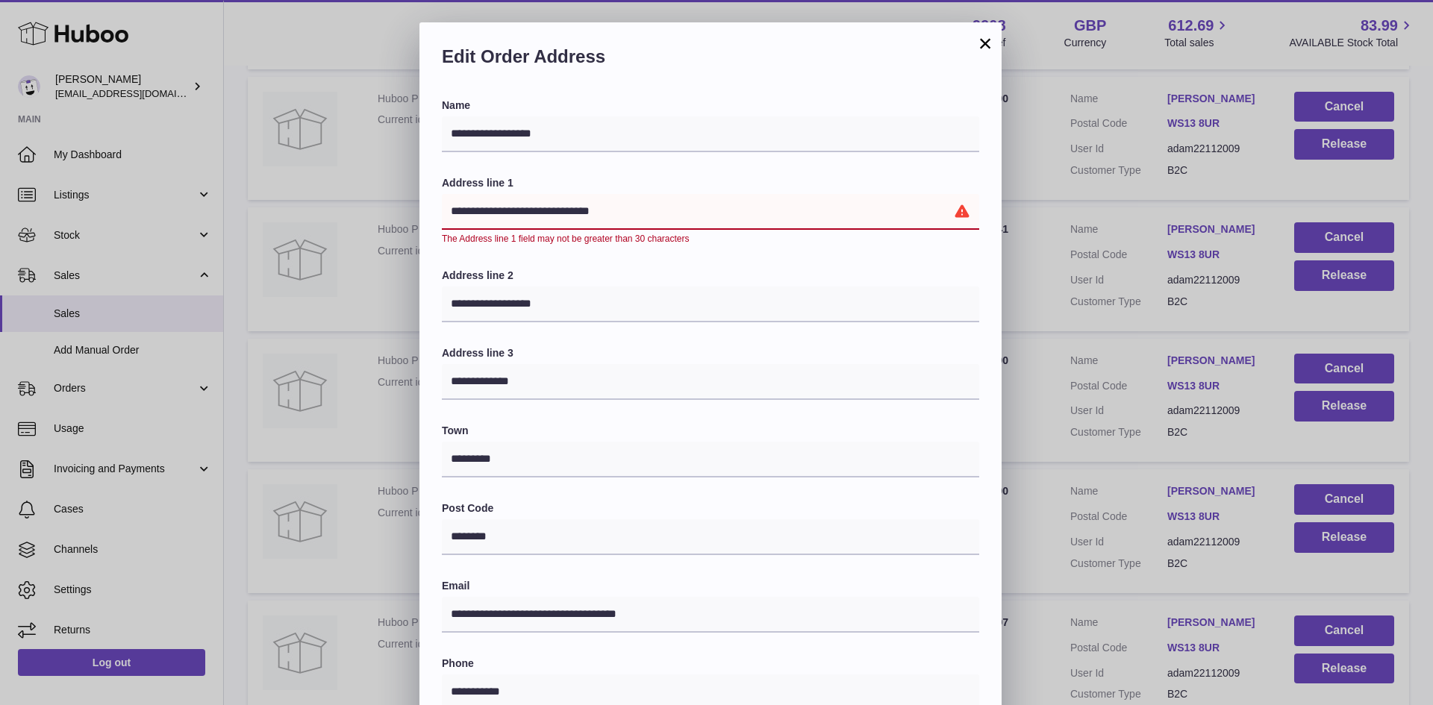
drag, startPoint x: 638, startPoint y: 209, endPoint x: 564, endPoint y: 216, distance: 74.3
click at [564, 216] on input "**********" at bounding box center [711, 212] width 538 height 36
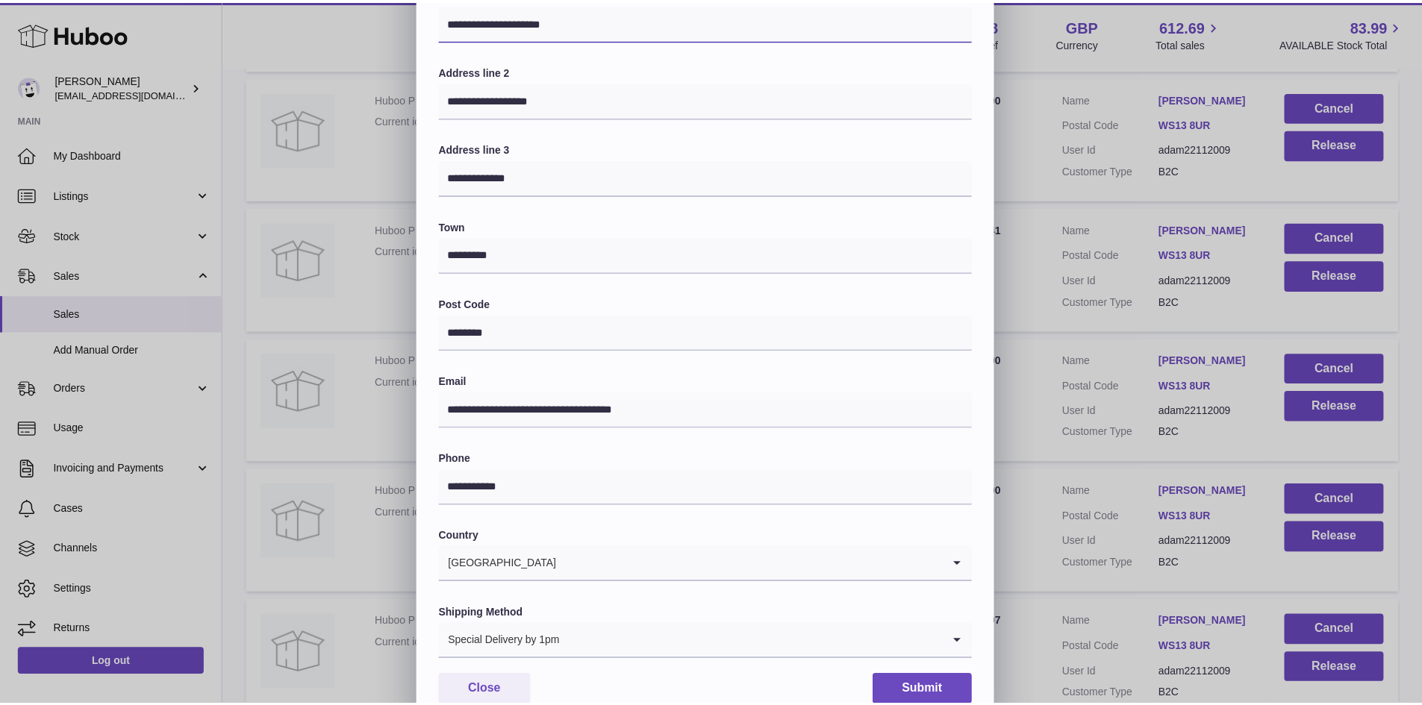
scroll to position [235, 0]
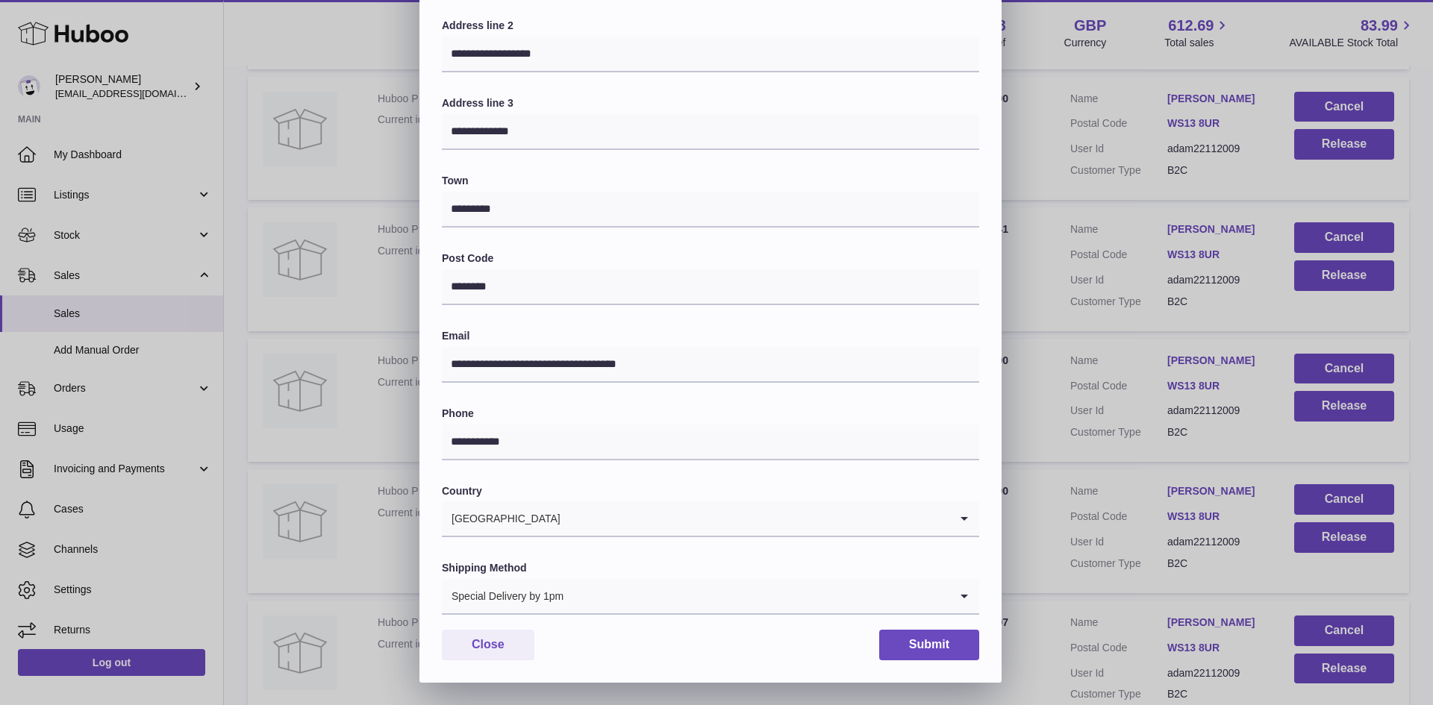
type input "**********"
click at [922, 647] on button "Submit" at bounding box center [929, 645] width 100 height 31
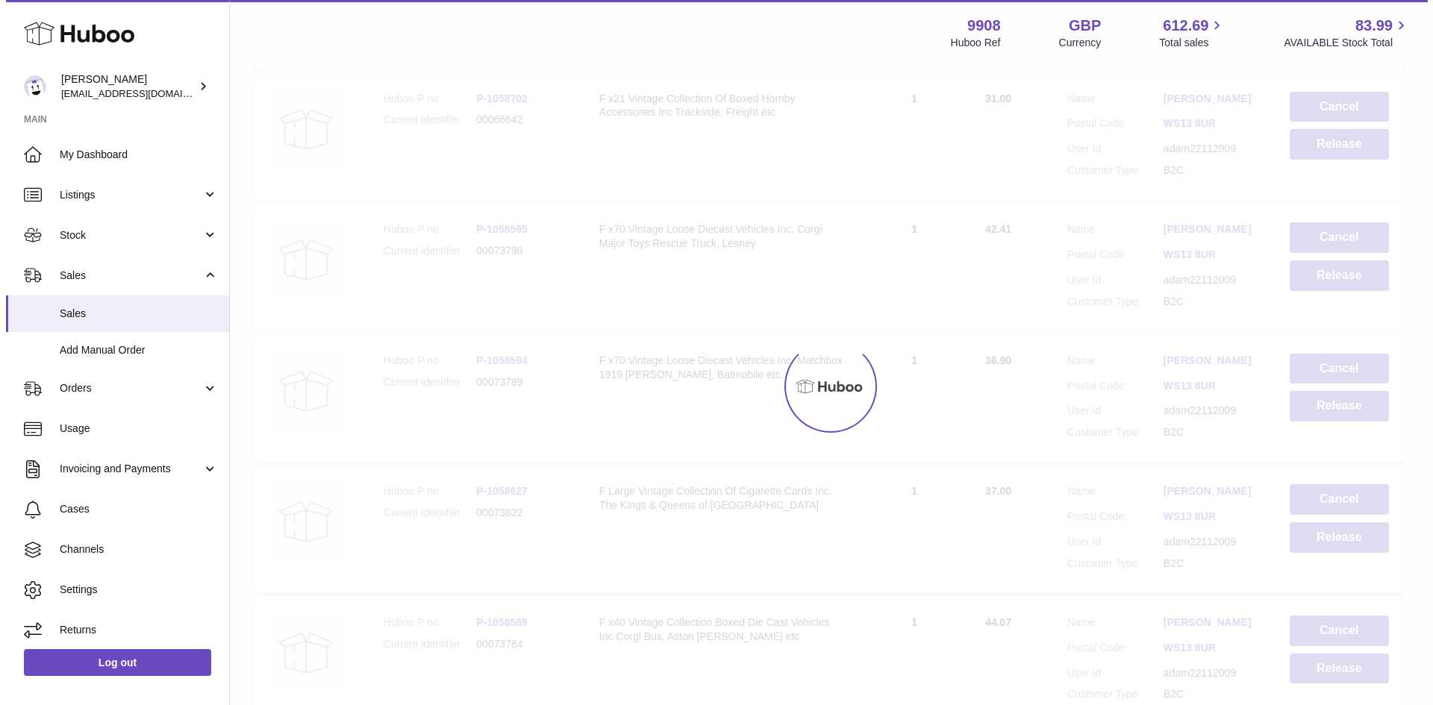
scroll to position [0, 0]
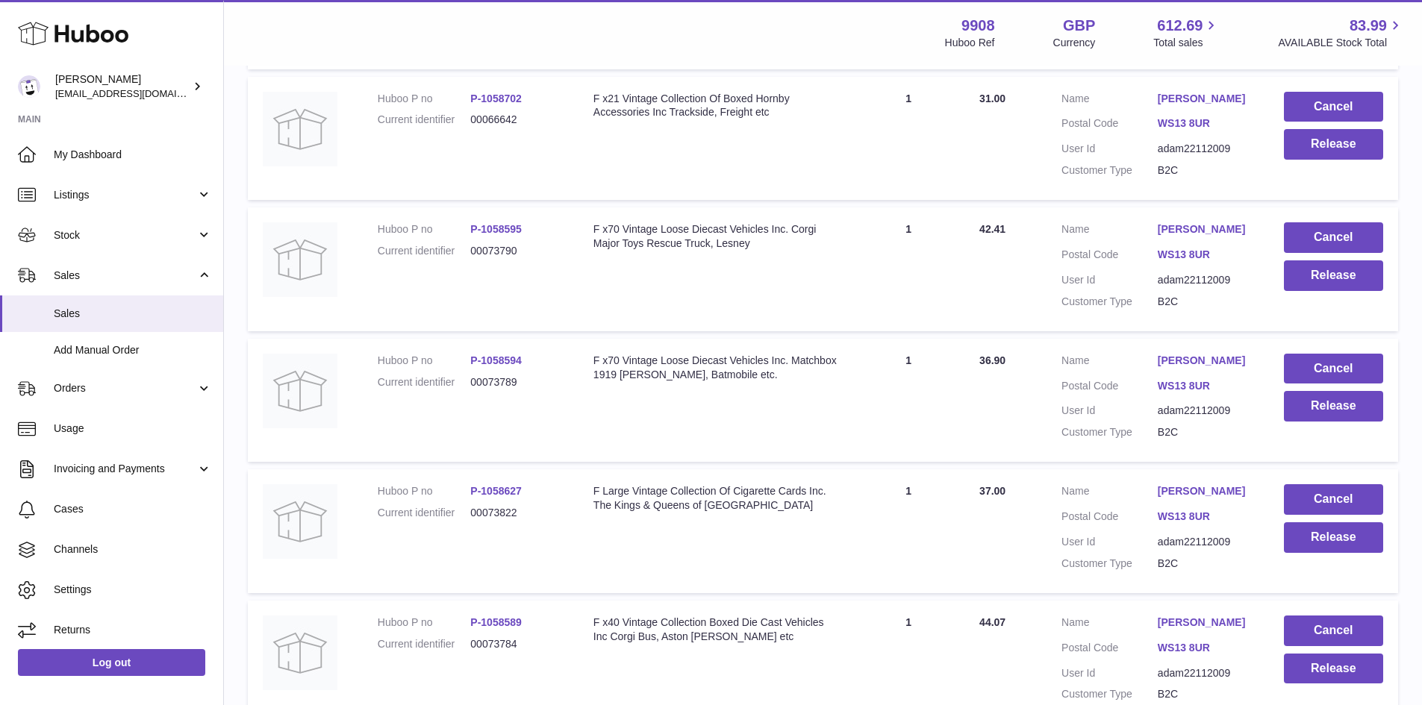
click at [1217, 368] on link "[PERSON_NAME]" at bounding box center [1206, 361] width 96 height 14
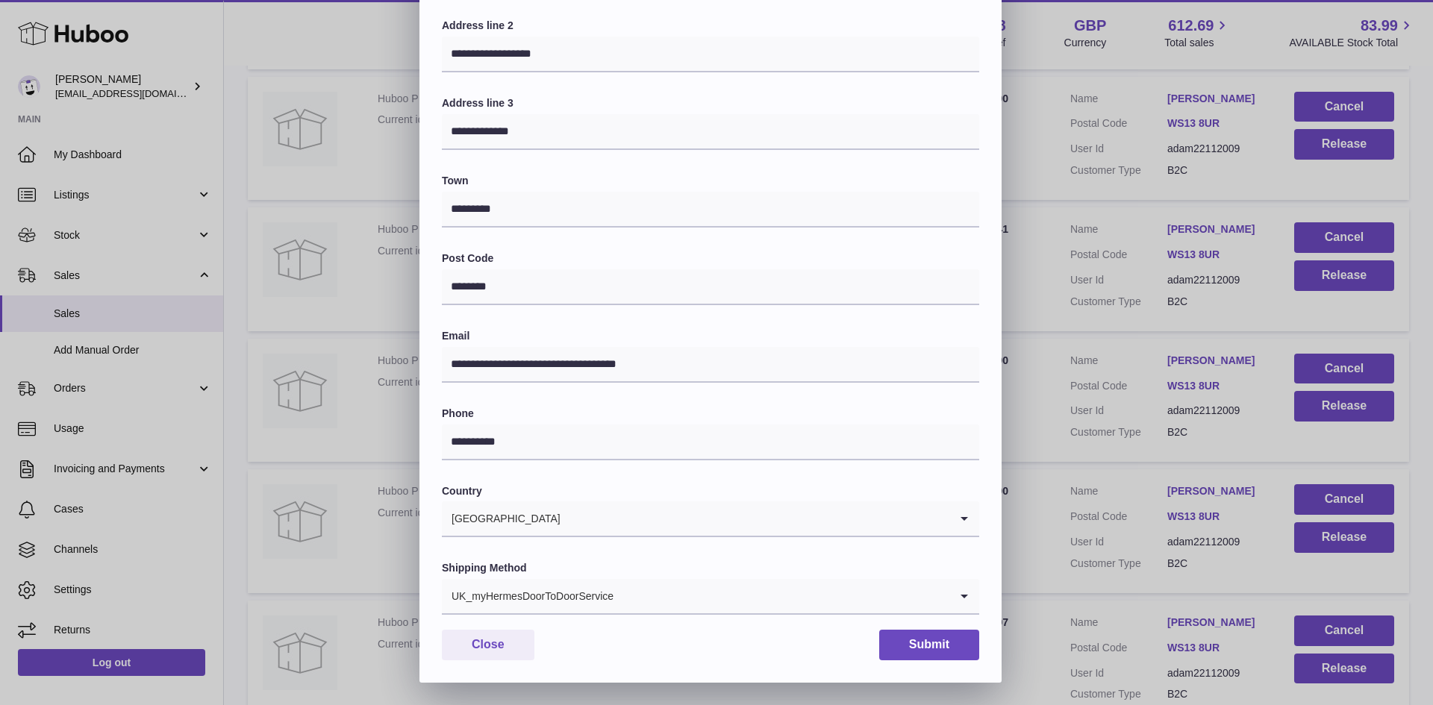
click at [587, 585] on div "UK_myHermesDoorToDoorService" at bounding box center [696, 596] width 508 height 34
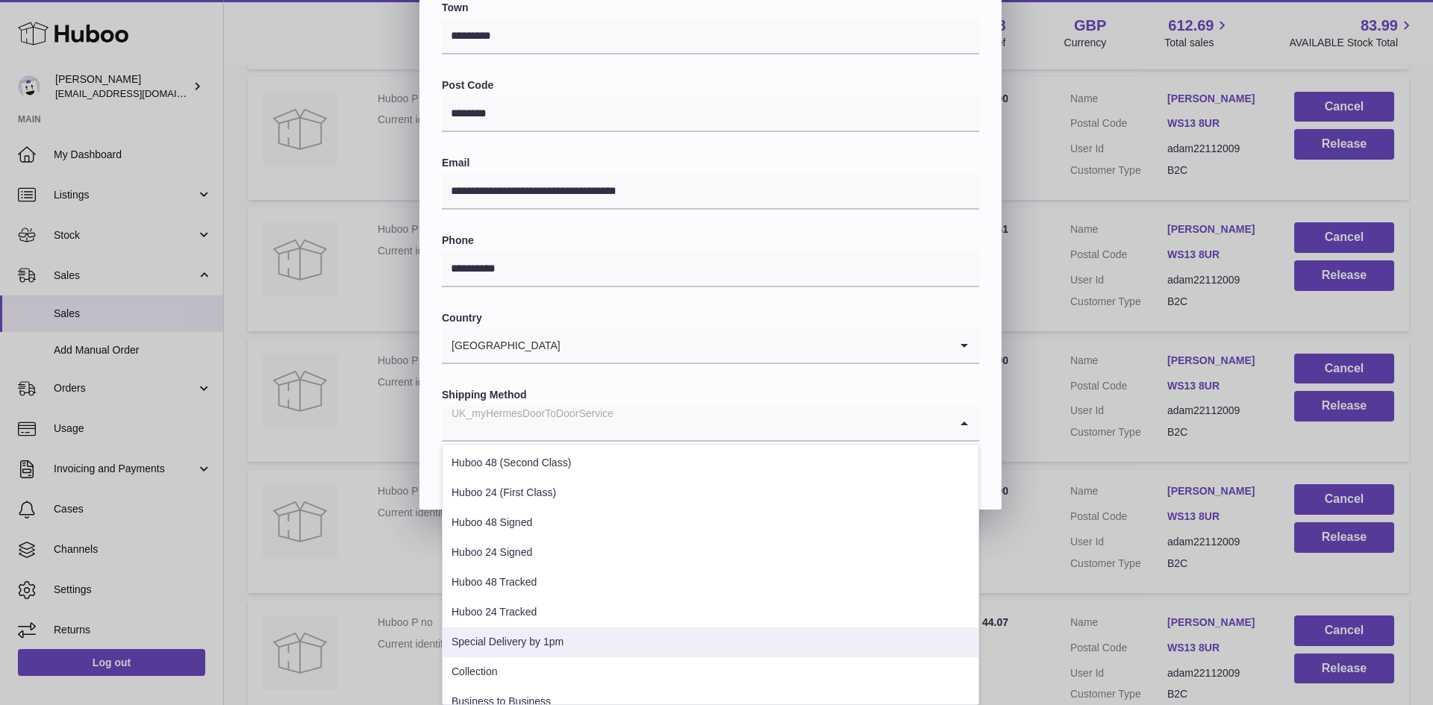
click at [579, 644] on li "Special Delivery by 1pm" at bounding box center [711, 643] width 536 height 30
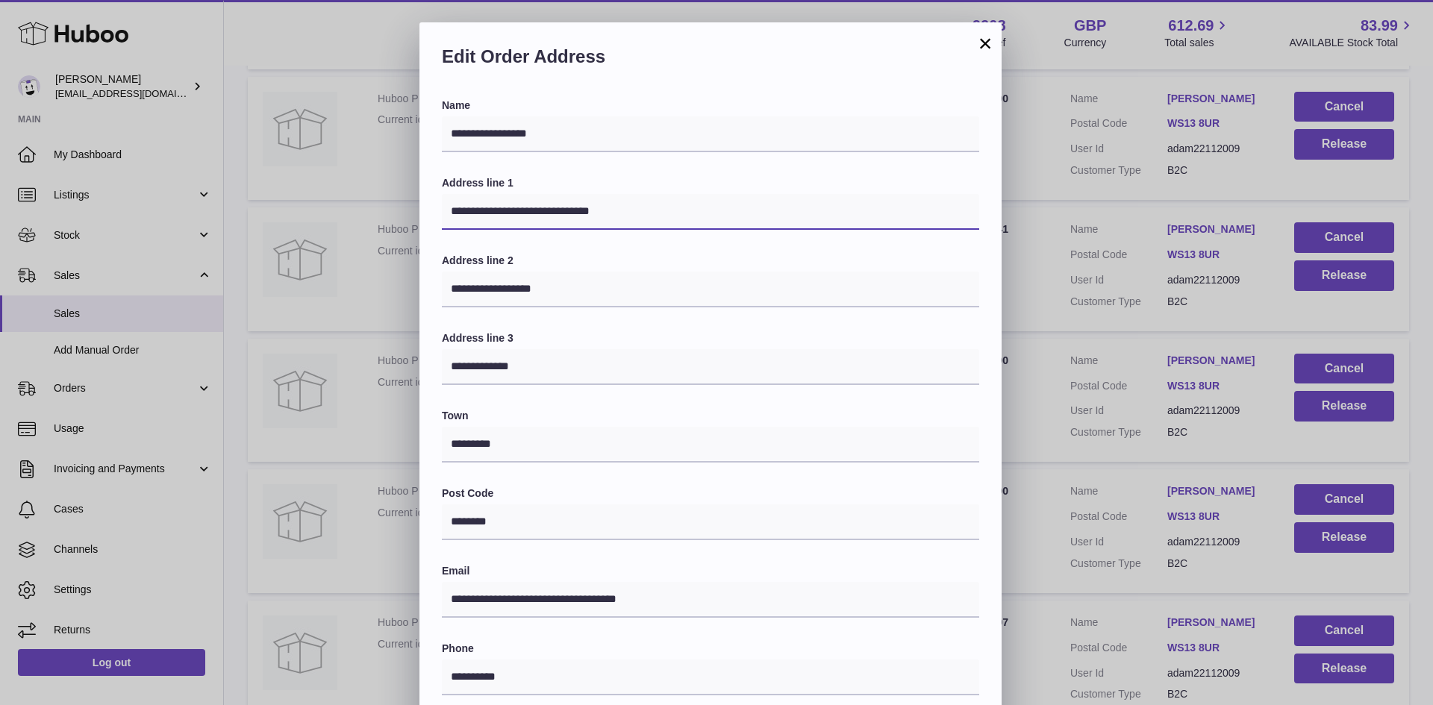
drag, startPoint x: 621, startPoint y: 211, endPoint x: 568, endPoint y: 211, distance: 53.0
click at [568, 211] on input "**********" at bounding box center [711, 212] width 538 height 36
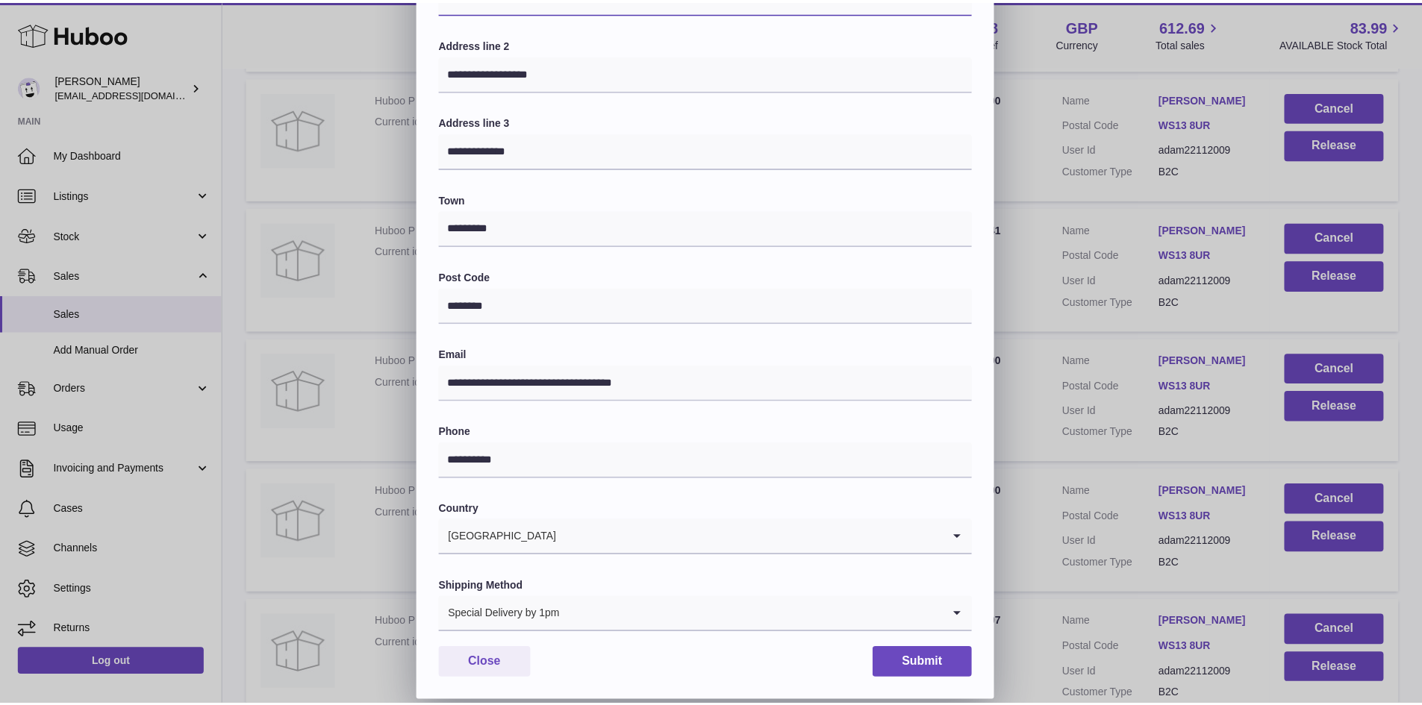
scroll to position [235, 0]
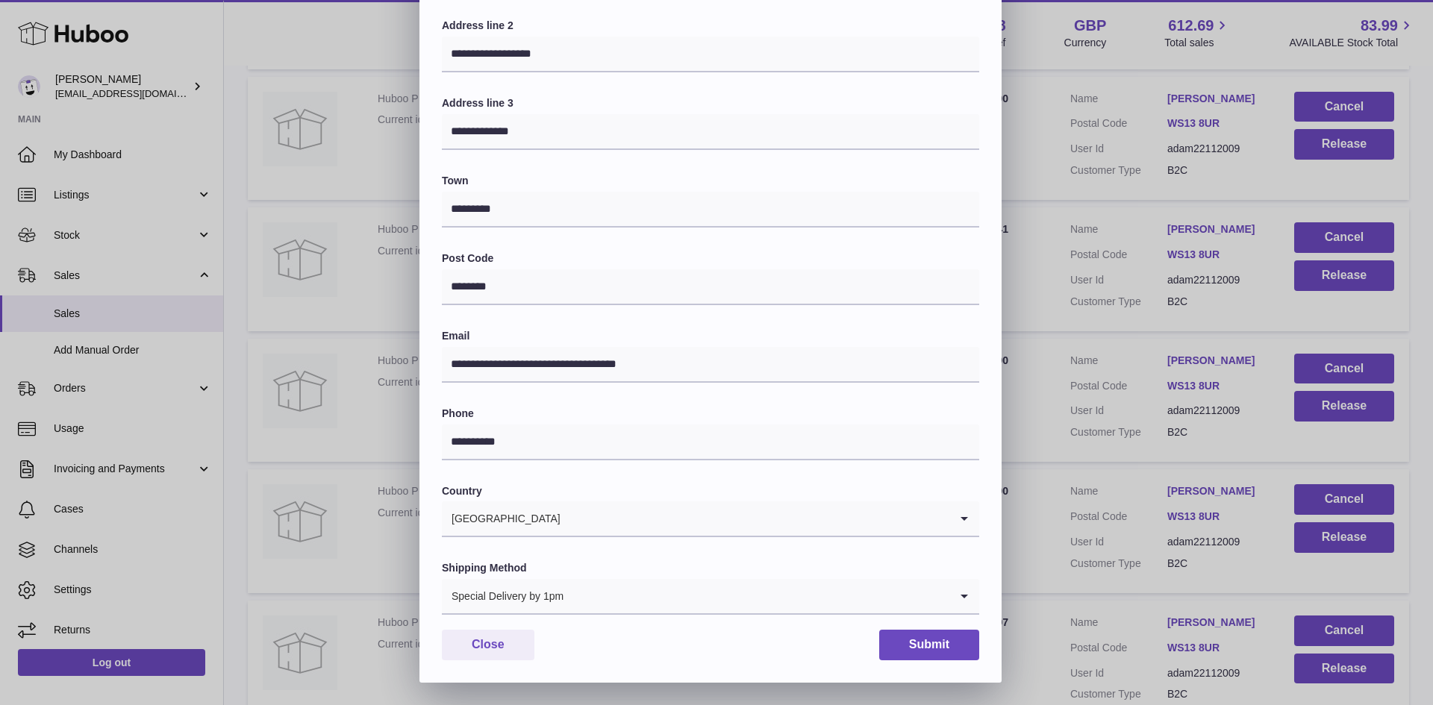
type input "**********"
click at [947, 637] on button "Submit" at bounding box center [929, 645] width 100 height 31
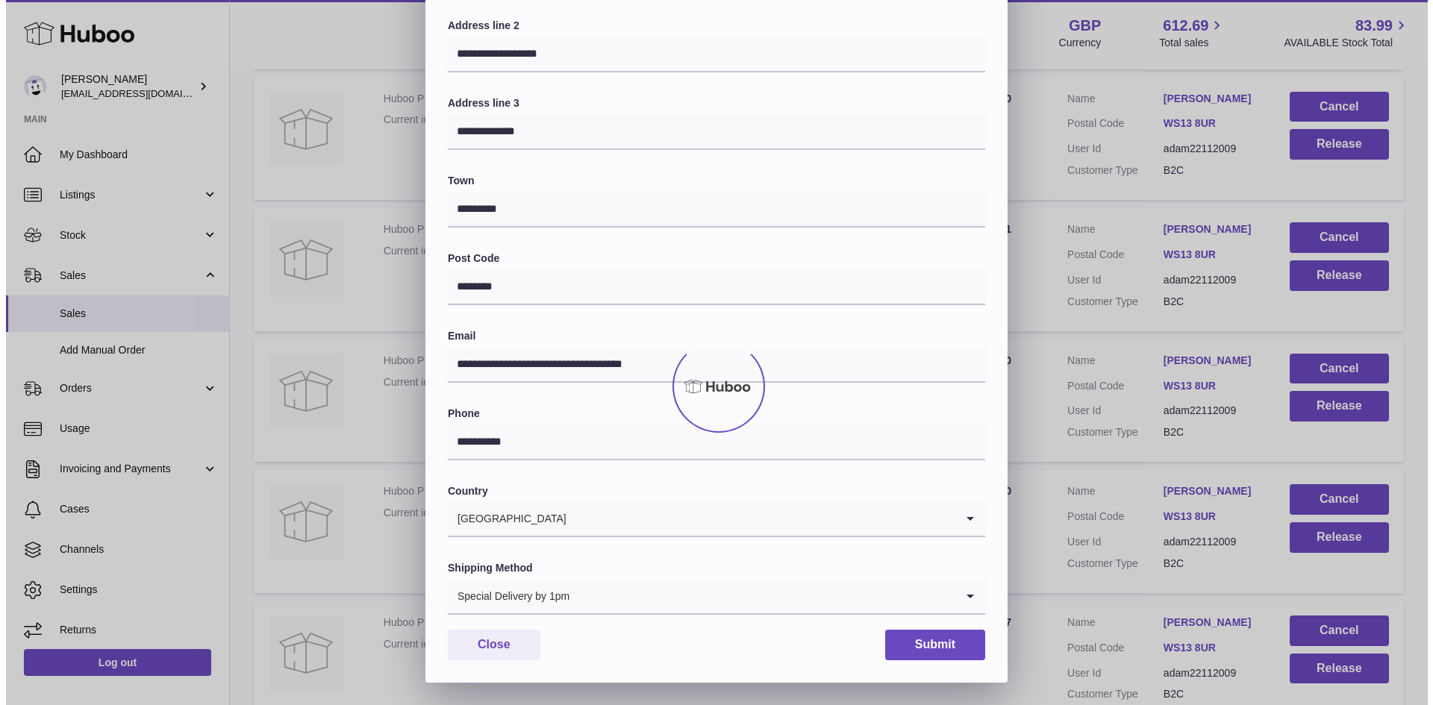
scroll to position [0, 0]
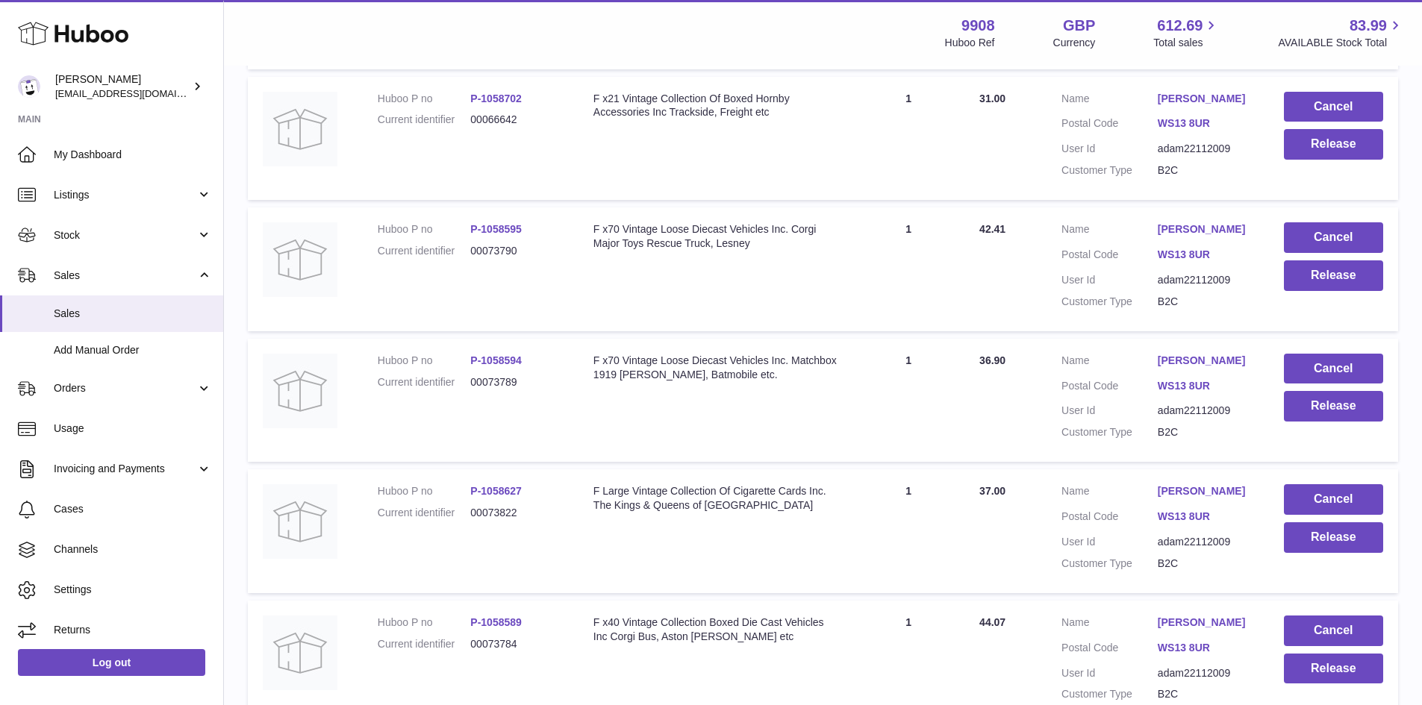
click at [1194, 368] on link "[PERSON_NAME]" at bounding box center [1206, 361] width 96 height 14
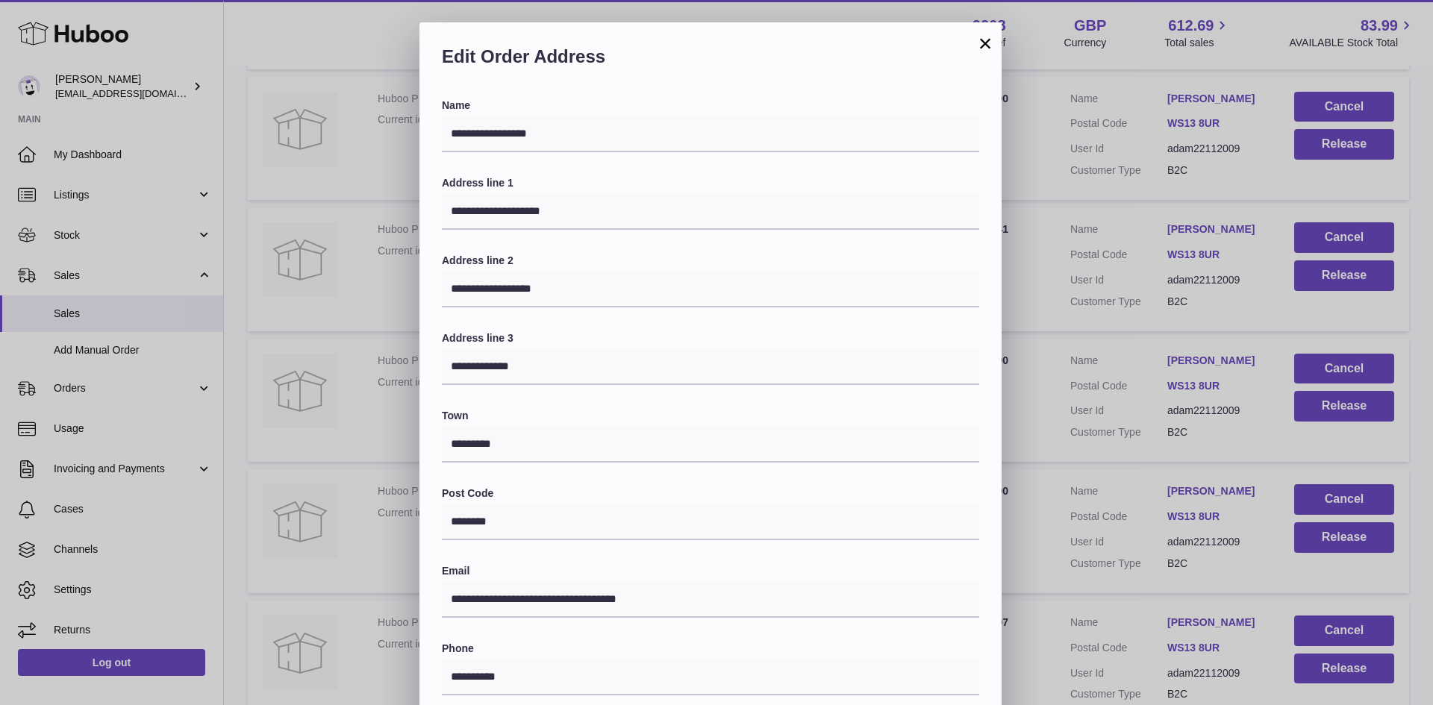
click at [1036, 295] on div "**********" at bounding box center [716, 470] width 1433 height 896
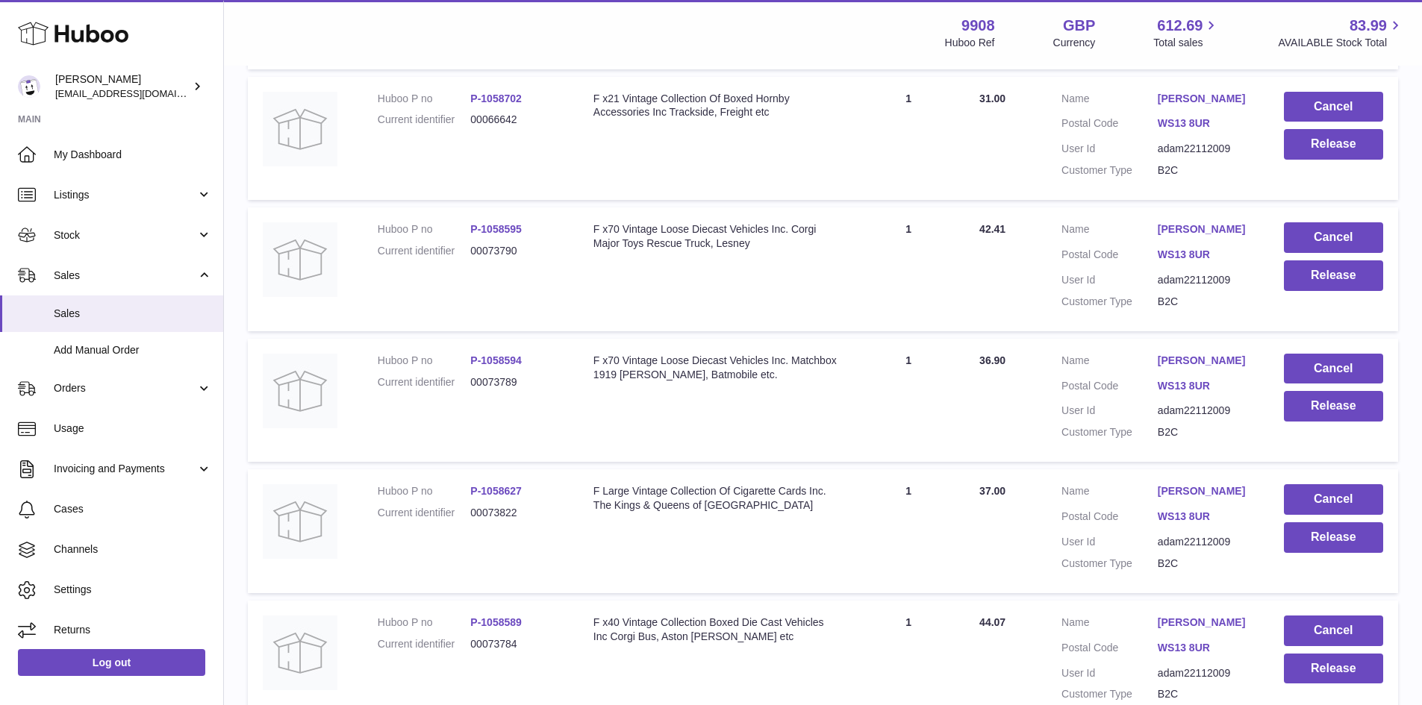
click at [1203, 237] on link "[PERSON_NAME]" at bounding box center [1206, 229] width 96 height 14
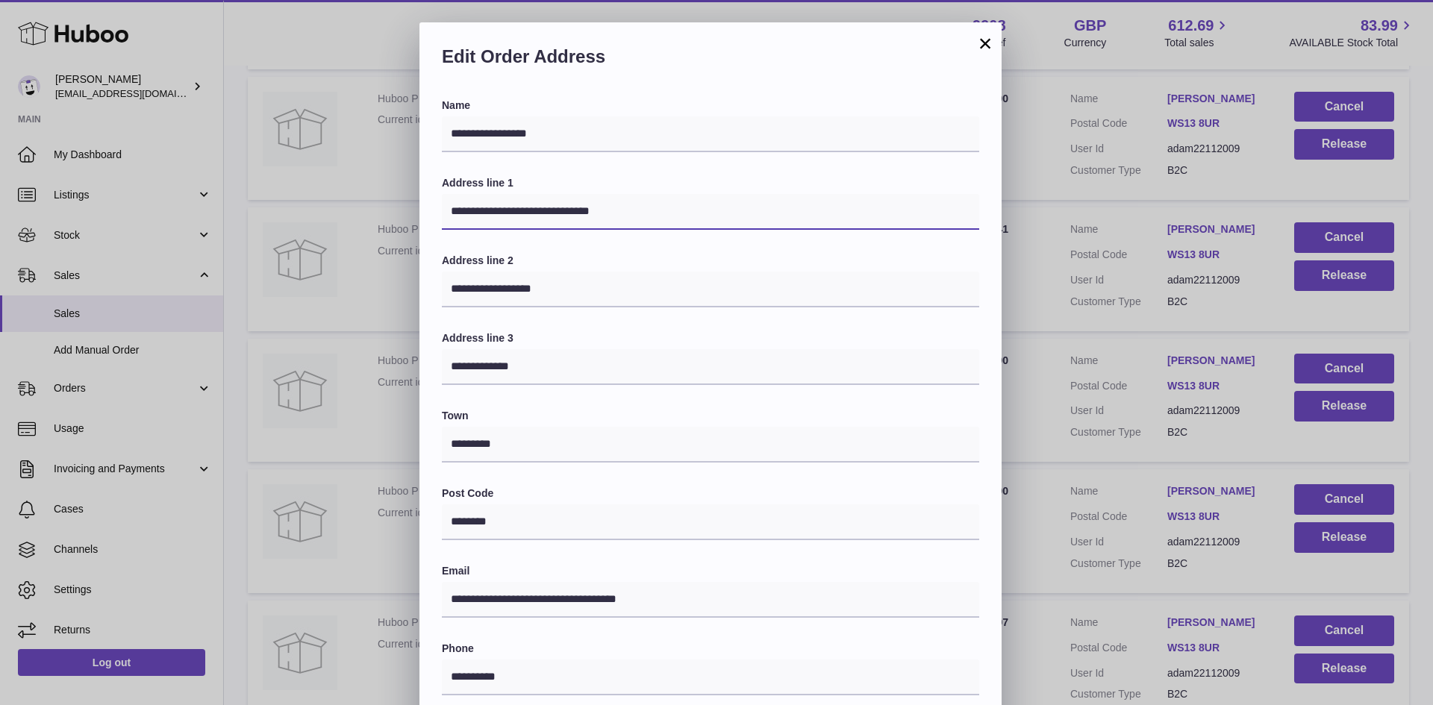
drag, startPoint x: 626, startPoint y: 212, endPoint x: 563, endPoint y: 212, distance: 62.7
click at [563, 212] on input "**********" at bounding box center [711, 212] width 538 height 36
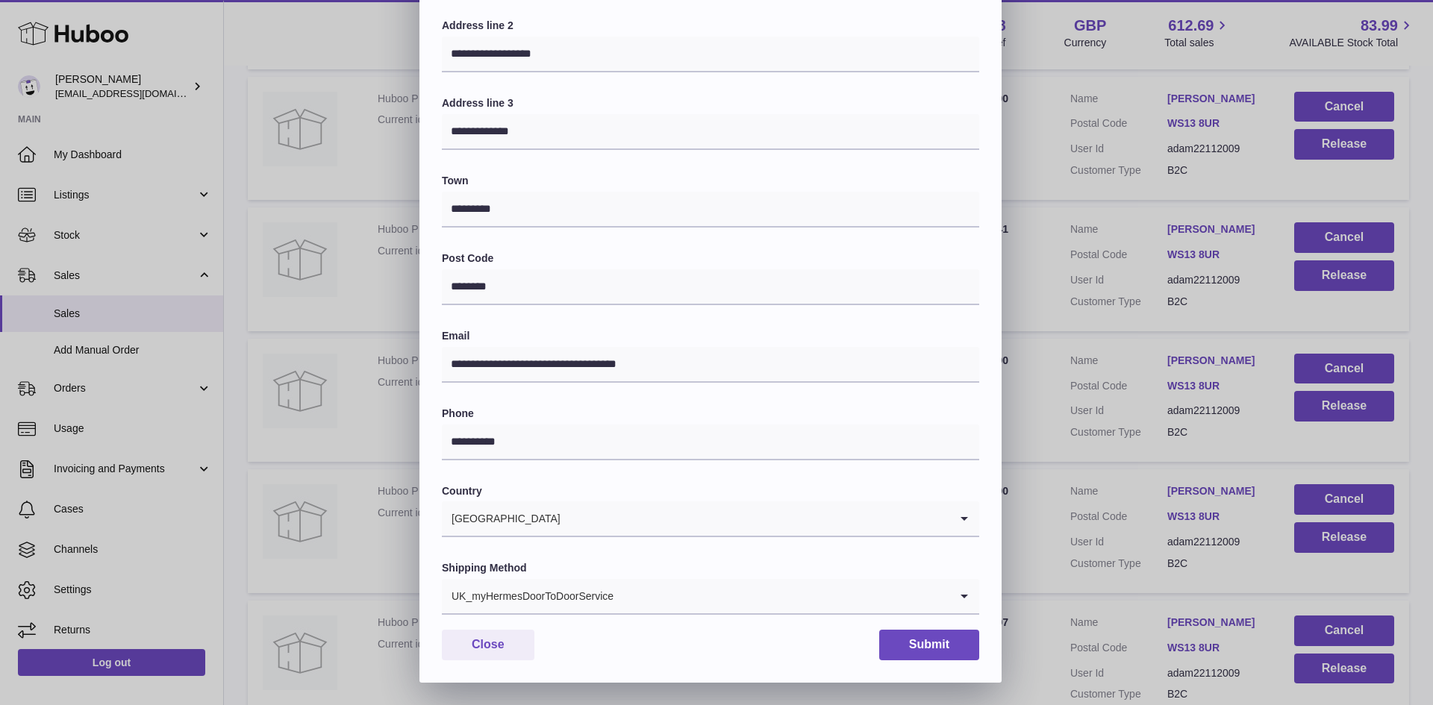
type input "**********"
click at [655, 605] on input "Search for option" at bounding box center [781, 596] width 335 height 34
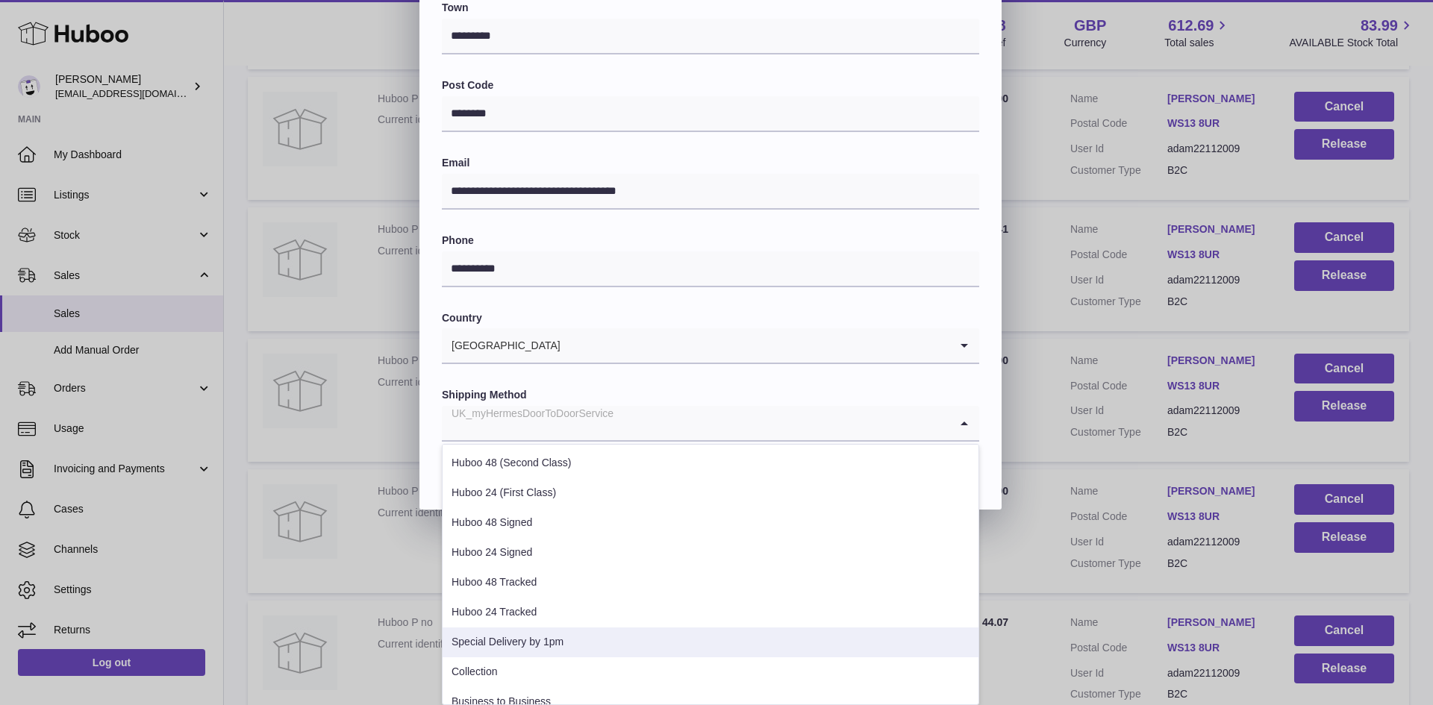
click at [624, 636] on li "Special Delivery by 1pm" at bounding box center [711, 643] width 536 height 30
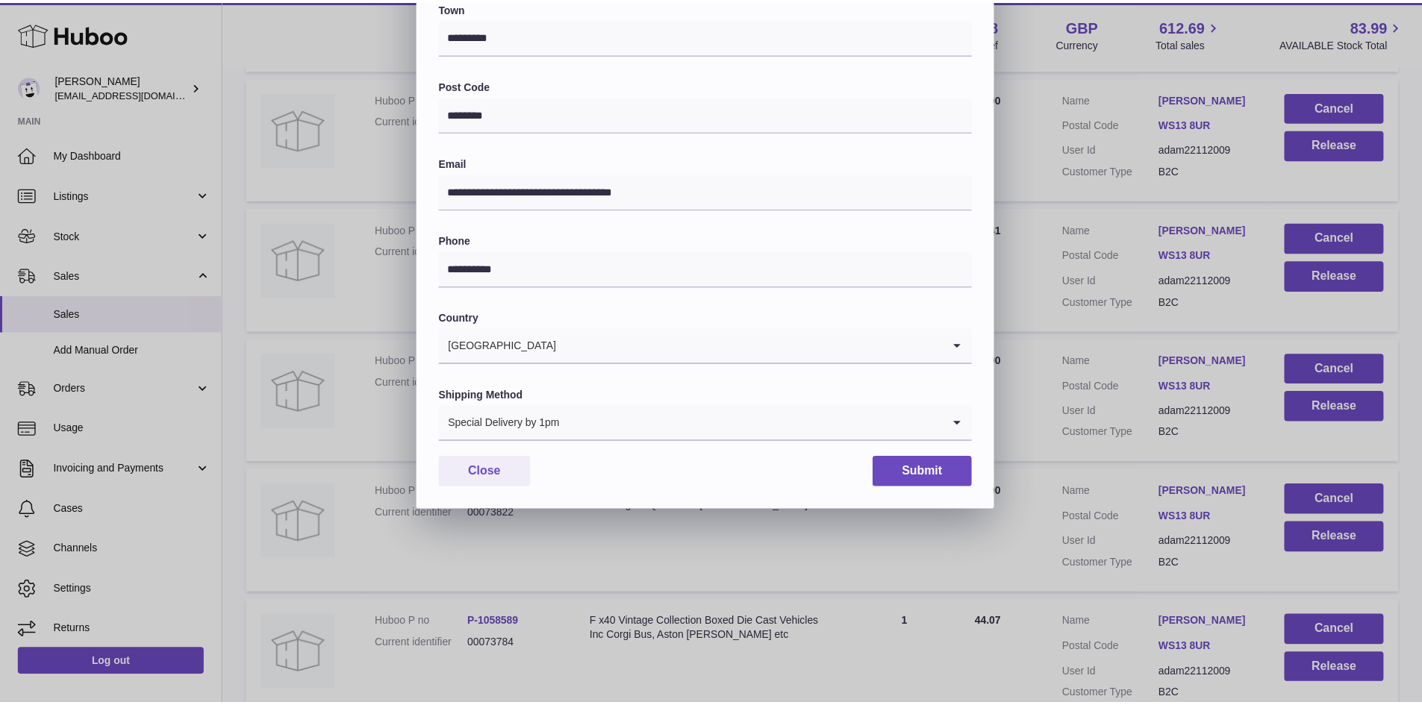
scroll to position [235, 0]
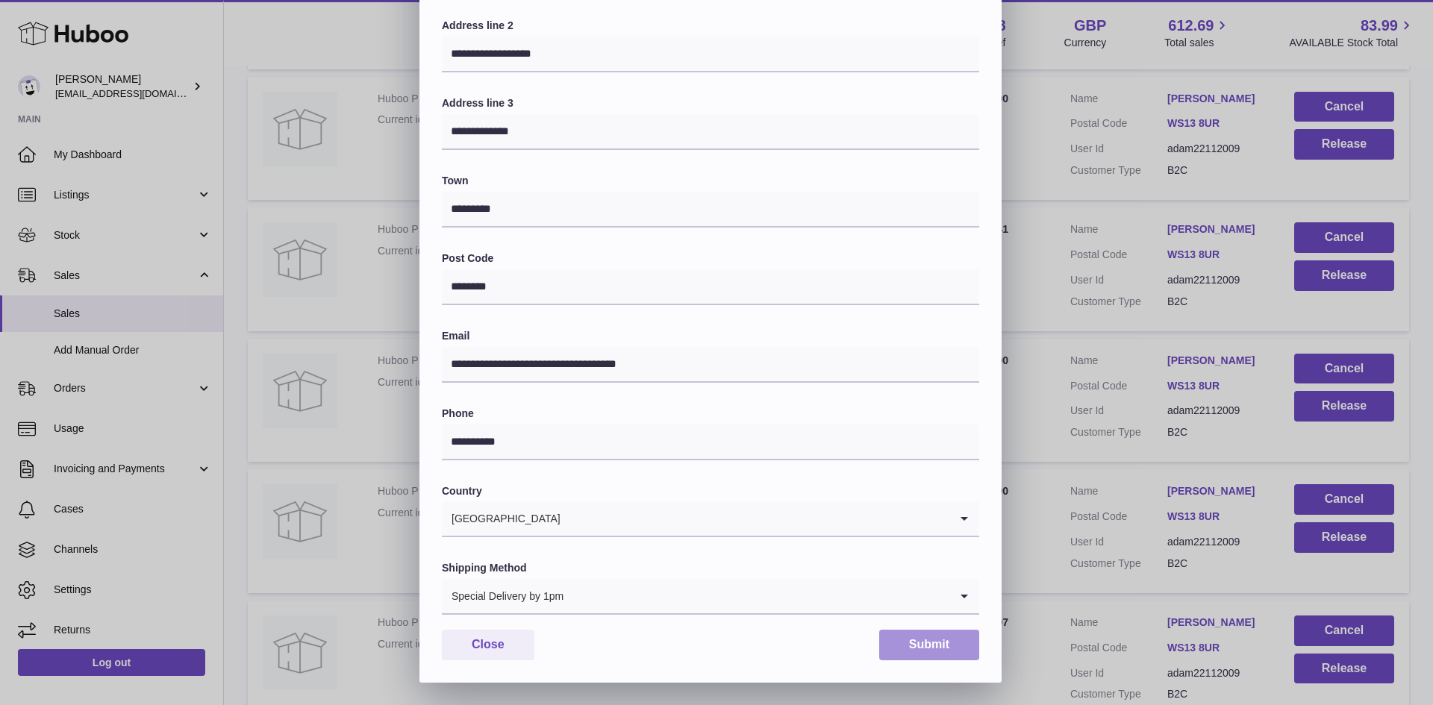
click at [929, 649] on button "Submit" at bounding box center [929, 645] width 100 height 31
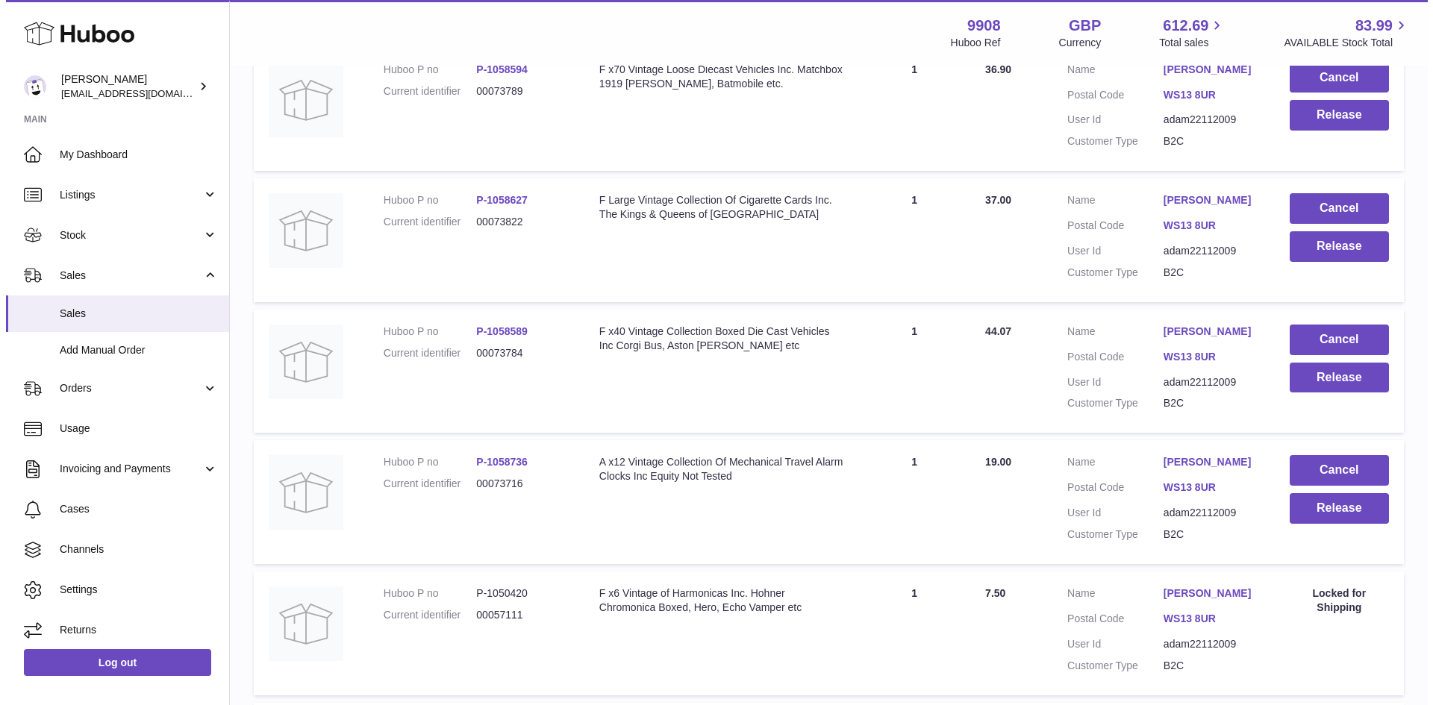
scroll to position [10452, 0]
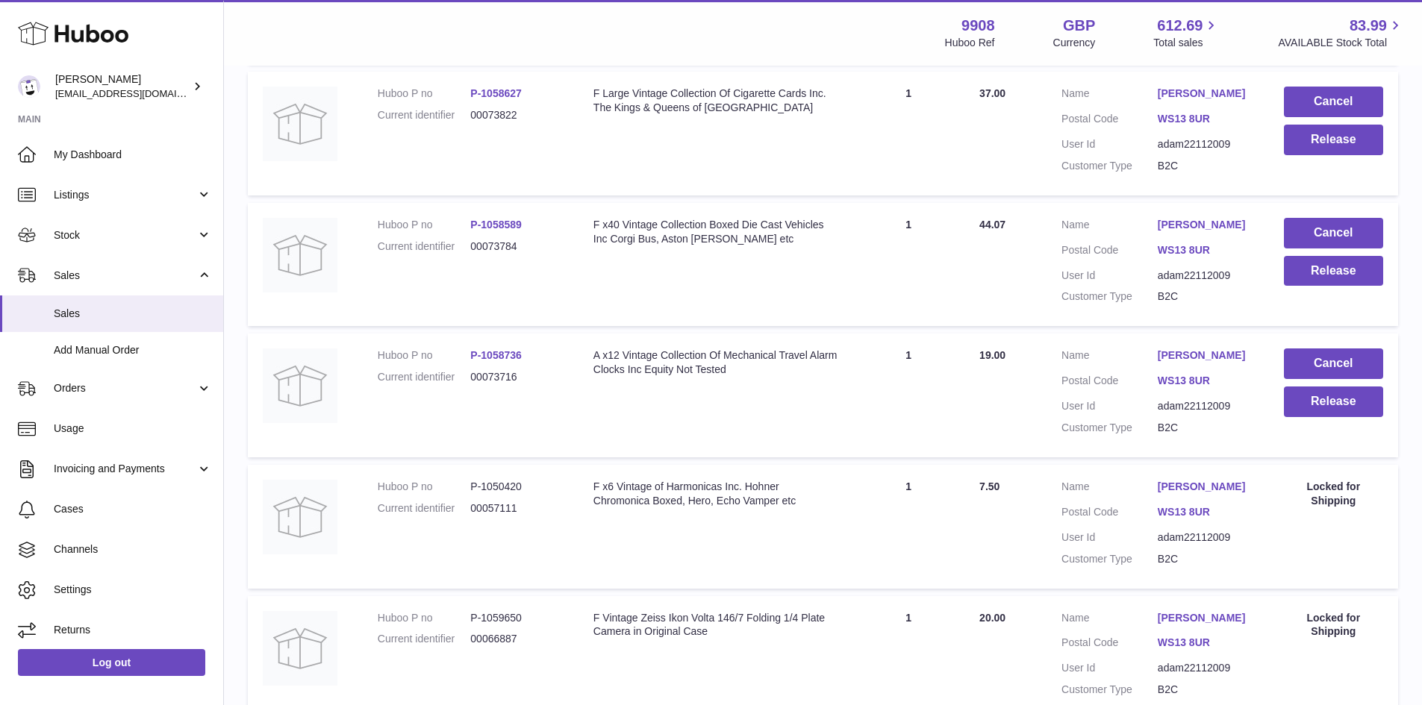
click at [1194, 101] on link "[PERSON_NAME]" at bounding box center [1206, 94] width 96 height 14
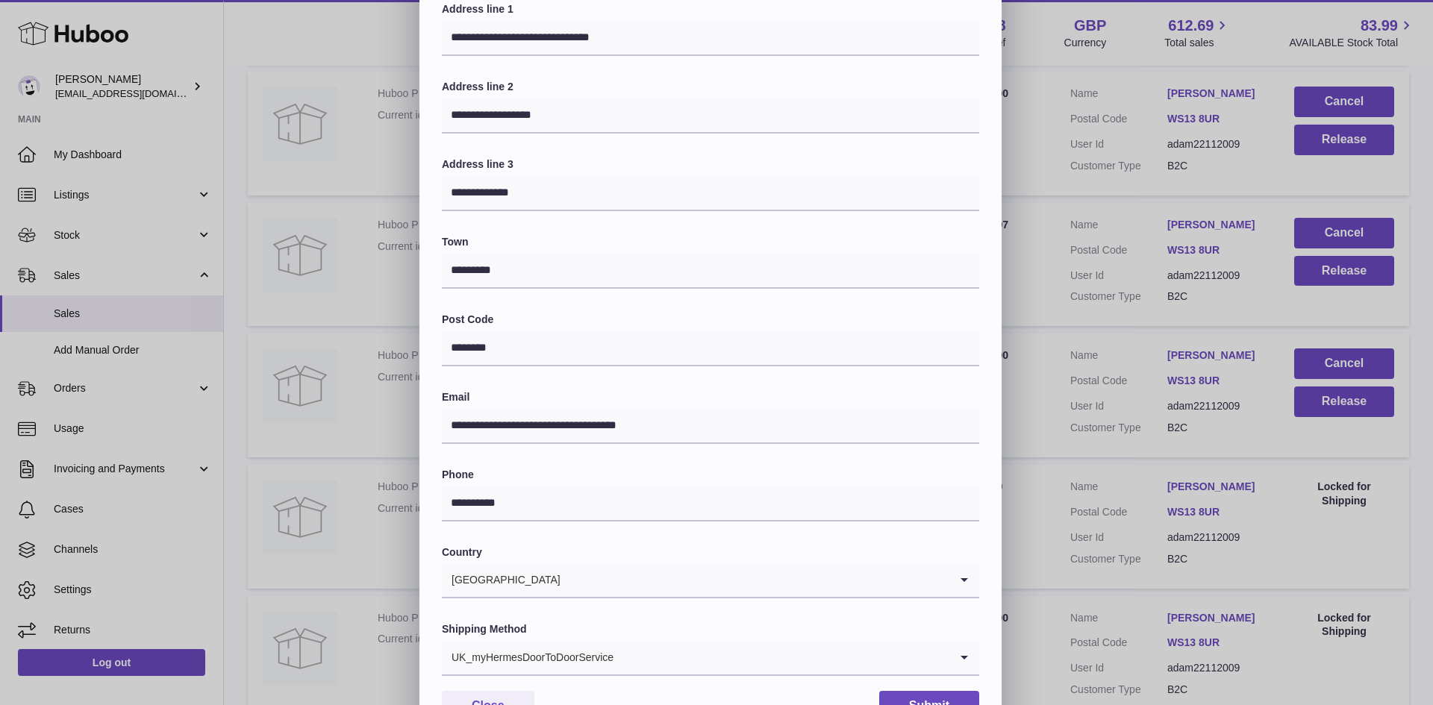
scroll to position [235, 0]
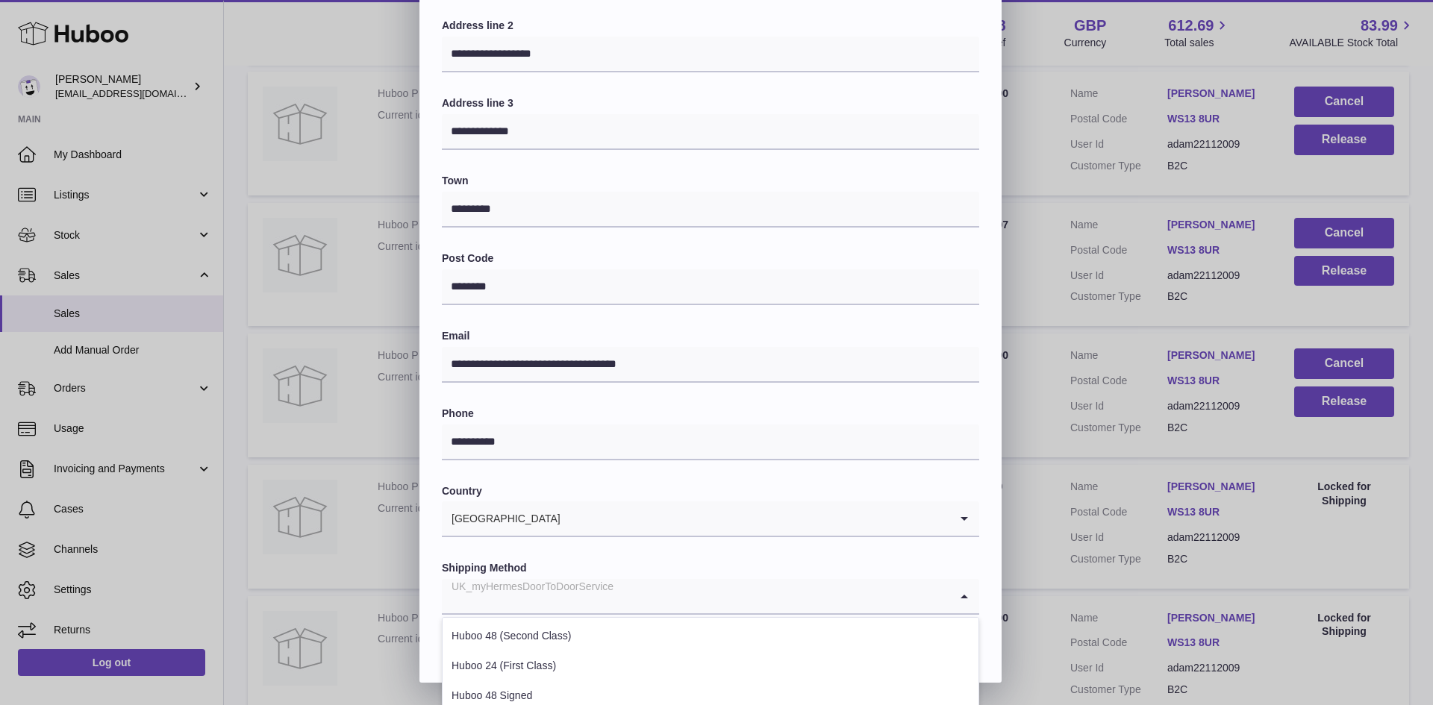
click at [596, 594] on div "UK_myHermesDoorToDoorService" at bounding box center [696, 596] width 508 height 34
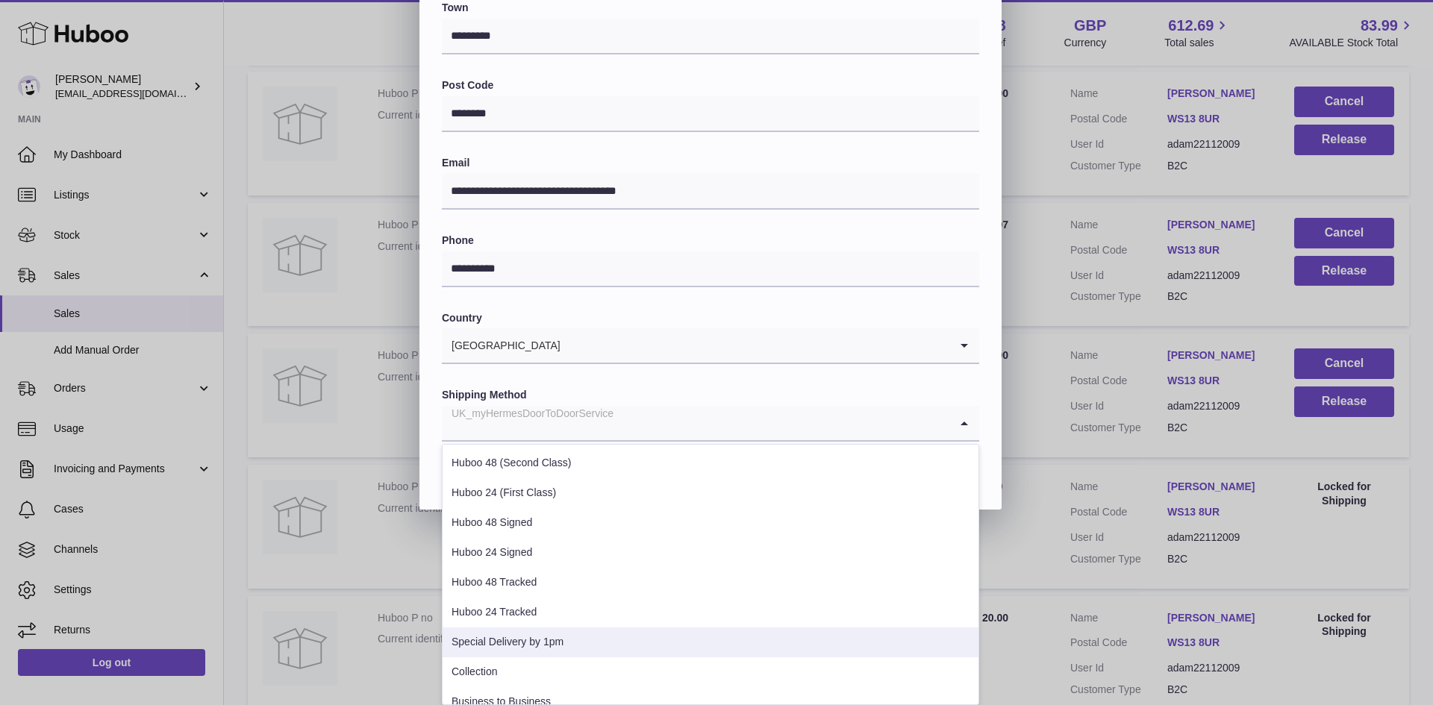
click at [544, 642] on li "Special Delivery by 1pm" at bounding box center [711, 643] width 536 height 30
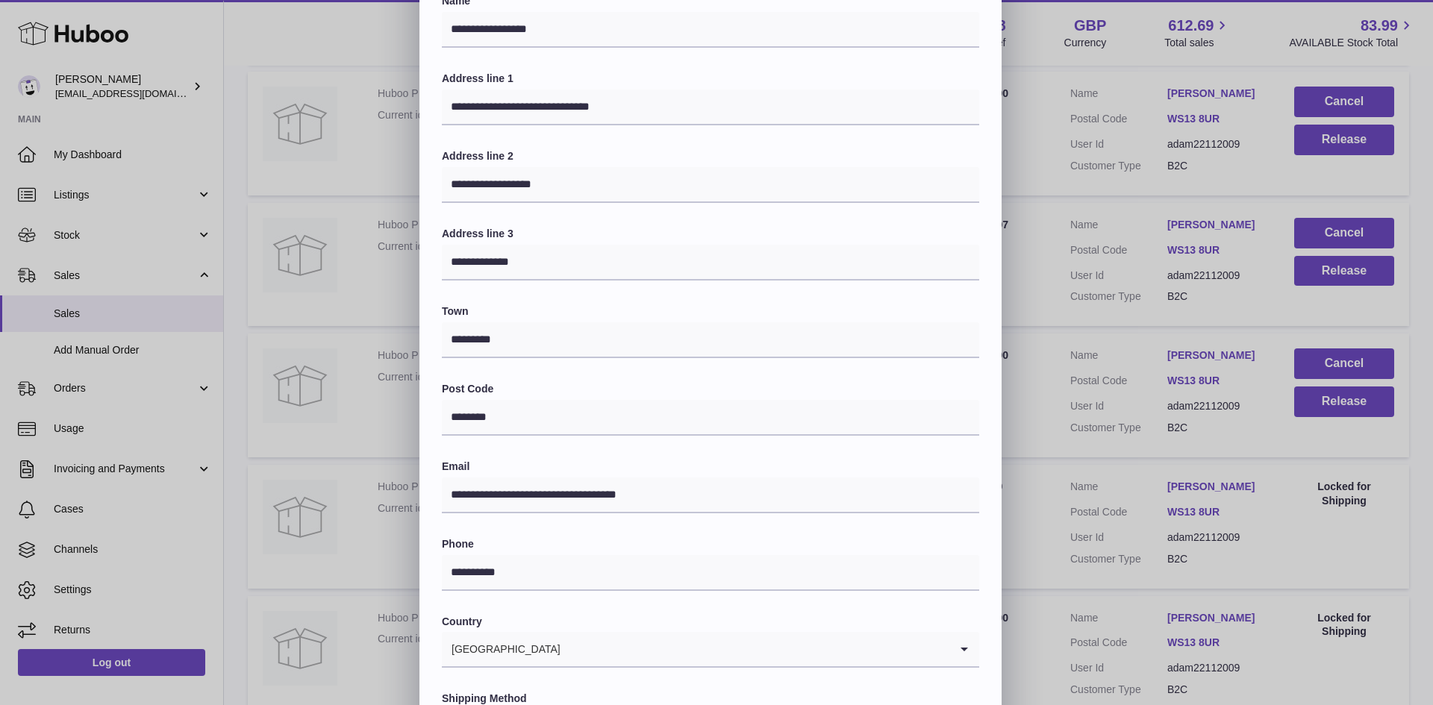
scroll to position [0, 0]
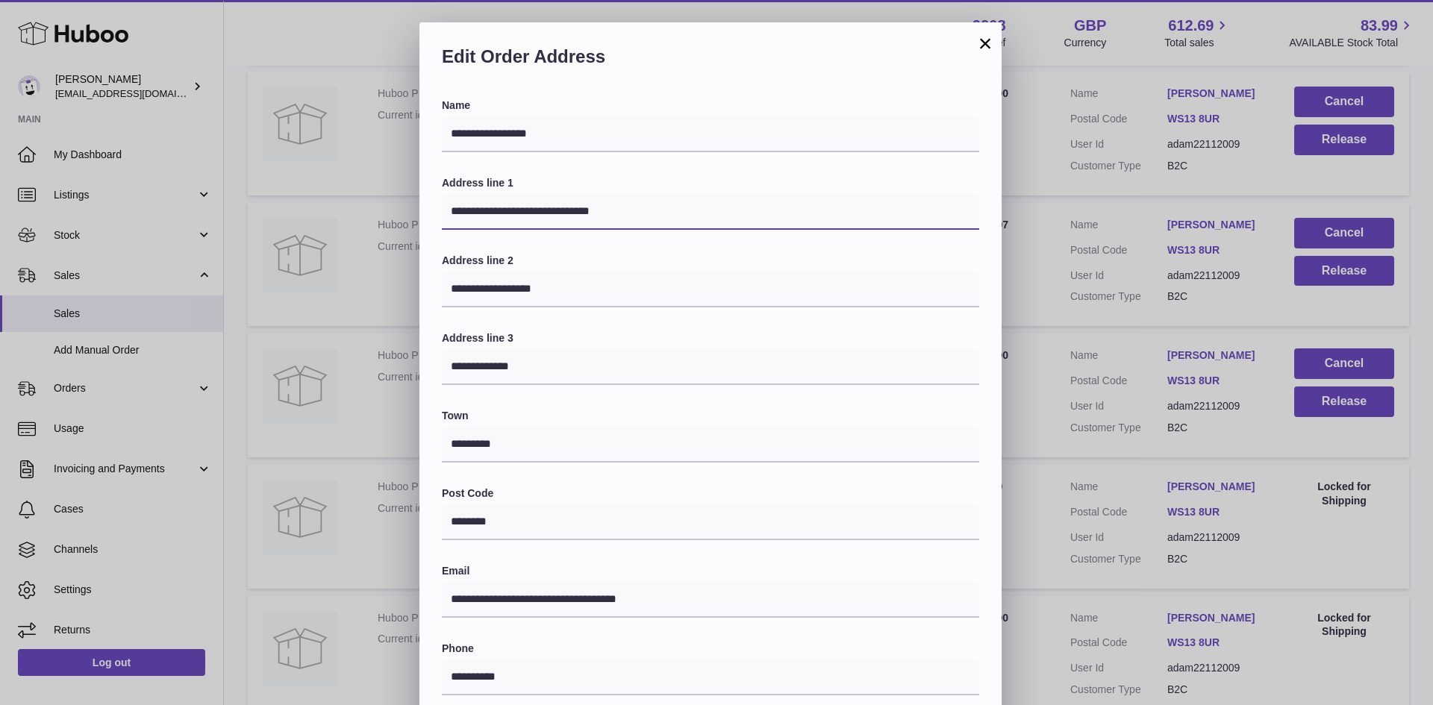
drag, startPoint x: 637, startPoint y: 208, endPoint x: 561, endPoint y: 208, distance: 76.1
click at [561, 208] on input "**********" at bounding box center [711, 212] width 538 height 36
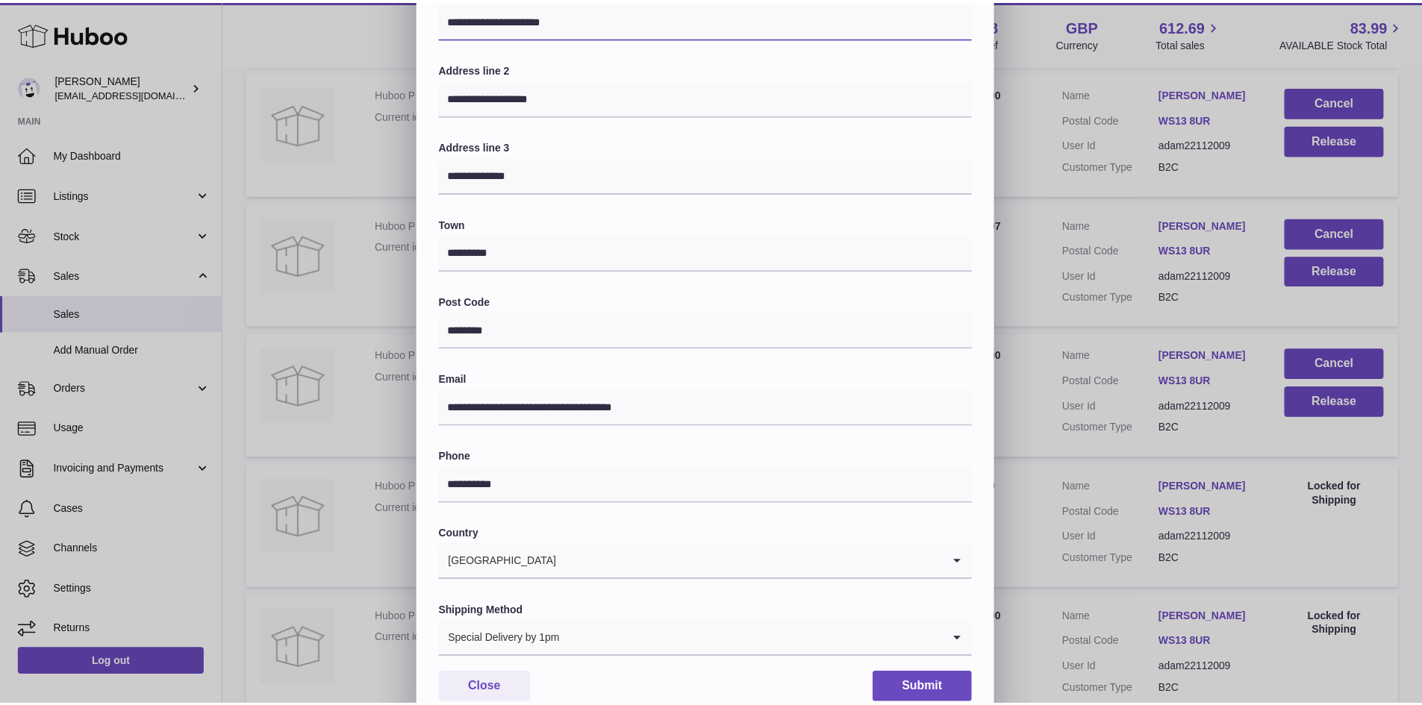
scroll to position [235, 0]
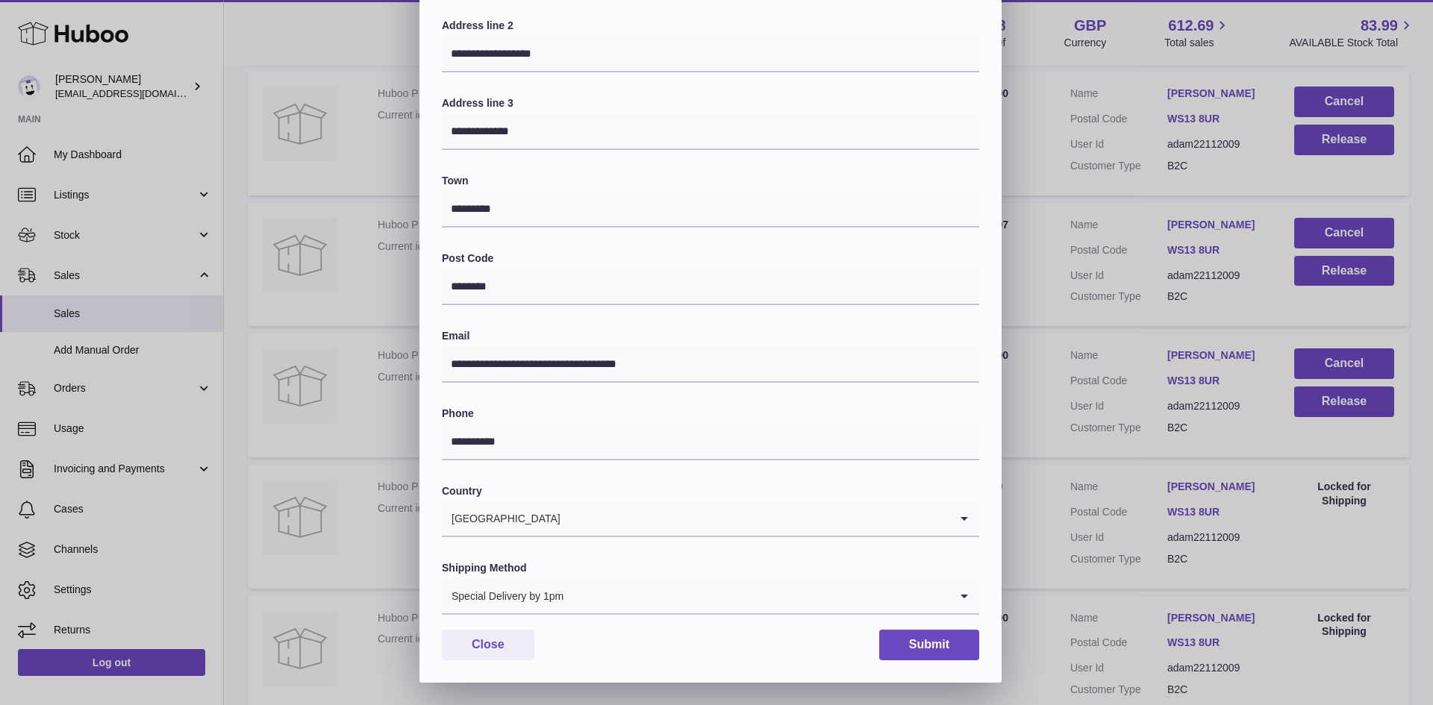
type input "**********"
click at [905, 634] on button "Submit" at bounding box center [929, 645] width 100 height 31
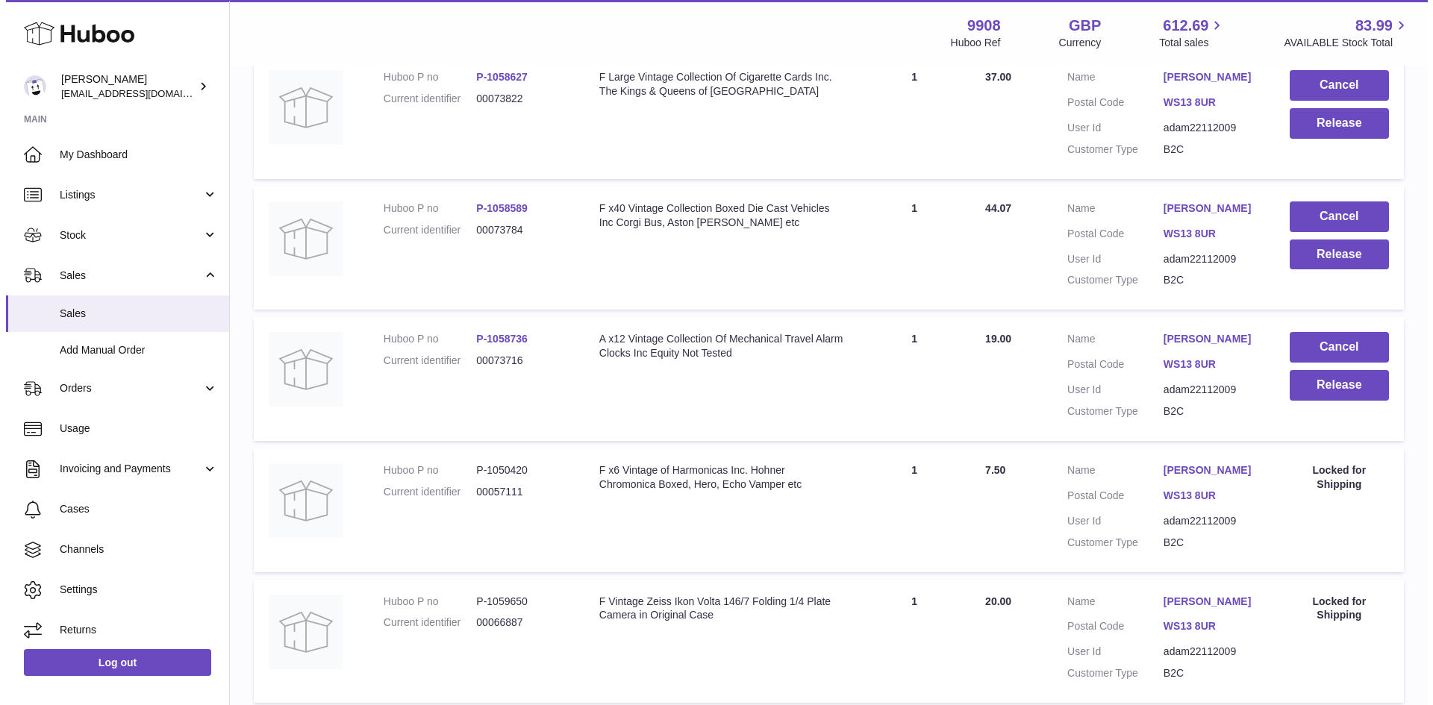
scroll to position [10651, 0]
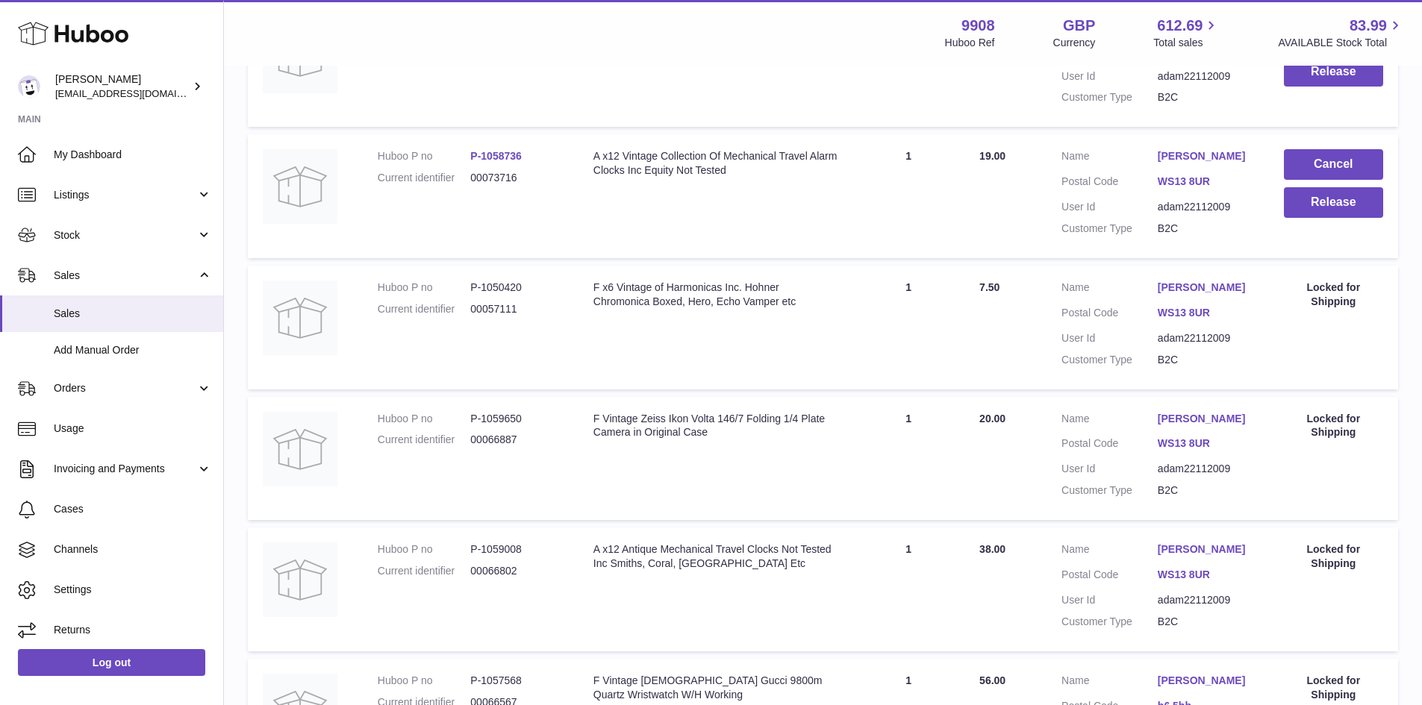
click at [1193, 189] on link "WS13 8UR" at bounding box center [1206, 182] width 96 height 14
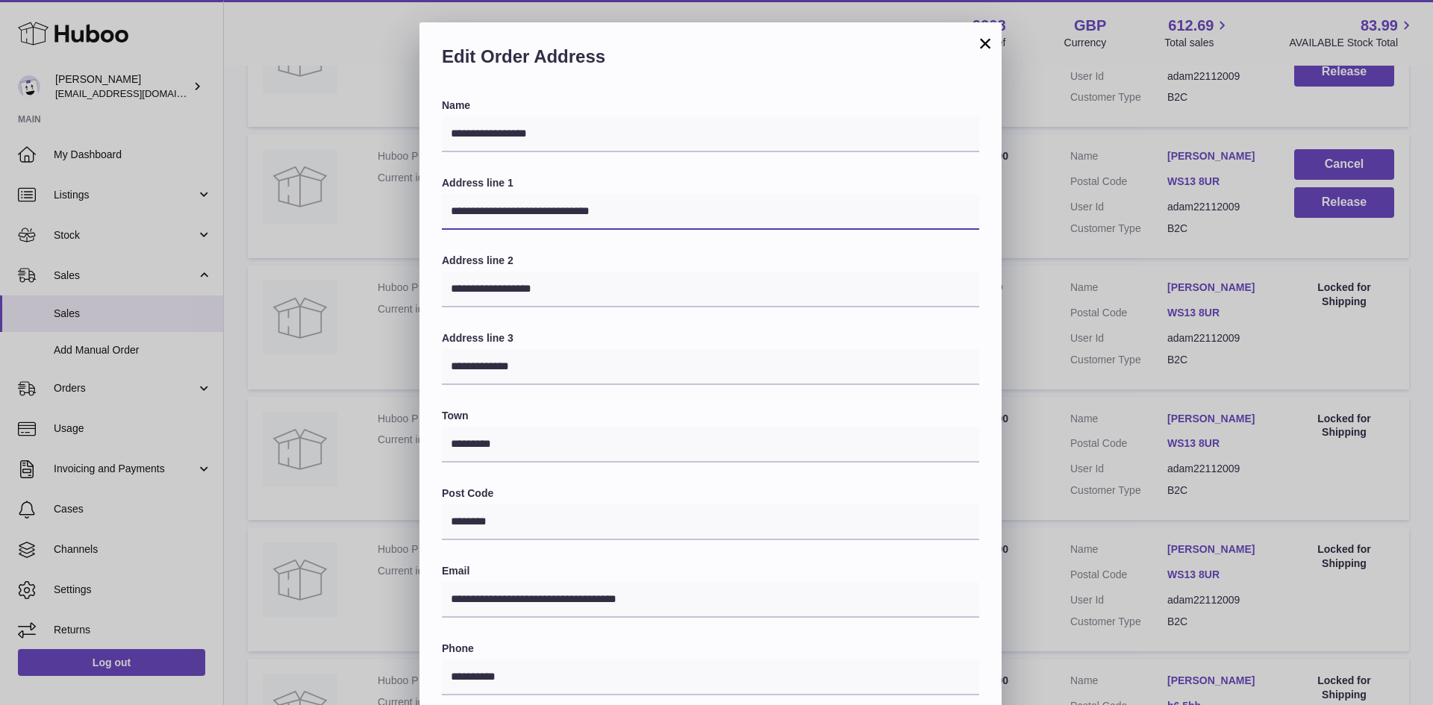
drag, startPoint x: 644, startPoint y: 203, endPoint x: 564, endPoint y: 209, distance: 80.8
click at [564, 209] on input "**********" at bounding box center [711, 212] width 538 height 36
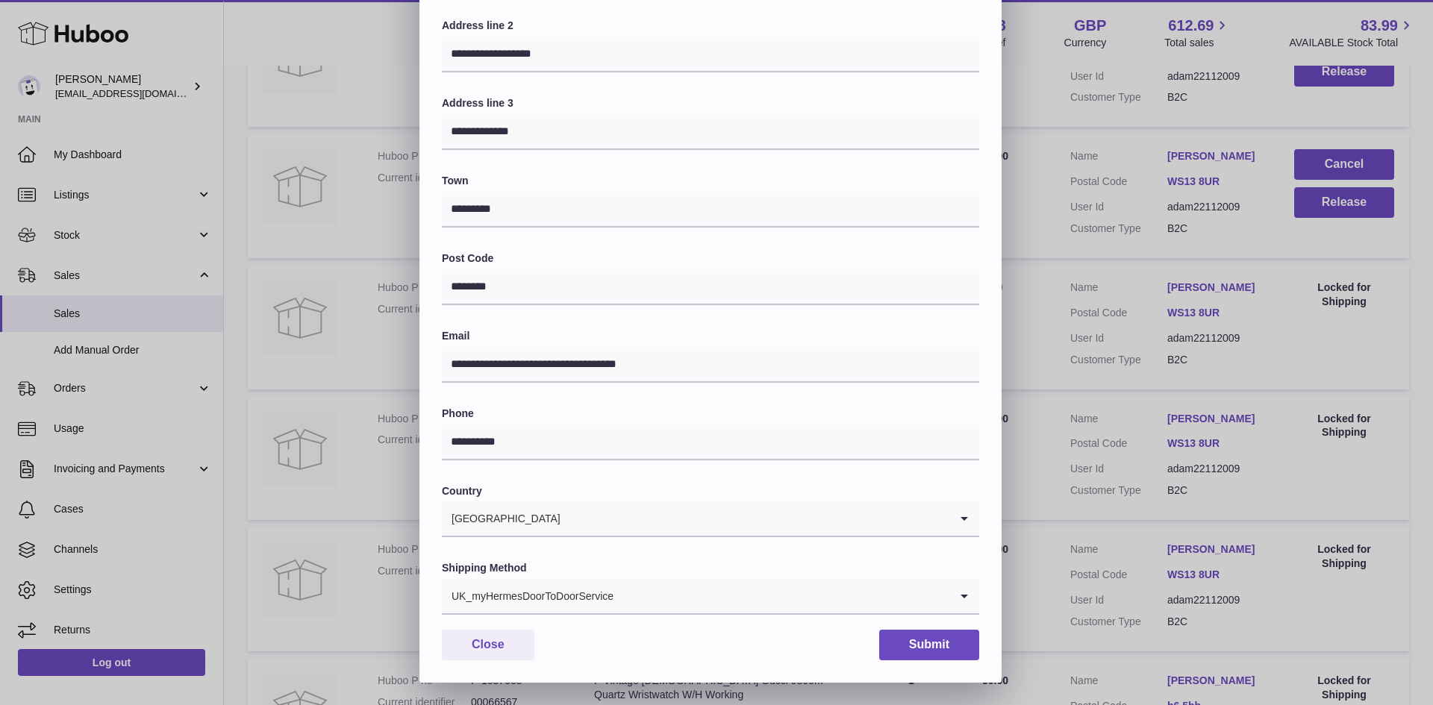
type input "**********"
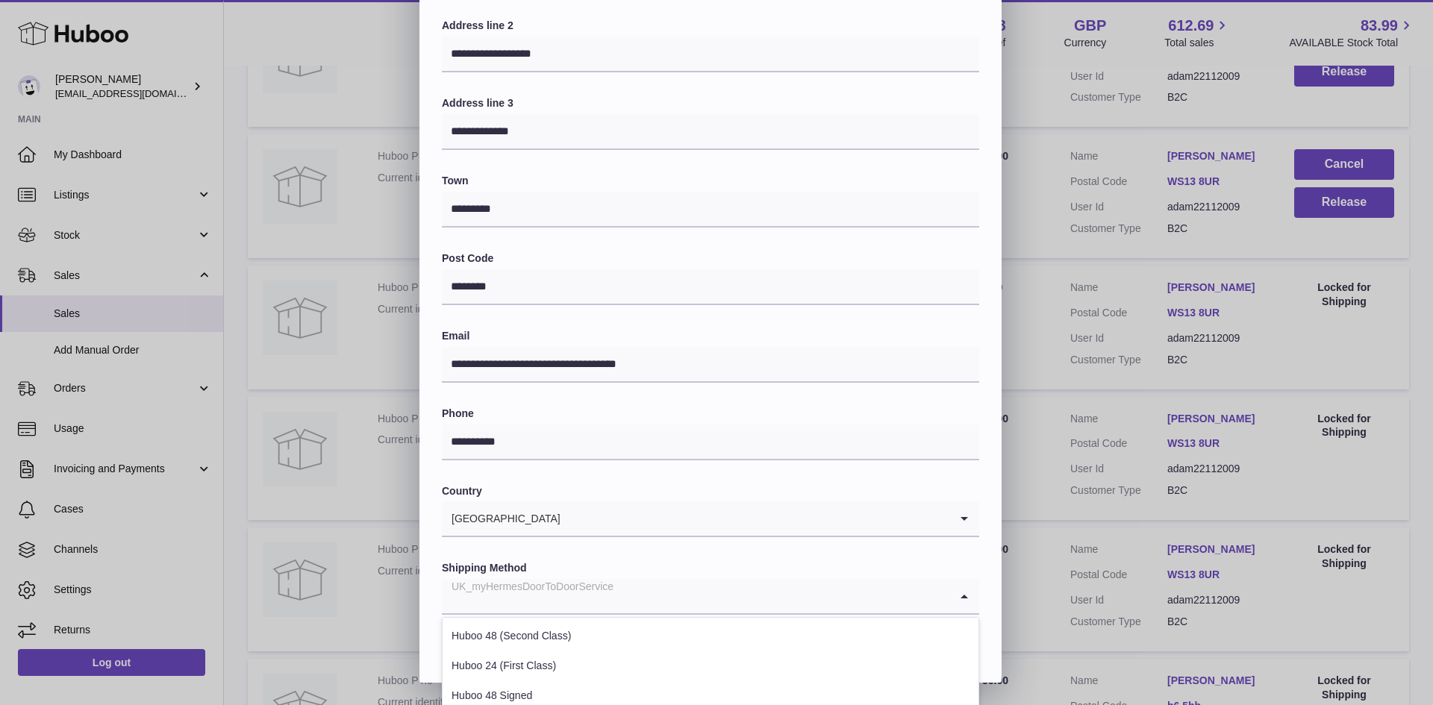
click at [618, 608] on input "Search for option" at bounding box center [696, 596] width 508 height 34
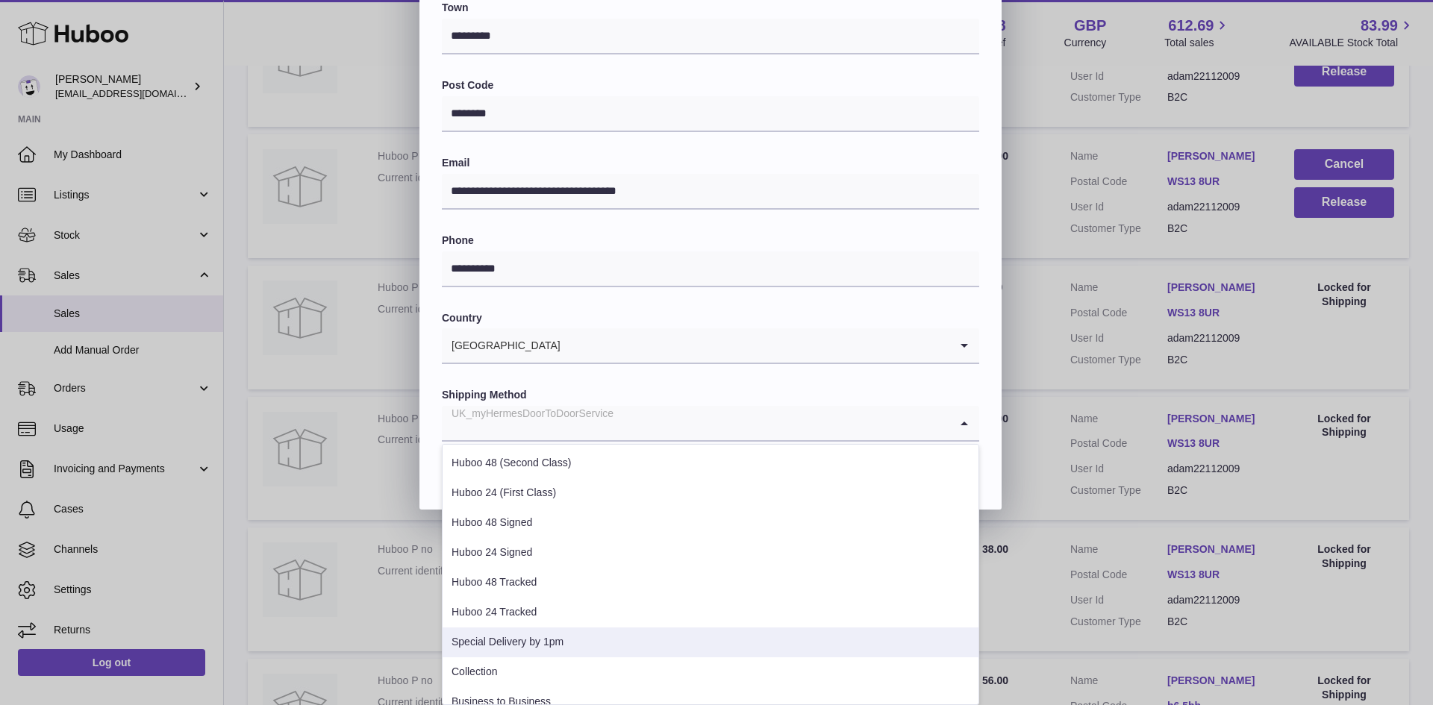
click at [610, 637] on li "Special Delivery by 1pm" at bounding box center [711, 643] width 536 height 30
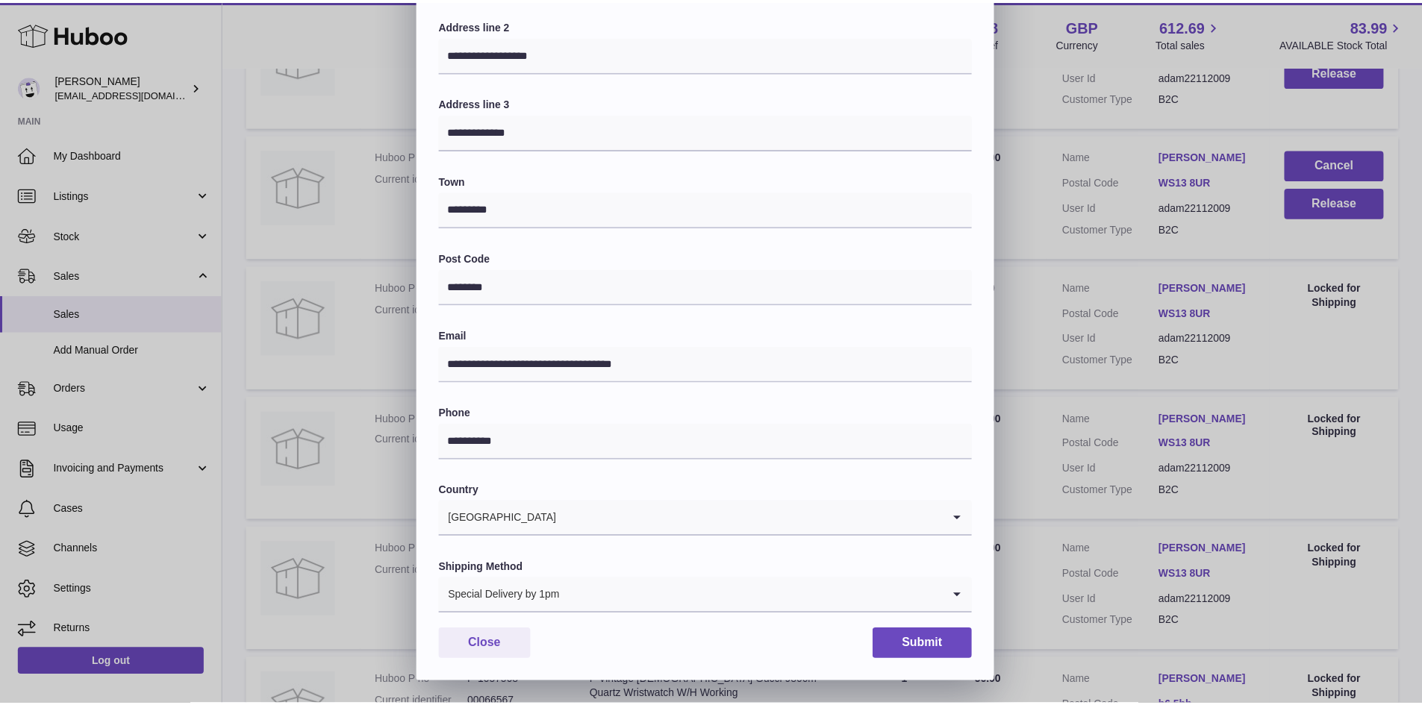
scroll to position [235, 0]
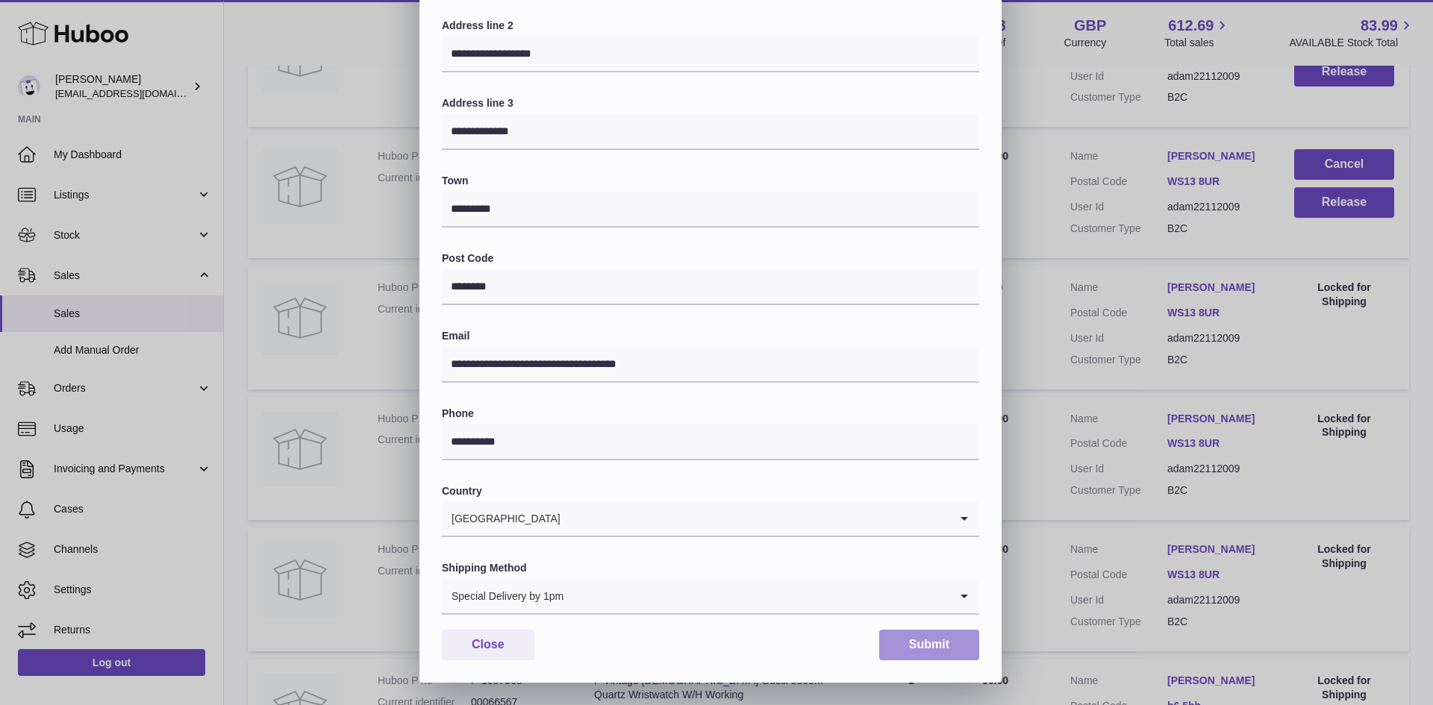
click at [888, 642] on button "Submit" at bounding box center [929, 645] width 100 height 31
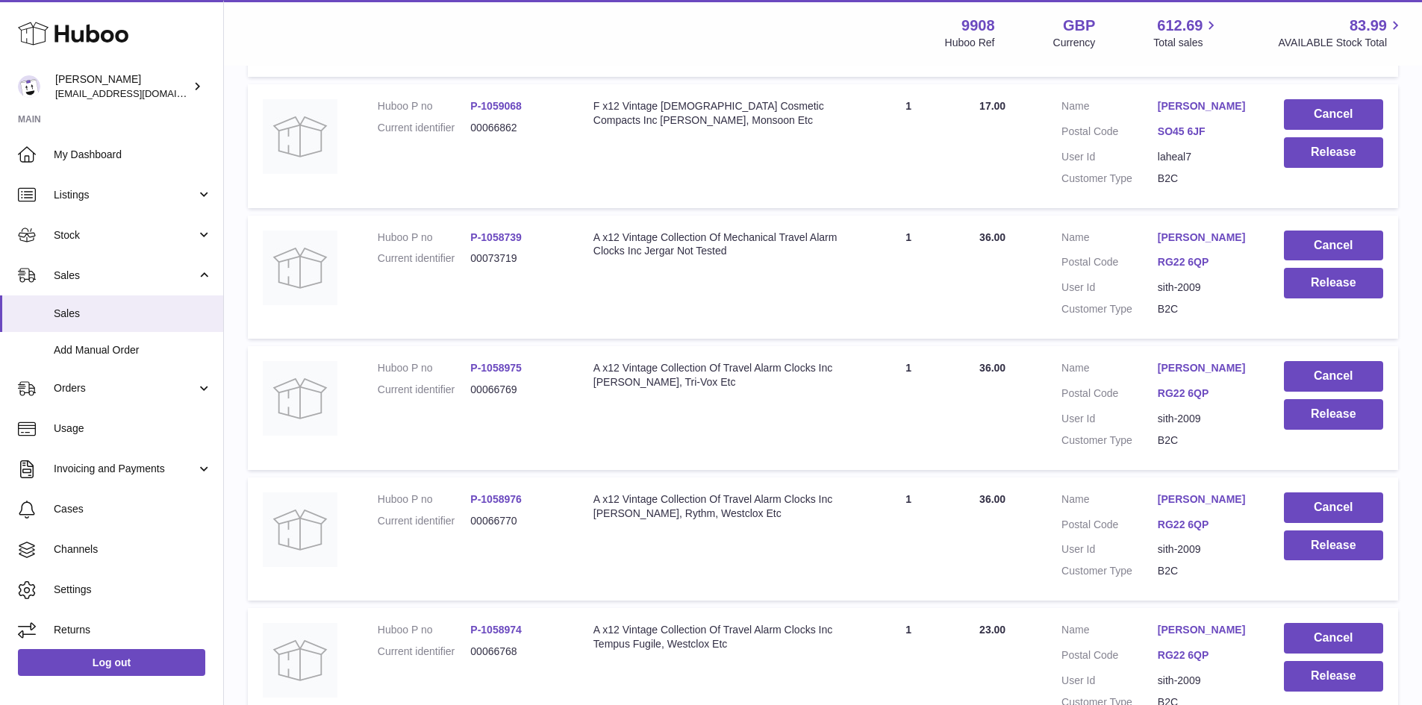
scroll to position [5474, 0]
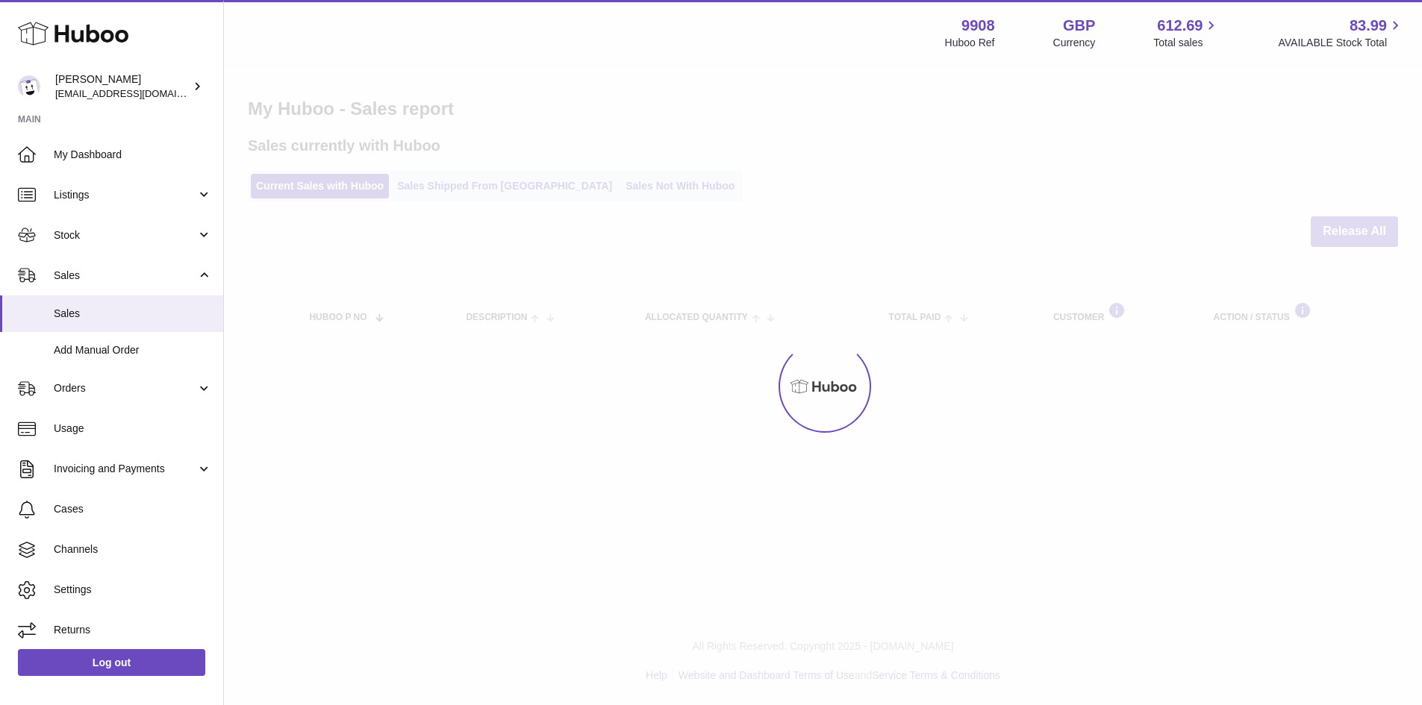
select select "***"
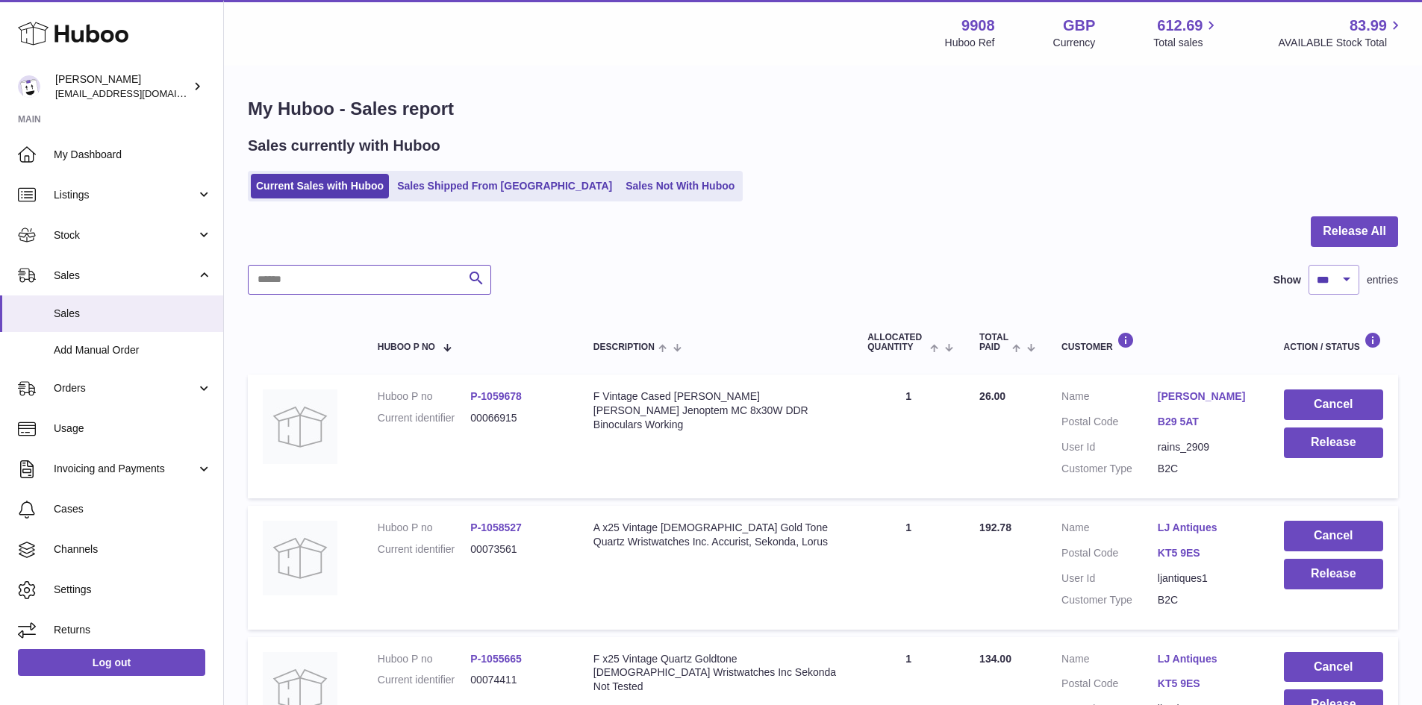
click at [281, 275] on input "text" at bounding box center [369, 280] width 243 height 30
paste input "********"
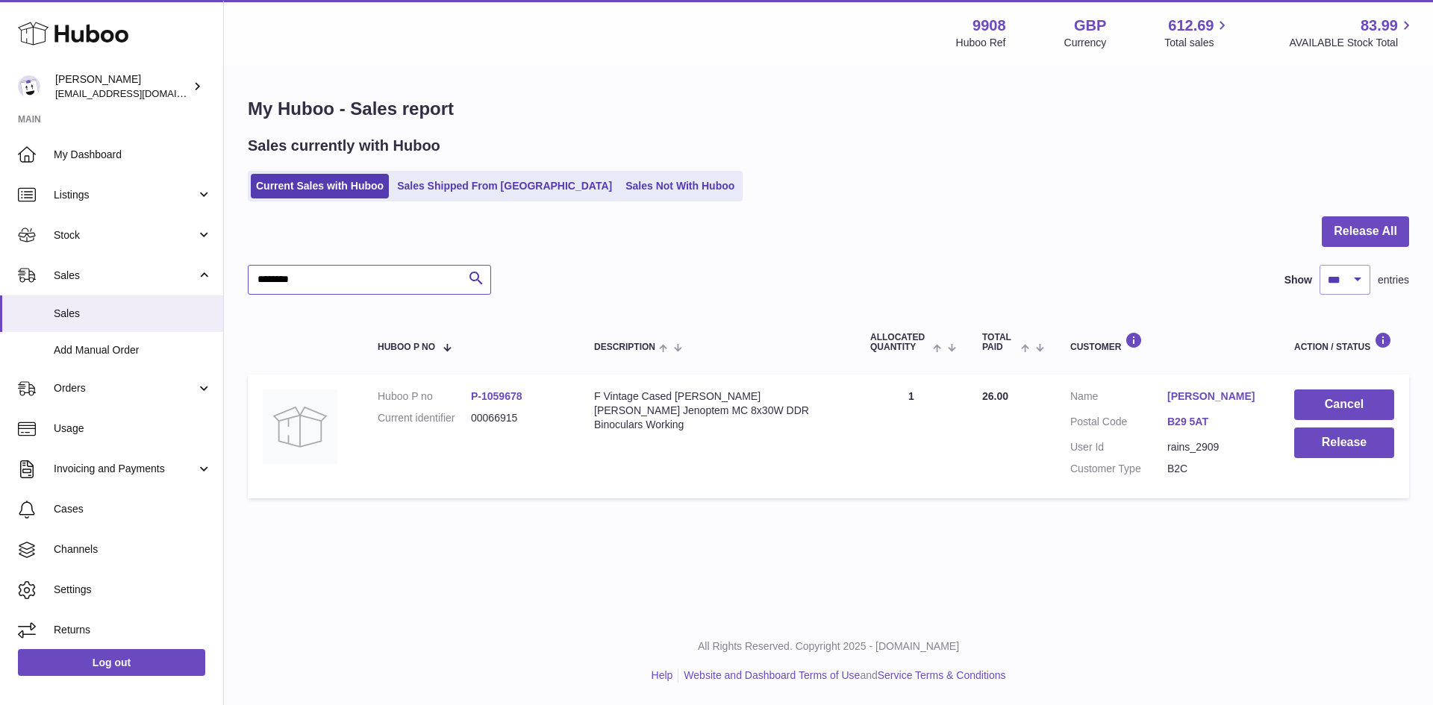
type input "********"
click at [1183, 399] on link "[PERSON_NAME]" at bounding box center [1216, 397] width 97 height 14
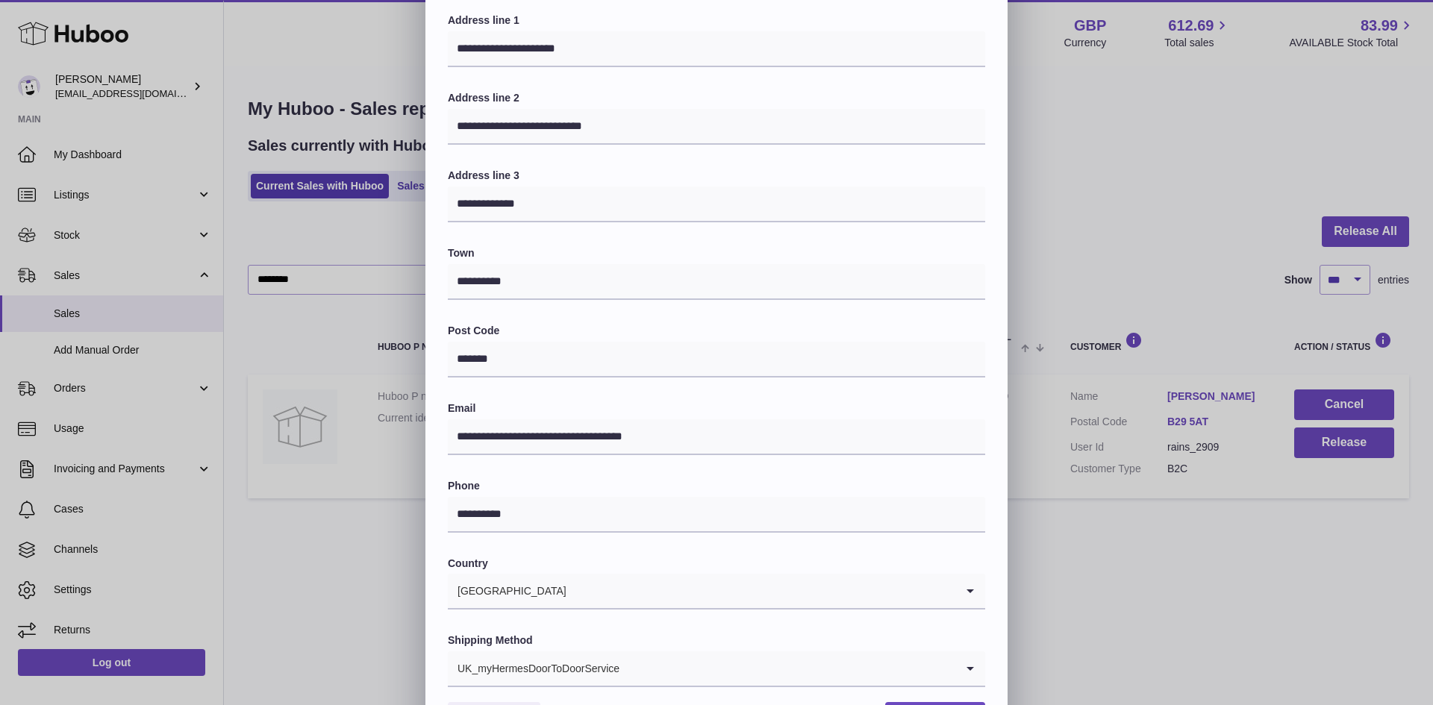
scroll to position [235, 0]
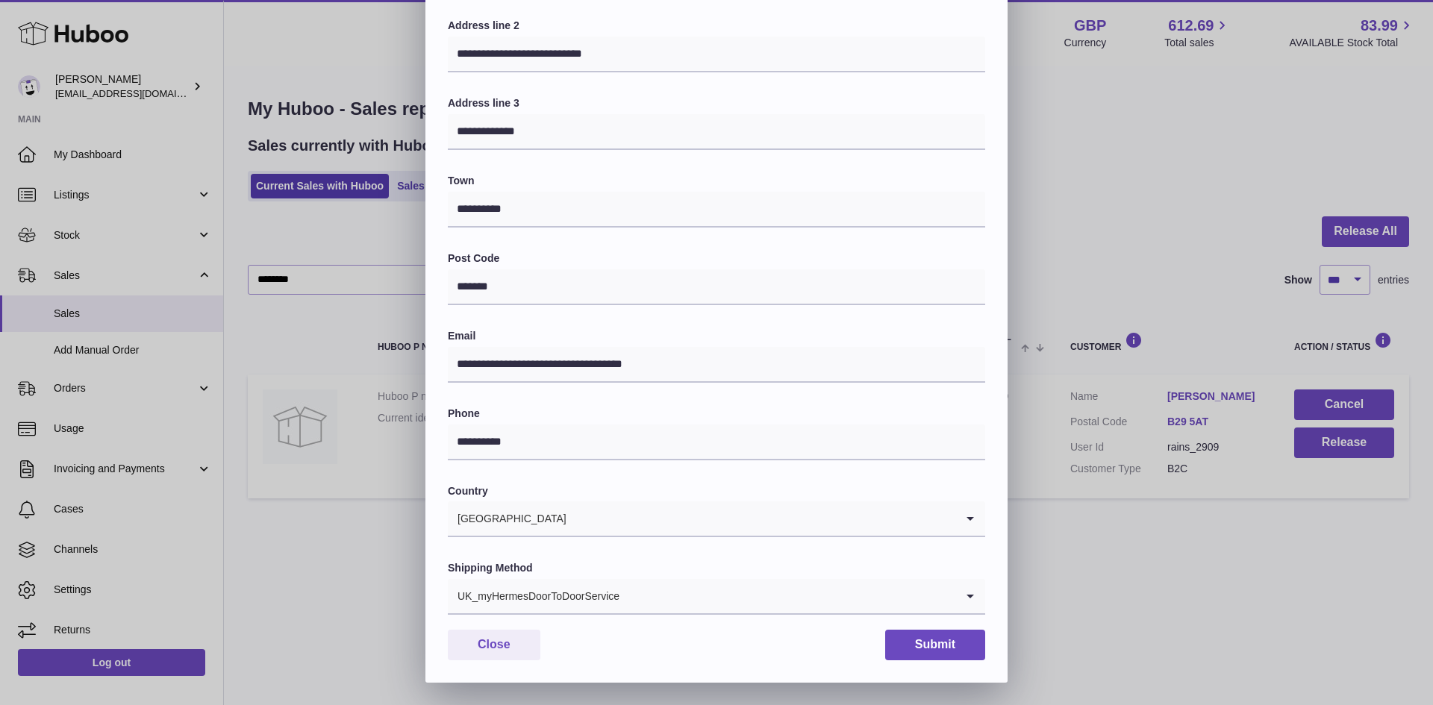
click at [585, 594] on div "UK_myHermesDoorToDoorService" at bounding box center [702, 596] width 508 height 34
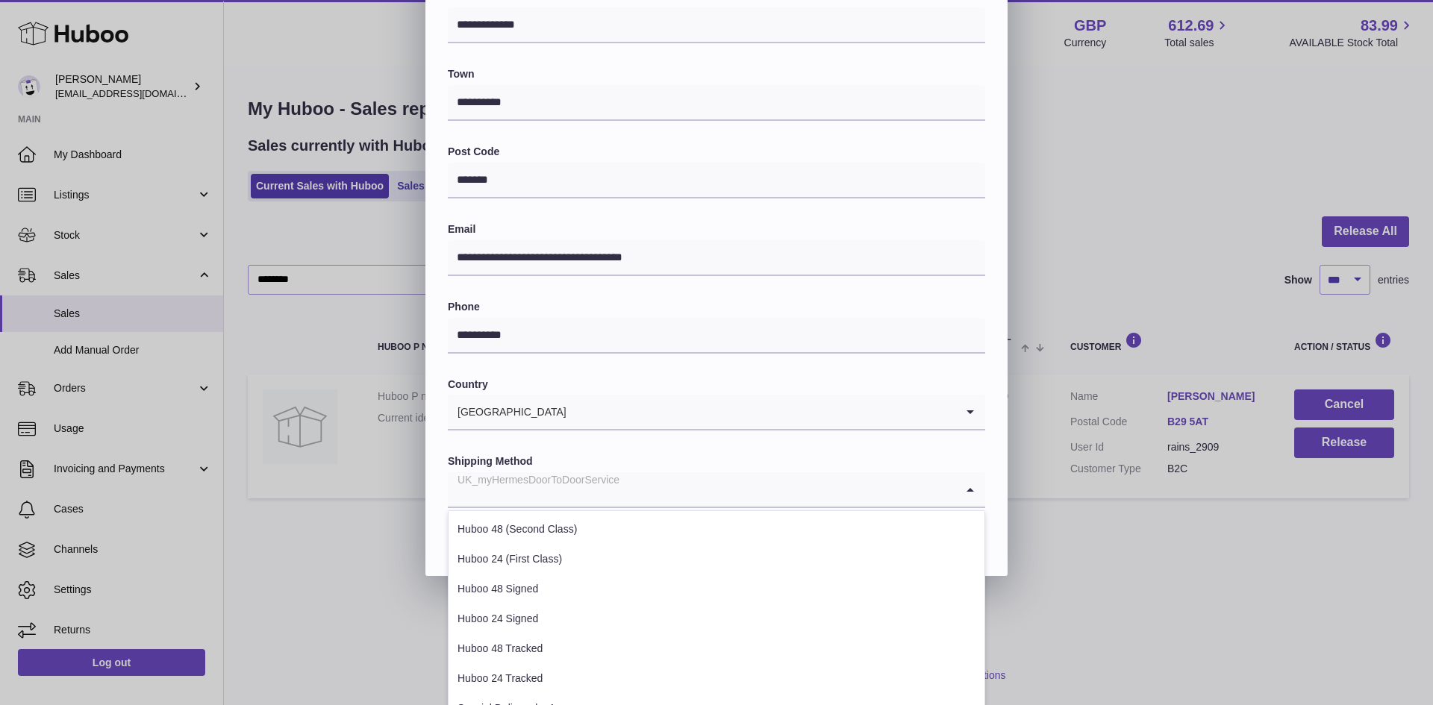
scroll to position [408, 0]
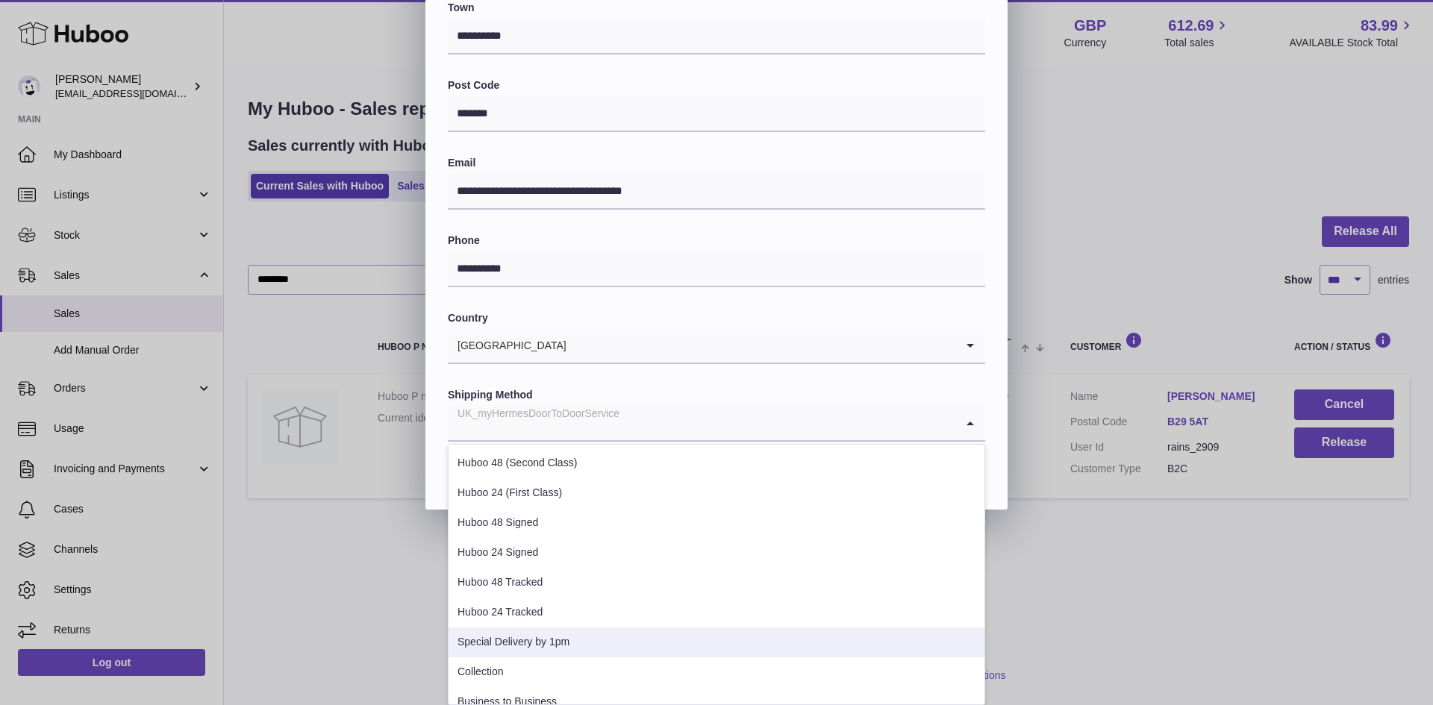
click at [544, 652] on li "Special Delivery by 1pm" at bounding box center [717, 643] width 536 height 30
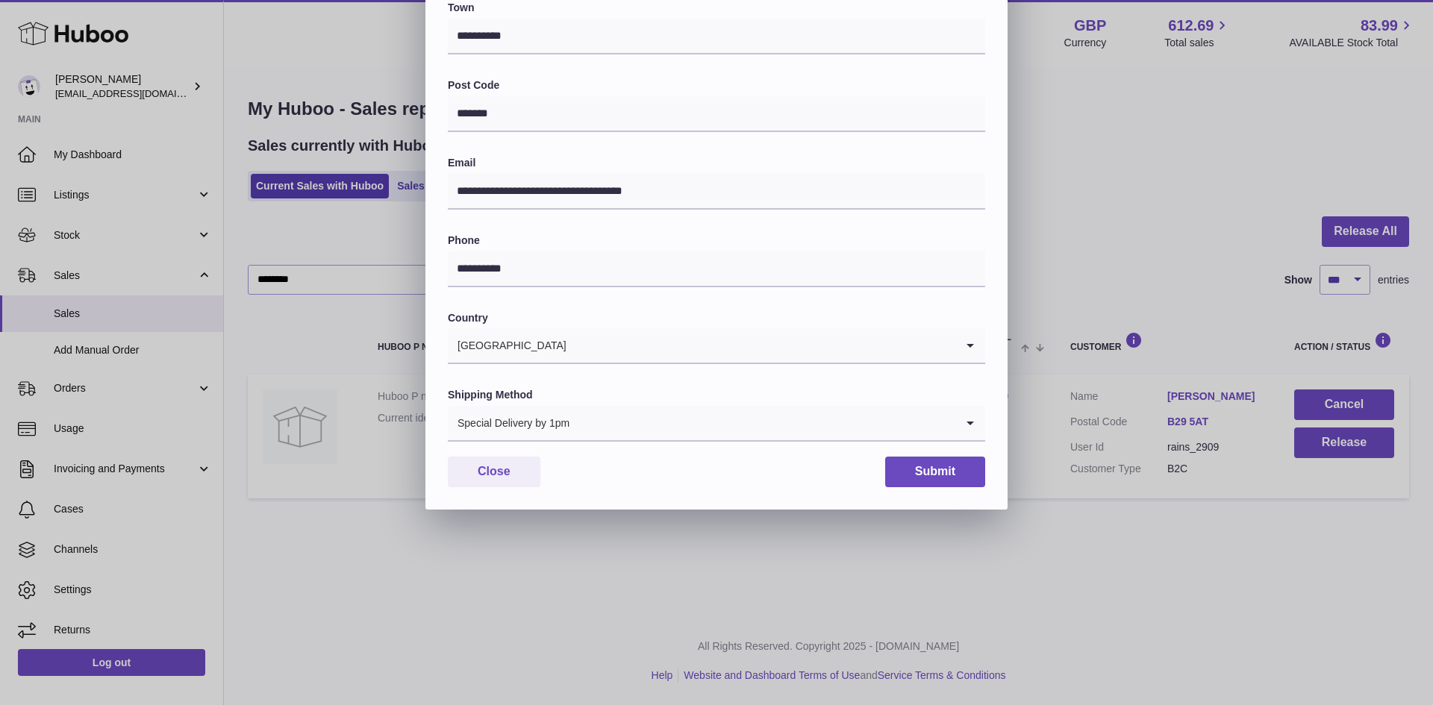
scroll to position [235, 0]
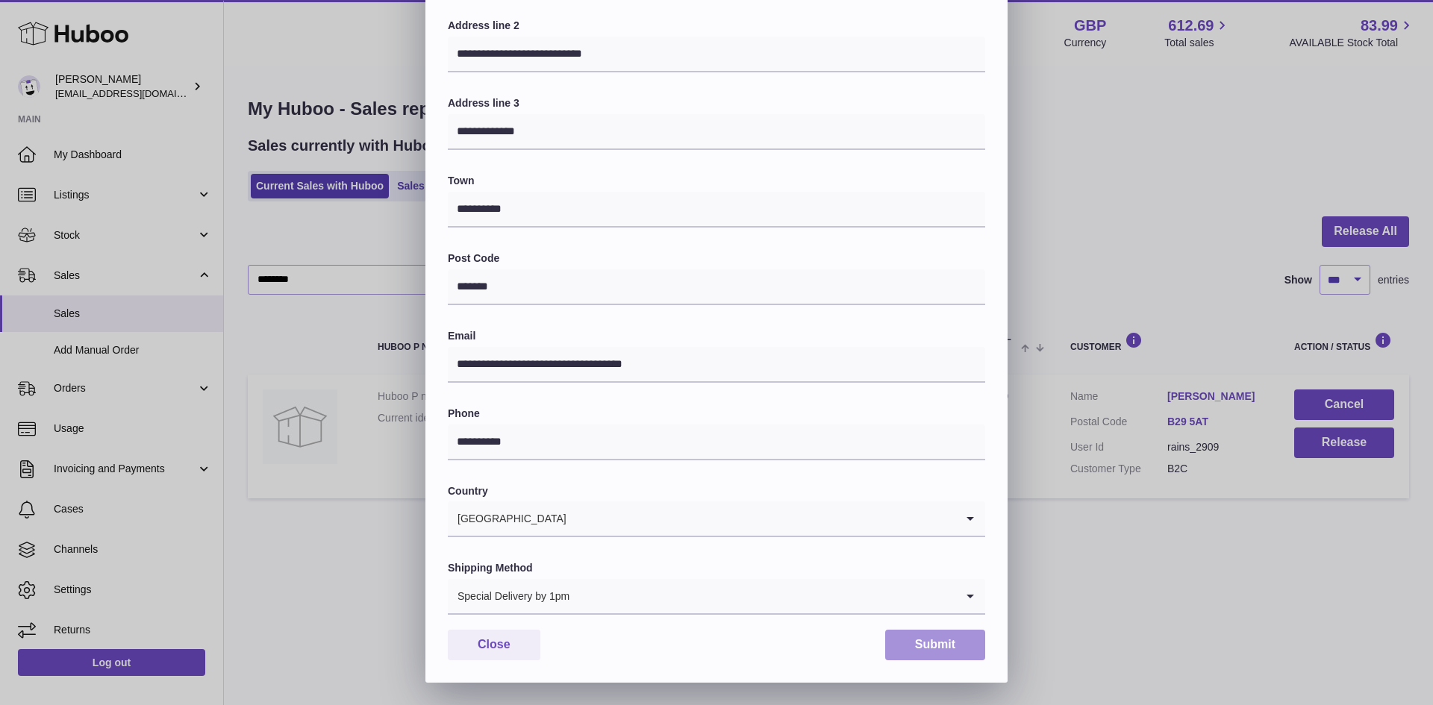
click at [930, 639] on button "Submit" at bounding box center [935, 645] width 100 height 31
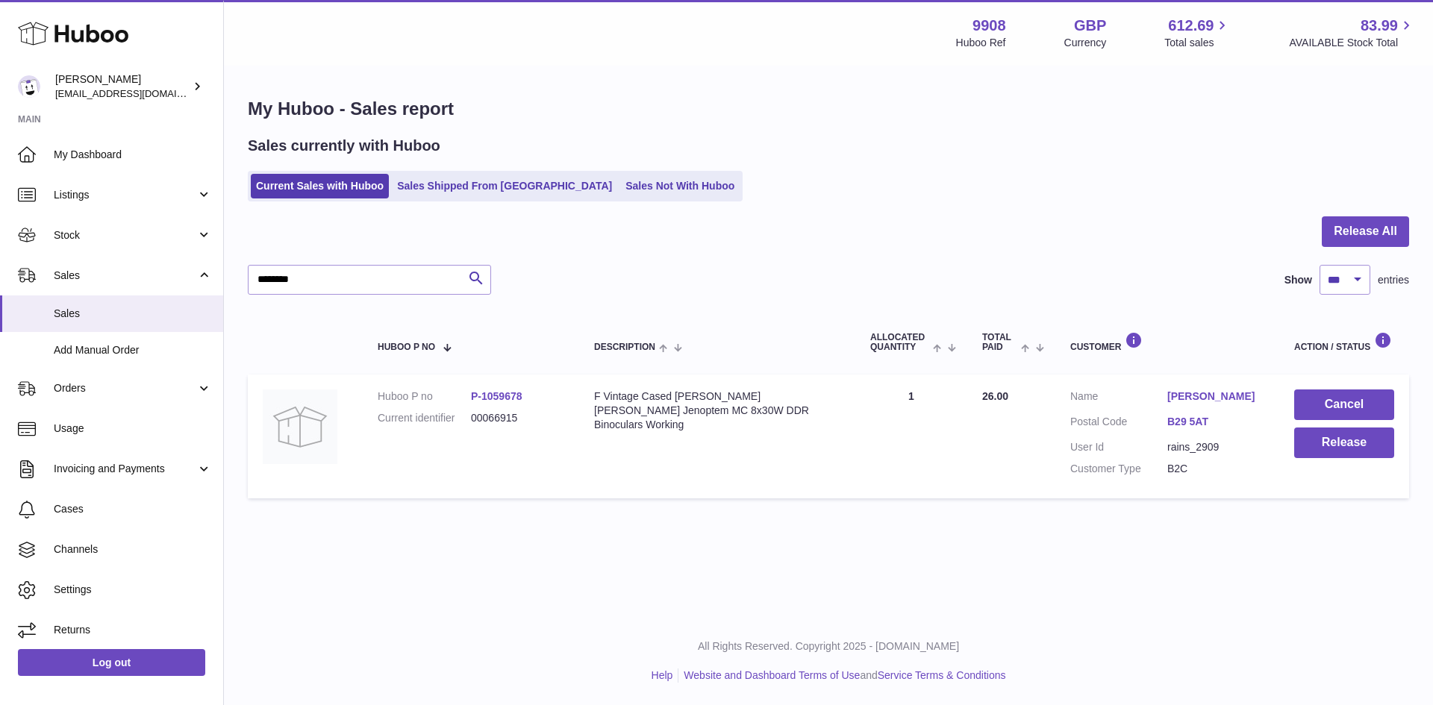
click at [293, 184] on link "Current Sales with Huboo" at bounding box center [320, 186] width 138 height 25
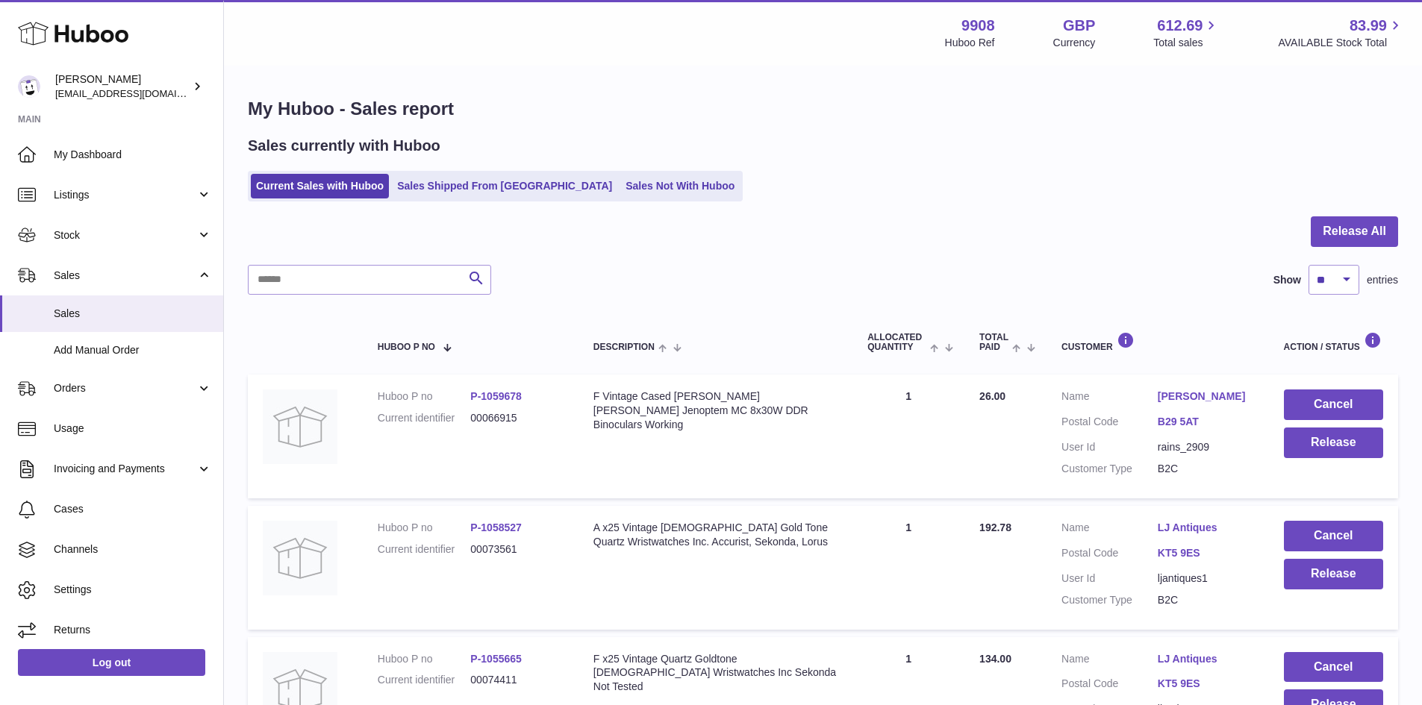
scroll to position [99, 0]
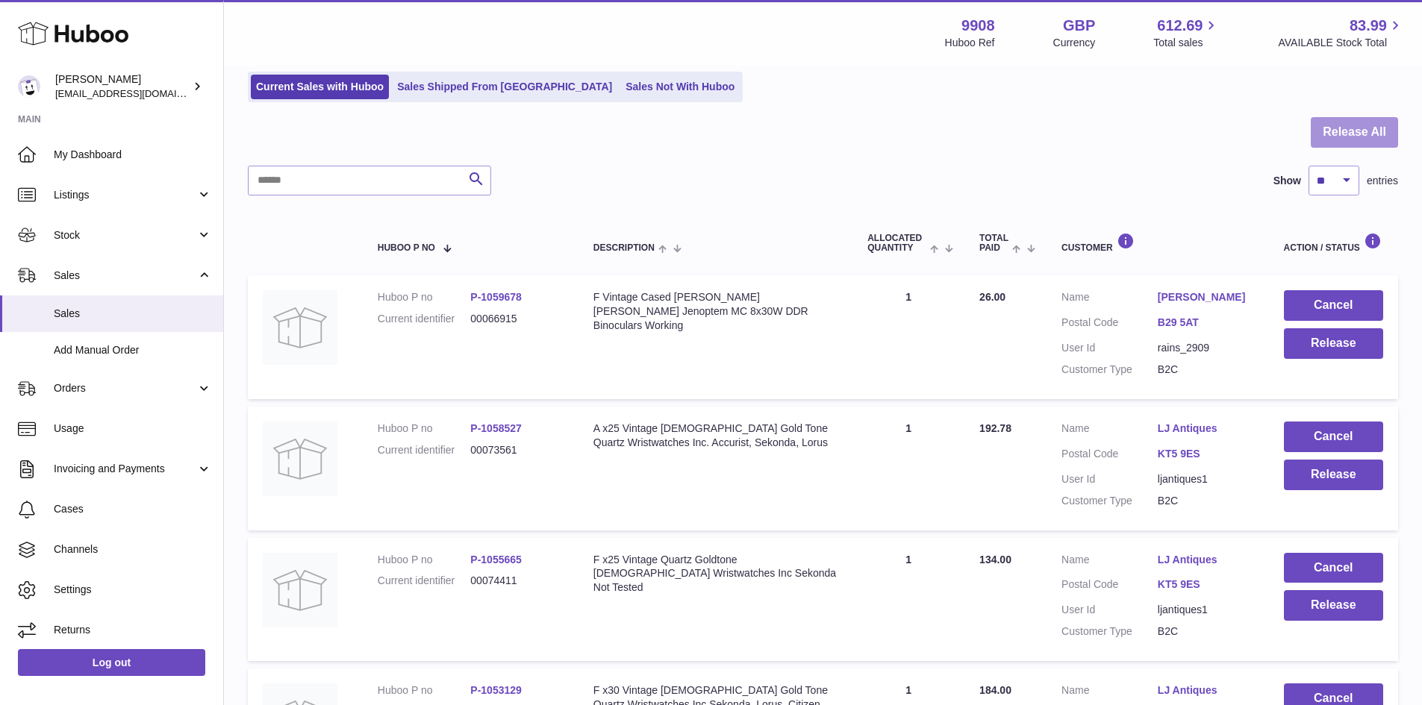
click at [1354, 130] on button "Release All" at bounding box center [1354, 132] width 87 height 31
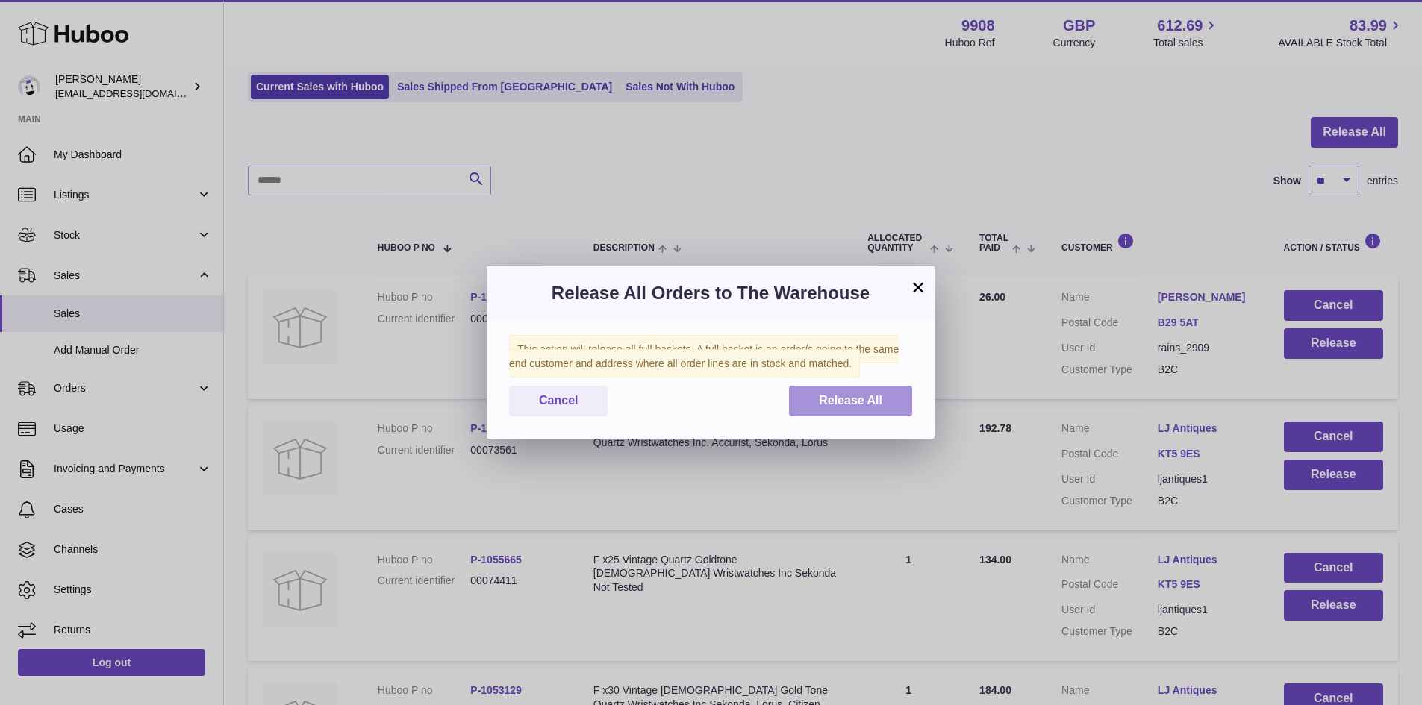
click at [866, 396] on span "Release All" at bounding box center [850, 400] width 63 height 13
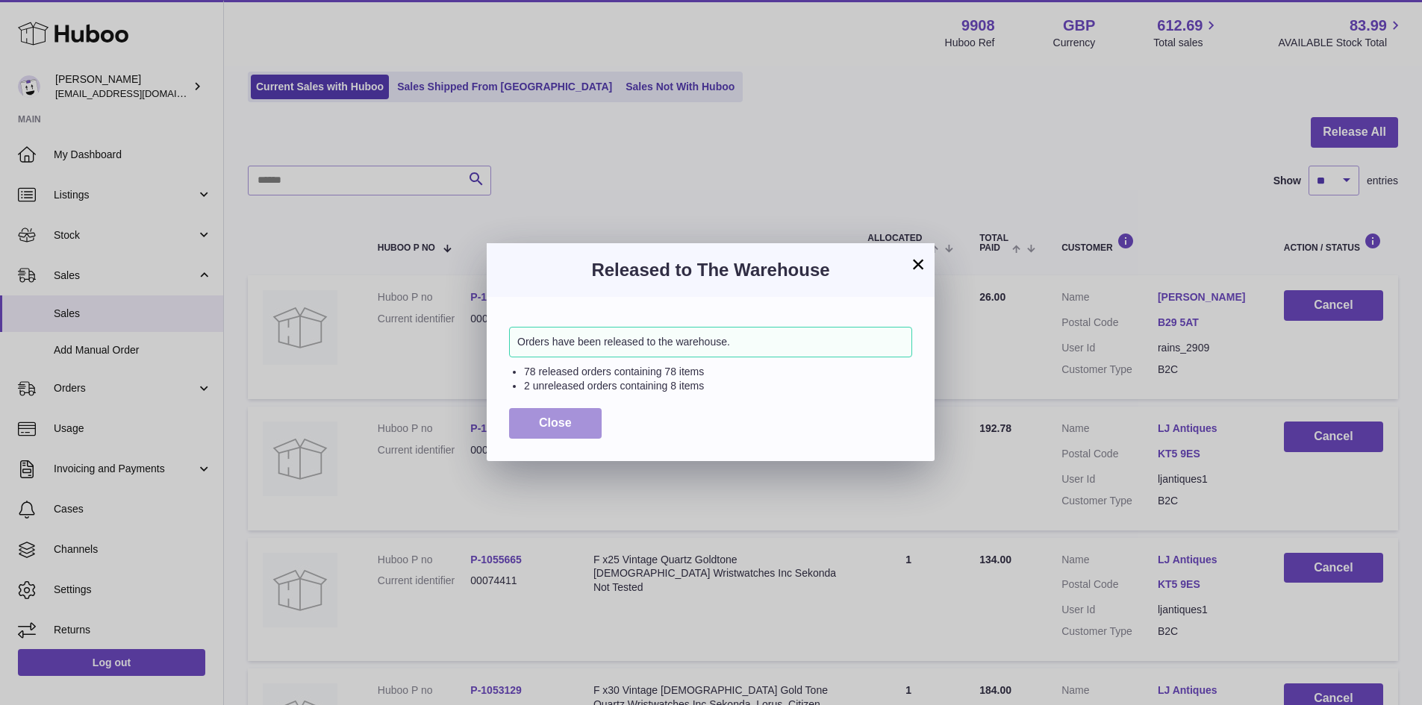
click at [551, 431] on button "Close" at bounding box center [555, 423] width 93 height 31
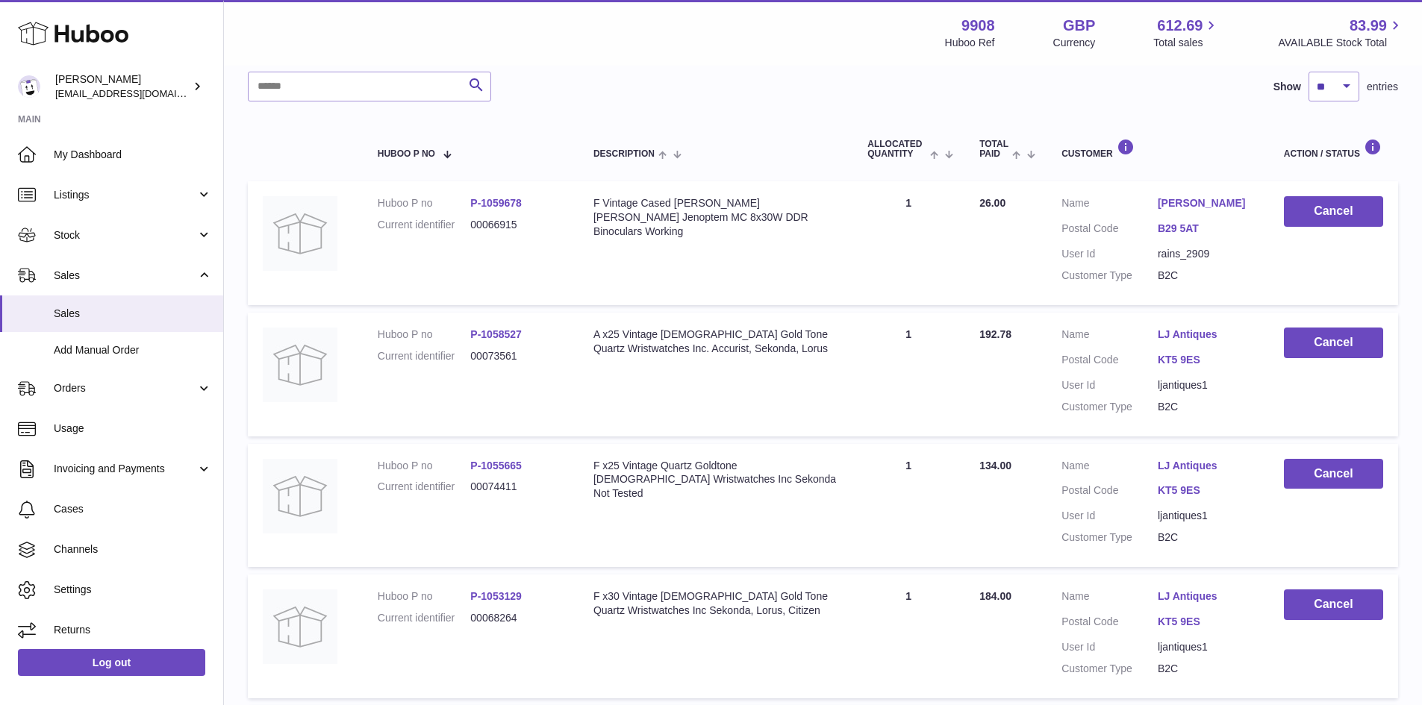
scroll to position [141, 0]
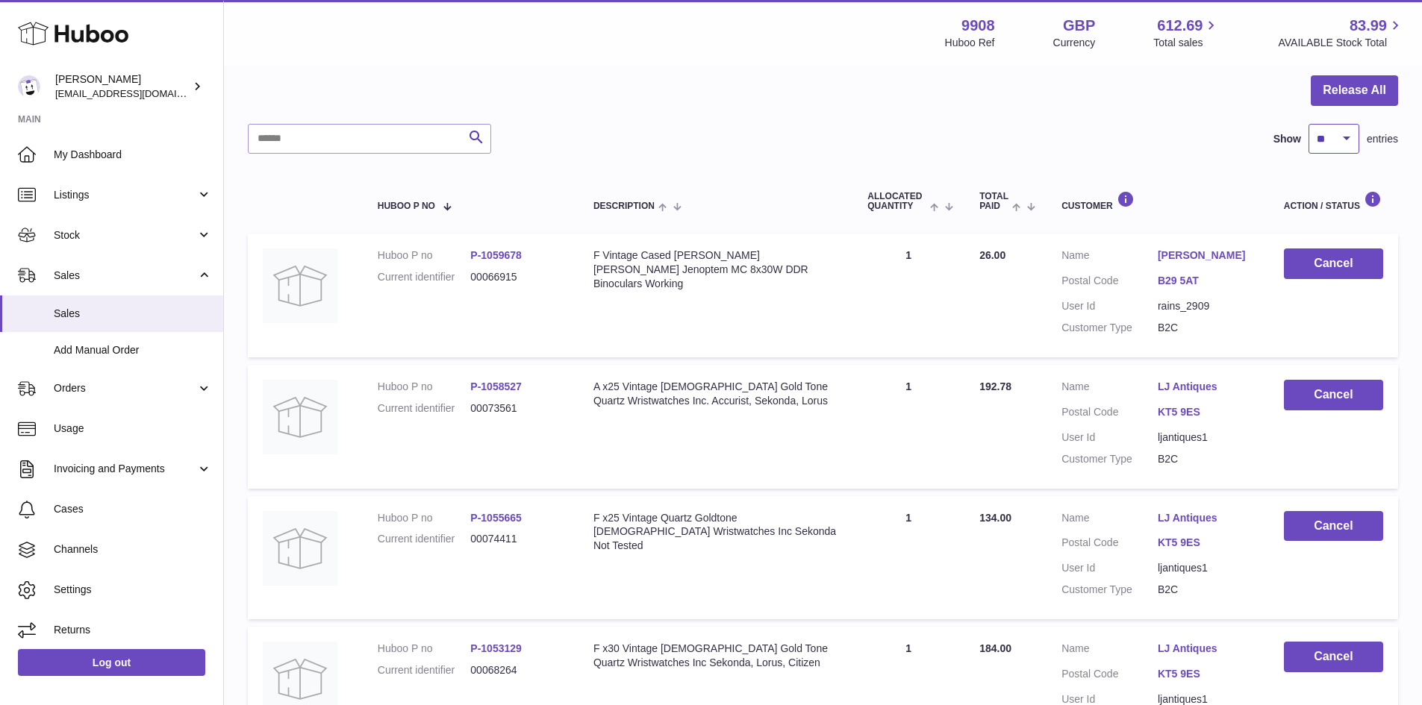
click at [1337, 130] on select "** ** ** ***" at bounding box center [1334, 139] width 51 height 30
select select "***"
click at [1309, 124] on select "** ** ** ***" at bounding box center [1334, 139] width 51 height 30
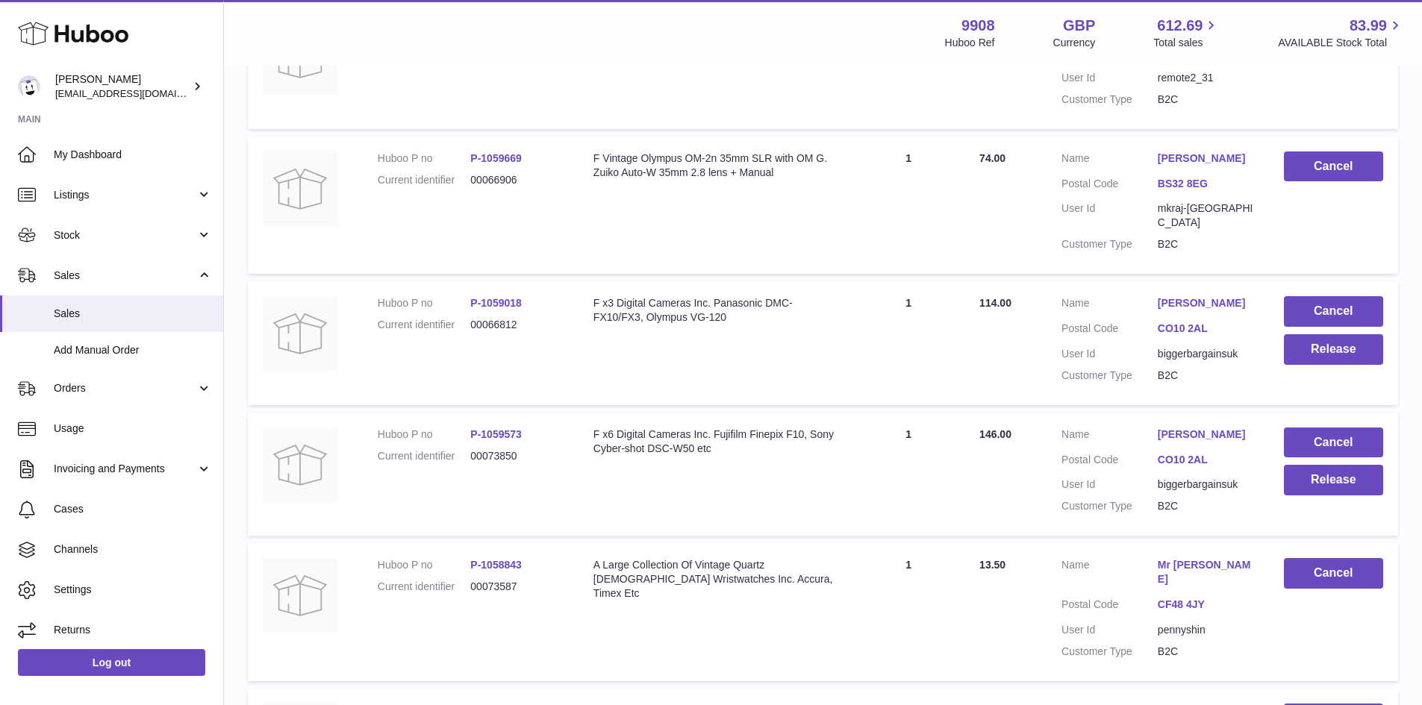
scroll to position [7805, 0]
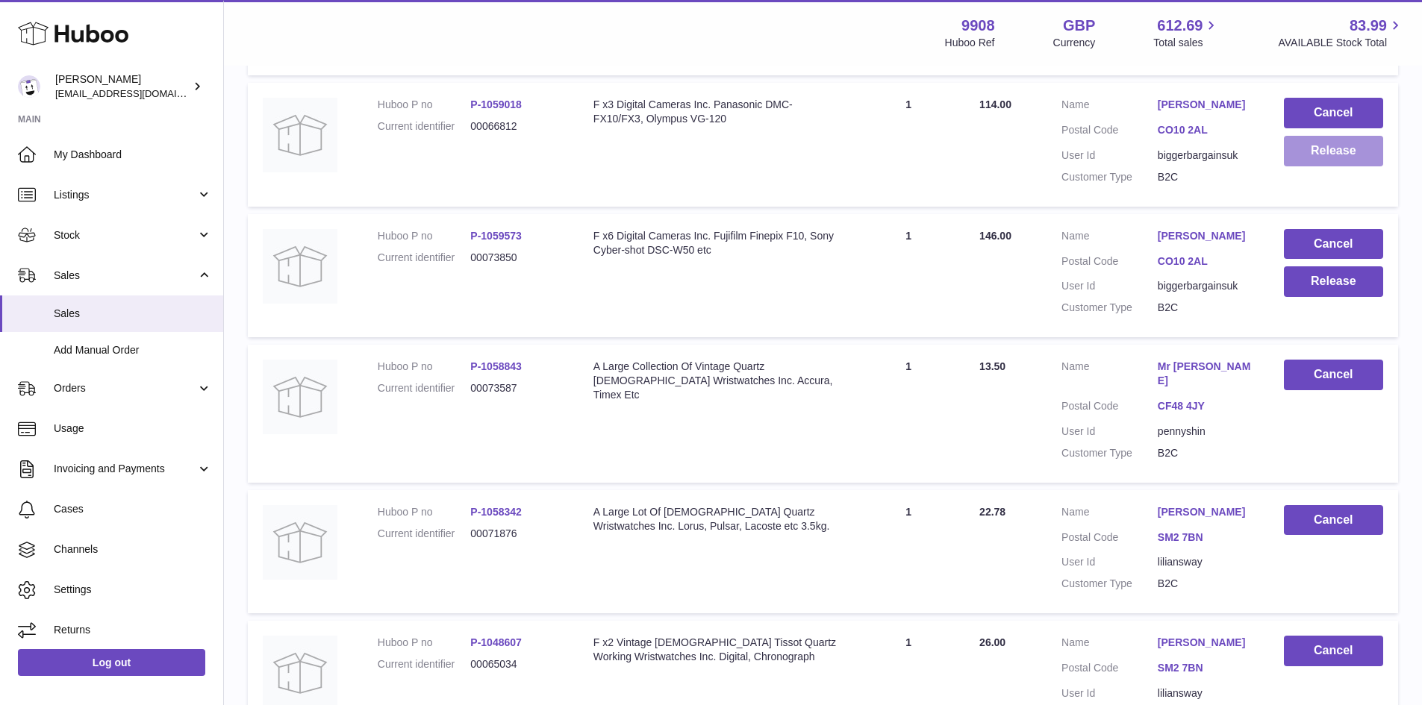
click at [1349, 166] on button "Release" at bounding box center [1333, 151] width 99 height 31
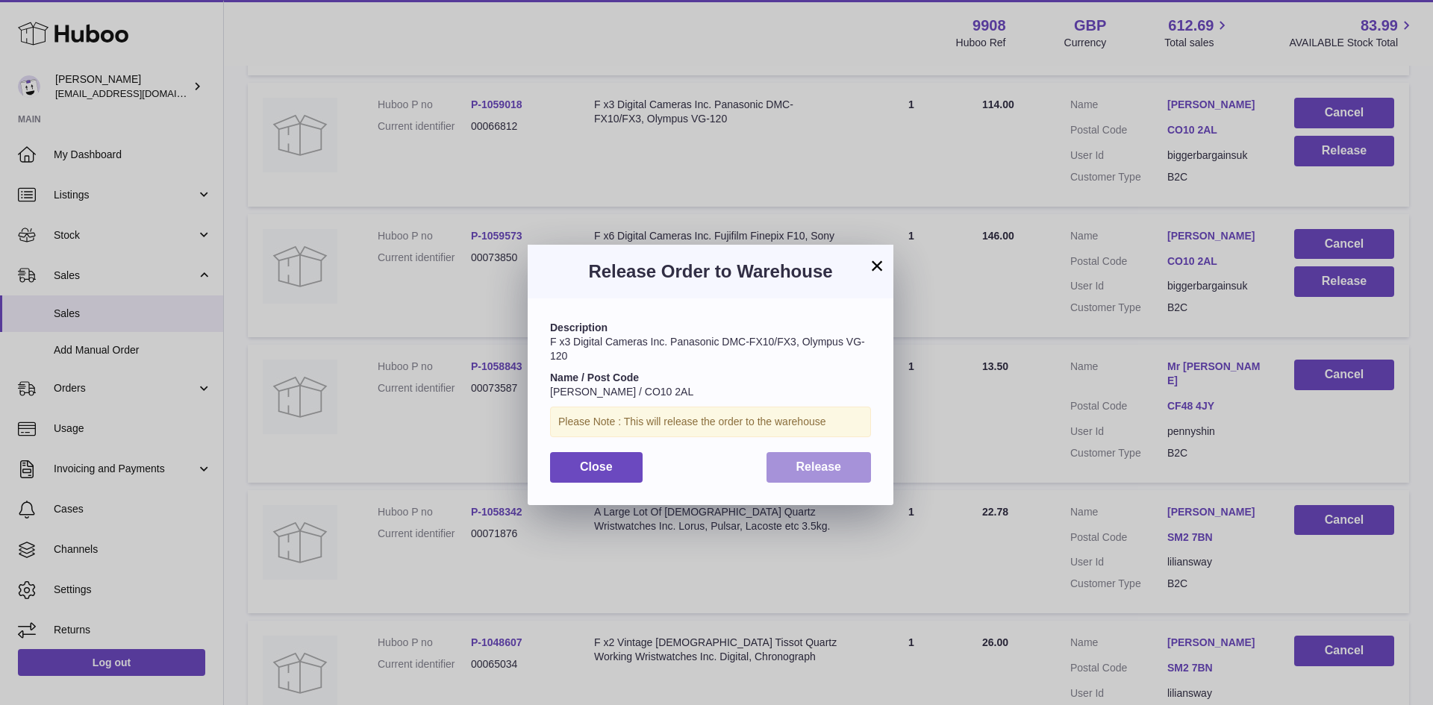
click at [842, 464] on button "Release" at bounding box center [819, 467] width 105 height 31
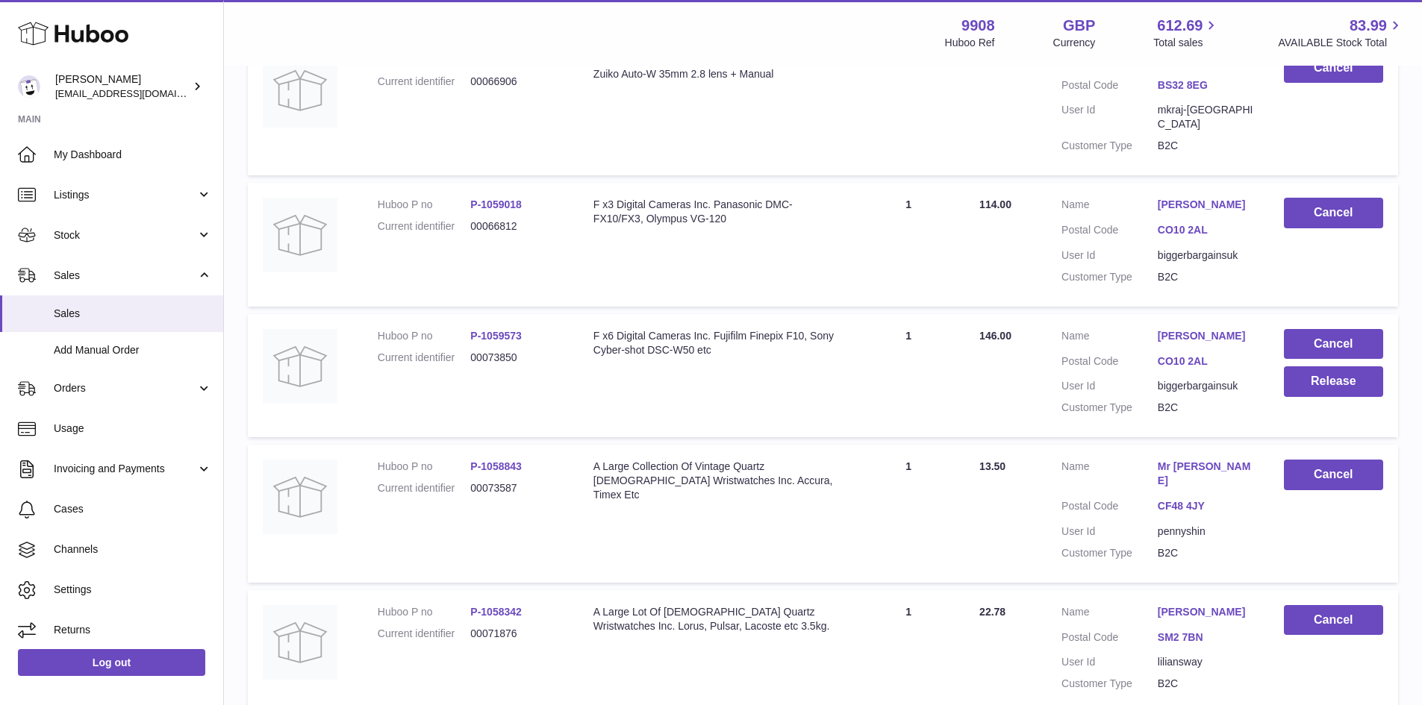
scroll to position [7706, 0]
click at [1348, 396] on button "Release" at bounding box center [1333, 381] width 99 height 31
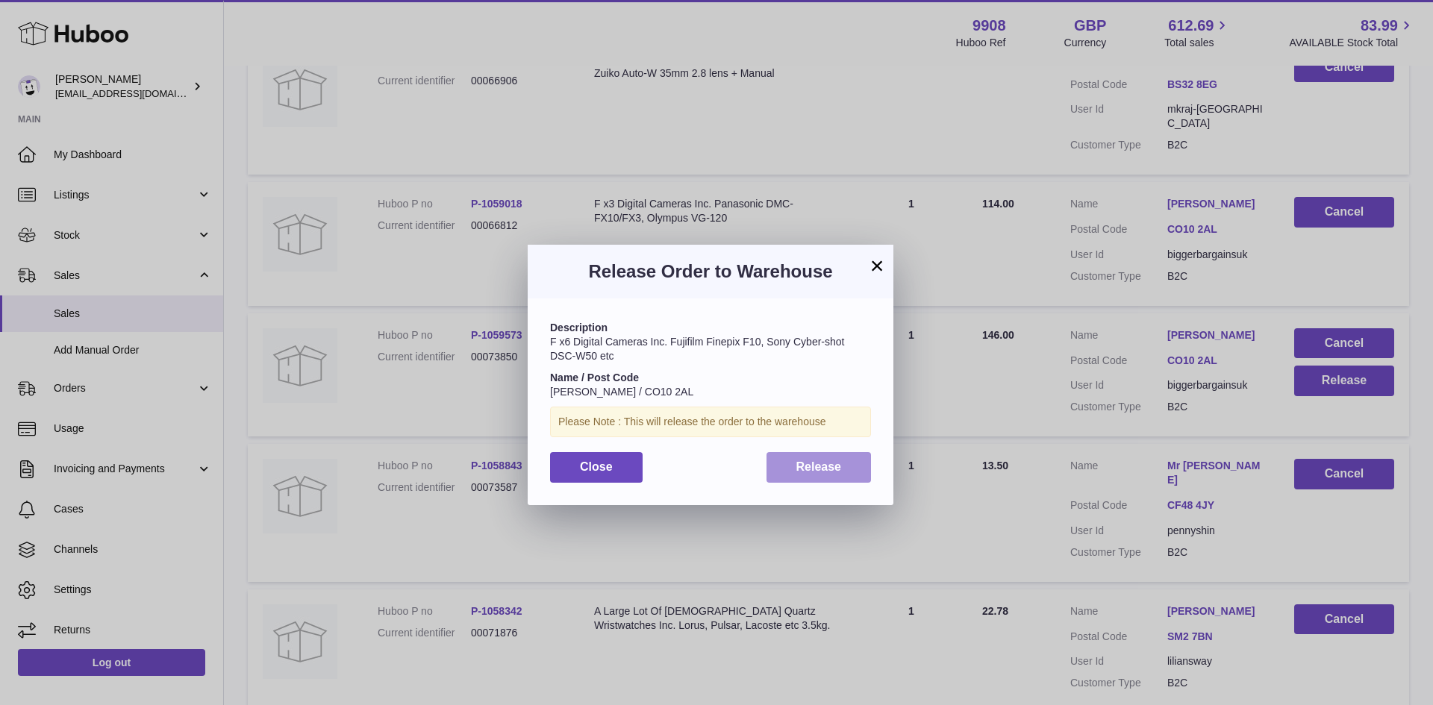
click at [847, 462] on button "Release" at bounding box center [819, 467] width 105 height 31
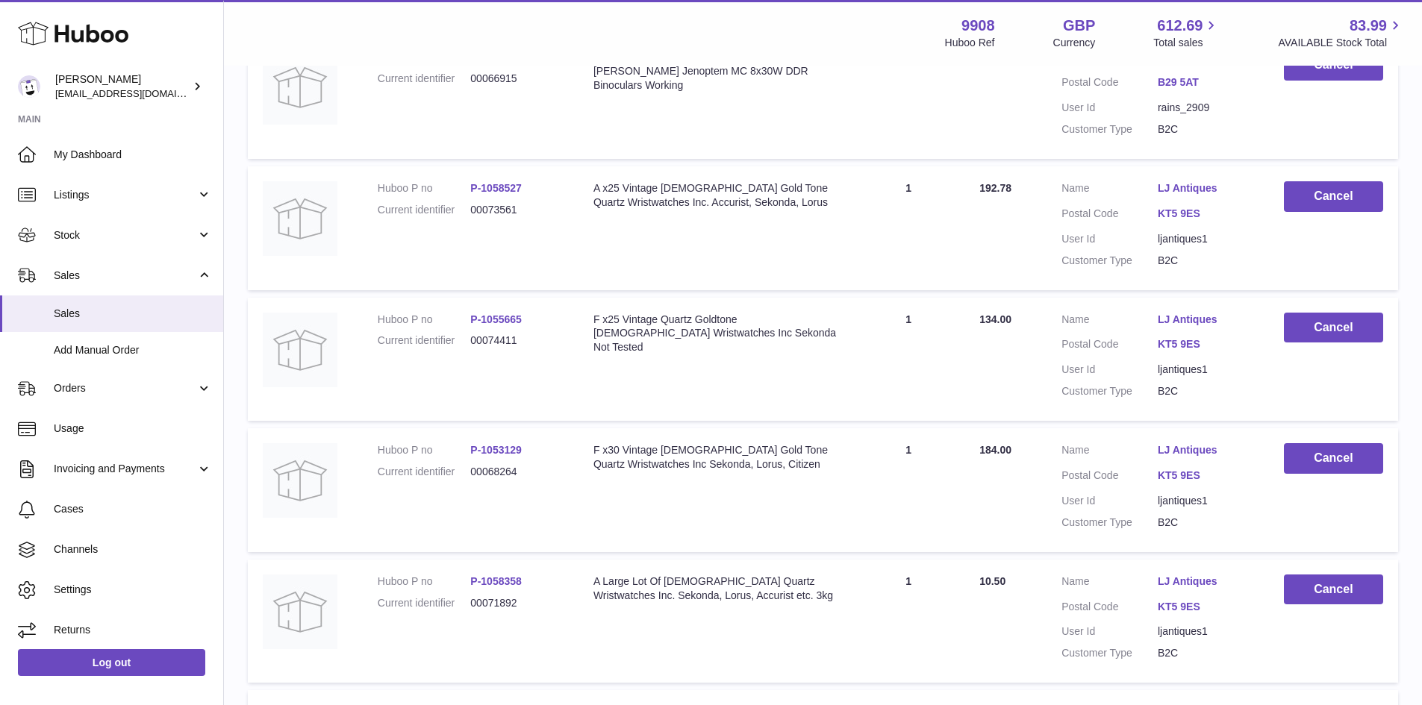
scroll to position [0, 0]
